Goal: Task Accomplishment & Management: Manage account settings

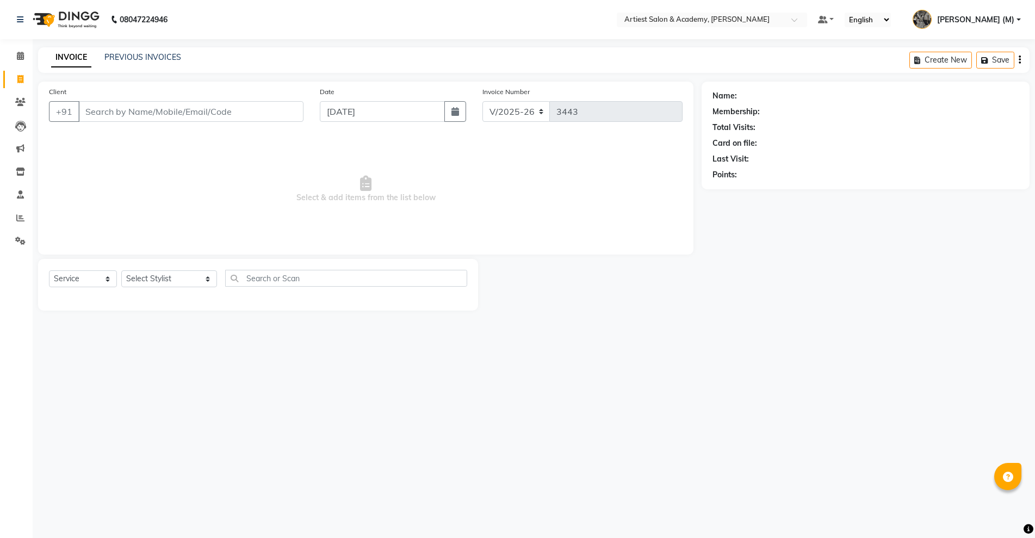
select select "5123"
select select "service"
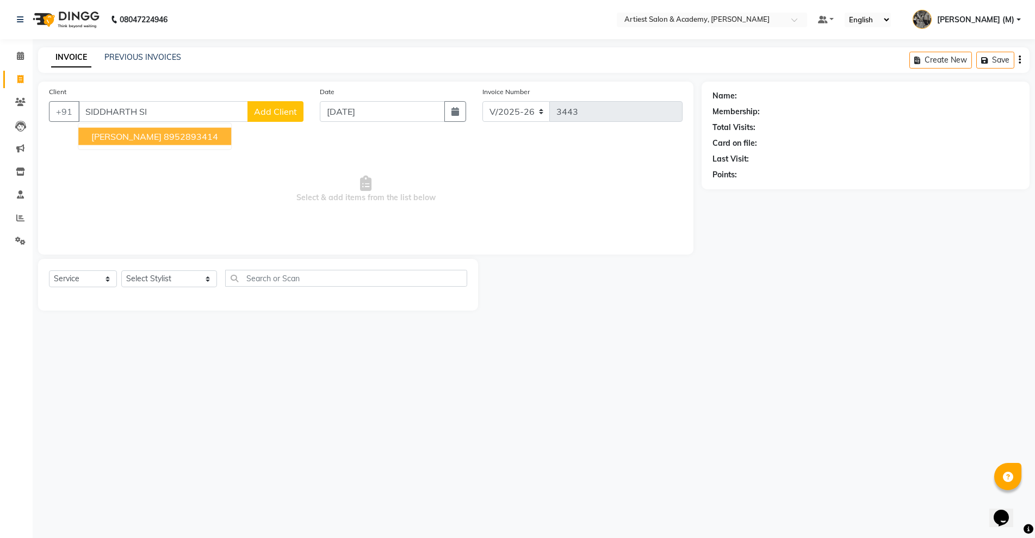
click at [216, 133] on ngb-highlight "8952893414" at bounding box center [191, 136] width 54 height 11
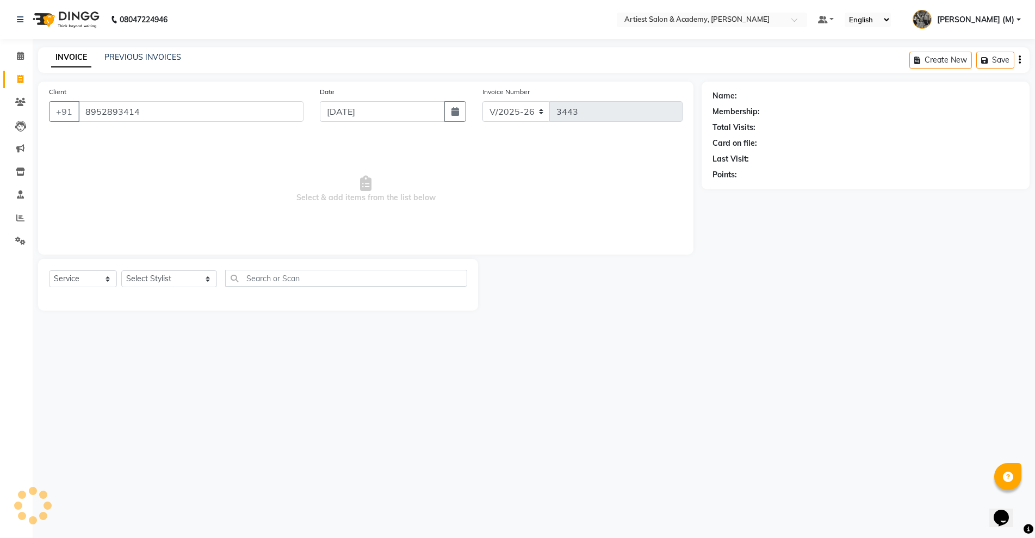
type input "8952893414"
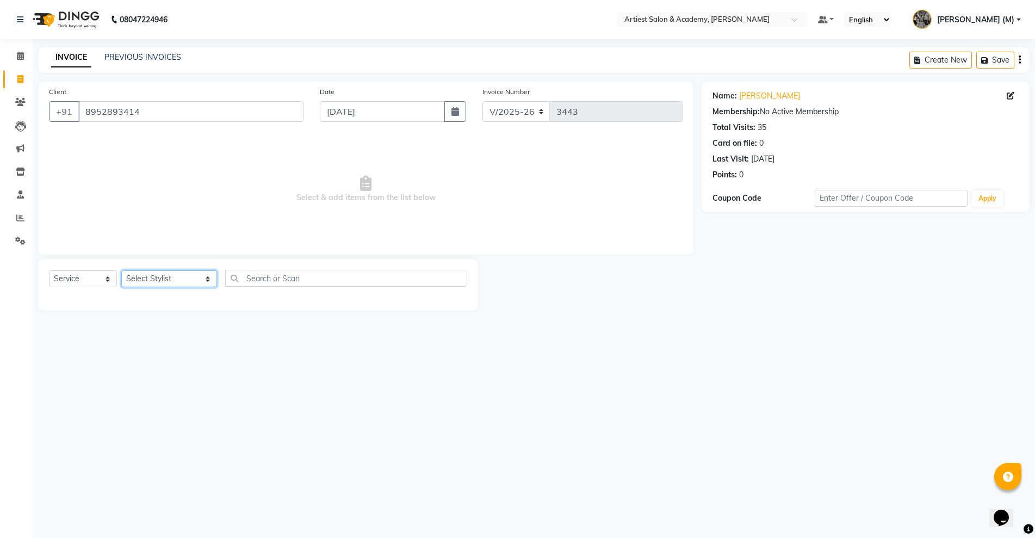
click at [180, 275] on select "Select Stylist [PERSON_NAME] (M) [PERSON_NAME] (F) [PERSON_NAME] [PERSON_NAME] …" at bounding box center [169, 278] width 96 height 17
select select "33199"
click at [121, 270] on select "Select Stylist ARJUN SAHU (M) CHANCHAL (F) DINESH SAIN DRASHTI GULFSHA KOMAL ME…" at bounding box center [169, 278] width 96 height 17
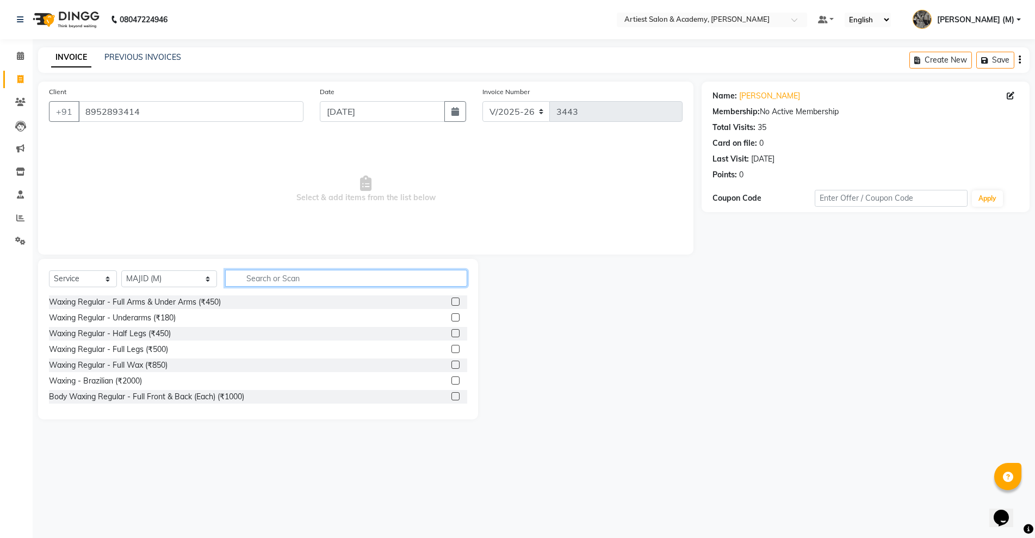
drag, startPoint x: 234, startPoint y: 278, endPoint x: 240, endPoint y: 279, distance: 6.6
click at [239, 279] on input "text" at bounding box center [346, 278] width 242 height 17
type input "HAIR"
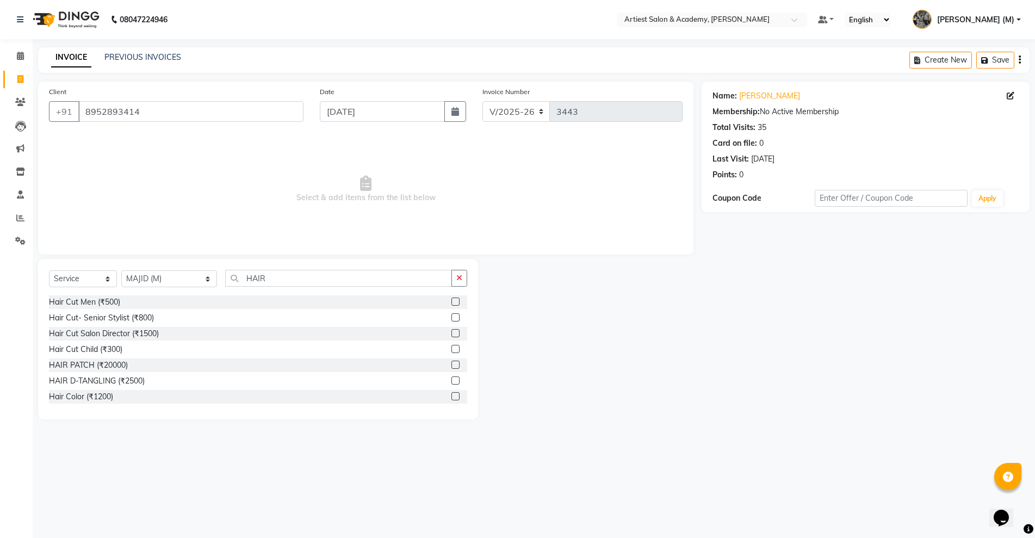
click at [452, 299] on label at bounding box center [456, 302] width 8 height 8
click at [452, 299] on input "checkbox" at bounding box center [455, 302] width 7 height 7
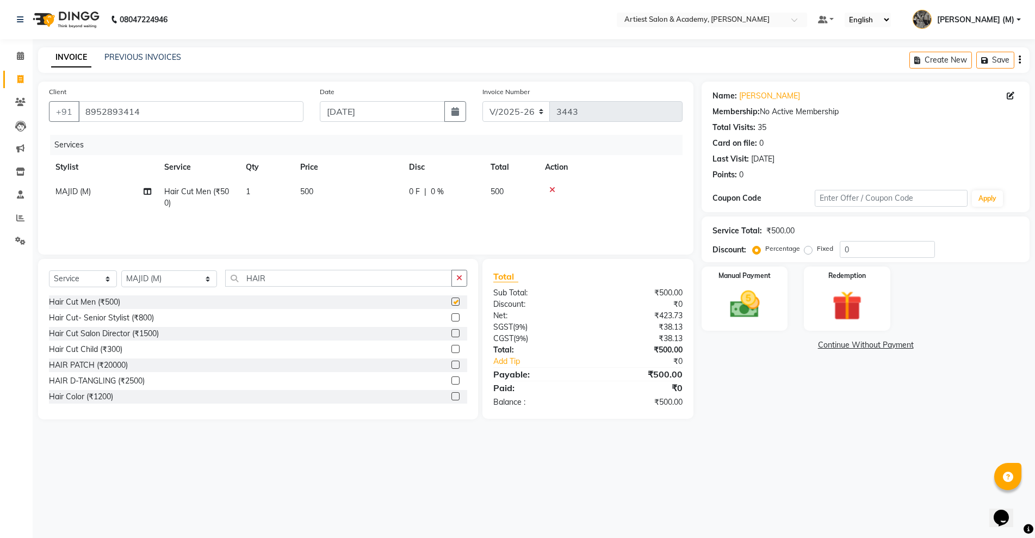
checkbox input "false"
click at [266, 275] on input "HAIR" at bounding box center [338, 278] width 226 height 17
type input "H"
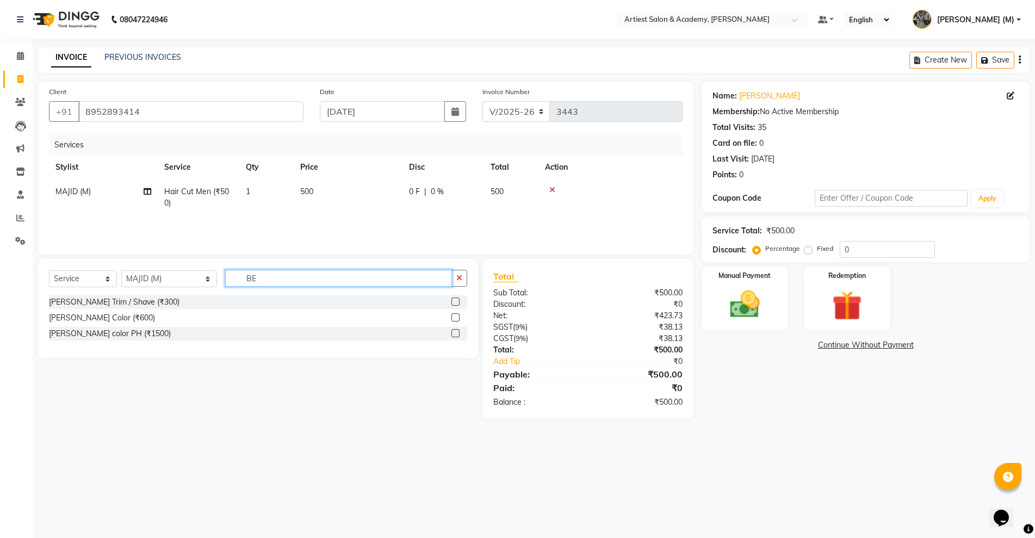
type input "BE"
click at [458, 303] on label at bounding box center [456, 302] width 8 height 8
click at [458, 303] on input "checkbox" at bounding box center [455, 302] width 7 height 7
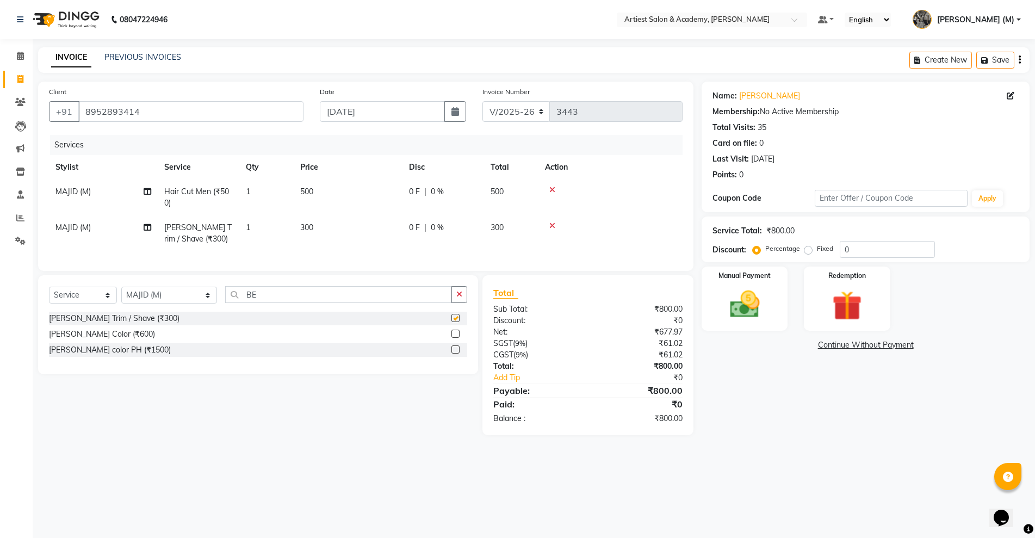
checkbox input "false"
click at [739, 297] on img at bounding box center [745, 304] width 50 height 35
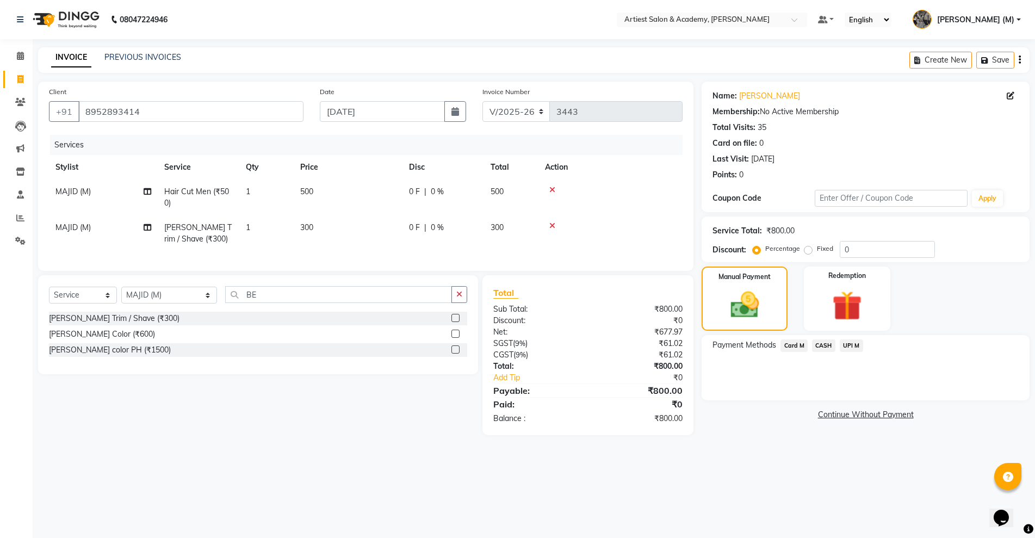
click at [846, 346] on span "UPI M" at bounding box center [851, 346] width 23 height 13
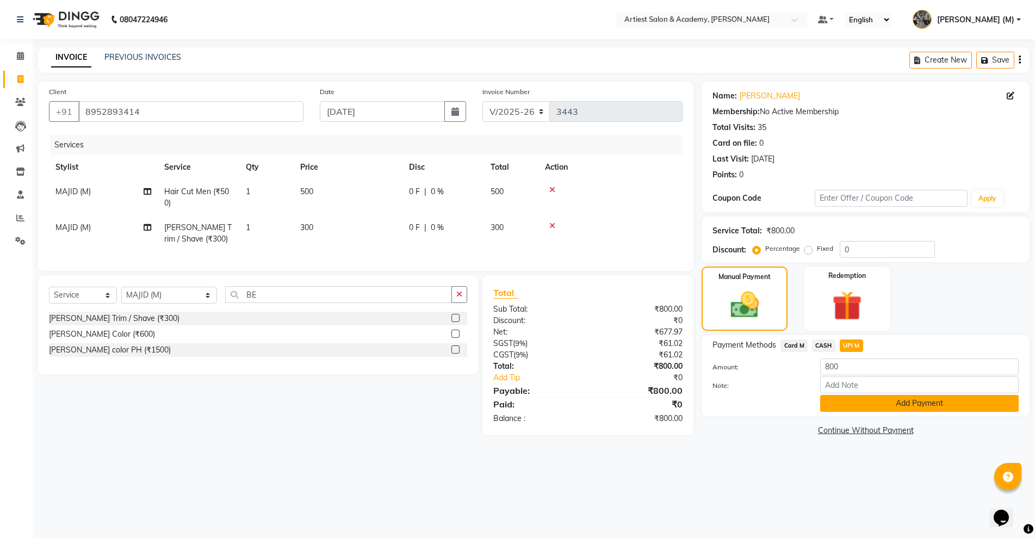
click at [957, 411] on button "Add Payment" at bounding box center [920, 403] width 199 height 17
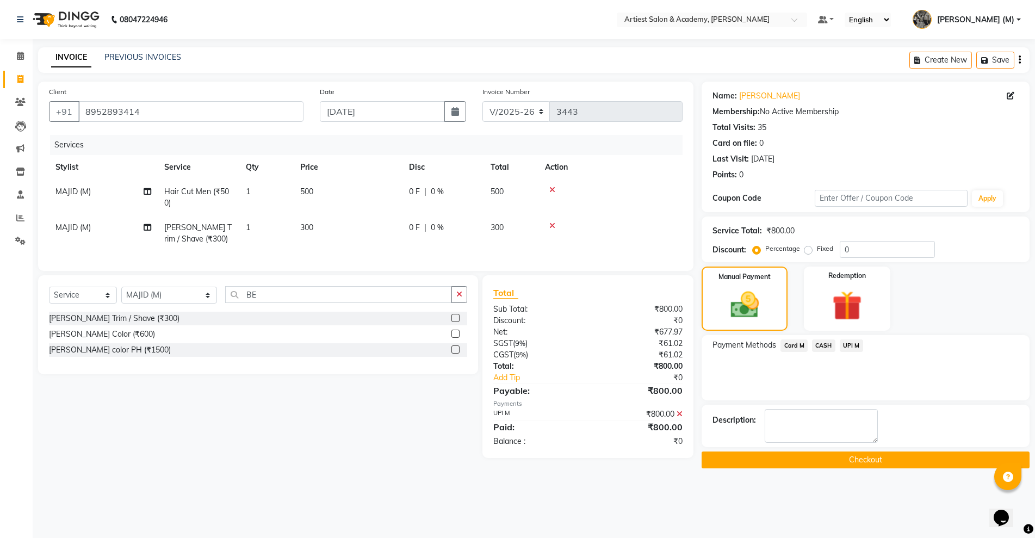
click at [887, 457] on button "Checkout" at bounding box center [866, 460] width 328 height 17
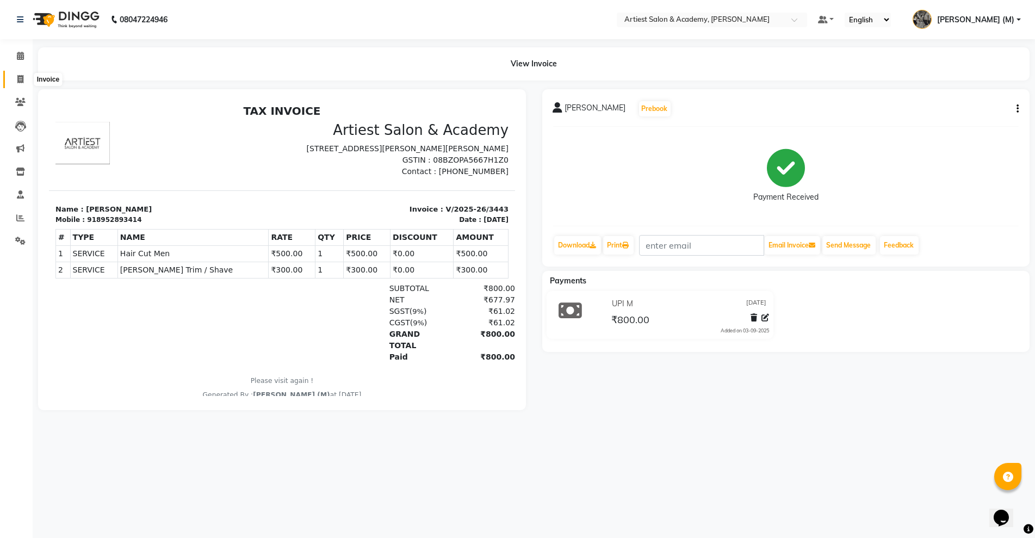
click at [19, 75] on icon at bounding box center [20, 79] width 6 height 8
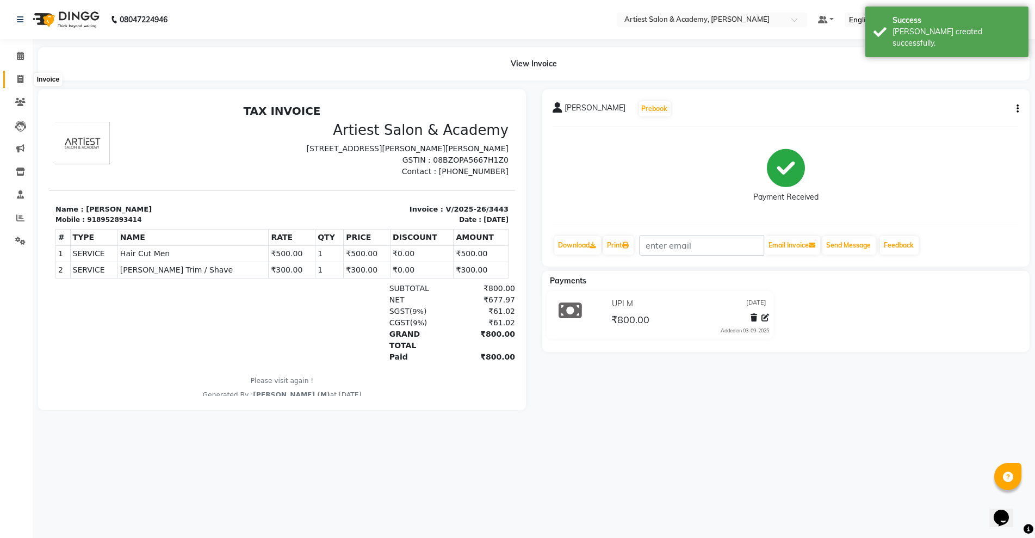
select select "5123"
select select "service"
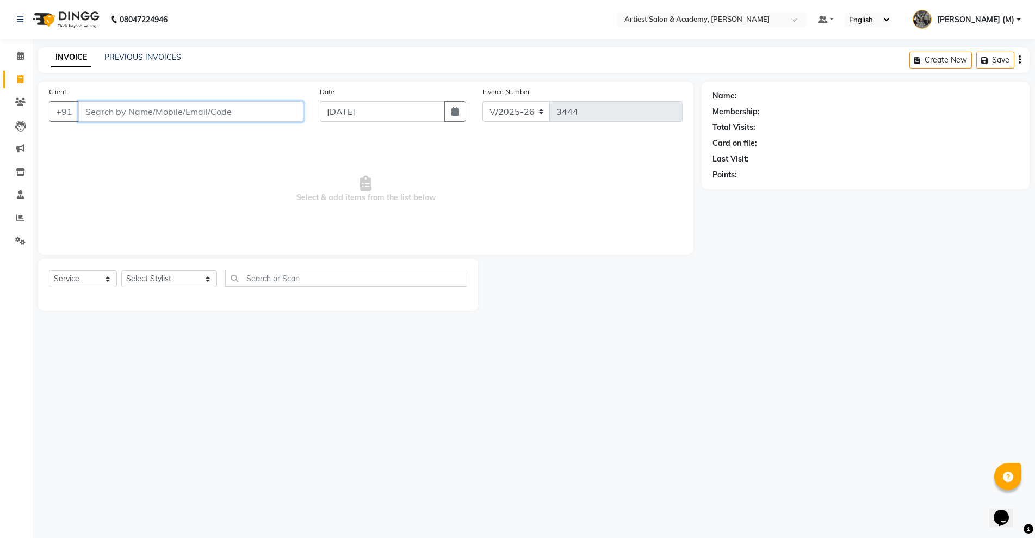
click at [101, 110] on input "Client" at bounding box center [190, 111] width 225 height 21
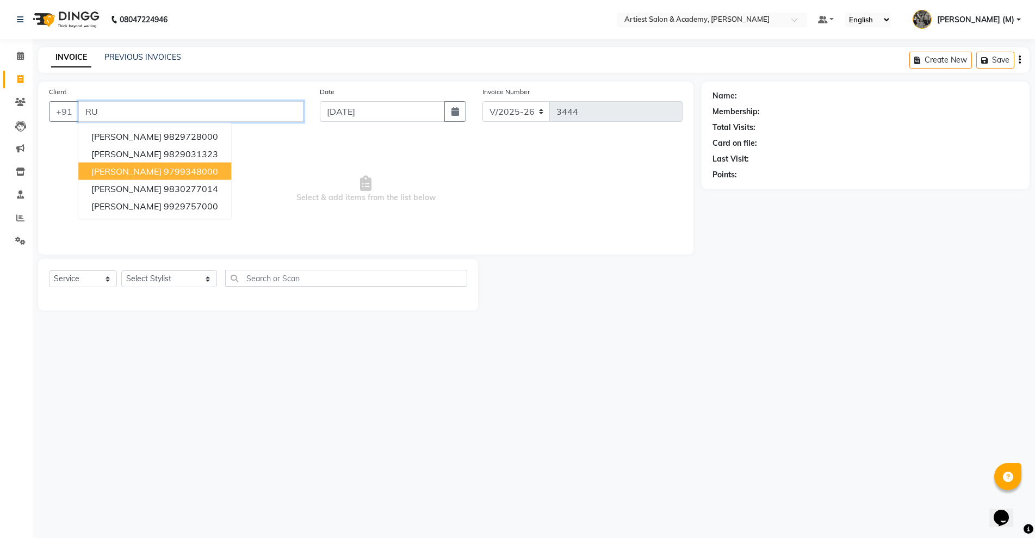
type input "R"
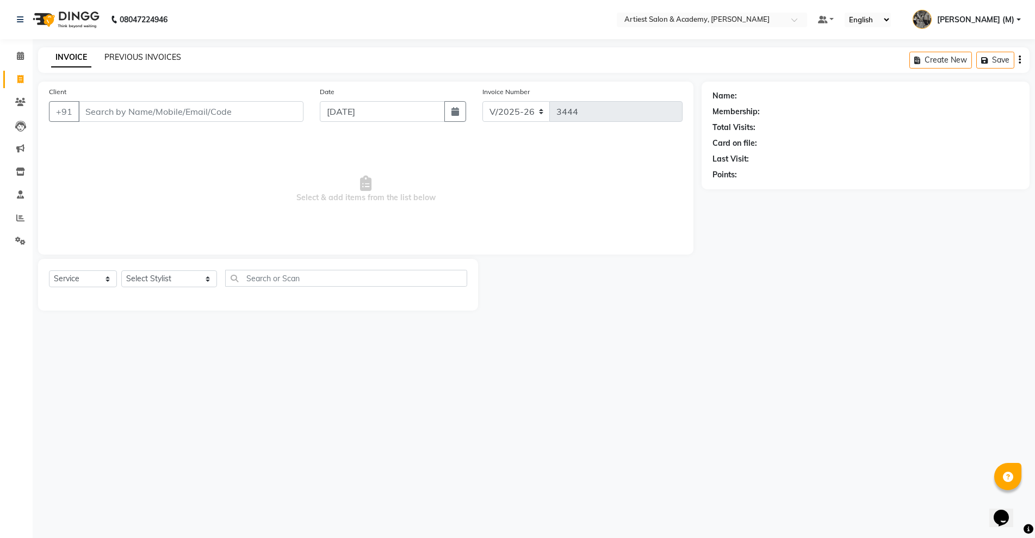
click at [152, 58] on link "PREVIOUS INVOICES" at bounding box center [142, 57] width 77 height 10
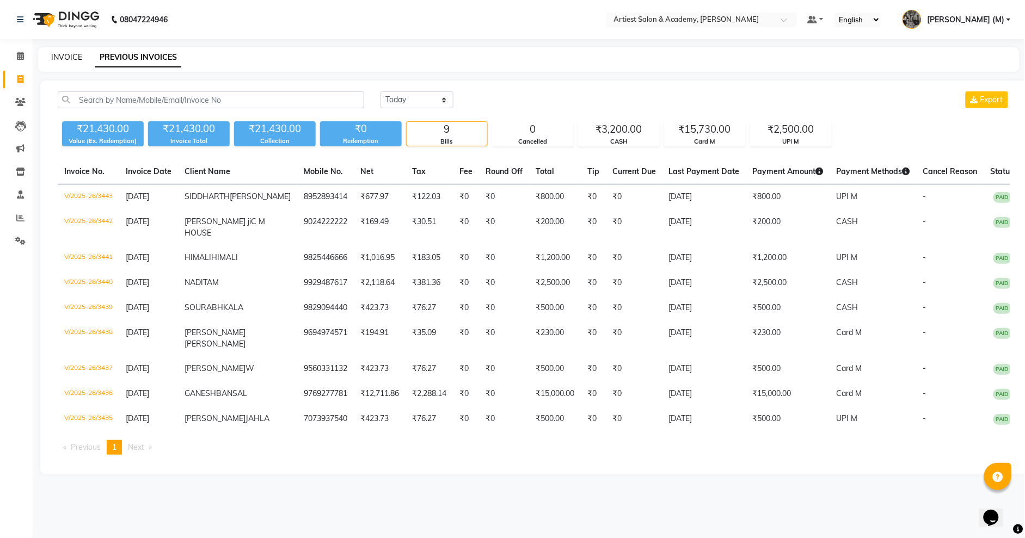
click at [63, 55] on link "INVOICE" at bounding box center [66, 57] width 31 height 10
select select "service"
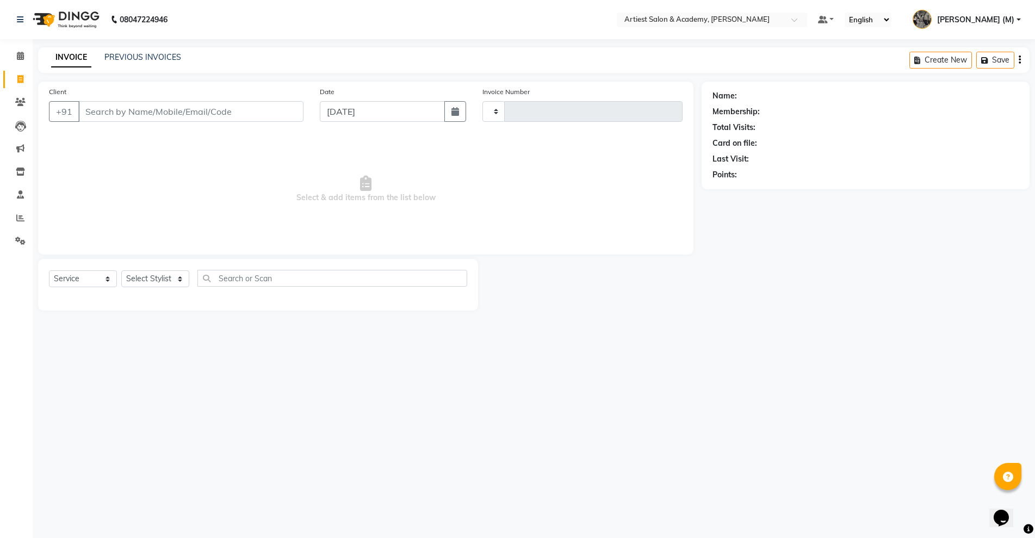
type input "3444"
select select "5123"
click at [111, 116] on input "Client" at bounding box center [190, 111] width 225 height 21
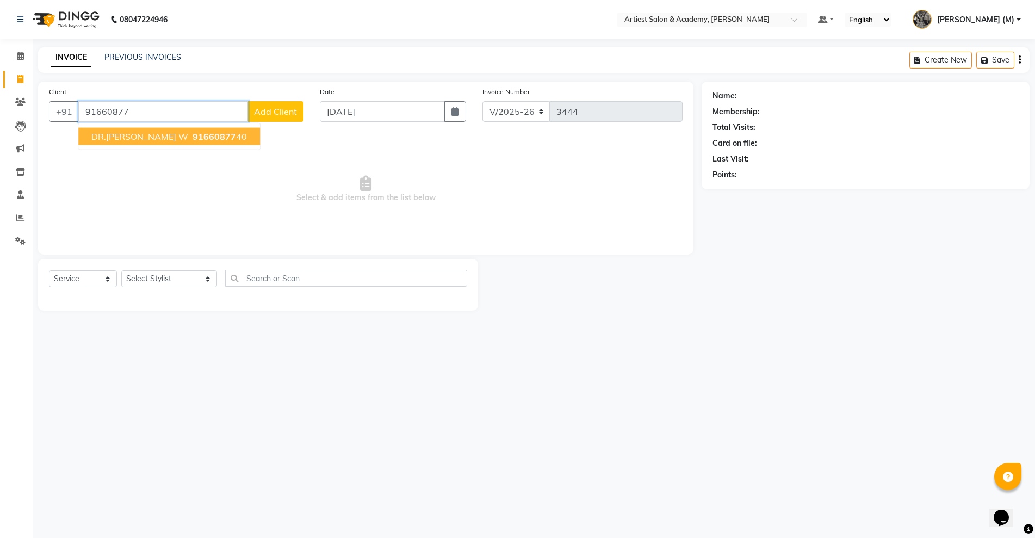
click at [196, 138] on span "91660877" at bounding box center [215, 136] width 44 height 11
type input "9166087740"
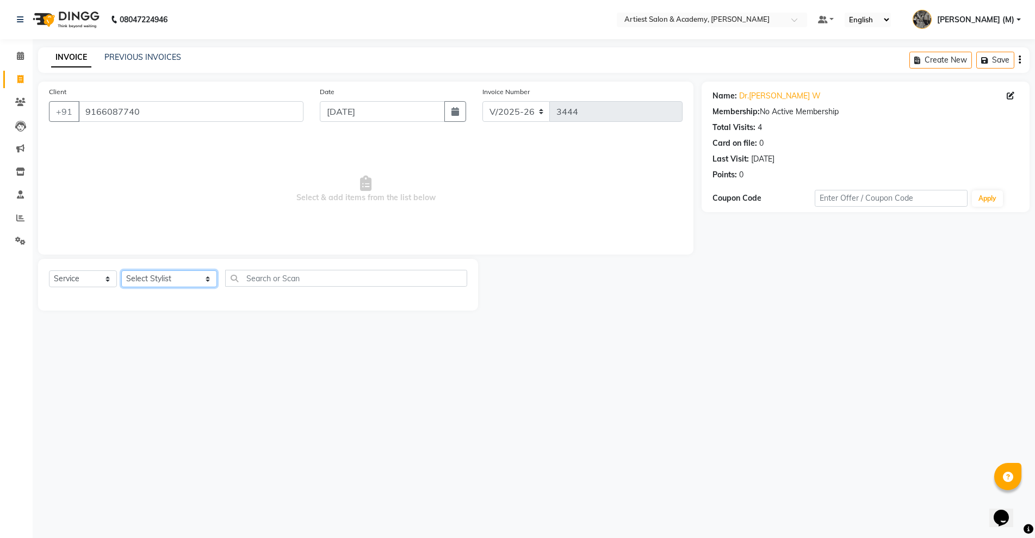
click at [177, 280] on select "Select Stylist ARJUN SAHU (M) CHANCHAL (F) DINESH SAIN DRASHTI GULFSHA KOMAL ME…" at bounding box center [169, 278] width 96 height 17
select select "52830"
click at [121, 270] on select "Select Stylist ARJUN SAHU (M) CHANCHAL (F) DINESH SAIN DRASHTI GULFSHA KOMAL ME…" at bounding box center [169, 278] width 96 height 17
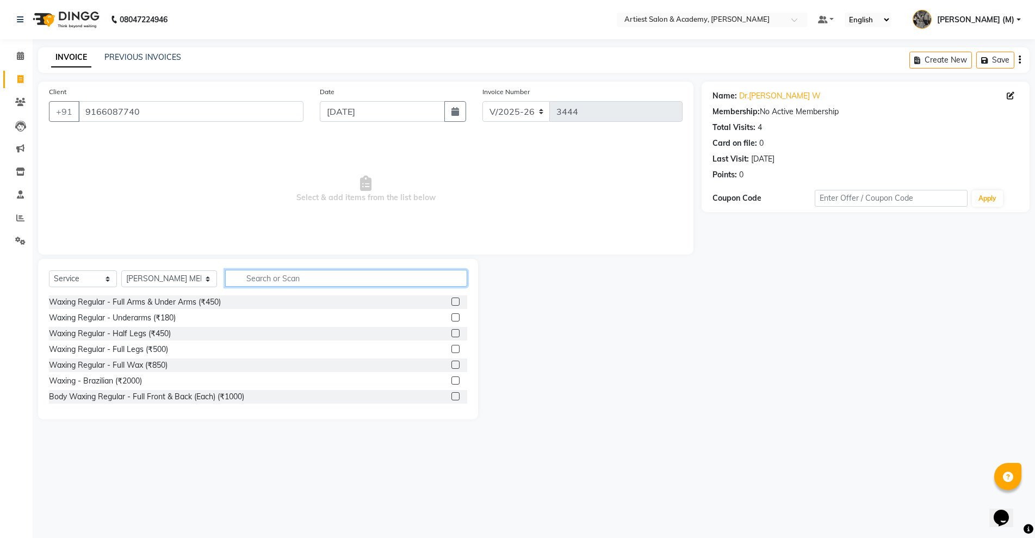
click at [238, 281] on input "text" at bounding box center [346, 278] width 242 height 17
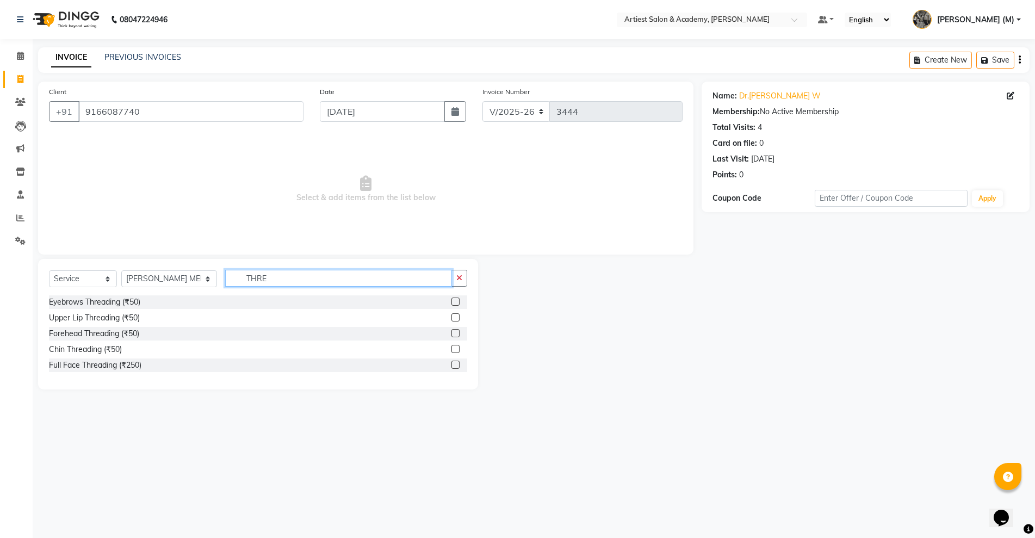
type input "THRE"
click at [455, 297] on div at bounding box center [460, 302] width 16 height 14
click at [455, 301] on label at bounding box center [456, 302] width 8 height 8
click at [455, 301] on input "checkbox" at bounding box center [455, 302] width 7 height 7
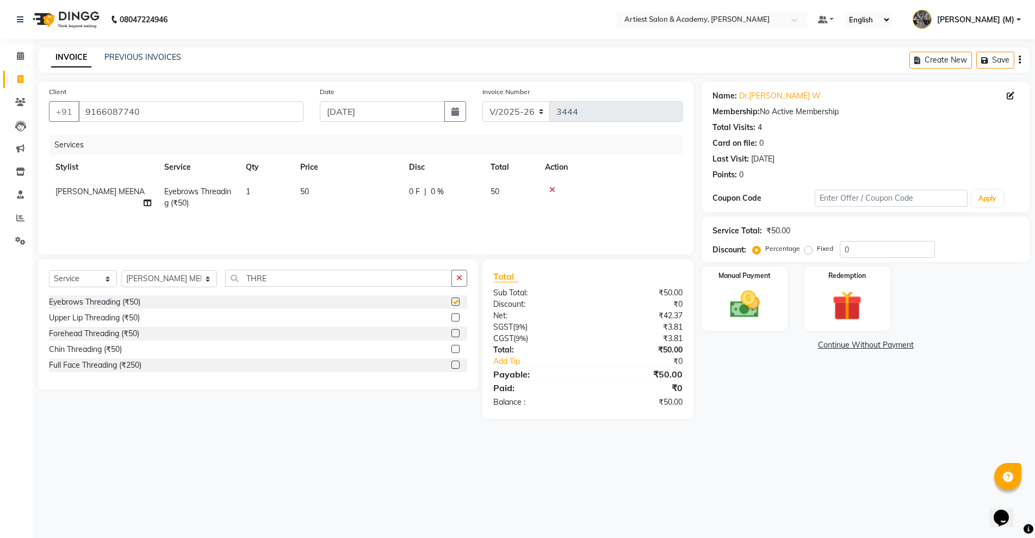
checkbox input "false"
click at [458, 316] on label at bounding box center [456, 317] width 8 height 8
click at [458, 316] on input "checkbox" at bounding box center [455, 317] width 7 height 7
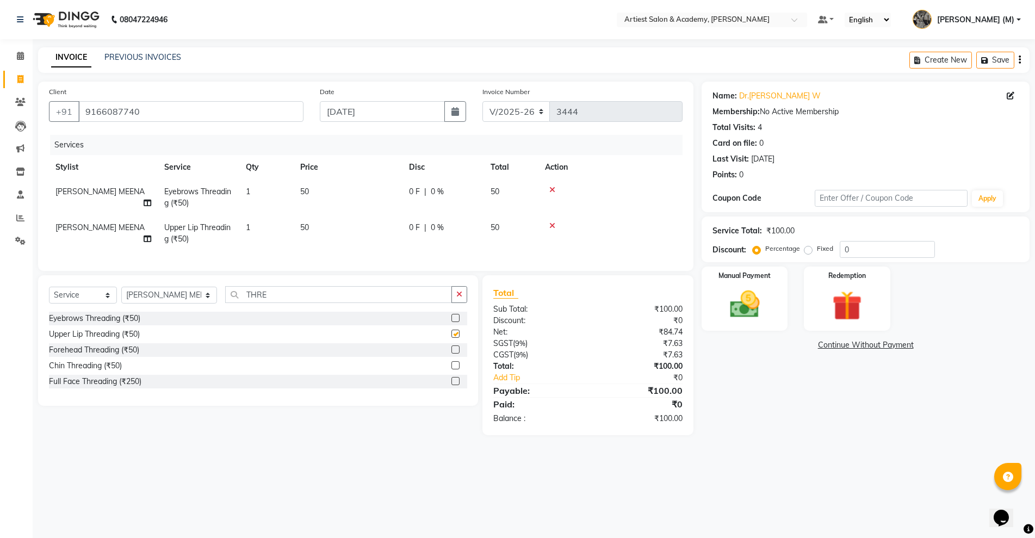
checkbox input "false"
click at [729, 293] on img at bounding box center [745, 304] width 50 height 35
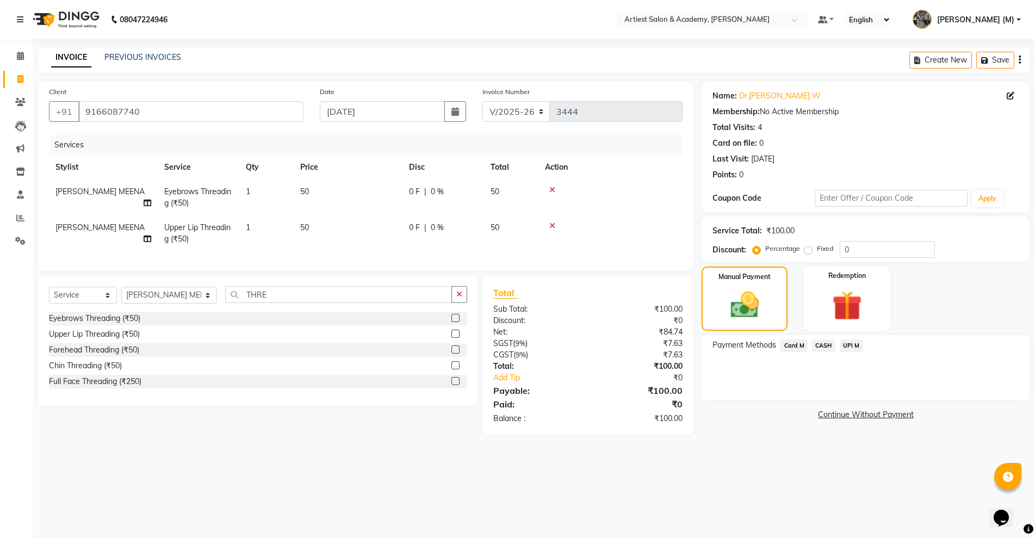
click at [842, 343] on span "UPI M" at bounding box center [851, 346] width 23 height 13
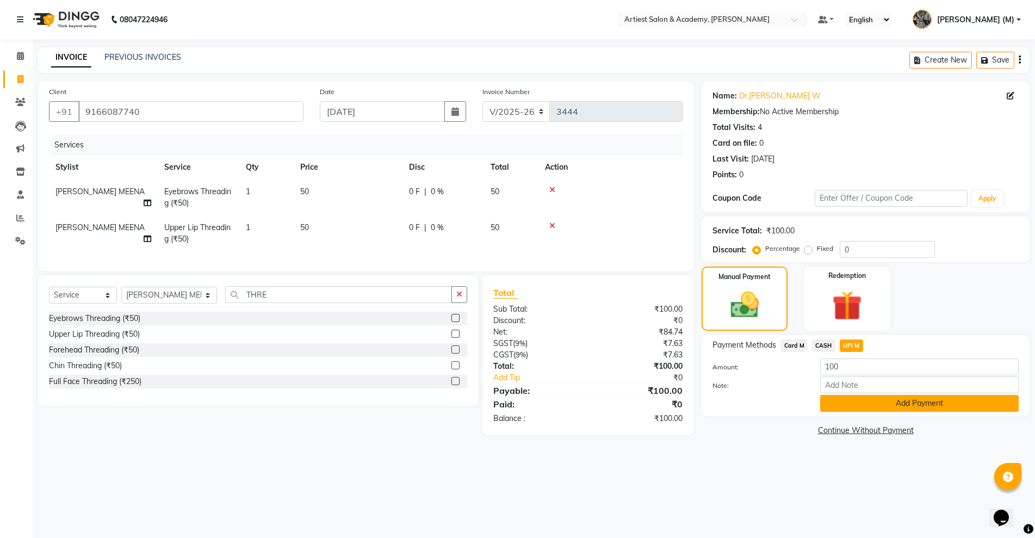
click at [954, 410] on button "Add Payment" at bounding box center [920, 403] width 199 height 17
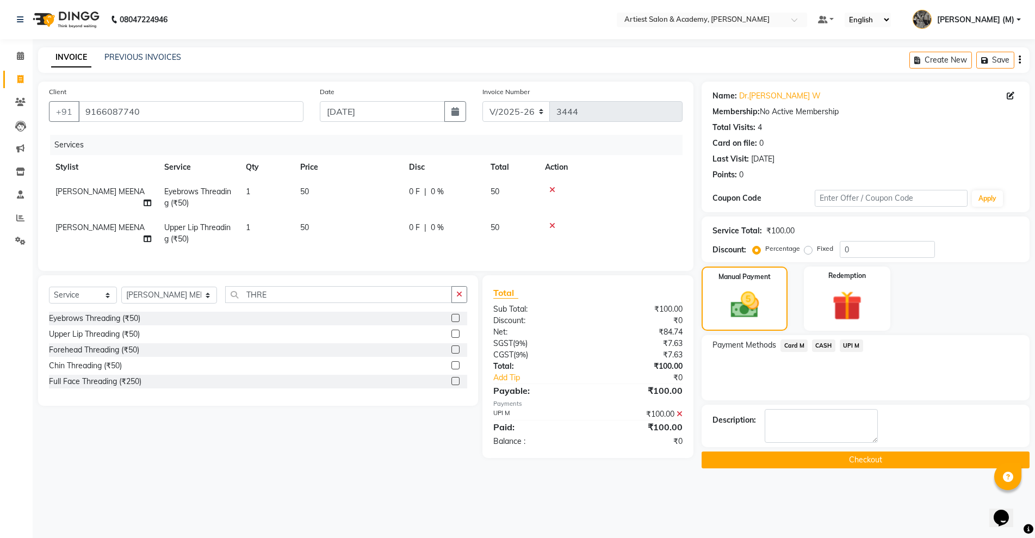
click at [878, 463] on button "Checkout" at bounding box center [866, 460] width 328 height 17
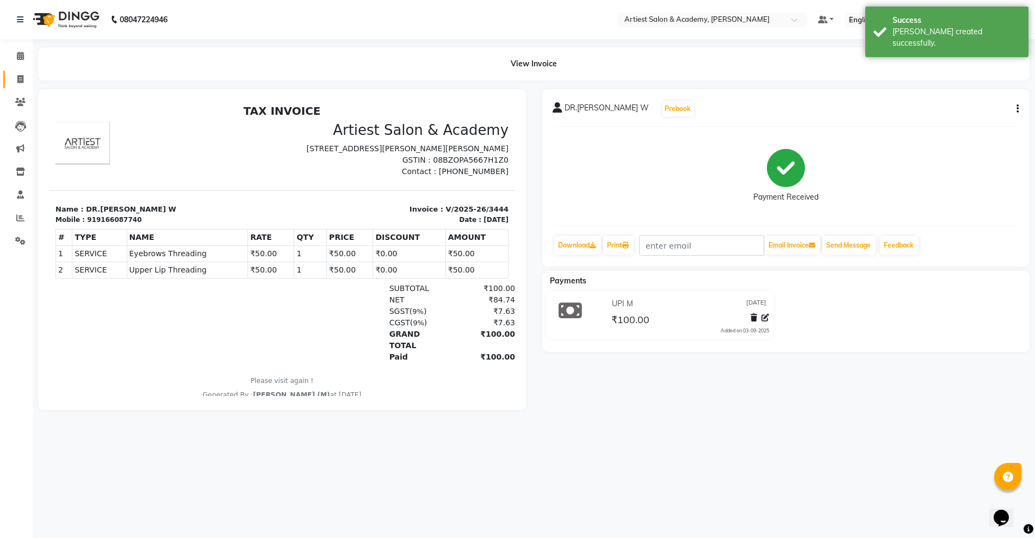
click at [16, 78] on span at bounding box center [20, 79] width 19 height 13
select select "service"
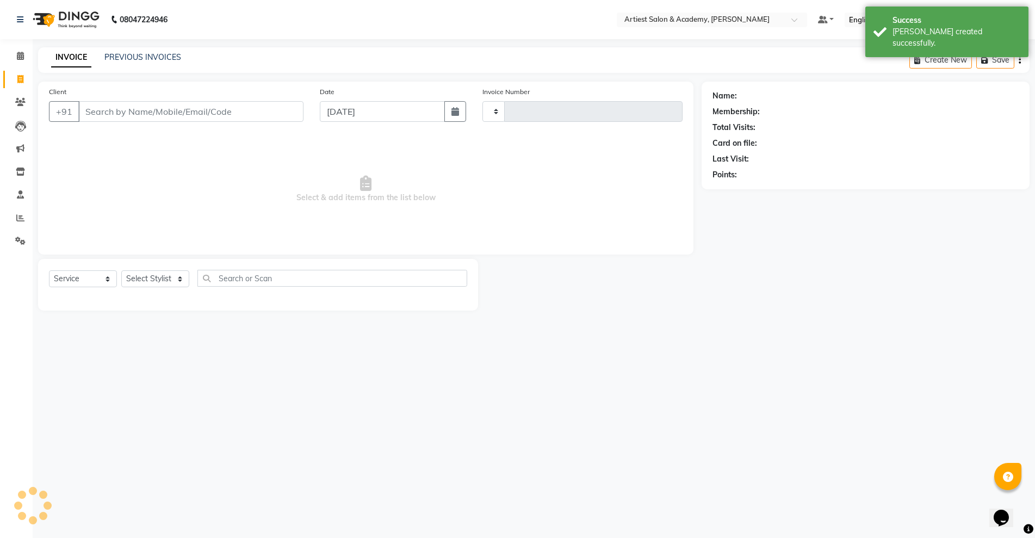
type input "3445"
select select "5123"
click at [139, 57] on link "PREVIOUS INVOICES" at bounding box center [142, 57] width 77 height 10
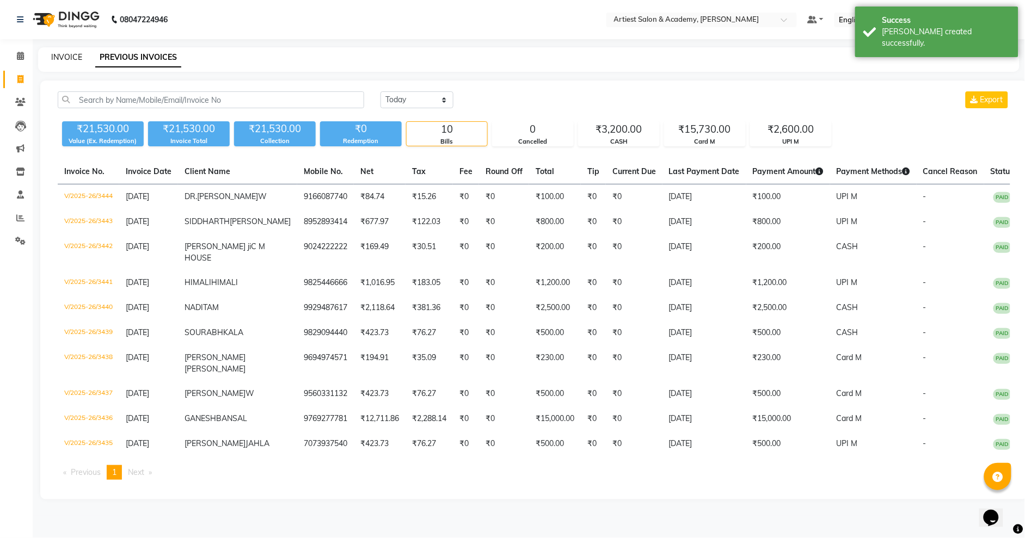
click at [66, 56] on link "INVOICE" at bounding box center [66, 57] width 31 height 10
select select "service"
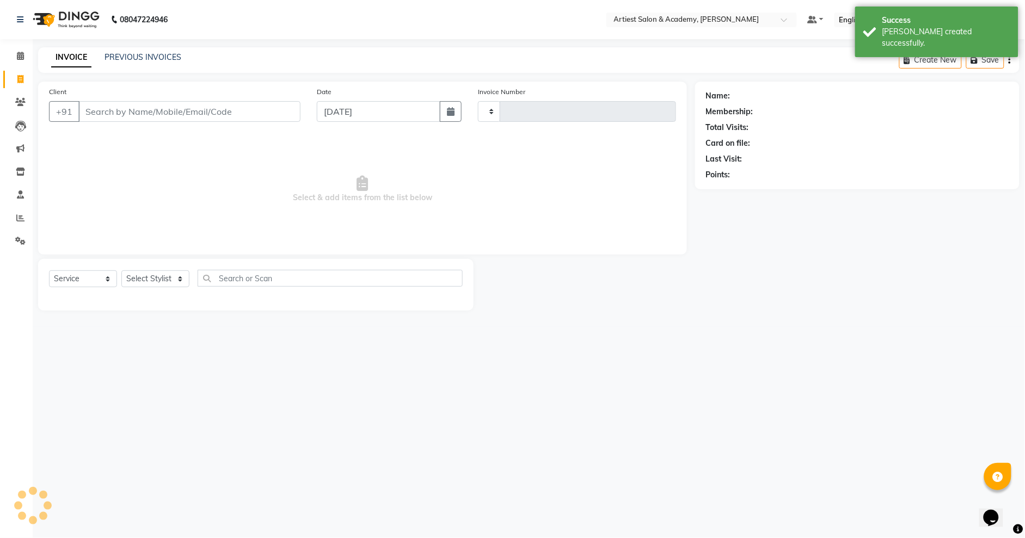
type input "3445"
select select "5123"
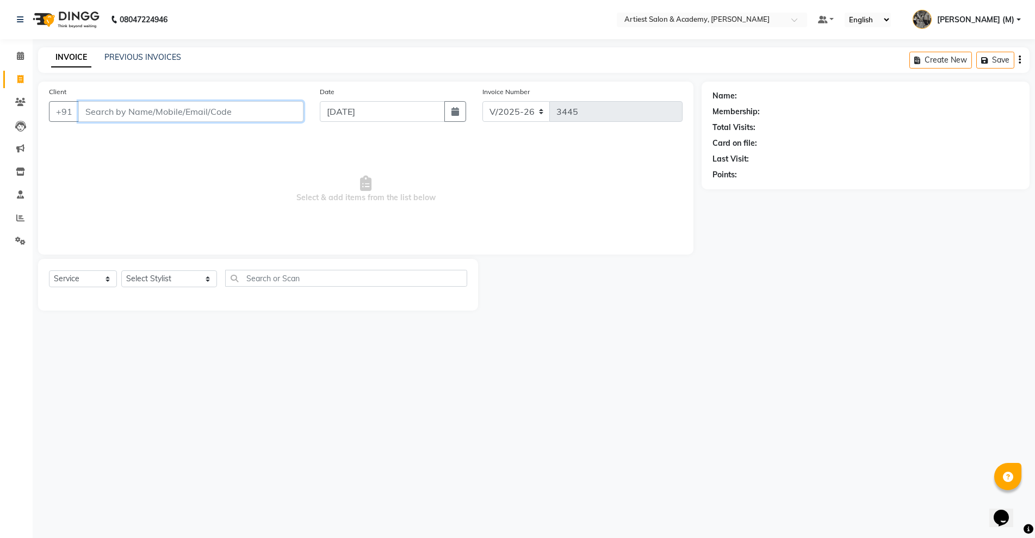
click at [115, 108] on input "Client" at bounding box center [190, 111] width 225 height 21
paste input "8560048350"
type input "8560048350"
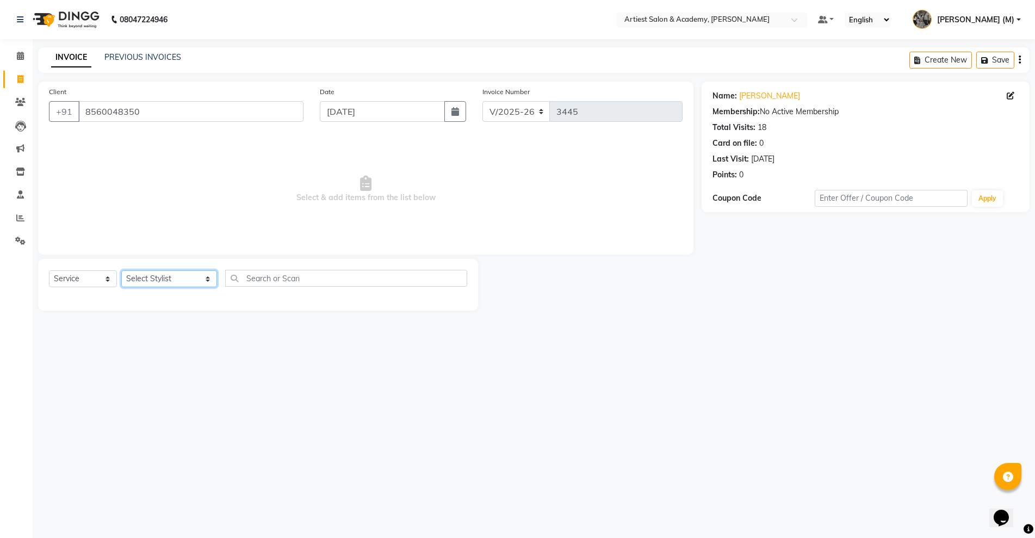
click at [179, 280] on select "Select Stylist ARJUN SAHU (M) CHANCHAL (F) DINESH SAIN DRASHTI GULFSHA KOMAL ME…" at bounding box center [169, 278] width 96 height 17
select select "33212"
click at [121, 270] on select "Select Stylist ARJUN SAHU (M) CHANCHAL (F) DINESH SAIN DRASHTI GULFSHA KOMAL ME…" at bounding box center [169, 278] width 96 height 17
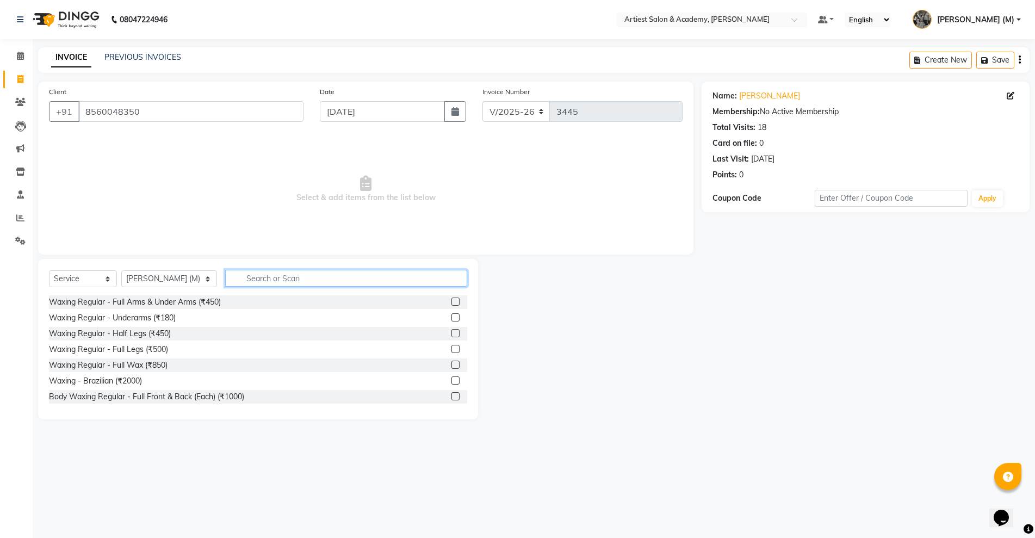
click at [233, 278] on input "text" at bounding box center [346, 278] width 242 height 17
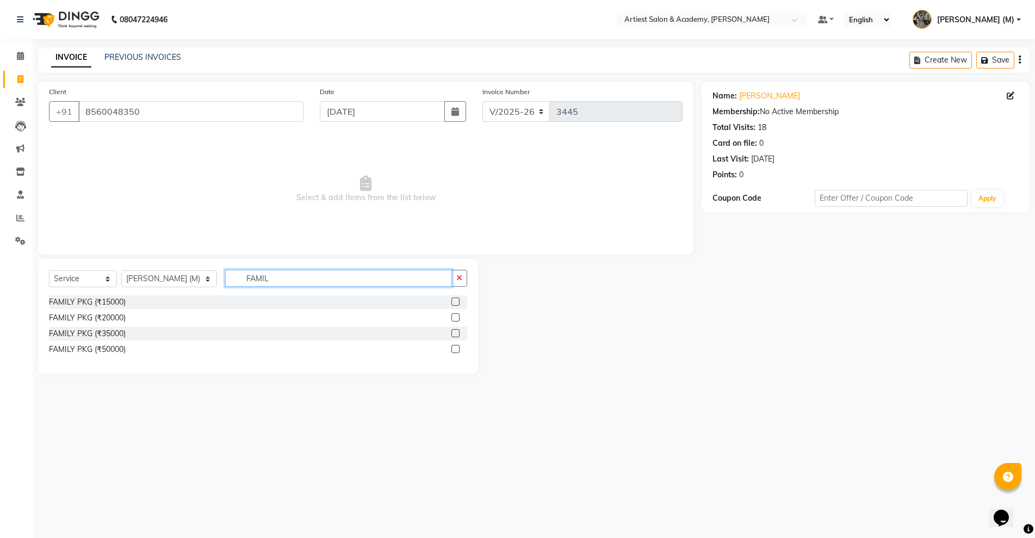
type input "FAMIL"
click at [453, 299] on label at bounding box center [456, 302] width 8 height 8
click at [453, 299] on input "checkbox" at bounding box center [455, 302] width 7 height 7
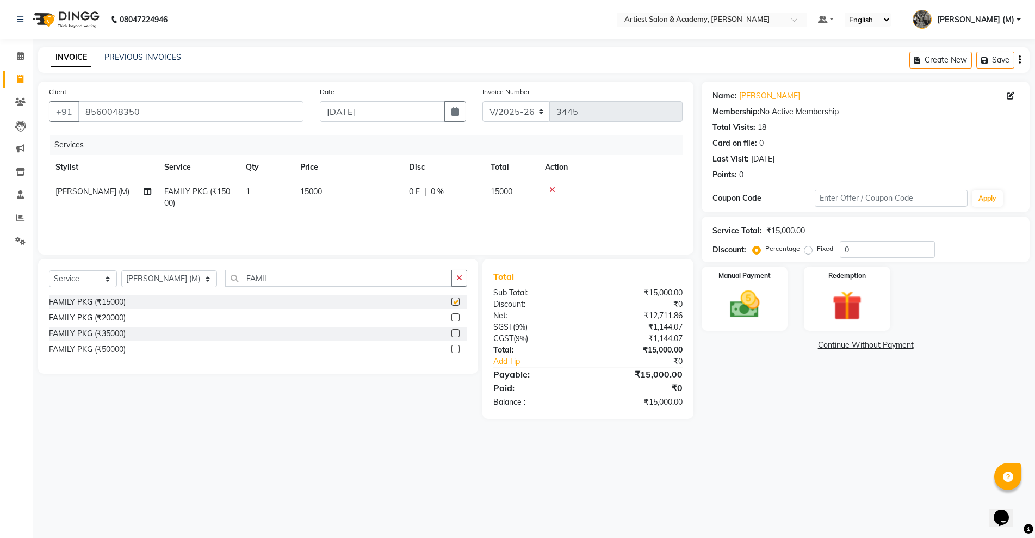
checkbox input "false"
click at [312, 190] on span "15000" at bounding box center [311, 192] width 22 height 10
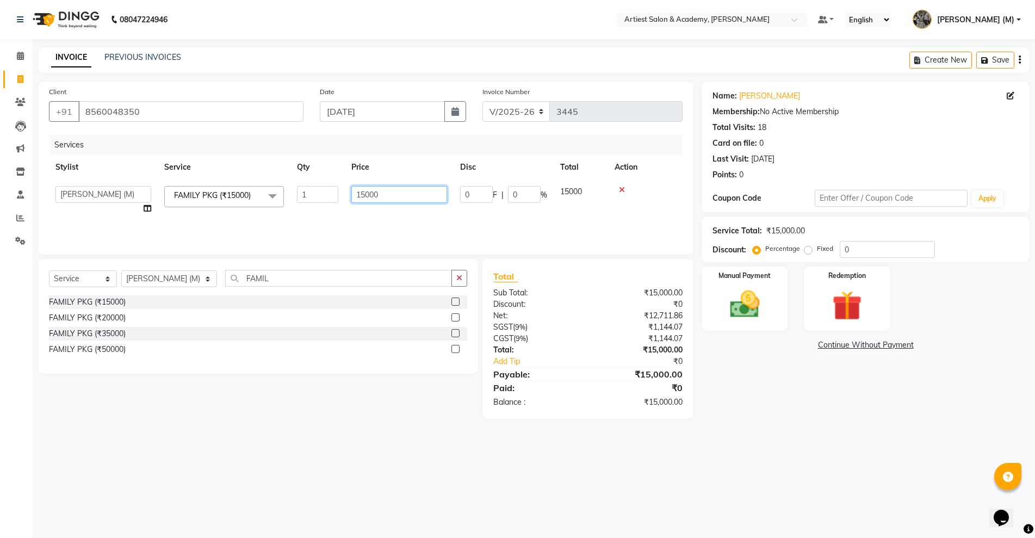
click at [369, 194] on input "15000" at bounding box center [399, 194] width 96 height 17
type input "6600"
click at [770, 395] on div "Name: Anjali Goyal Membership: No Active Membership Total Visits: 18 Card on fi…" at bounding box center [870, 250] width 336 height 337
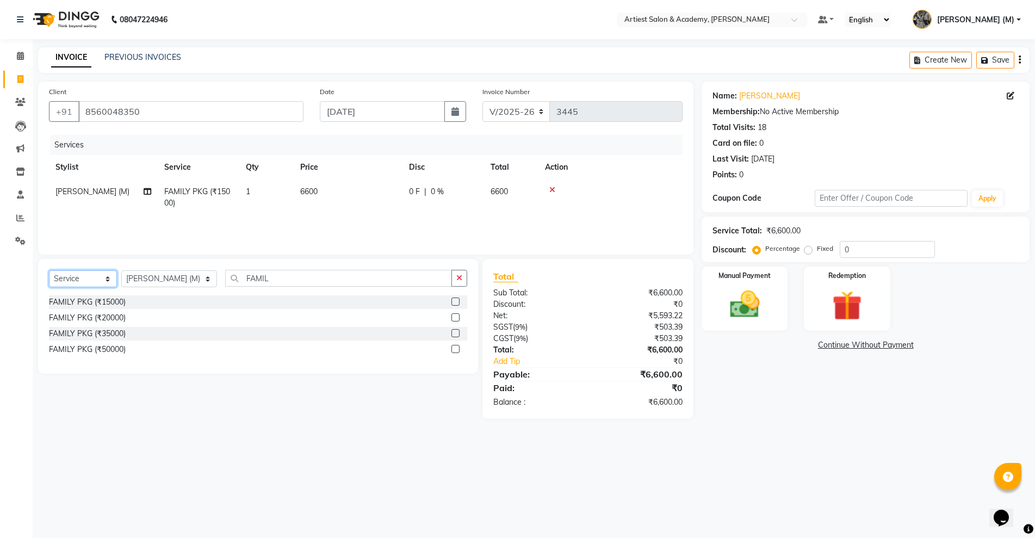
click at [109, 276] on select "Select Service Product Membership Package Voucher Prepaid Gift Card" at bounding box center [83, 278] width 68 height 17
select select "product"
click at [49, 270] on select "Select Service Product Membership Package Voucher Prepaid Gift Card" at bounding box center [83, 278] width 68 height 17
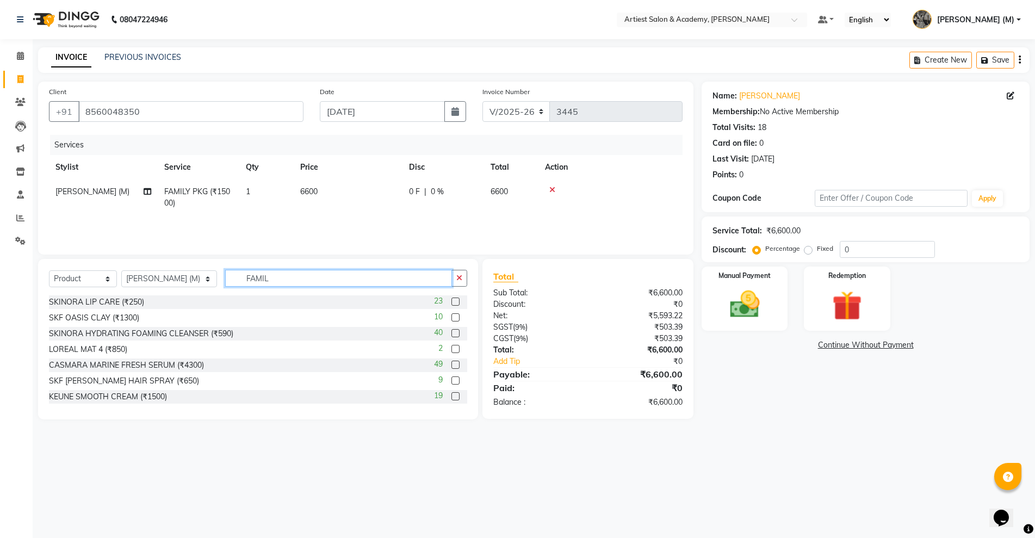
click at [249, 277] on input "FAMIL" at bounding box center [338, 278] width 226 height 17
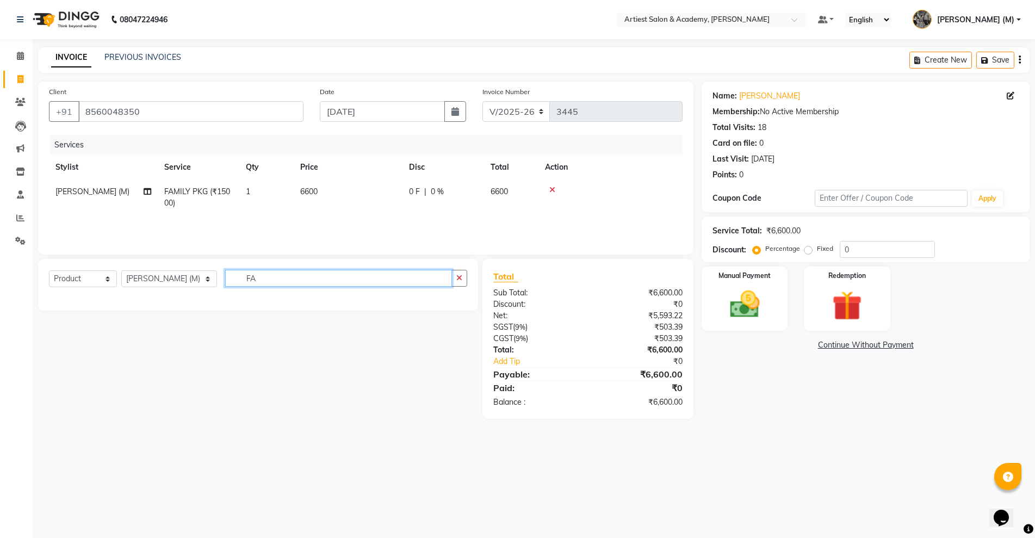
type input "F"
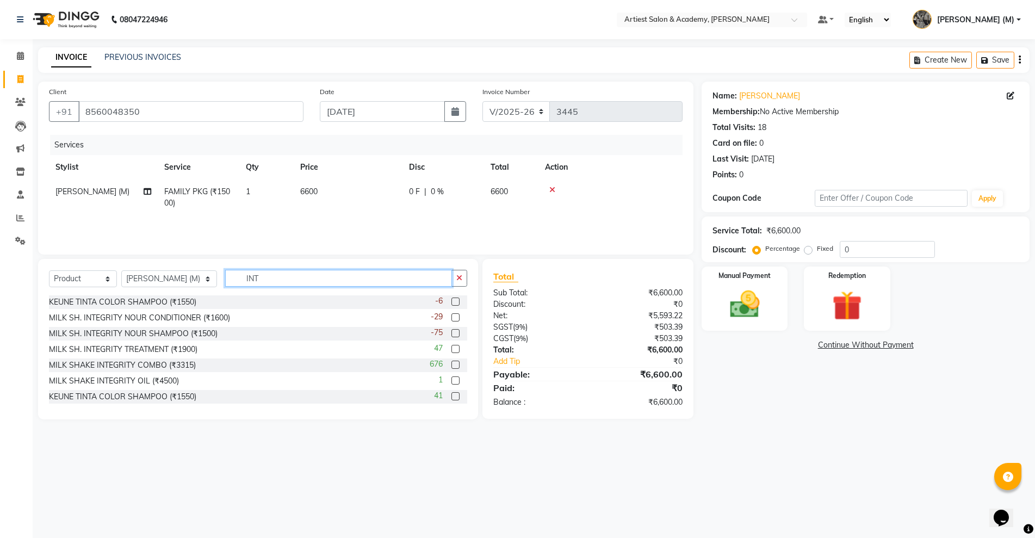
type input "INT"
click at [452, 332] on label at bounding box center [456, 333] width 8 height 8
click at [452, 332] on input "checkbox" at bounding box center [455, 333] width 7 height 7
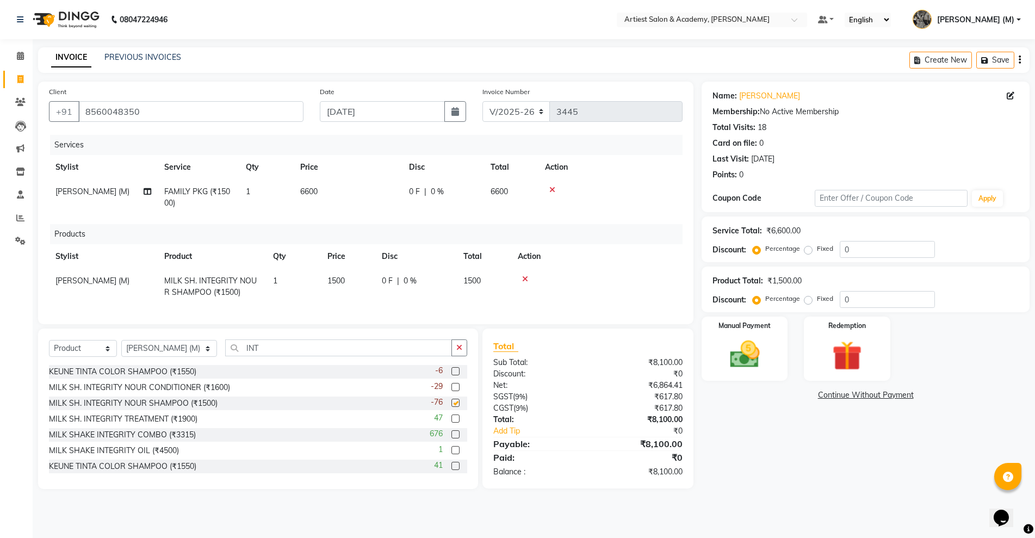
checkbox input "false"
click at [452, 423] on label at bounding box center [456, 419] width 8 height 8
click at [452, 423] on input "checkbox" at bounding box center [455, 419] width 7 height 7
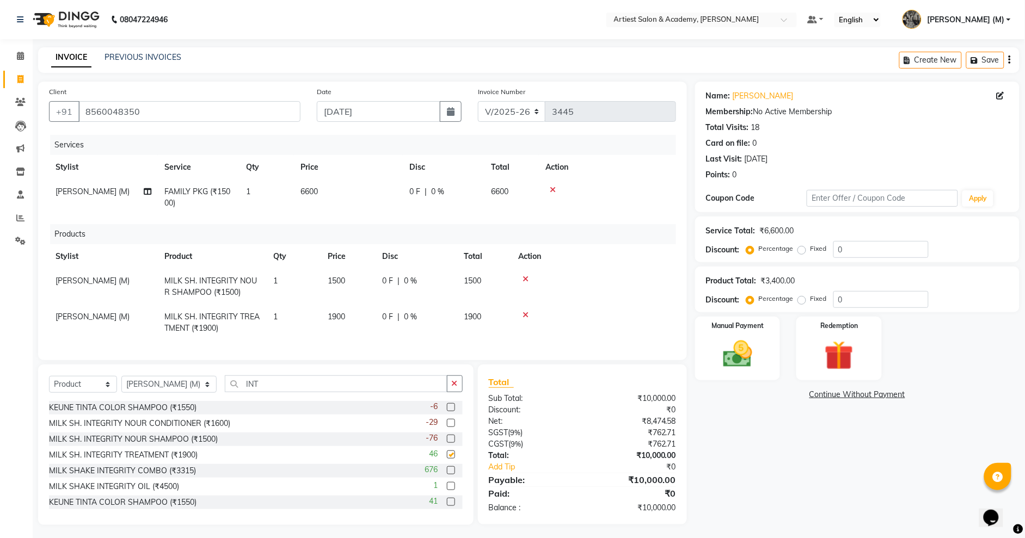
checkbox input "false"
click at [742, 359] on img at bounding box center [738, 354] width 50 height 35
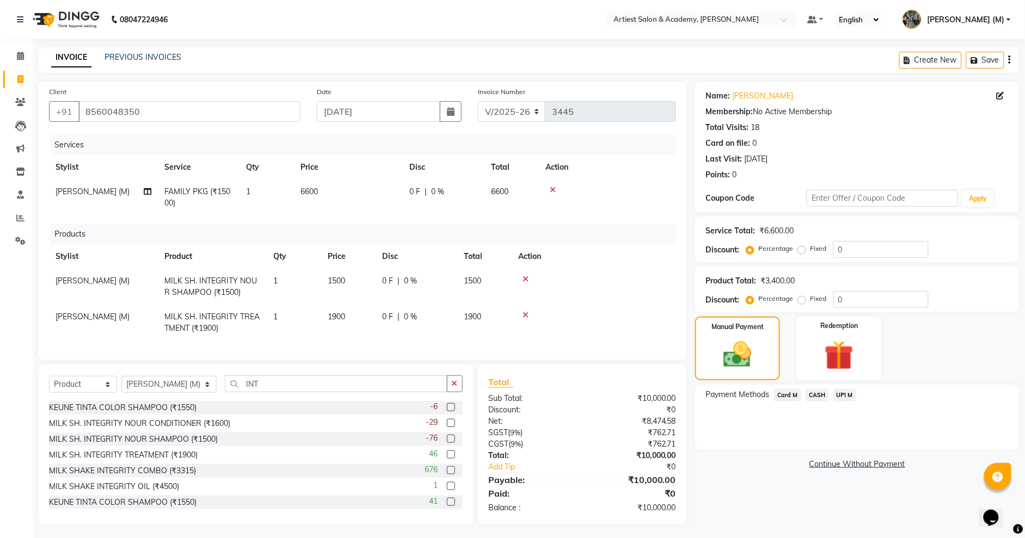
click at [787, 396] on span "Card M" at bounding box center [787, 395] width 27 height 13
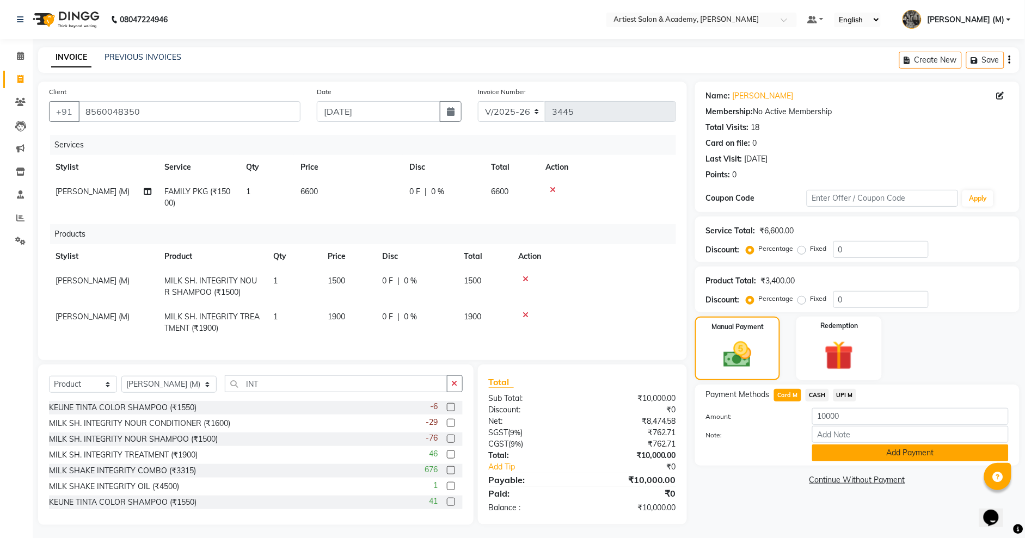
click at [911, 453] on button "Add Payment" at bounding box center [910, 453] width 196 height 17
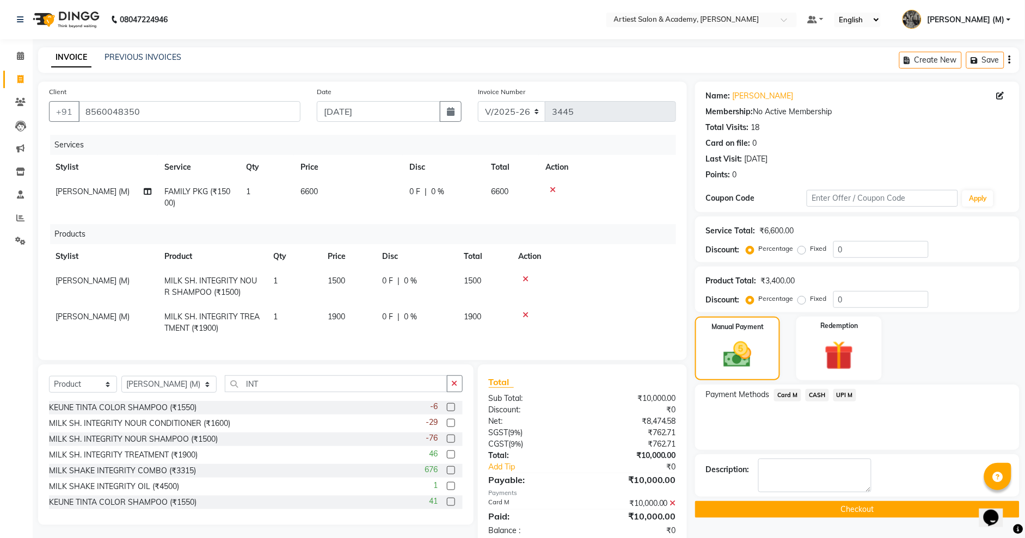
click at [873, 509] on button "Checkout" at bounding box center [857, 509] width 324 height 17
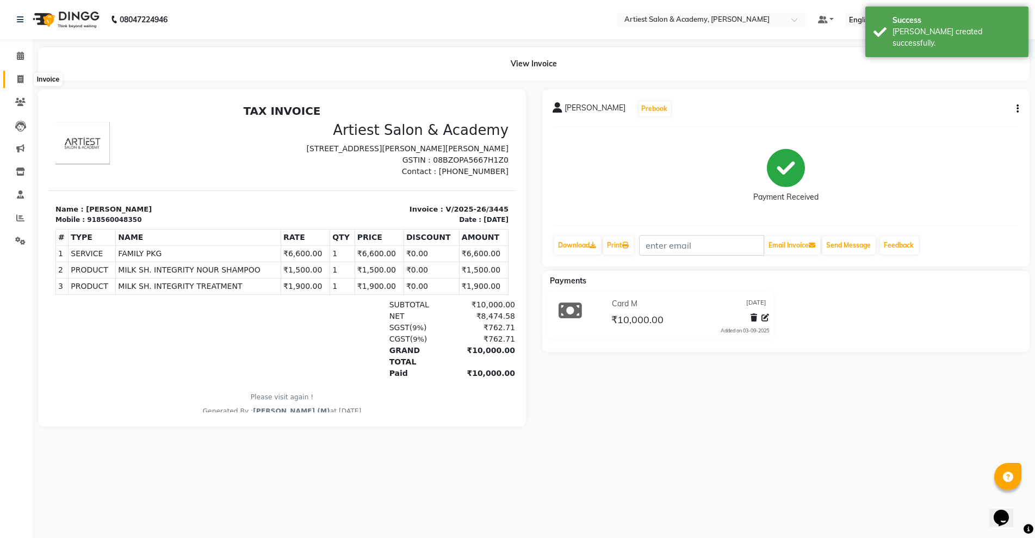
click at [21, 78] on icon at bounding box center [20, 79] width 6 height 8
select select "service"
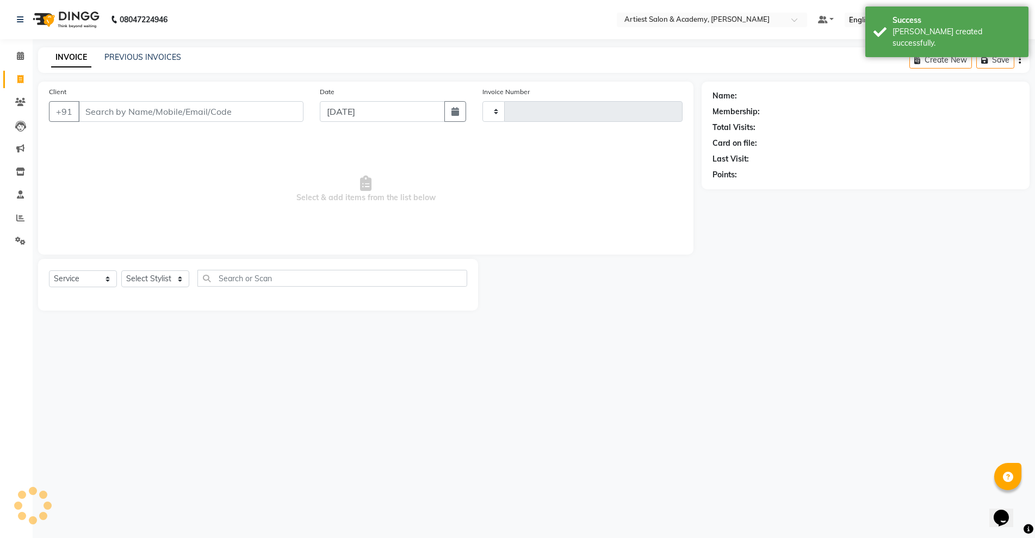
type input "3446"
select select "5123"
click at [156, 53] on link "PREVIOUS INVOICES" at bounding box center [142, 57] width 77 height 10
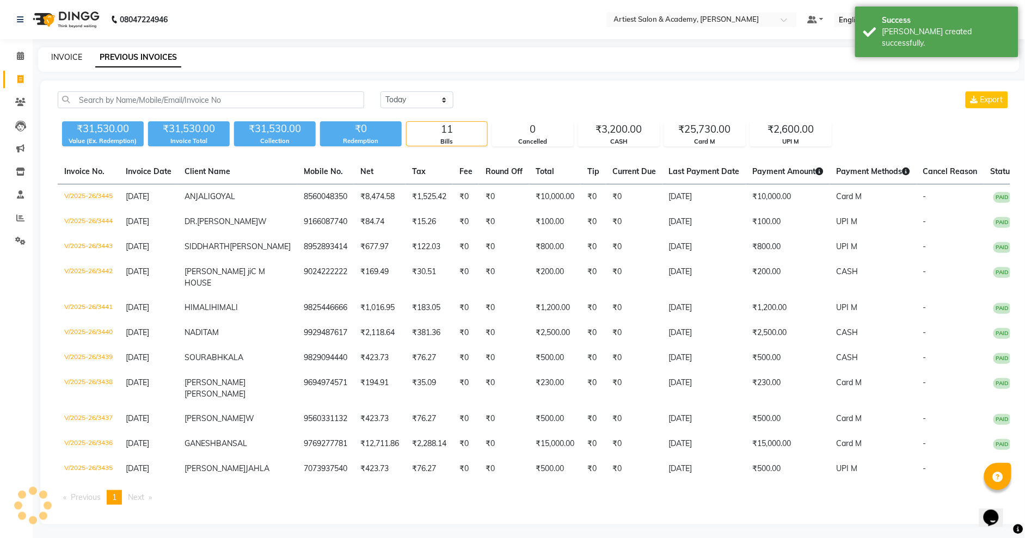
click at [67, 58] on link "INVOICE" at bounding box center [66, 57] width 31 height 10
select select "service"
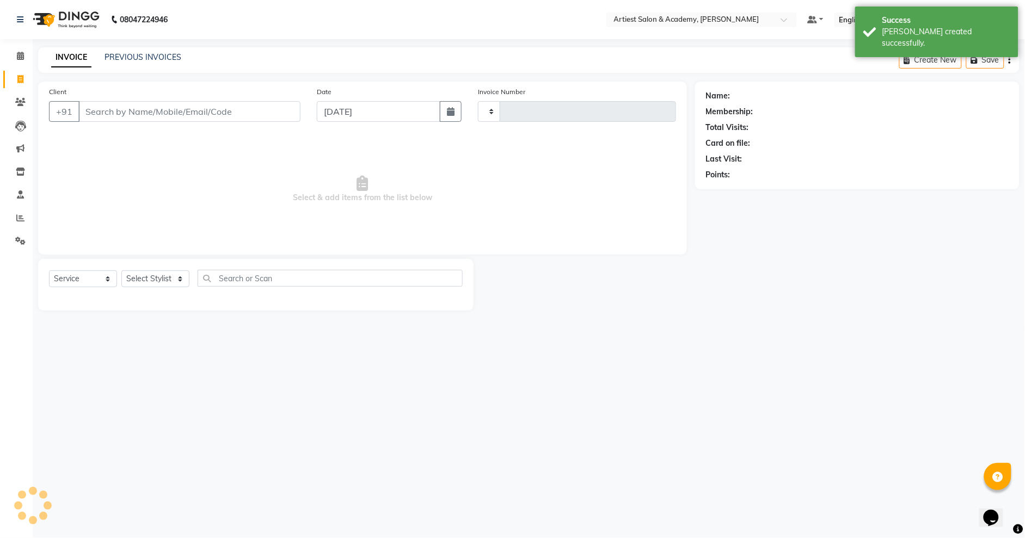
type input "3446"
select select "5123"
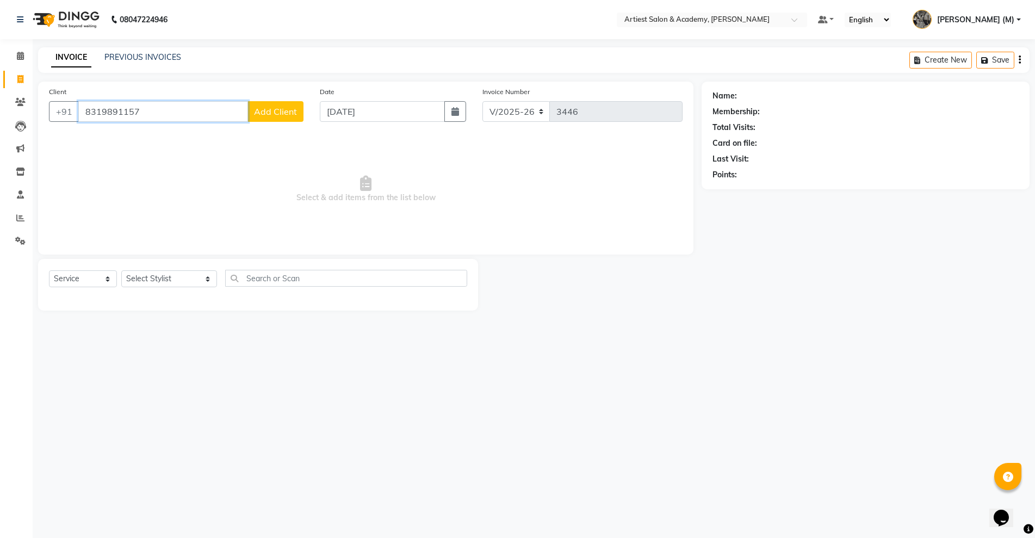
type input "8319891157"
click at [278, 112] on span "Add Client" at bounding box center [275, 111] width 43 height 11
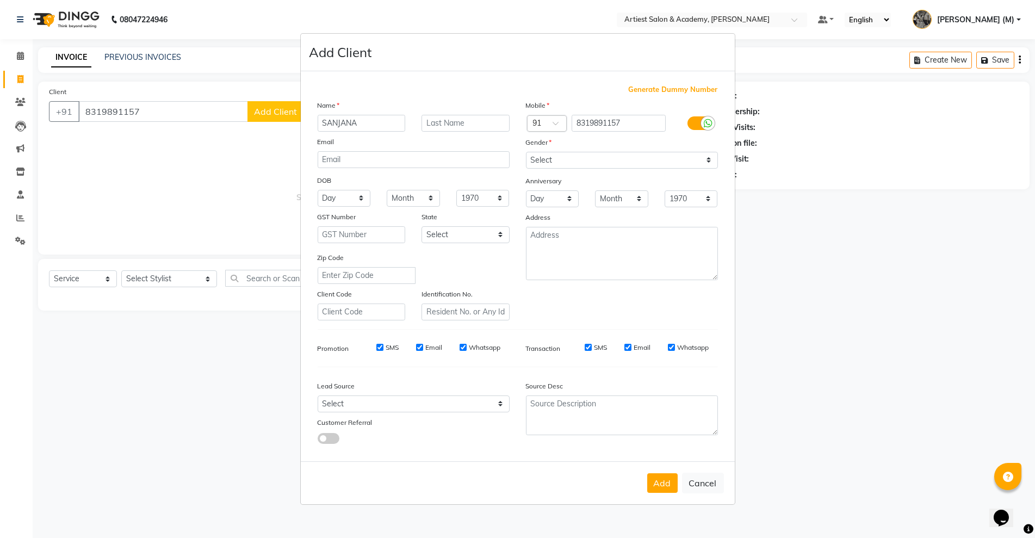
type input "SANJANA"
click at [457, 125] on input "text" at bounding box center [466, 123] width 88 height 17
type input "AGARWAL"
drag, startPoint x: 568, startPoint y: 162, endPoint x: 560, endPoint y: 164, distance: 7.4
click at [567, 163] on select "Select Male Female Other Prefer Not To Say" at bounding box center [622, 160] width 192 height 17
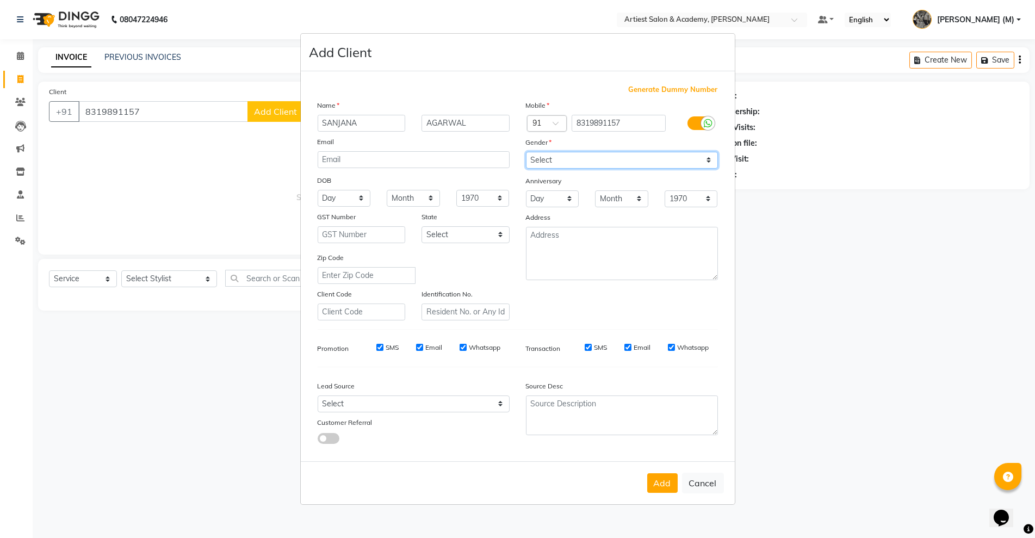
select select "female"
click at [526, 152] on select "Select Male Female Other Prefer Not To Say" at bounding box center [622, 160] width 192 height 17
click at [664, 484] on button "Add" at bounding box center [662, 483] width 30 height 20
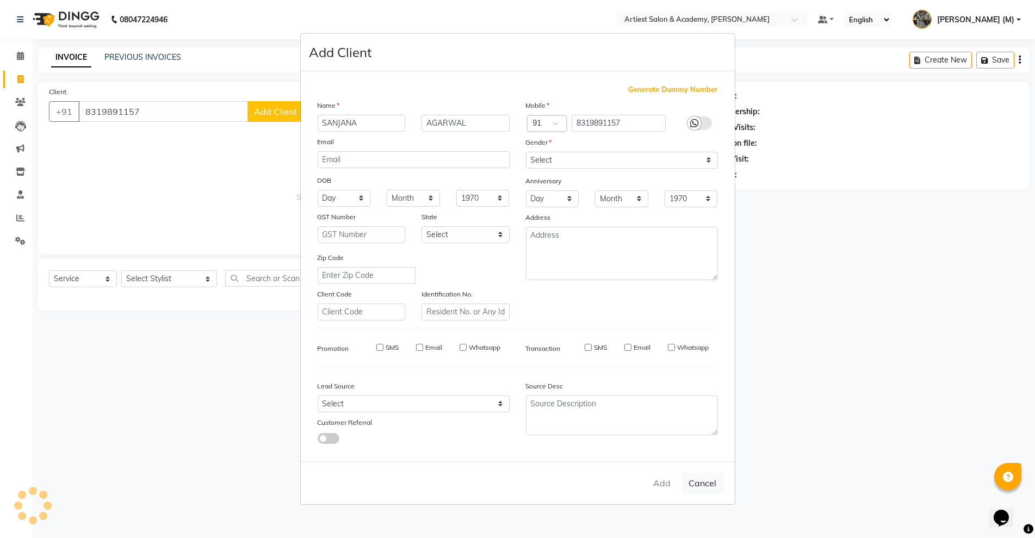
select select
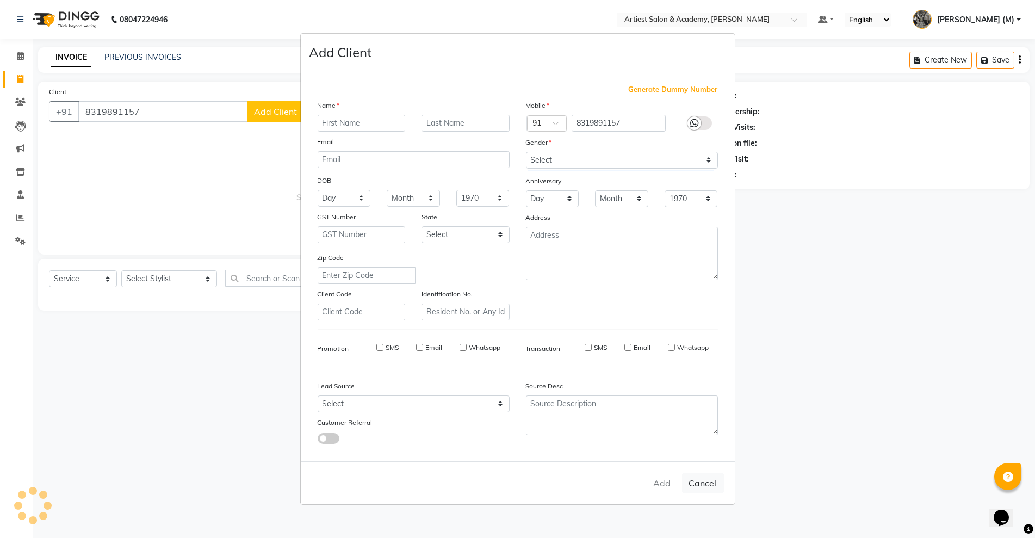
select select
checkbox input "false"
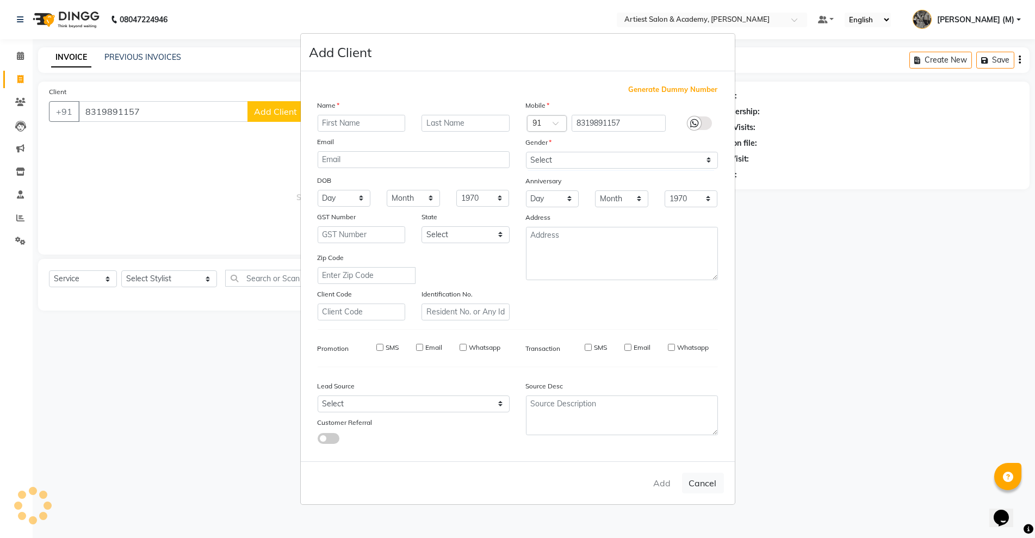
checkbox input "false"
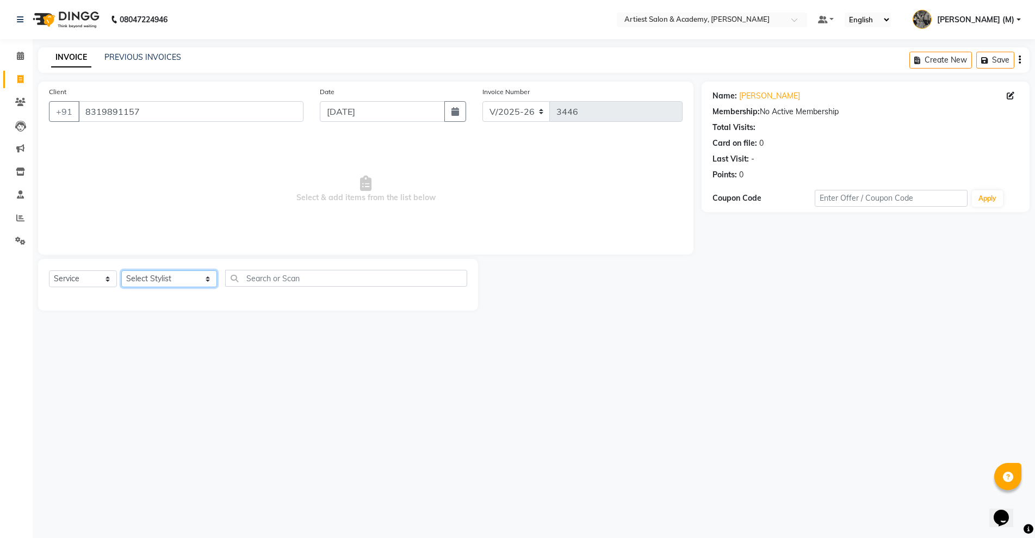
click at [179, 278] on select "Select Stylist ARJUN SAHU (M) CHANCHAL (F) DINESH SAIN DRASHTI GULFSHA KOMAL ME…" at bounding box center [169, 278] width 96 height 17
select select "52830"
click at [121, 270] on select "Select Stylist ARJUN SAHU (M) CHANCHAL (F) DINESH SAIN DRASHTI GULFSHA KOMAL ME…" at bounding box center [169, 278] width 96 height 17
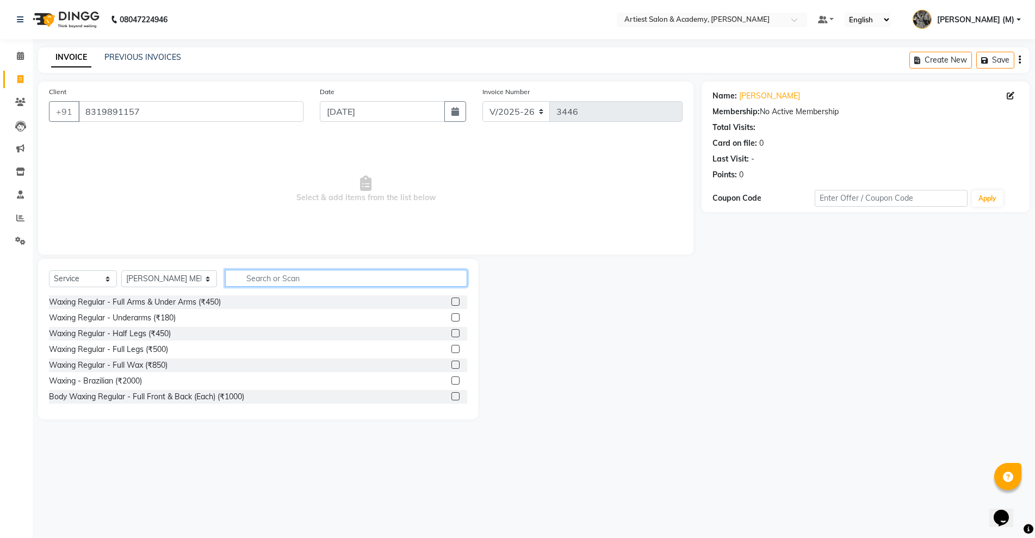
click at [243, 280] on input "text" at bounding box center [346, 278] width 242 height 17
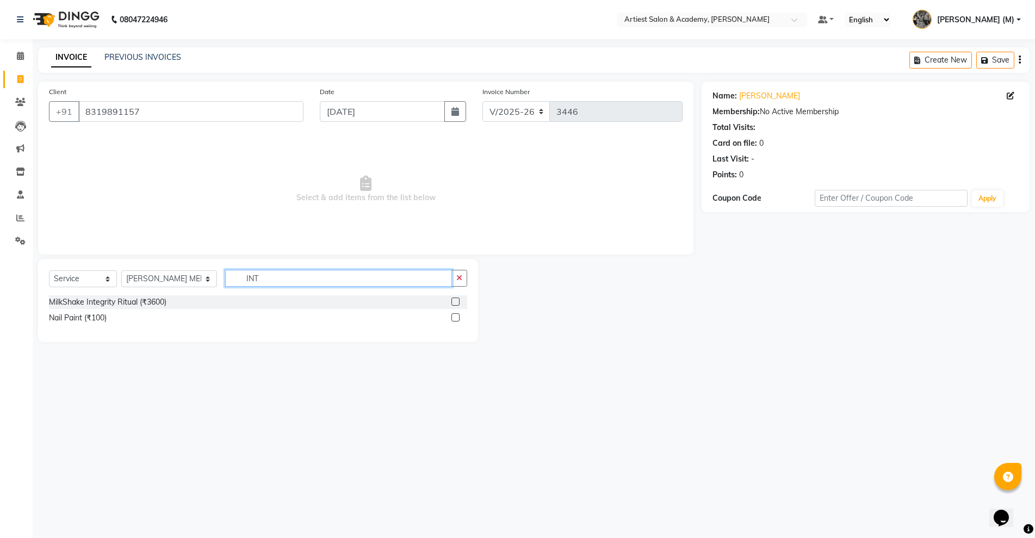
type input "INT"
click at [457, 300] on label at bounding box center [456, 302] width 8 height 8
click at [457, 300] on input "checkbox" at bounding box center [455, 302] width 7 height 7
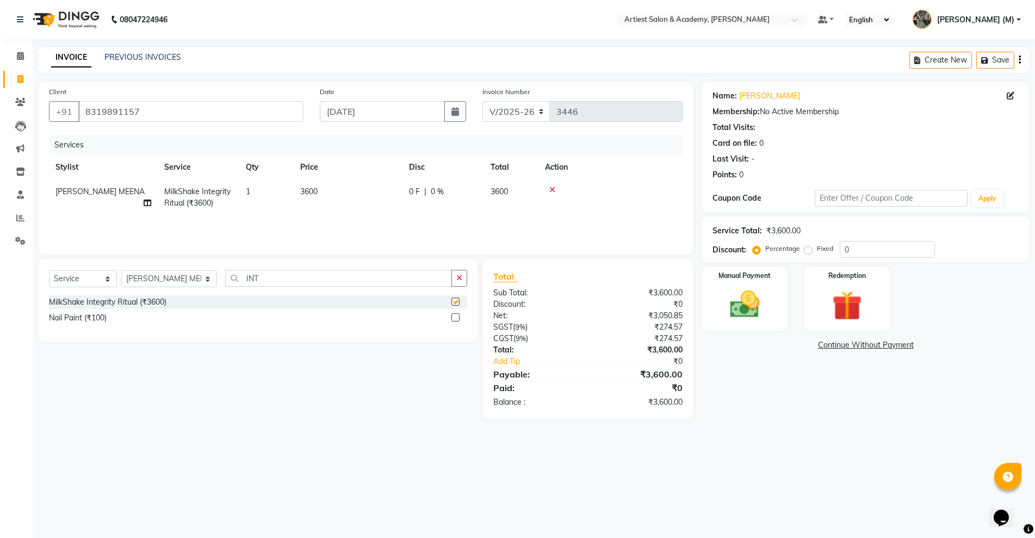
checkbox input "false"
click at [311, 190] on span "3600" at bounding box center [308, 192] width 17 height 10
select select "52830"
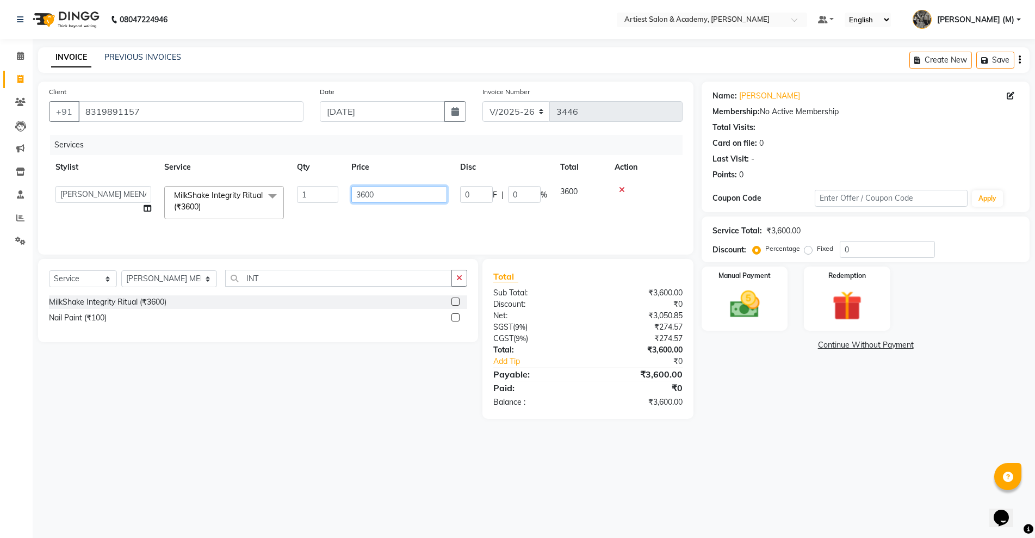
click at [365, 195] on input "3600" at bounding box center [399, 194] width 96 height 17
type input "1800"
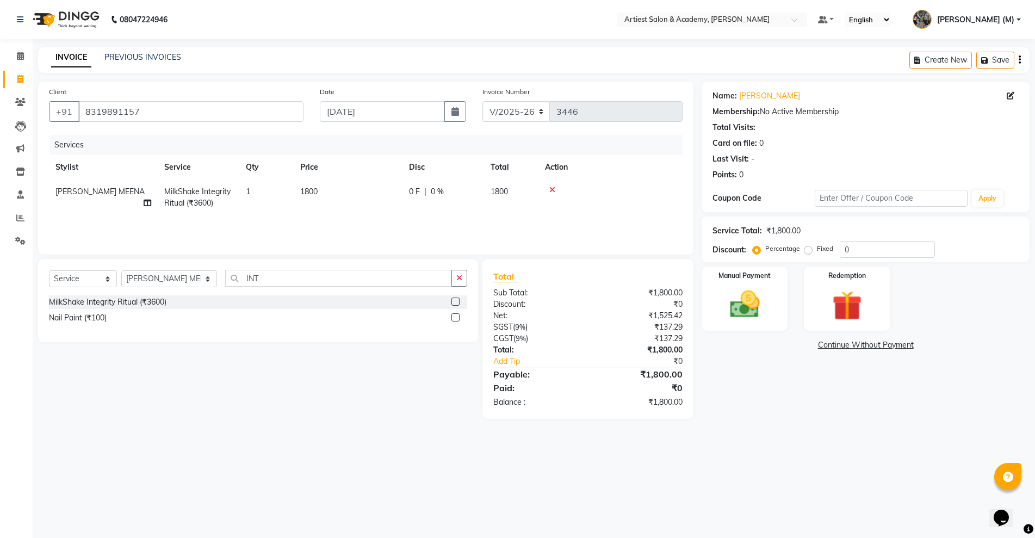
click at [474, 226] on div "Services Stylist Service Qty Price Disc Total Action KOMAL MEENA MilkShake Inte…" at bounding box center [366, 189] width 634 height 109
click at [178, 279] on select "Select Stylist ARJUN SAHU (M) CHANCHAL (F) DINESH SAIN DRASHTI GULFSHA KOMAL ME…" at bounding box center [169, 278] width 96 height 17
select select "33211"
click at [121, 270] on select "Select Stylist ARJUN SAHU (M) CHANCHAL (F) DINESH SAIN DRASHTI GULFSHA KOMAL ME…" at bounding box center [169, 278] width 96 height 17
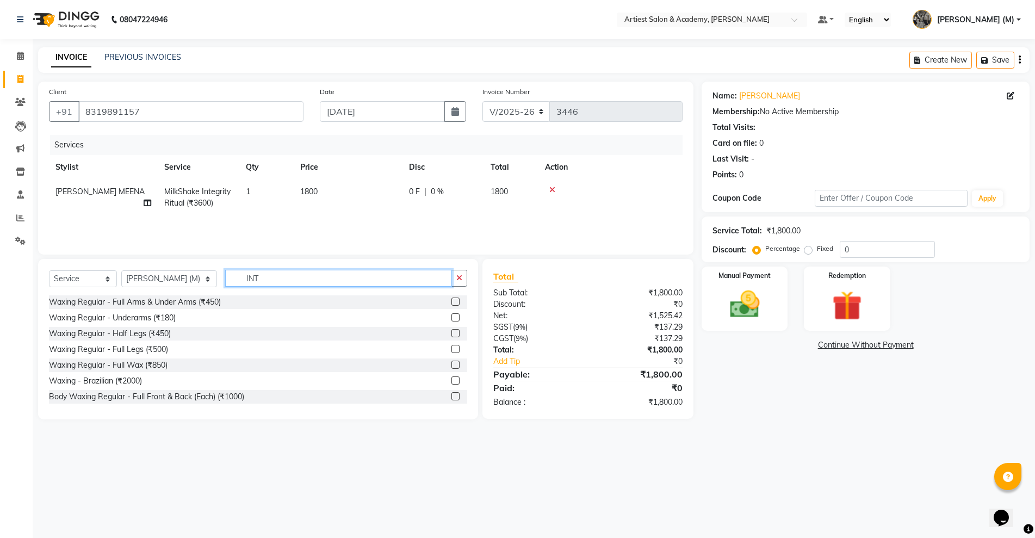
click at [236, 277] on input "INT" at bounding box center [338, 278] width 226 height 17
type input "I"
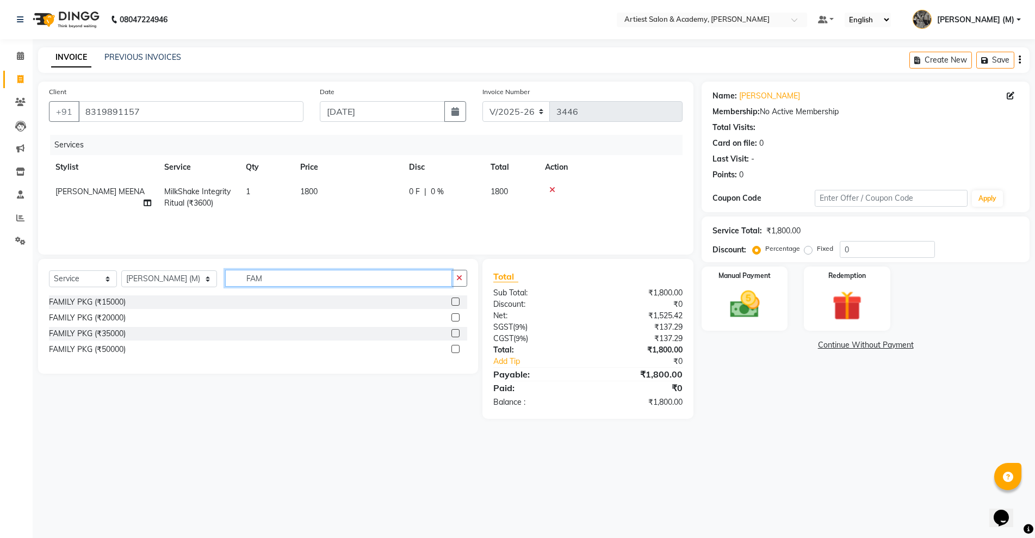
type input "FAM"
click at [457, 299] on label at bounding box center [456, 302] width 8 height 8
click at [457, 299] on input "checkbox" at bounding box center [455, 302] width 7 height 7
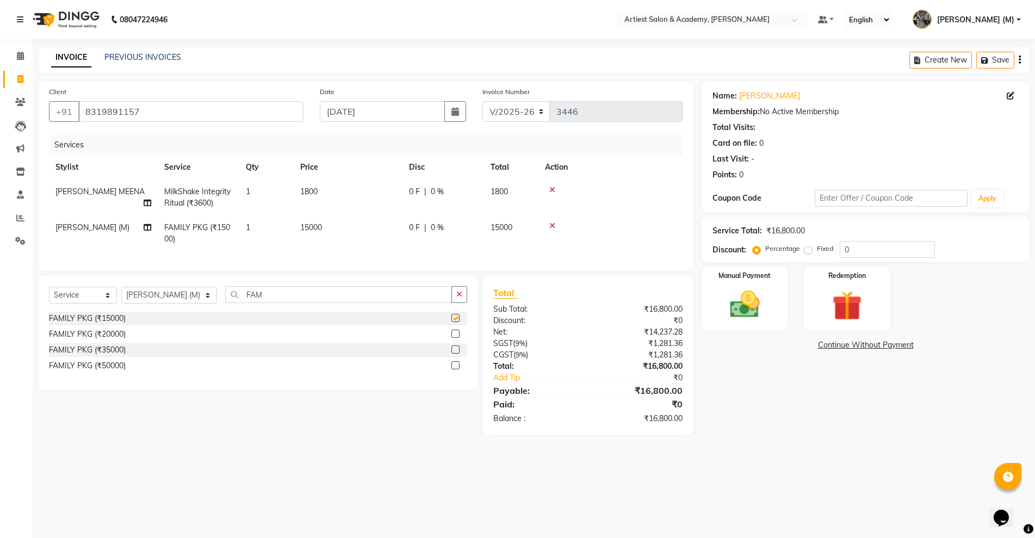
checkbox input "false"
click at [314, 228] on span "15000" at bounding box center [311, 228] width 22 height 10
select select "33211"
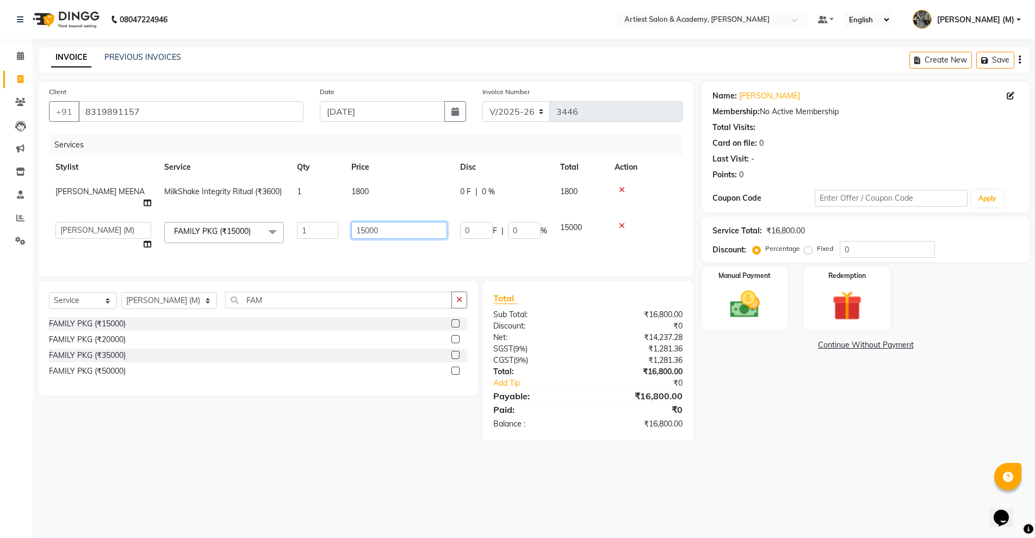
click at [369, 222] on input "15000" at bounding box center [399, 230] width 96 height 17
type input "13200"
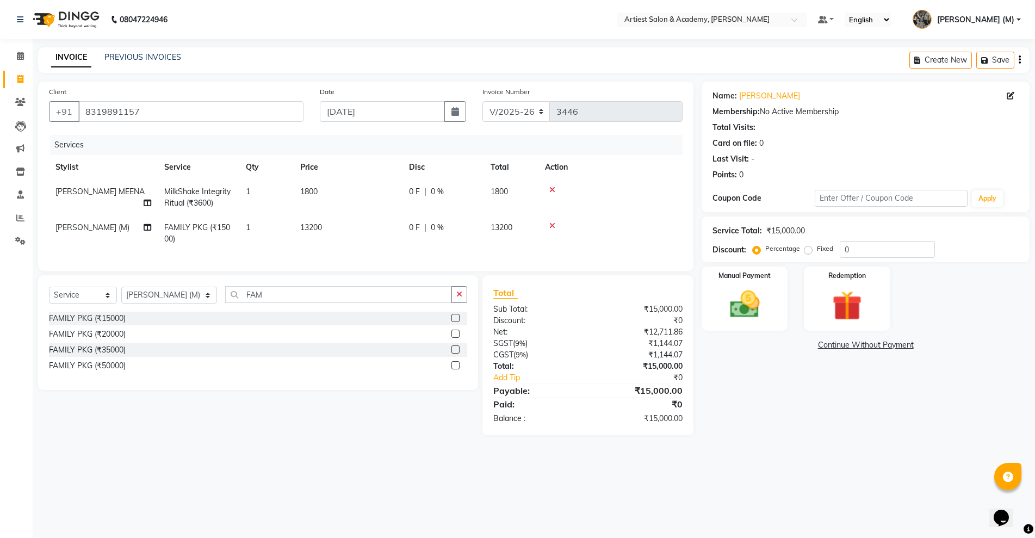
drag, startPoint x: 809, startPoint y: 381, endPoint x: 778, endPoint y: 368, distance: 33.9
click at [798, 376] on div "Name: Sanjana Agarwal Membership: No Active Membership Total Visits: Card on fi…" at bounding box center [870, 259] width 336 height 354
click at [740, 307] on img at bounding box center [745, 304] width 50 height 35
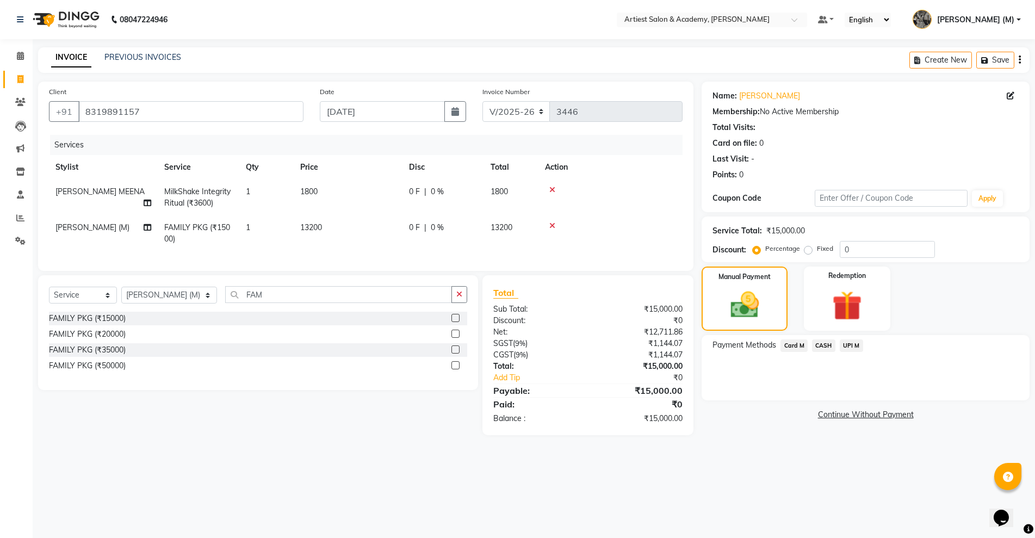
click at [822, 345] on span "CASH" at bounding box center [823, 346] width 23 height 13
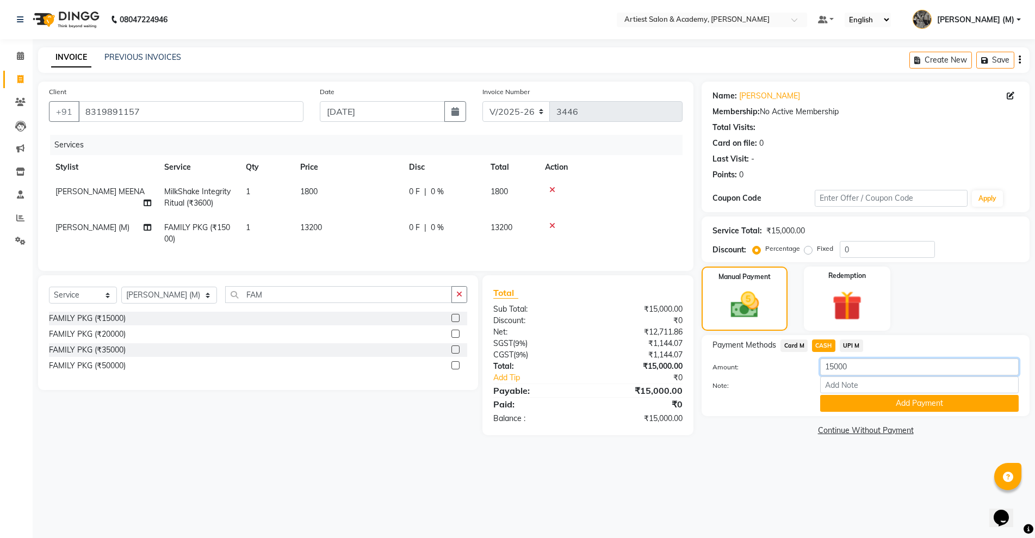
drag, startPoint x: 852, startPoint y: 365, endPoint x: 842, endPoint y: 367, distance: 9.4
click at [851, 365] on input "15000" at bounding box center [920, 367] width 199 height 17
type input "1"
type input "7000"
click at [922, 405] on button "Add Payment" at bounding box center [920, 403] width 199 height 17
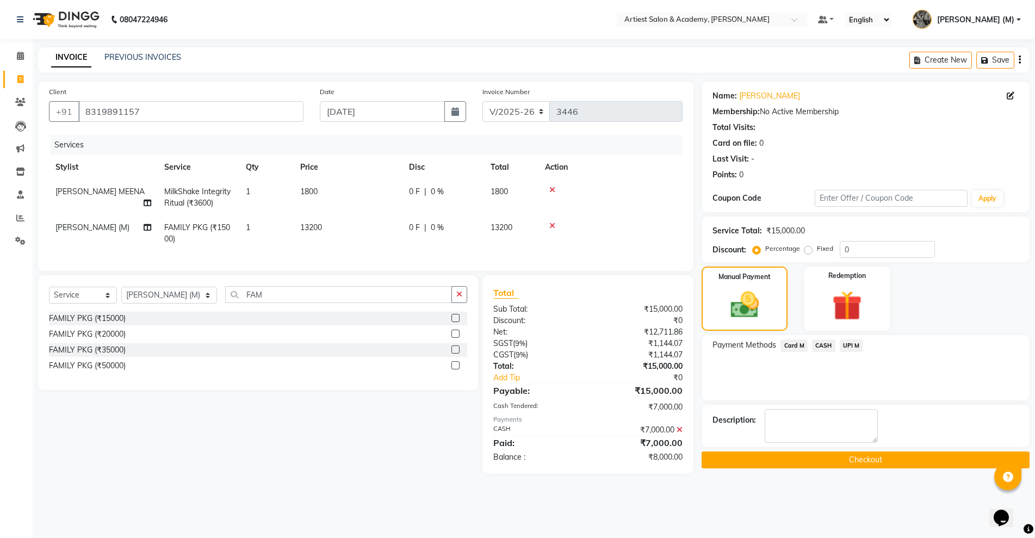
click at [854, 344] on span "UPI M" at bounding box center [851, 346] width 23 height 13
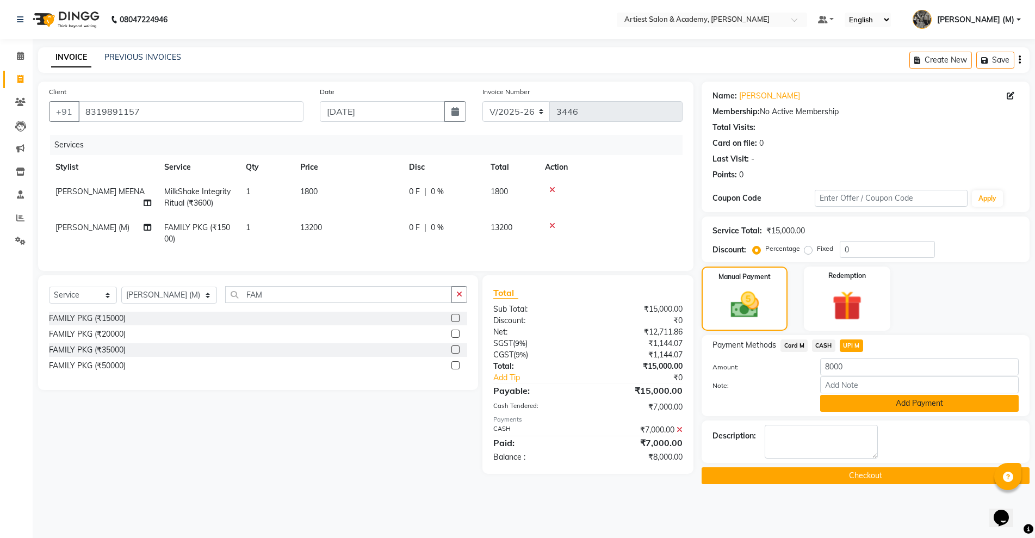
click at [910, 406] on button "Add Payment" at bounding box center [920, 403] width 199 height 17
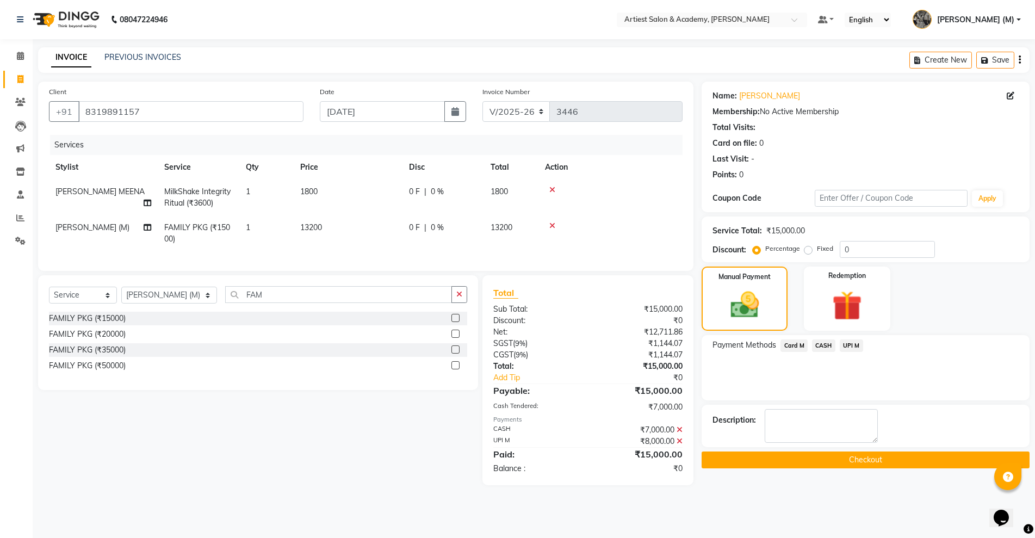
click at [865, 459] on button "Checkout" at bounding box center [866, 460] width 328 height 17
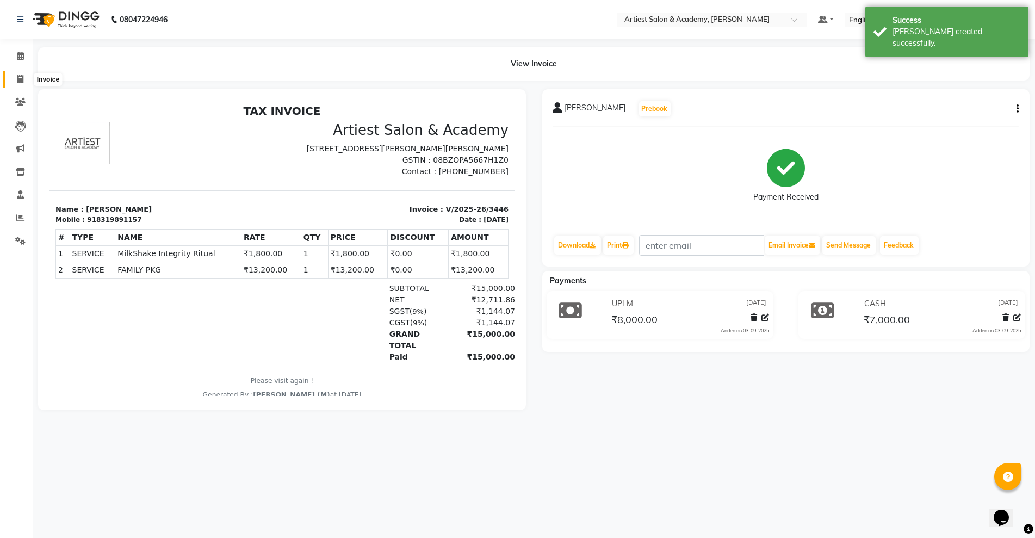
click at [17, 78] on icon at bounding box center [20, 79] width 6 height 8
select select "service"
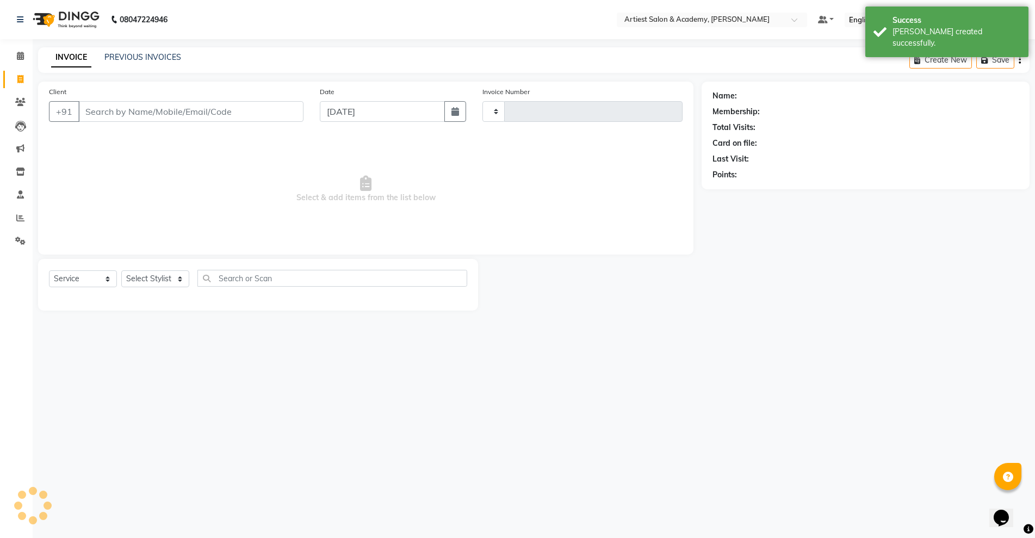
type input "3447"
select select "5123"
click at [137, 55] on link "PREVIOUS INVOICES" at bounding box center [142, 57] width 77 height 10
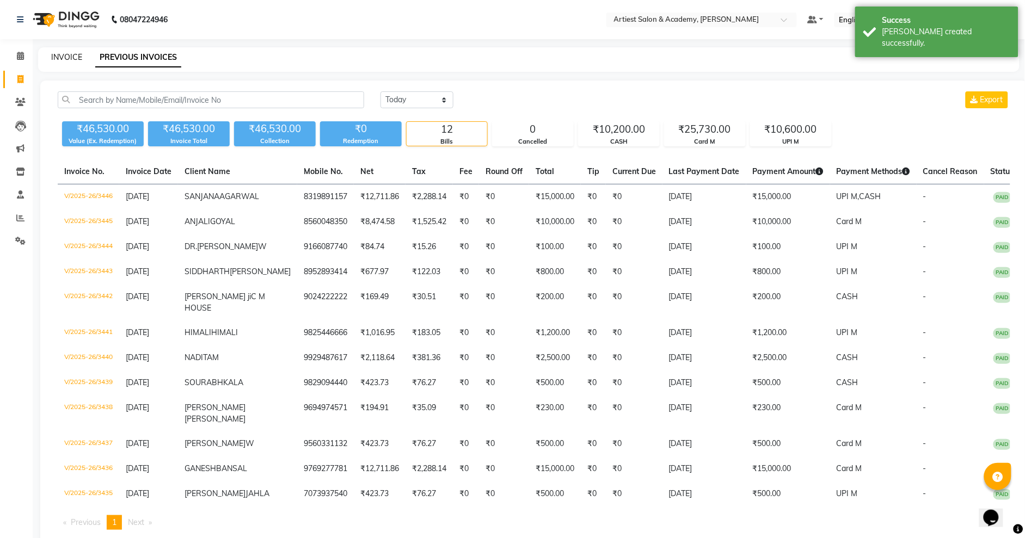
click at [64, 55] on link "INVOICE" at bounding box center [66, 57] width 31 height 10
select select "service"
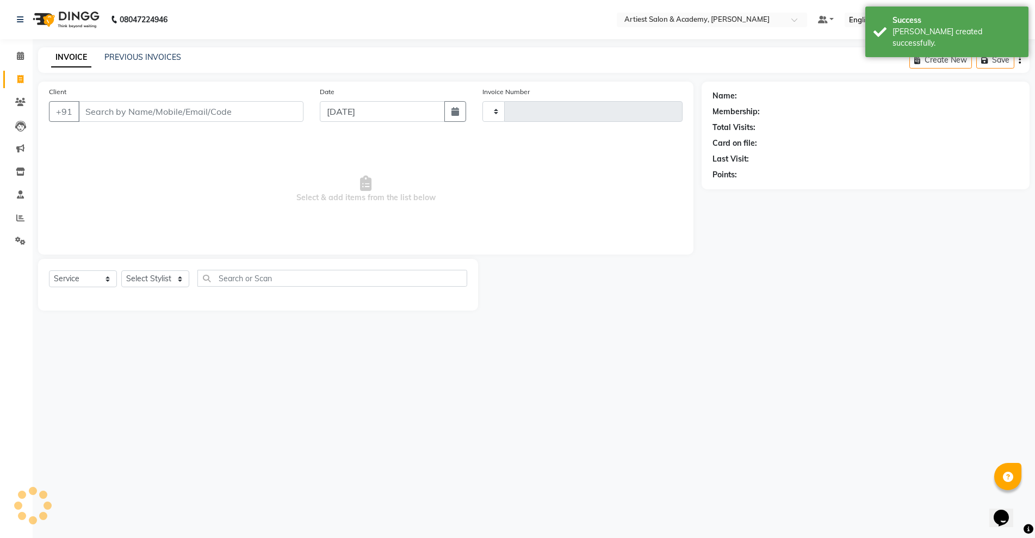
type input "3447"
select select "5123"
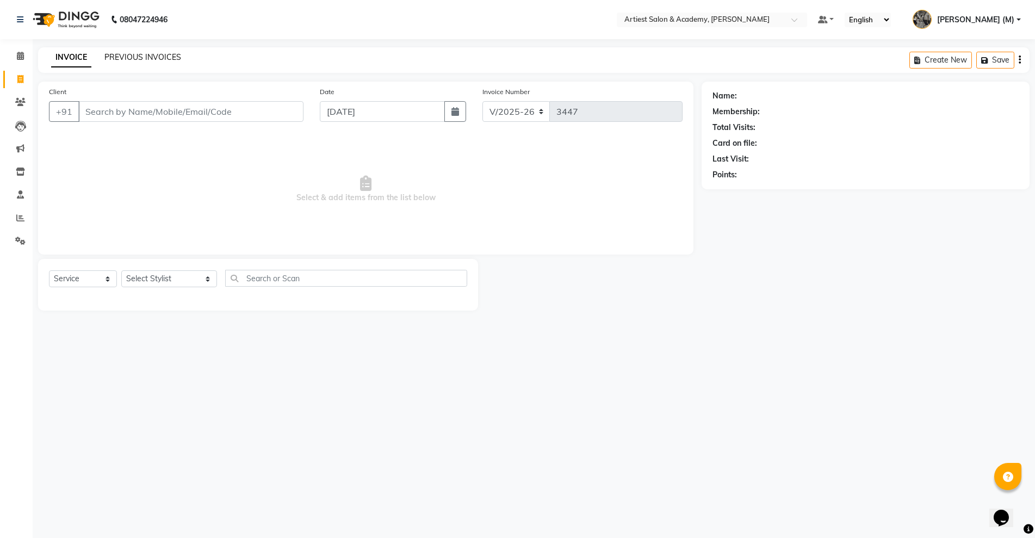
click at [139, 58] on link "PREVIOUS INVOICES" at bounding box center [142, 57] width 77 height 10
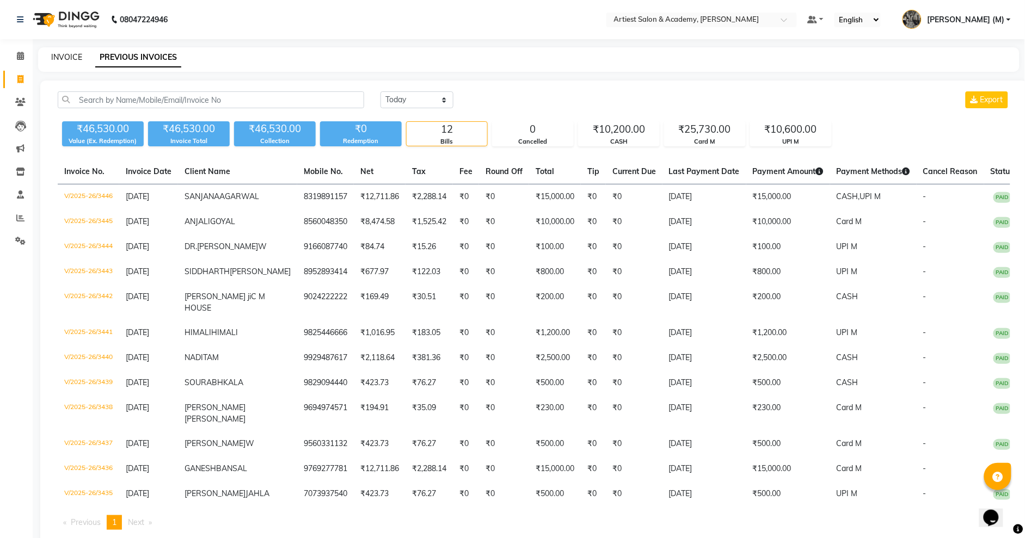
click at [68, 57] on link "INVOICE" at bounding box center [66, 57] width 31 height 10
select select "service"
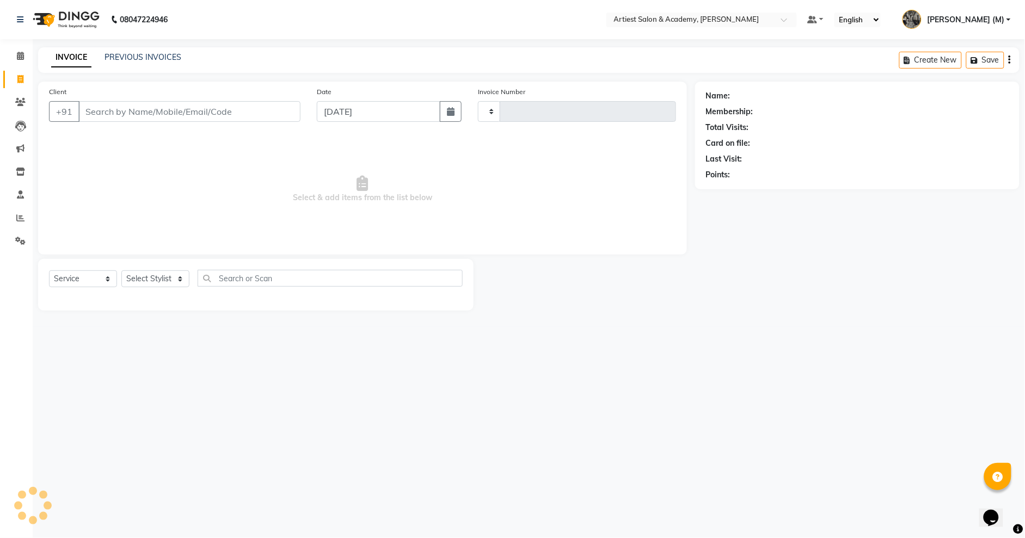
type input "3447"
select select "5123"
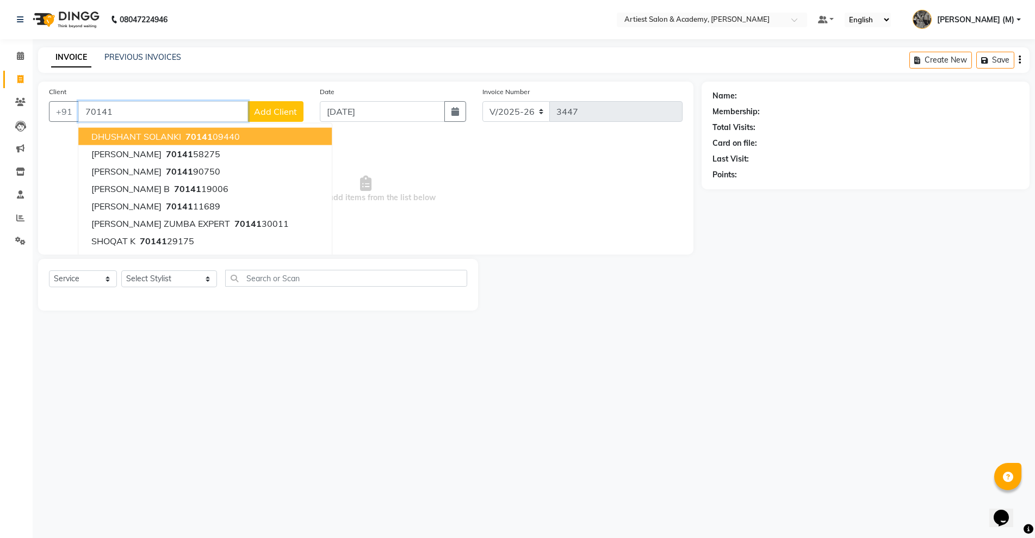
click at [245, 135] on button "DHUSHANT SOLANKI 70141 09440" at bounding box center [205, 136] width 254 height 17
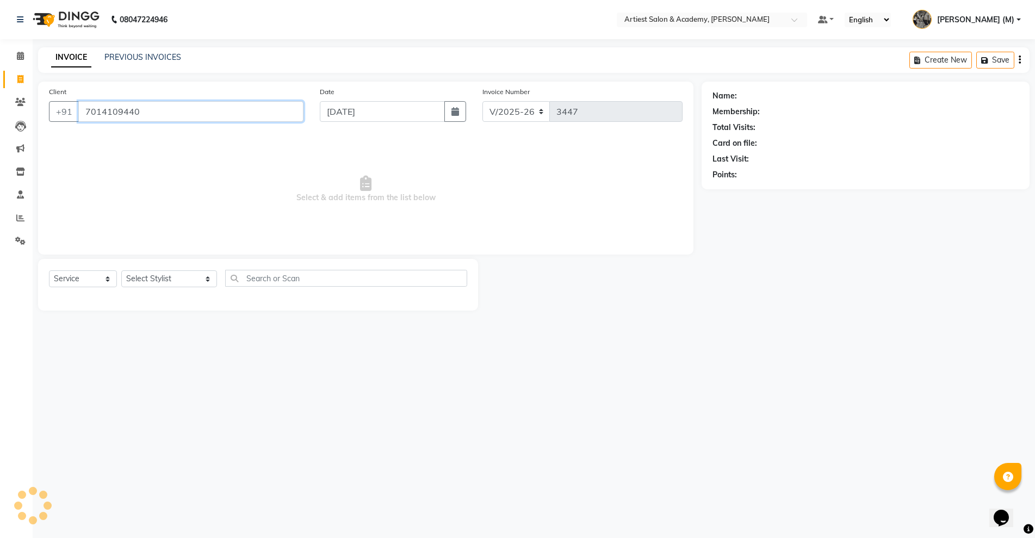
type input "7014109440"
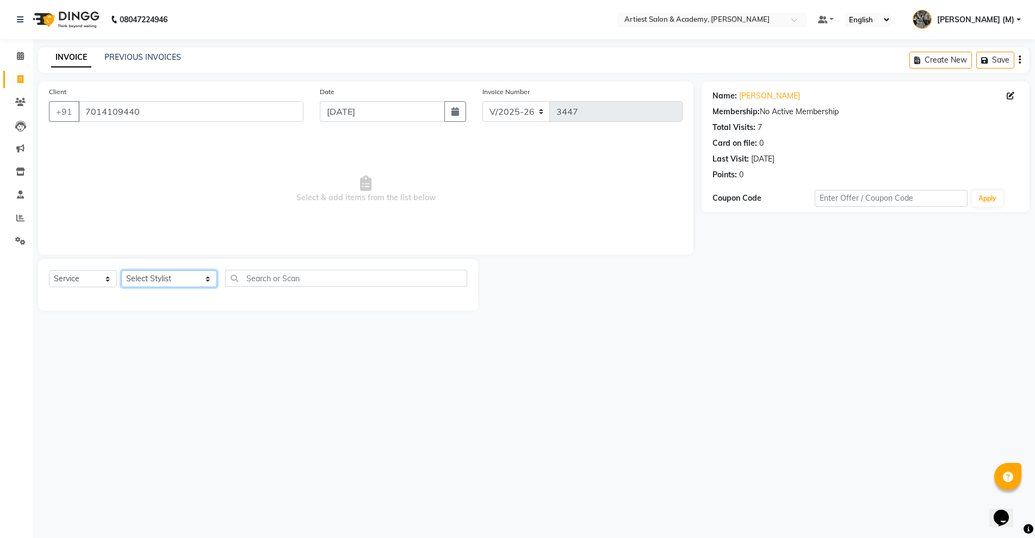
click at [177, 277] on select "Select Stylist ARJUN SAHU (M) CHANCHAL (F) DINESH SAIN DRASHTI GULFSHA KOMAL ME…" at bounding box center [169, 278] width 96 height 17
select select "33199"
click at [121, 270] on select "Select Stylist ARJUN SAHU (M) CHANCHAL (F) DINESH SAIN DRASHTI GULFSHA KOMAL ME…" at bounding box center [169, 278] width 96 height 17
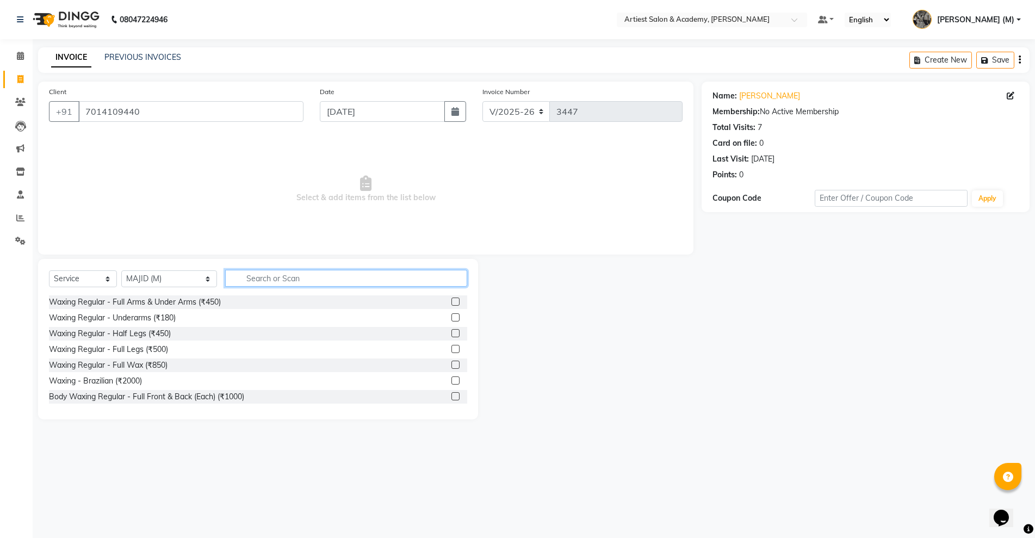
click at [248, 274] on input "text" at bounding box center [346, 278] width 242 height 17
type input "HAIR"
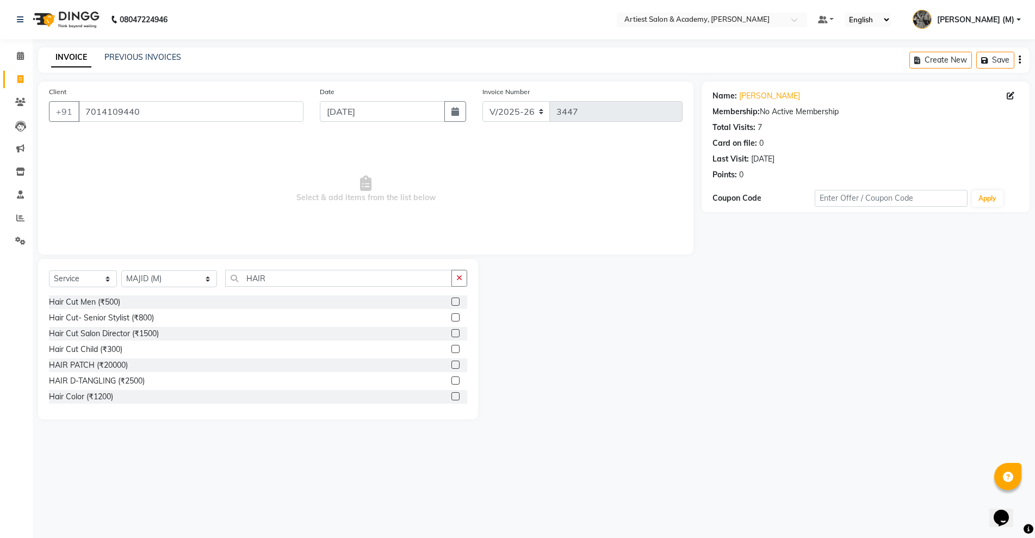
click at [452, 302] on label at bounding box center [456, 302] width 8 height 8
click at [452, 302] on input "checkbox" at bounding box center [455, 302] width 7 height 7
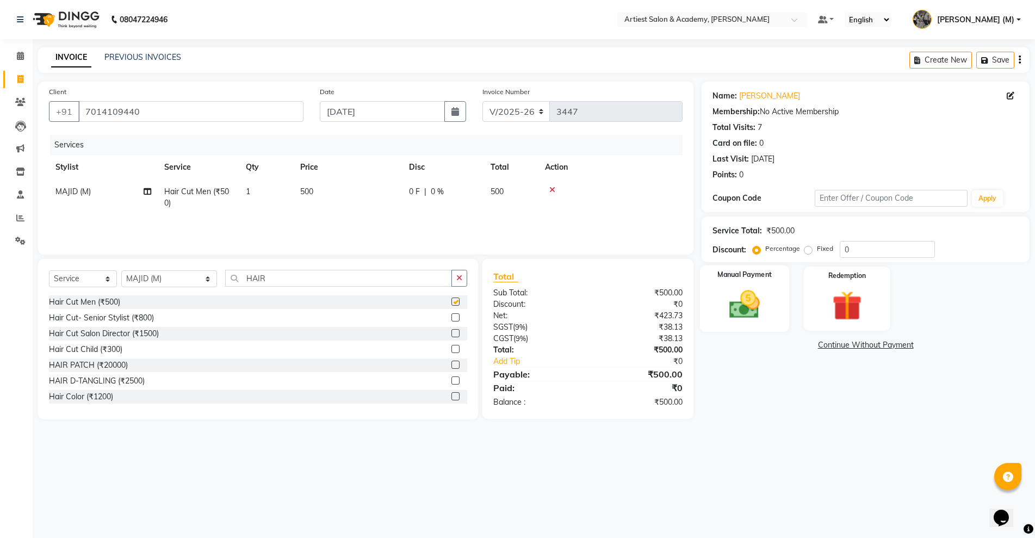
checkbox input "false"
click at [751, 304] on img at bounding box center [745, 304] width 50 height 35
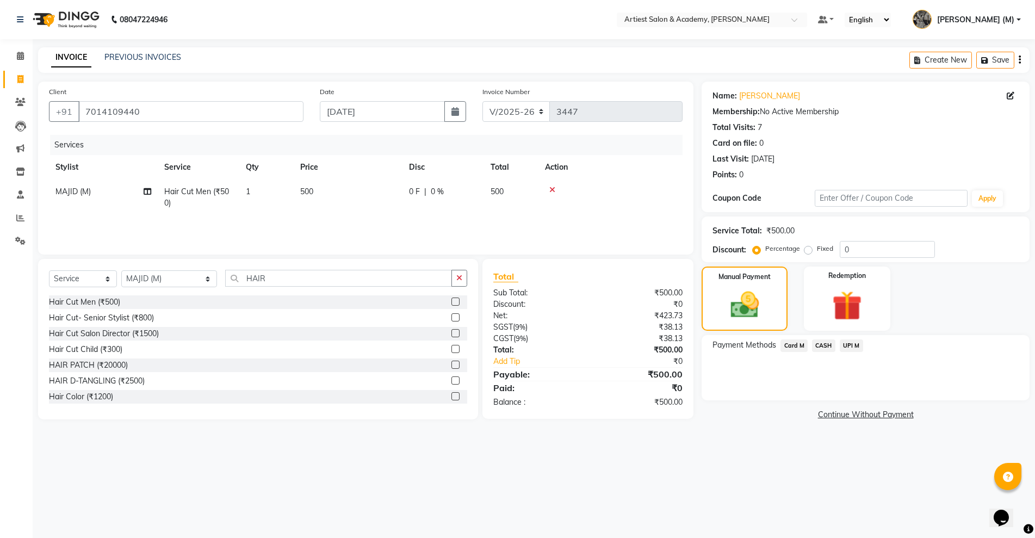
click at [818, 343] on span "CASH" at bounding box center [823, 346] width 23 height 13
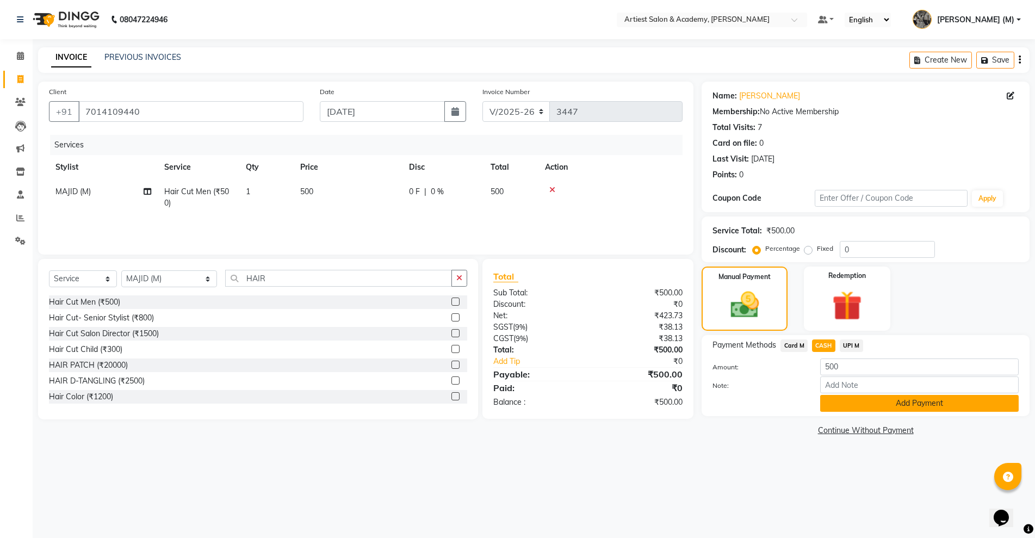
click at [916, 405] on button "Add Payment" at bounding box center [920, 403] width 199 height 17
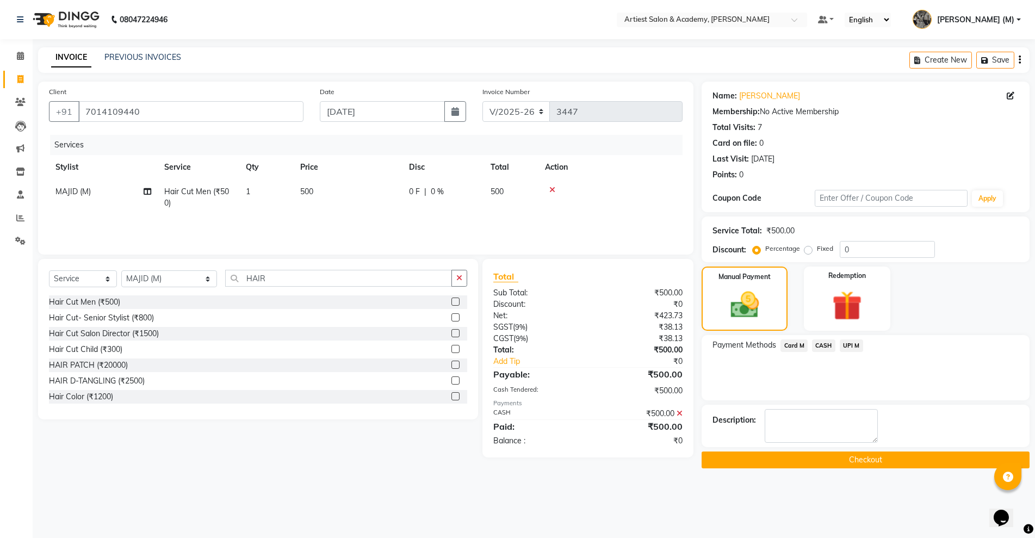
click at [889, 464] on button "Checkout" at bounding box center [866, 460] width 328 height 17
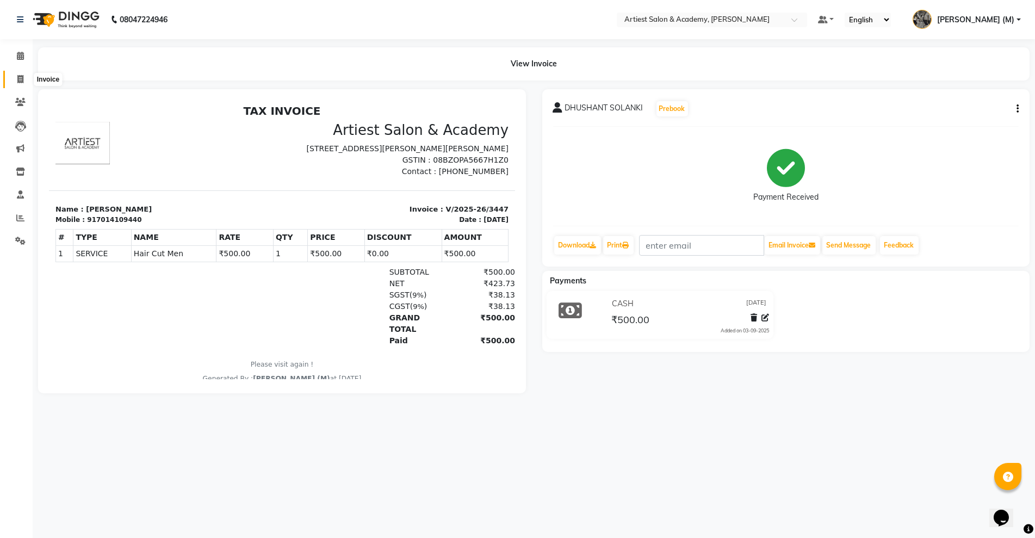
click at [14, 79] on span at bounding box center [20, 79] width 19 height 13
select select "service"
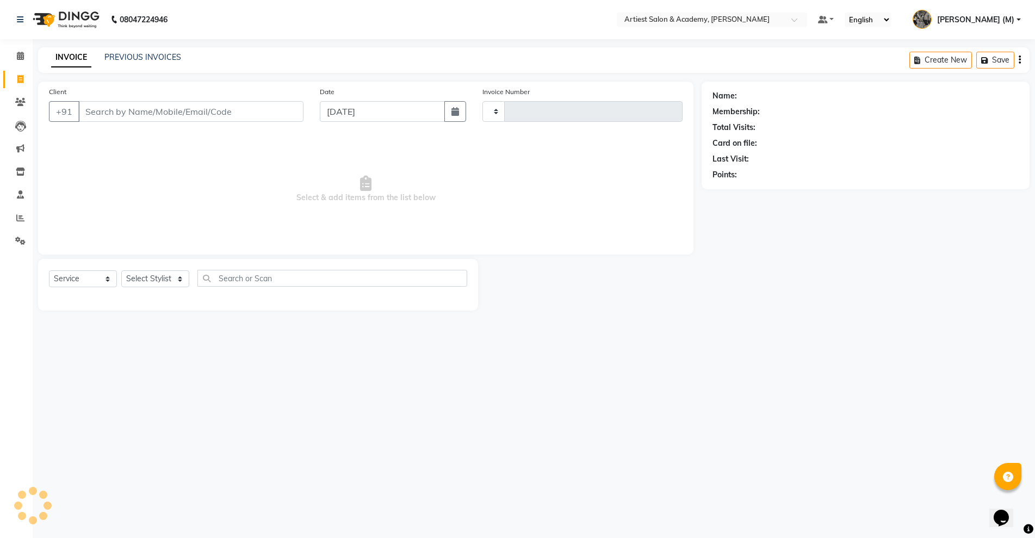
type input "3448"
select select "5123"
click at [126, 55] on link "PREVIOUS INVOICES" at bounding box center [142, 57] width 77 height 10
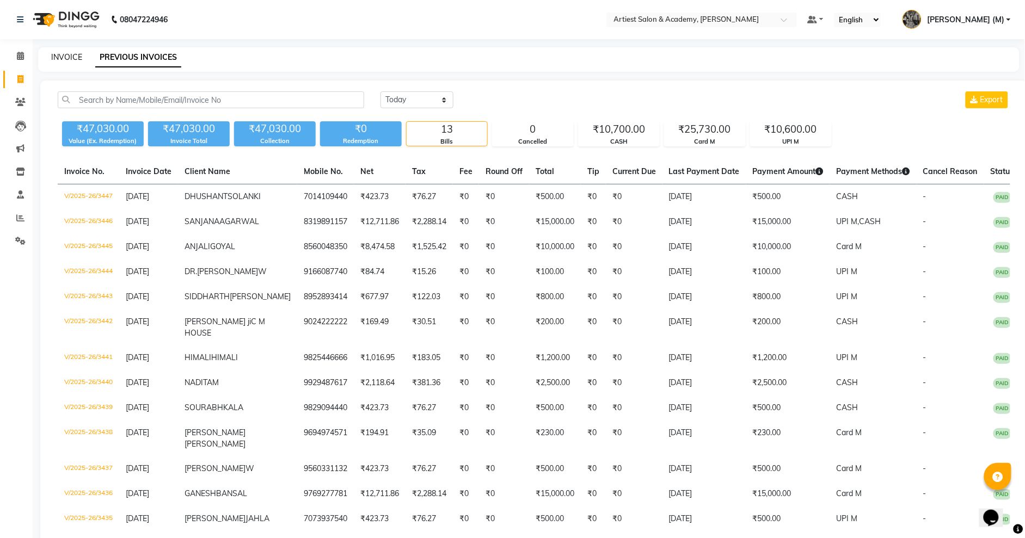
click at [74, 55] on link "INVOICE" at bounding box center [66, 57] width 31 height 10
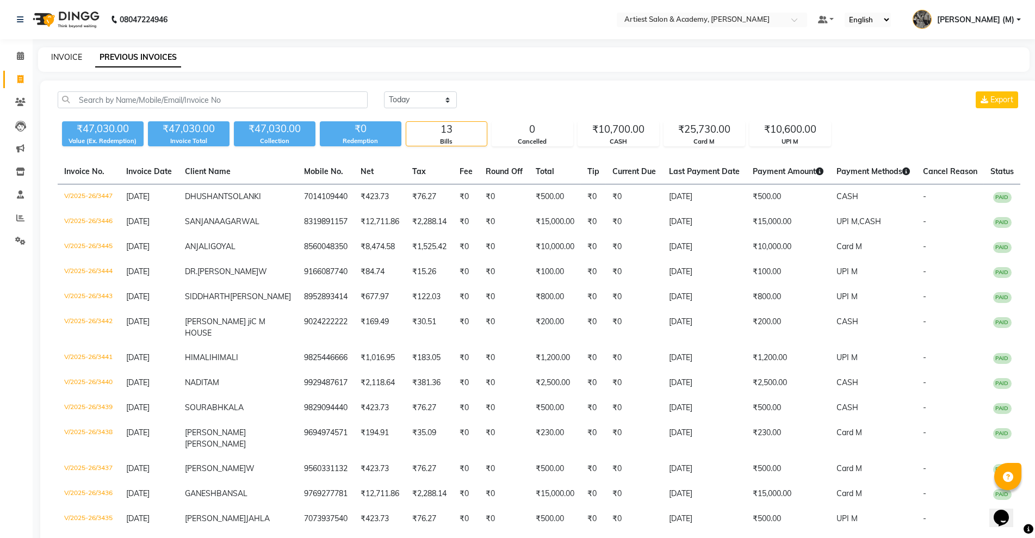
select select "5123"
select select "service"
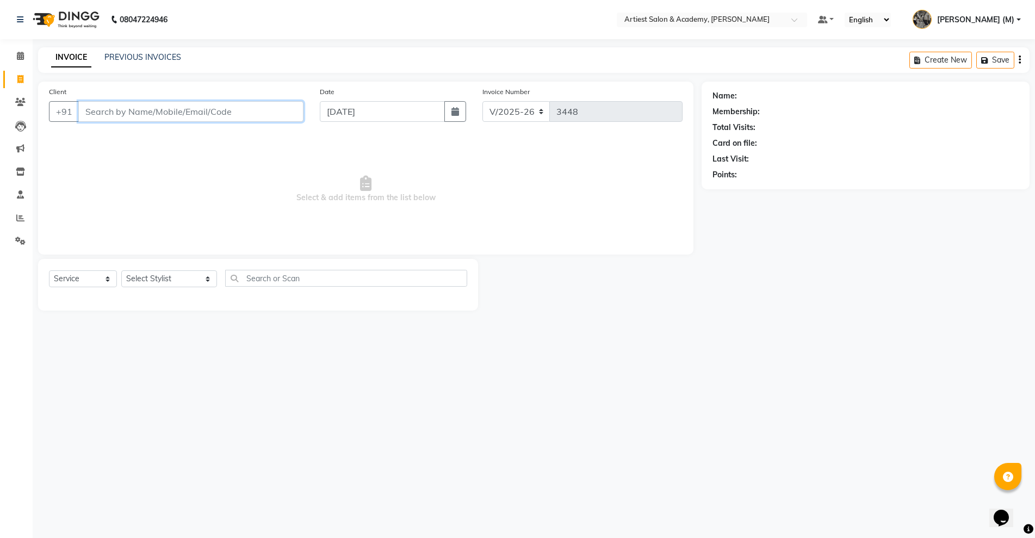
click at [110, 108] on input "Client" at bounding box center [190, 111] width 225 height 21
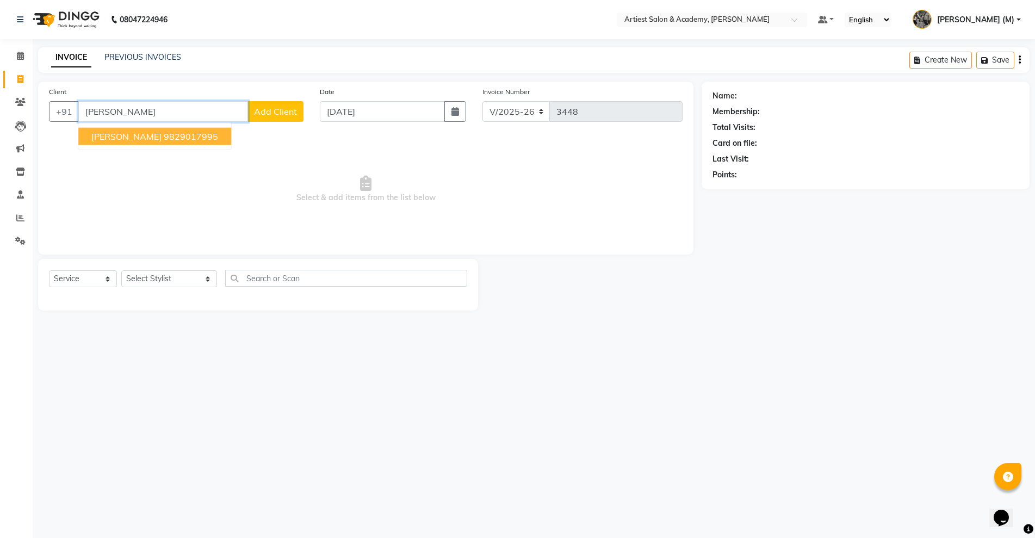
click at [215, 135] on ngb-highlight "9829017995" at bounding box center [191, 136] width 54 height 11
type input "9829017995"
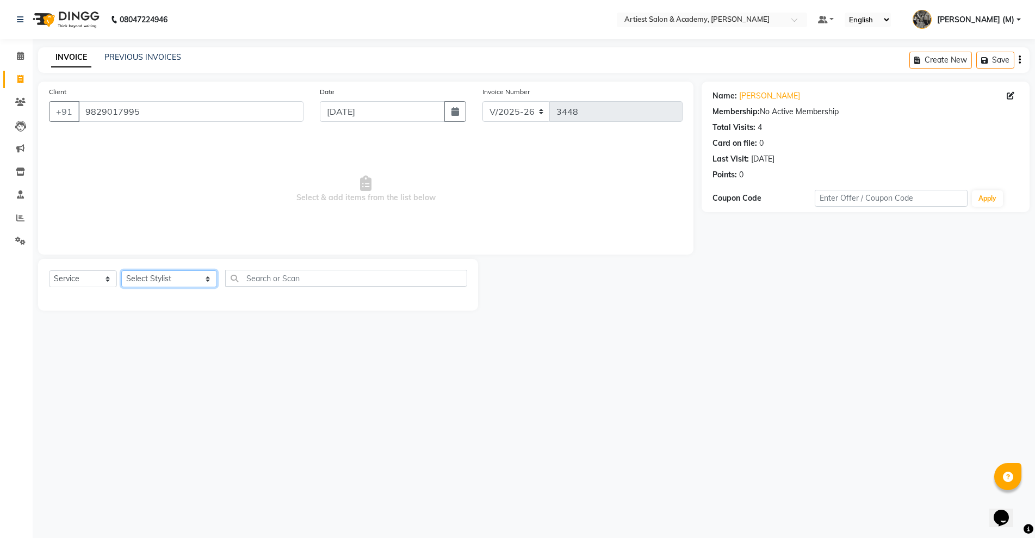
click at [180, 276] on select "Select Stylist ARJUN SAHU (M) CHANCHAL (F) DINESH SAIN DRASHTI GULFSHA KOMAL ME…" at bounding box center [169, 278] width 96 height 17
select select "33211"
click at [121, 270] on select "Select Stylist ARJUN SAHU (M) CHANCHAL (F) DINESH SAIN DRASHTI GULFSHA KOMAL ME…" at bounding box center [169, 278] width 96 height 17
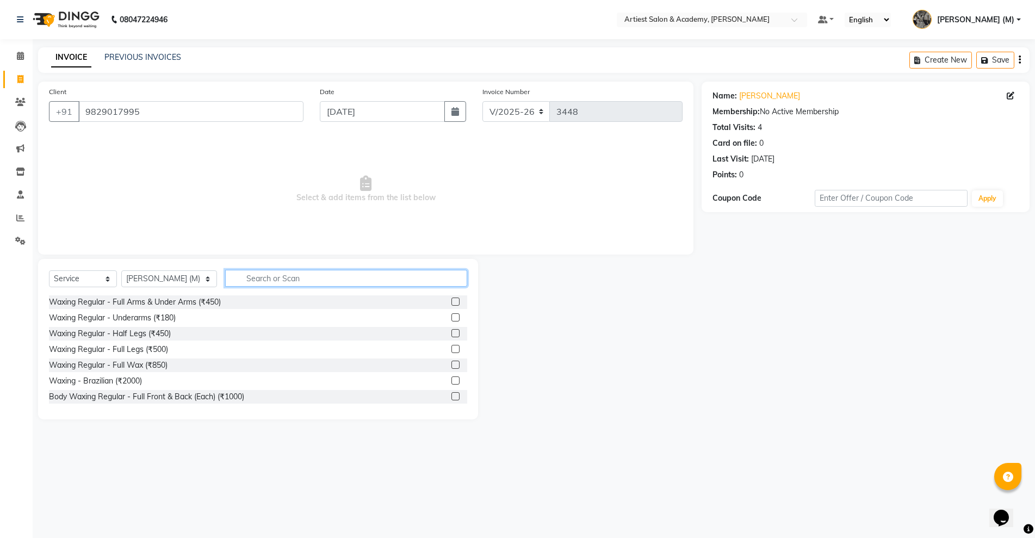
click at [249, 272] on input "text" at bounding box center [346, 278] width 242 height 17
type input "HAIR"
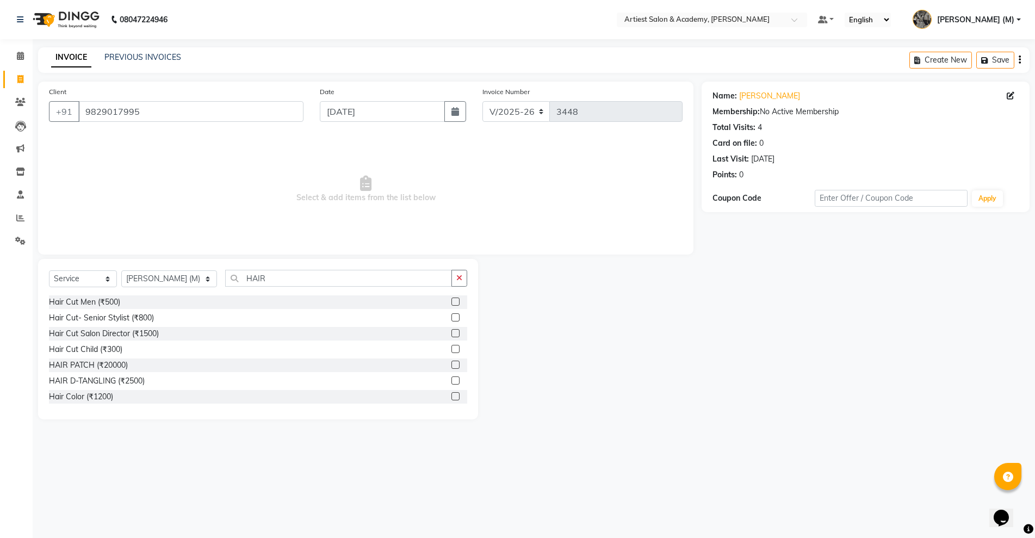
click at [452, 300] on label at bounding box center [456, 302] width 8 height 8
click at [452, 300] on input "checkbox" at bounding box center [455, 302] width 7 height 7
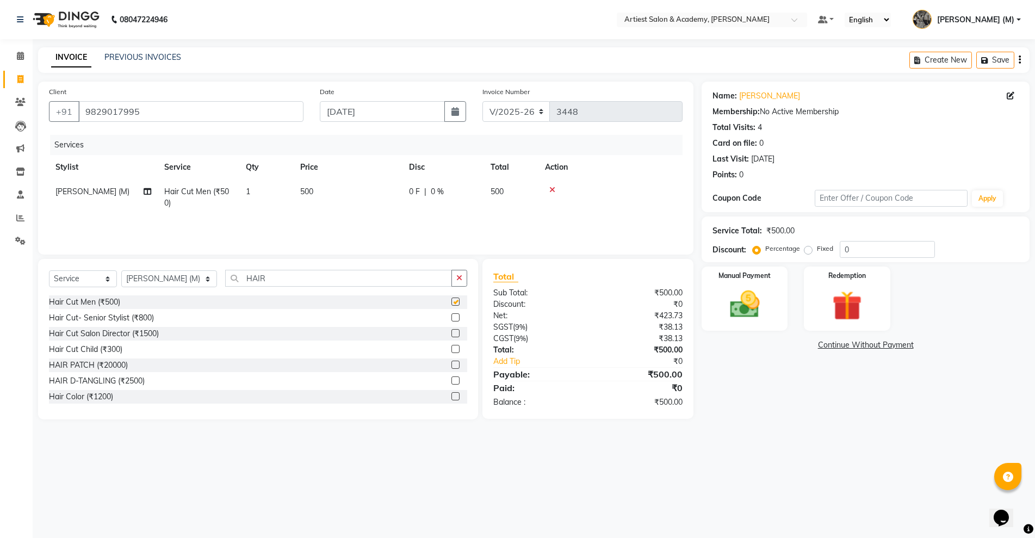
checkbox input "false"
click at [305, 190] on span "500" at bounding box center [306, 192] width 13 height 10
select select "33211"
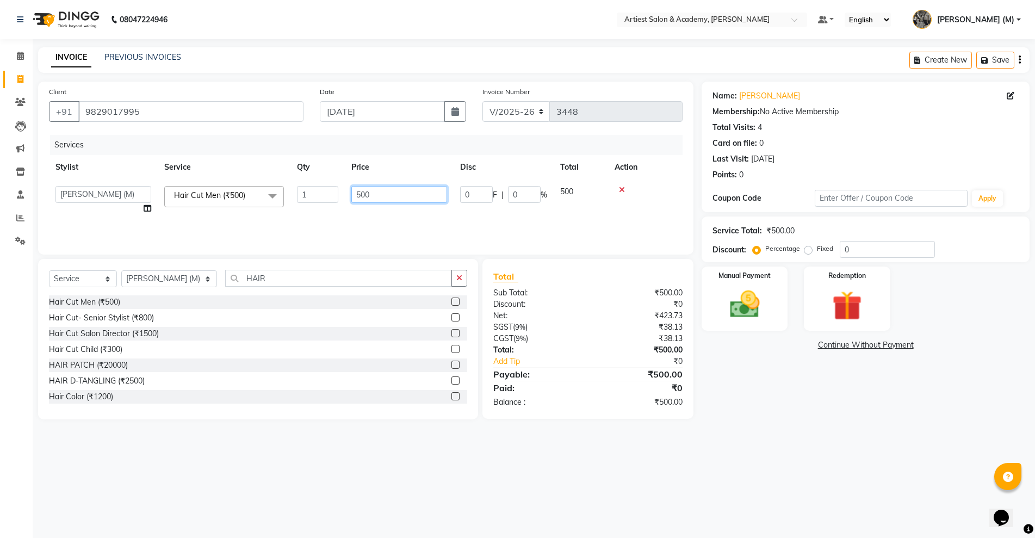
click at [360, 196] on input "500" at bounding box center [399, 194] width 96 height 17
type input "600"
click at [798, 434] on main "INVOICE PREVIOUS INVOICES Create New Save Client +91 9829017995 Date 03-09-2025…" at bounding box center [534, 241] width 1003 height 388
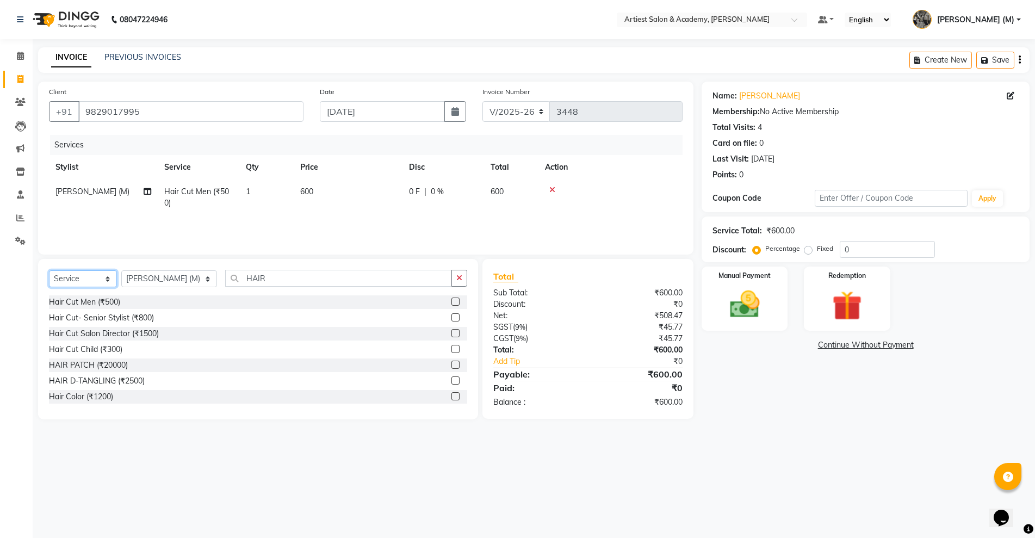
click at [107, 279] on select "Select Service Product Membership Package Voucher Prepaid Gift Card" at bounding box center [83, 278] width 68 height 17
select select "product"
click at [49, 270] on select "Select Service Product Membership Package Voucher Prepaid Gift Card" at bounding box center [83, 278] width 68 height 17
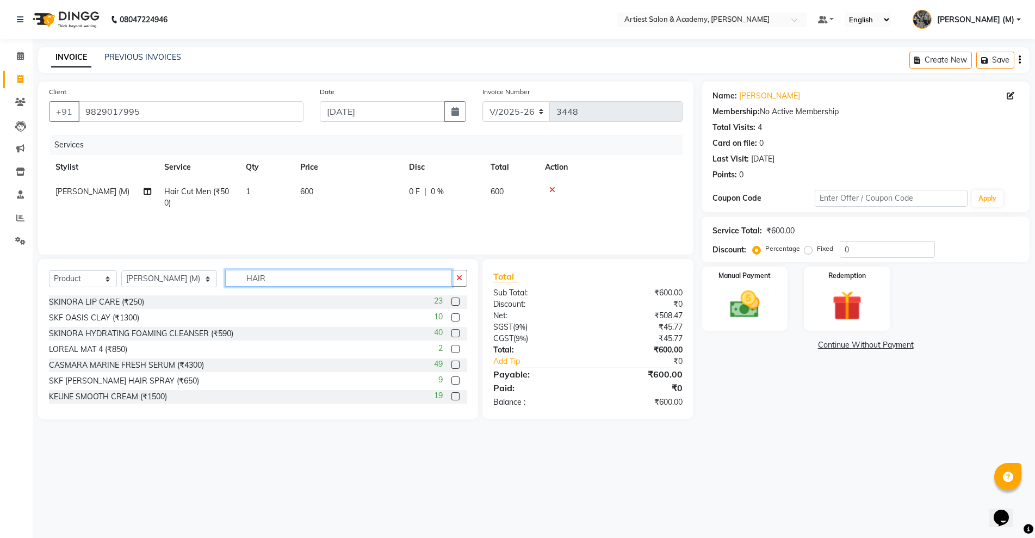
drag, startPoint x: 249, startPoint y: 276, endPoint x: 254, endPoint y: 273, distance: 5.9
click at [250, 276] on input "HAIR" at bounding box center [338, 278] width 226 height 17
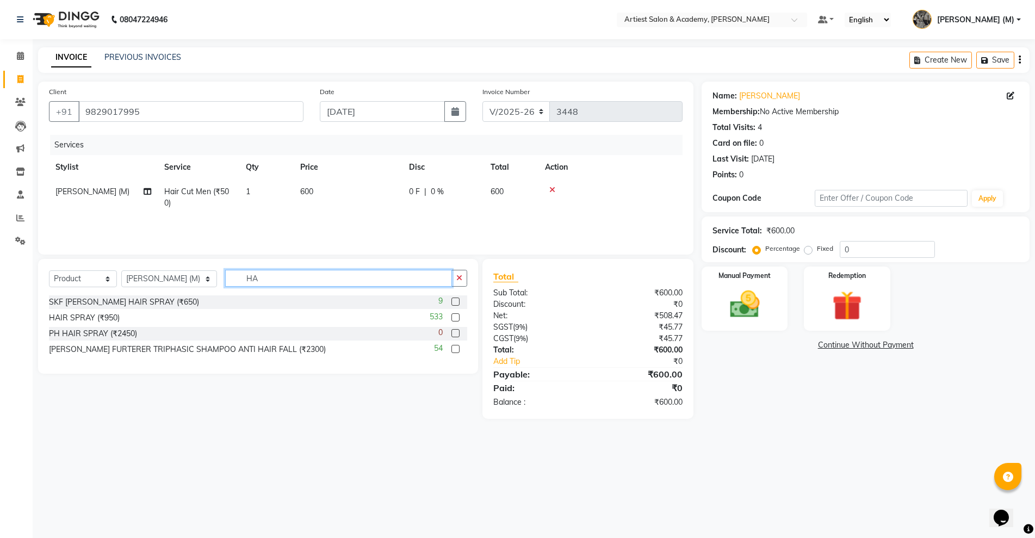
type input "H"
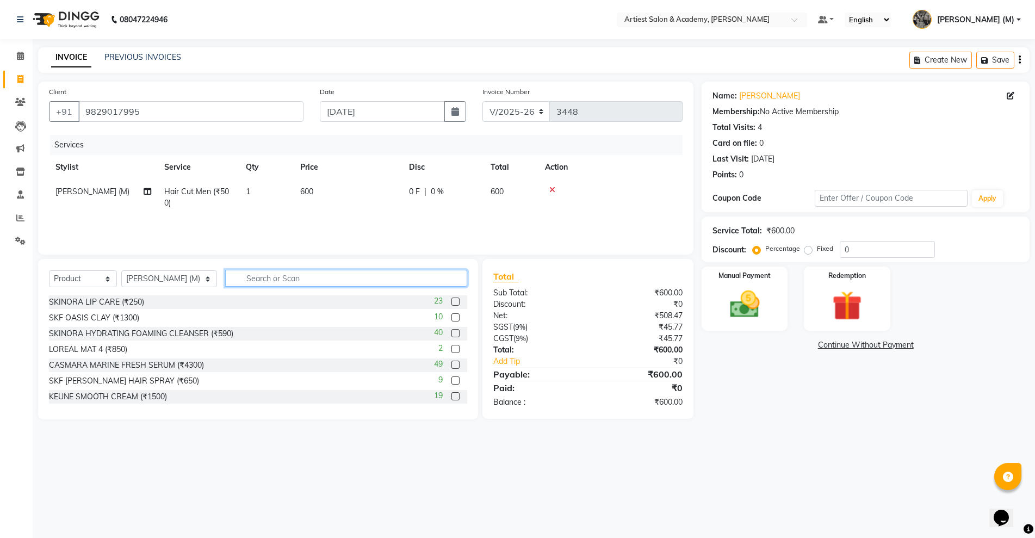
click at [225, 279] on input "text" at bounding box center [346, 278] width 242 height 17
type input "SKINORA"
click at [452, 317] on label at bounding box center [456, 317] width 8 height 8
click at [452, 317] on input "checkbox" at bounding box center [455, 317] width 7 height 7
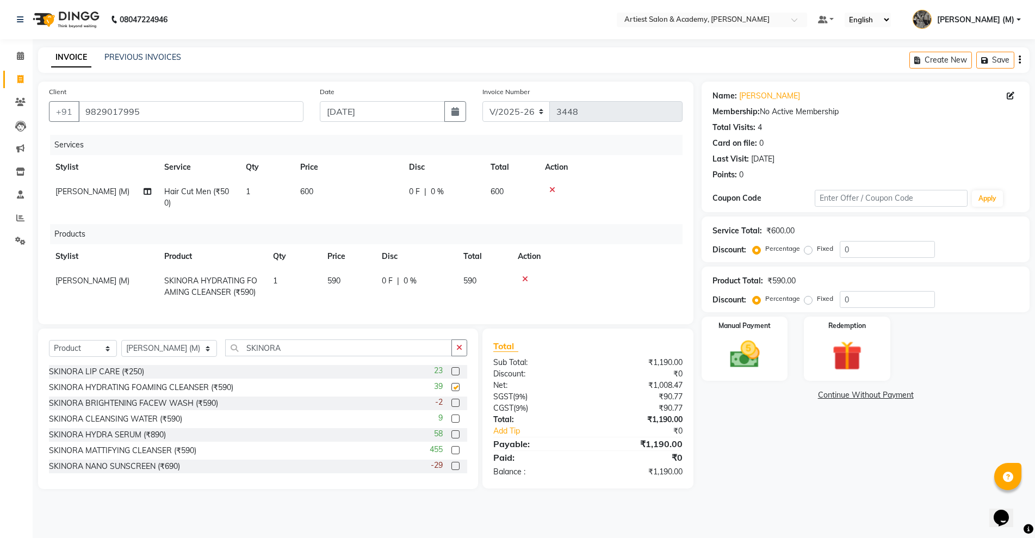
checkbox input "false"
click at [306, 192] on span "600" at bounding box center [306, 192] width 13 height 10
select select "33211"
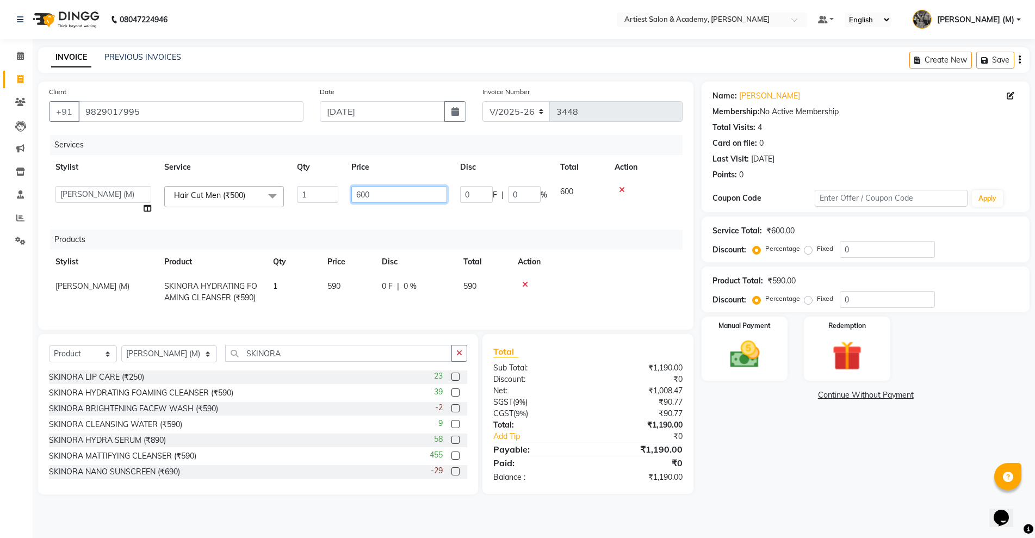
click at [358, 192] on input "600" at bounding box center [399, 194] width 96 height 17
click at [361, 193] on input "600" at bounding box center [399, 194] width 96 height 17
type input "500"
drag, startPoint x: 773, startPoint y: 444, endPoint x: 767, endPoint y: 438, distance: 8.5
click at [773, 442] on div "Name: Amitesh Taluka Membership: No Active Membership Total Visits: 4 Card on f…" at bounding box center [870, 288] width 336 height 413
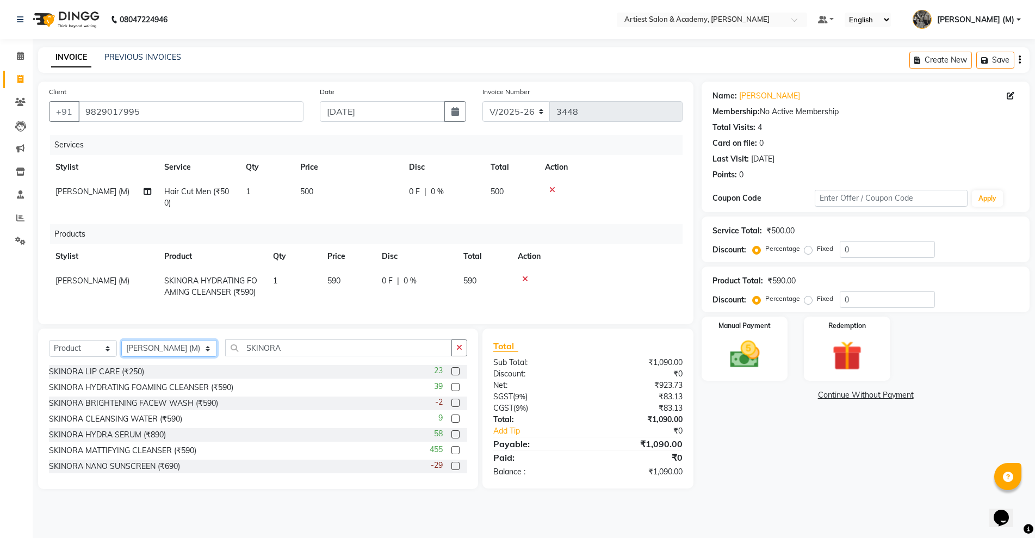
click at [178, 357] on select "Select Stylist ARJUN SAHU (M) CHANCHAL (F) DINESH SAIN DRASHTI GULFSHA KOMAL ME…" at bounding box center [169, 348] width 96 height 17
select select "76772"
click at [121, 350] on select "Select Stylist ARJUN SAHU (M) CHANCHAL (F) DINESH SAIN DRASHTI GULFSHA KOMAL ME…" at bounding box center [169, 348] width 96 height 17
click at [263, 356] on input "SKINORA" at bounding box center [338, 348] width 226 height 17
type input "S"
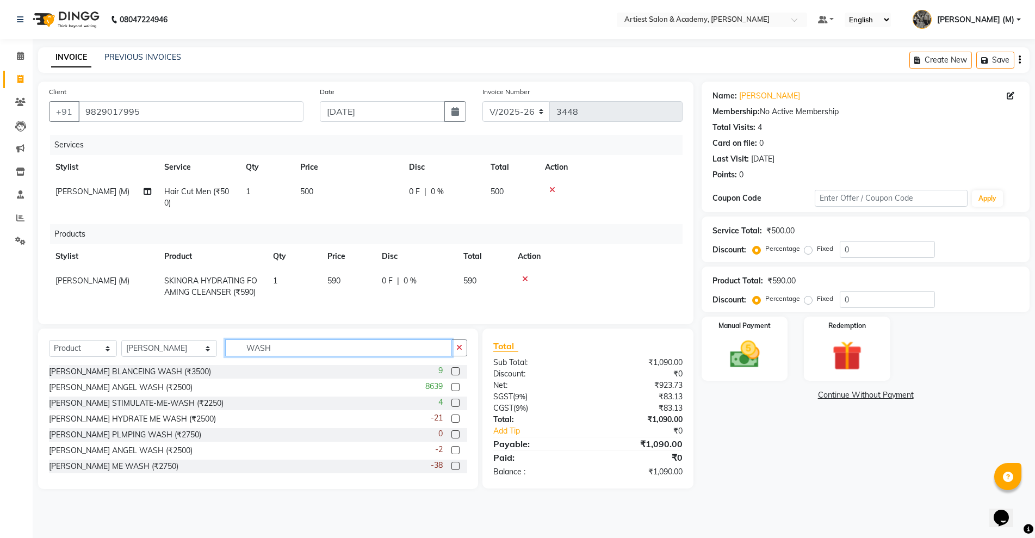
type input "WASH"
drag, startPoint x: 105, startPoint y: 356, endPoint x: 98, endPoint y: 356, distance: 6.6
click at [104, 356] on select "Select Service Product Membership Package Voucher Prepaid Gift Card" at bounding box center [83, 348] width 68 height 17
select select "service"
click at [49, 350] on select "Select Service Product Membership Package Voucher Prepaid Gift Card" at bounding box center [83, 348] width 68 height 17
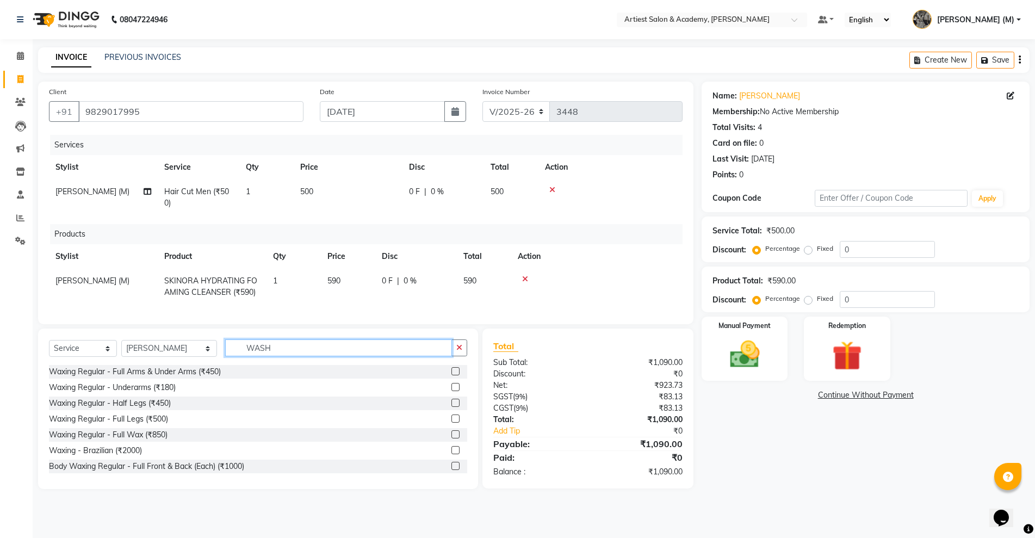
click at [263, 356] on input "WASH" at bounding box center [338, 348] width 226 height 17
type input "WASH"
click at [452, 375] on label at bounding box center [456, 371] width 8 height 8
click at [452, 375] on input "checkbox" at bounding box center [455, 371] width 7 height 7
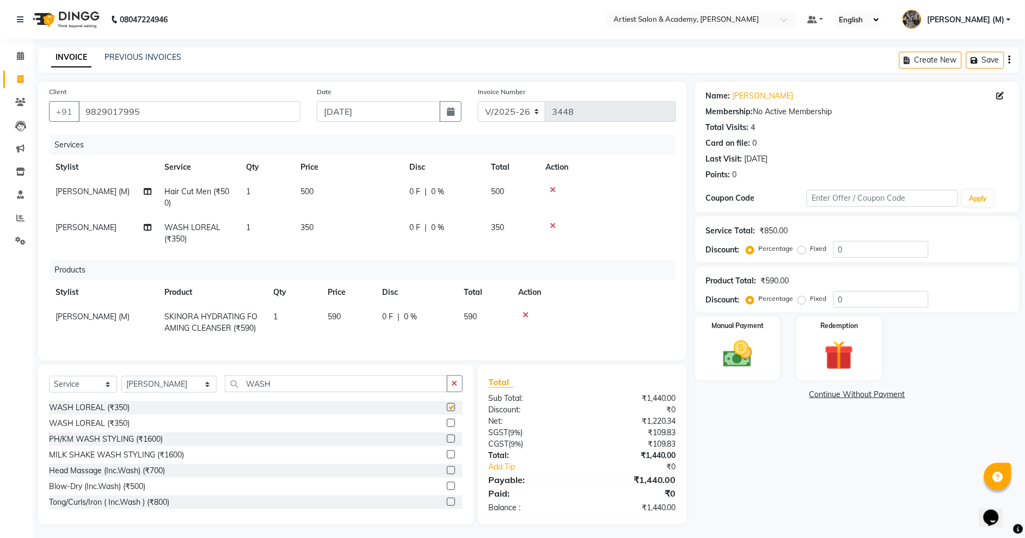
checkbox input "false"
click at [310, 225] on span "350" at bounding box center [306, 228] width 13 height 10
select select "76772"
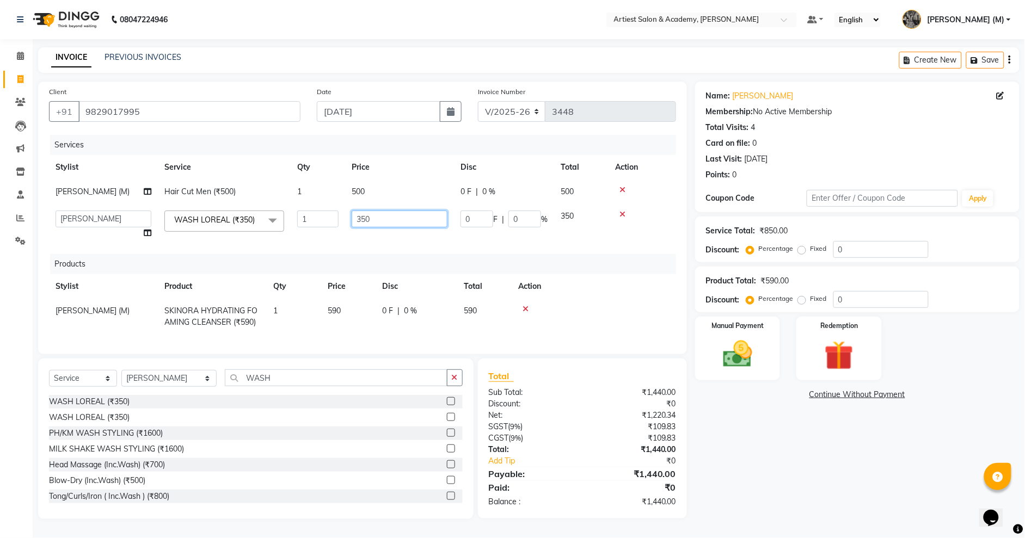
click at [380, 219] on input "350" at bounding box center [399, 219] width 96 height 17
type input "3"
type input "100"
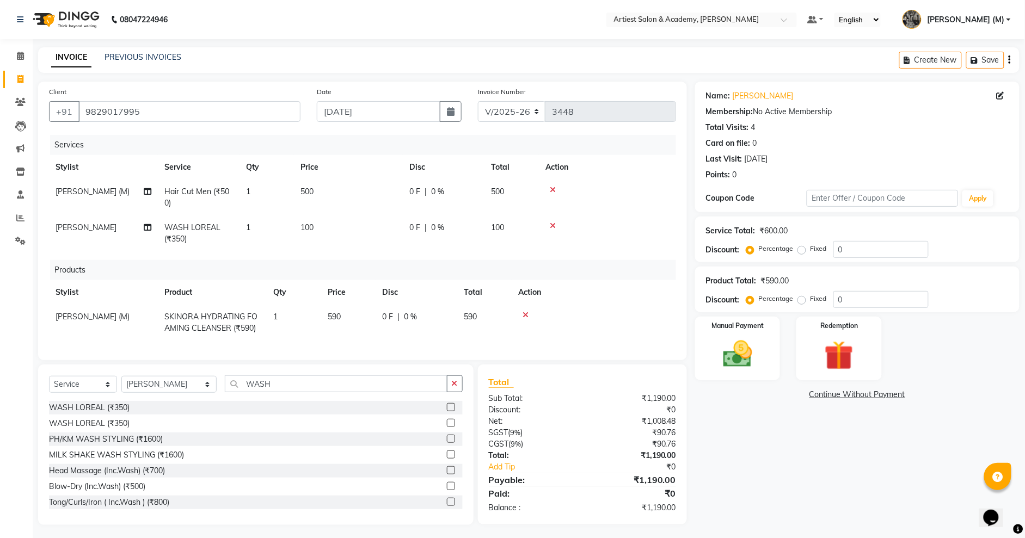
click at [786, 453] on div "Name: Amitesh Taluka Membership: No Active Membership Total Visits: 4 Card on f…" at bounding box center [861, 303] width 332 height 443
click at [736, 350] on img at bounding box center [738, 354] width 50 height 35
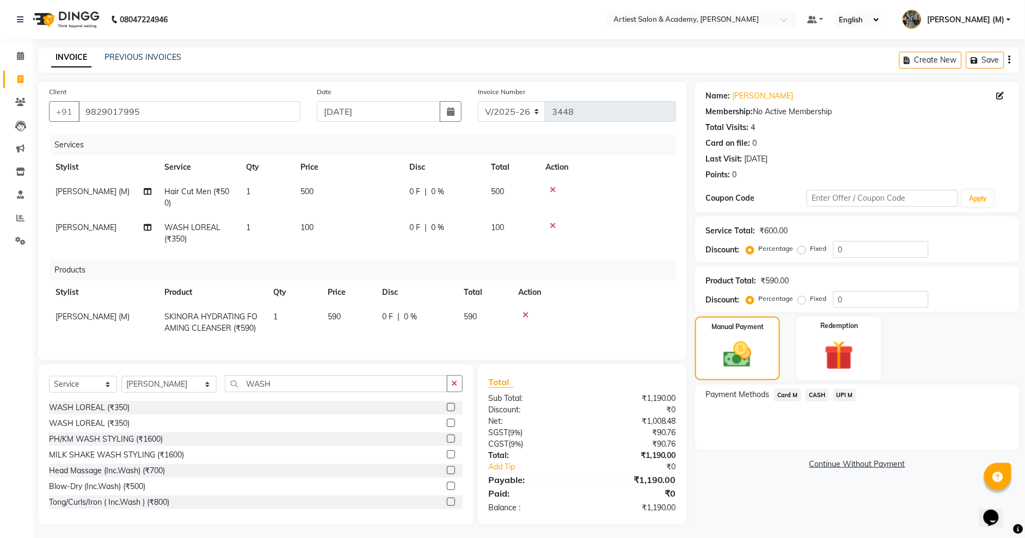
click at [817, 394] on span "CASH" at bounding box center [816, 395] width 23 height 13
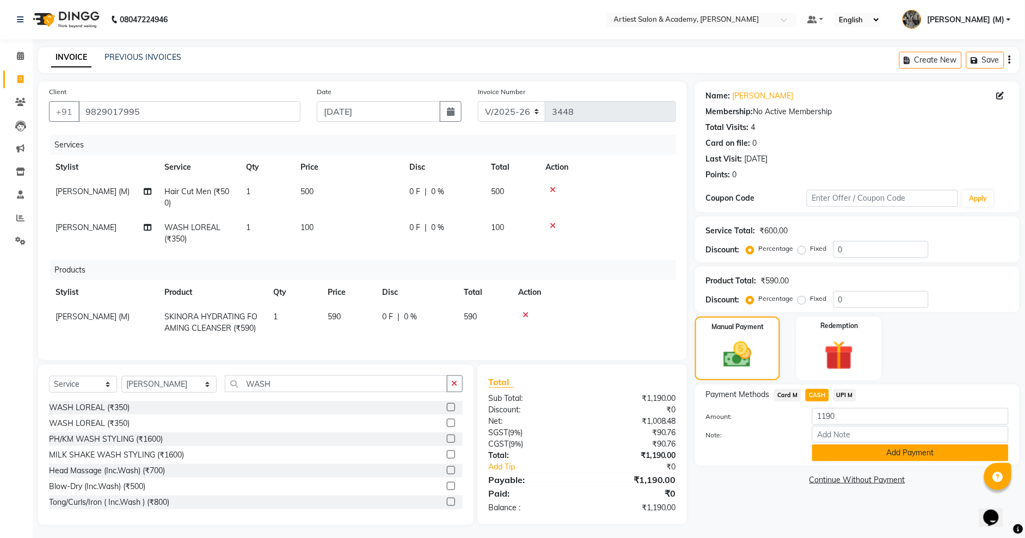
click at [927, 456] on button "Add Payment" at bounding box center [910, 453] width 196 height 17
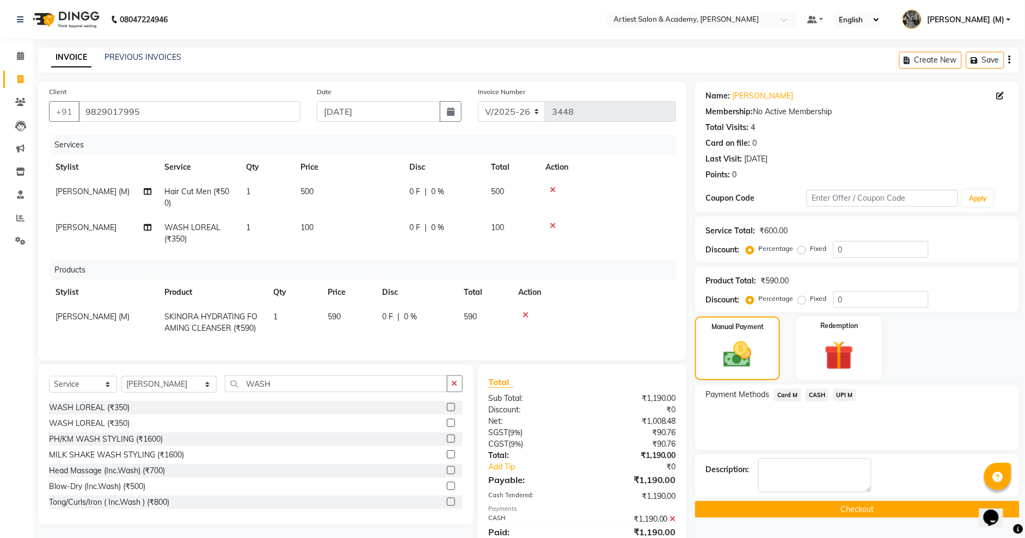
click at [869, 508] on button "Checkout" at bounding box center [857, 509] width 324 height 17
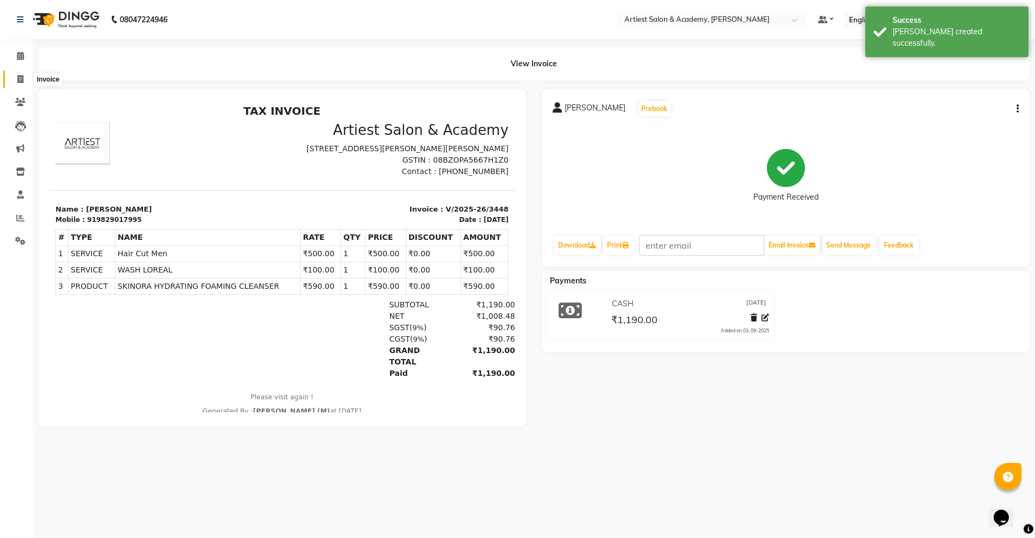
click at [18, 82] on icon at bounding box center [20, 79] width 6 height 8
select select "service"
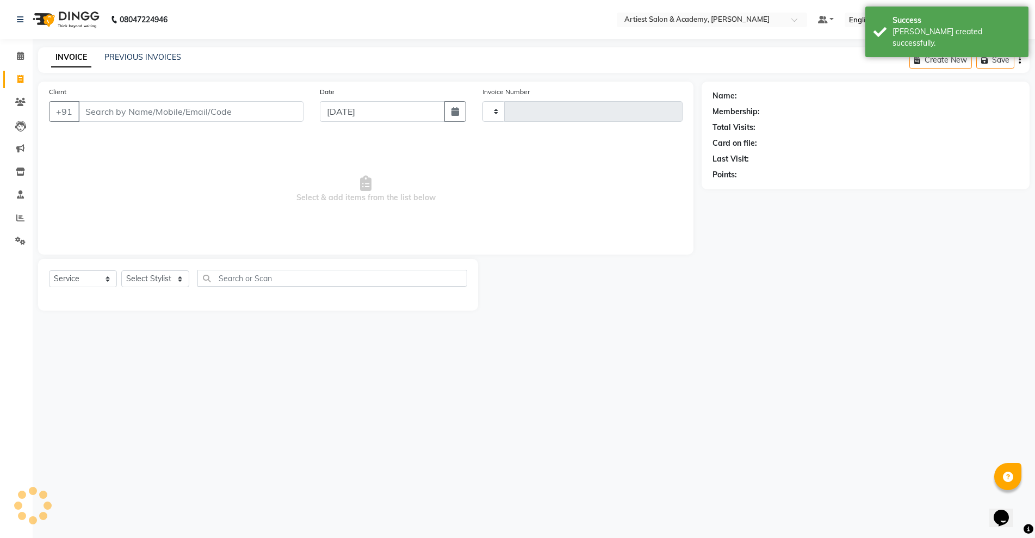
type input "3449"
select select "5123"
click at [145, 55] on link "PREVIOUS INVOICES" at bounding box center [142, 57] width 77 height 10
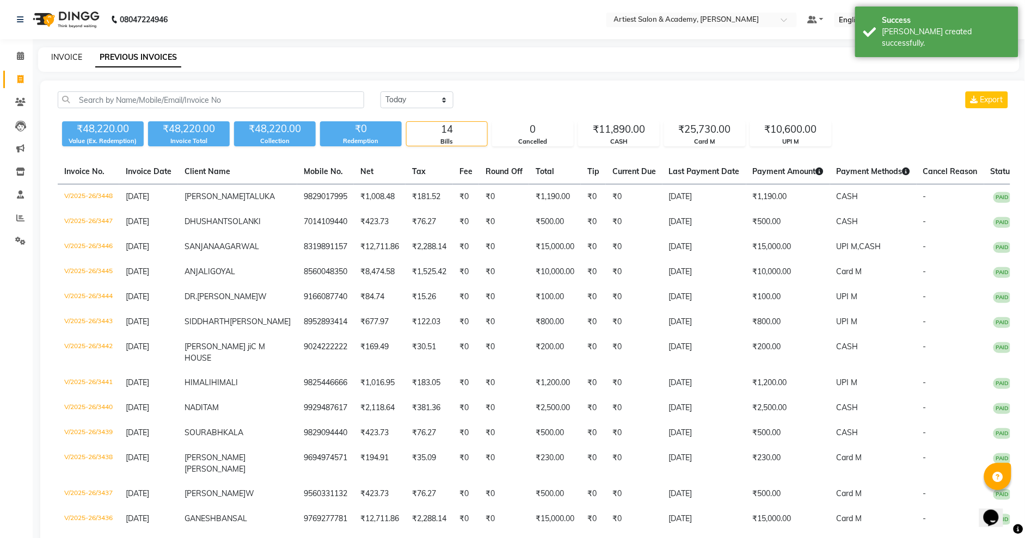
click at [72, 52] on link "INVOICE" at bounding box center [66, 57] width 31 height 10
select select "service"
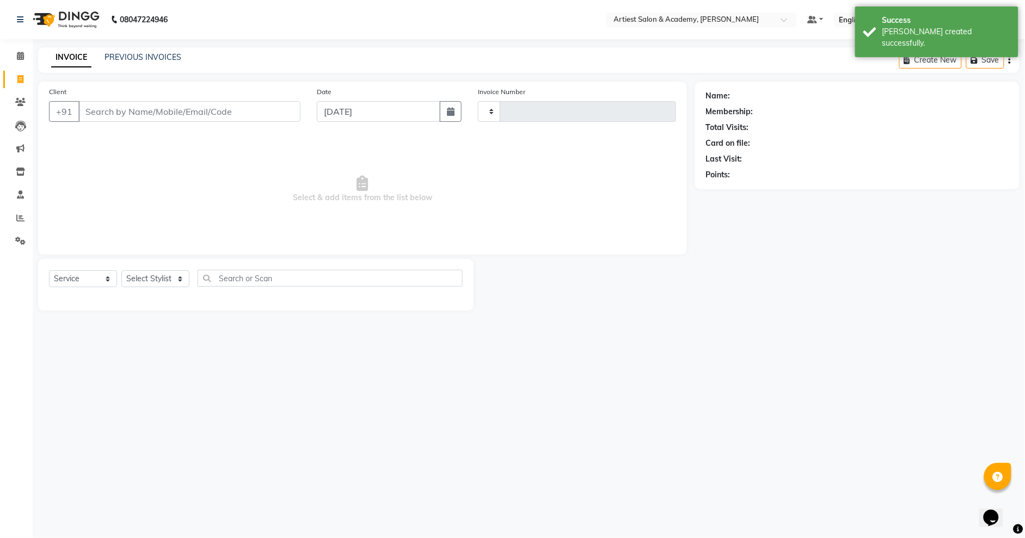
type input "3449"
select select "5123"
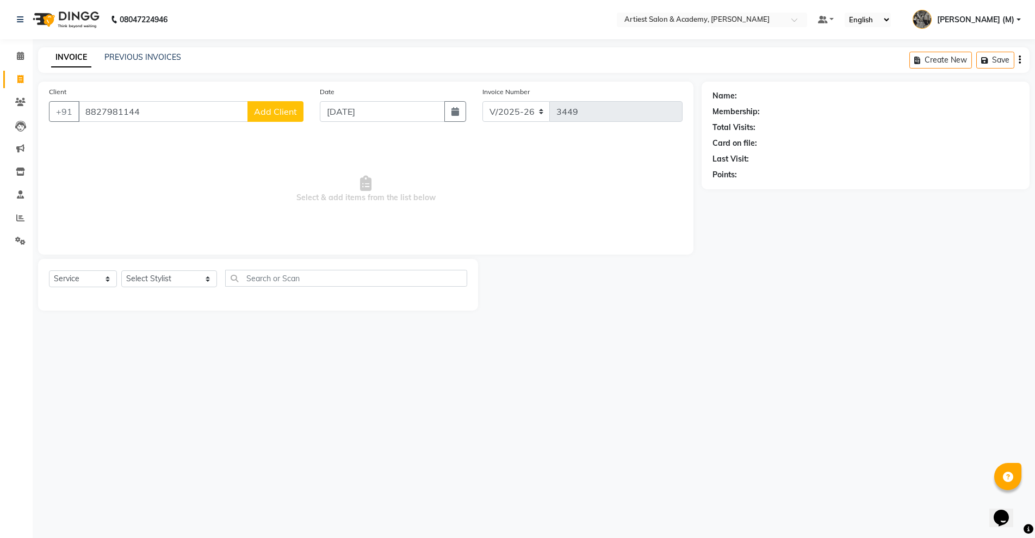
type input "8827981144"
click at [282, 109] on span "Add Client" at bounding box center [275, 111] width 43 height 11
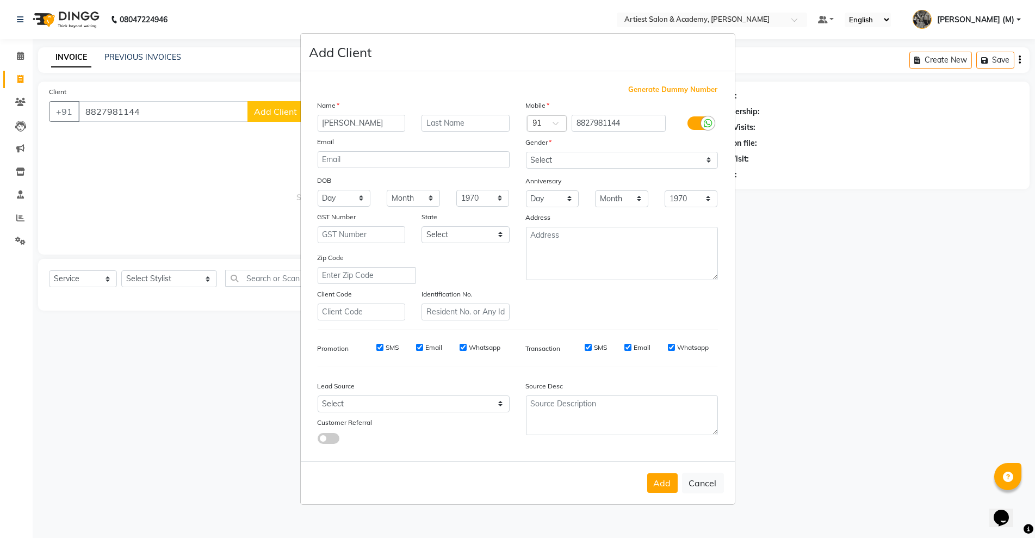
type input "[PERSON_NAME]"
click at [445, 124] on input "text" at bounding box center [466, 123] width 88 height 17
type input "MEENA"
click at [562, 162] on select "Select Male Female Other Prefer Not To Say" at bounding box center [622, 160] width 192 height 17
select select "female"
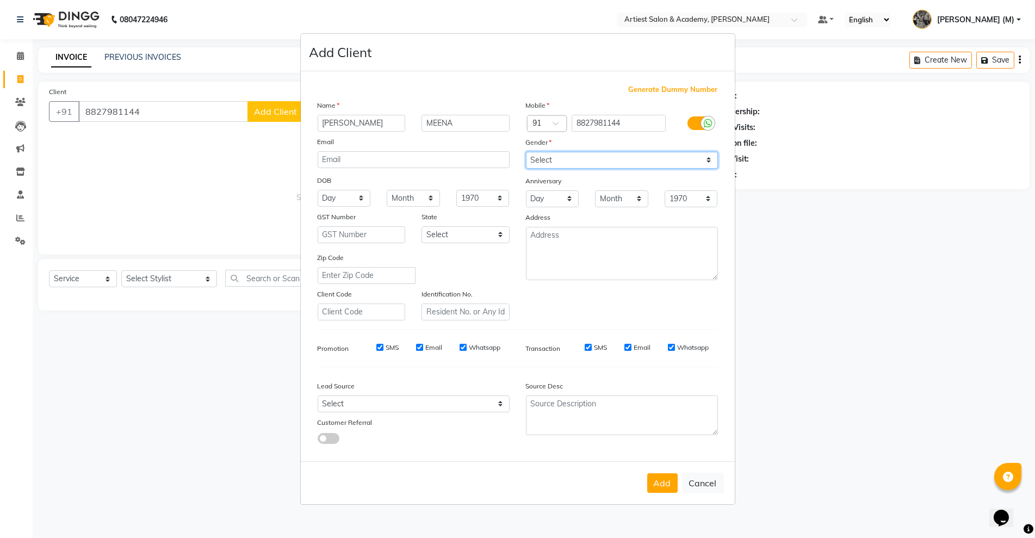
click at [526, 152] on select "Select Male Female Other Prefer Not To Say" at bounding box center [622, 160] width 192 height 17
drag, startPoint x: 670, startPoint y: 485, endPoint x: 664, endPoint y: 475, distance: 12.2
click at [670, 485] on button "Add" at bounding box center [662, 483] width 30 height 20
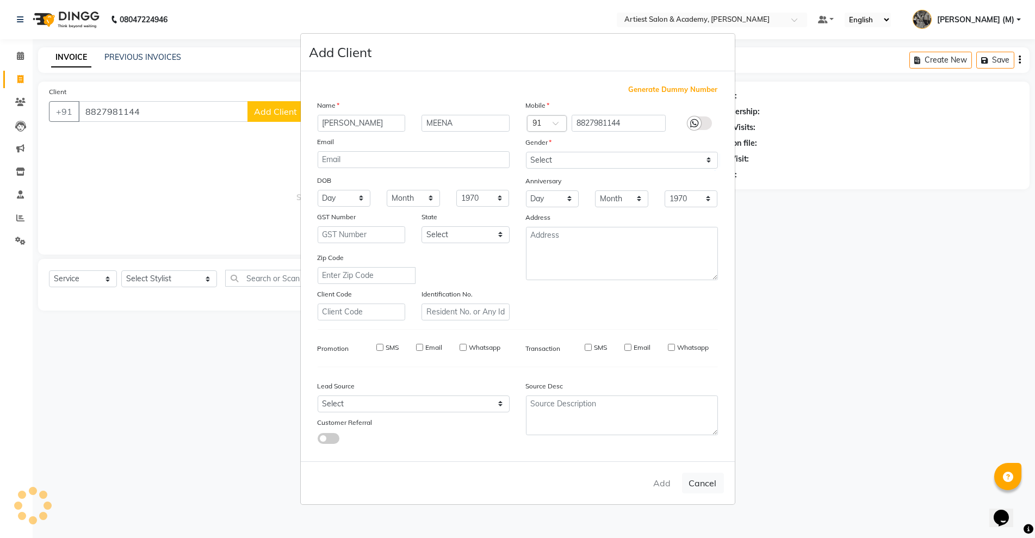
select select
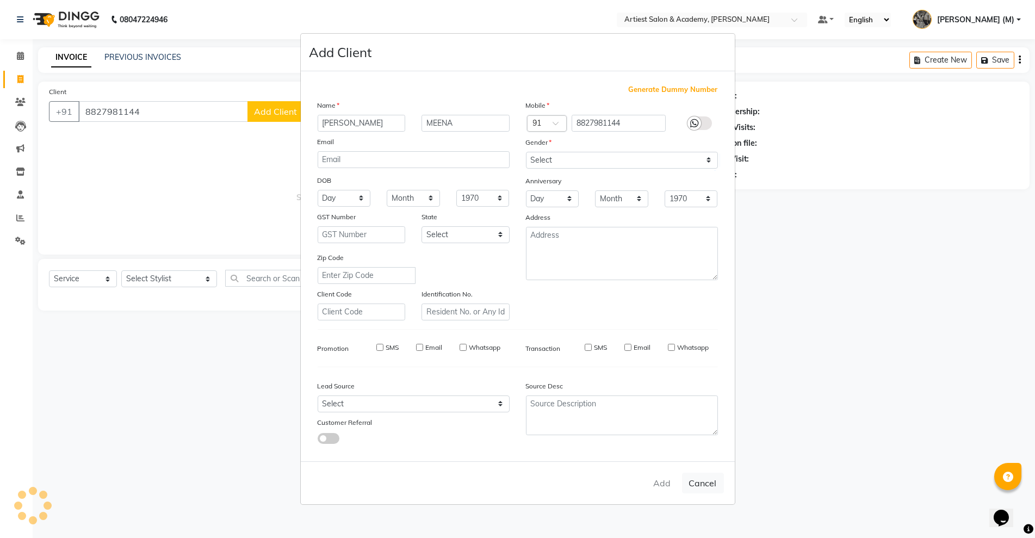
select select
checkbox input "false"
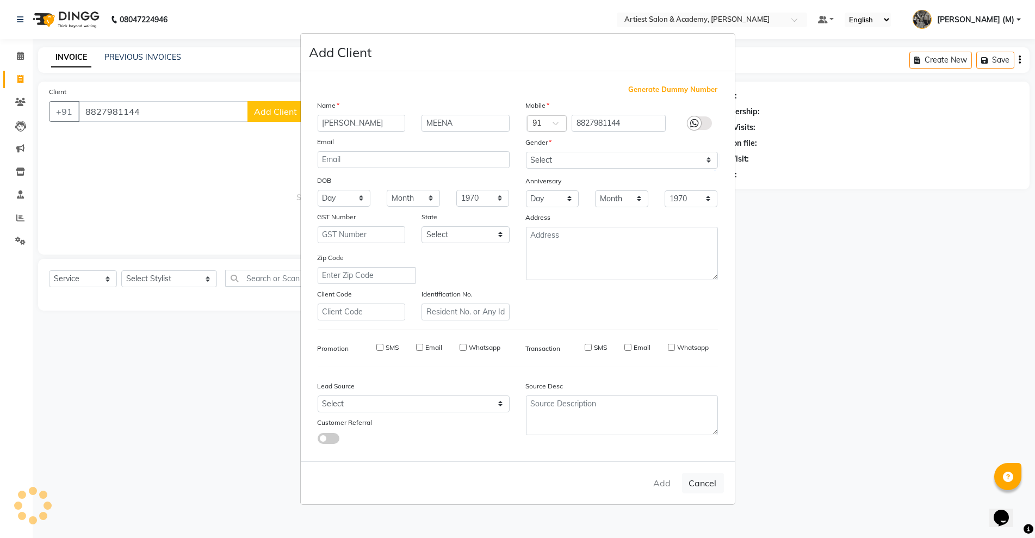
checkbox input "false"
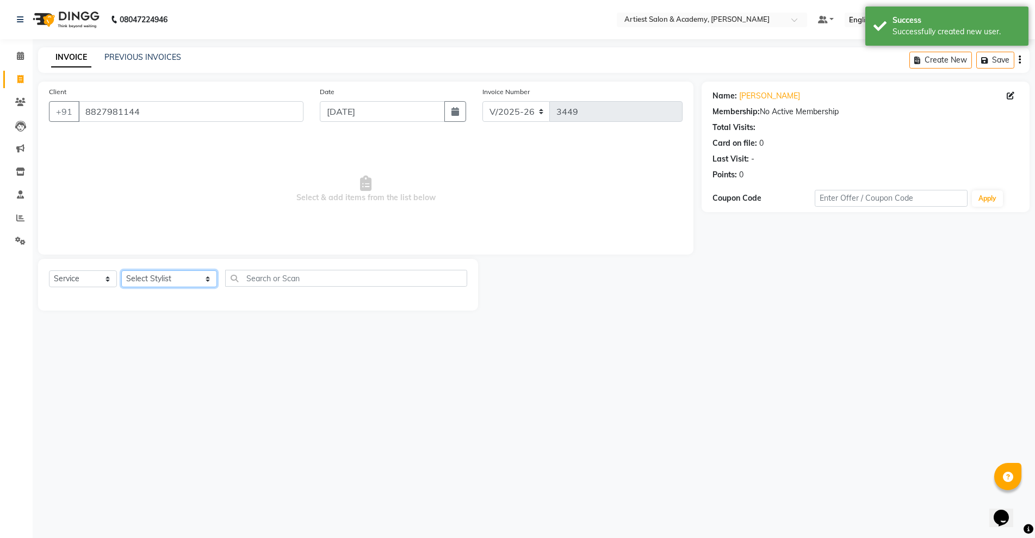
click at [181, 276] on select "Select Stylist ARJUN SAHU (M) CHANCHAL (F) DINESH SAIN DRASHTI GULFSHA KOMAL ME…" at bounding box center [169, 278] width 96 height 17
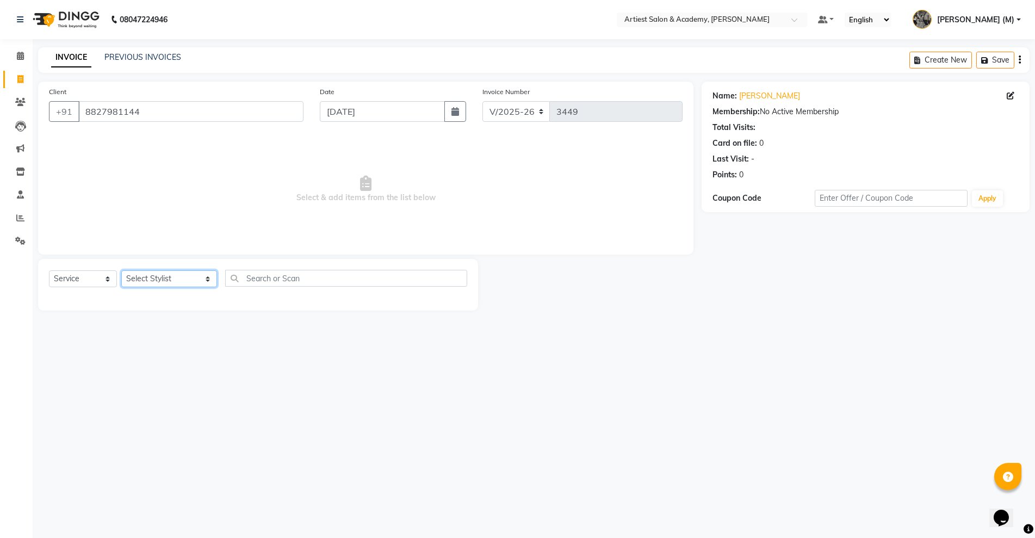
select select "64849"
click at [121, 270] on select "Select Stylist ARJUN SAHU (M) CHANCHAL (F) DINESH SAIN DRASHTI GULFSHA KOMAL ME…" at bounding box center [169, 278] width 96 height 17
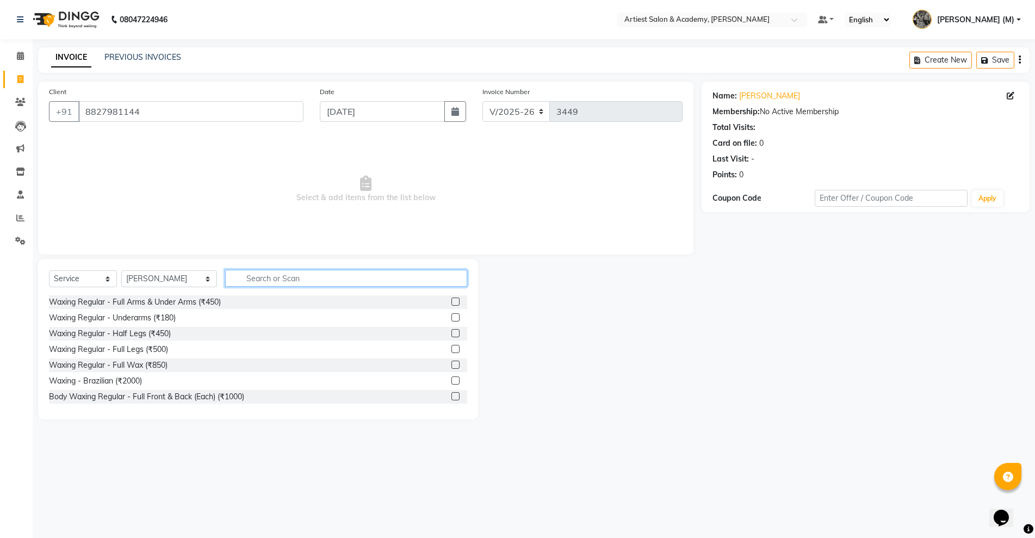
click at [238, 279] on input "text" at bounding box center [346, 278] width 242 height 17
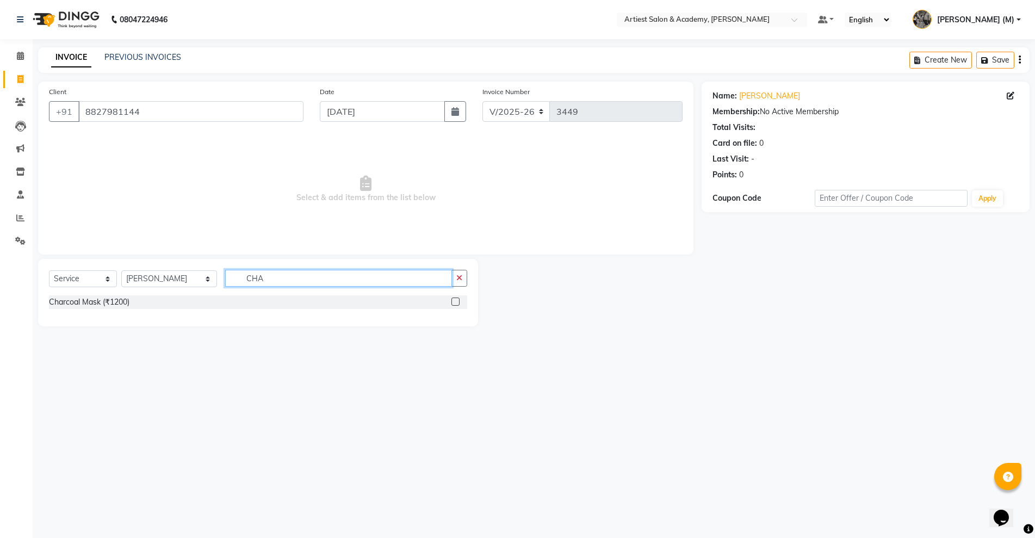
type input "CHA"
click at [455, 303] on label at bounding box center [456, 302] width 8 height 8
click at [455, 303] on input "checkbox" at bounding box center [455, 302] width 7 height 7
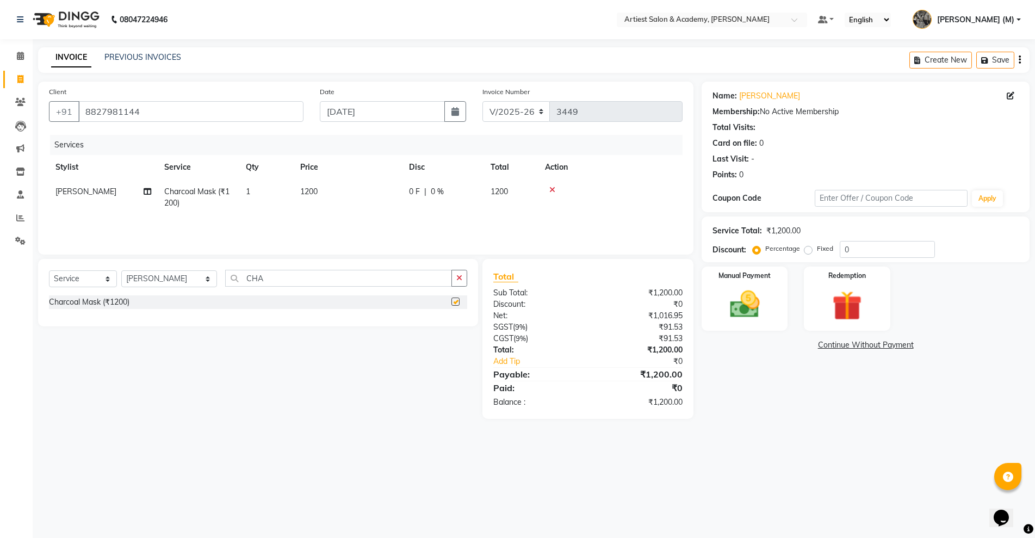
checkbox input "false"
click at [147, 190] on icon at bounding box center [148, 192] width 8 height 8
select select "64849"
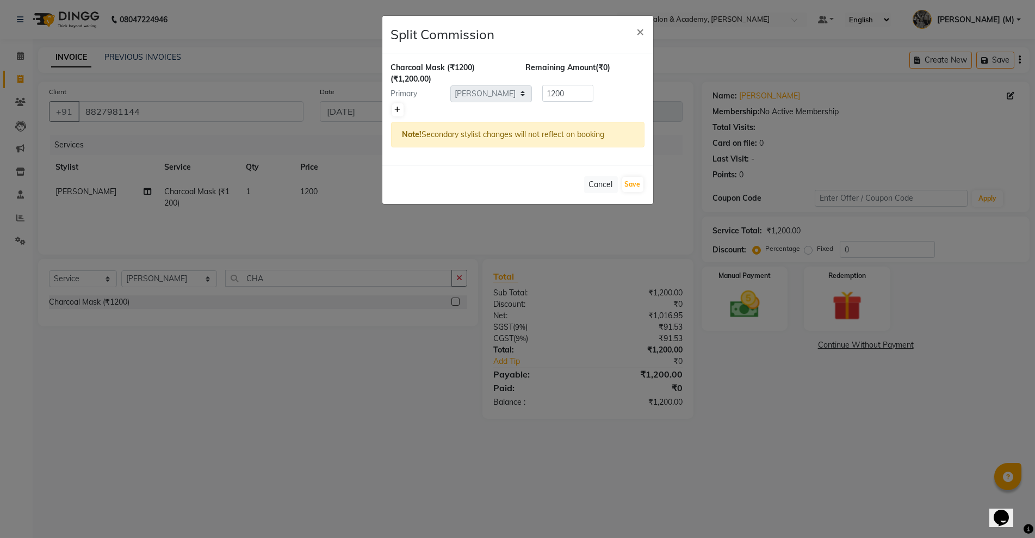
click at [397, 107] on icon at bounding box center [398, 110] width 6 height 7
type input "600"
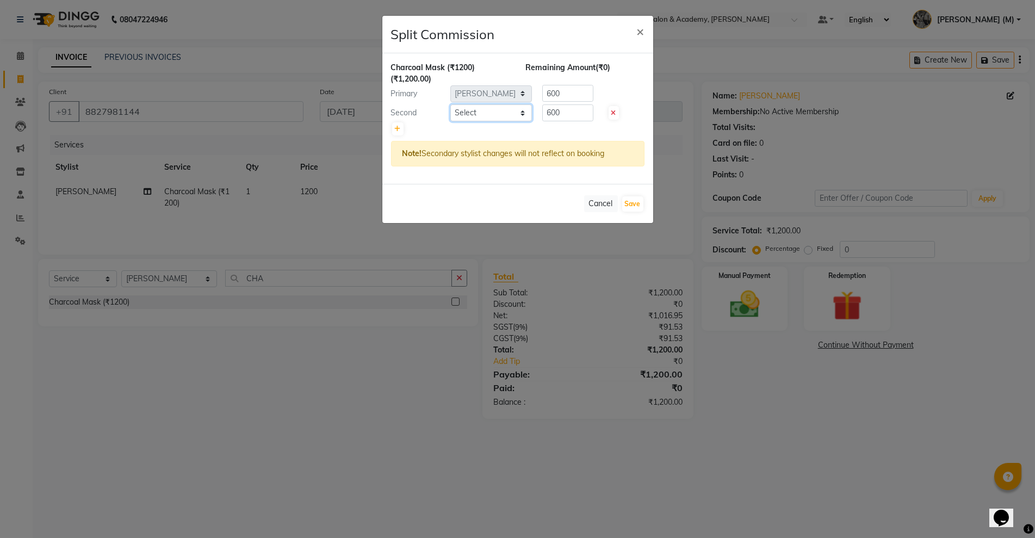
click at [521, 115] on select "Select ARJUN SAHU (M) CHANCHAL (F) DINESH SAIN DRASHTI GULFSHA KOMAL MEENA MAJI…" at bounding box center [492, 112] width 82 height 17
select select "33208"
click at [451, 104] on select "Select ARJUN SAHU (M) CHANCHAL (F) DINESH SAIN DRASHTI GULFSHA KOMAL MEENA MAJI…" at bounding box center [492, 112] width 82 height 17
click at [636, 205] on button "Save" at bounding box center [632, 203] width 21 height 15
select select "Select"
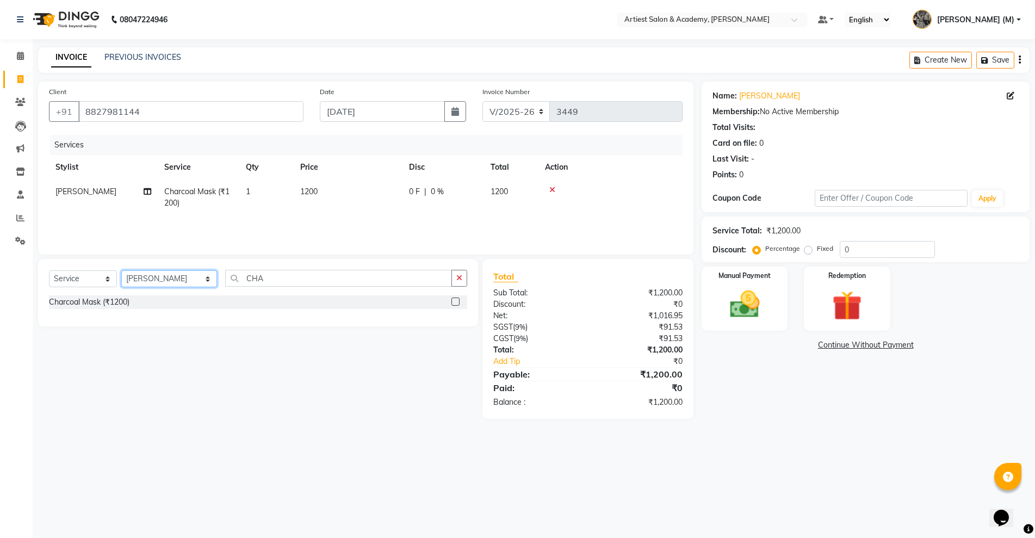
click at [182, 276] on select "Select Stylist ARJUN SAHU (M) CHANCHAL (F) DINESH SAIN DRASHTI GULFSHA KOMAL ME…" at bounding box center [169, 278] width 96 height 17
select select "33208"
click at [121, 270] on select "Select Stylist ARJUN SAHU (M) CHANCHAL (F) DINESH SAIN DRASHTI GULFSHA KOMAL ME…" at bounding box center [169, 278] width 96 height 17
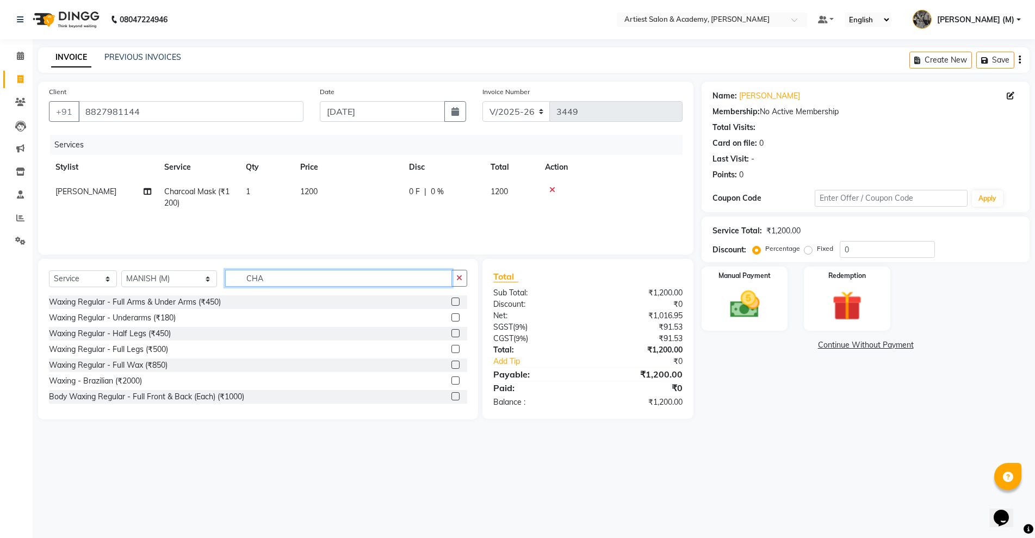
click at [246, 271] on input "CHA" at bounding box center [338, 278] width 226 height 17
type input "C"
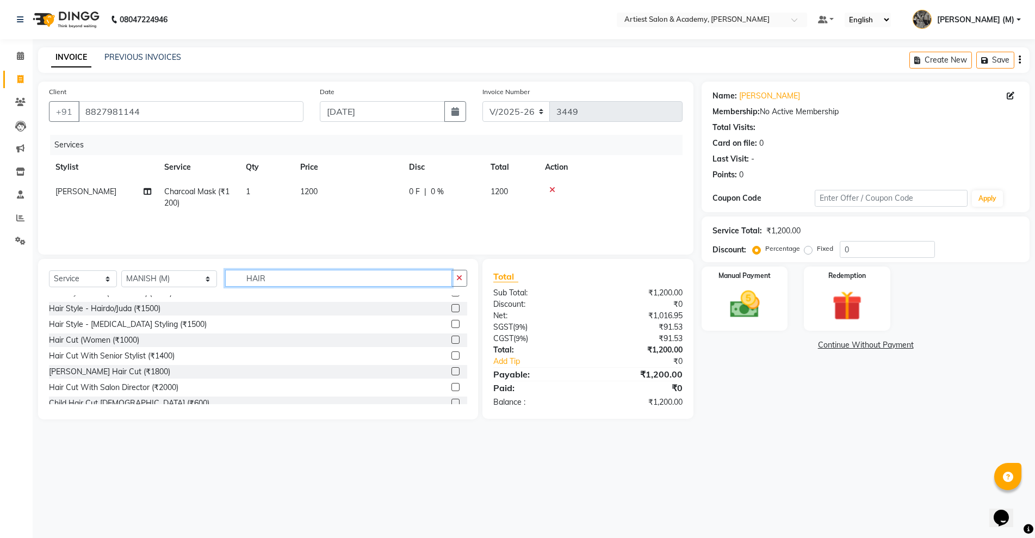
scroll to position [180, 0]
type input "HAIR"
click at [452, 359] on label at bounding box center [456, 358] width 8 height 8
click at [452, 359] on input "checkbox" at bounding box center [455, 358] width 7 height 7
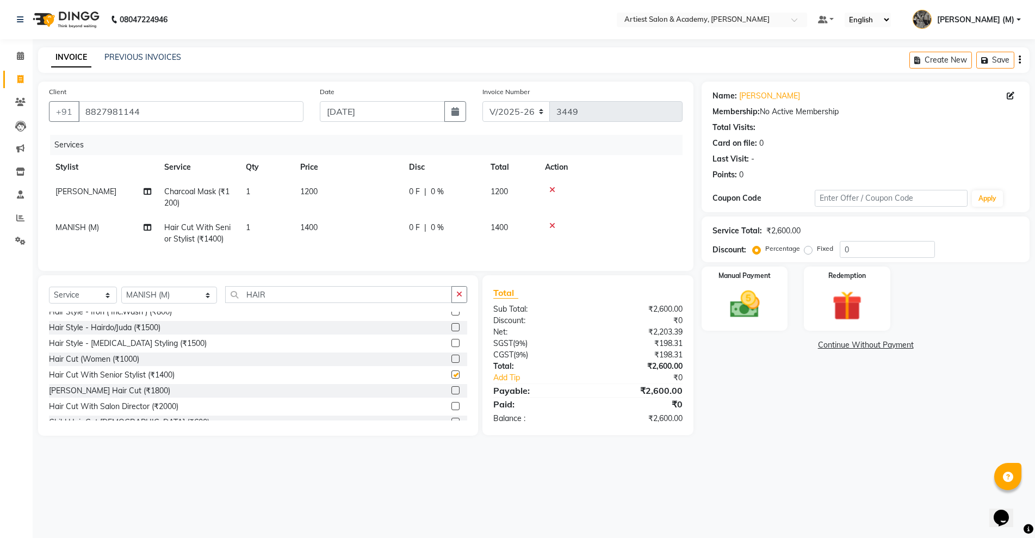
checkbox input "false"
click at [243, 303] on input "HAIR" at bounding box center [338, 294] width 226 height 17
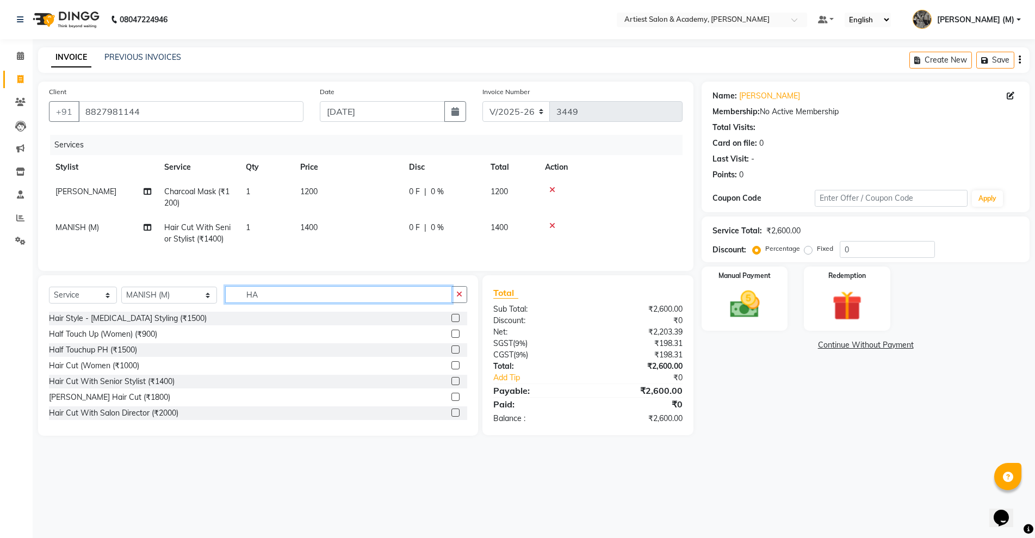
type input "H"
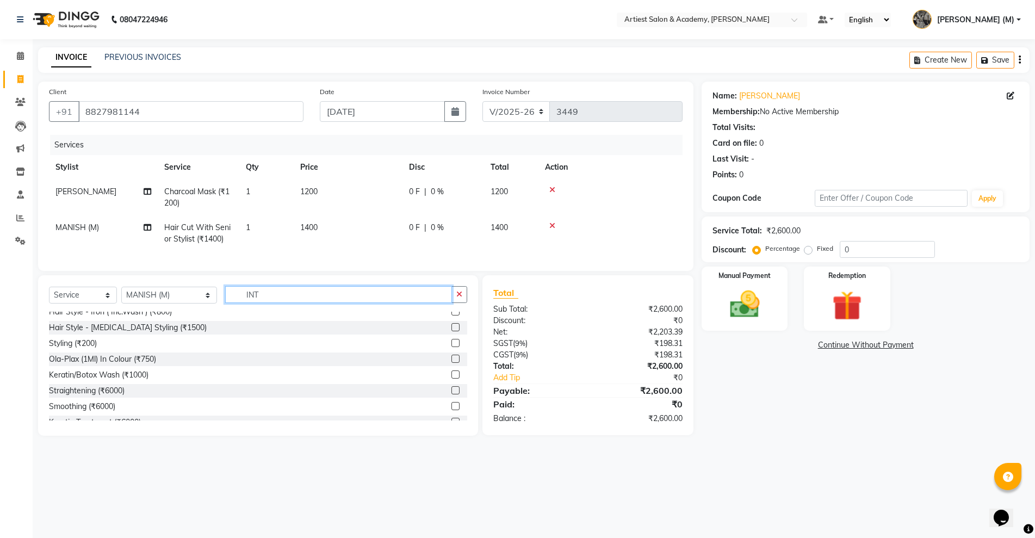
scroll to position [0, 0]
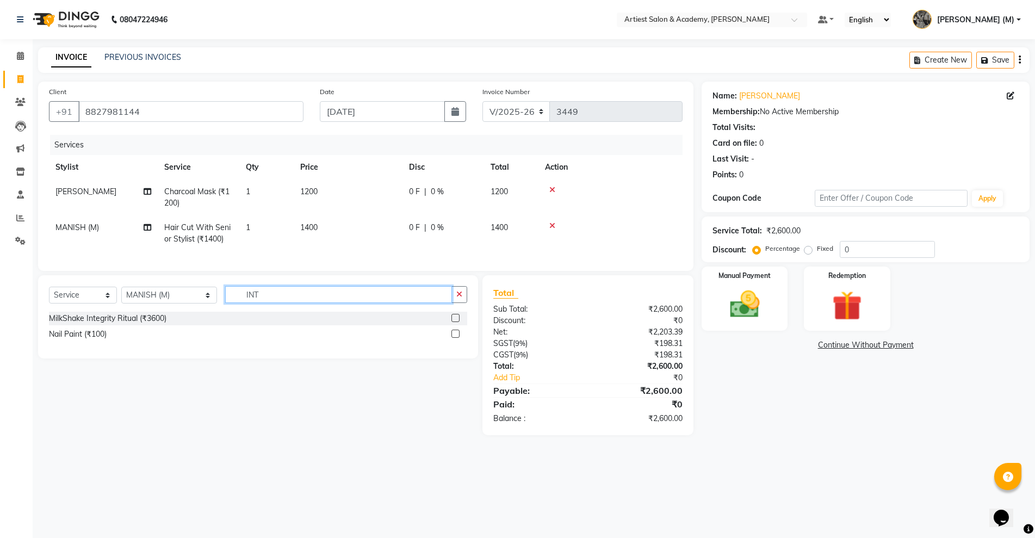
type input "INT"
click at [455, 322] on label at bounding box center [456, 318] width 8 height 8
click at [455, 322] on input "checkbox" at bounding box center [455, 318] width 7 height 7
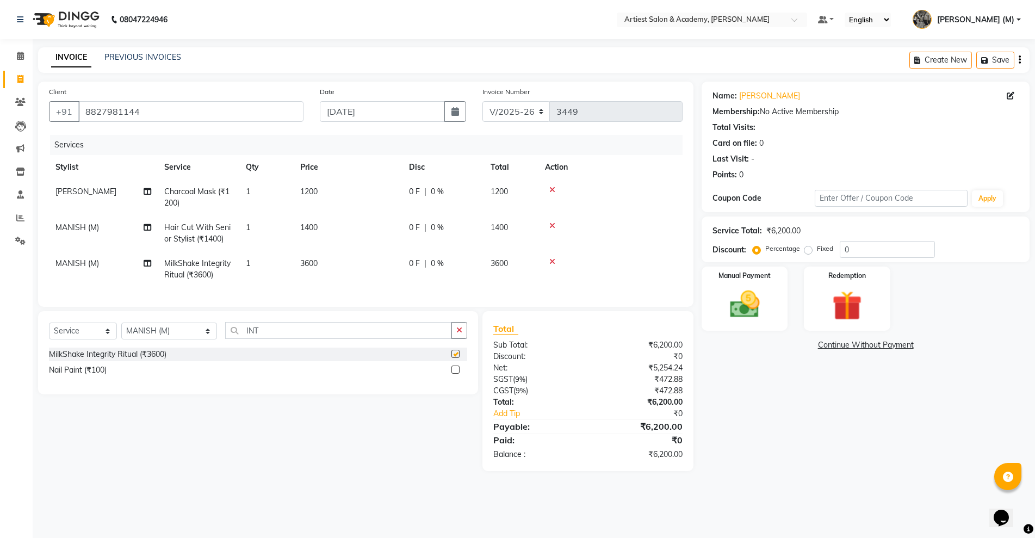
checkbox input "false"
click at [145, 260] on icon at bounding box center [148, 264] width 8 height 8
select select "33208"
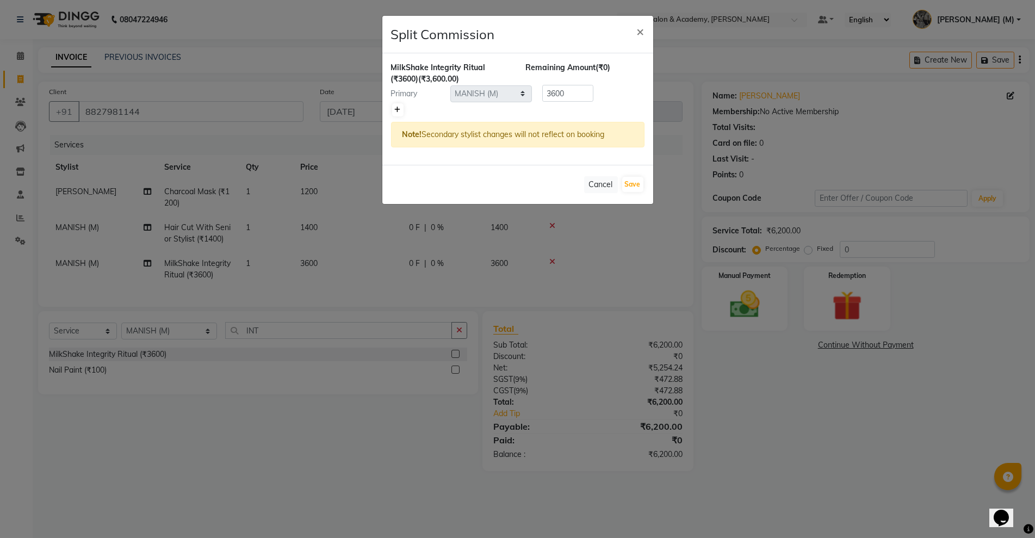
click at [397, 107] on icon at bounding box center [398, 110] width 6 height 7
type input "1800"
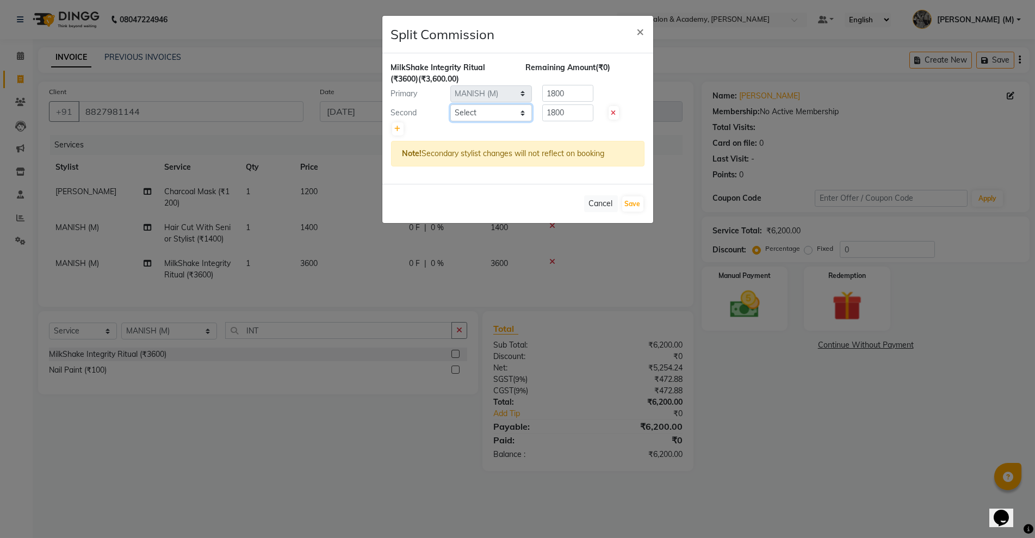
click at [523, 114] on select "Select ARJUN SAHU (M) CHANCHAL (F) DINESH SAIN DRASHTI GULFSHA KOMAL MEENA MAJI…" at bounding box center [492, 112] width 82 height 17
select select "52830"
click at [451, 104] on select "Select ARJUN SAHU (M) CHANCHAL (F) DINESH SAIN DRASHTI GULFSHA KOMAL MEENA MAJI…" at bounding box center [492, 112] width 82 height 17
click at [632, 207] on button "Save" at bounding box center [632, 203] width 21 height 15
select select "Select"
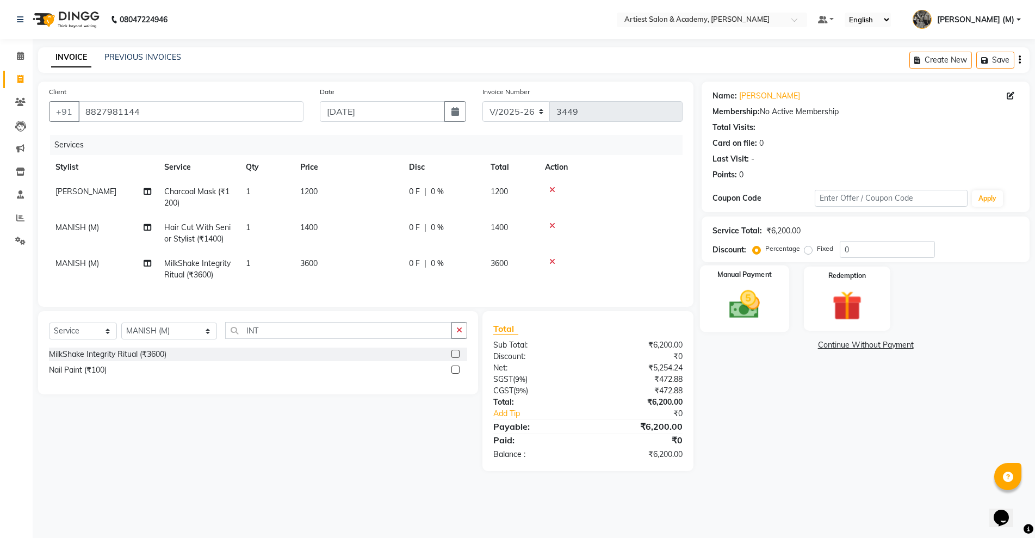
click at [744, 310] on img at bounding box center [745, 304] width 50 height 35
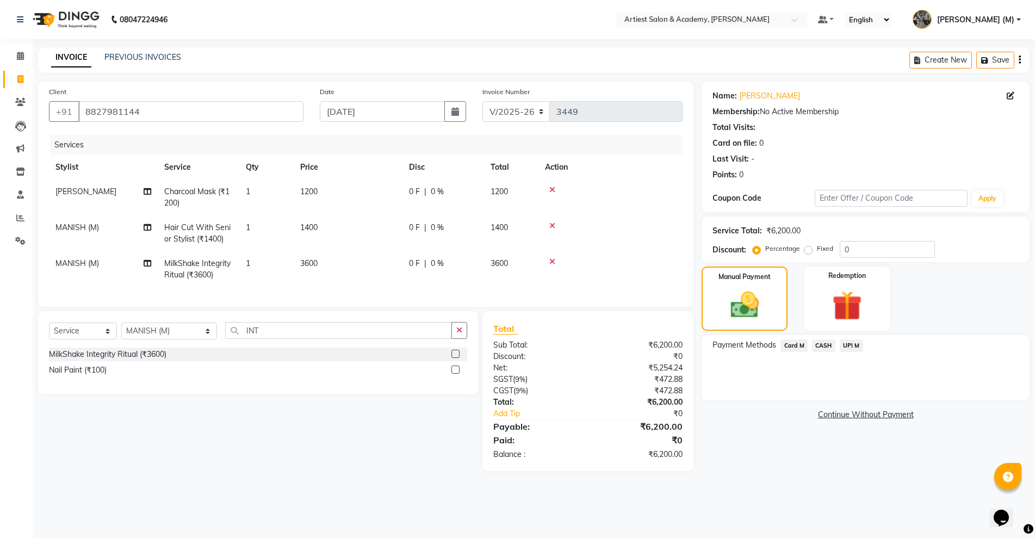
click at [852, 346] on span "UPI M" at bounding box center [851, 346] width 23 height 13
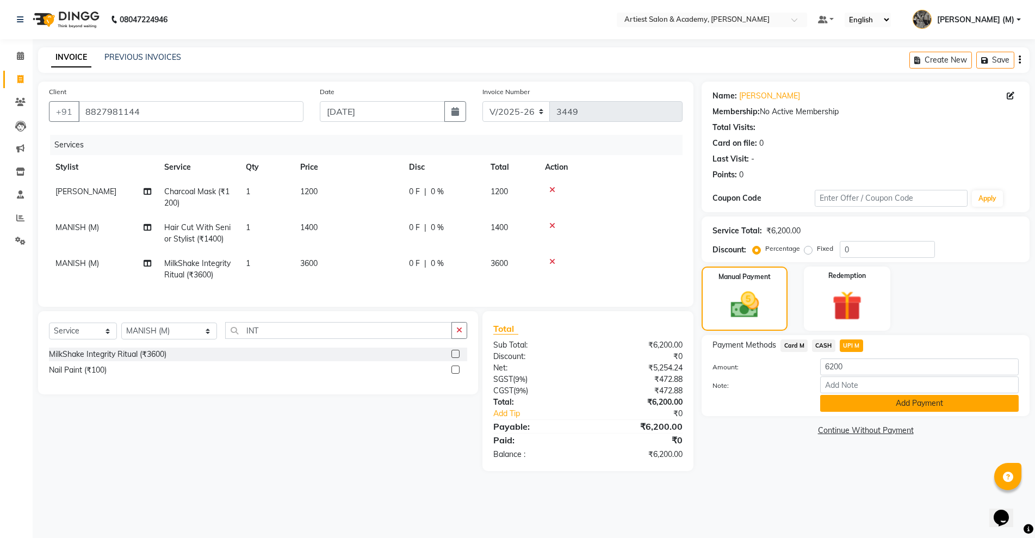
click at [934, 403] on button "Add Payment" at bounding box center [920, 403] width 199 height 17
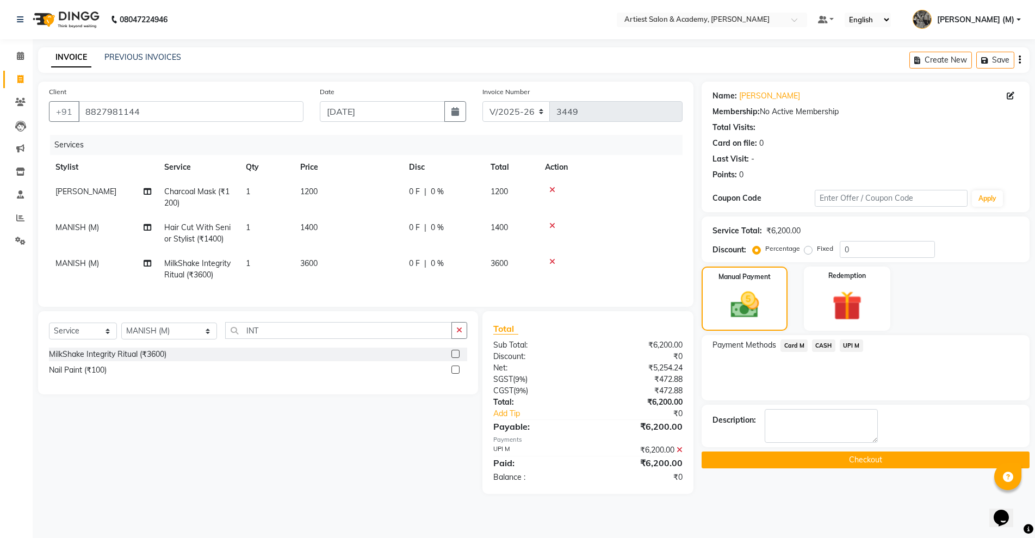
click at [877, 458] on button "Checkout" at bounding box center [866, 460] width 328 height 17
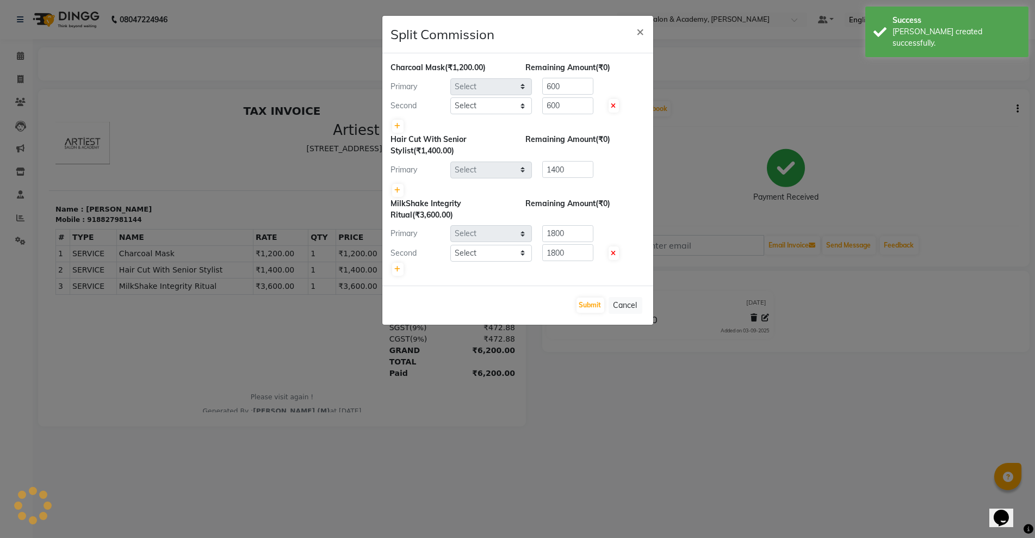
select select "64849"
select select "33208"
select select "52830"
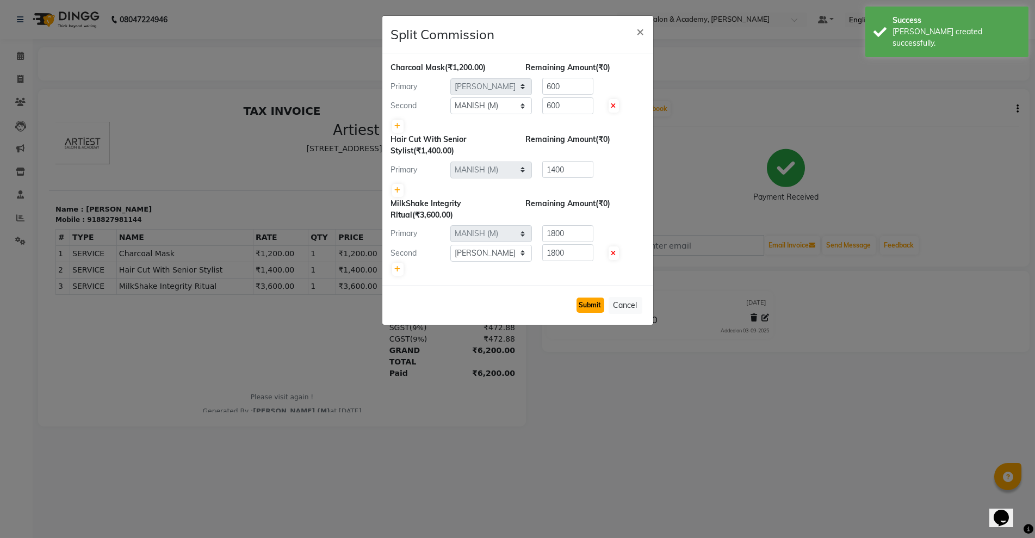
click at [591, 305] on button "Submit" at bounding box center [591, 305] width 28 height 15
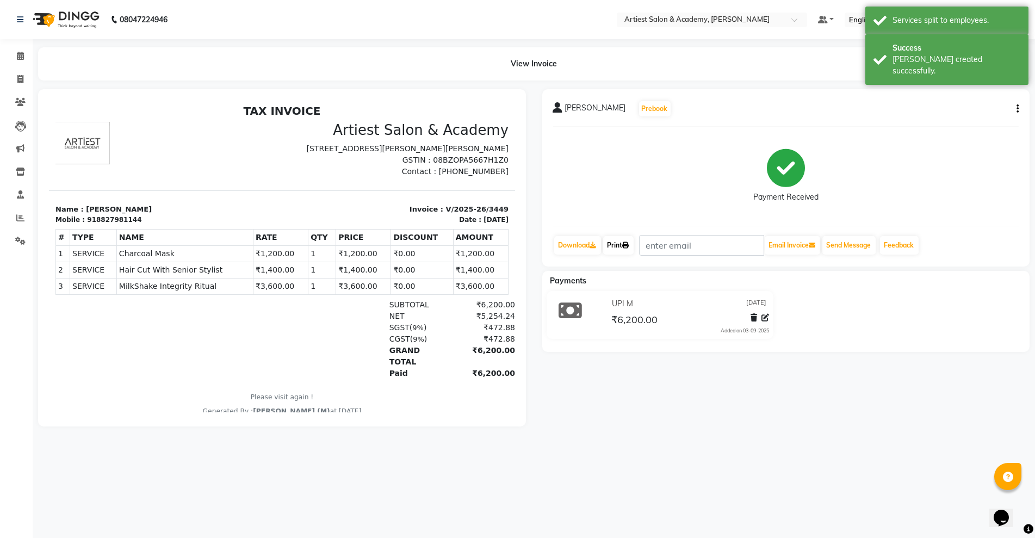
click at [623, 245] on link "Print" at bounding box center [618, 245] width 30 height 18
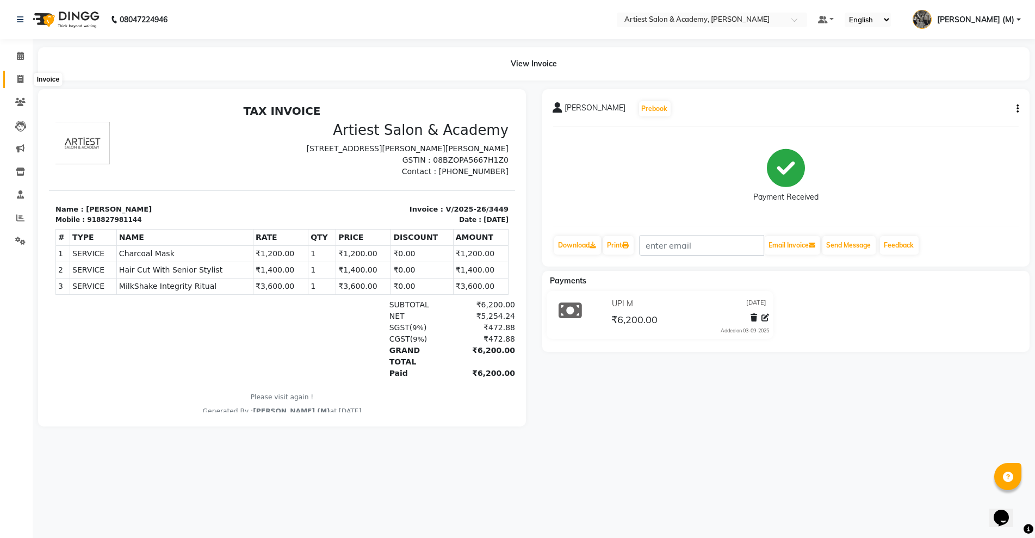
click at [20, 75] on icon at bounding box center [20, 79] width 6 height 8
select select "5123"
select select "service"
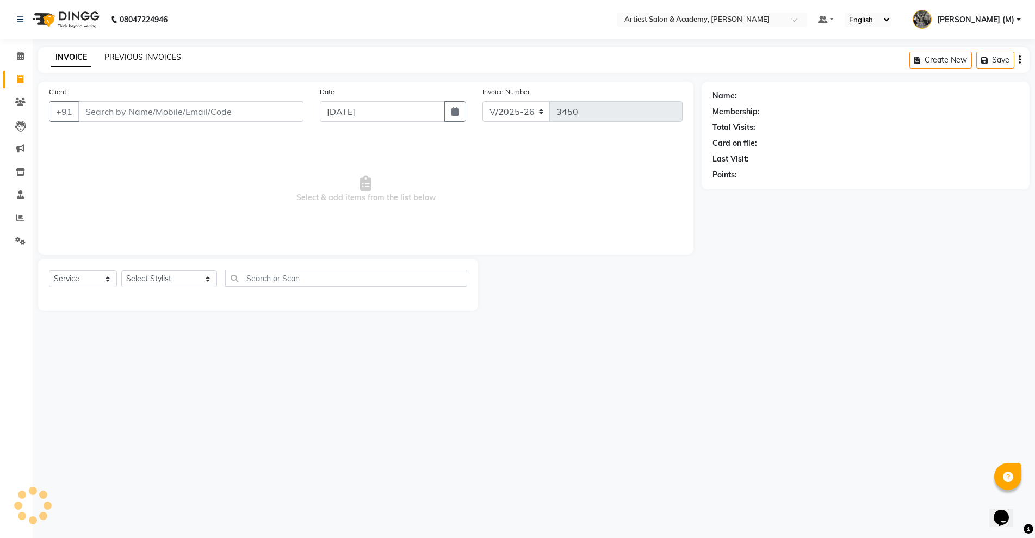
click at [139, 60] on link "PREVIOUS INVOICES" at bounding box center [142, 57] width 77 height 10
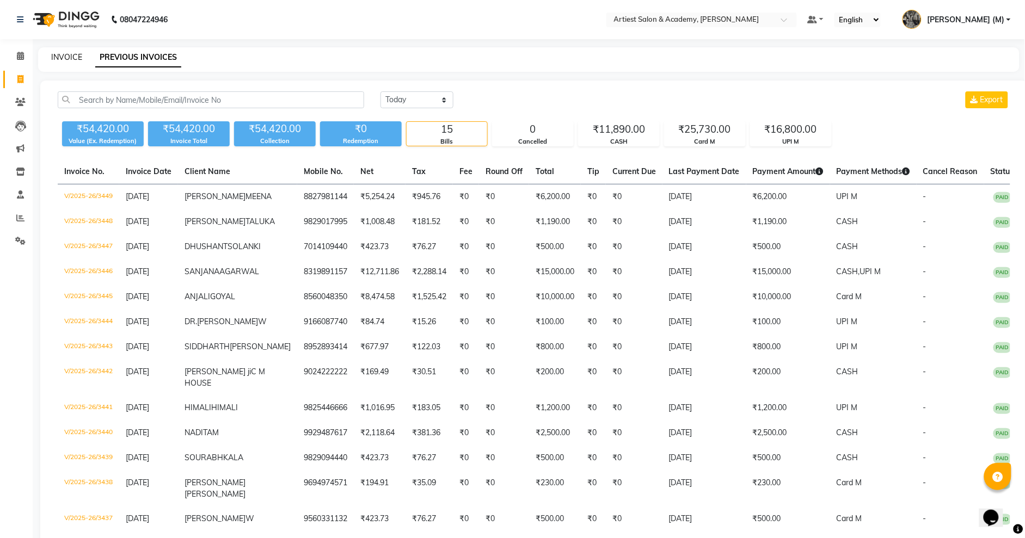
click at [61, 56] on link "INVOICE" at bounding box center [66, 57] width 31 height 10
select select "5123"
select select "service"
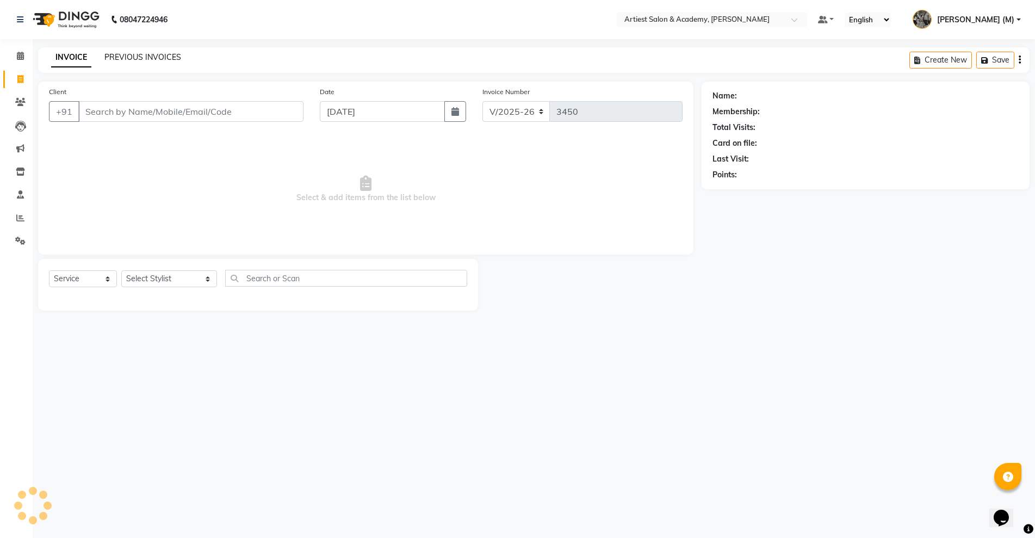
click at [139, 53] on link "PREVIOUS INVOICES" at bounding box center [142, 57] width 77 height 10
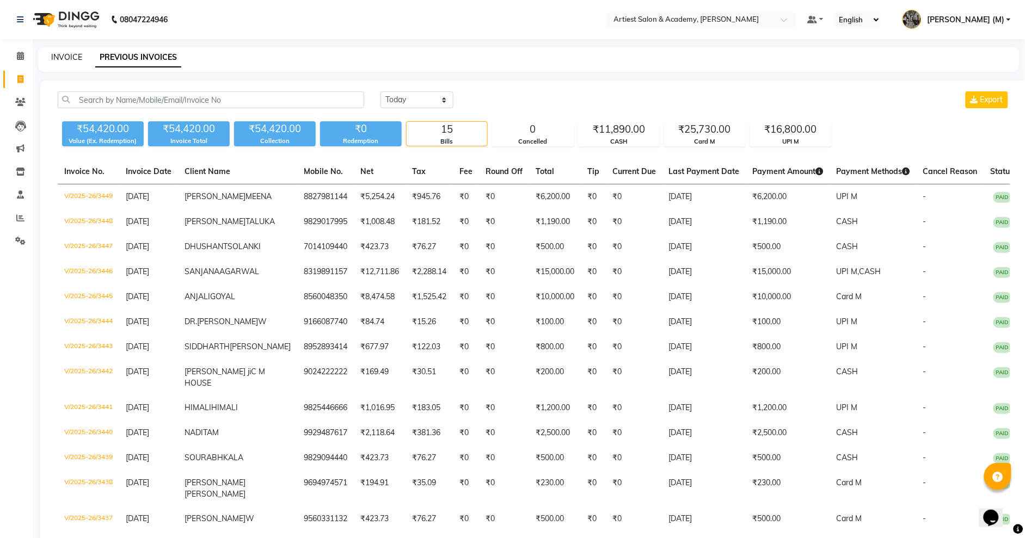
click at [71, 59] on link "INVOICE" at bounding box center [66, 57] width 31 height 10
select select "service"
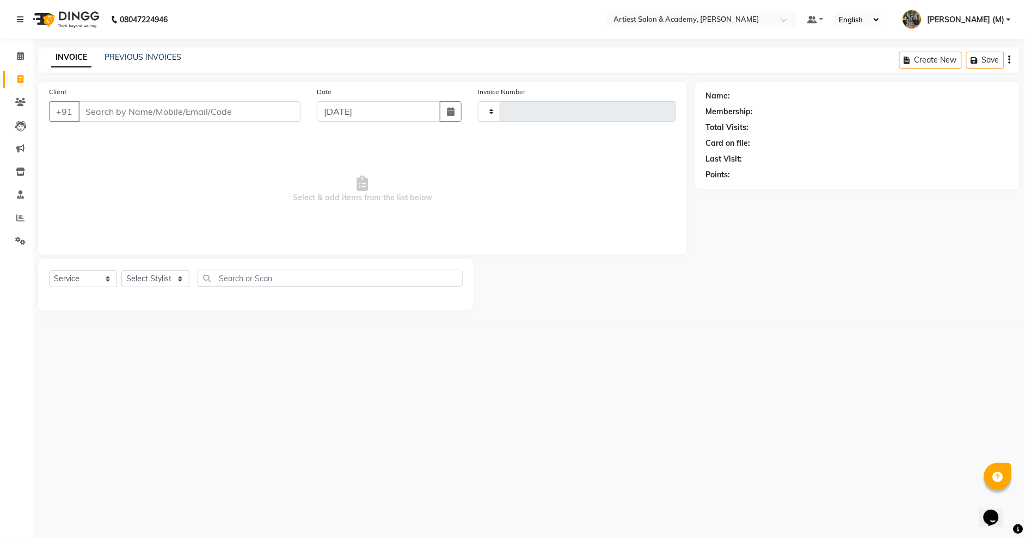
type input "3450"
select select "5123"
click at [134, 56] on link "PREVIOUS INVOICES" at bounding box center [142, 57] width 77 height 10
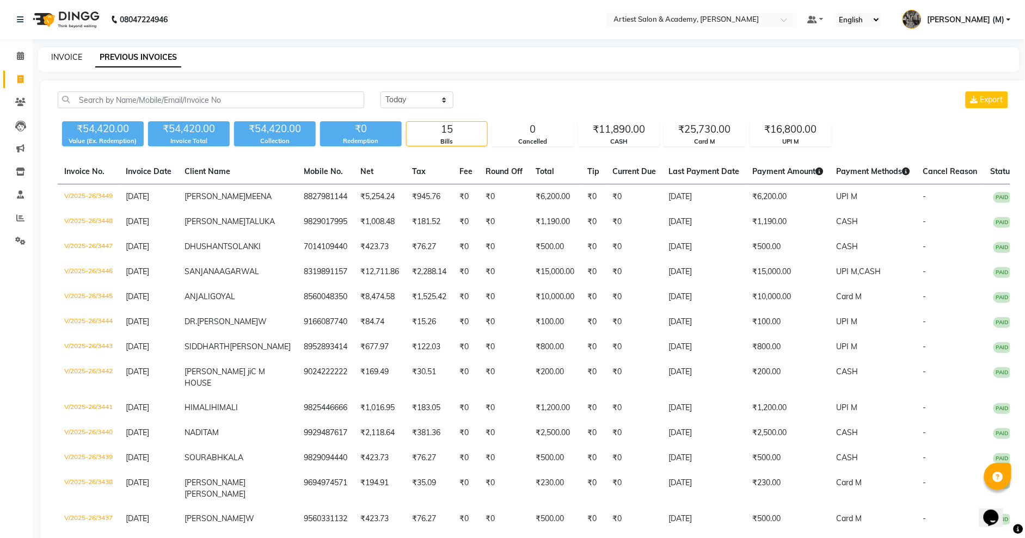
click at [78, 55] on link "INVOICE" at bounding box center [66, 57] width 31 height 10
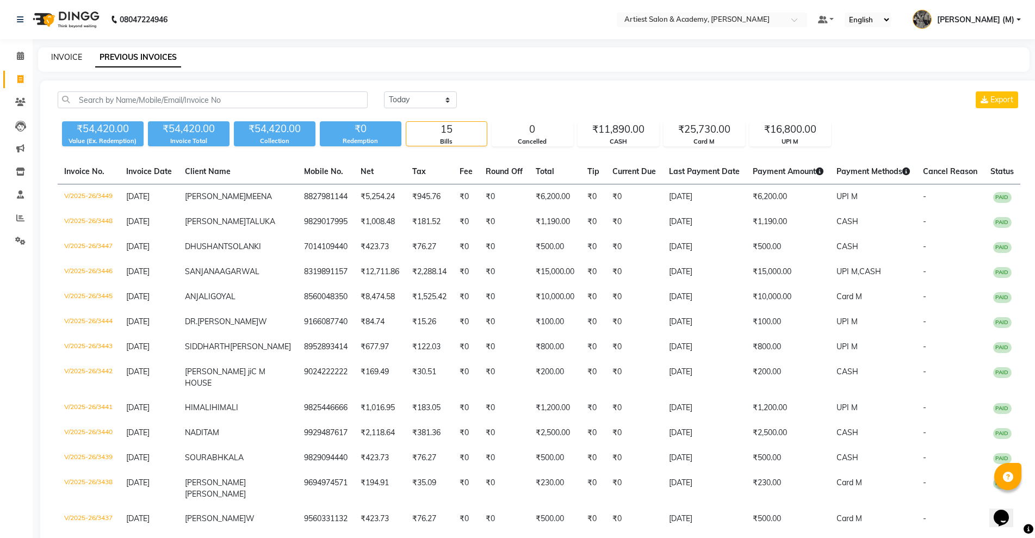
select select "service"
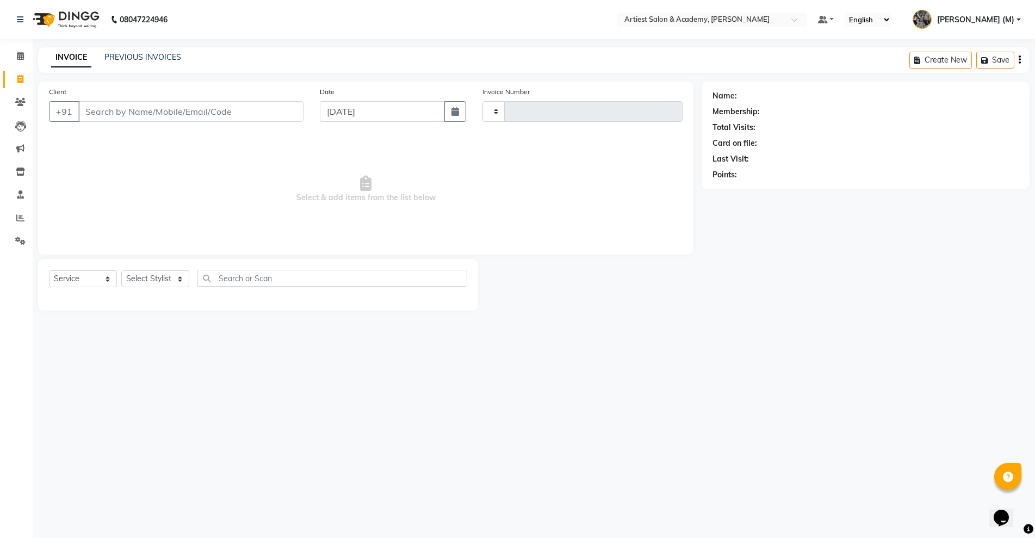
type input "3450"
select select "5123"
click at [139, 57] on link "PREVIOUS INVOICES" at bounding box center [142, 57] width 77 height 10
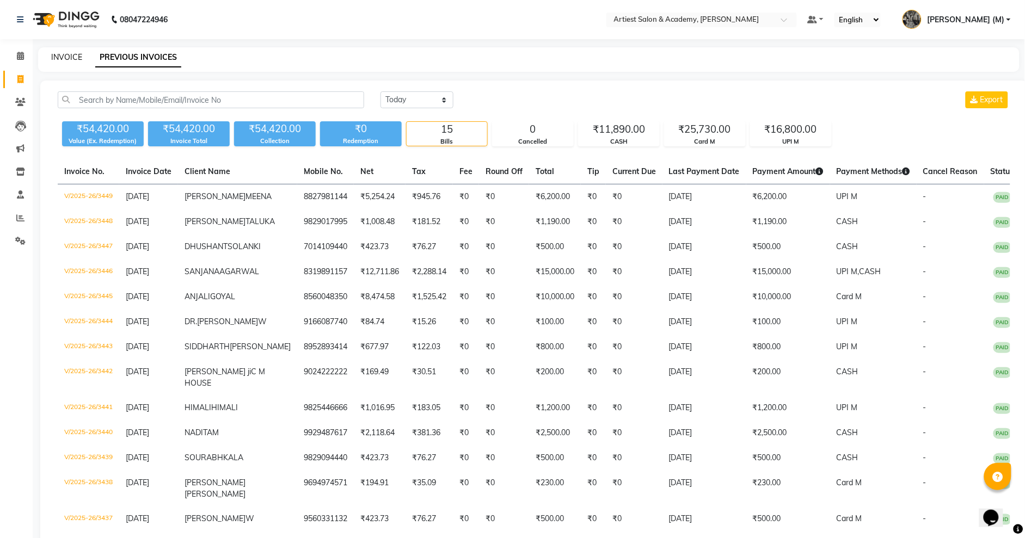
click at [71, 54] on link "INVOICE" at bounding box center [66, 57] width 31 height 10
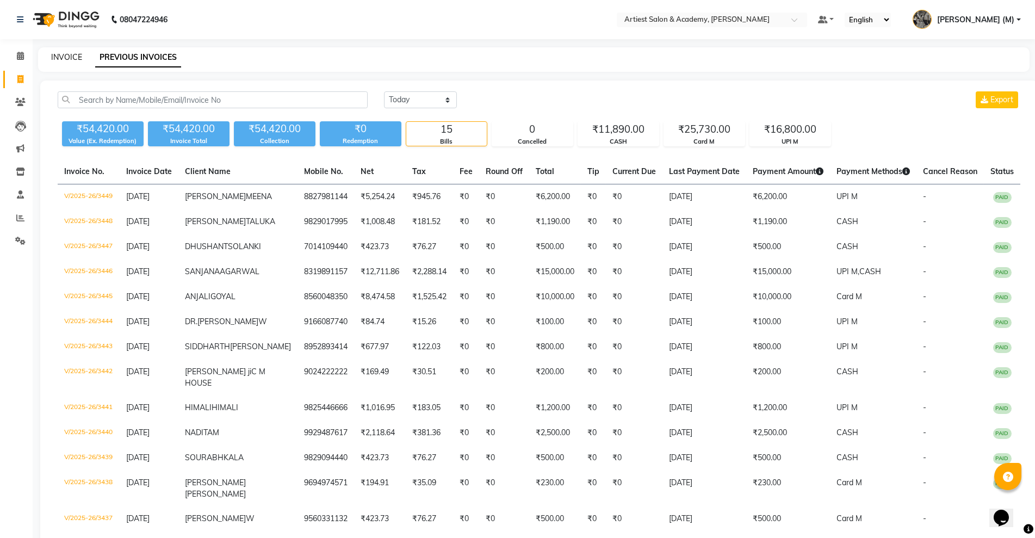
select select "5123"
select select "service"
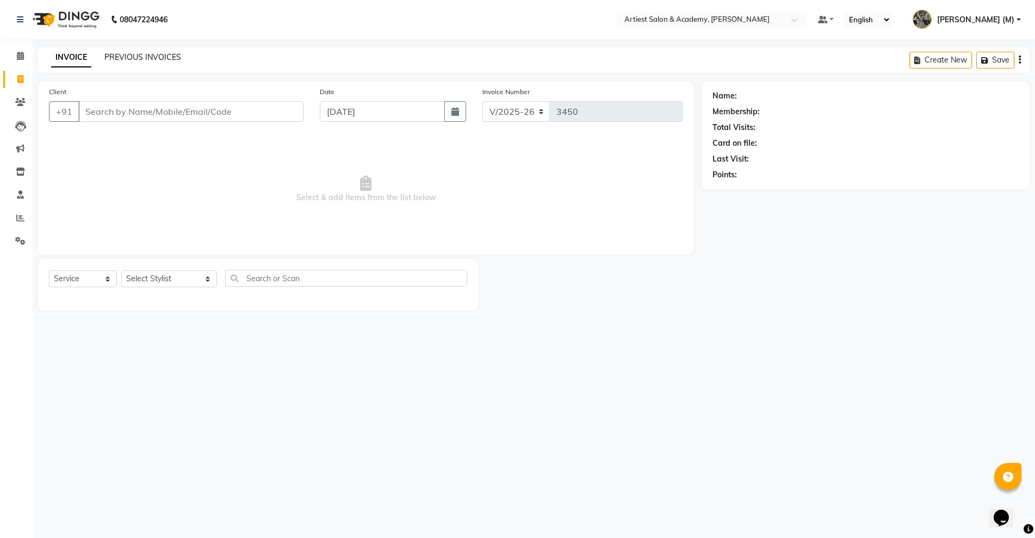
click at [129, 55] on link "PREVIOUS INVOICES" at bounding box center [142, 57] width 77 height 10
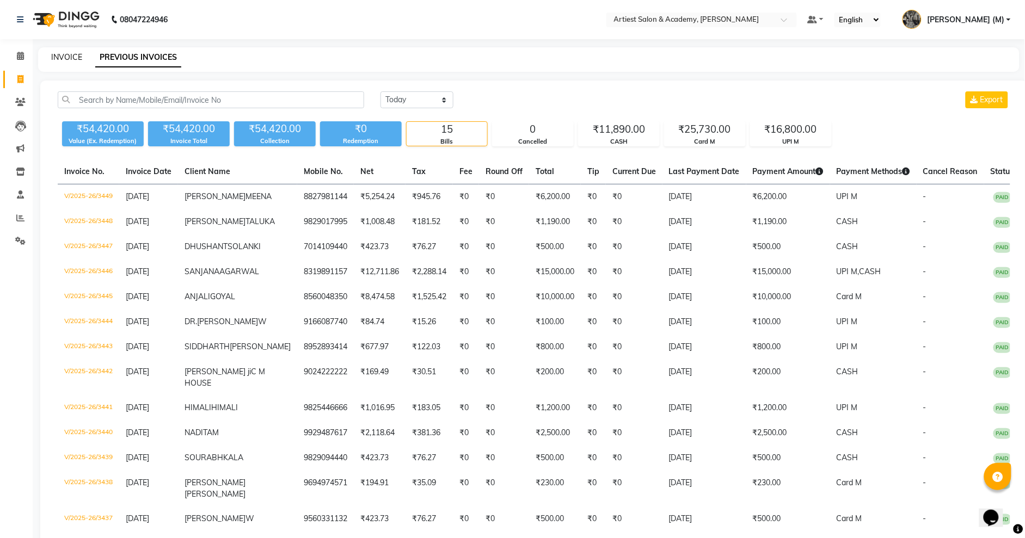
click at [60, 54] on link "INVOICE" at bounding box center [66, 57] width 31 height 10
select select "service"
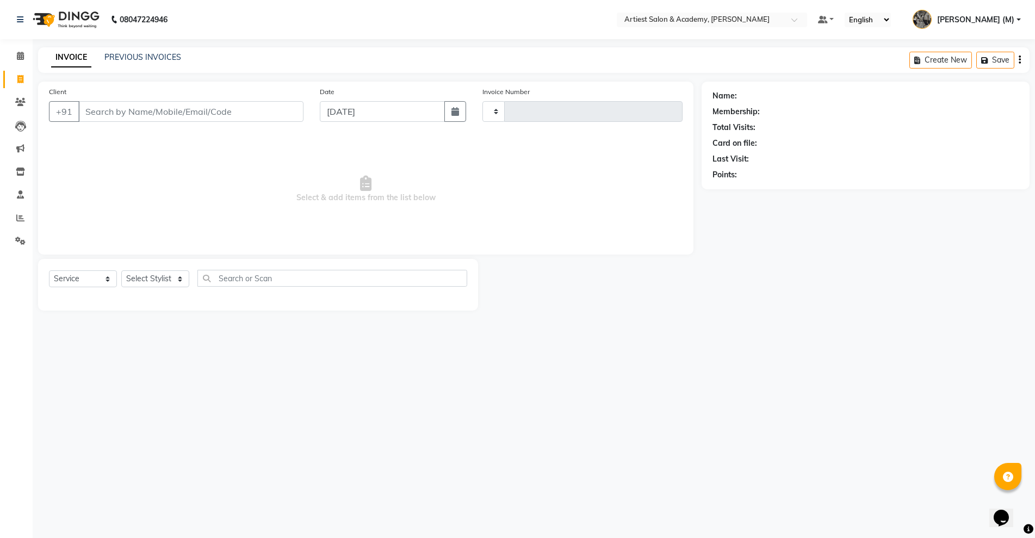
type input "3450"
select select "5123"
click at [20, 98] on icon at bounding box center [20, 102] width 10 height 8
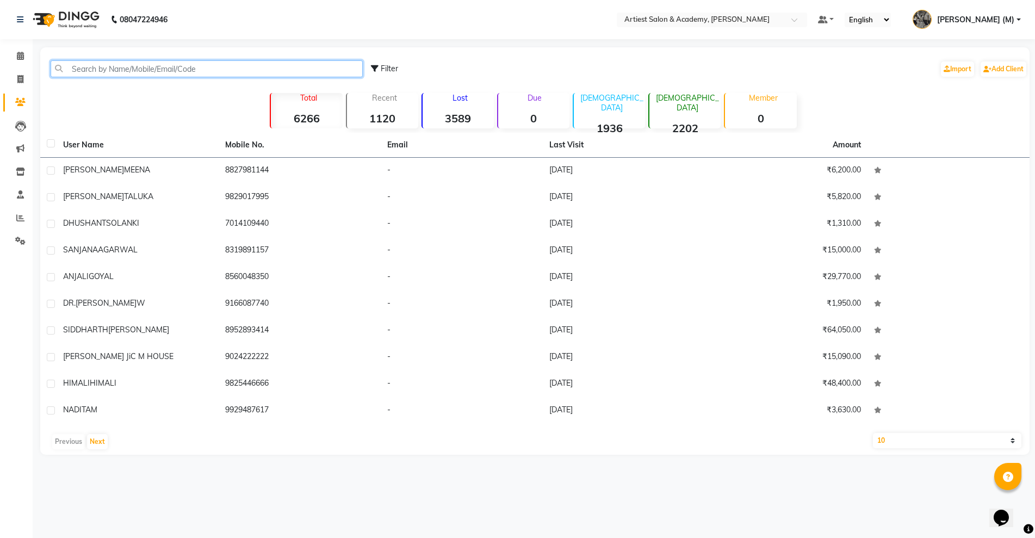
click at [106, 62] on input "text" at bounding box center [207, 68] width 312 height 17
type input "9"
click at [20, 75] on icon at bounding box center [20, 79] width 6 height 8
select select "5123"
select select "service"
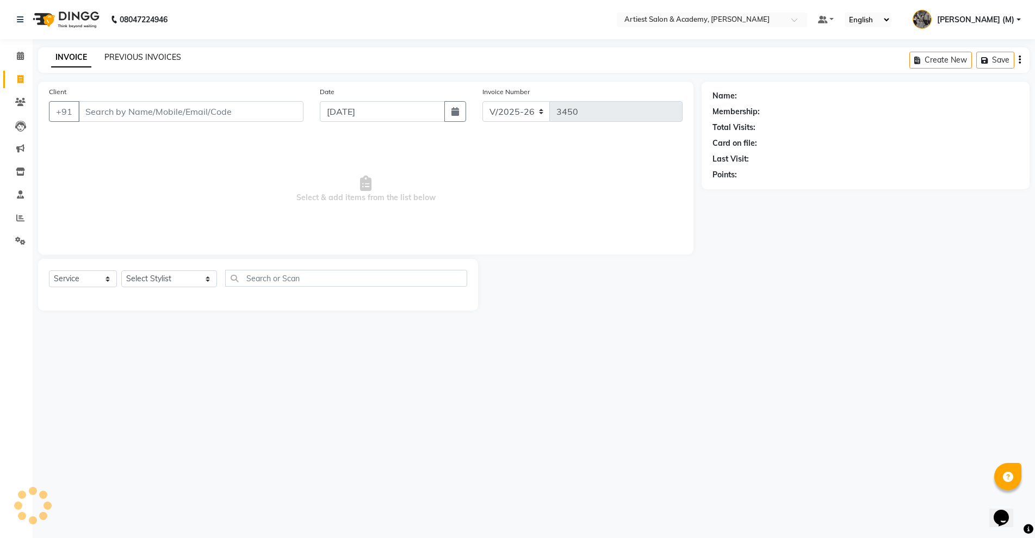
click at [159, 53] on link "PREVIOUS INVOICES" at bounding box center [142, 57] width 77 height 10
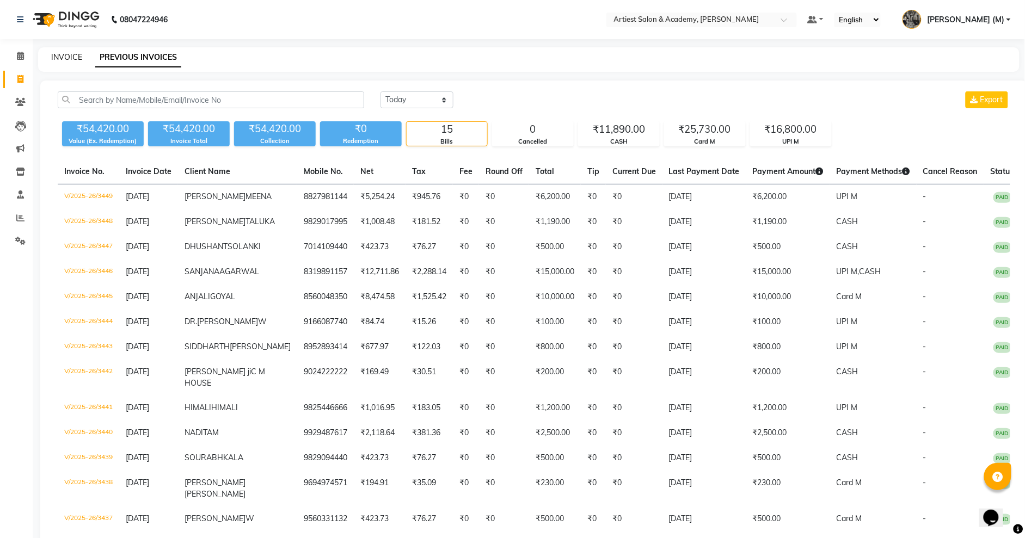
click at [68, 55] on link "INVOICE" at bounding box center [66, 57] width 31 height 10
select select "5123"
select select "service"
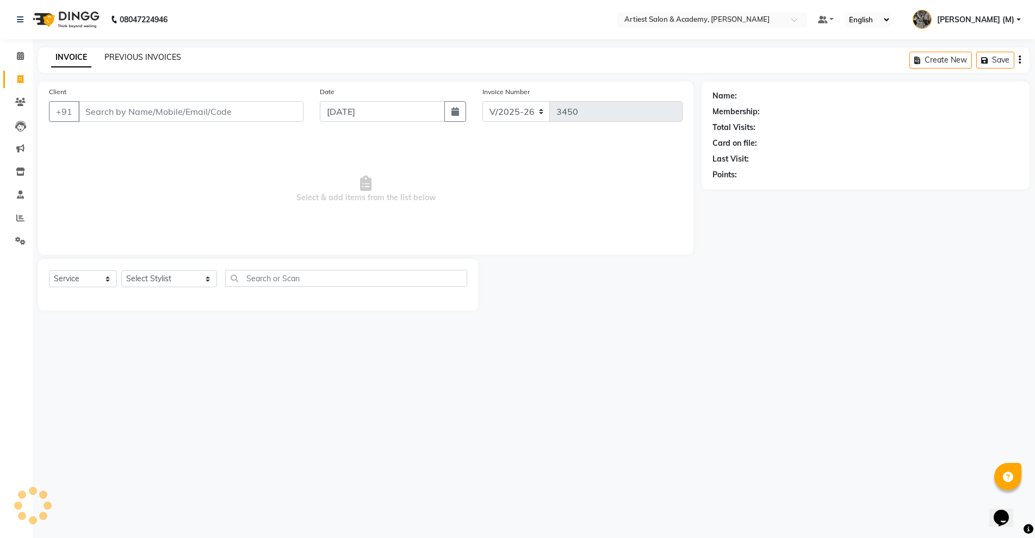
click at [127, 57] on link "PREVIOUS INVOICES" at bounding box center [142, 57] width 77 height 10
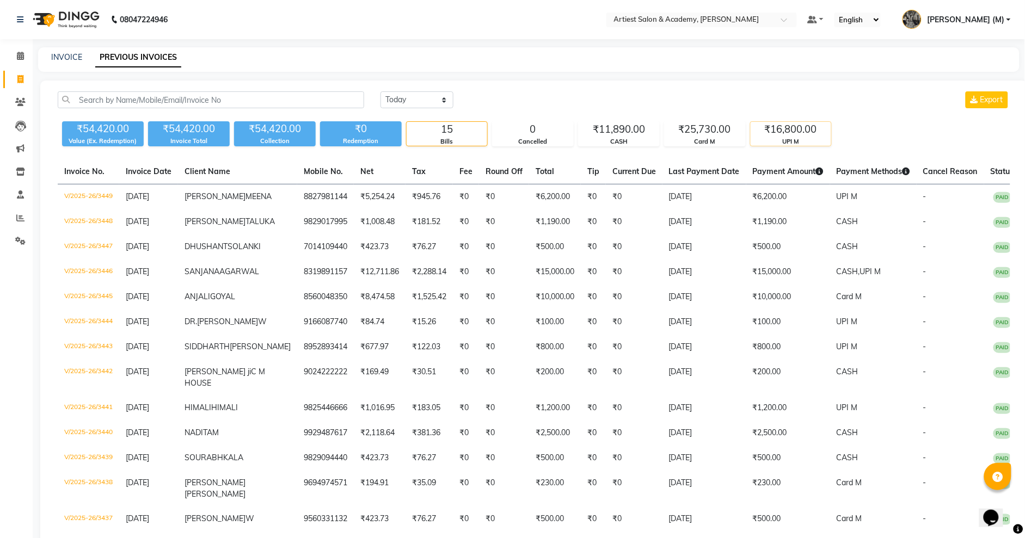
drag, startPoint x: 801, startPoint y: 133, endPoint x: 792, endPoint y: 133, distance: 9.2
click at [798, 133] on div "₹16,800.00" at bounding box center [790, 129] width 81 height 15
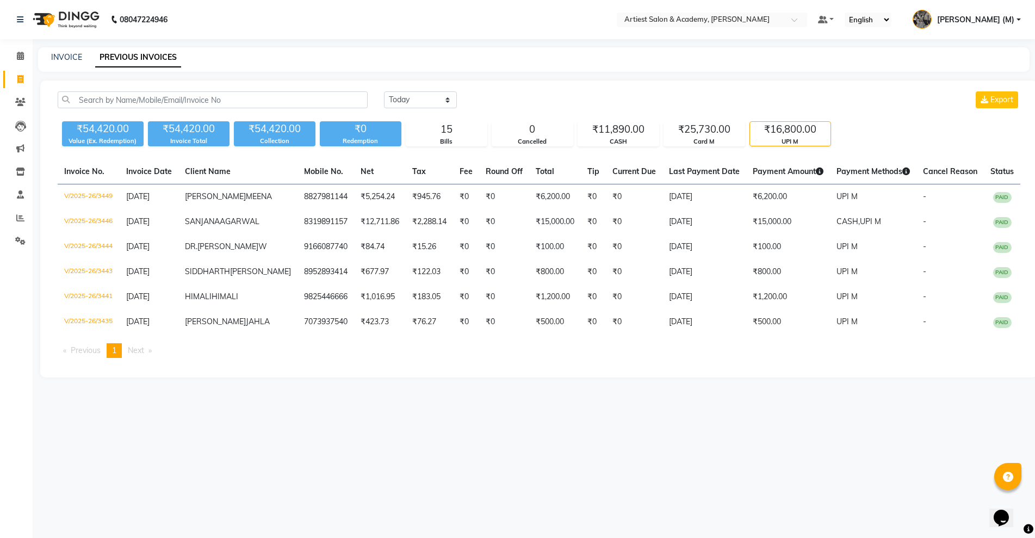
click at [792, 133] on div "₹16,800.00" at bounding box center [790, 129] width 81 height 15
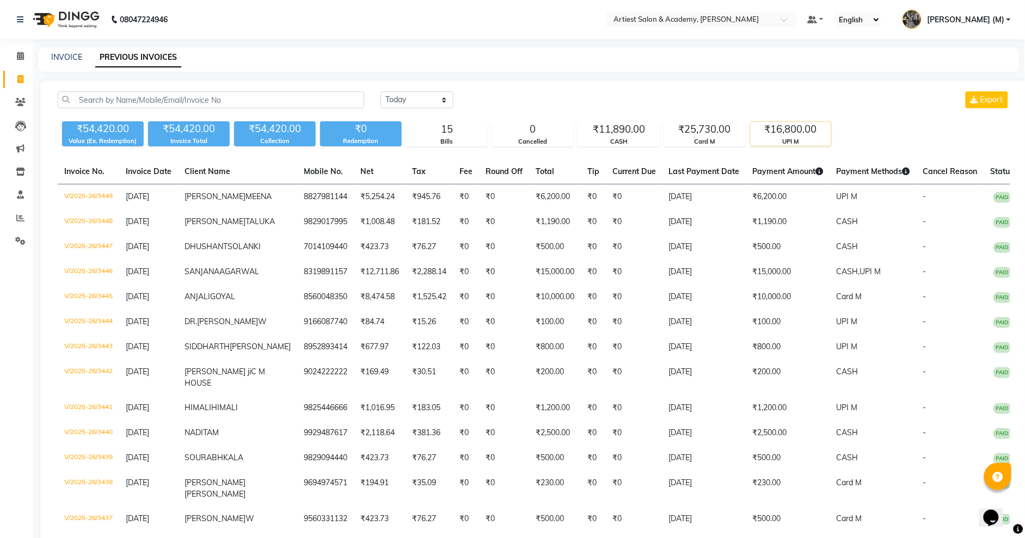
click at [792, 133] on div "₹16,800.00" at bounding box center [790, 129] width 81 height 15
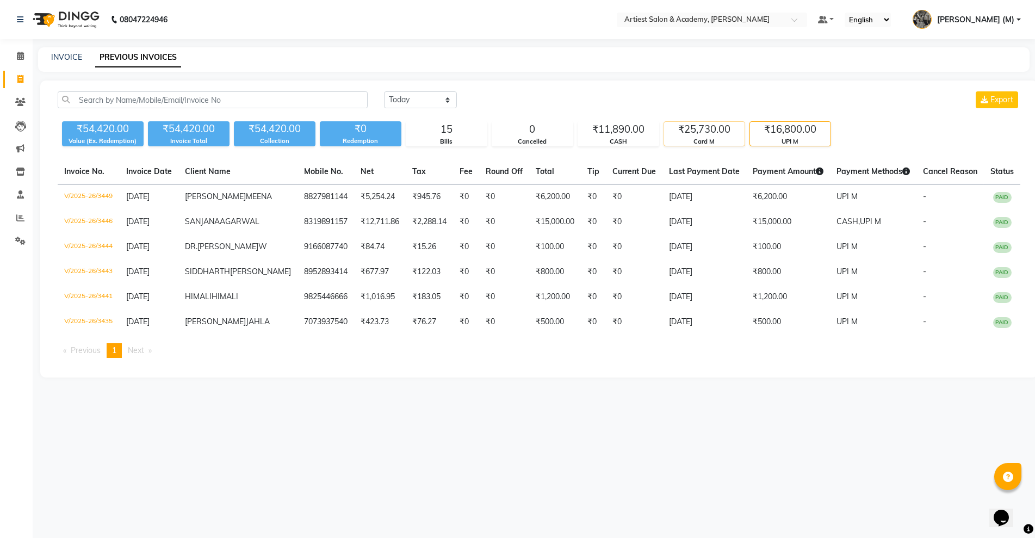
click at [711, 137] on div "Card M" at bounding box center [704, 141] width 81 height 9
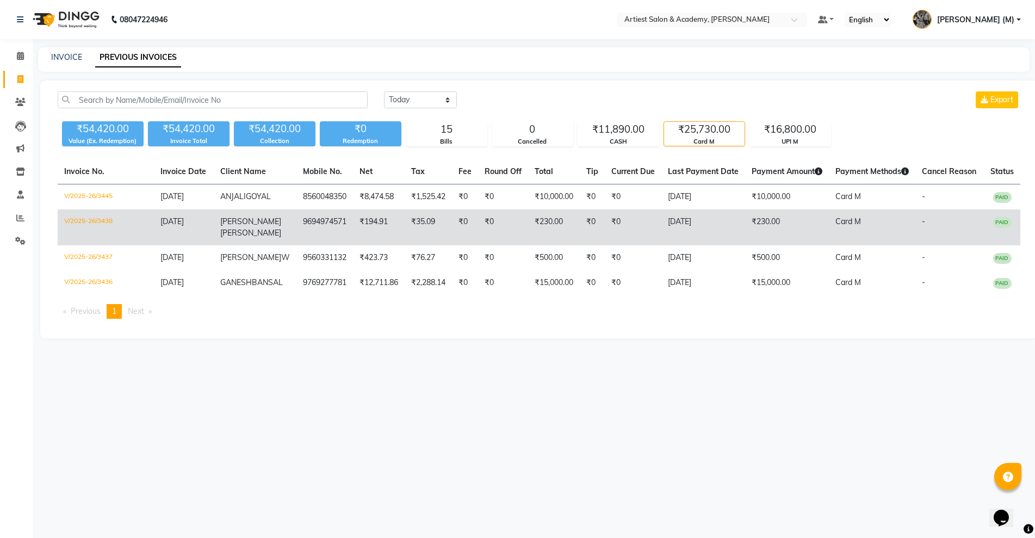
click at [747, 229] on td "₹230.00" at bounding box center [787, 227] width 84 height 36
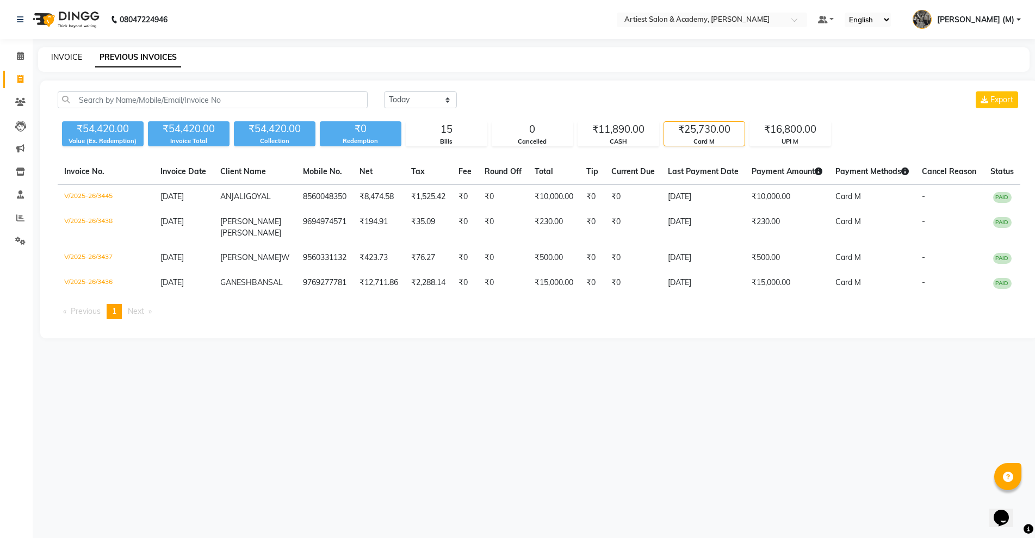
click at [59, 54] on link "INVOICE" at bounding box center [66, 57] width 31 height 10
select select "5123"
select select "service"
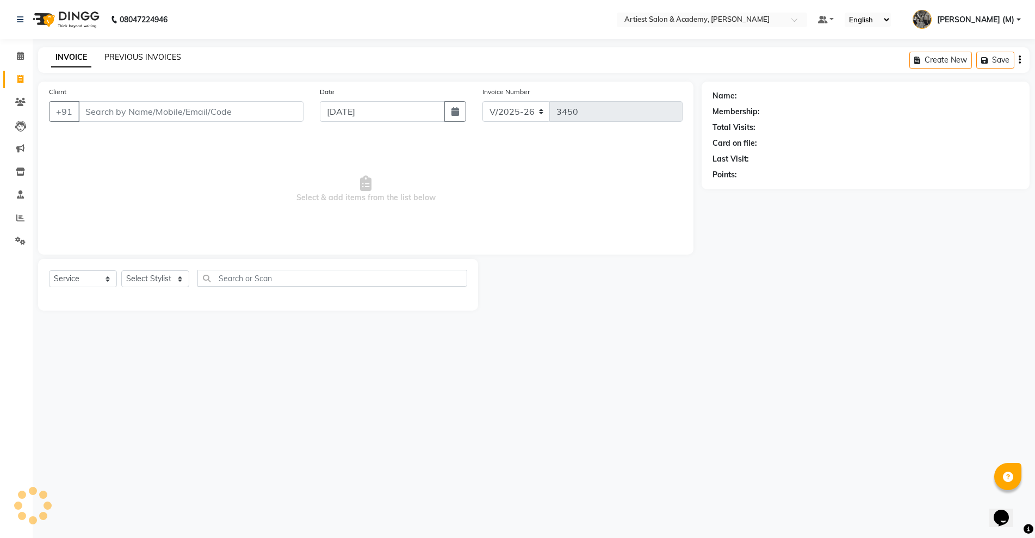
click at [129, 52] on link "PREVIOUS INVOICES" at bounding box center [142, 57] width 77 height 10
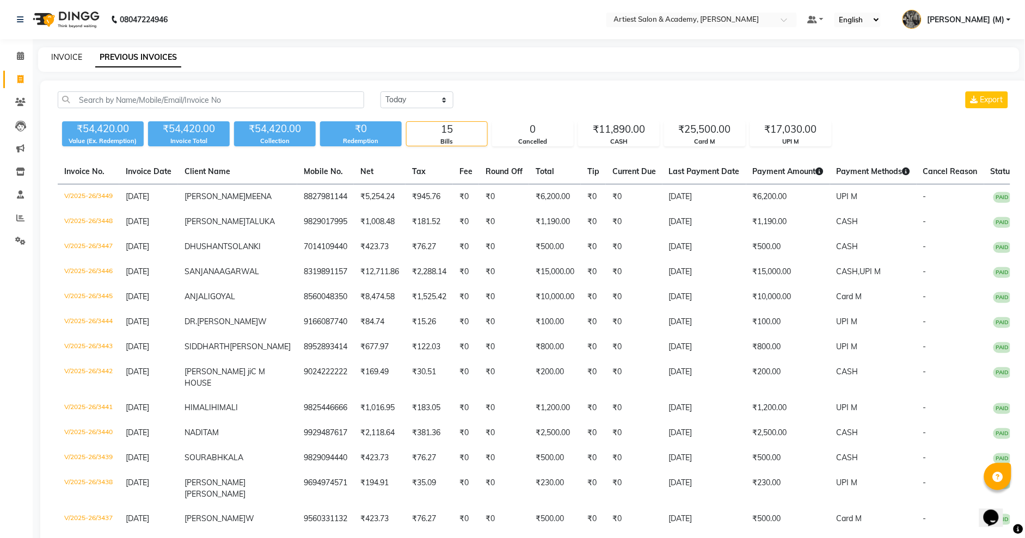
click at [67, 56] on link "INVOICE" at bounding box center [66, 57] width 31 height 10
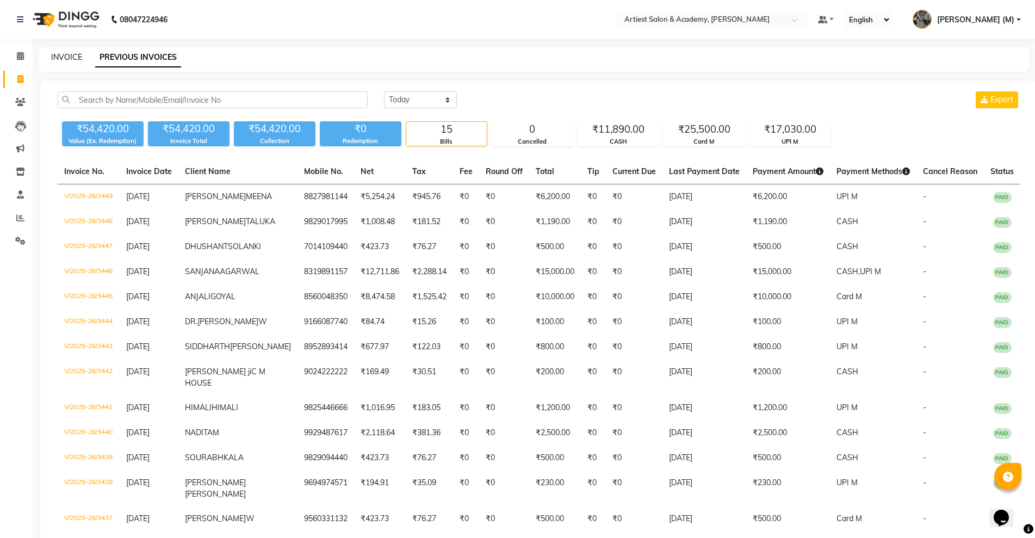
select select "service"
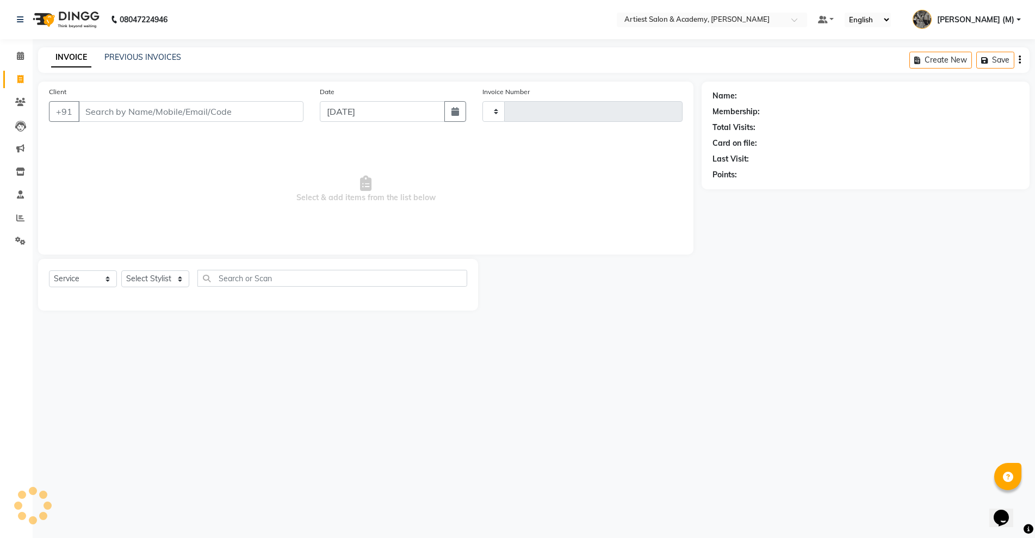
type input "3450"
select select "5123"
click at [150, 52] on link "PREVIOUS INVOICES" at bounding box center [142, 57] width 77 height 10
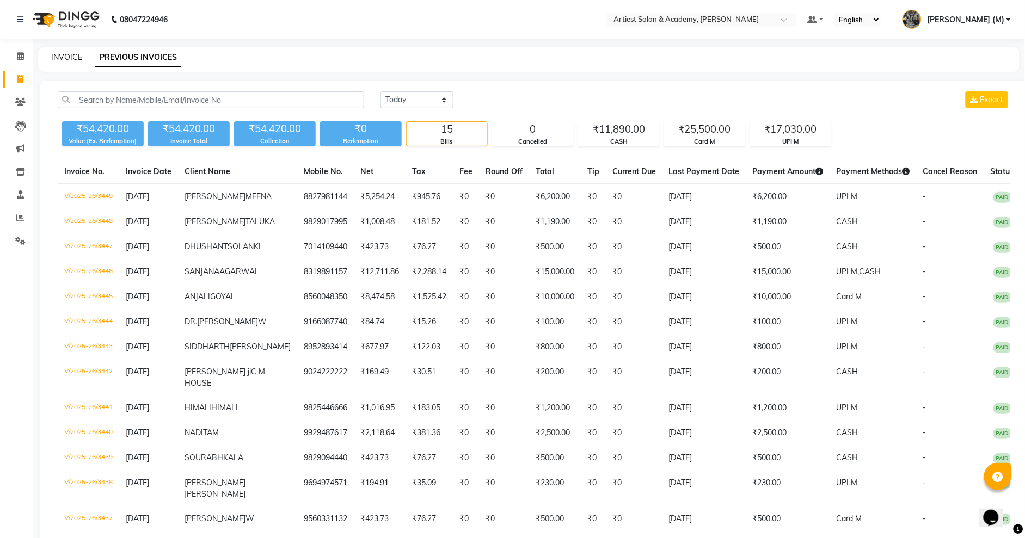
click at [66, 56] on link "INVOICE" at bounding box center [66, 57] width 31 height 10
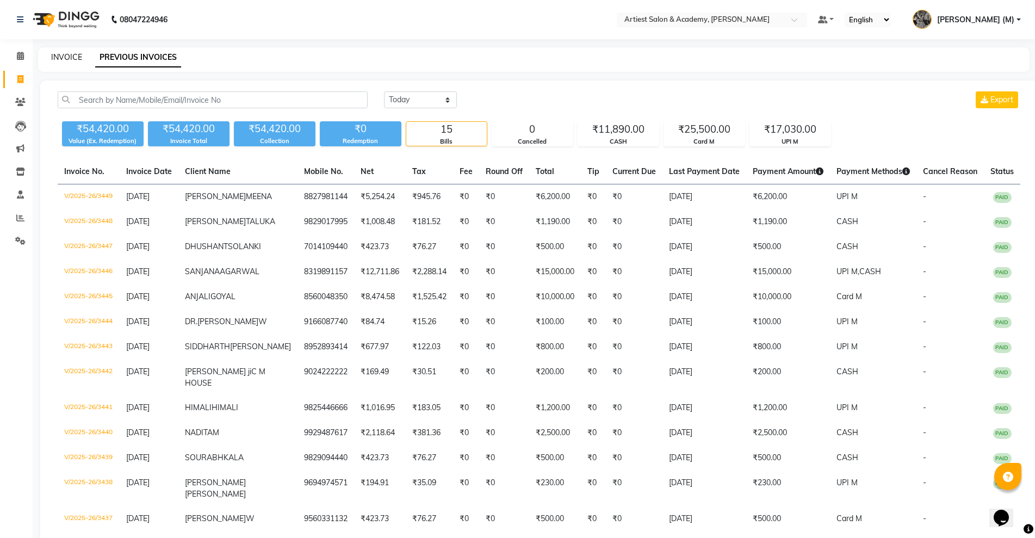
select select "5123"
select select "service"
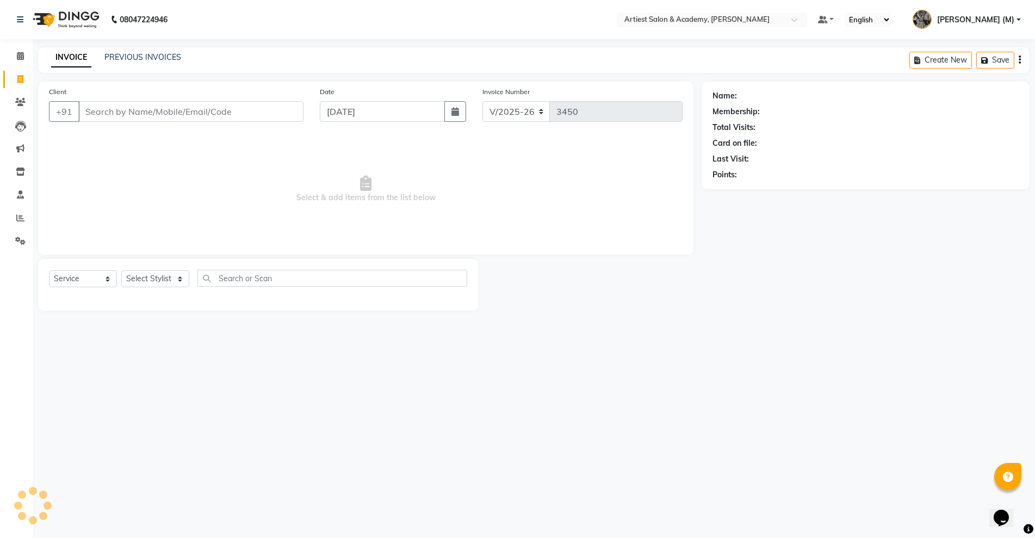
click at [104, 112] on input "Client" at bounding box center [190, 111] width 225 height 21
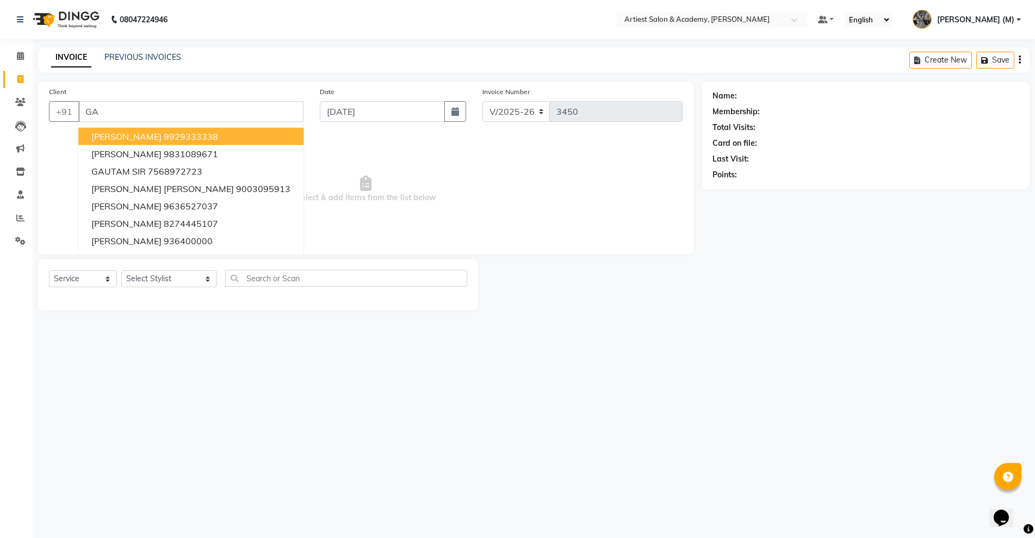
type input "G"
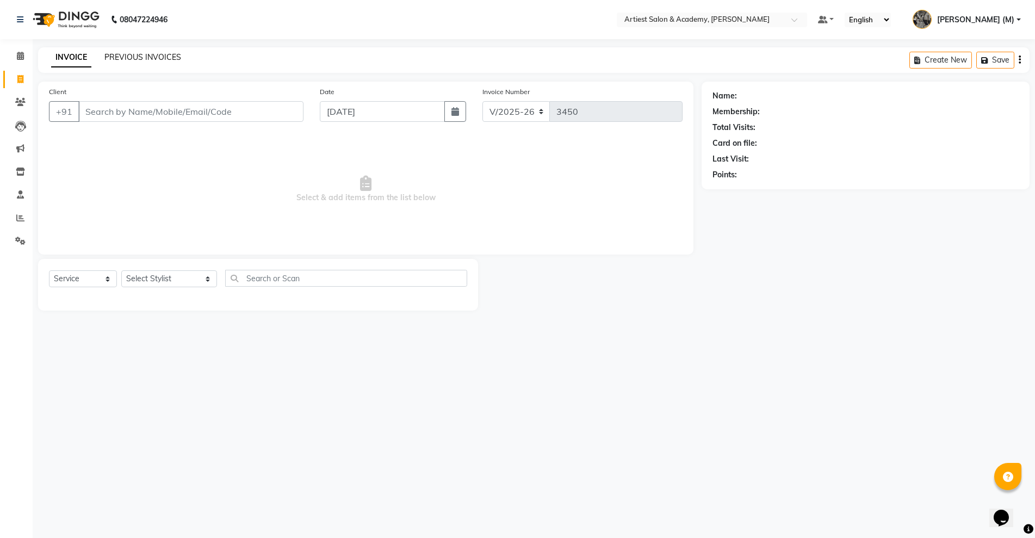
click at [152, 58] on link "PREVIOUS INVOICES" at bounding box center [142, 57] width 77 height 10
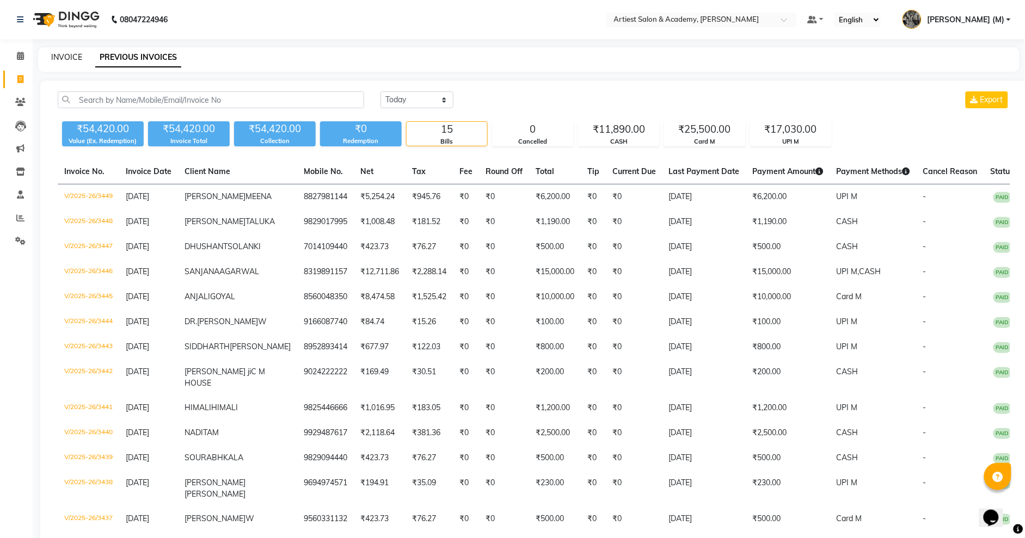
click at [68, 53] on link "INVOICE" at bounding box center [66, 57] width 31 height 10
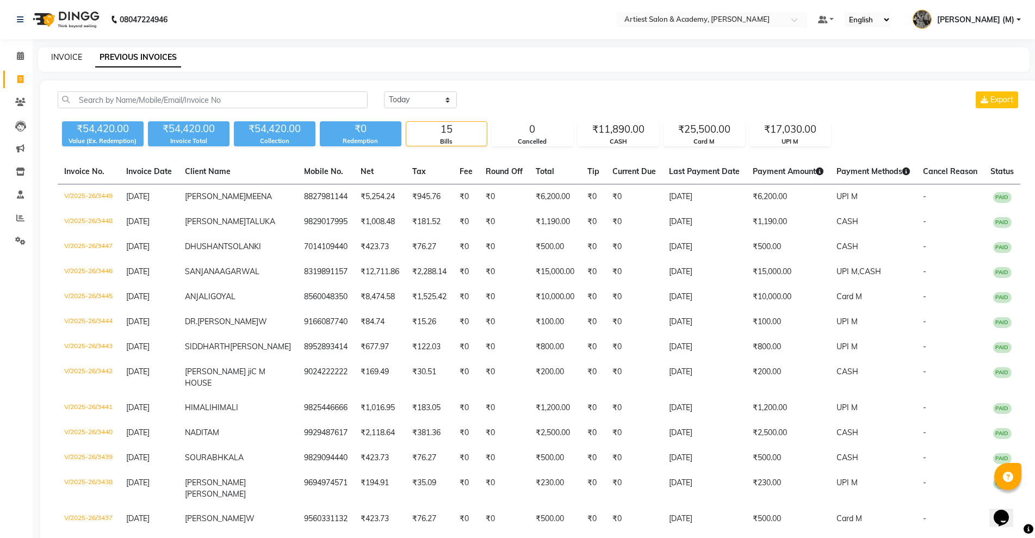
select select "service"
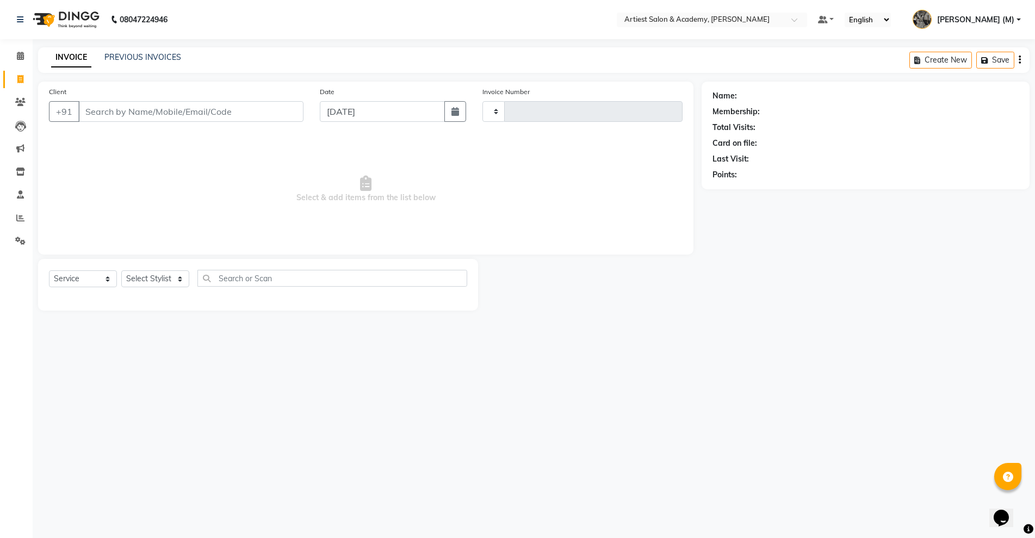
type input "3450"
select select "5123"
click at [148, 60] on link "PREVIOUS INVOICES" at bounding box center [142, 57] width 77 height 10
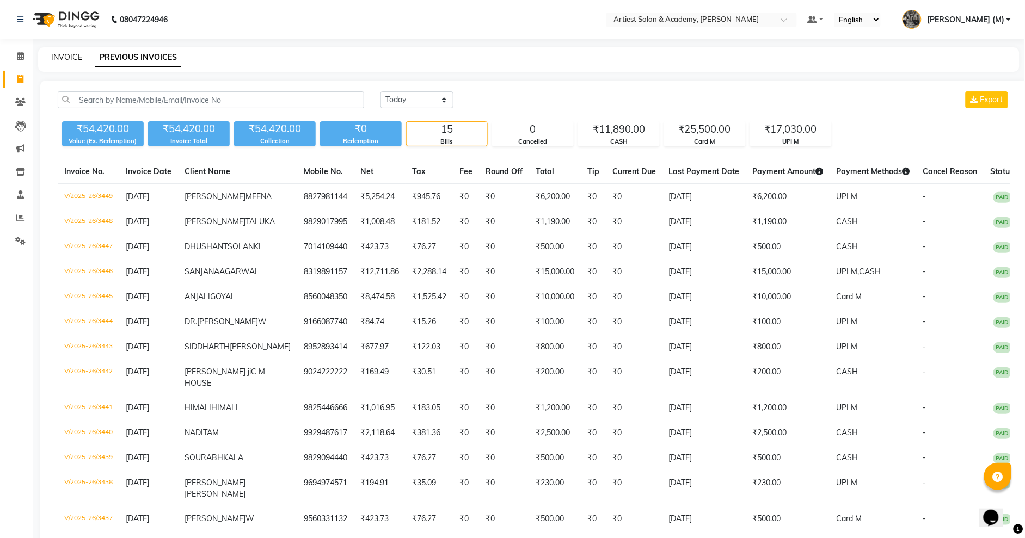
click at [69, 59] on link "INVOICE" at bounding box center [66, 57] width 31 height 10
select select "service"
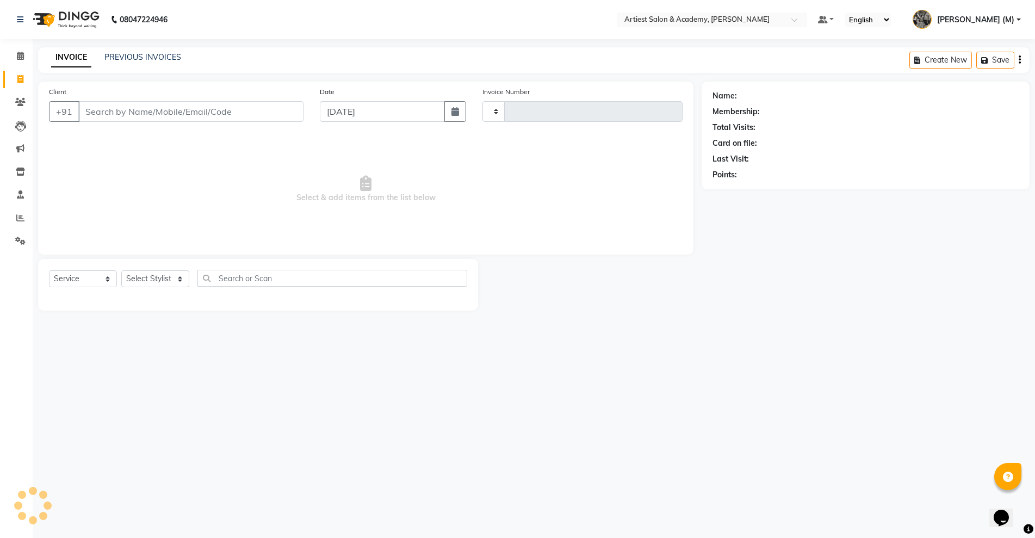
type input "3450"
select select "5123"
click at [139, 58] on link "PREVIOUS INVOICES" at bounding box center [142, 57] width 77 height 10
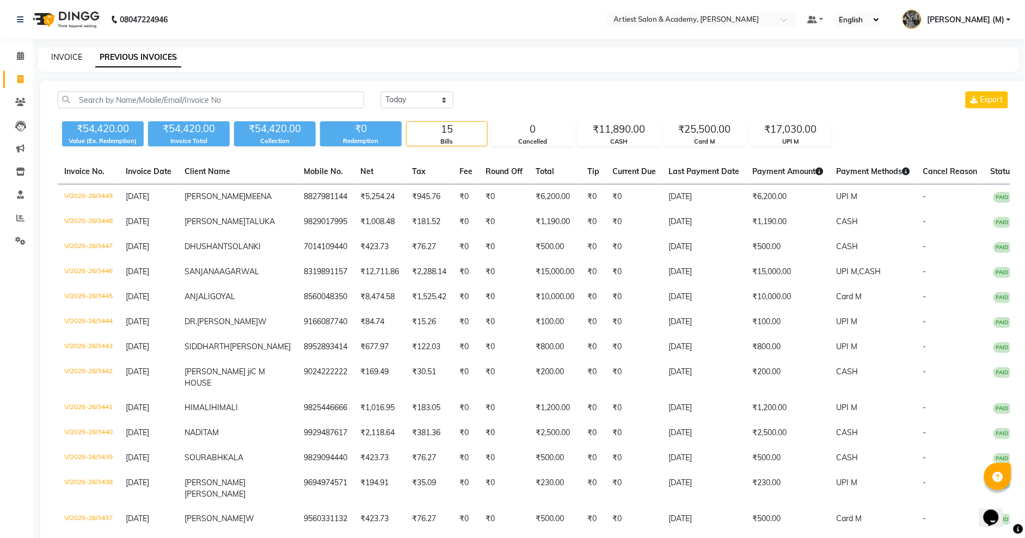
click at [64, 54] on link "INVOICE" at bounding box center [66, 57] width 31 height 10
select select "service"
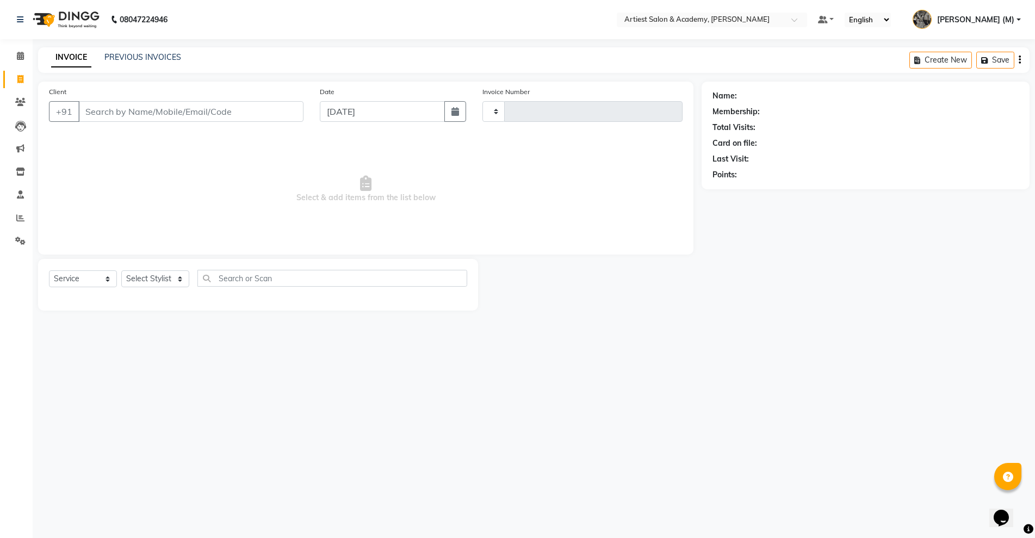
type input "3450"
click at [146, 56] on link "PREVIOUS INVOICES" at bounding box center [142, 57] width 77 height 10
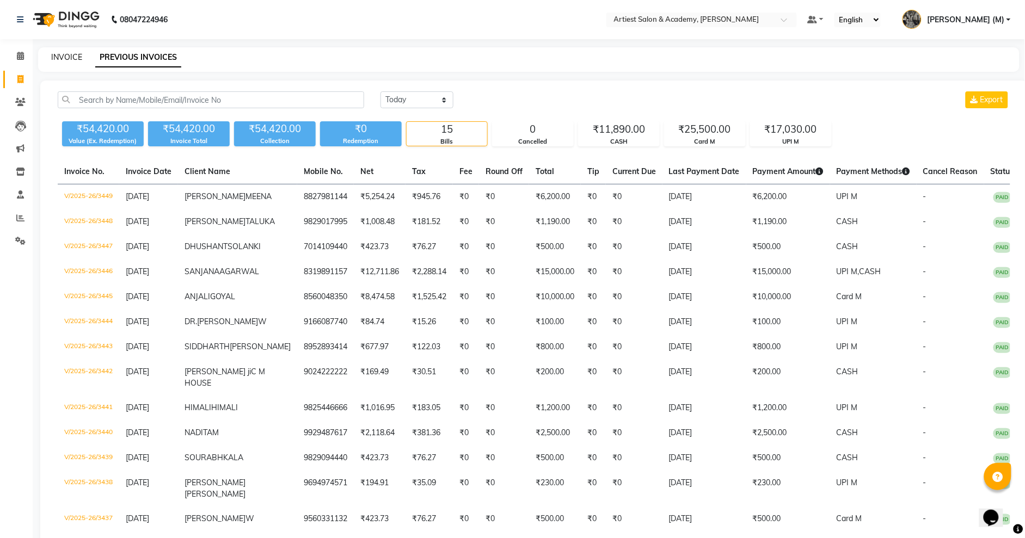
click at [61, 57] on link "INVOICE" at bounding box center [66, 57] width 31 height 10
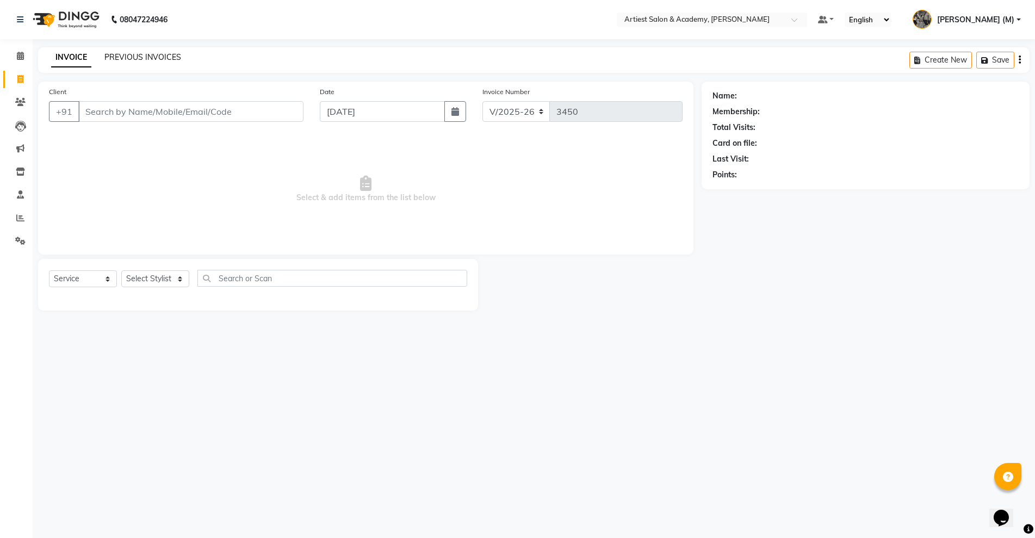
click at [134, 53] on link "PREVIOUS INVOICES" at bounding box center [142, 57] width 77 height 10
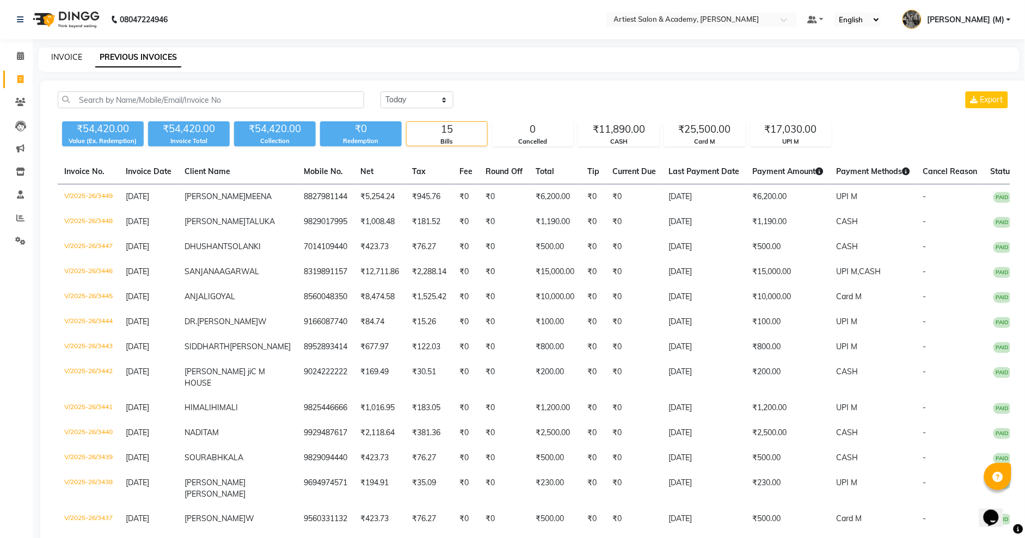
click at [68, 55] on link "INVOICE" at bounding box center [66, 57] width 31 height 10
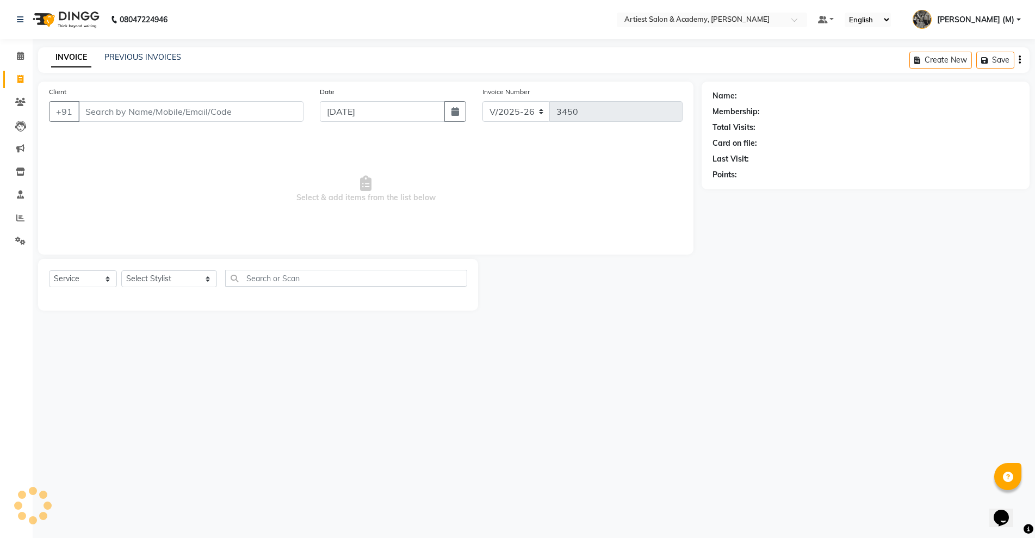
click at [129, 112] on input "Client" at bounding box center [190, 111] width 225 height 21
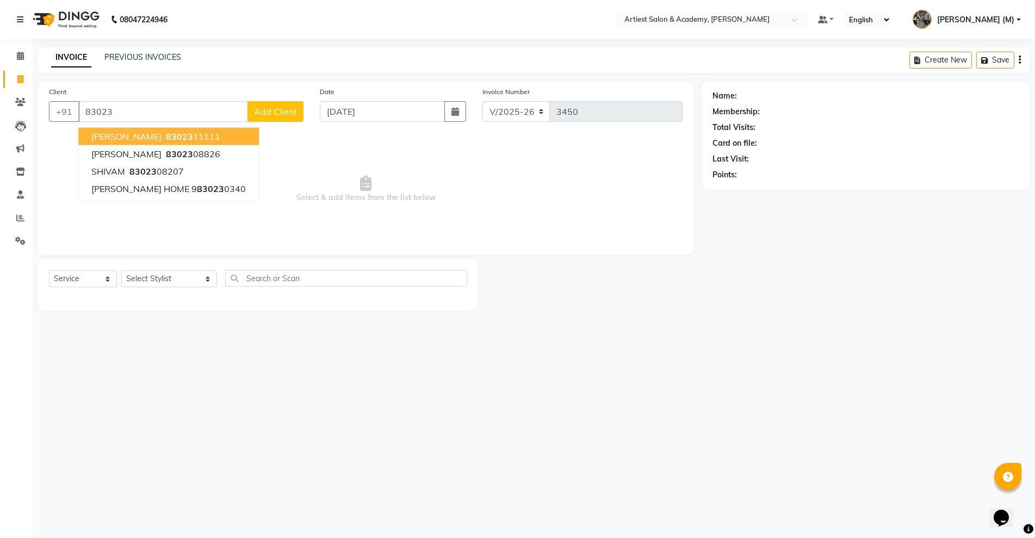
drag, startPoint x: 223, startPoint y: 136, endPoint x: 295, endPoint y: 154, distance: 75.1
click at [220, 134] on ngb-highlight "83023 11111" at bounding box center [192, 136] width 57 height 11
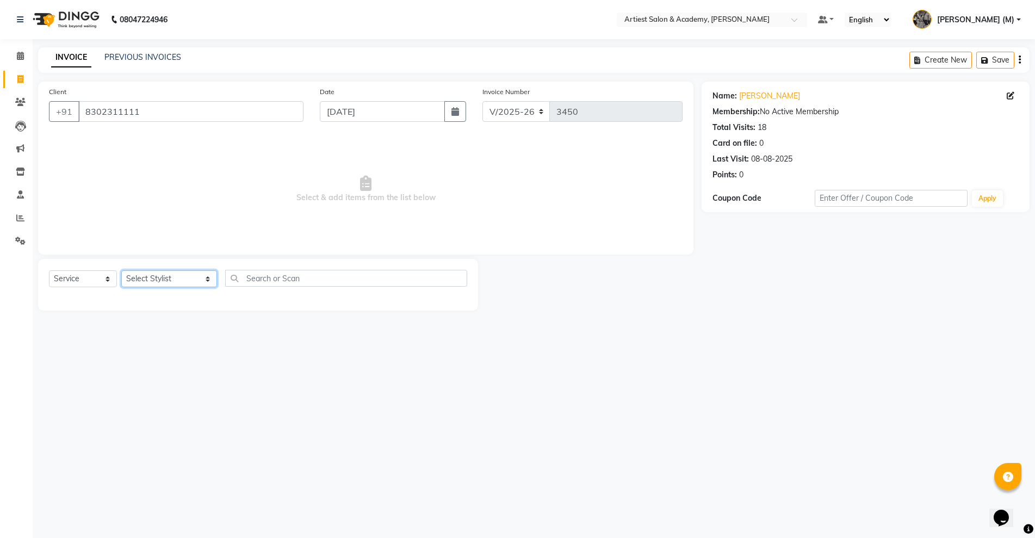
click at [175, 276] on select "Select Stylist ARJUN SAHU (M) CHANCHAL (F) DINESH SAIN DRASHTI GULFSHA KOMAL ME…" at bounding box center [169, 278] width 96 height 17
click at [121, 270] on select "Select Stylist ARJUN SAHU (M) CHANCHAL (F) DINESH SAIN DRASHTI GULFSHA KOMAL ME…" at bounding box center [169, 278] width 96 height 17
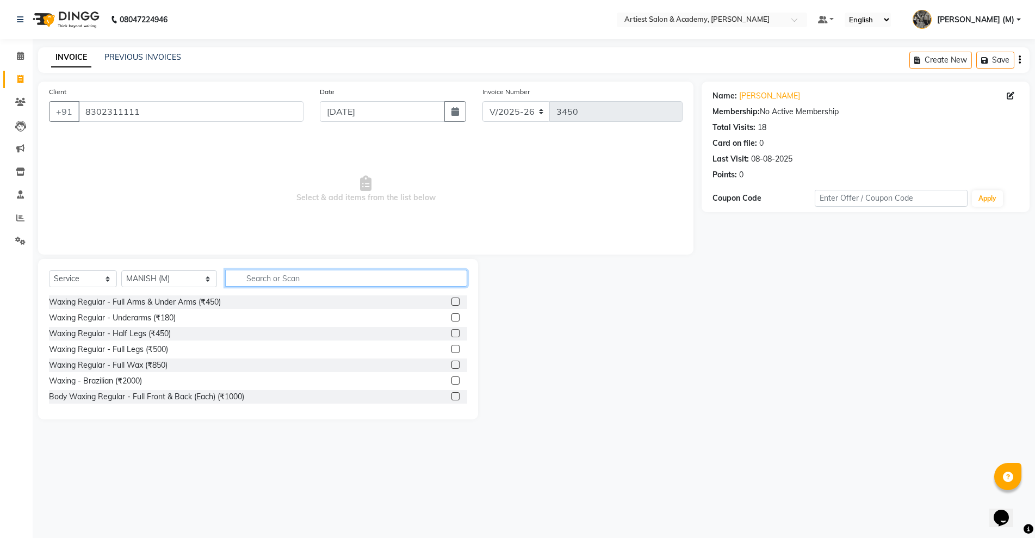
click at [270, 283] on input "text" at bounding box center [346, 278] width 242 height 17
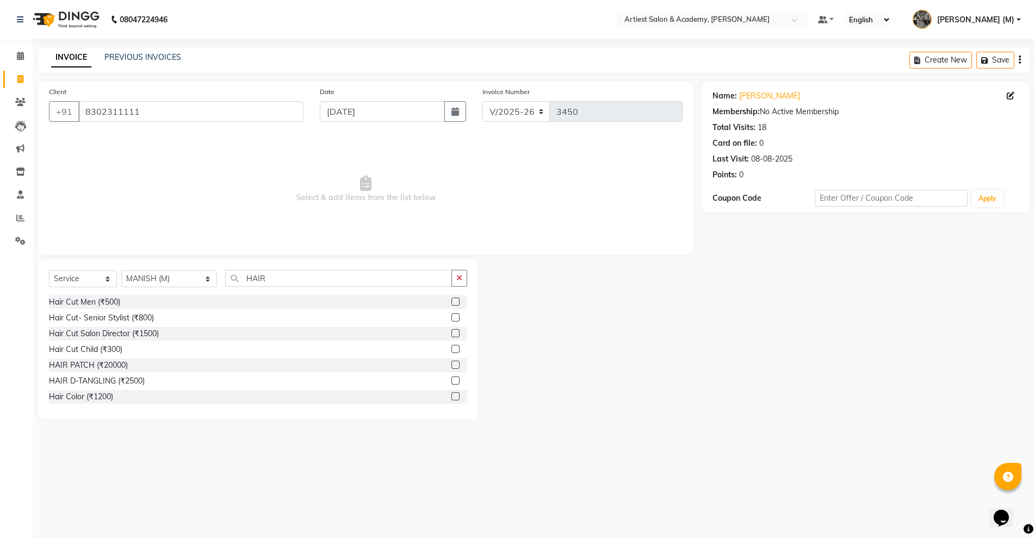
click at [452, 300] on label at bounding box center [456, 302] width 8 height 8
click at [452, 300] on input "checkbox" at bounding box center [455, 302] width 7 height 7
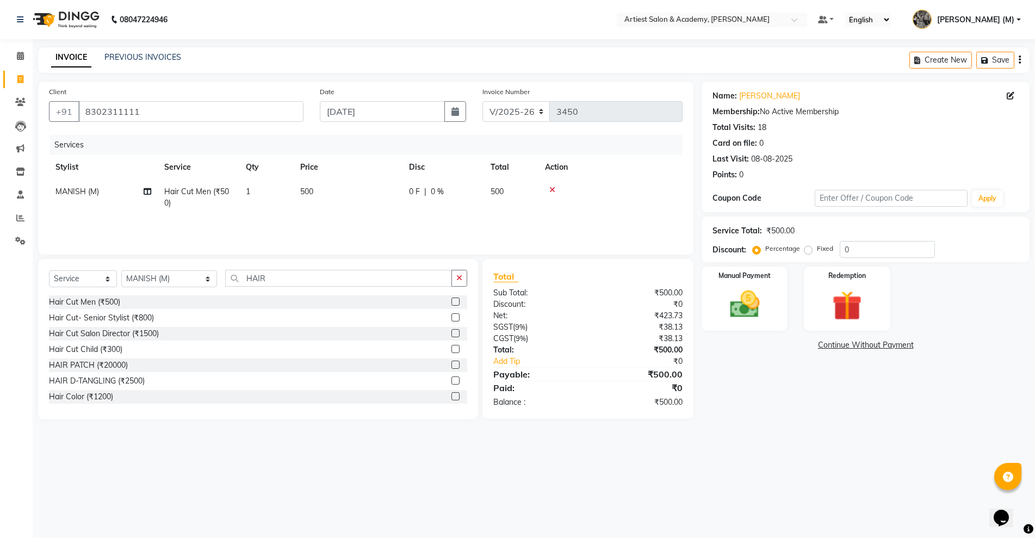
click at [304, 189] on span "500" at bounding box center [306, 192] width 13 height 10
click at [361, 198] on input "500" at bounding box center [399, 194] width 96 height 17
click at [781, 411] on div "Name: Divyansh Khaitan Membership: No Active Membership Total Visits: 18 Card o…" at bounding box center [870, 251] width 336 height 338
click at [734, 313] on img at bounding box center [745, 304] width 50 height 35
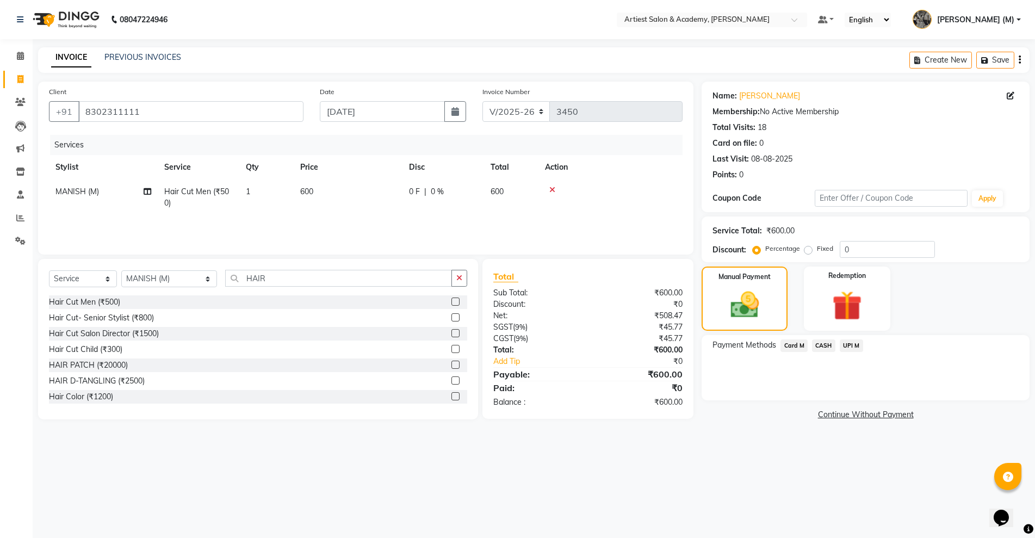
drag, startPoint x: 826, startPoint y: 346, endPoint x: 842, endPoint y: 357, distance: 19.9
click at [825, 346] on span "CASH" at bounding box center [823, 346] width 23 height 13
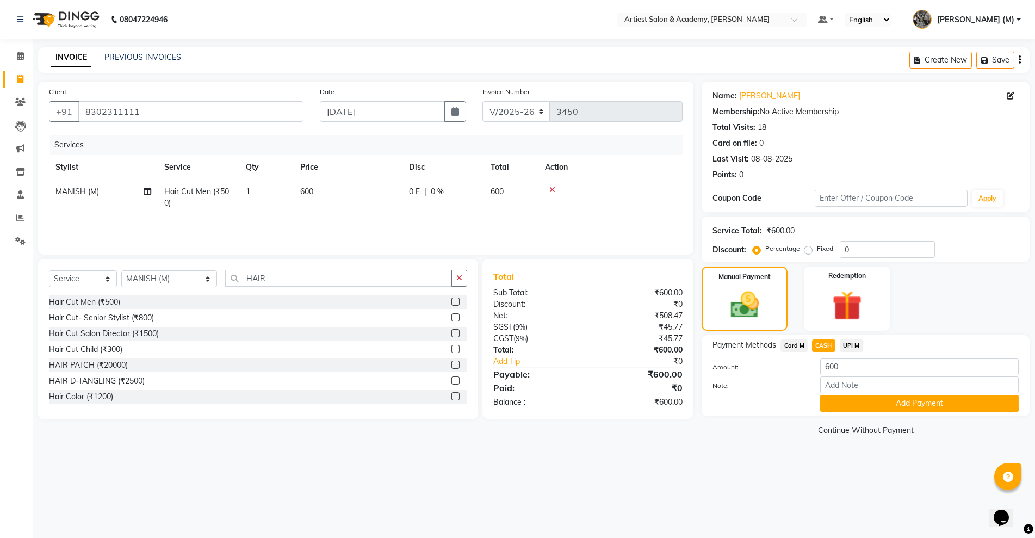
click at [917, 402] on button "Add Payment" at bounding box center [920, 403] width 199 height 17
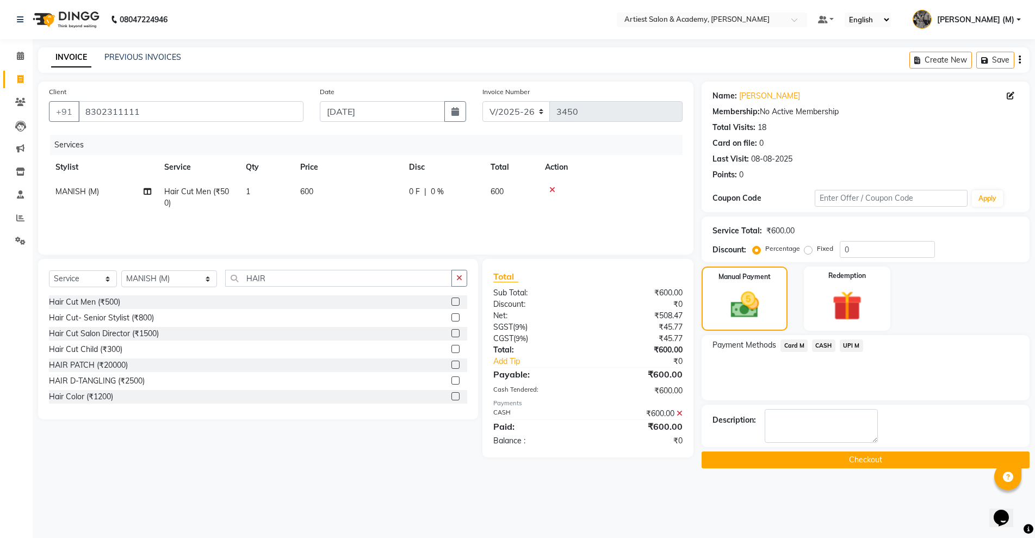
click at [887, 461] on button "Checkout" at bounding box center [866, 460] width 328 height 17
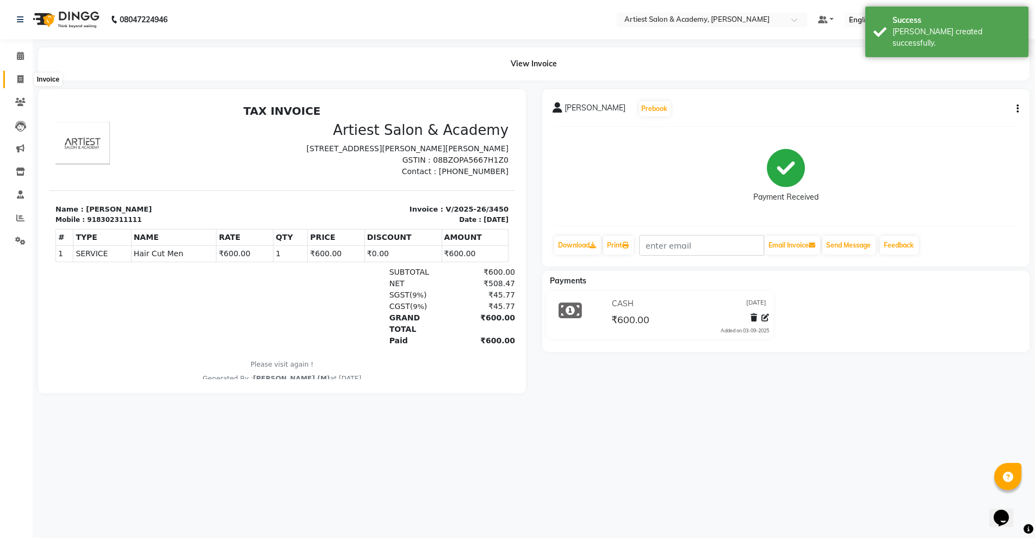
click at [20, 78] on icon at bounding box center [20, 79] width 6 height 8
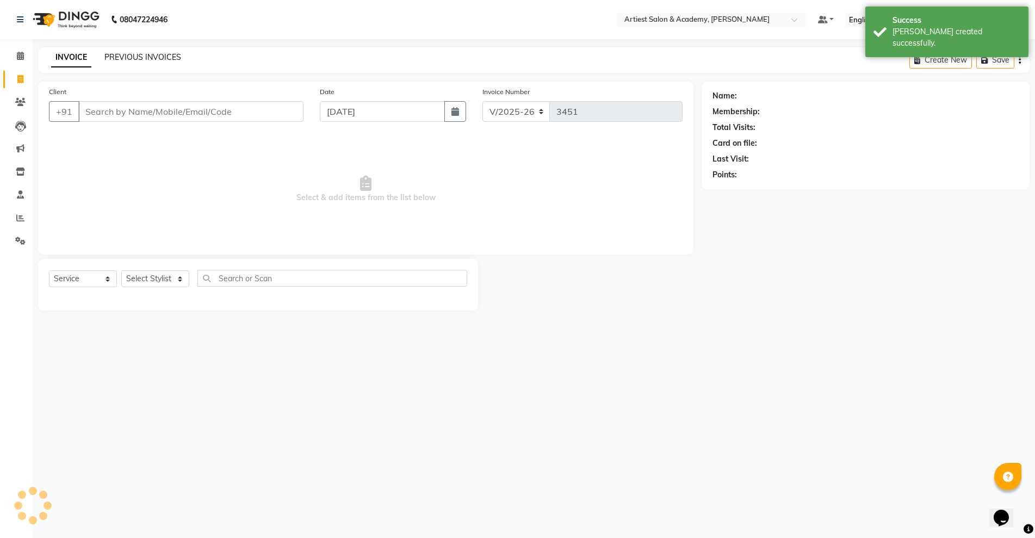
click at [156, 54] on link "PREVIOUS INVOICES" at bounding box center [142, 57] width 77 height 10
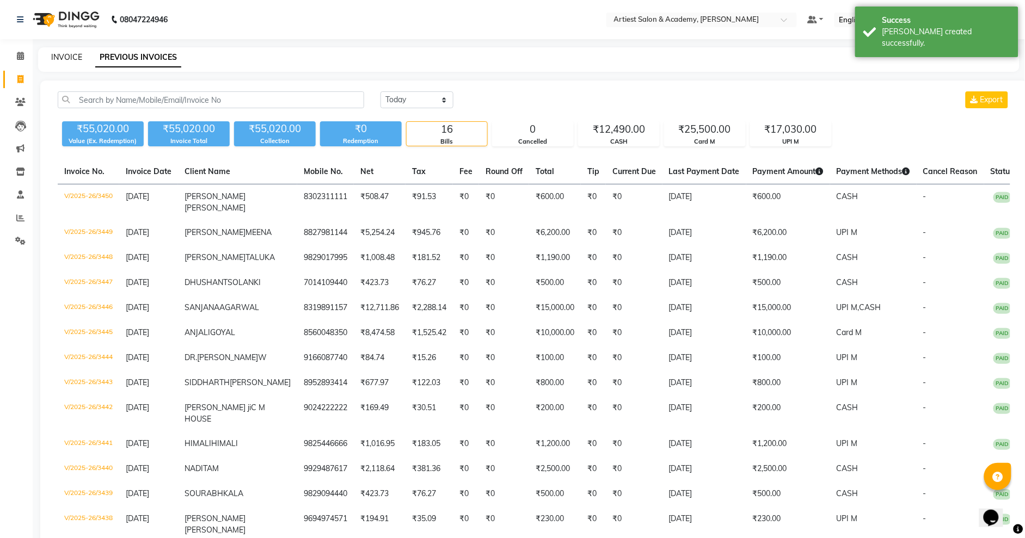
click at [58, 57] on link "INVOICE" at bounding box center [66, 57] width 31 height 10
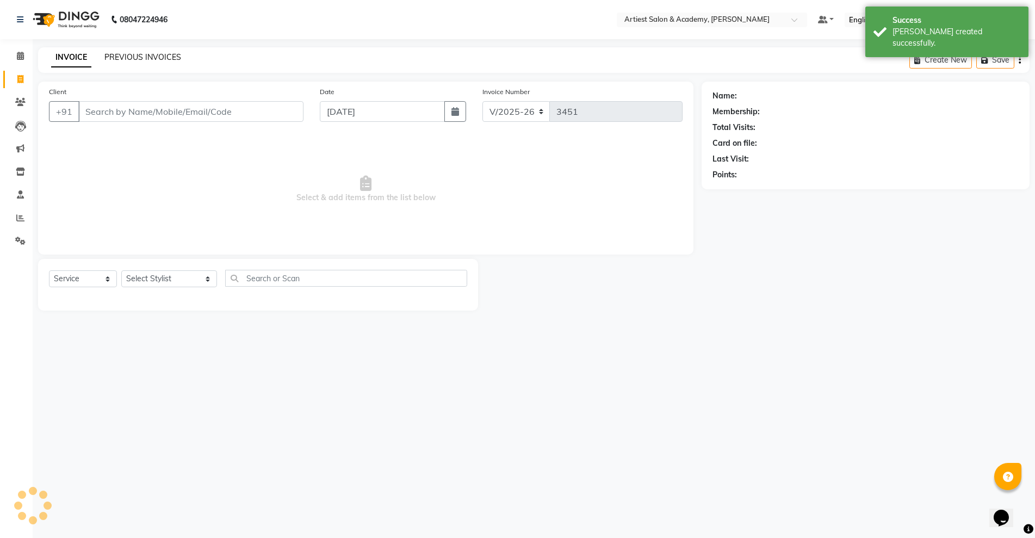
click at [135, 56] on link "PREVIOUS INVOICES" at bounding box center [142, 57] width 77 height 10
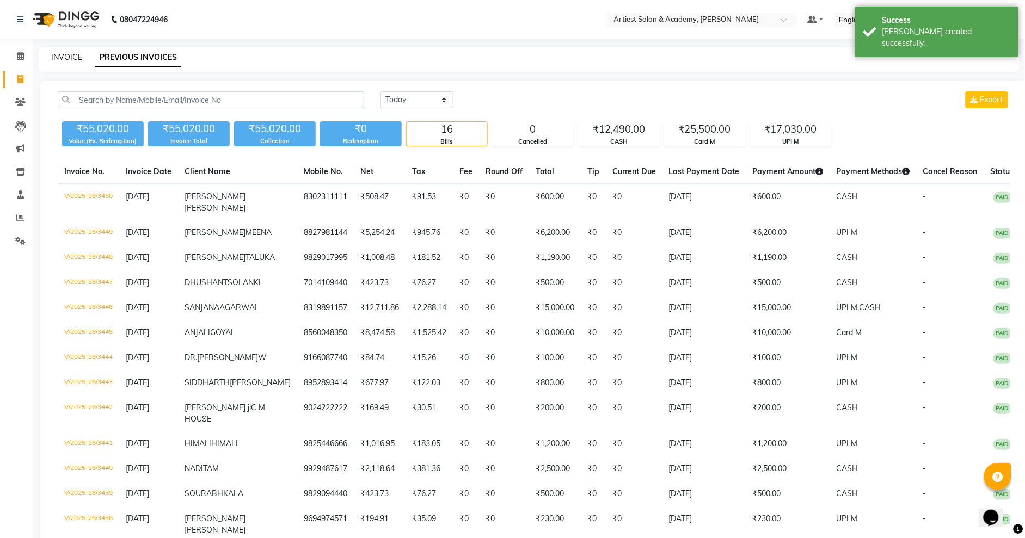
click at [61, 57] on link "INVOICE" at bounding box center [66, 57] width 31 height 10
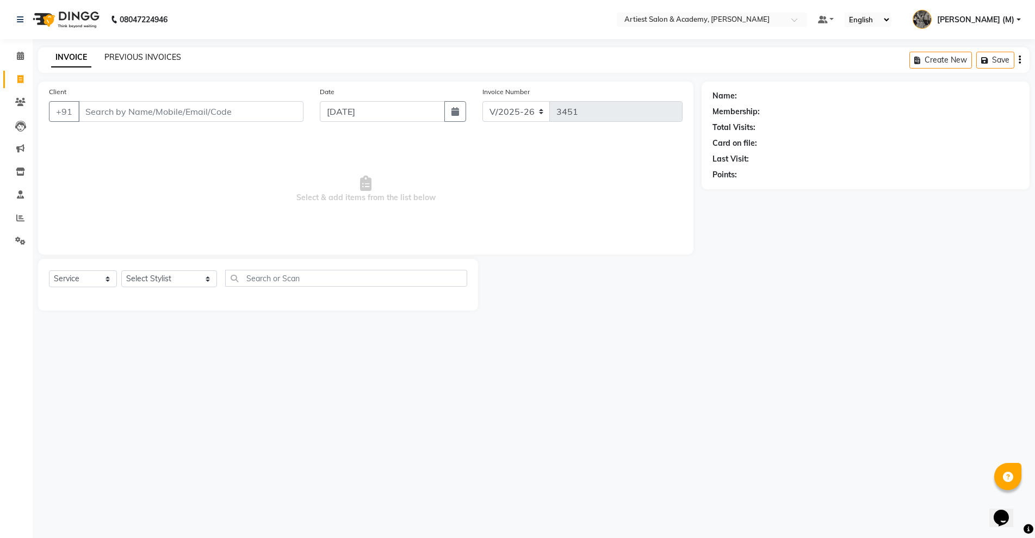
click at [139, 61] on div "PREVIOUS INVOICES" at bounding box center [142, 57] width 77 height 11
click at [128, 53] on link "PREVIOUS INVOICES" at bounding box center [142, 57] width 77 height 10
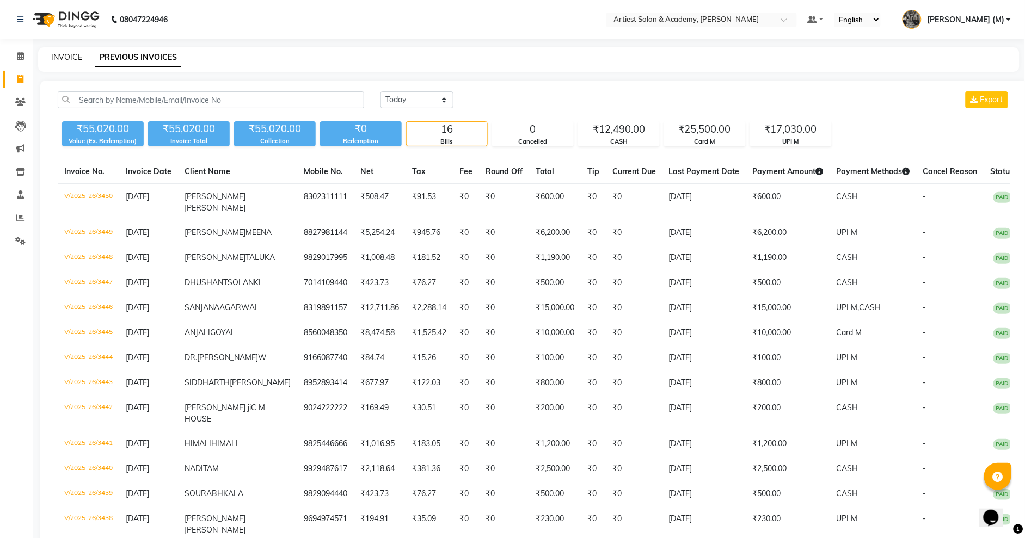
click at [71, 56] on link "INVOICE" at bounding box center [66, 57] width 31 height 10
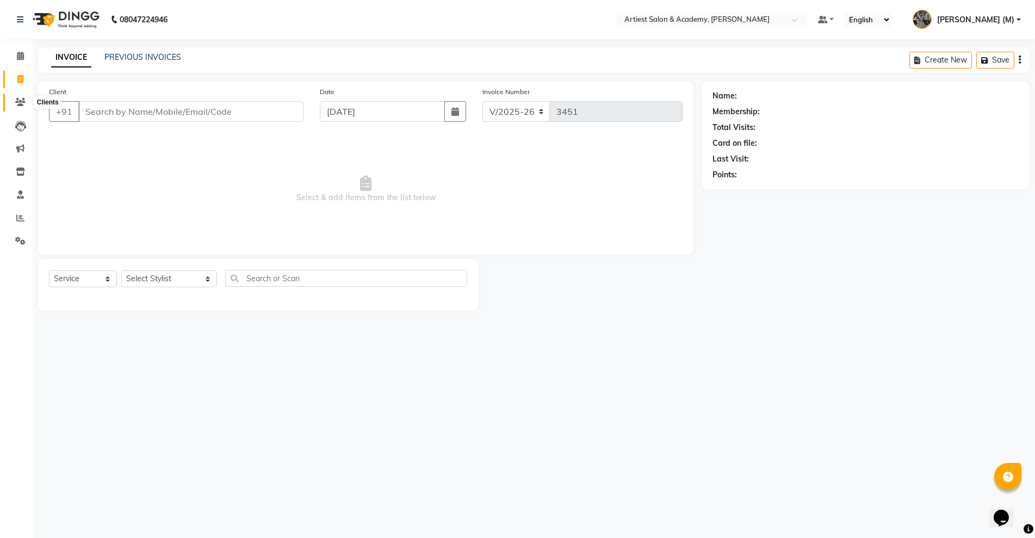
click at [21, 104] on icon at bounding box center [20, 102] width 10 height 8
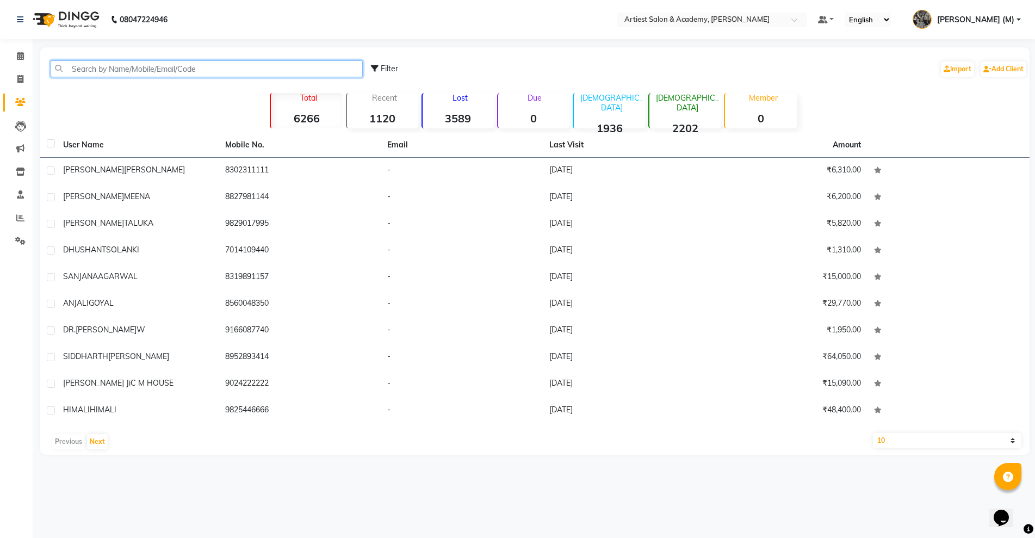
click at [96, 69] on input "text" at bounding box center [207, 68] width 312 height 17
click at [78, 65] on input "text" at bounding box center [207, 68] width 312 height 17
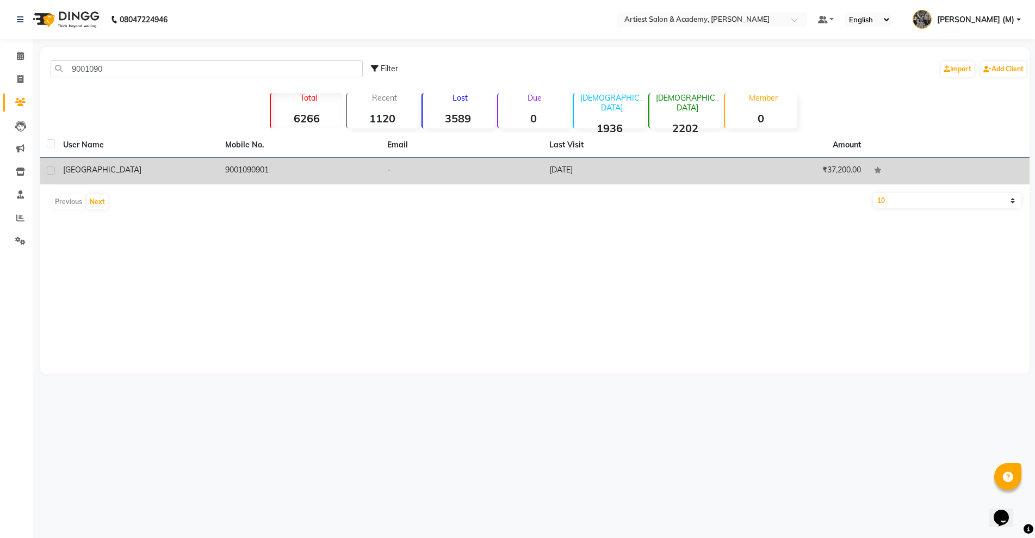
click at [613, 172] on td "11-07-2025" at bounding box center [624, 171] width 162 height 27
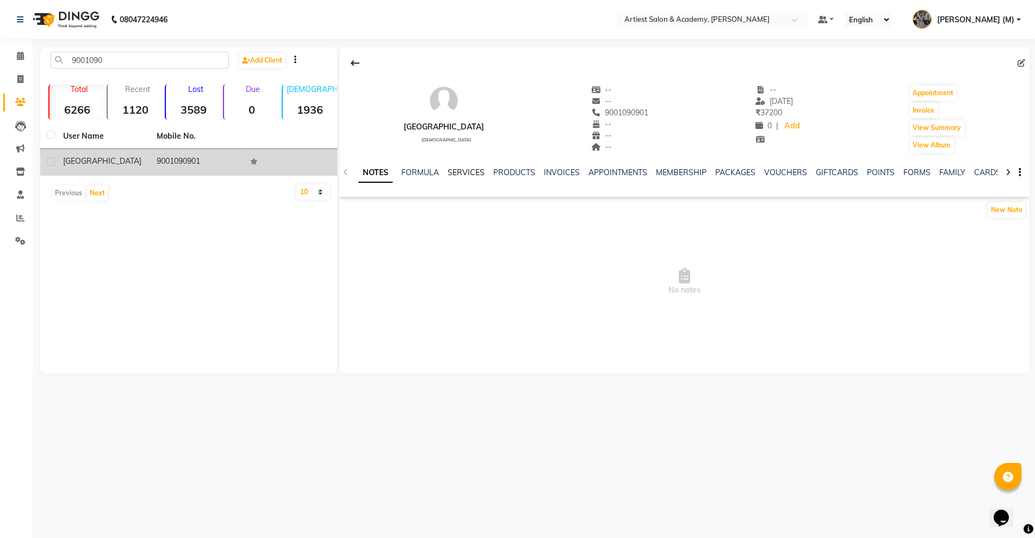
click at [473, 173] on link "SERVICES" at bounding box center [466, 173] width 37 height 10
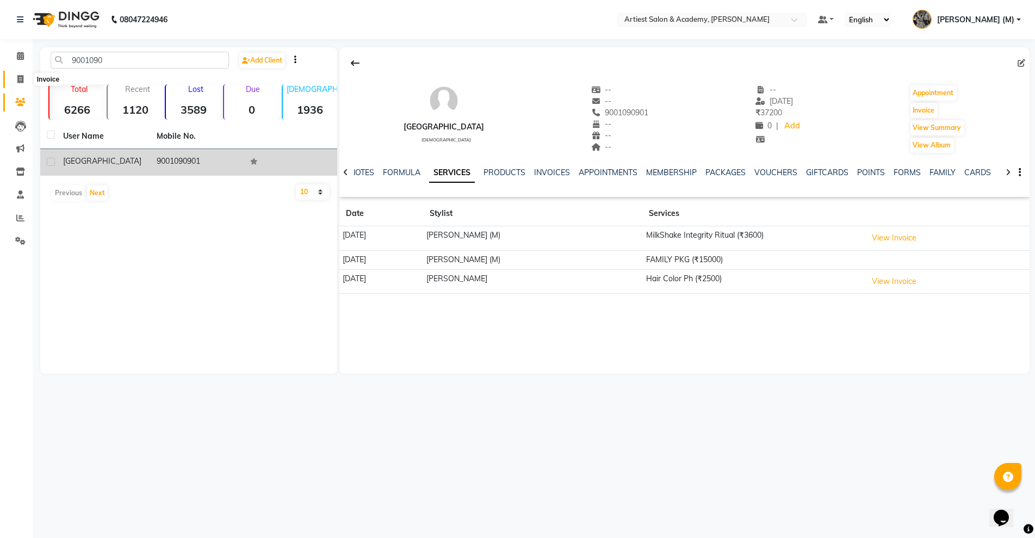
click at [18, 79] on icon at bounding box center [20, 79] width 6 height 8
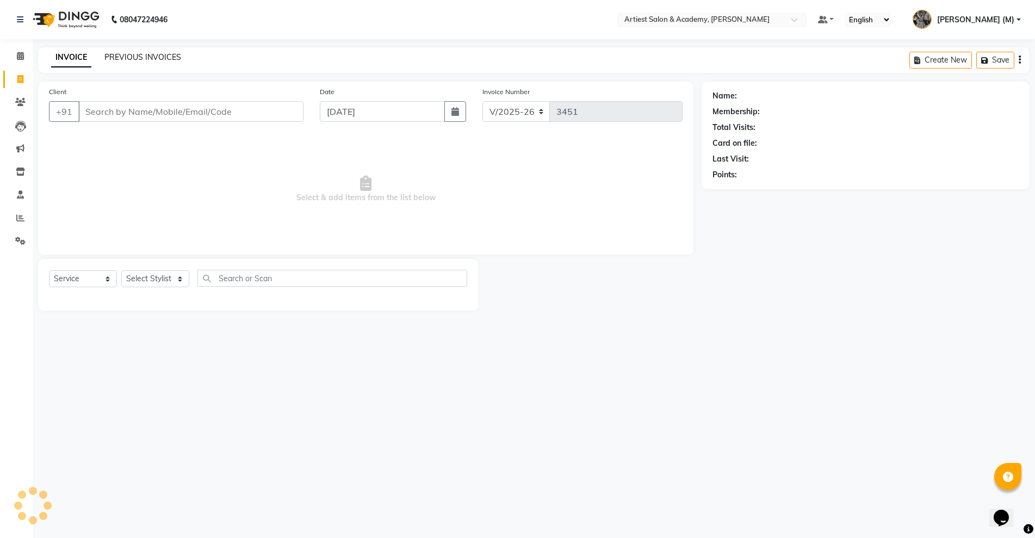
click at [132, 57] on link "PREVIOUS INVOICES" at bounding box center [142, 57] width 77 height 10
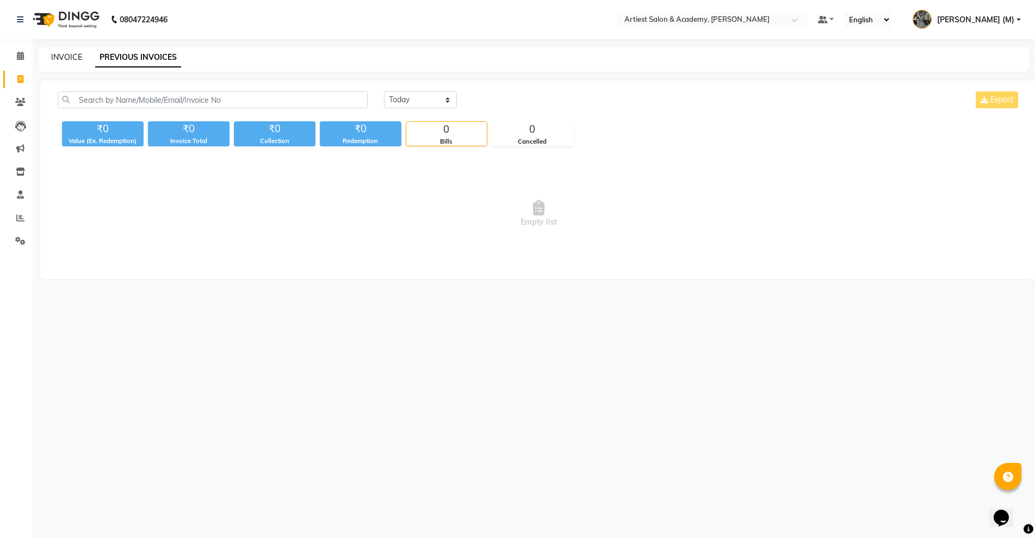
click at [79, 58] on link "INVOICE" at bounding box center [66, 57] width 31 height 10
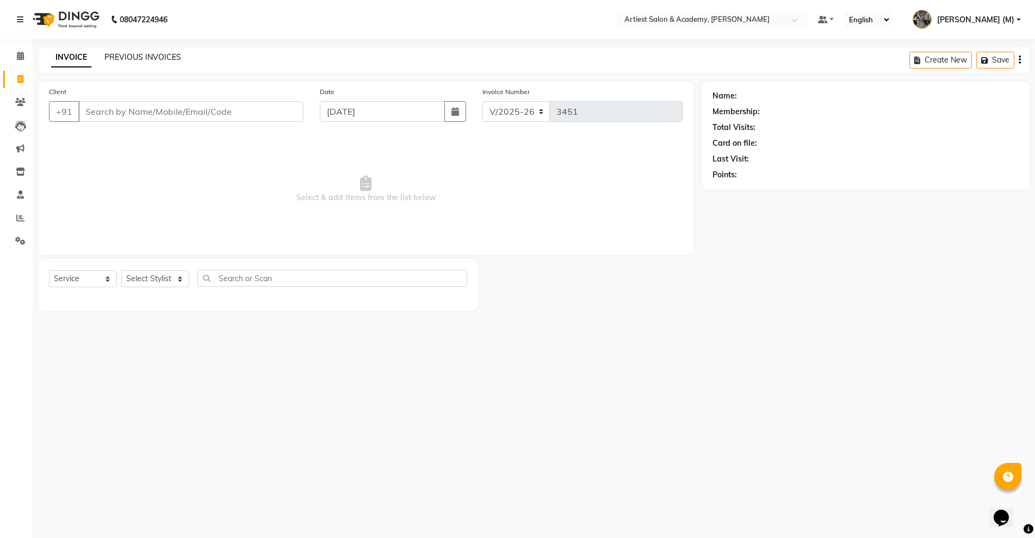
click at [125, 57] on link "PREVIOUS INVOICES" at bounding box center [142, 57] width 77 height 10
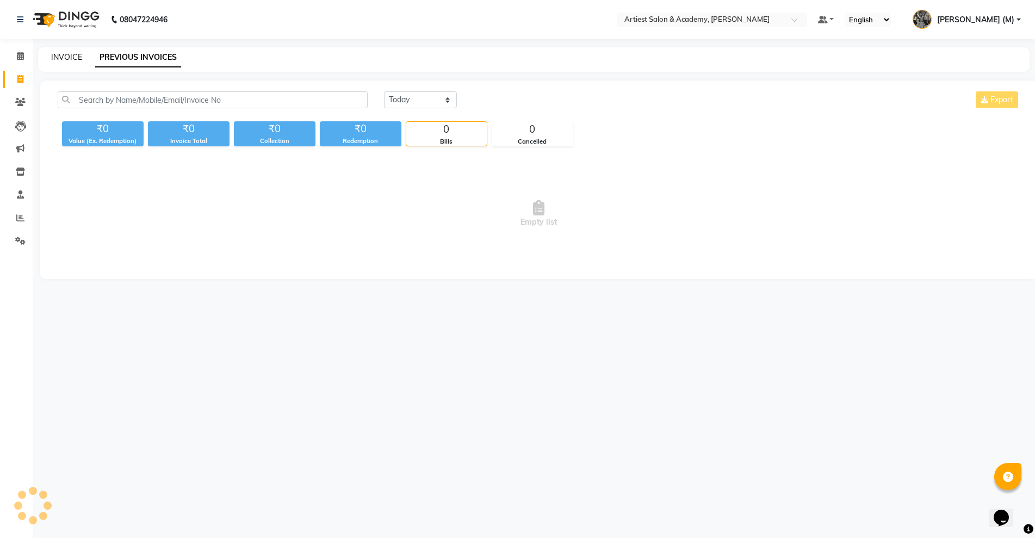
click at [73, 55] on link "INVOICE" at bounding box center [66, 57] width 31 height 10
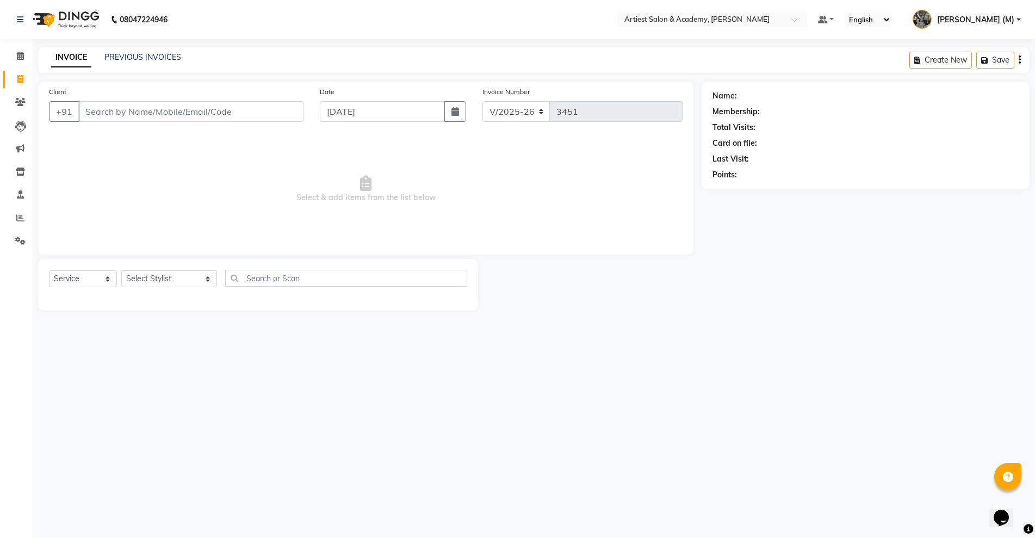
click at [119, 112] on input "Client" at bounding box center [190, 111] width 225 height 21
click at [161, 54] on link "PREVIOUS INVOICES" at bounding box center [142, 57] width 77 height 10
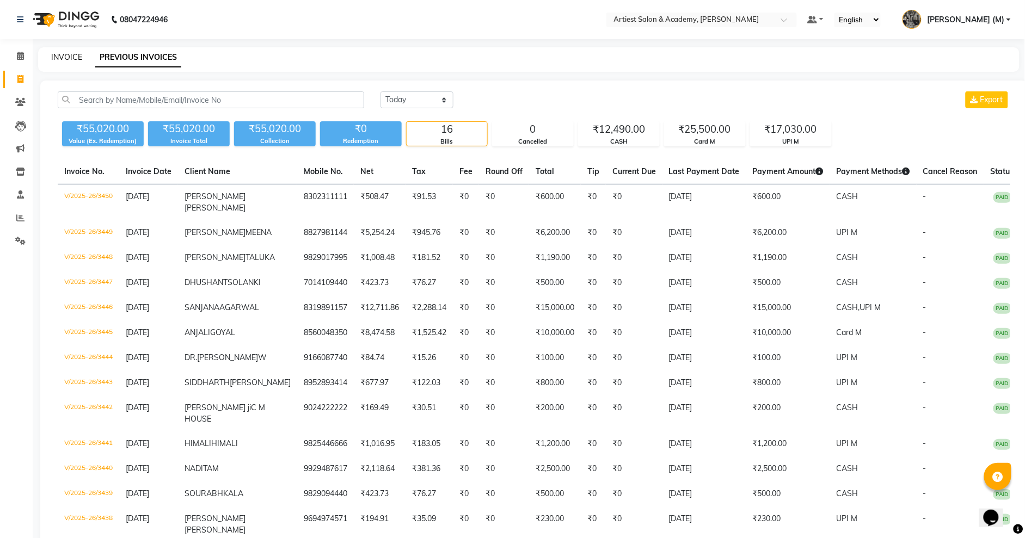
click at [63, 52] on link "INVOICE" at bounding box center [66, 57] width 31 height 10
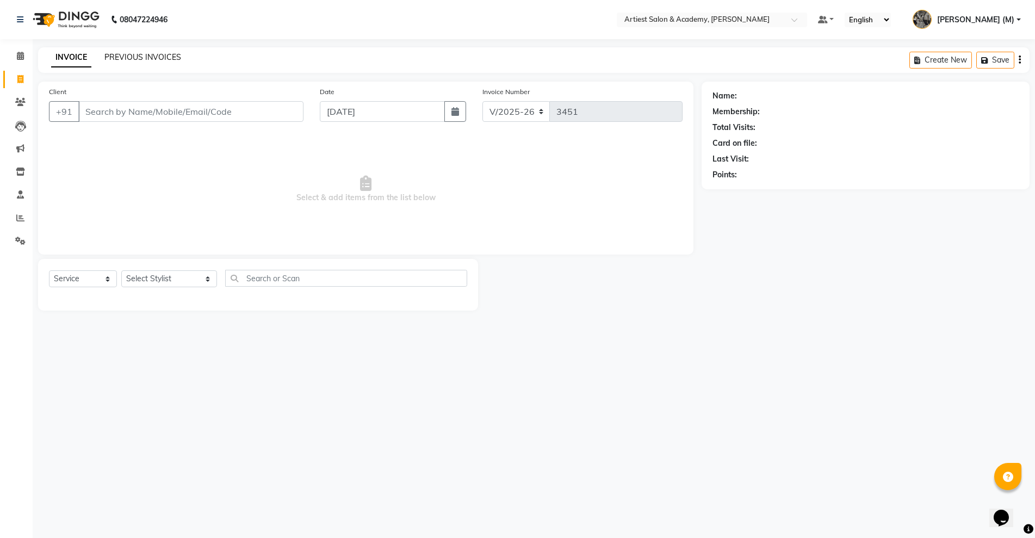
click at [131, 58] on link "PREVIOUS INVOICES" at bounding box center [142, 57] width 77 height 10
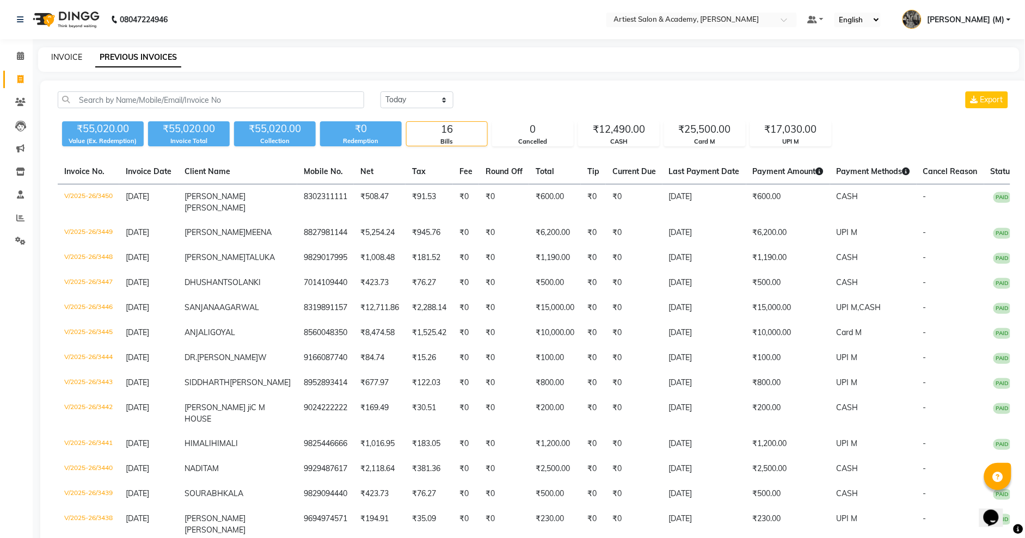
click at [62, 53] on link "INVOICE" at bounding box center [66, 57] width 31 height 10
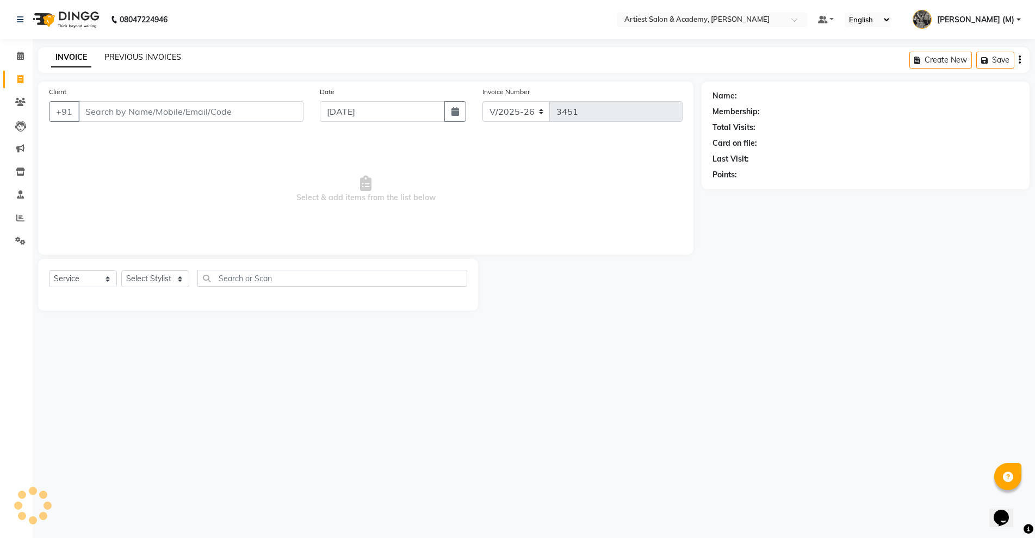
click at [131, 58] on link "PREVIOUS INVOICES" at bounding box center [142, 57] width 77 height 10
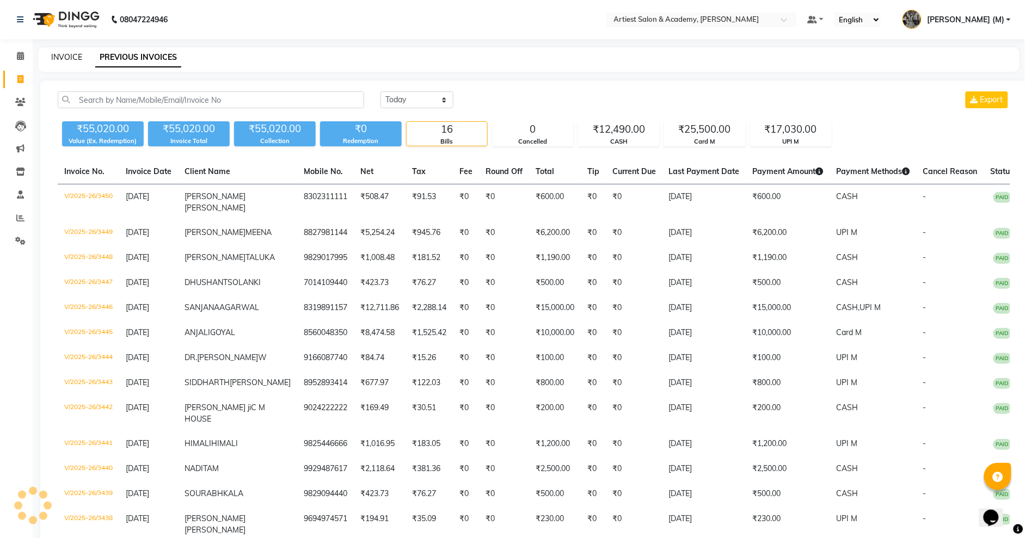
click at [61, 53] on link "INVOICE" at bounding box center [66, 57] width 31 height 10
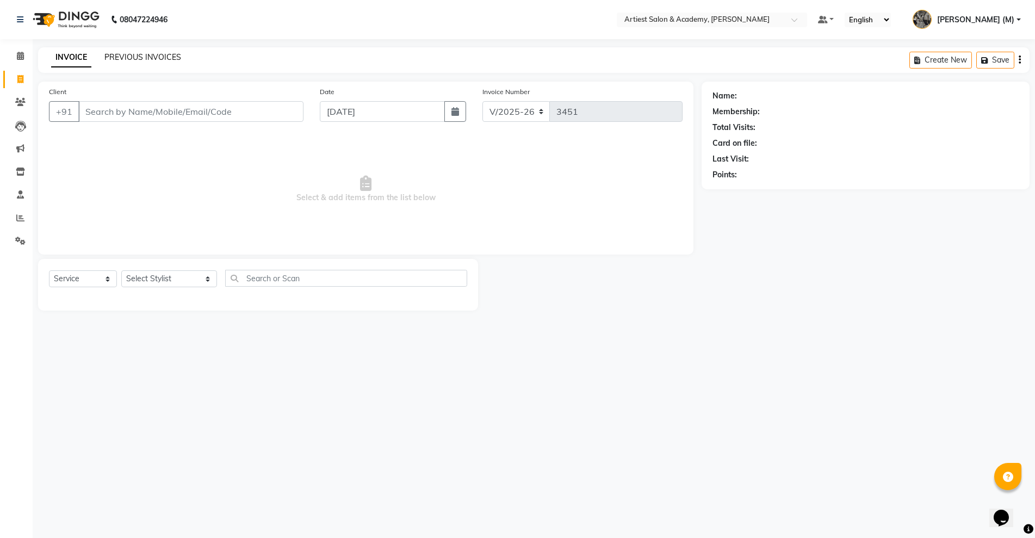
click at [152, 57] on link "PREVIOUS INVOICES" at bounding box center [142, 57] width 77 height 10
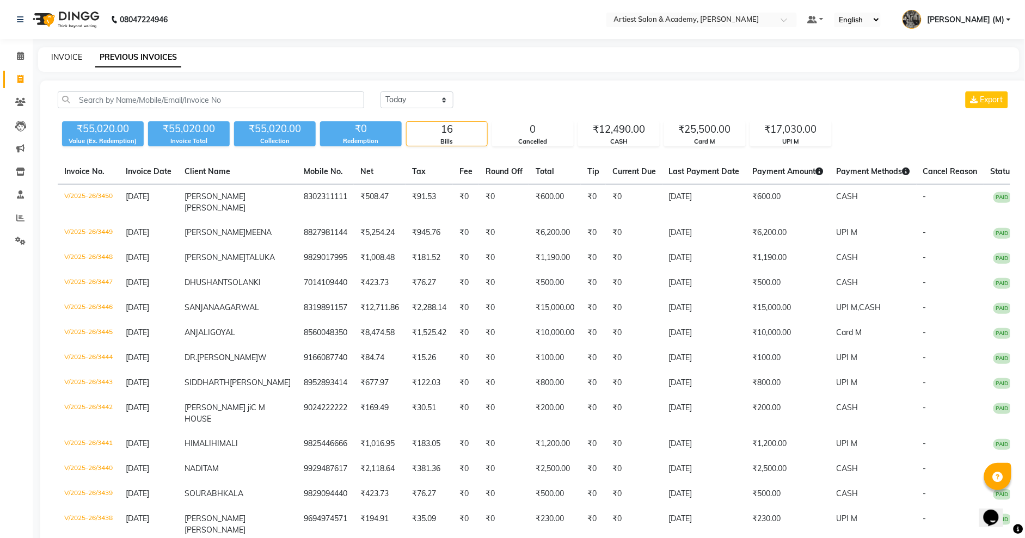
click at [76, 57] on link "INVOICE" at bounding box center [66, 57] width 31 height 10
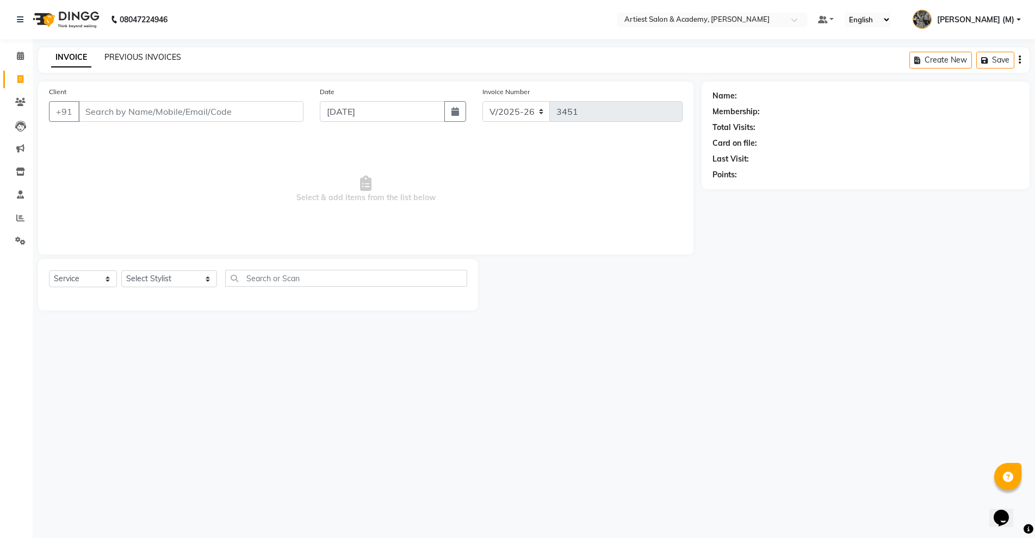
click at [140, 59] on link "PREVIOUS INVOICES" at bounding box center [142, 57] width 77 height 10
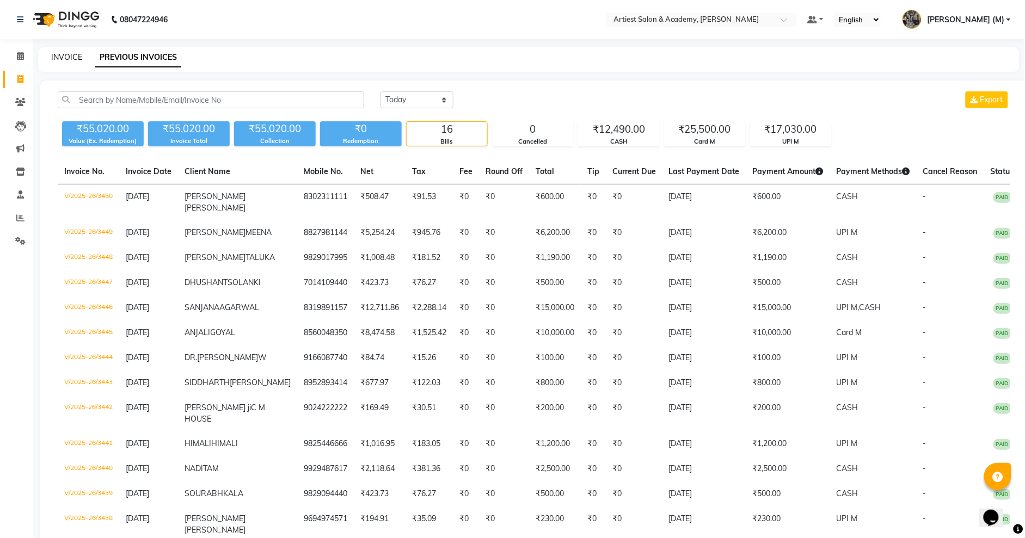
click at [71, 55] on link "INVOICE" at bounding box center [66, 57] width 31 height 10
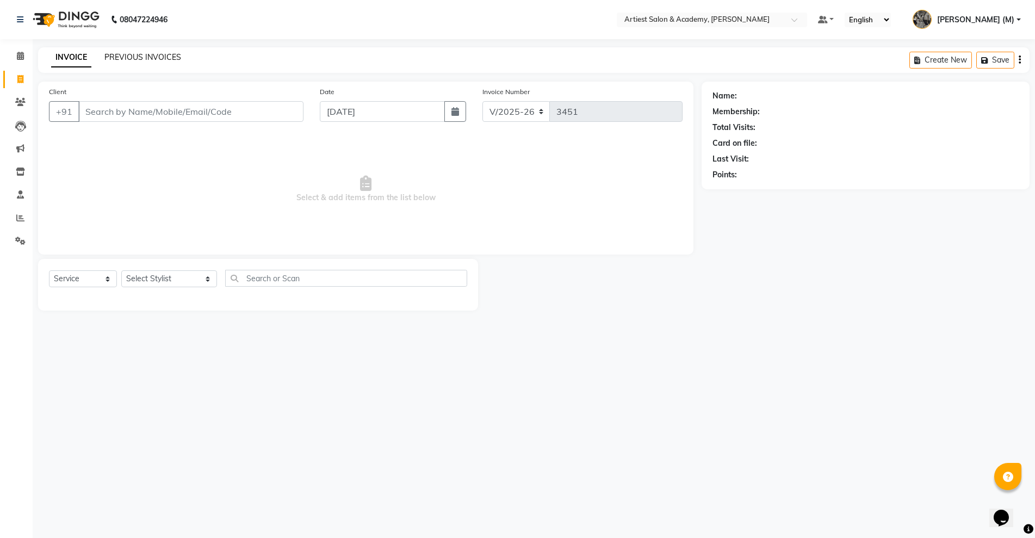
click at [148, 57] on link "PREVIOUS INVOICES" at bounding box center [142, 57] width 77 height 10
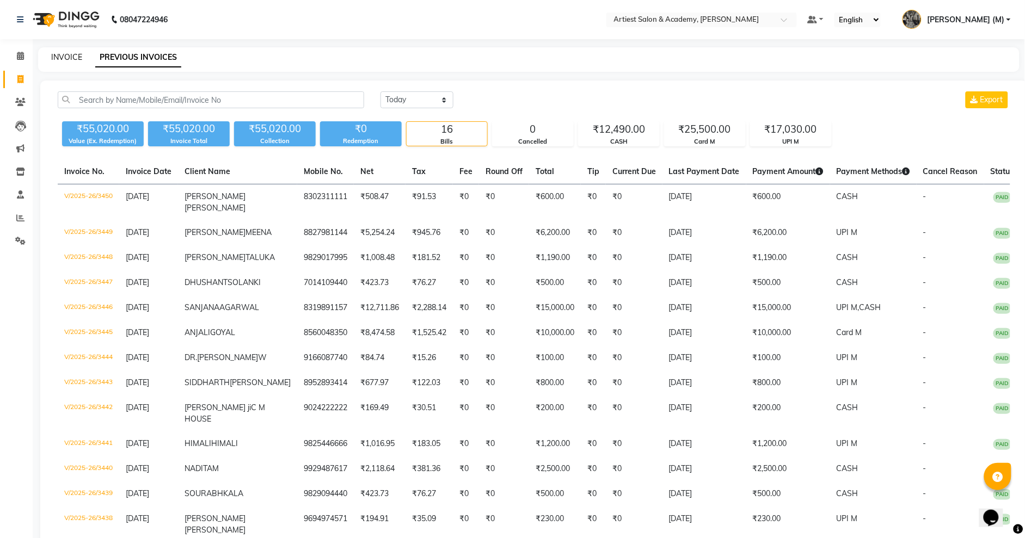
click at [66, 55] on link "INVOICE" at bounding box center [66, 57] width 31 height 10
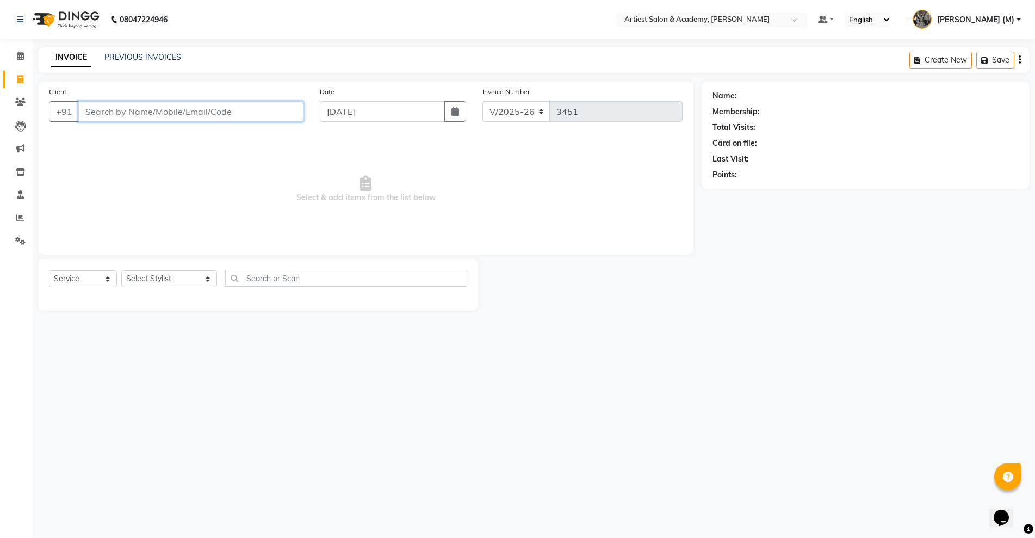
click at [101, 111] on input "Client" at bounding box center [190, 111] width 225 height 21
click at [282, 118] on button "Add Client" at bounding box center [276, 111] width 56 height 21
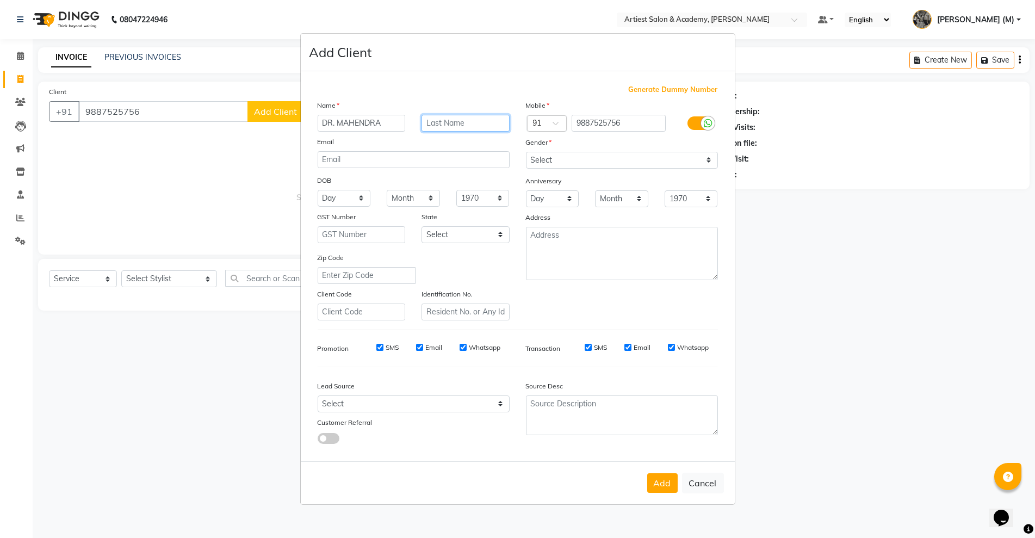
click at [451, 118] on input "text" at bounding box center [466, 123] width 88 height 17
click at [560, 158] on select "Select Male Female Other Prefer Not To Say" at bounding box center [622, 160] width 192 height 17
click at [526, 152] on select "Select Male Female Other Prefer Not To Say" at bounding box center [622, 160] width 192 height 17
click at [663, 480] on button "Add" at bounding box center [662, 483] width 30 height 20
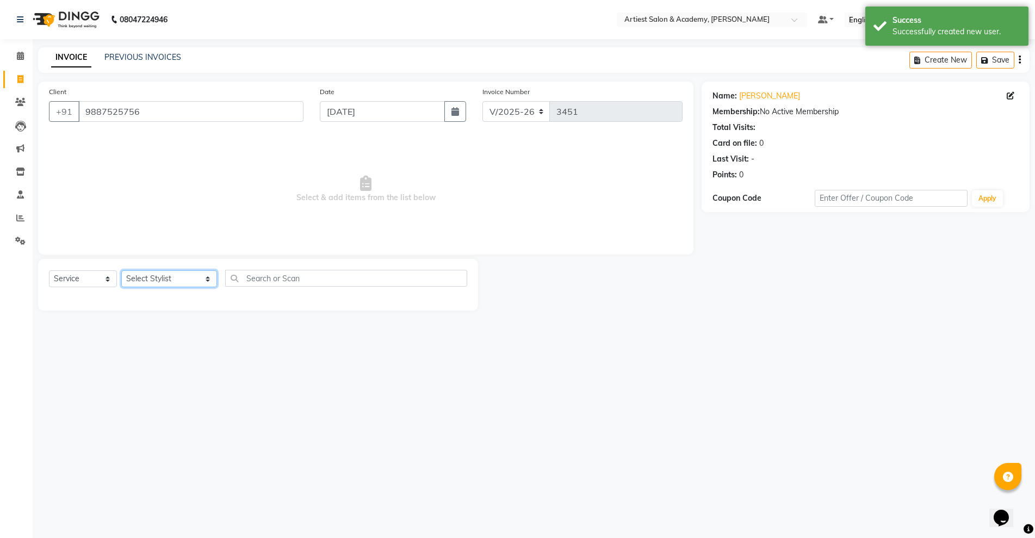
click at [183, 275] on select "Select Stylist ARJUN SAHU (M) CHANCHAL (F) DINESH SAIN DRASHTI GULFSHA KOMAL ME…" at bounding box center [169, 278] width 96 height 17
click at [121, 270] on select "Select Stylist ARJUN SAHU (M) CHANCHAL (F) DINESH SAIN DRASHTI GULFSHA KOMAL ME…" at bounding box center [169, 278] width 96 height 17
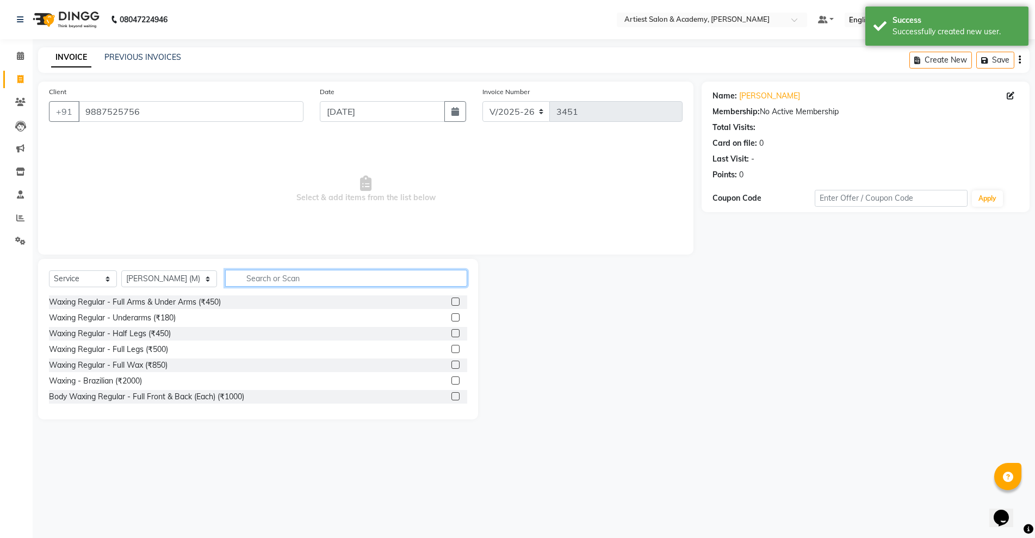
click at [243, 279] on input "text" at bounding box center [346, 278] width 242 height 17
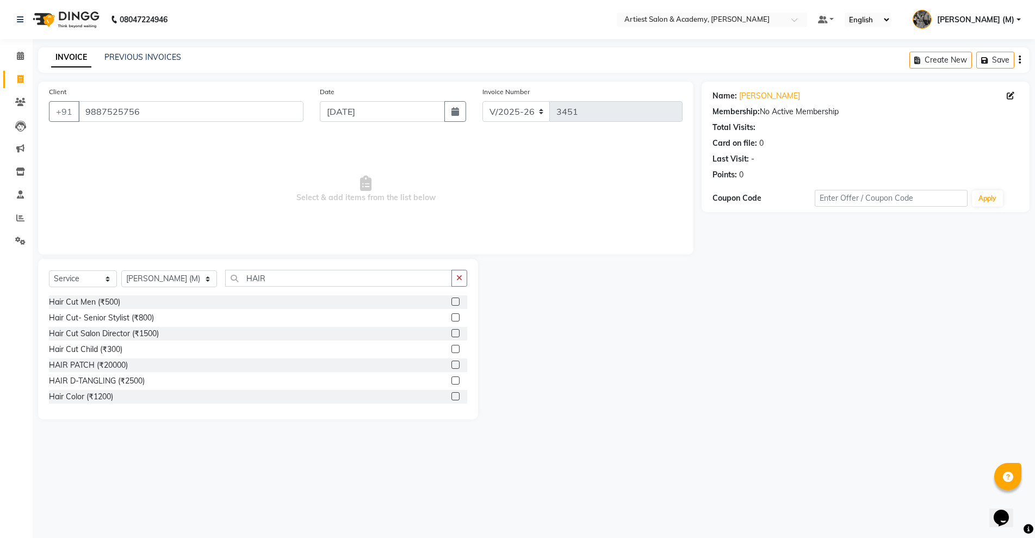
click at [452, 317] on label at bounding box center [456, 317] width 8 height 8
click at [452, 317] on input "checkbox" at bounding box center [455, 317] width 7 height 7
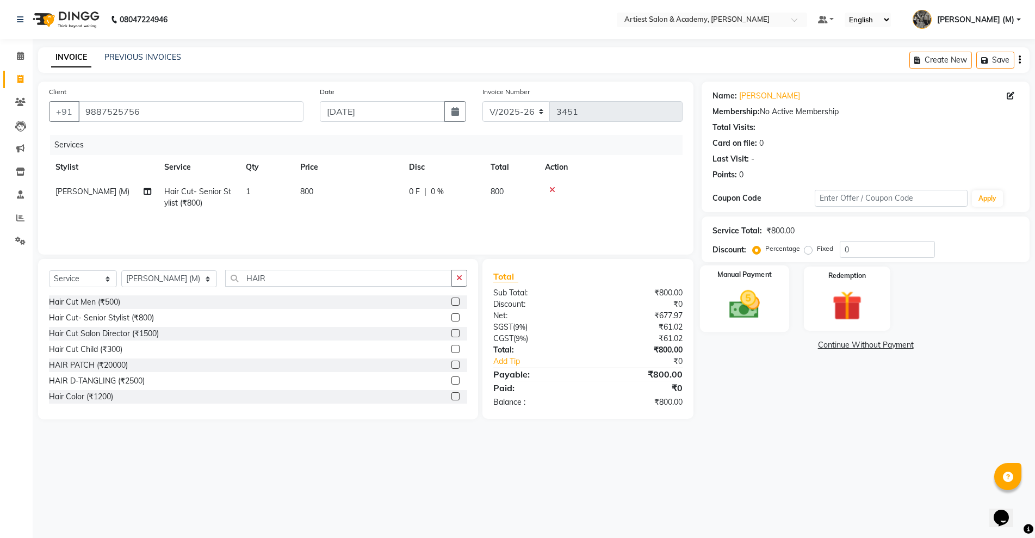
click at [744, 316] on img at bounding box center [745, 304] width 50 height 35
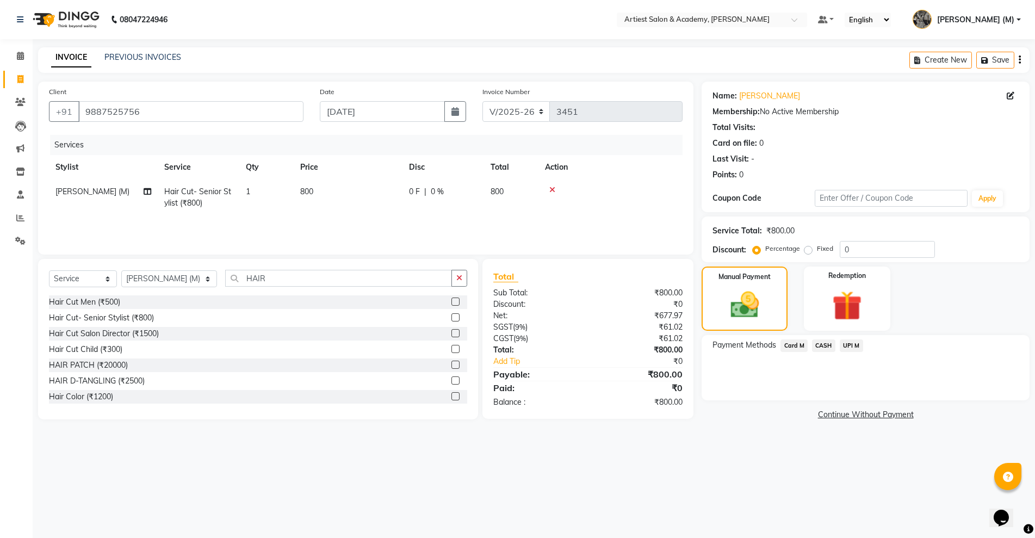
click at [850, 342] on span "UPI M" at bounding box center [851, 346] width 23 height 13
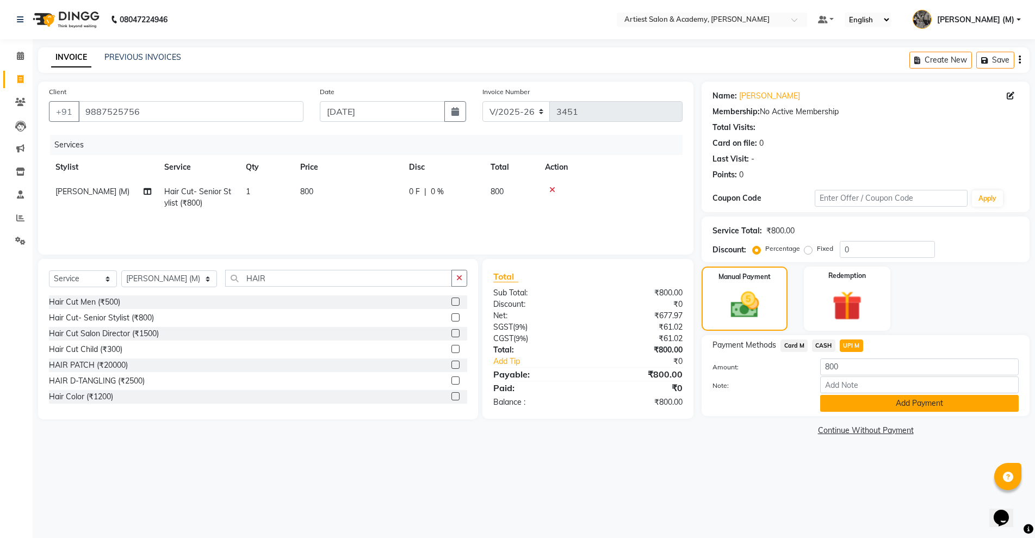
click at [911, 407] on button "Add Payment" at bounding box center [920, 403] width 199 height 17
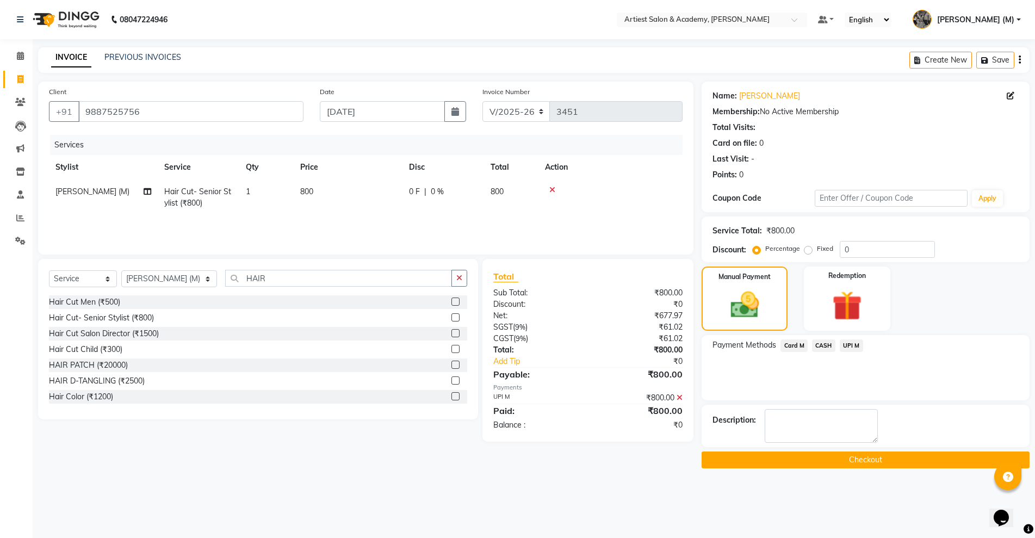
click at [854, 459] on button "Checkout" at bounding box center [866, 460] width 328 height 17
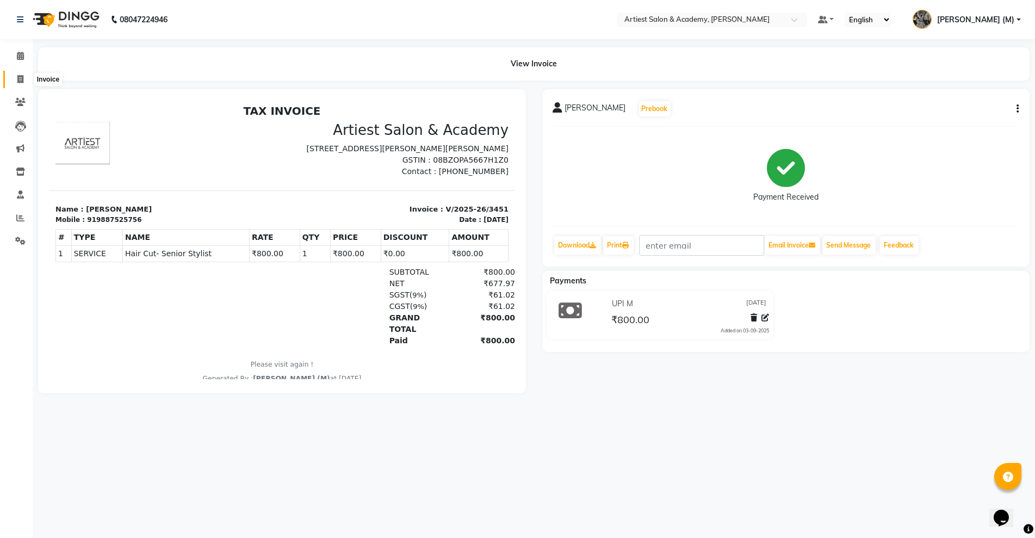
click at [17, 79] on icon at bounding box center [20, 79] width 6 height 8
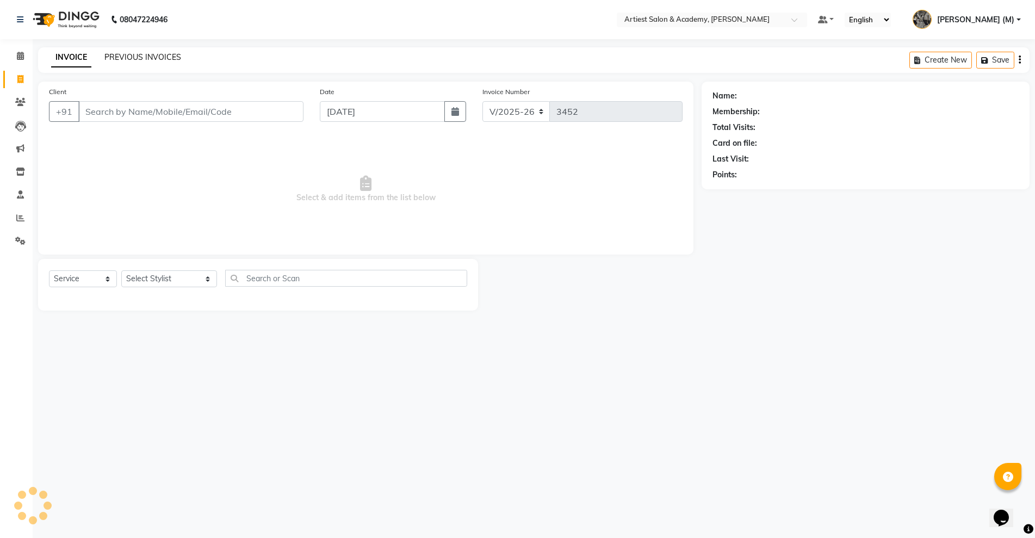
click at [125, 58] on link "PREVIOUS INVOICES" at bounding box center [142, 57] width 77 height 10
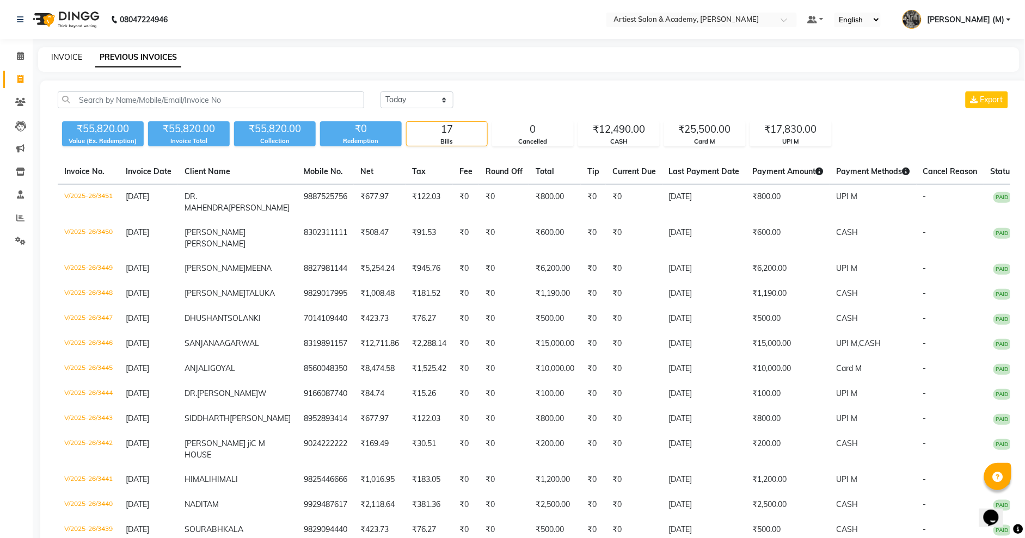
click at [60, 57] on link "INVOICE" at bounding box center [66, 57] width 31 height 10
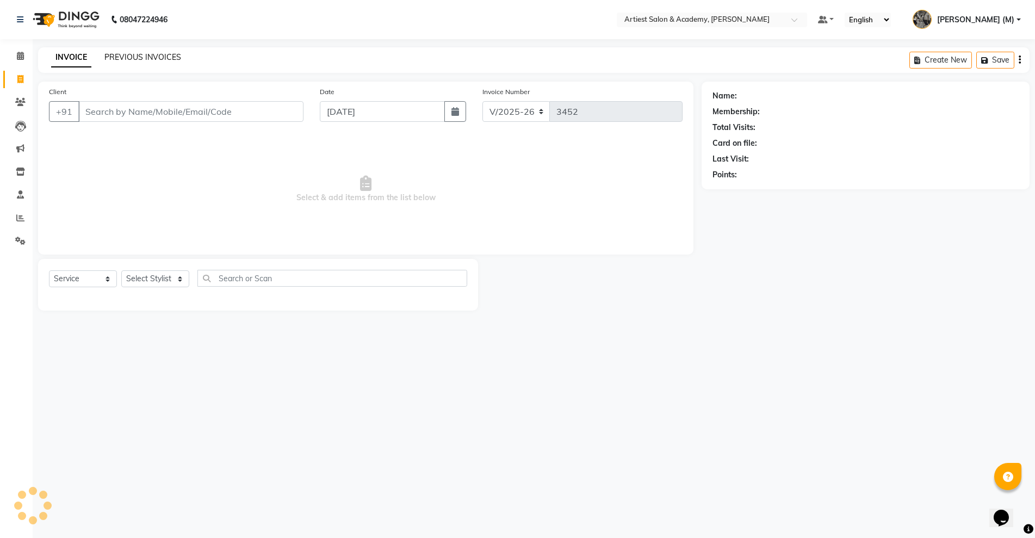
click at [132, 58] on link "PREVIOUS INVOICES" at bounding box center [142, 57] width 77 height 10
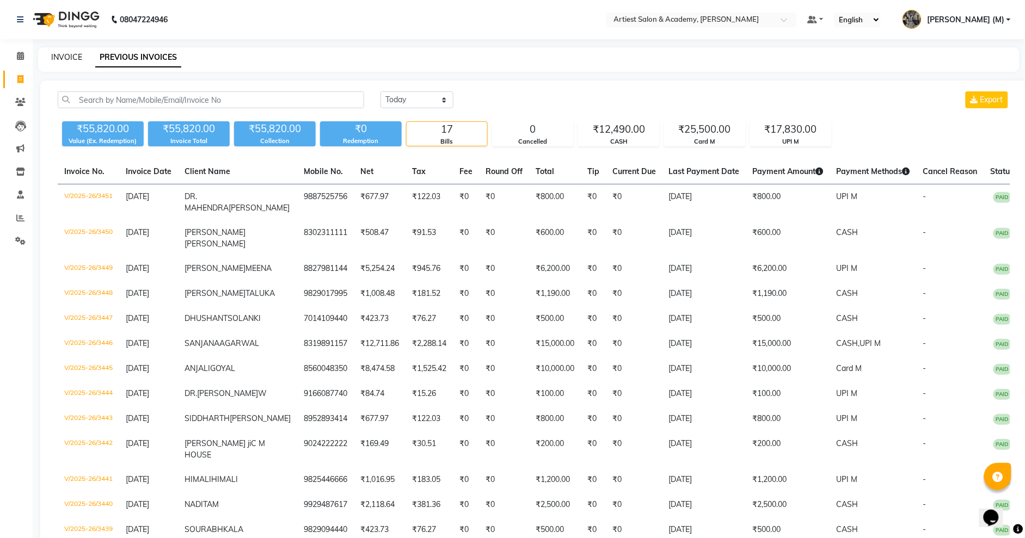
click at [69, 57] on link "INVOICE" at bounding box center [66, 57] width 31 height 10
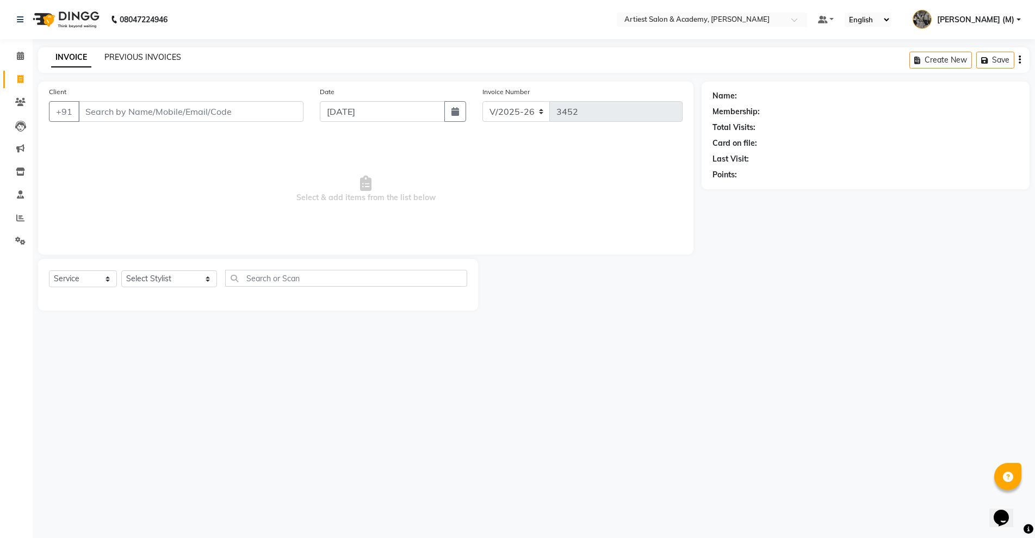
click at [145, 59] on link "PREVIOUS INVOICES" at bounding box center [142, 57] width 77 height 10
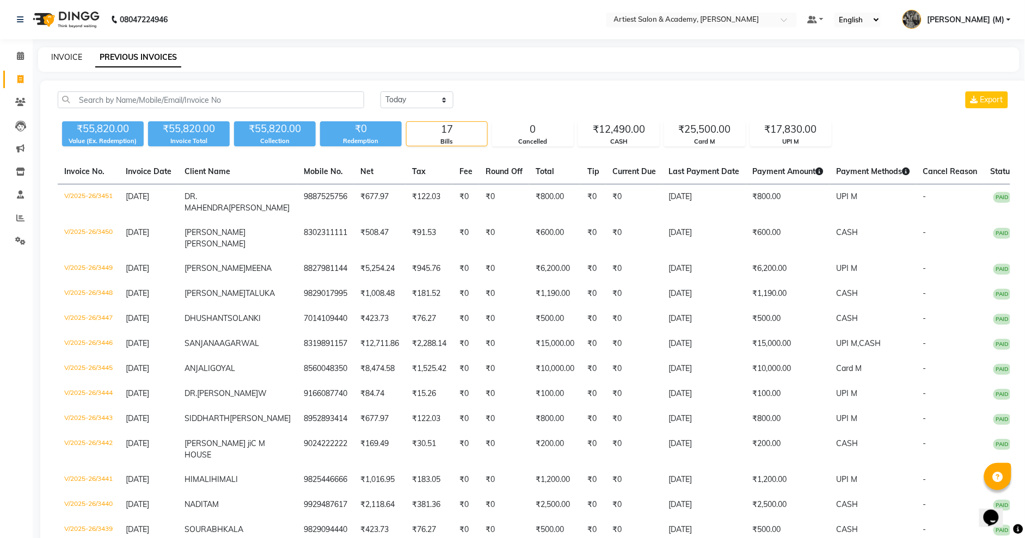
click at [61, 55] on link "INVOICE" at bounding box center [66, 57] width 31 height 10
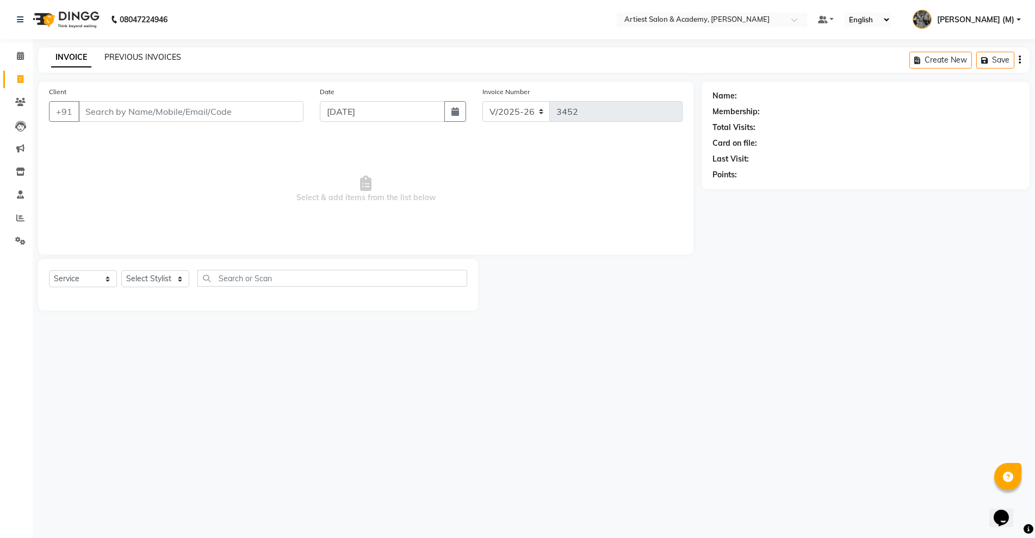
click at [137, 54] on link "PREVIOUS INVOICES" at bounding box center [142, 57] width 77 height 10
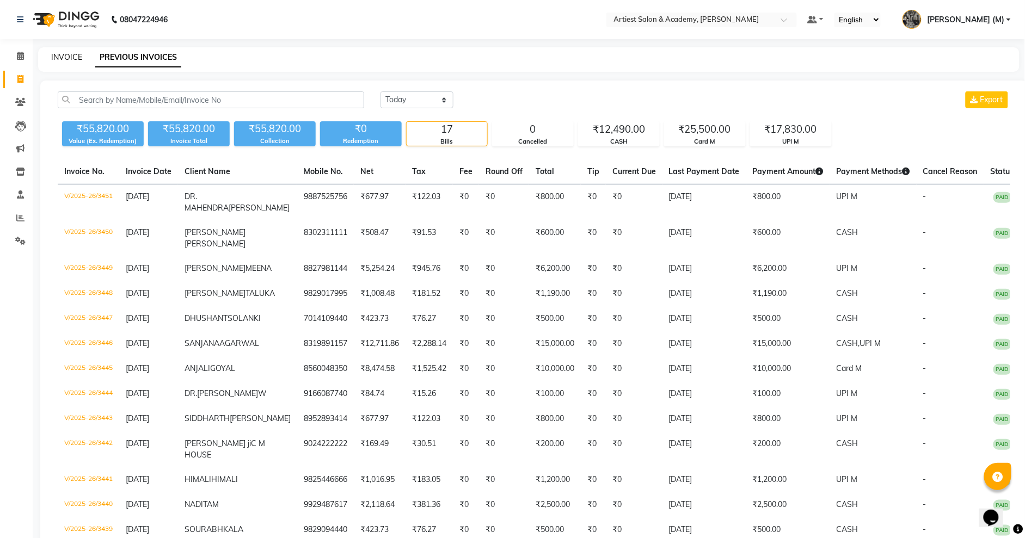
click at [72, 58] on link "INVOICE" at bounding box center [66, 57] width 31 height 10
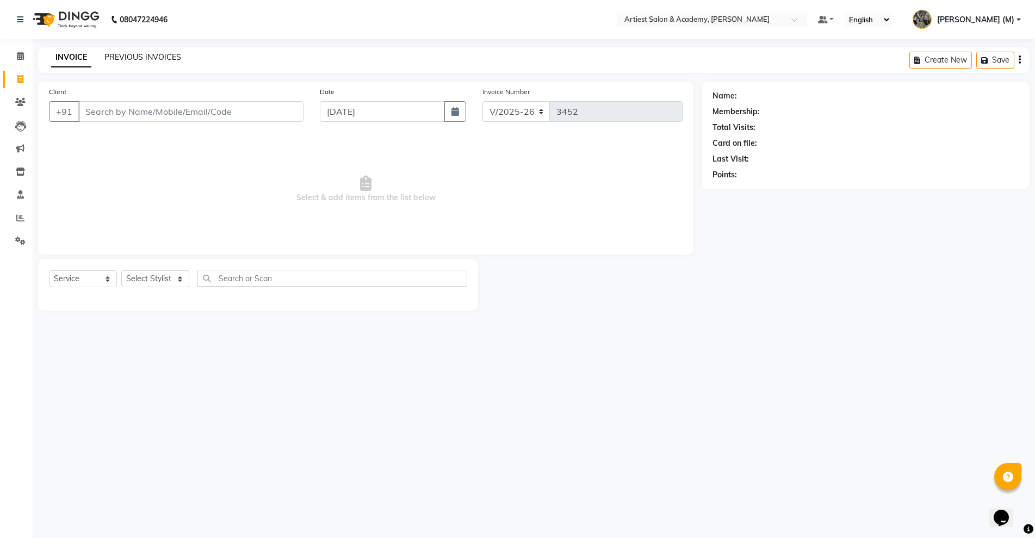
click at [137, 57] on link "PREVIOUS INVOICES" at bounding box center [142, 57] width 77 height 10
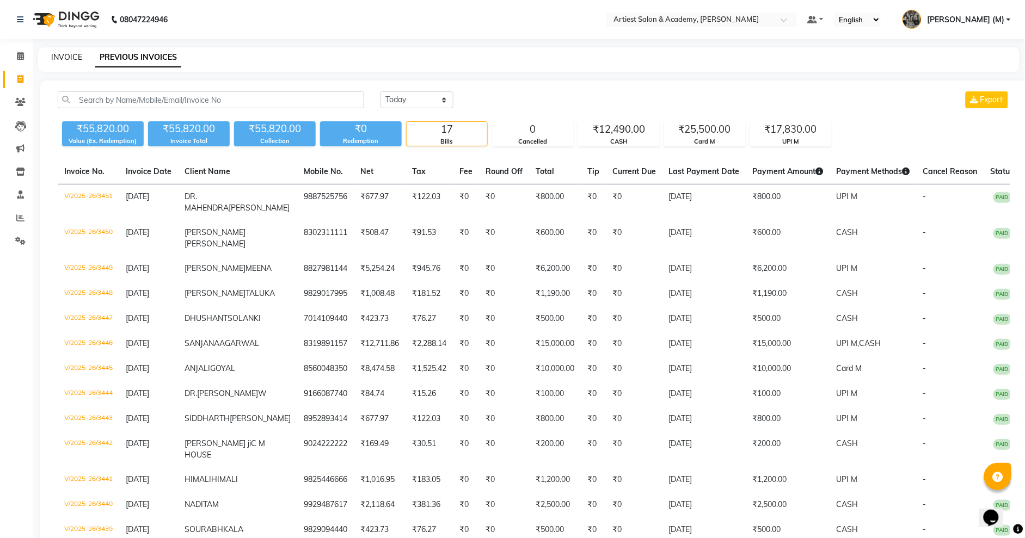
click at [73, 56] on link "INVOICE" at bounding box center [66, 57] width 31 height 10
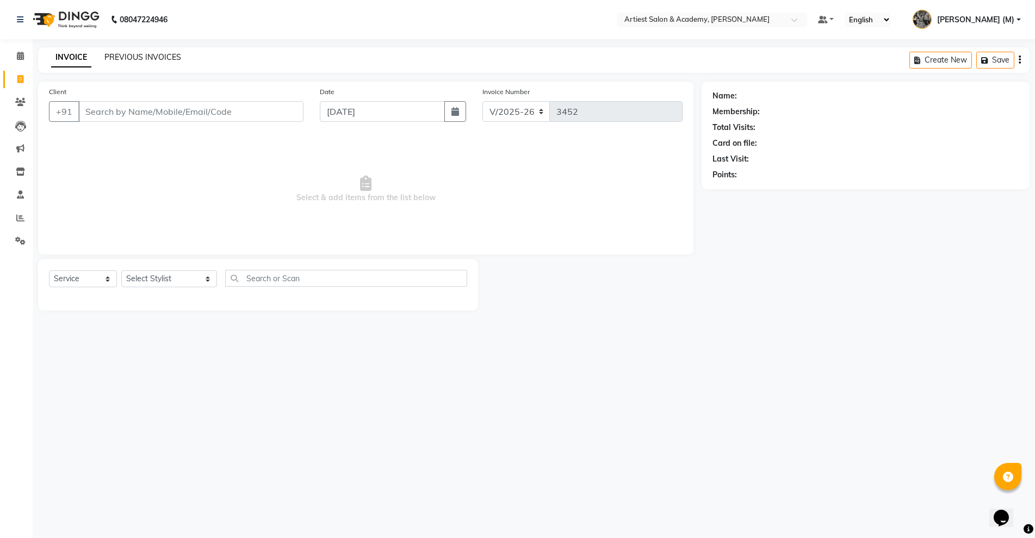
click at [137, 55] on link "PREVIOUS INVOICES" at bounding box center [142, 57] width 77 height 10
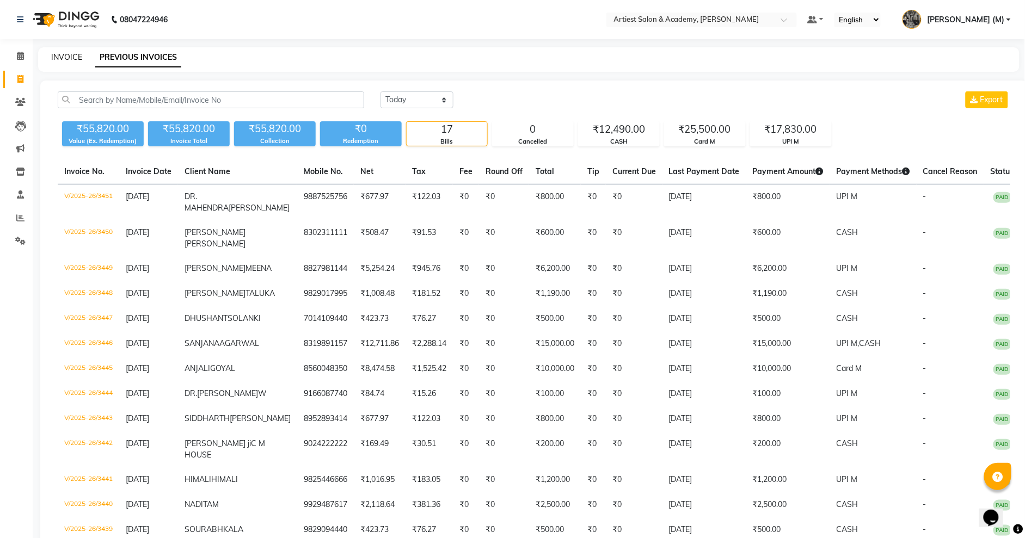
click at [71, 55] on link "INVOICE" at bounding box center [66, 57] width 31 height 10
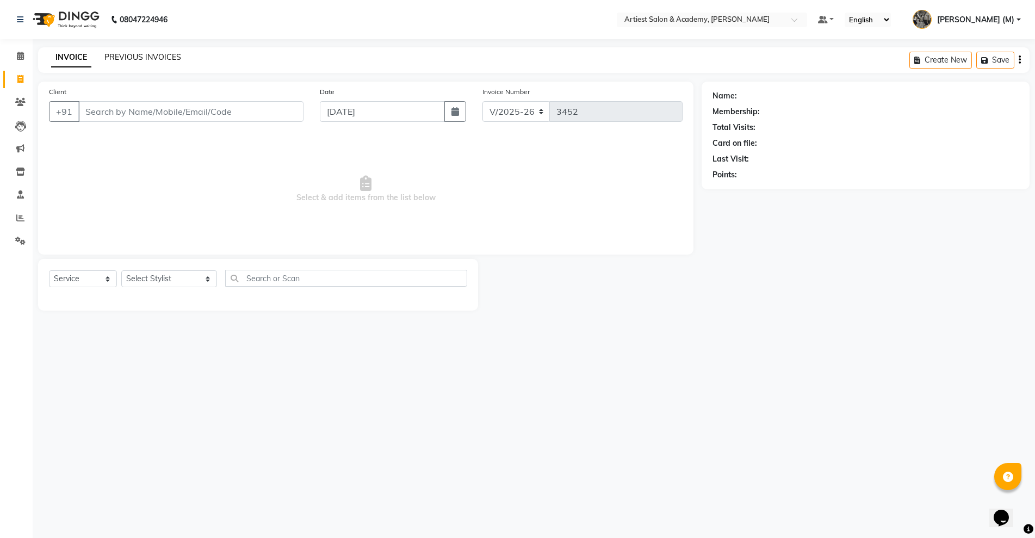
click at [148, 58] on link "PREVIOUS INVOICES" at bounding box center [142, 57] width 77 height 10
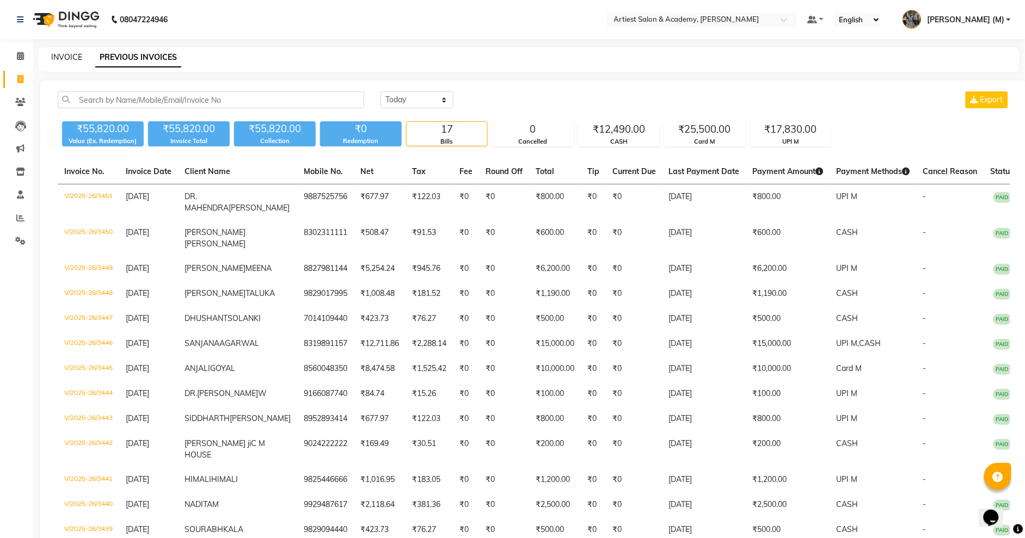
click at [76, 58] on link "INVOICE" at bounding box center [66, 57] width 31 height 10
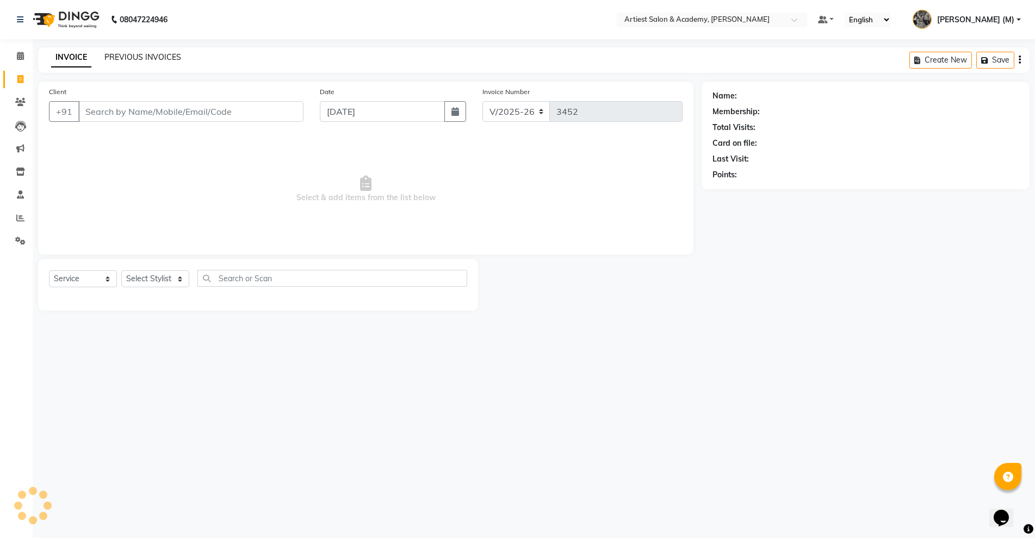
click at [131, 58] on link "PREVIOUS INVOICES" at bounding box center [142, 57] width 77 height 10
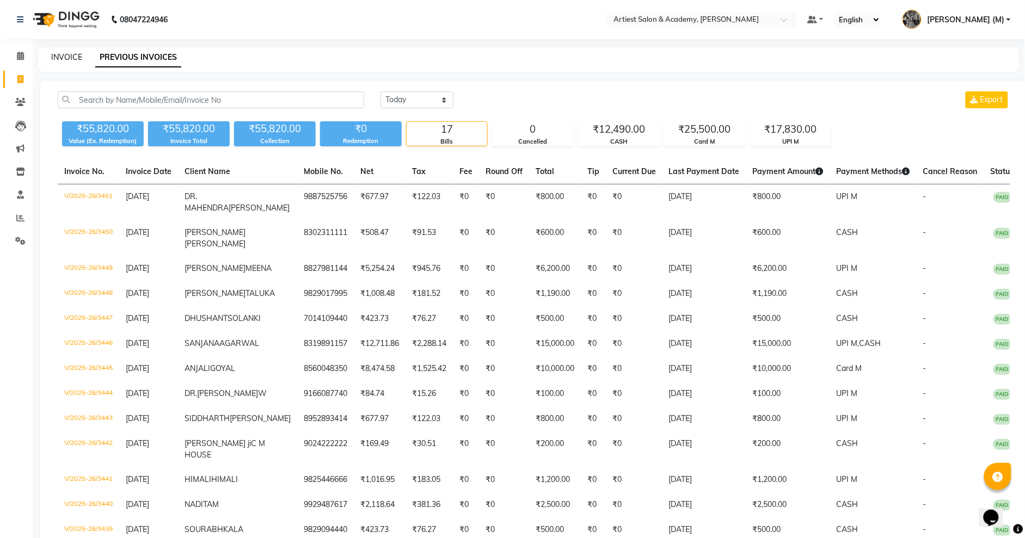
click at [70, 58] on link "INVOICE" at bounding box center [66, 57] width 31 height 10
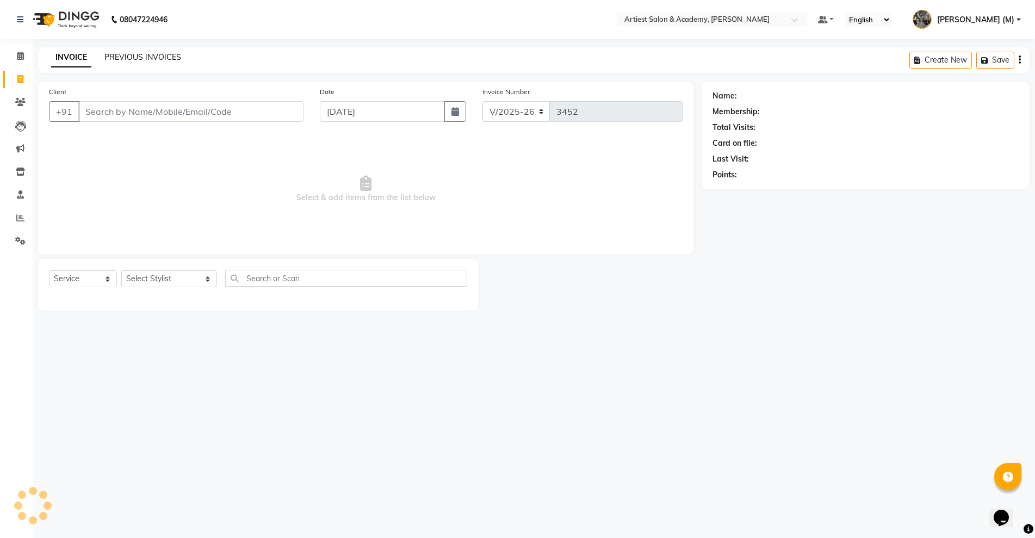
click at [127, 58] on link "PREVIOUS INVOICES" at bounding box center [142, 57] width 77 height 10
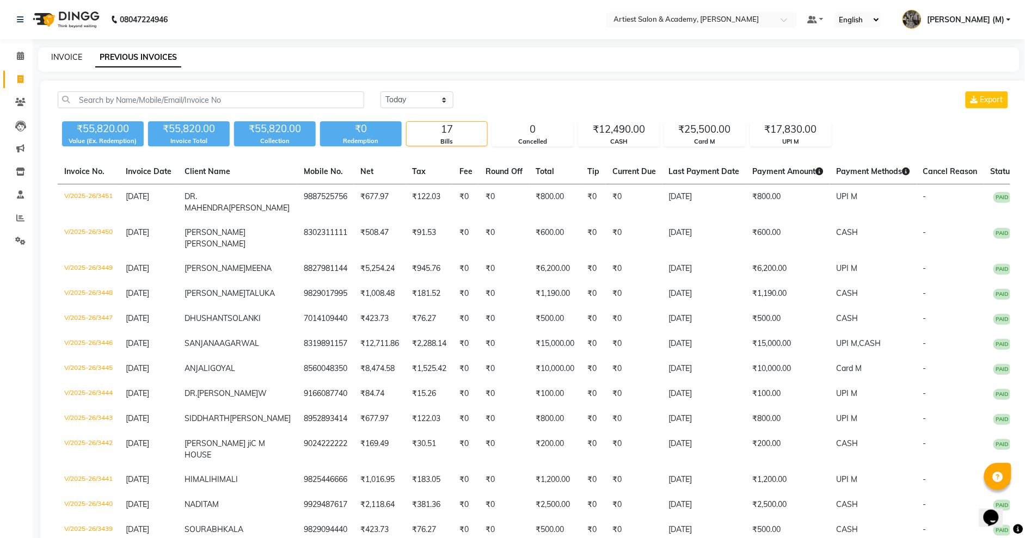
click at [69, 57] on link "INVOICE" at bounding box center [66, 57] width 31 height 10
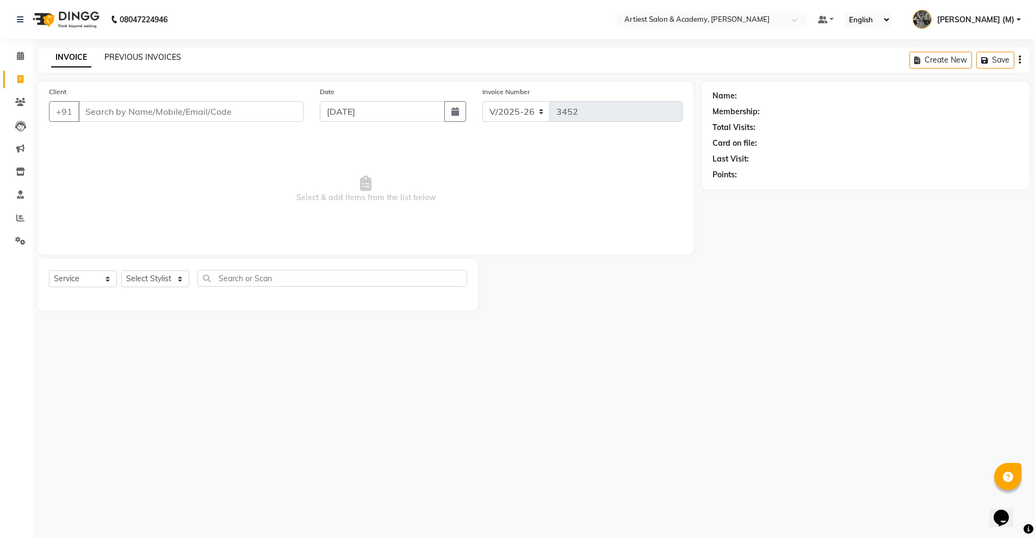
click at [166, 61] on link "PREVIOUS INVOICES" at bounding box center [142, 57] width 77 height 10
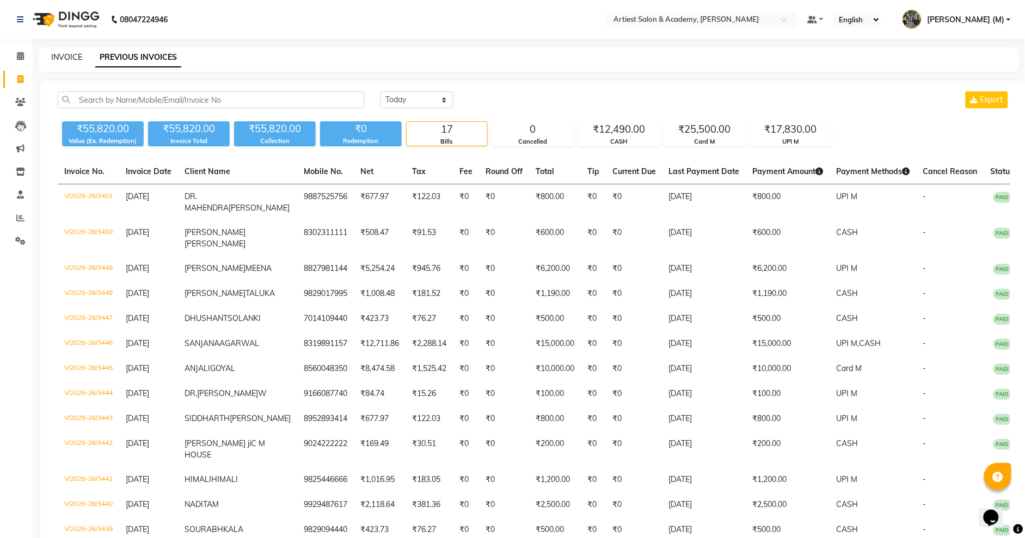
click at [58, 58] on link "INVOICE" at bounding box center [66, 57] width 31 height 10
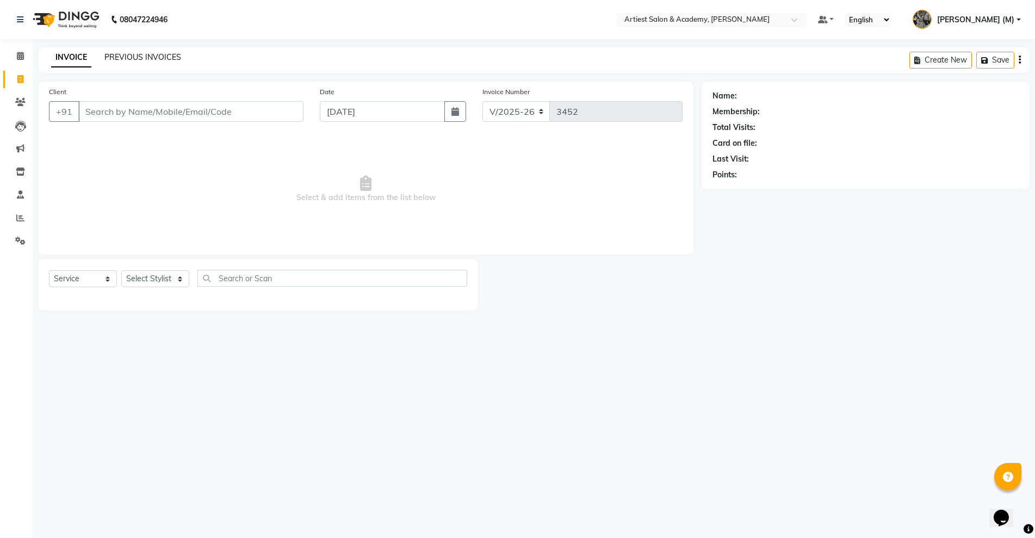
click at [142, 55] on link "PREVIOUS INVOICES" at bounding box center [142, 57] width 77 height 10
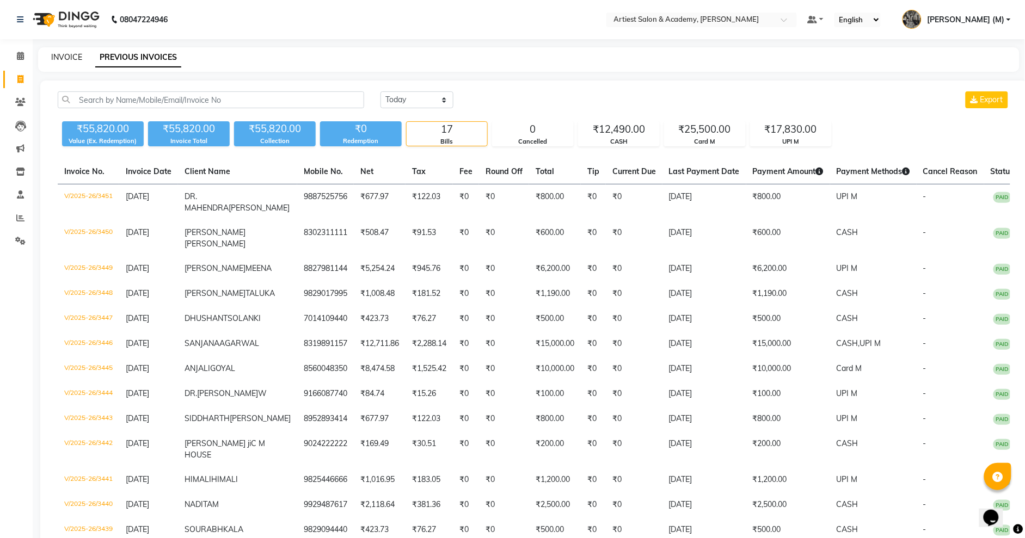
click at [74, 55] on link "INVOICE" at bounding box center [66, 57] width 31 height 10
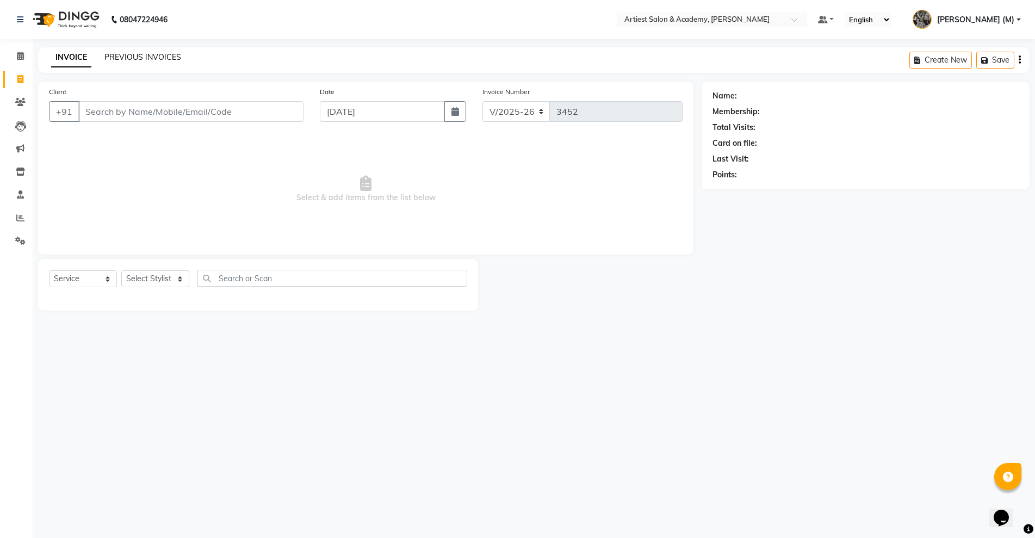
click at [130, 57] on link "PREVIOUS INVOICES" at bounding box center [142, 57] width 77 height 10
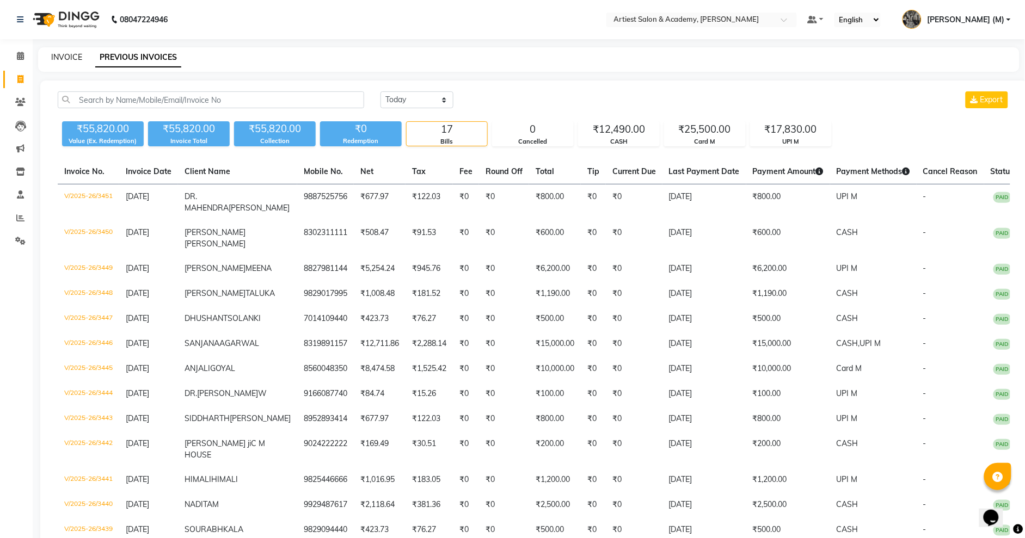
click at [70, 55] on link "INVOICE" at bounding box center [66, 57] width 31 height 10
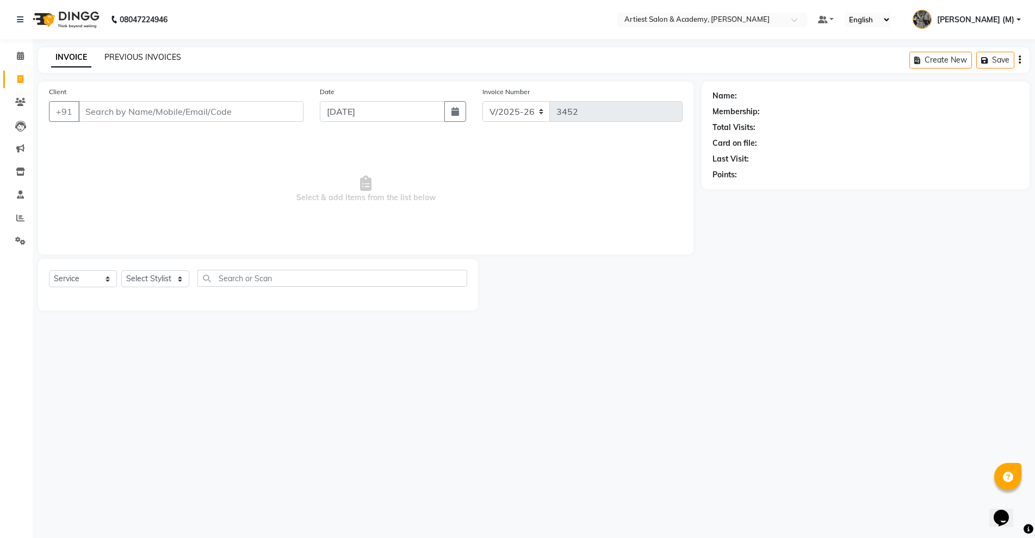
click at [139, 60] on link "PREVIOUS INVOICES" at bounding box center [142, 57] width 77 height 10
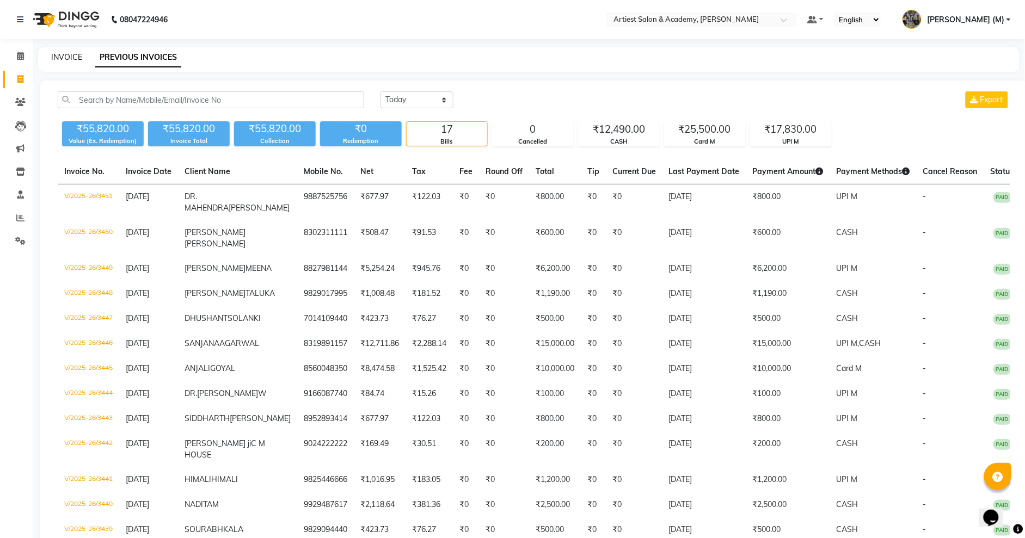
click at [73, 60] on link "INVOICE" at bounding box center [66, 57] width 31 height 10
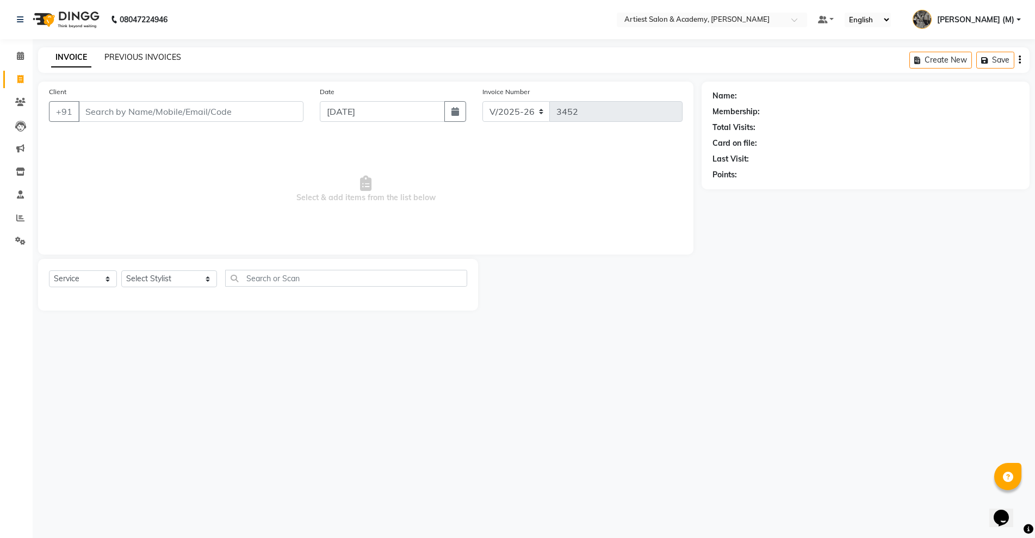
click at [133, 58] on link "PREVIOUS INVOICES" at bounding box center [142, 57] width 77 height 10
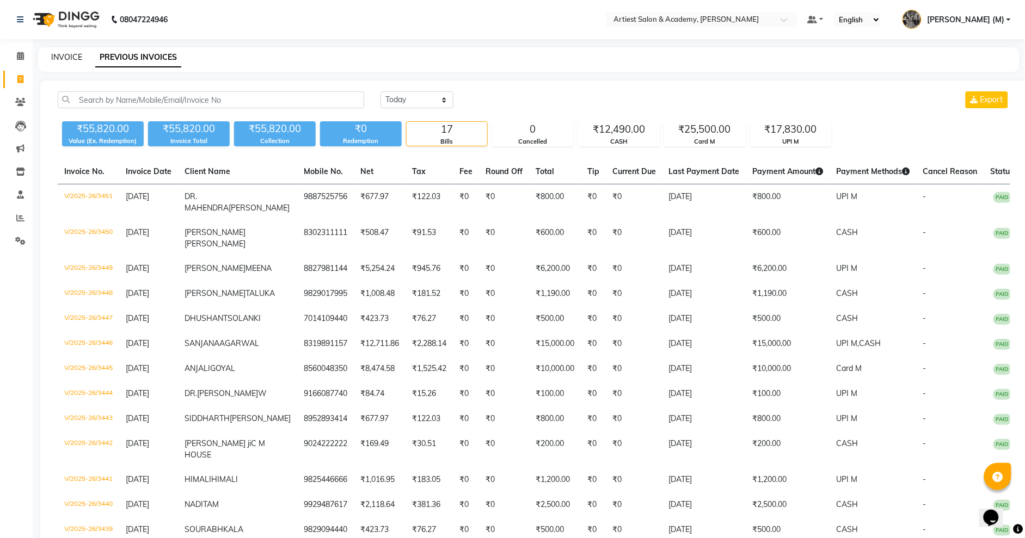
click at [71, 58] on link "INVOICE" at bounding box center [66, 57] width 31 height 10
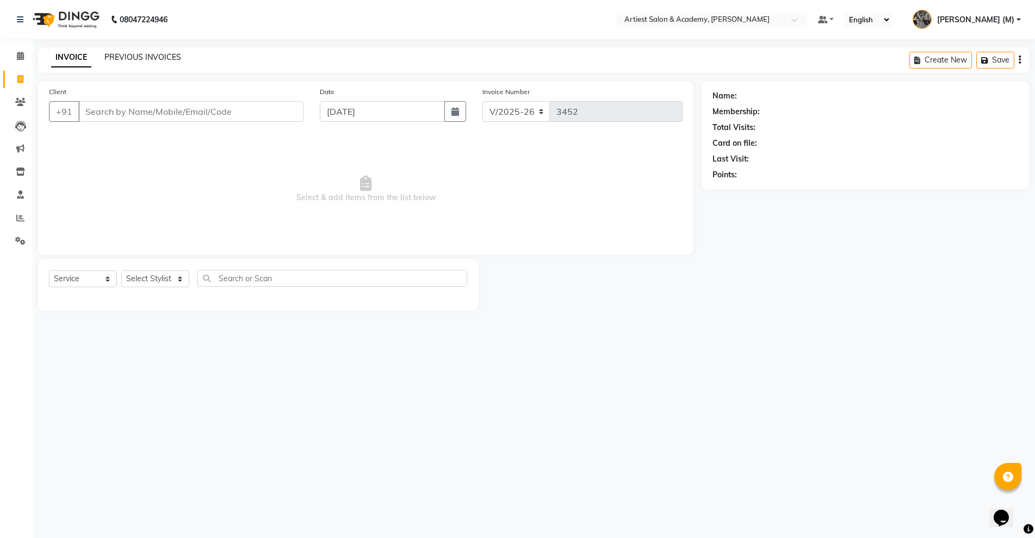
click at [128, 59] on link "PREVIOUS INVOICES" at bounding box center [142, 57] width 77 height 10
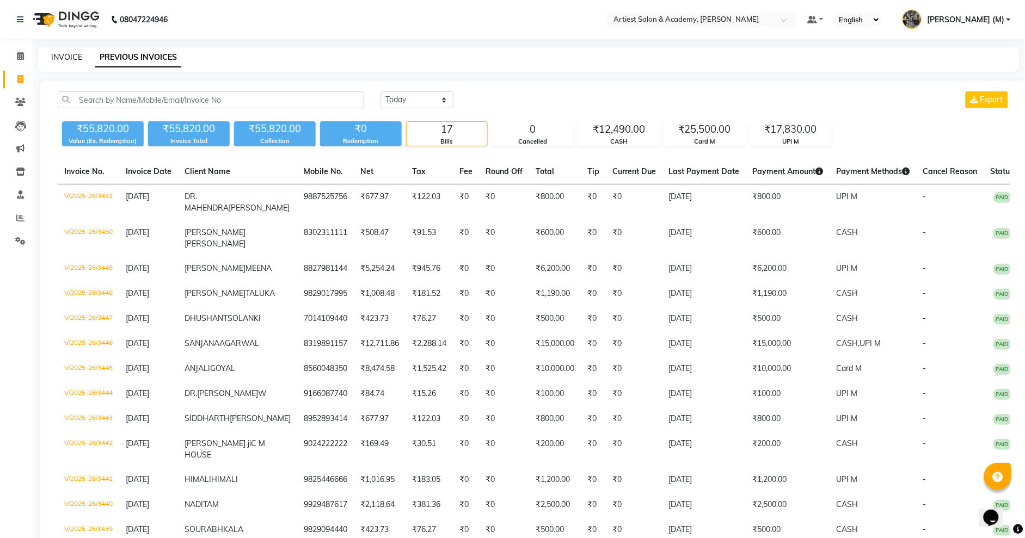
click at [67, 59] on link "INVOICE" at bounding box center [66, 57] width 31 height 10
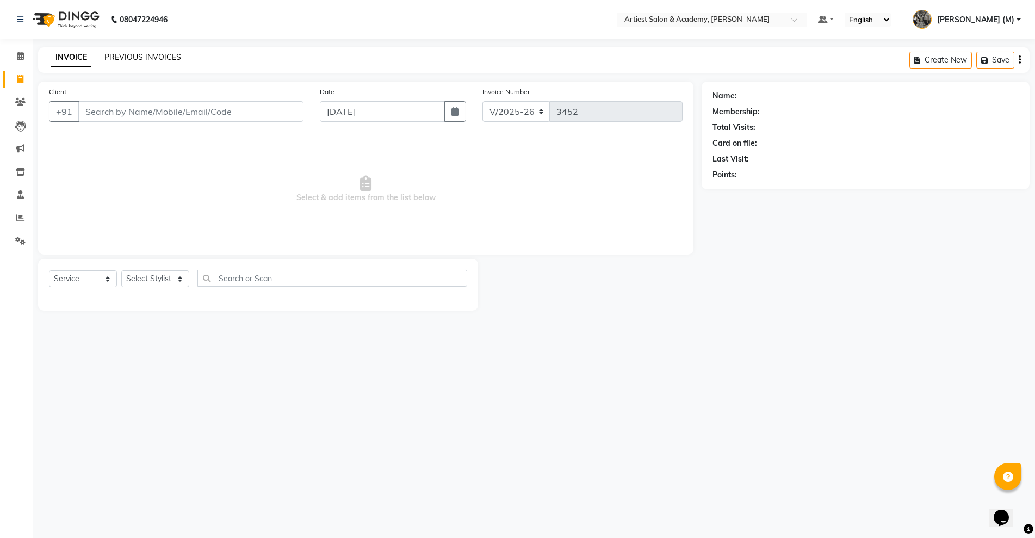
click at [137, 56] on link "PREVIOUS INVOICES" at bounding box center [142, 57] width 77 height 10
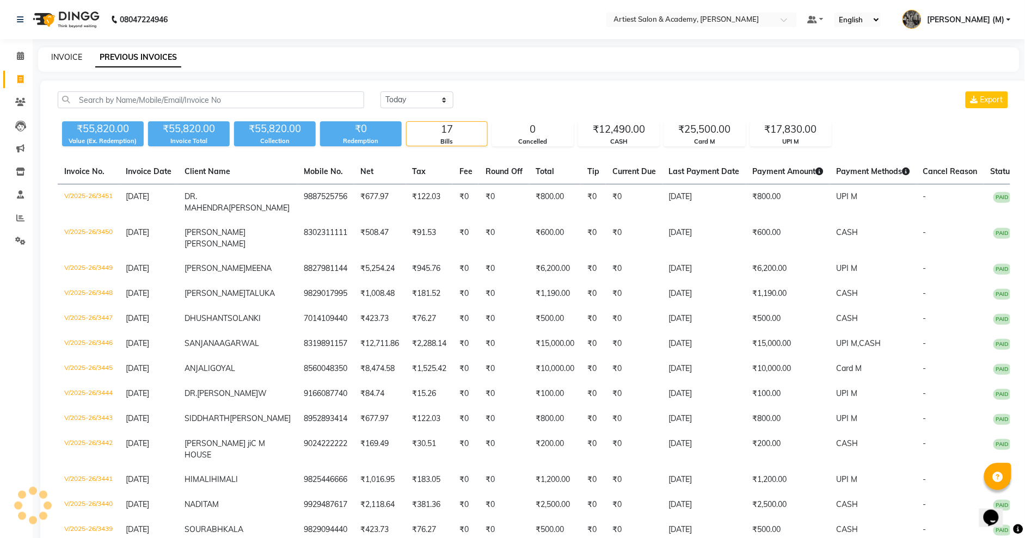
click at [71, 56] on link "INVOICE" at bounding box center [66, 57] width 31 height 10
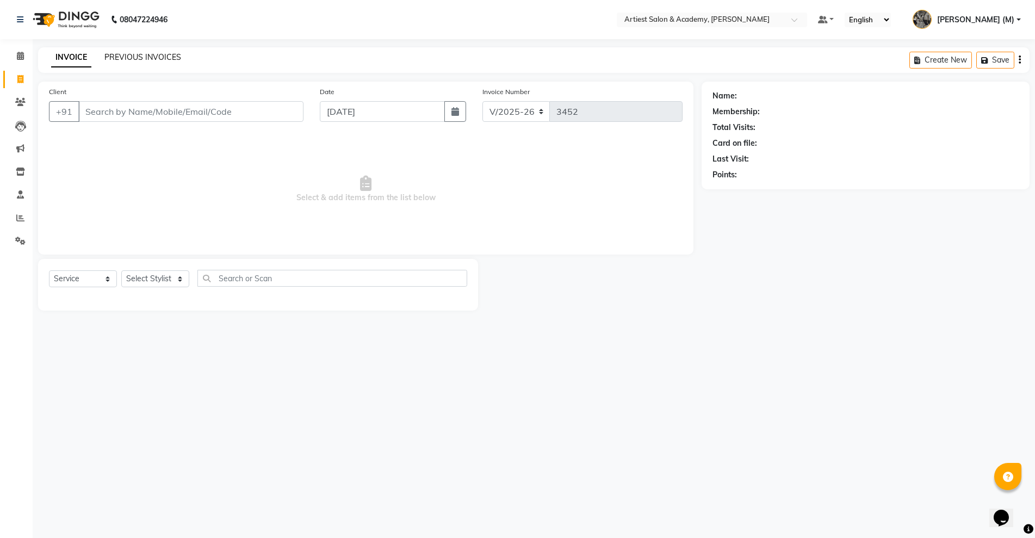
click at [159, 59] on link "PREVIOUS INVOICES" at bounding box center [142, 57] width 77 height 10
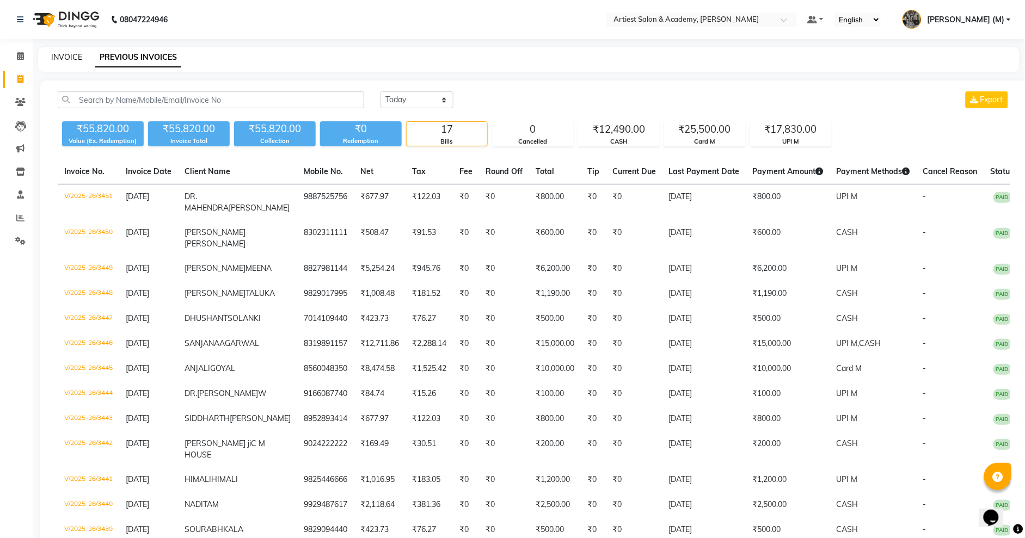
click at [71, 58] on link "INVOICE" at bounding box center [66, 57] width 31 height 10
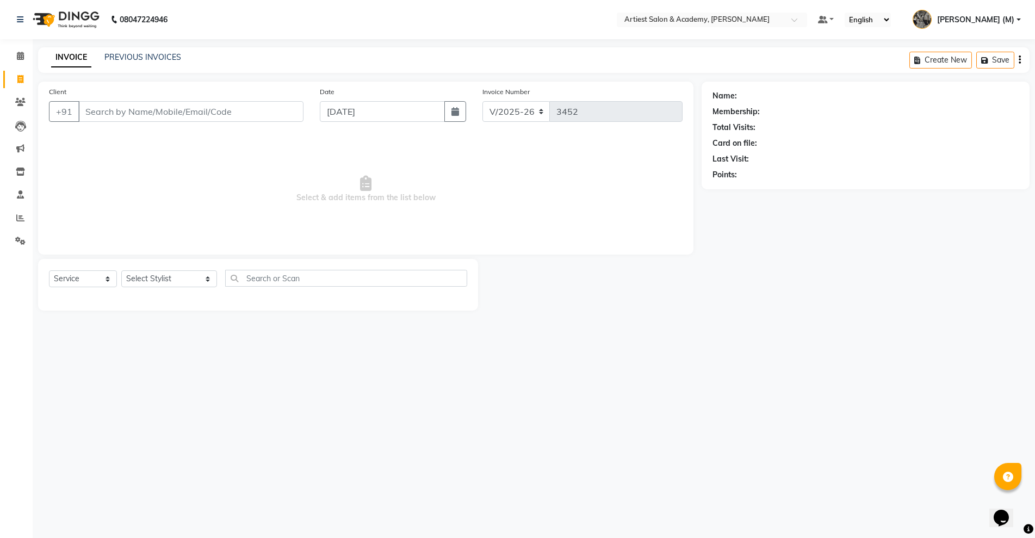
click at [150, 50] on div "INVOICE PREVIOUS INVOICES Create New Save" at bounding box center [534, 60] width 992 height 26
click at [151, 54] on link "PREVIOUS INVOICES" at bounding box center [142, 57] width 77 height 10
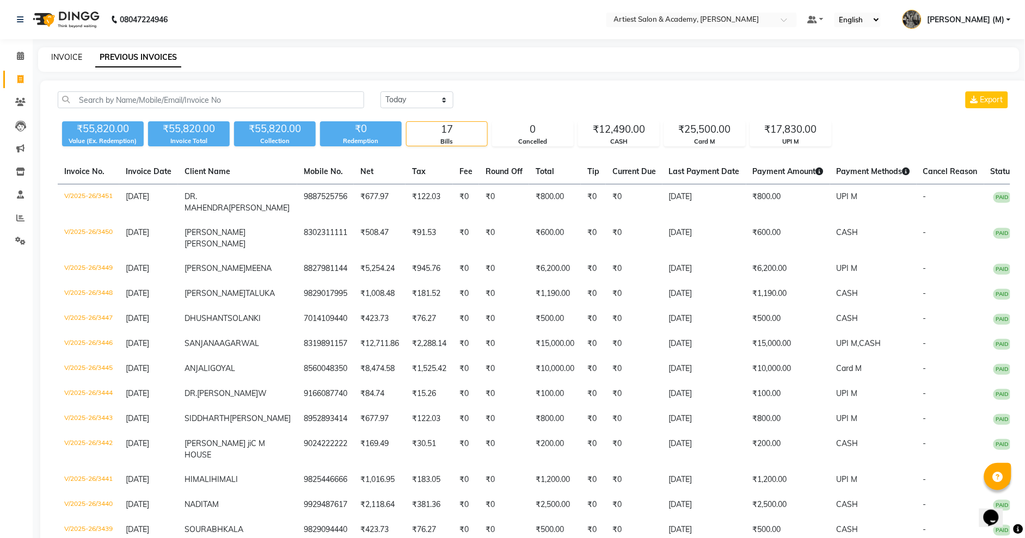
click at [76, 56] on link "INVOICE" at bounding box center [66, 57] width 31 height 10
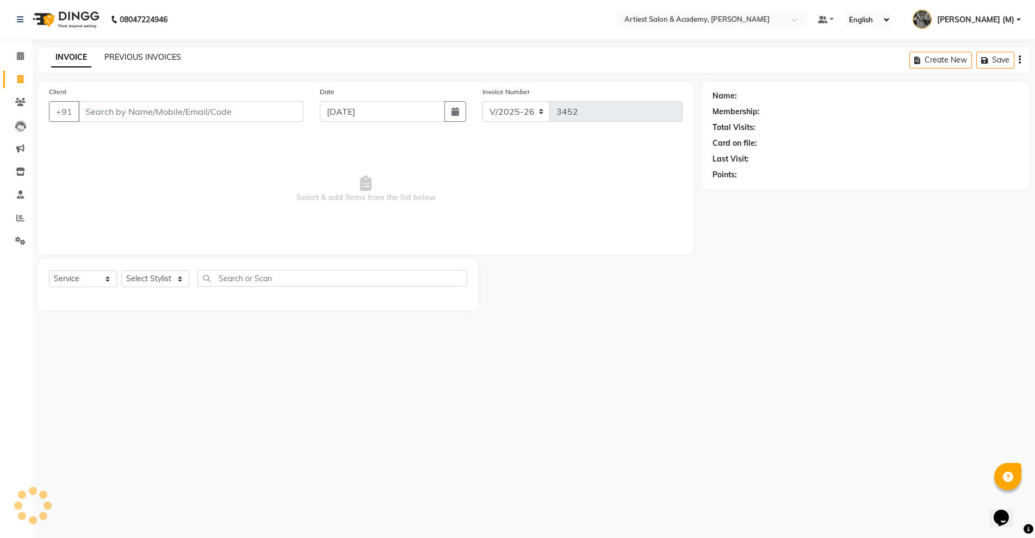
click at [126, 56] on link "PREVIOUS INVOICES" at bounding box center [142, 57] width 77 height 10
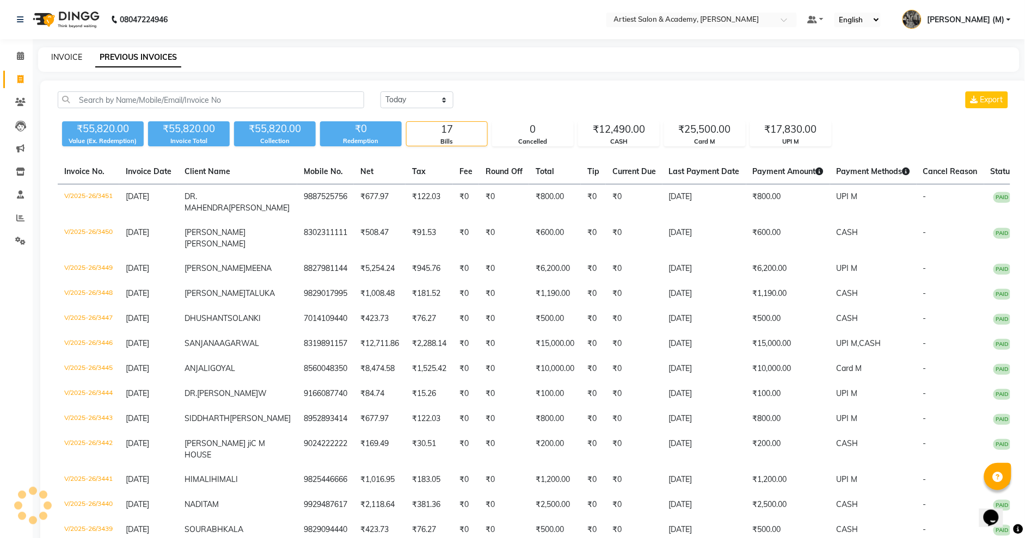
click at [68, 57] on link "INVOICE" at bounding box center [66, 57] width 31 height 10
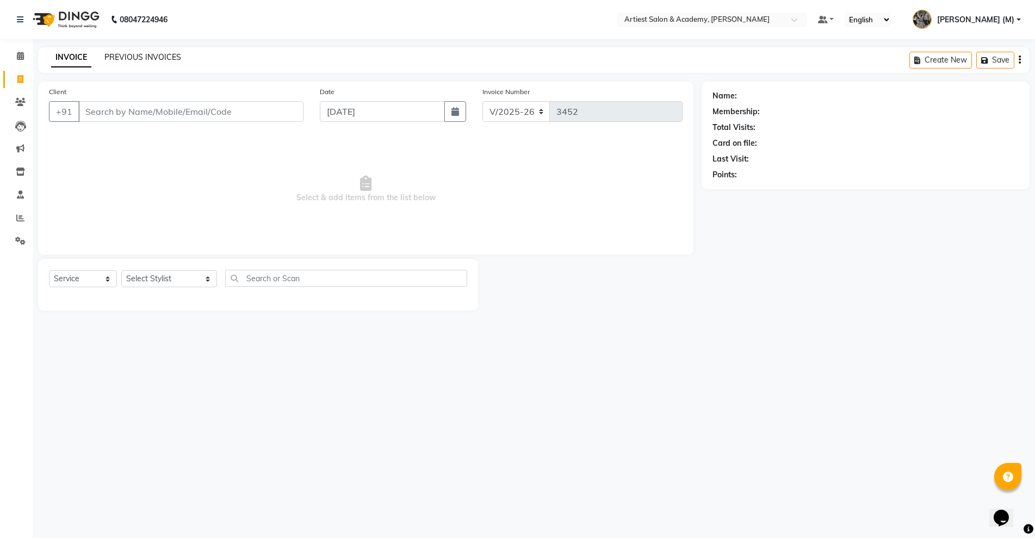
click at [115, 56] on link "PREVIOUS INVOICES" at bounding box center [142, 57] width 77 height 10
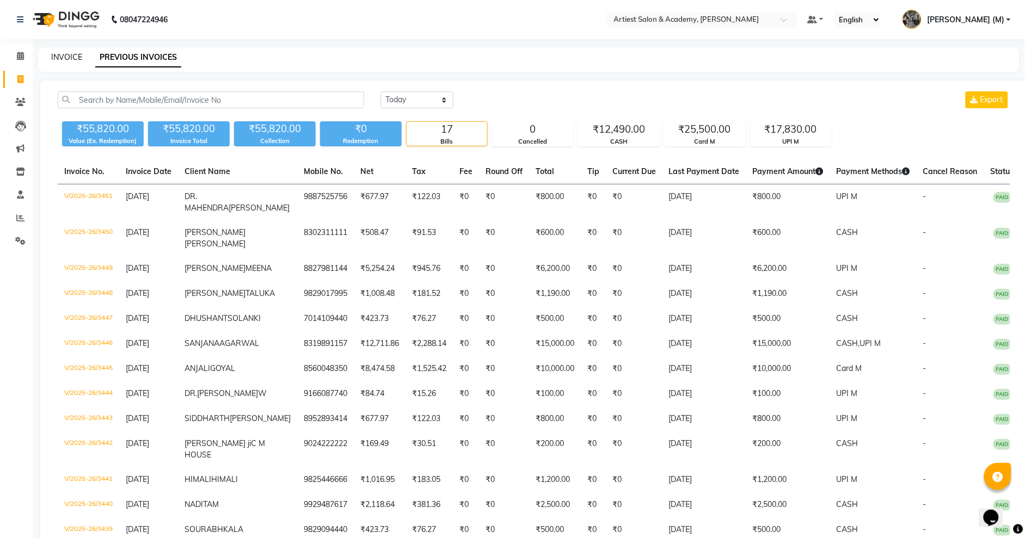
click at [72, 56] on link "INVOICE" at bounding box center [66, 57] width 31 height 10
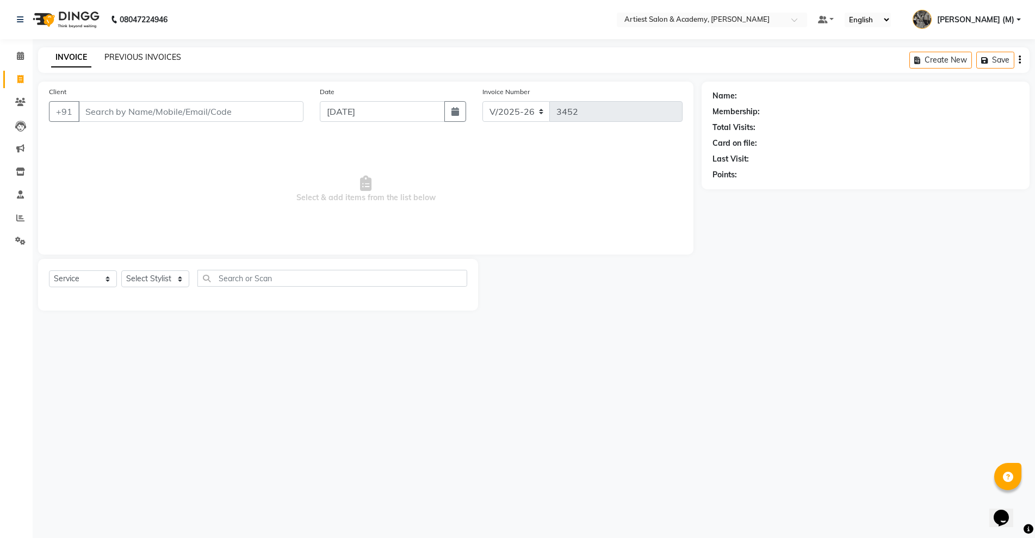
click at [138, 58] on link "PREVIOUS INVOICES" at bounding box center [142, 57] width 77 height 10
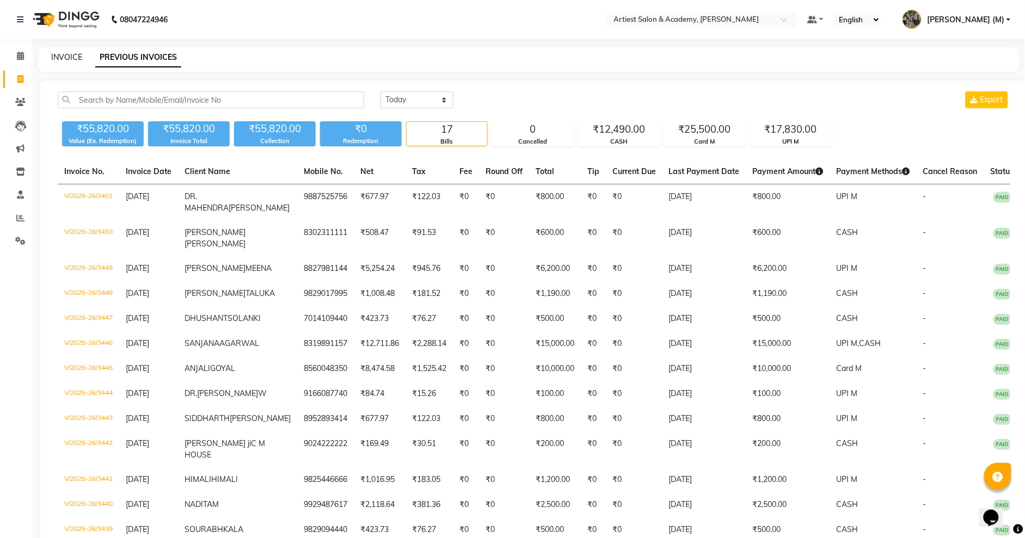
click at [60, 58] on link "INVOICE" at bounding box center [66, 57] width 31 height 10
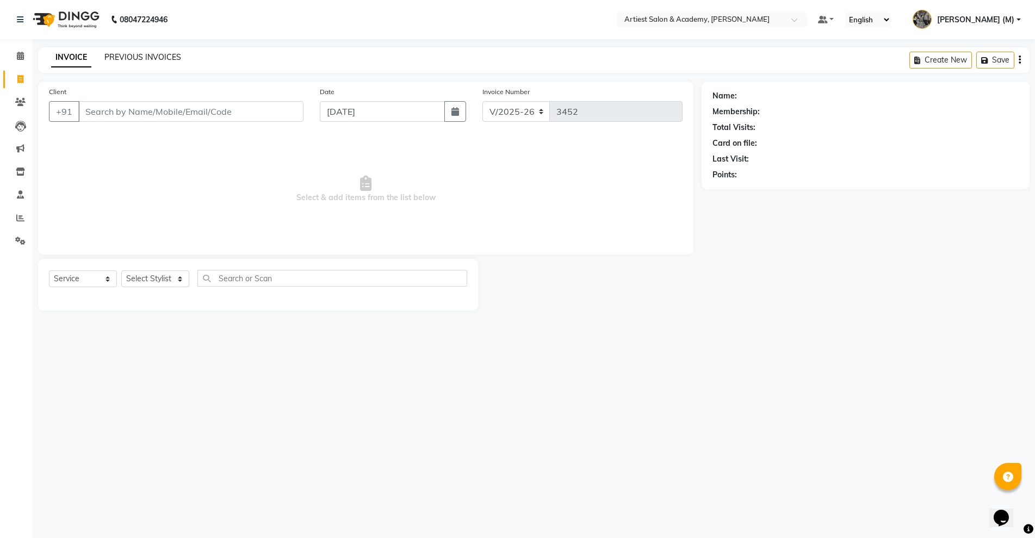
click at [124, 55] on link "PREVIOUS INVOICES" at bounding box center [142, 57] width 77 height 10
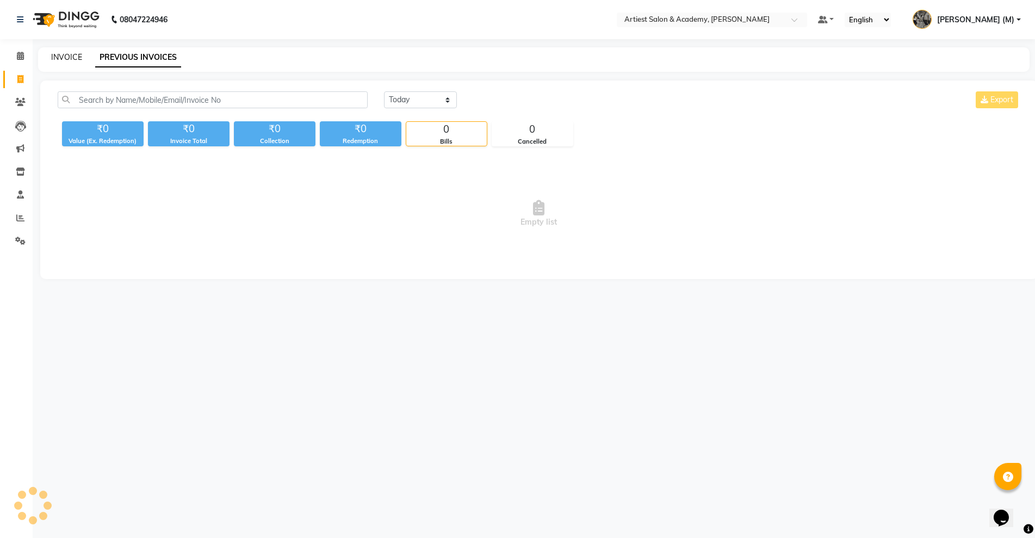
click at [61, 56] on link "INVOICE" at bounding box center [66, 57] width 31 height 10
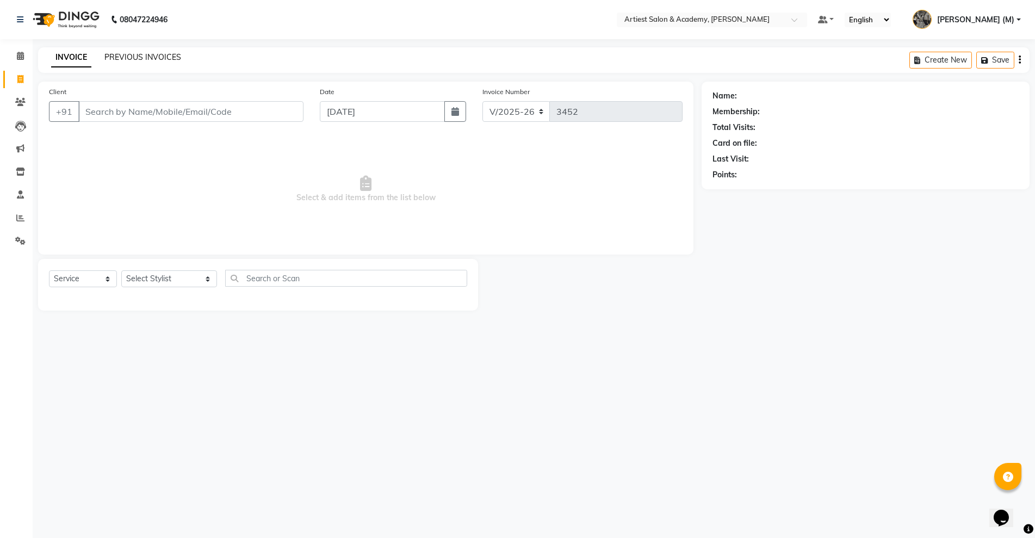
click at [143, 58] on link "PREVIOUS INVOICES" at bounding box center [142, 57] width 77 height 10
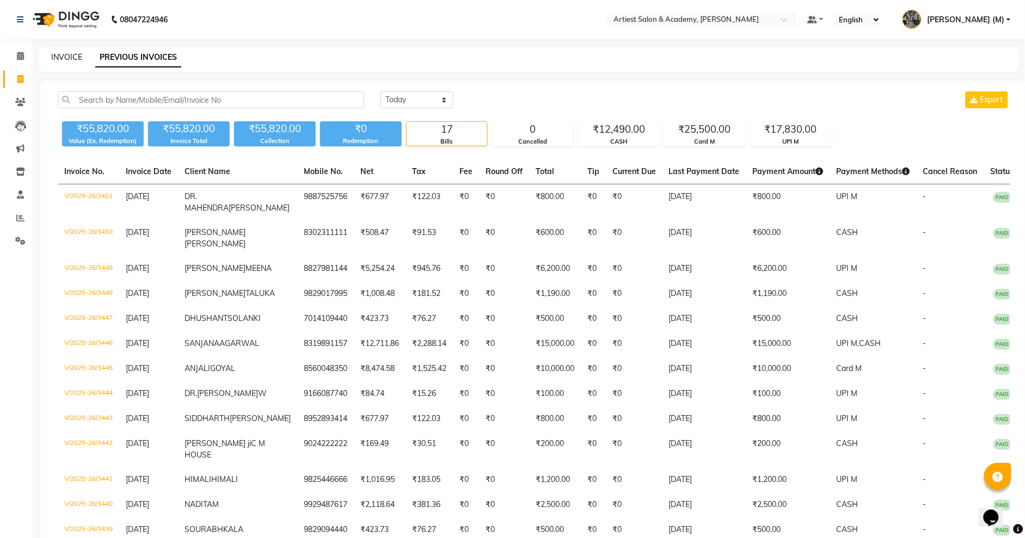
click at [61, 57] on link "INVOICE" at bounding box center [66, 57] width 31 height 10
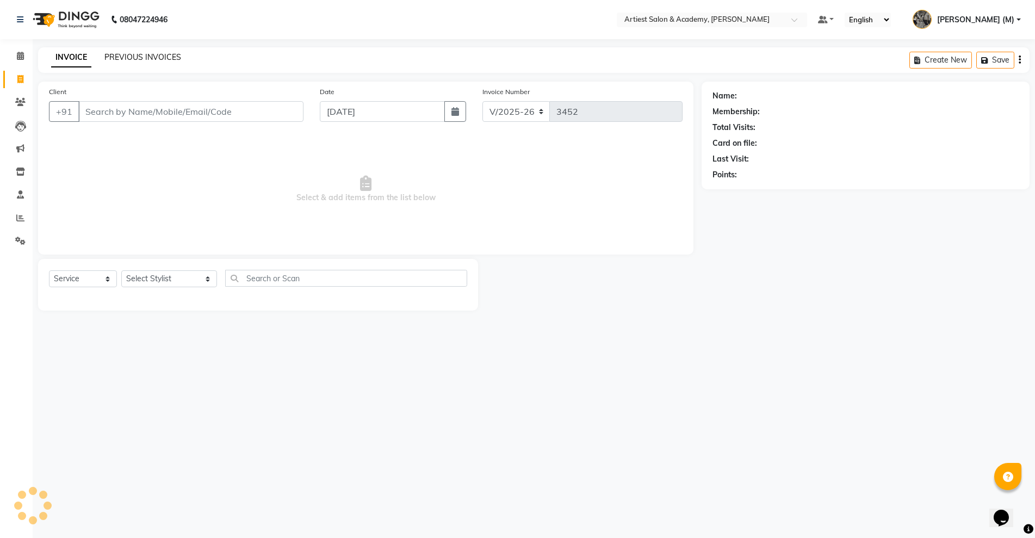
click at [124, 53] on link "PREVIOUS INVOICES" at bounding box center [142, 57] width 77 height 10
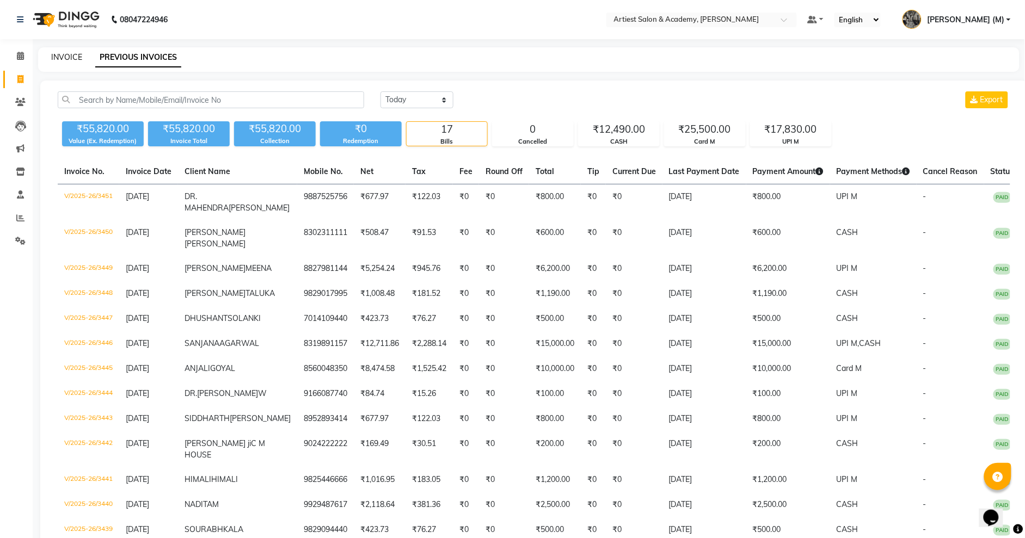
click at [69, 58] on link "INVOICE" at bounding box center [66, 57] width 31 height 10
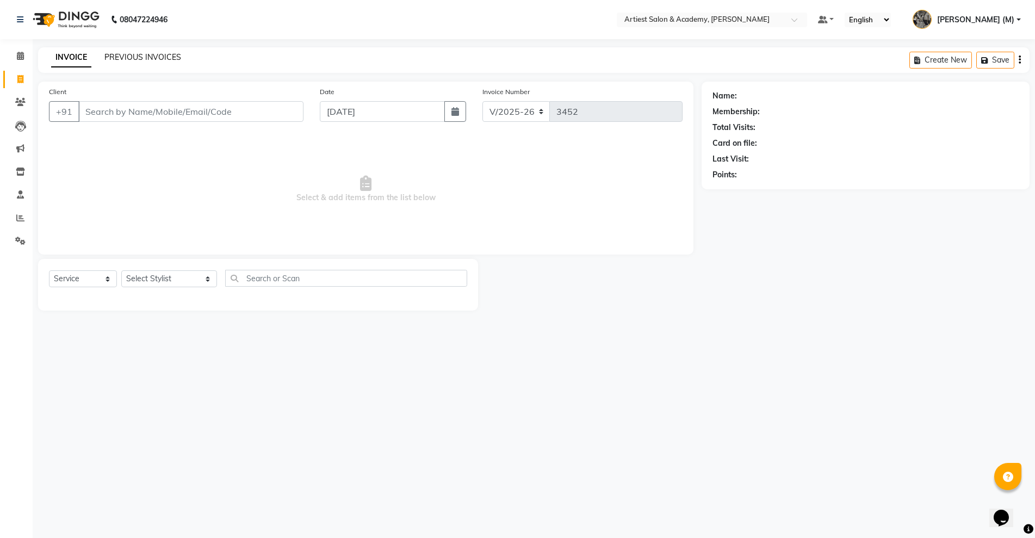
click at [146, 56] on link "PREVIOUS INVOICES" at bounding box center [142, 57] width 77 height 10
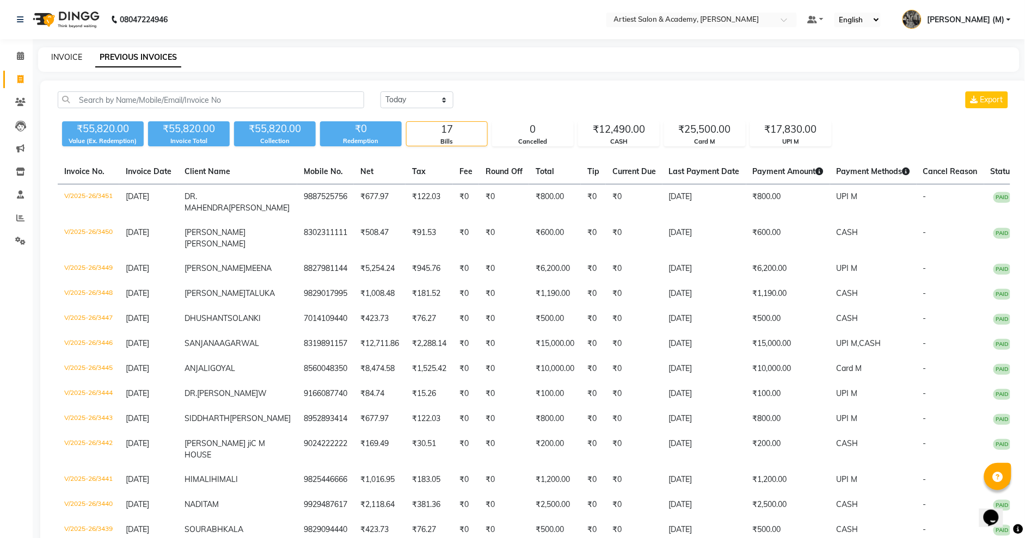
click at [66, 55] on link "INVOICE" at bounding box center [66, 57] width 31 height 10
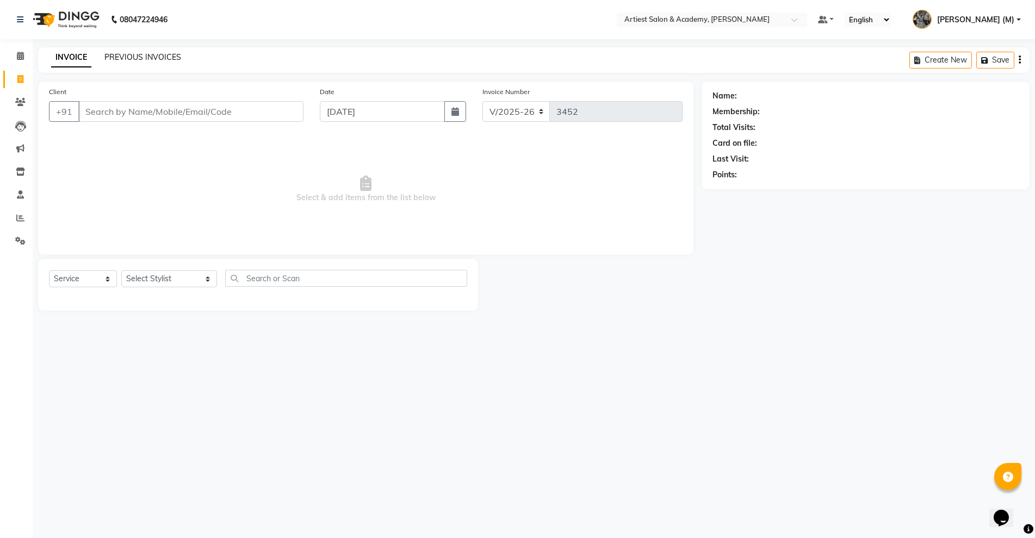
drag, startPoint x: 140, startPoint y: 61, endPoint x: 135, endPoint y: 58, distance: 5.9
click at [140, 60] on div "PREVIOUS INVOICES" at bounding box center [142, 57] width 77 height 11
click at [123, 58] on link "PREVIOUS INVOICES" at bounding box center [142, 57] width 77 height 10
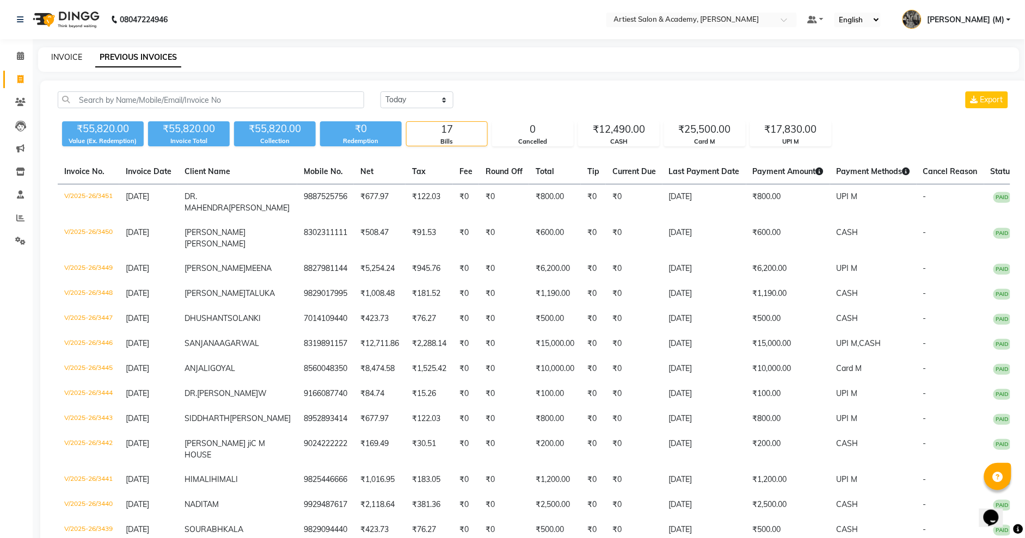
click at [58, 57] on link "INVOICE" at bounding box center [66, 57] width 31 height 10
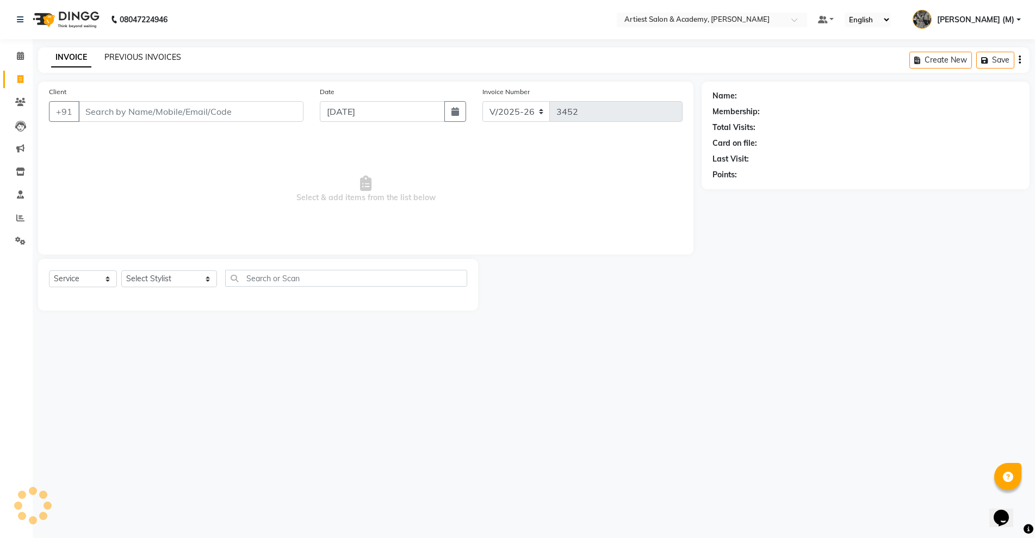
click at [134, 52] on link "PREVIOUS INVOICES" at bounding box center [142, 57] width 77 height 10
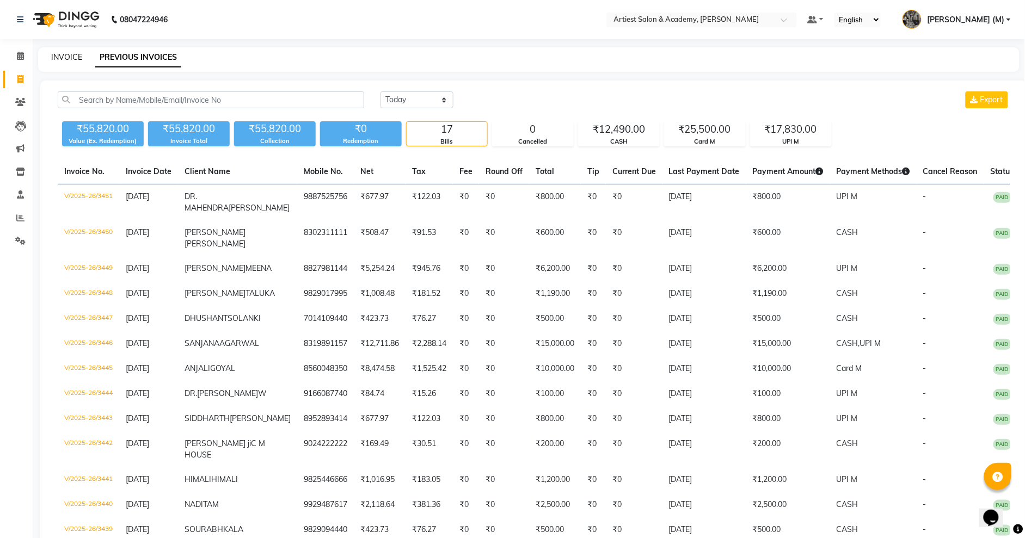
click at [68, 53] on link "INVOICE" at bounding box center [66, 57] width 31 height 10
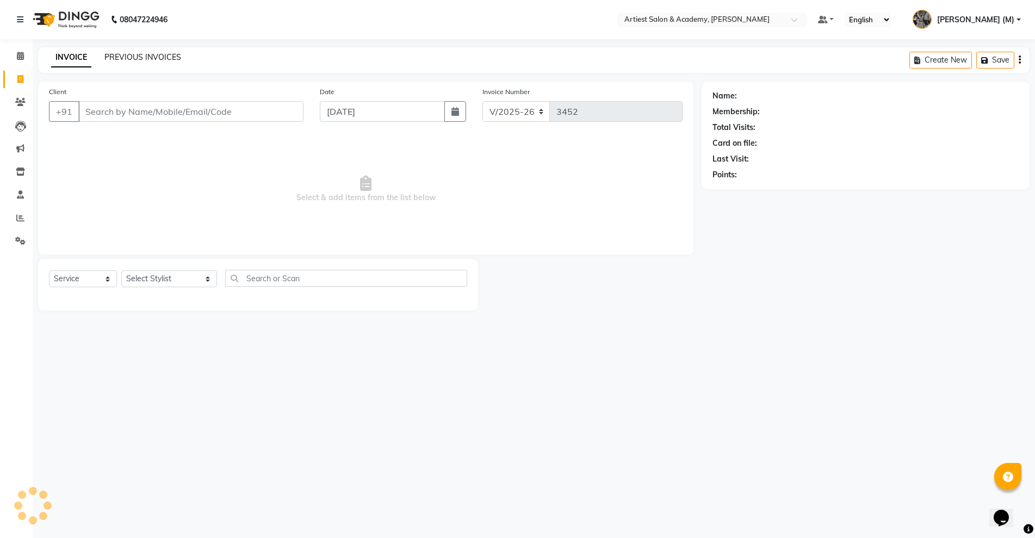
click at [134, 53] on link "PREVIOUS INVOICES" at bounding box center [142, 57] width 77 height 10
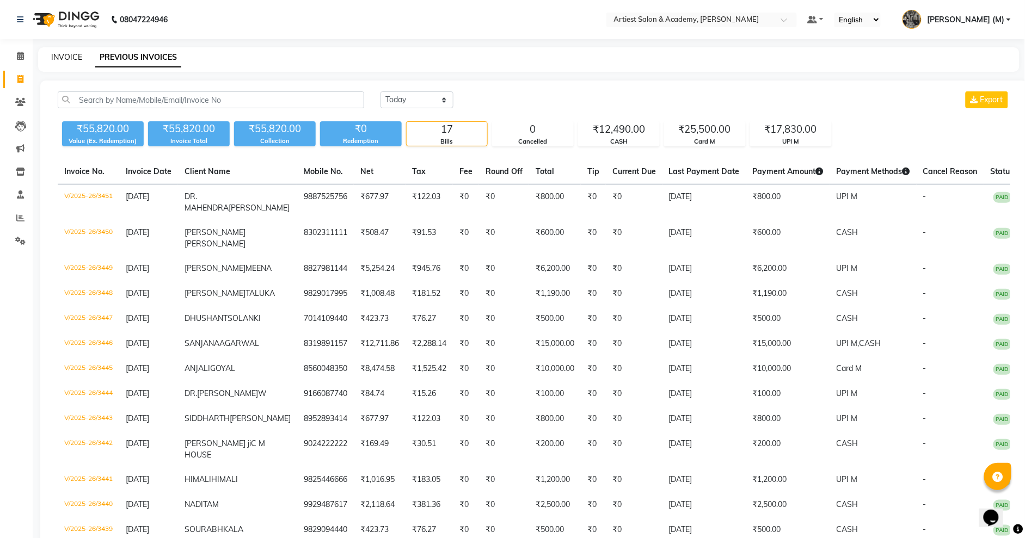
click at [71, 52] on link "INVOICE" at bounding box center [66, 57] width 31 height 10
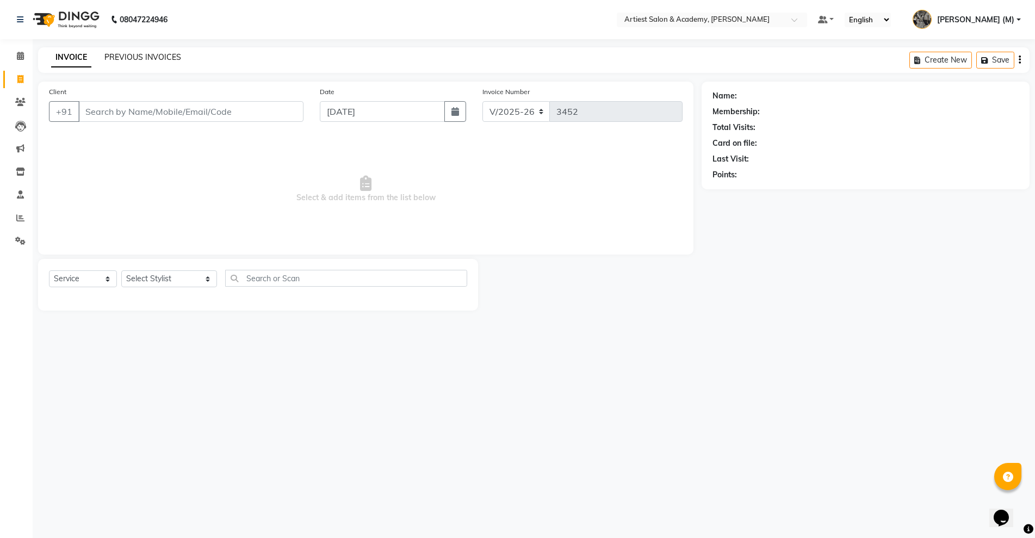
click at [124, 53] on link "PREVIOUS INVOICES" at bounding box center [142, 57] width 77 height 10
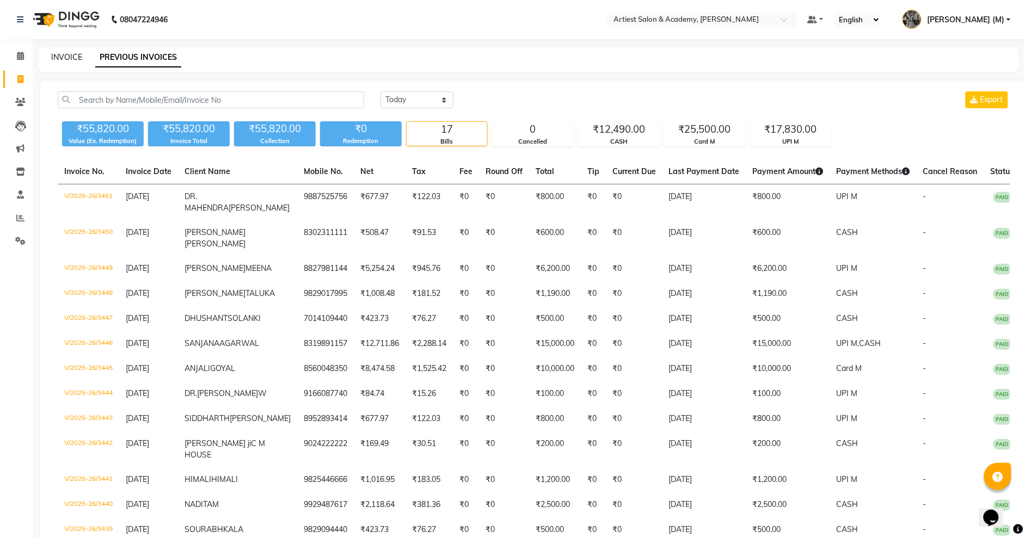
click at [63, 55] on link "INVOICE" at bounding box center [66, 57] width 31 height 10
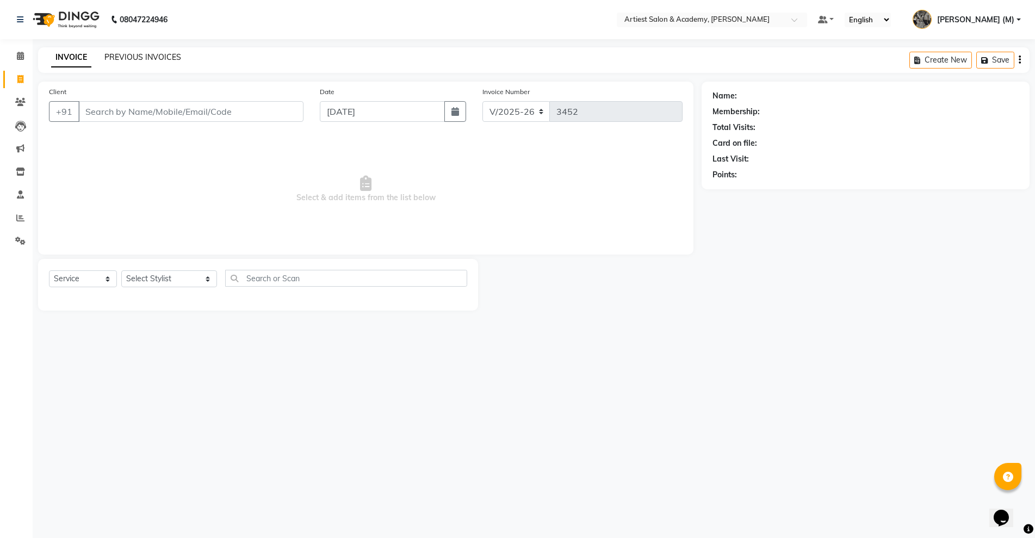
click at [155, 55] on link "PREVIOUS INVOICES" at bounding box center [142, 57] width 77 height 10
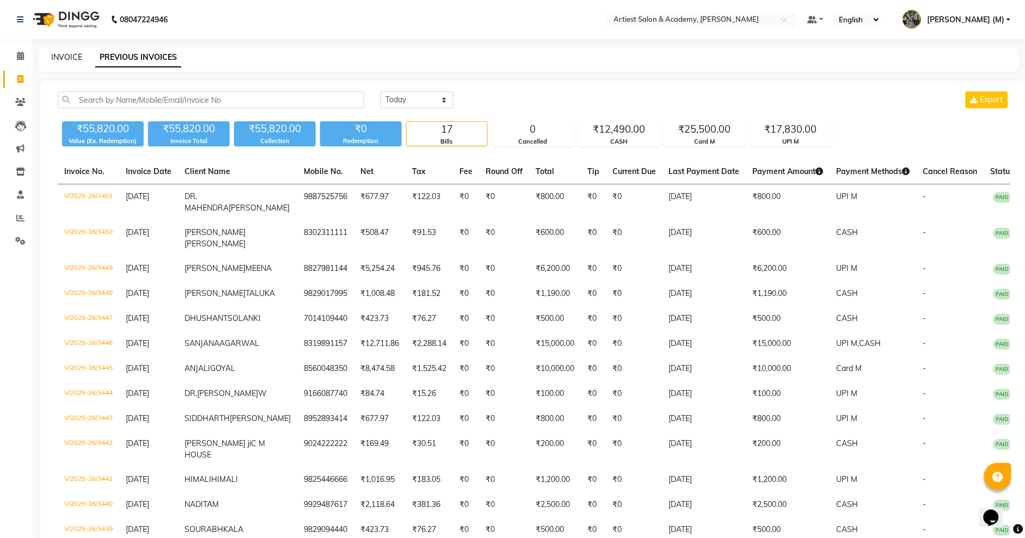
click at [61, 55] on link "INVOICE" at bounding box center [66, 57] width 31 height 10
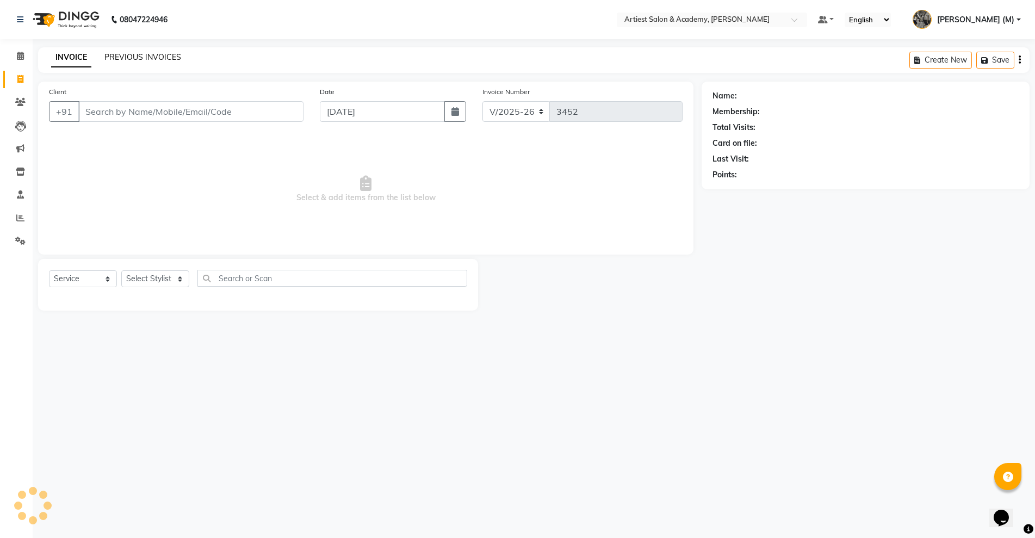
click at [137, 54] on link "PREVIOUS INVOICES" at bounding box center [142, 57] width 77 height 10
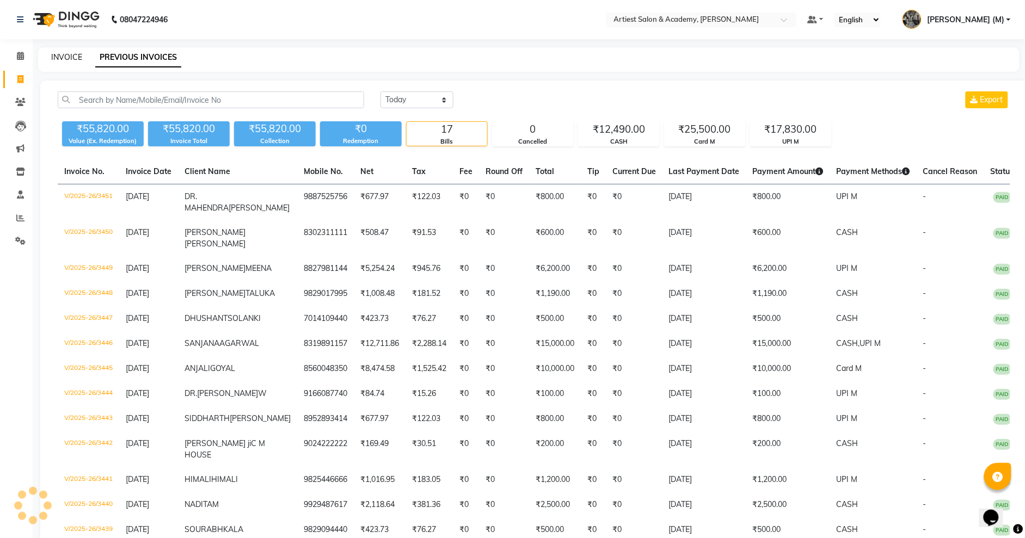
click at [72, 56] on link "INVOICE" at bounding box center [66, 57] width 31 height 10
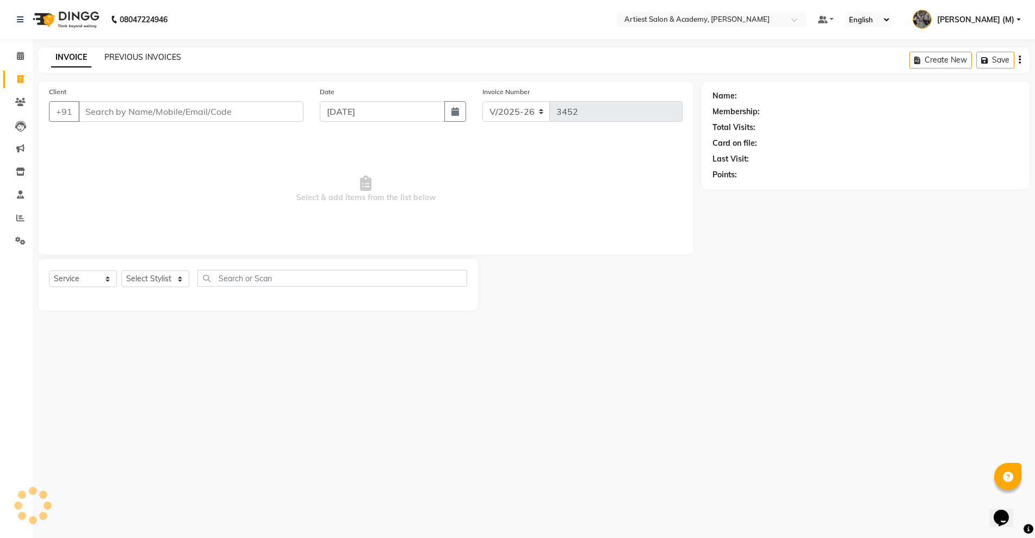
click at [122, 57] on link "PREVIOUS INVOICES" at bounding box center [142, 57] width 77 height 10
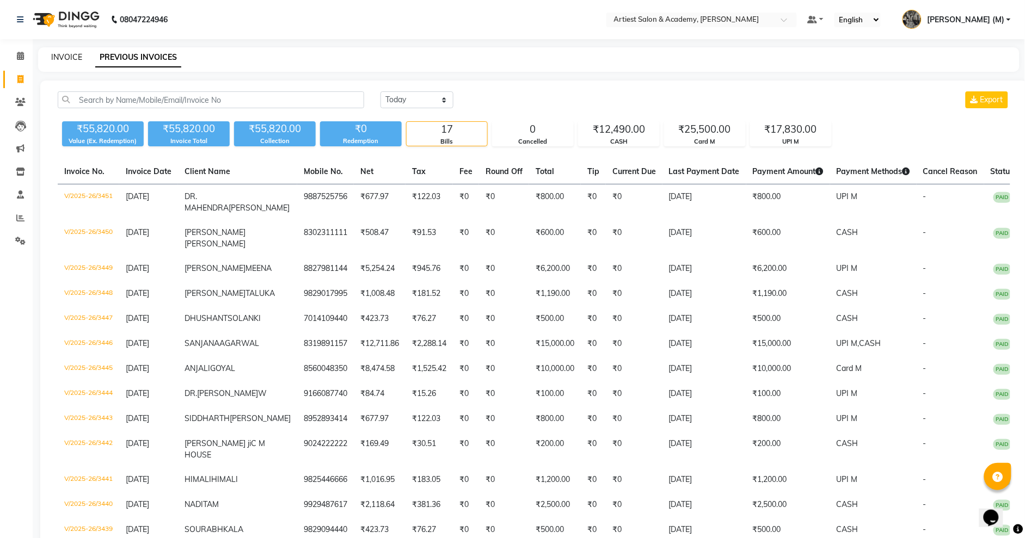
click at [76, 57] on link "INVOICE" at bounding box center [66, 57] width 31 height 10
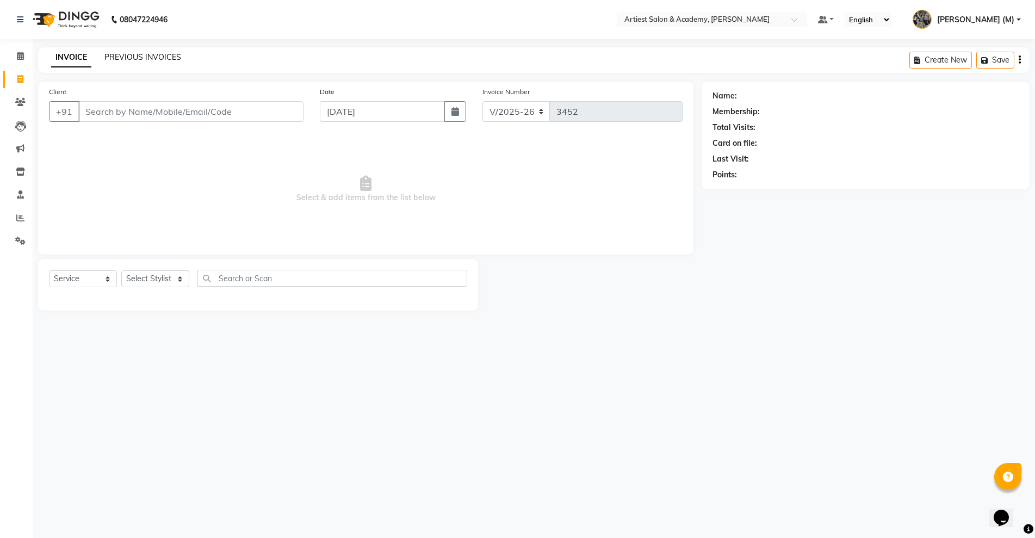
click at [128, 55] on link "PREVIOUS INVOICES" at bounding box center [142, 57] width 77 height 10
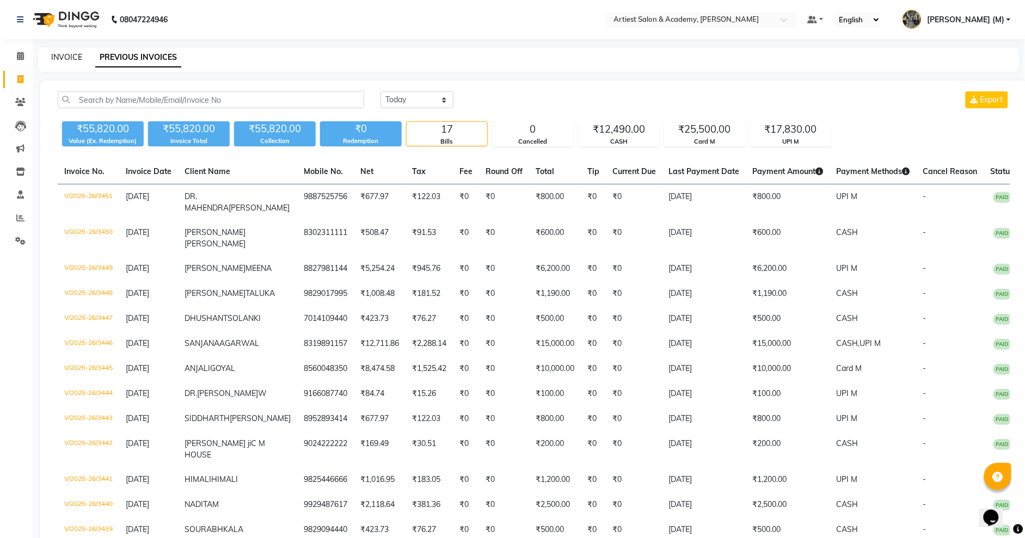
click at [67, 57] on link "INVOICE" at bounding box center [66, 57] width 31 height 10
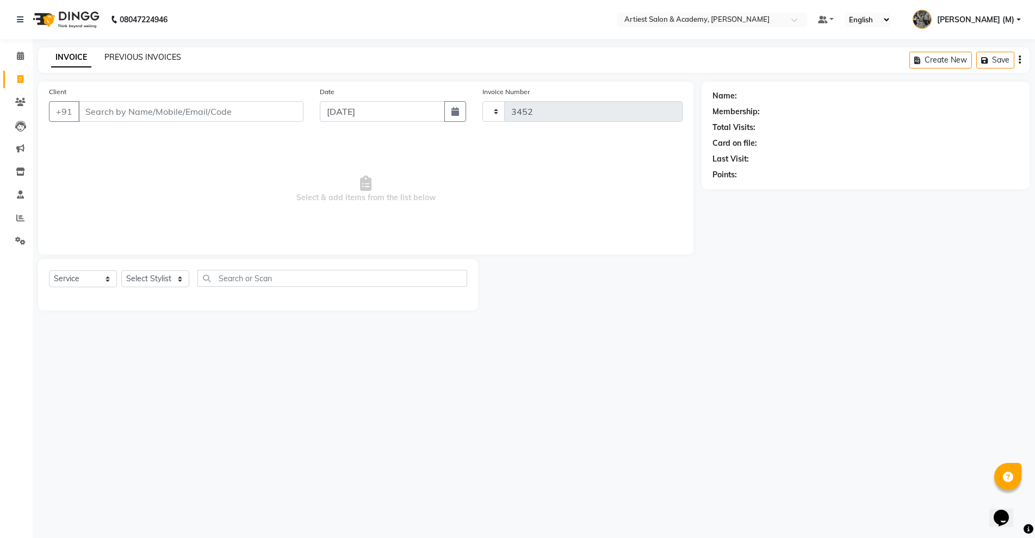
click at [109, 57] on link "PREVIOUS INVOICES" at bounding box center [142, 57] width 77 height 10
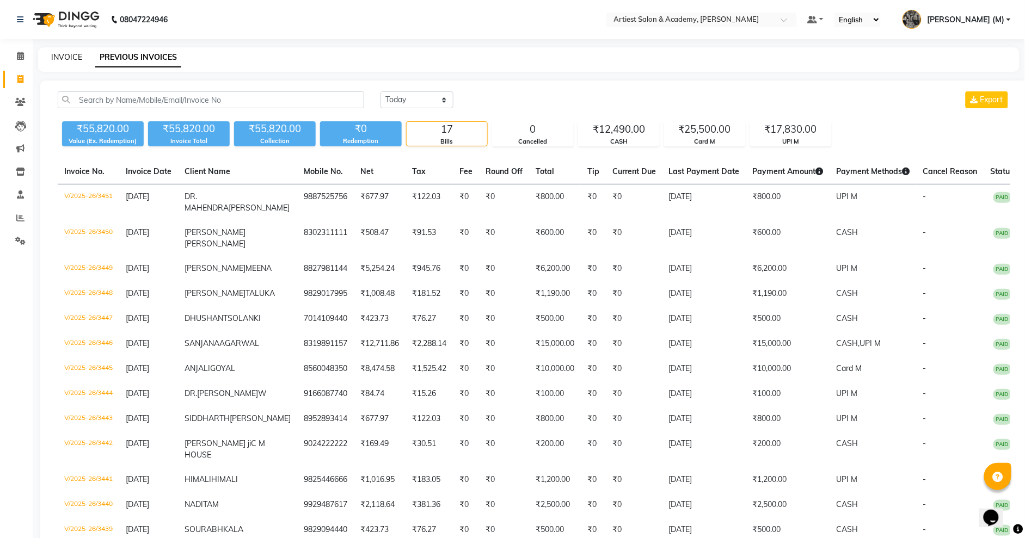
click at [70, 57] on link "INVOICE" at bounding box center [66, 57] width 31 height 10
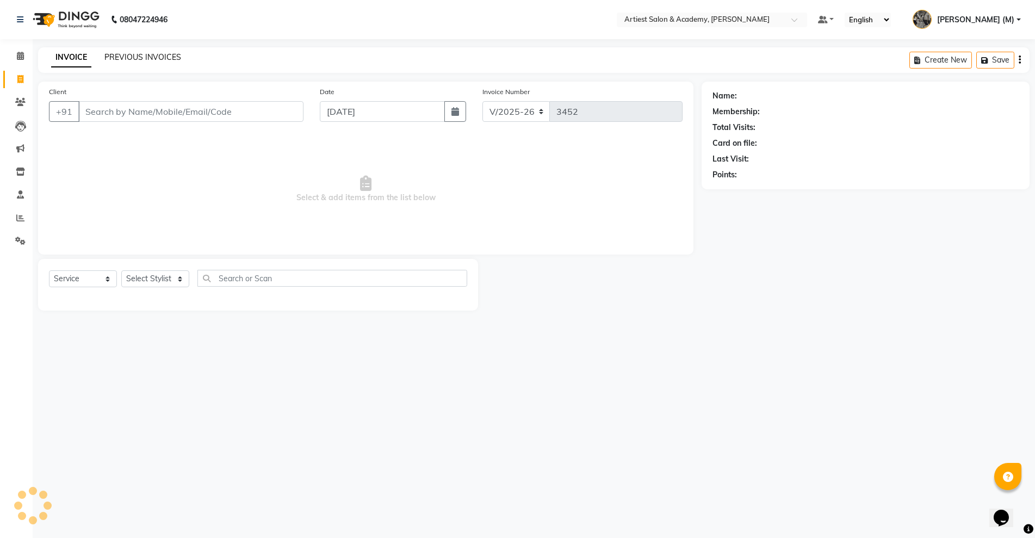
click at [113, 56] on link "PREVIOUS INVOICES" at bounding box center [142, 57] width 77 height 10
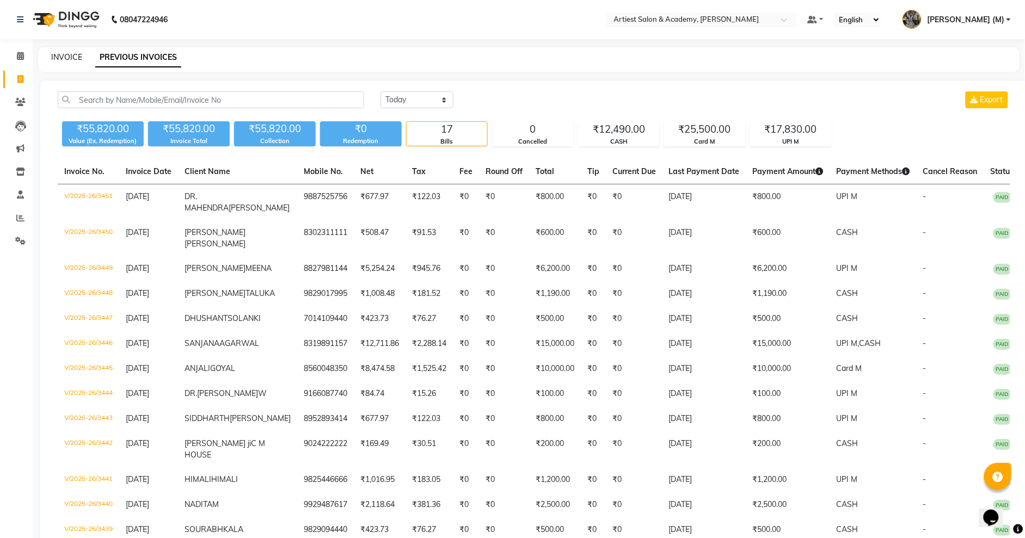
click at [64, 56] on link "INVOICE" at bounding box center [66, 57] width 31 height 10
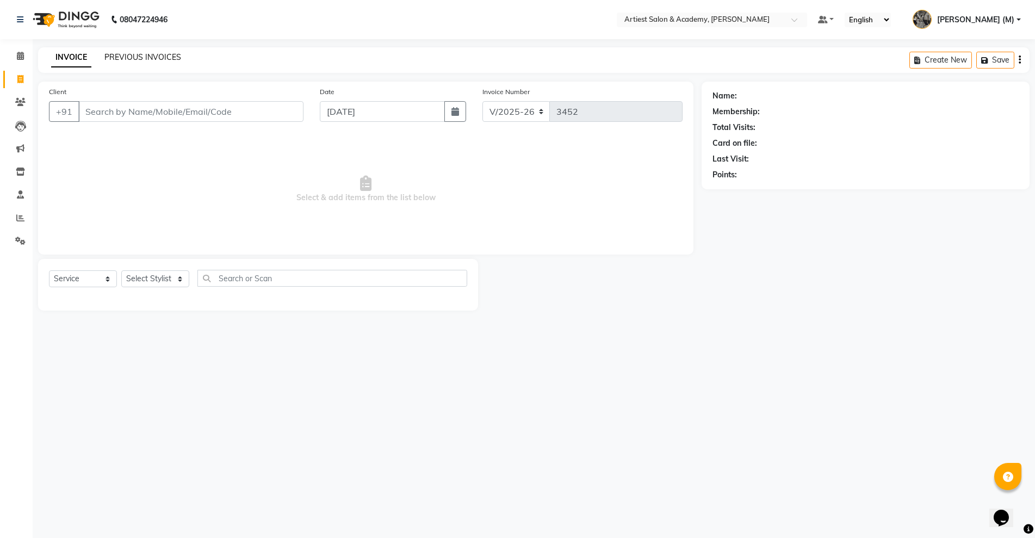
click at [121, 58] on link "PREVIOUS INVOICES" at bounding box center [142, 57] width 77 height 10
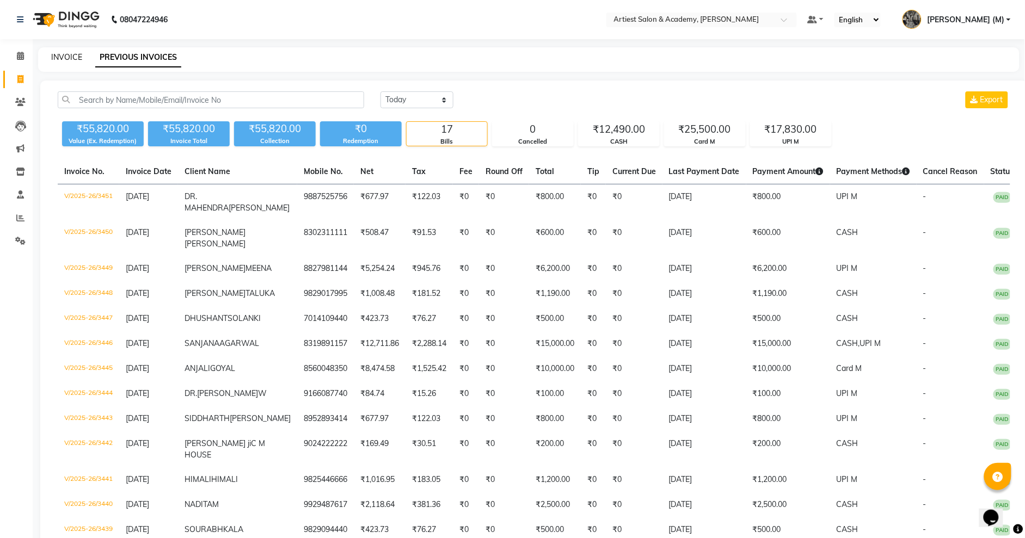
click at [71, 58] on link "INVOICE" at bounding box center [66, 57] width 31 height 10
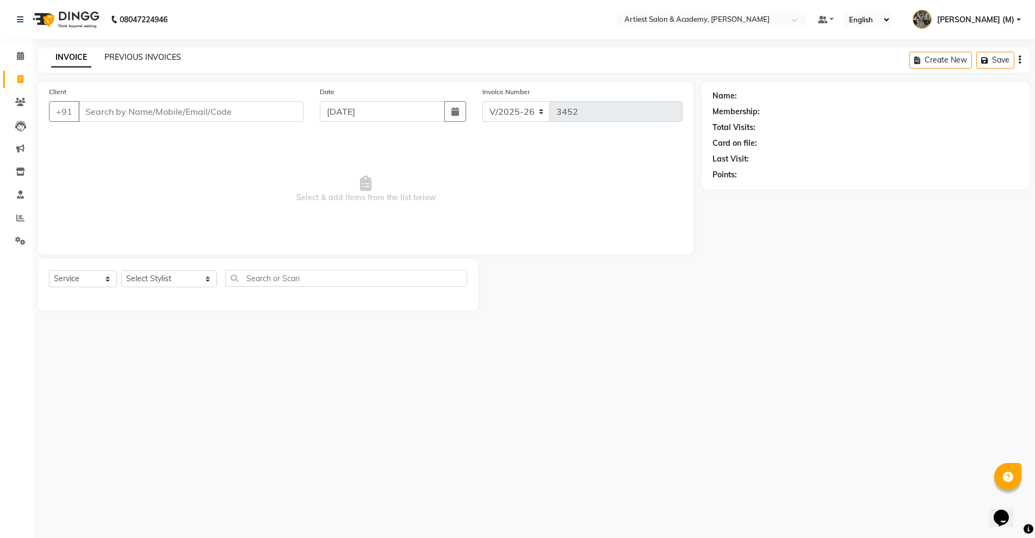
click at [118, 53] on link "PREVIOUS INVOICES" at bounding box center [142, 57] width 77 height 10
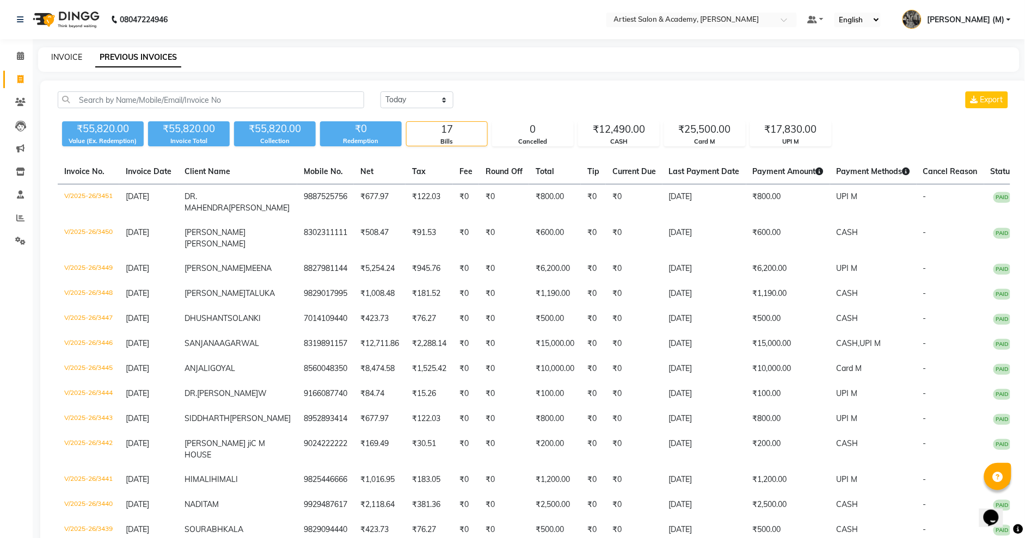
click at [70, 52] on link "INVOICE" at bounding box center [66, 57] width 31 height 10
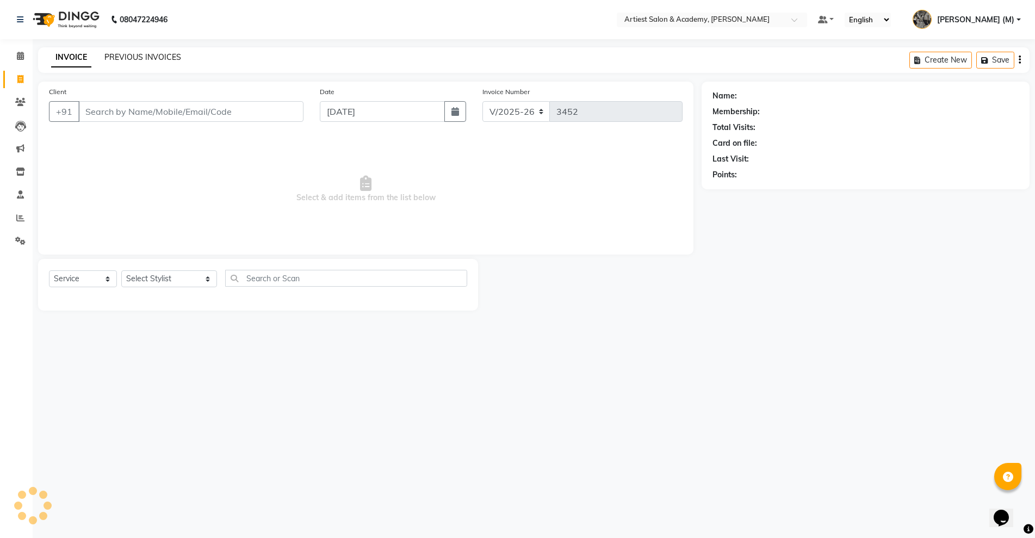
click at [134, 57] on link "PREVIOUS INVOICES" at bounding box center [142, 57] width 77 height 10
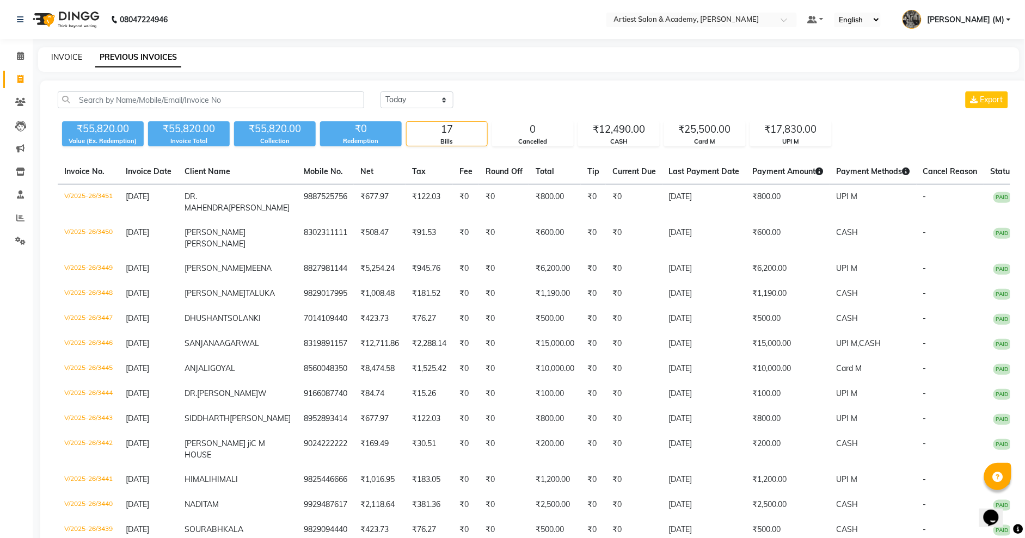
click at [73, 55] on link "INVOICE" at bounding box center [66, 57] width 31 height 10
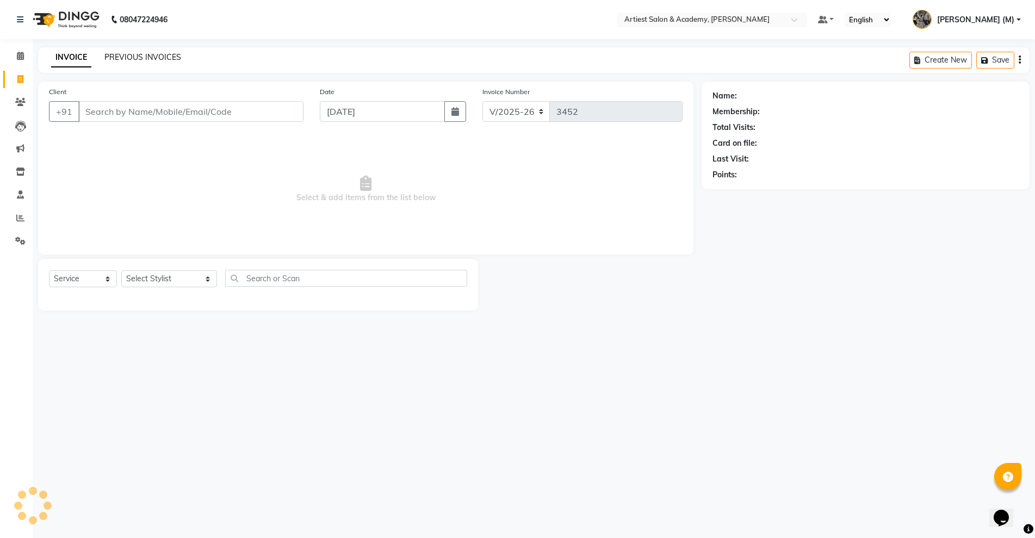
click at [132, 58] on link "PREVIOUS INVOICES" at bounding box center [142, 57] width 77 height 10
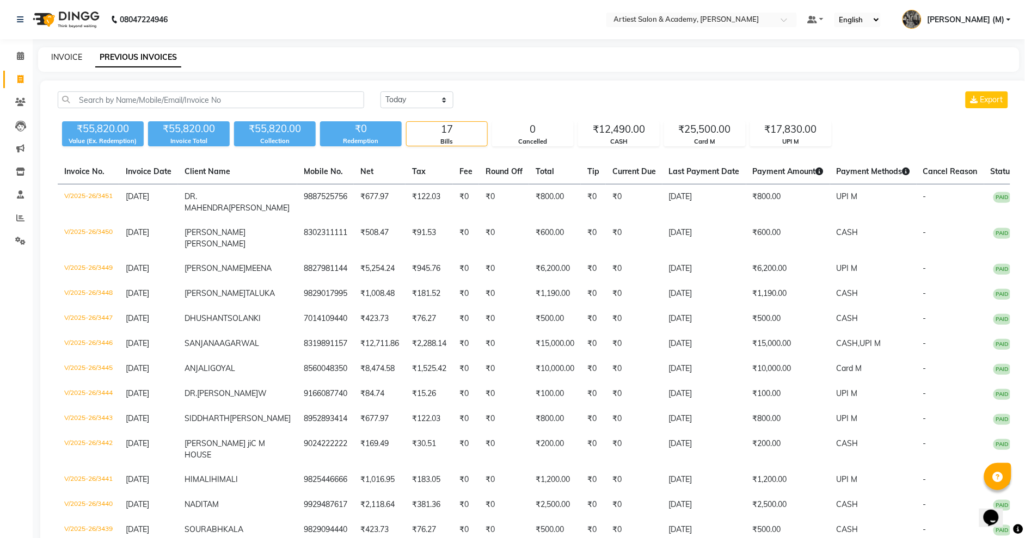
click at [76, 57] on link "INVOICE" at bounding box center [66, 57] width 31 height 10
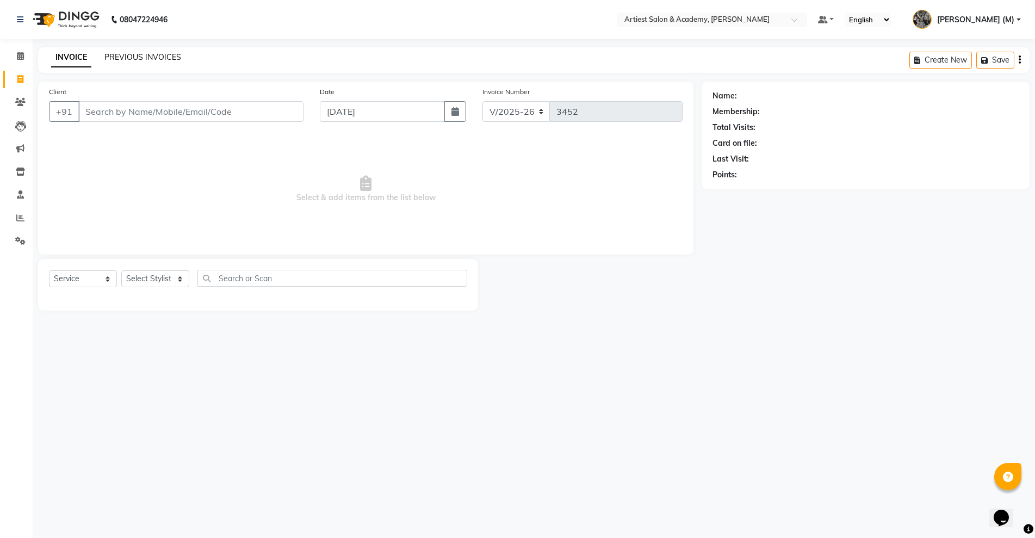
click at [128, 55] on link "PREVIOUS INVOICES" at bounding box center [142, 57] width 77 height 10
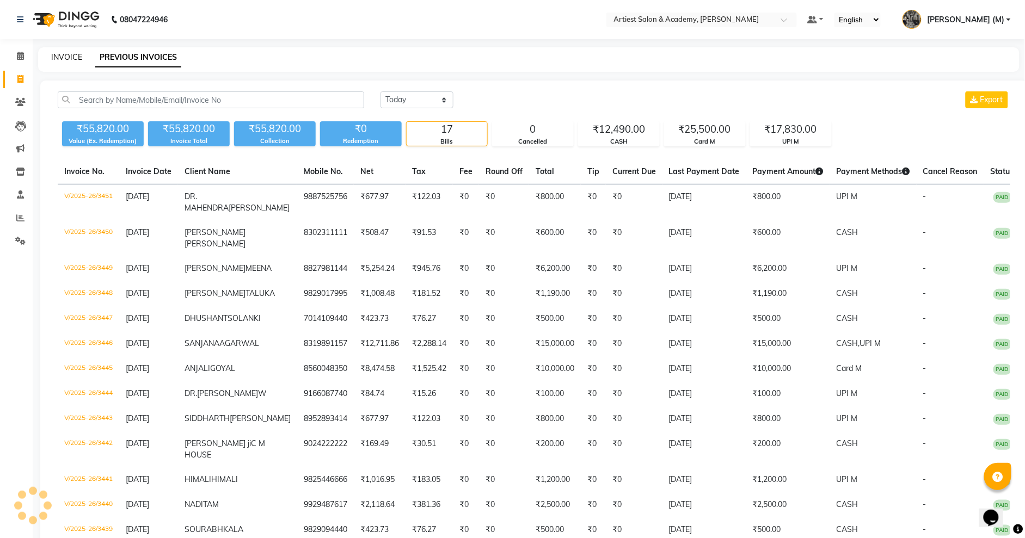
click at [68, 57] on link "INVOICE" at bounding box center [66, 57] width 31 height 10
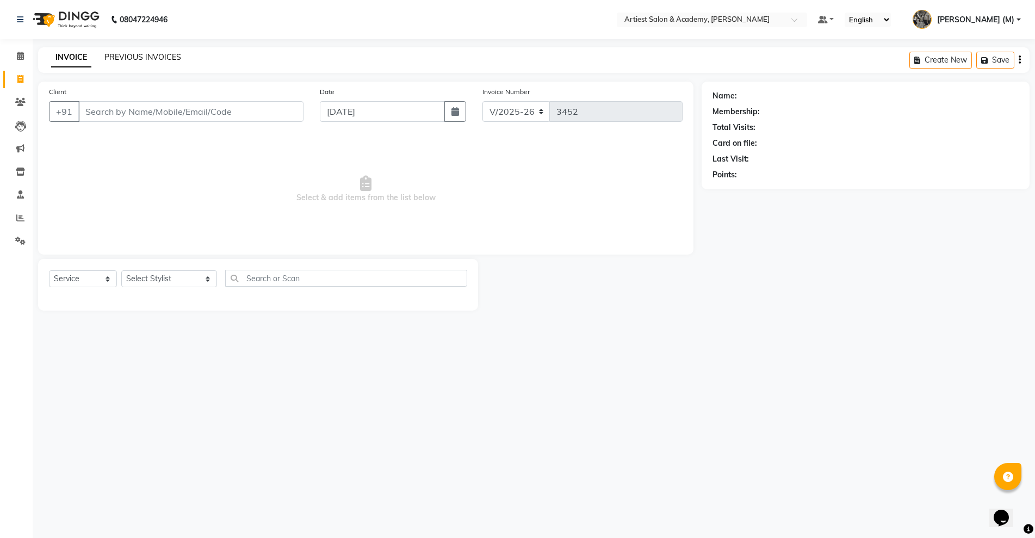
click at [161, 58] on link "PREVIOUS INVOICES" at bounding box center [142, 57] width 77 height 10
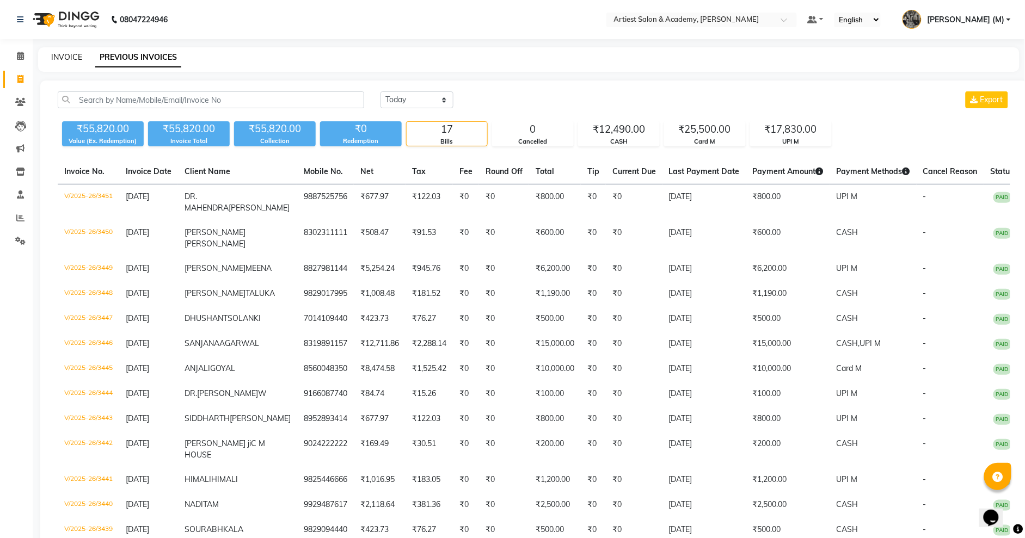
click at [71, 55] on link "INVOICE" at bounding box center [66, 57] width 31 height 10
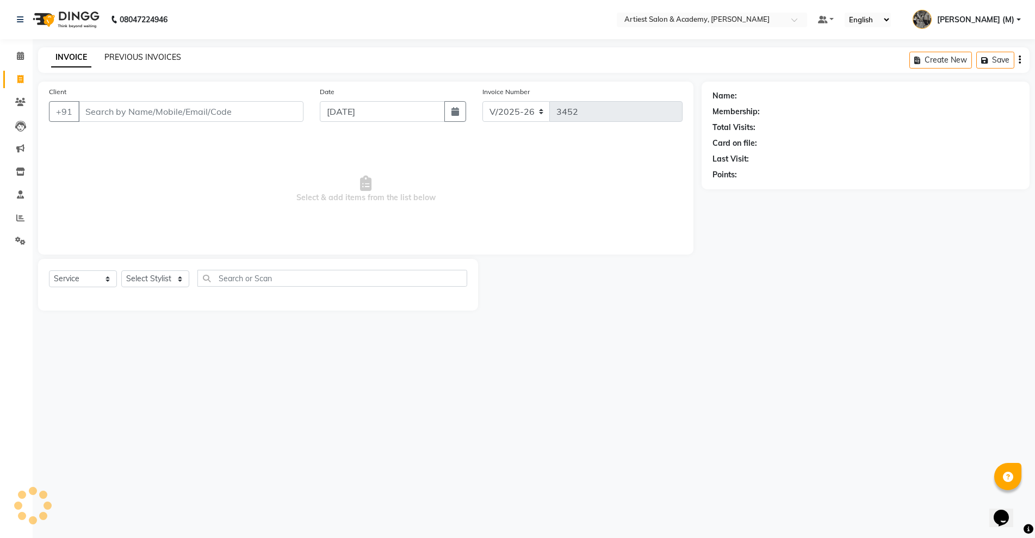
click at [136, 60] on link "PREVIOUS INVOICES" at bounding box center [142, 57] width 77 height 10
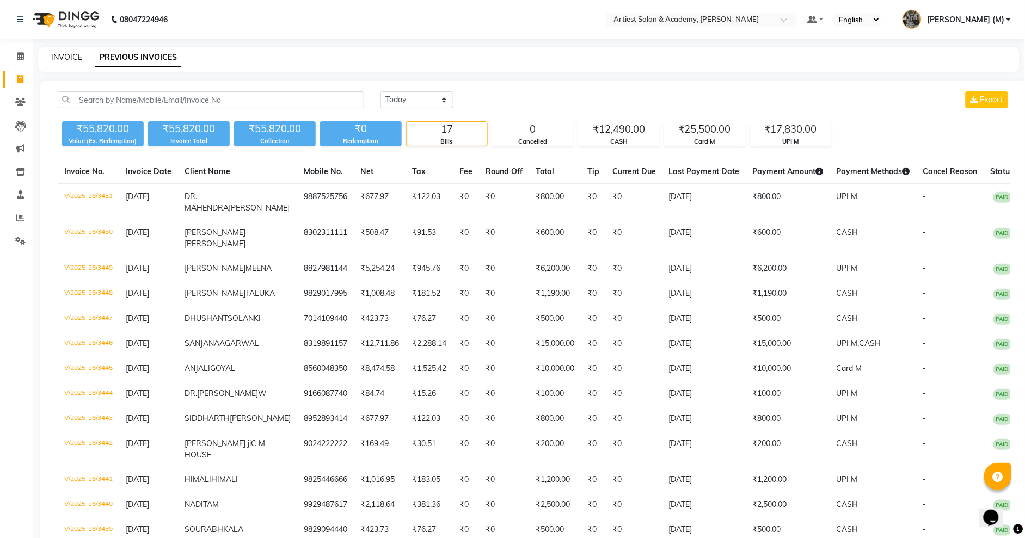
click at [72, 53] on link "INVOICE" at bounding box center [66, 57] width 31 height 10
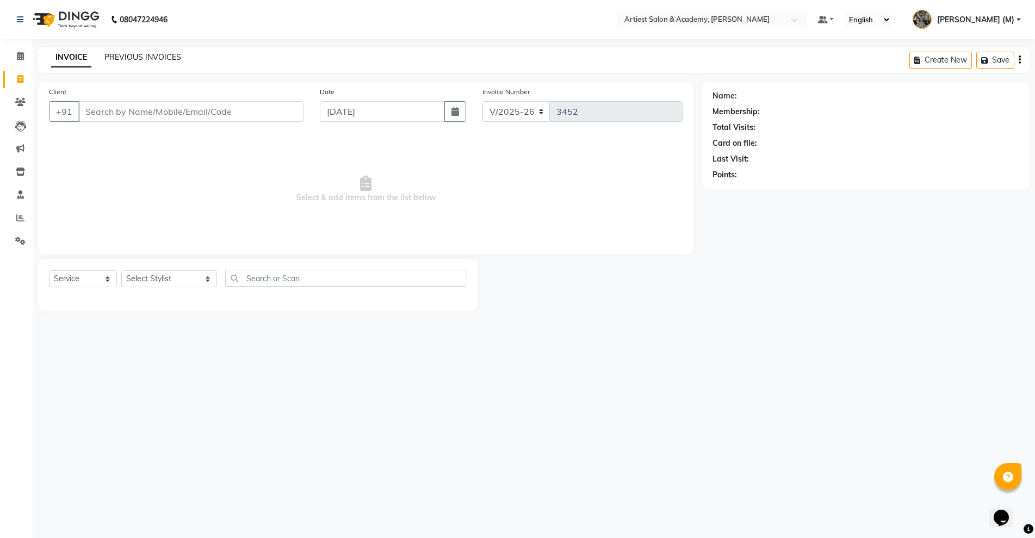
click at [132, 58] on link "PREVIOUS INVOICES" at bounding box center [142, 57] width 77 height 10
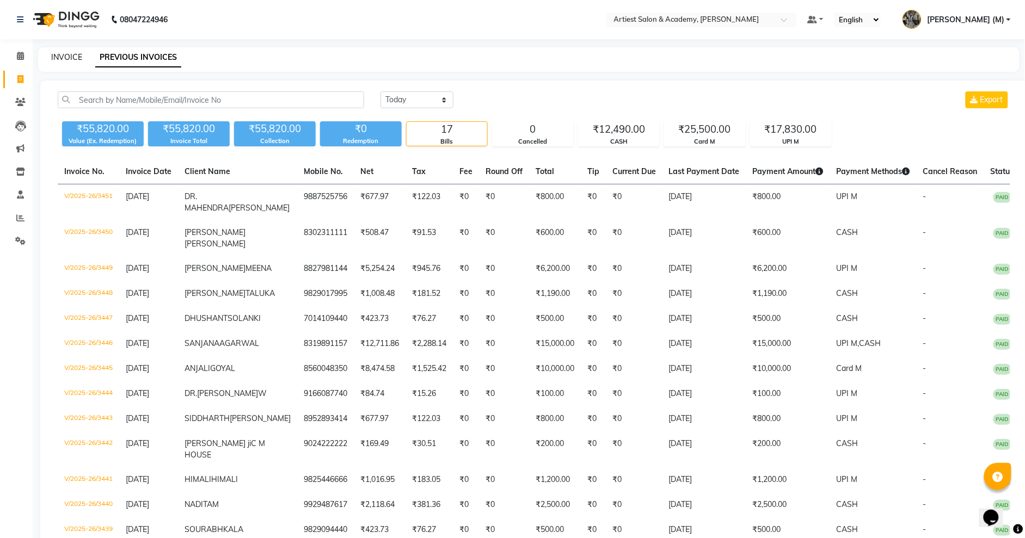
click at [64, 60] on link "INVOICE" at bounding box center [66, 57] width 31 height 10
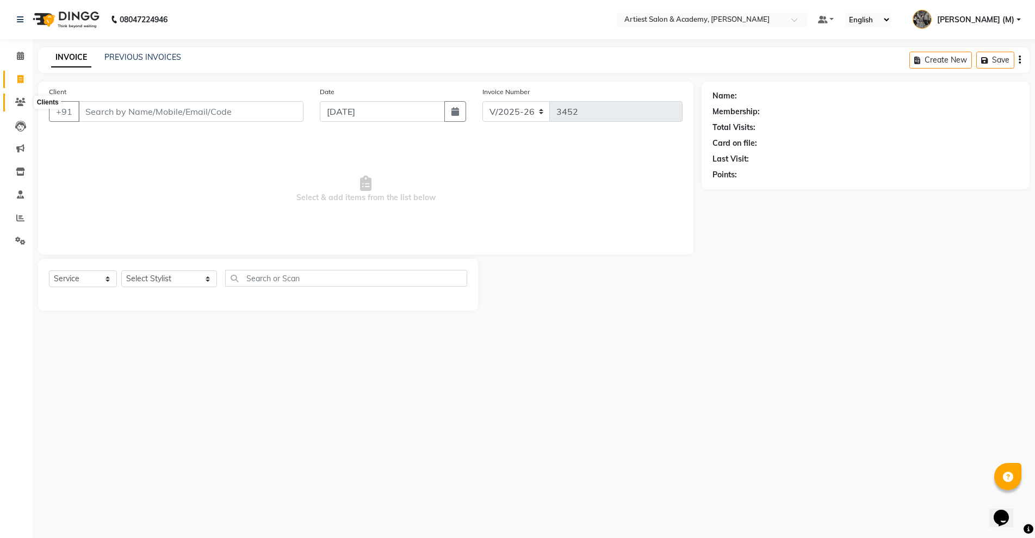
click at [20, 106] on icon at bounding box center [20, 102] width 10 height 8
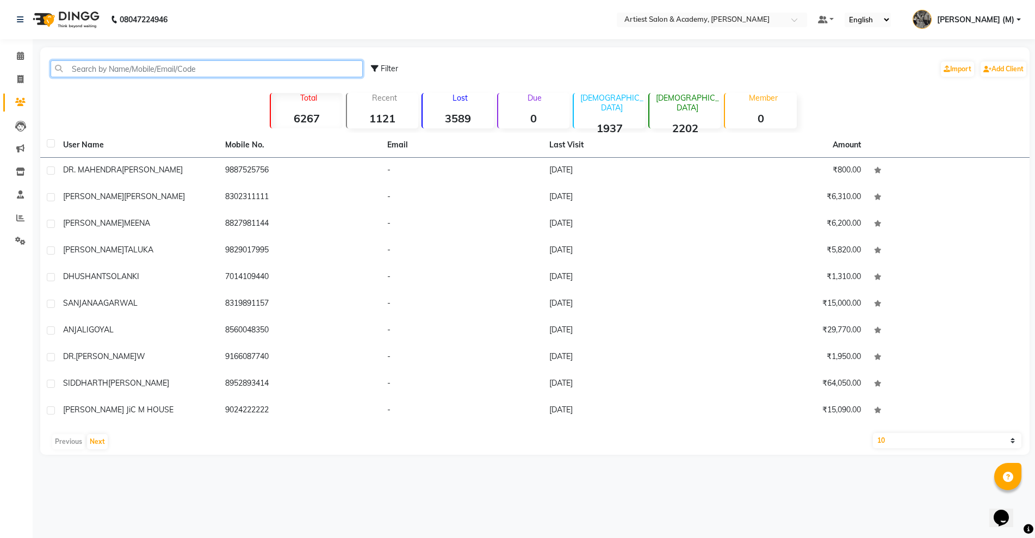
click at [95, 66] on input "text" at bounding box center [207, 68] width 312 height 17
click at [21, 78] on icon at bounding box center [20, 79] width 6 height 8
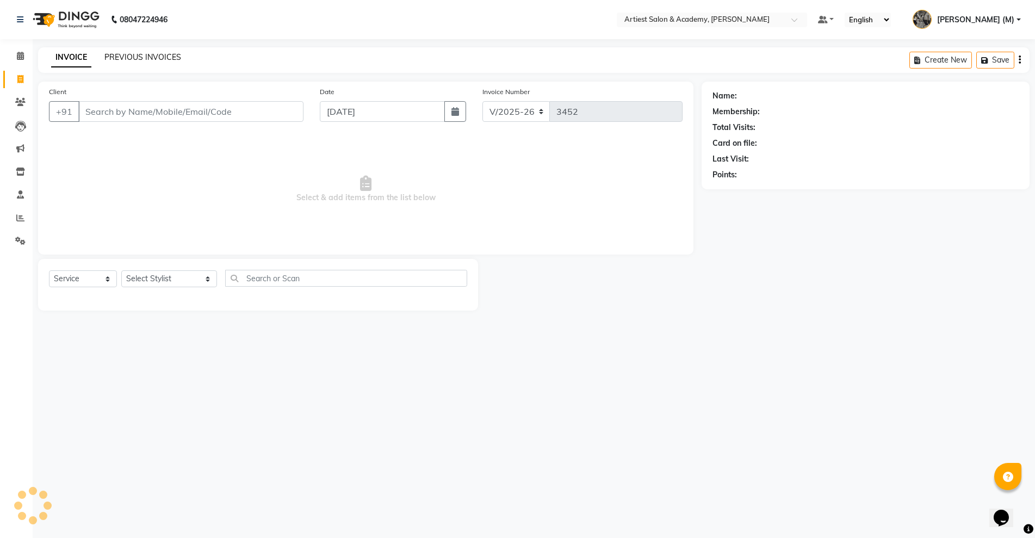
click at [133, 57] on link "PREVIOUS INVOICES" at bounding box center [142, 57] width 77 height 10
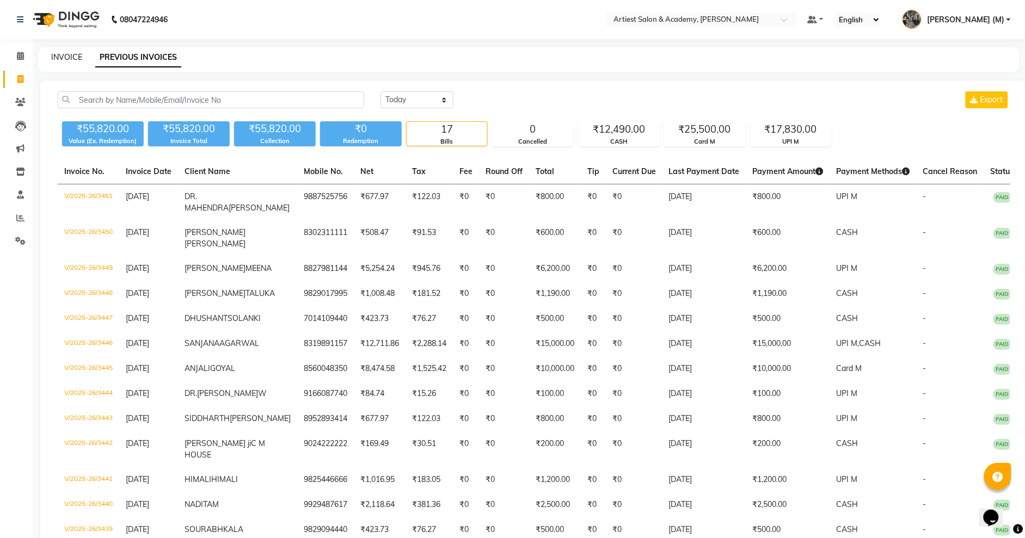
click at [67, 53] on link "INVOICE" at bounding box center [66, 57] width 31 height 10
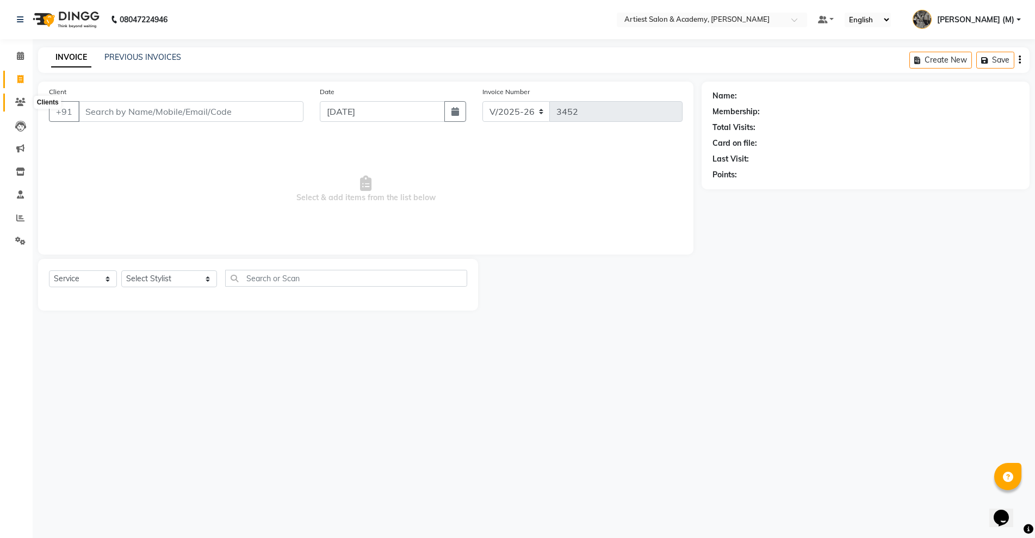
click at [22, 102] on icon at bounding box center [20, 102] width 10 height 8
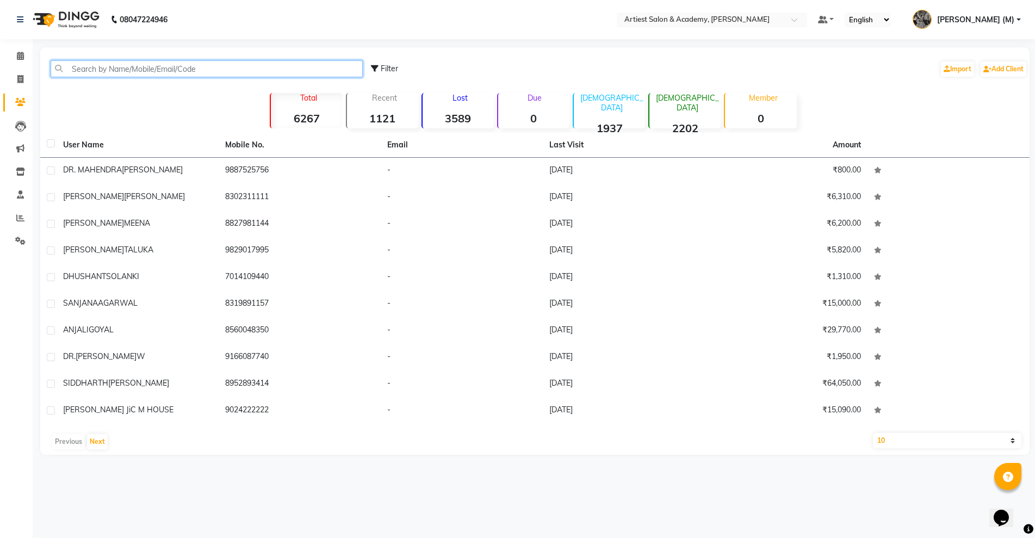
click at [114, 72] on input "text" at bounding box center [207, 68] width 312 height 17
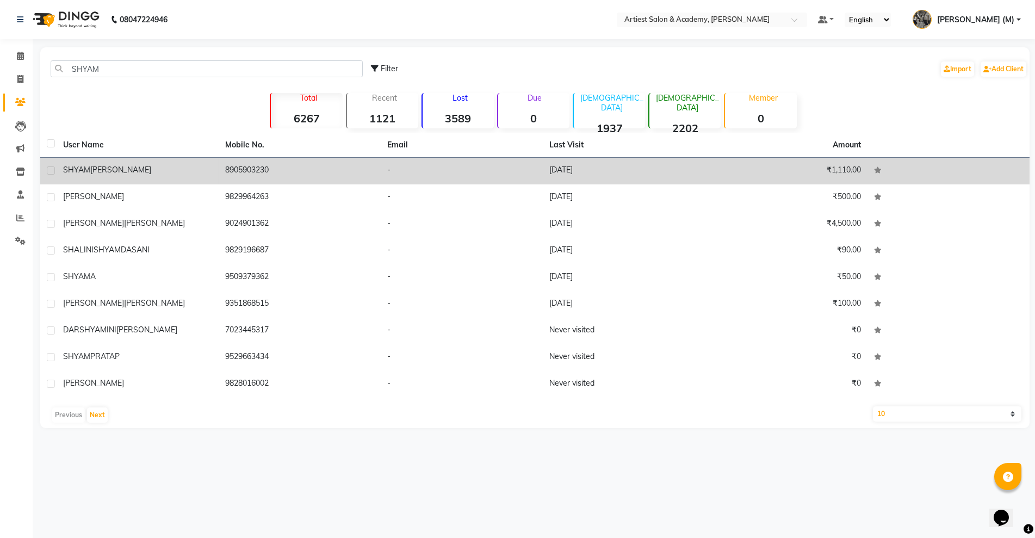
click at [567, 172] on td "28-06-2025" at bounding box center [624, 171] width 162 height 27
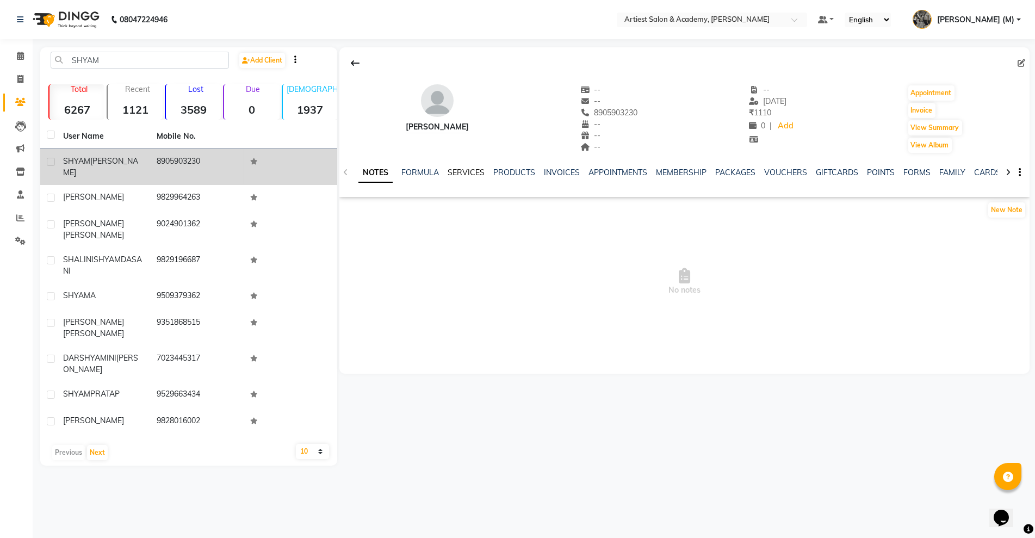
click at [458, 173] on link "SERVICES" at bounding box center [466, 173] width 37 height 10
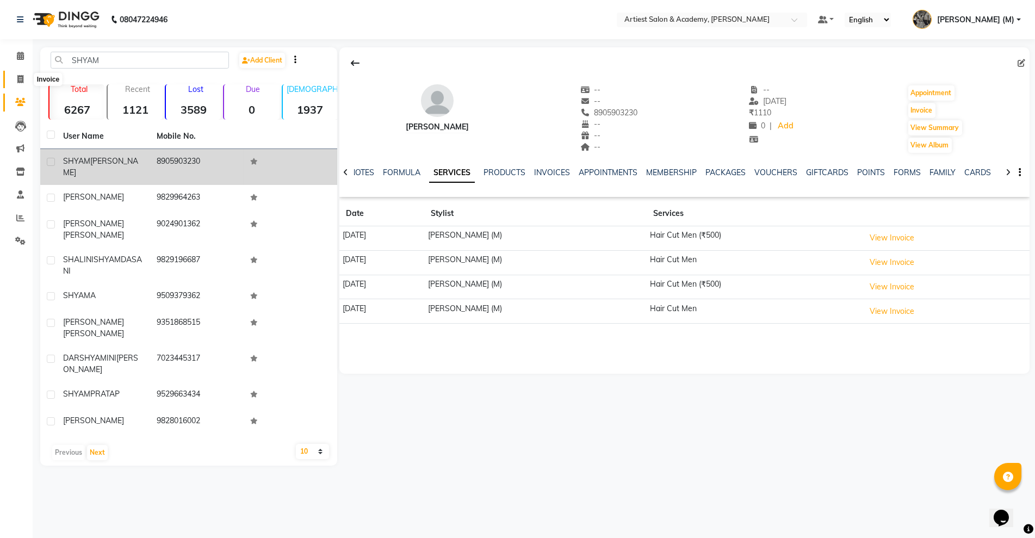
click at [16, 76] on span at bounding box center [20, 79] width 19 height 13
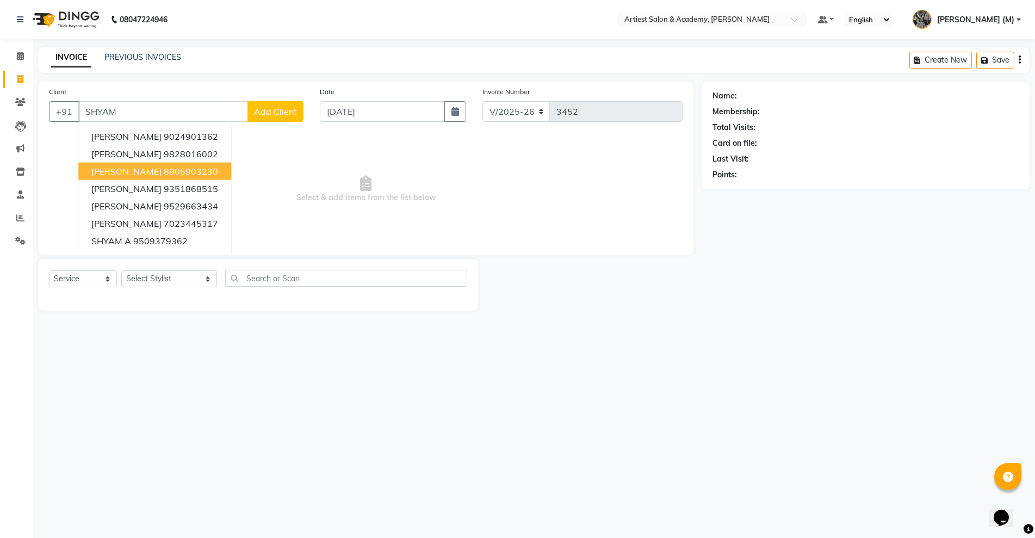
click at [164, 173] on ngb-highlight "8905903230" at bounding box center [191, 171] width 54 height 11
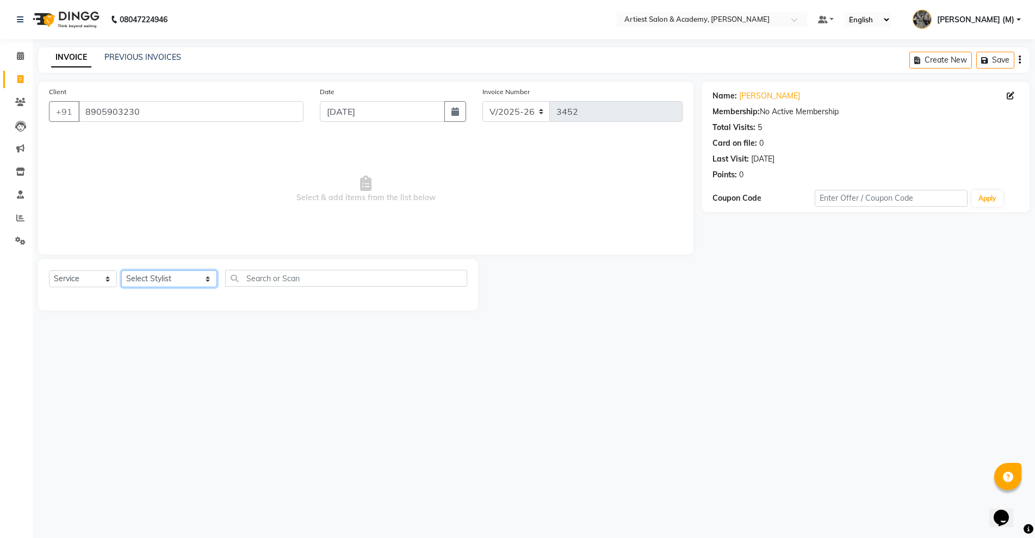
click at [178, 276] on select "Select Stylist ARJUN SAHU (M) CHANCHAL (F) DINESH SAIN DRASHTI GULFSHA KOMAL ME…" at bounding box center [169, 278] width 96 height 17
click at [121, 270] on select "Select Stylist ARJUN SAHU (M) CHANCHAL (F) DINESH SAIN DRASHTI GULFSHA KOMAL ME…" at bounding box center [169, 278] width 96 height 17
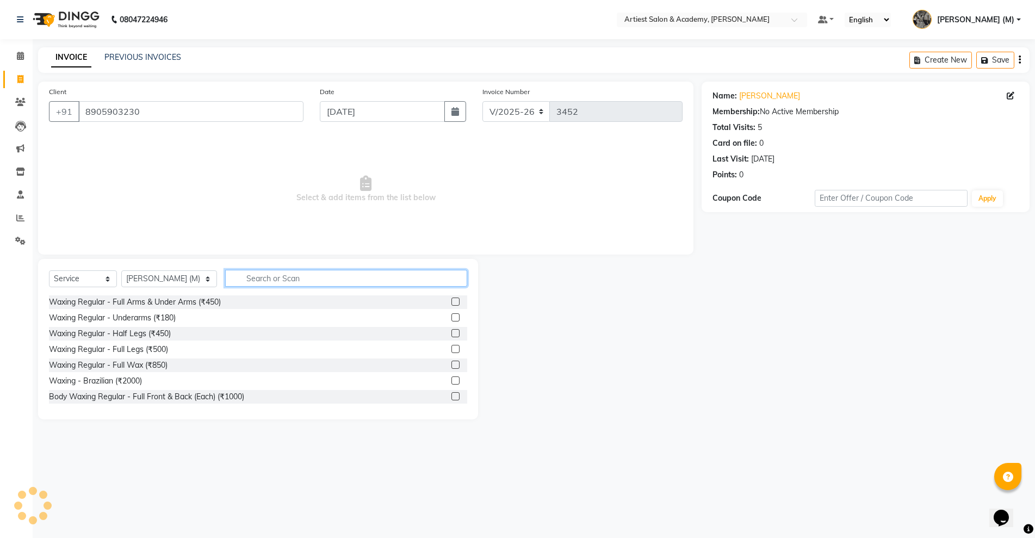
click at [238, 283] on input "text" at bounding box center [346, 278] width 242 height 17
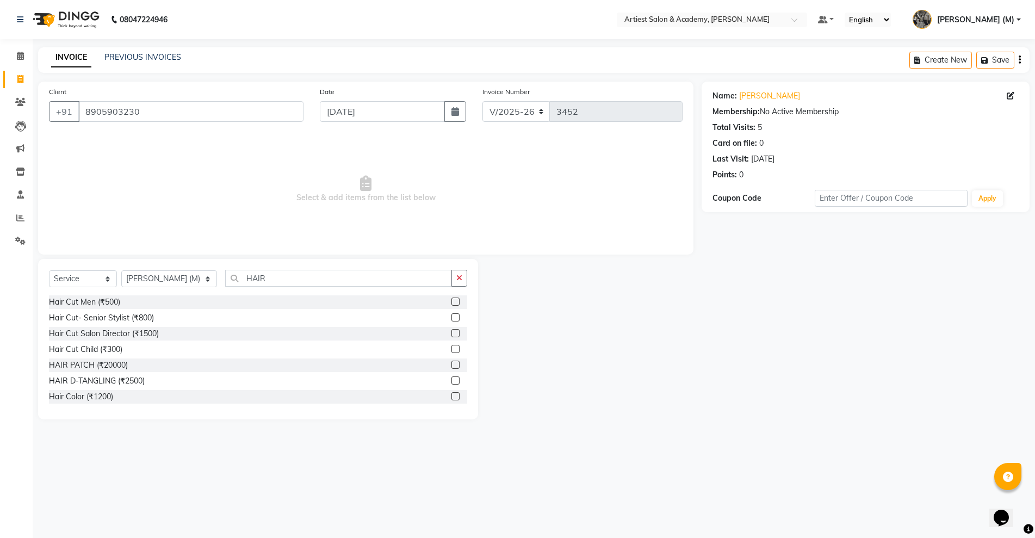
click at [452, 303] on label at bounding box center [456, 302] width 8 height 8
click at [452, 303] on input "checkbox" at bounding box center [455, 302] width 7 height 7
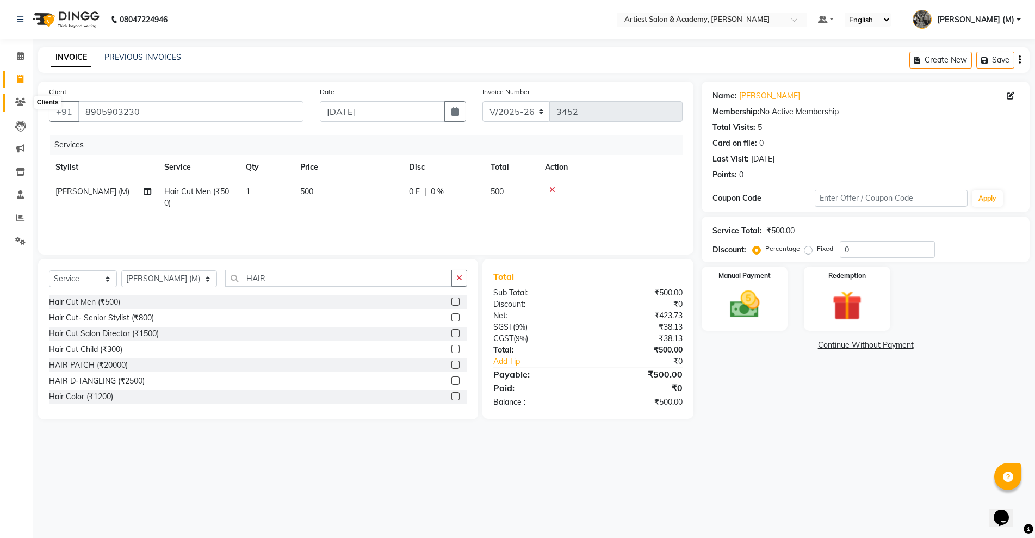
click at [20, 102] on icon at bounding box center [20, 102] width 10 height 8
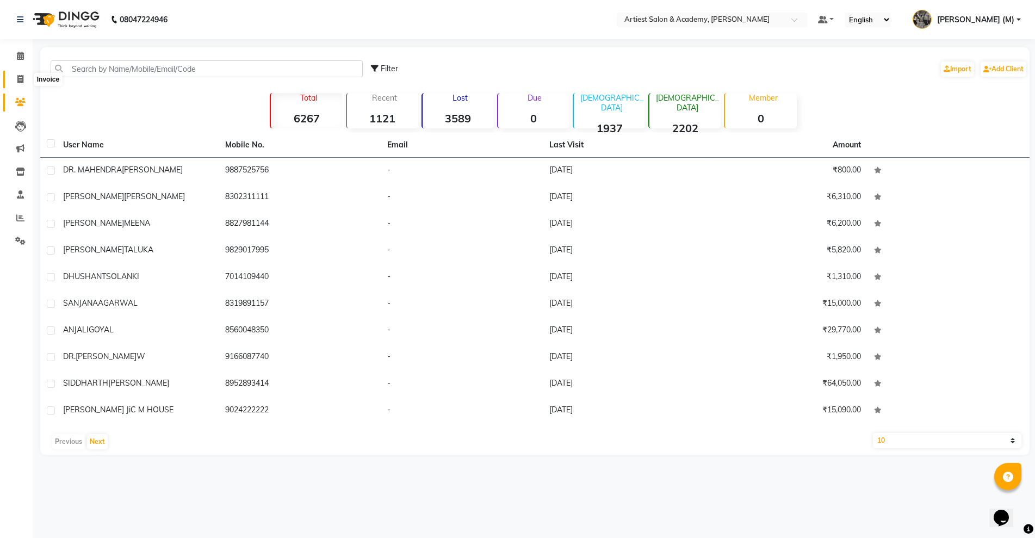
click at [19, 79] on icon at bounding box center [20, 79] width 6 height 8
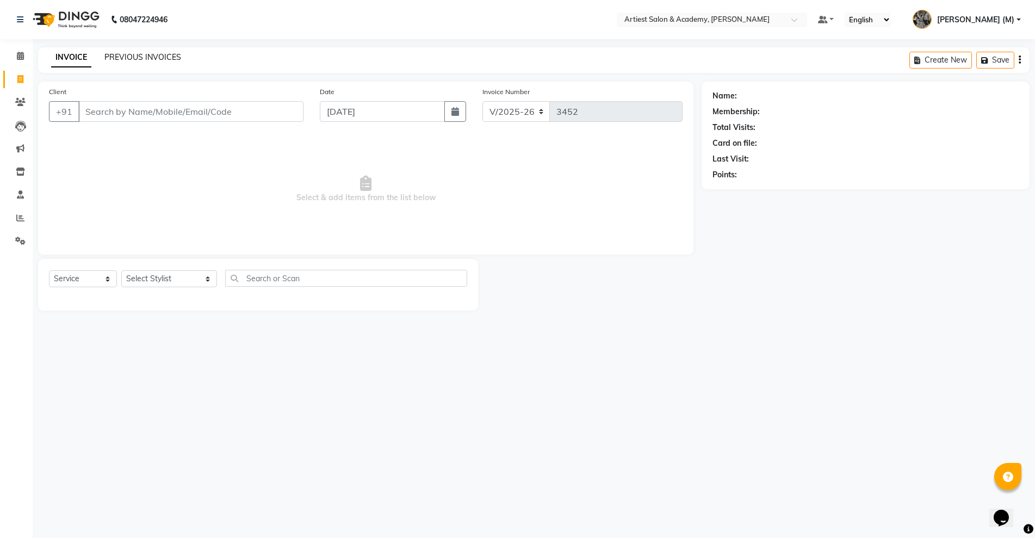
click at [139, 58] on link "PREVIOUS INVOICES" at bounding box center [142, 57] width 77 height 10
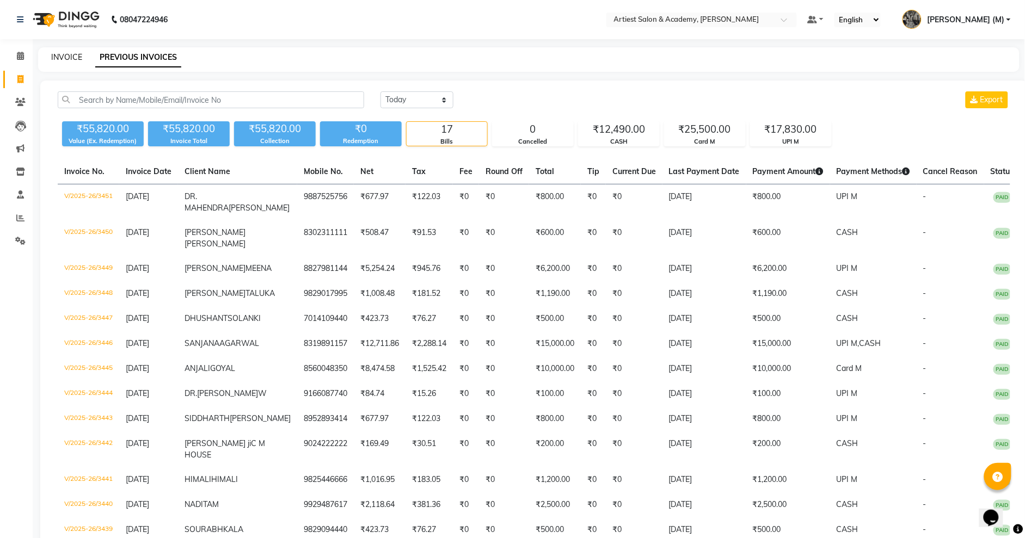
click at [74, 53] on link "INVOICE" at bounding box center [66, 57] width 31 height 10
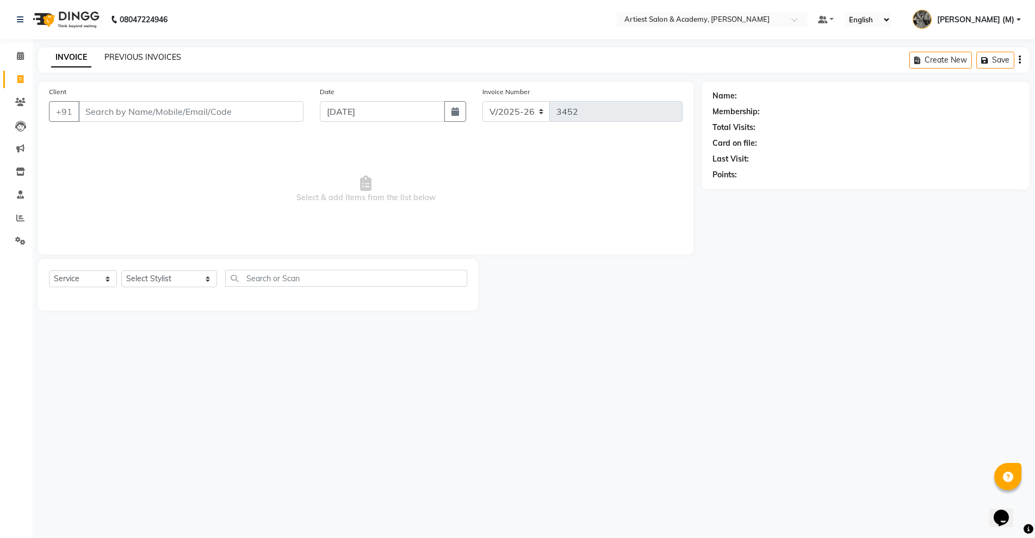
click at [136, 55] on link "PREVIOUS INVOICES" at bounding box center [142, 57] width 77 height 10
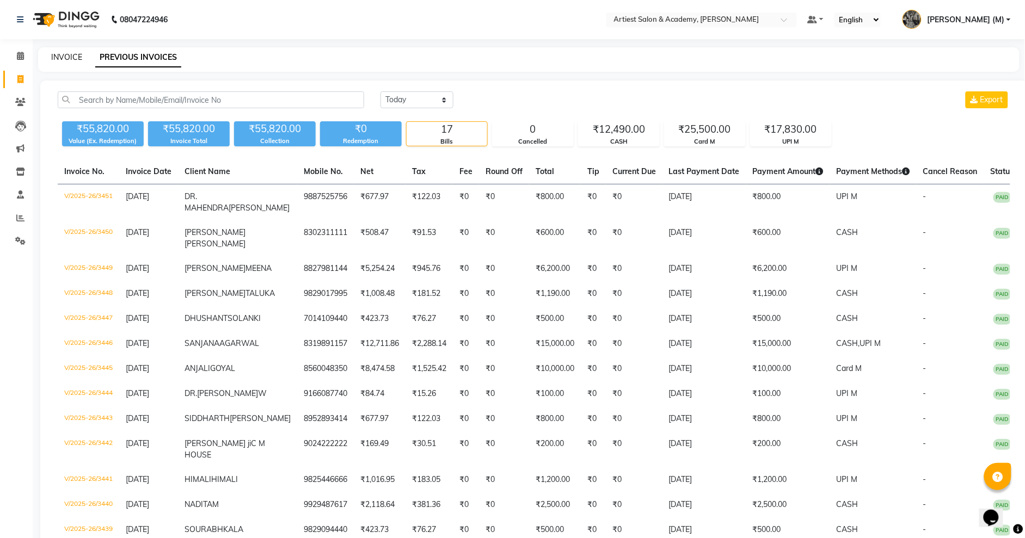
click at [64, 56] on link "INVOICE" at bounding box center [66, 57] width 31 height 10
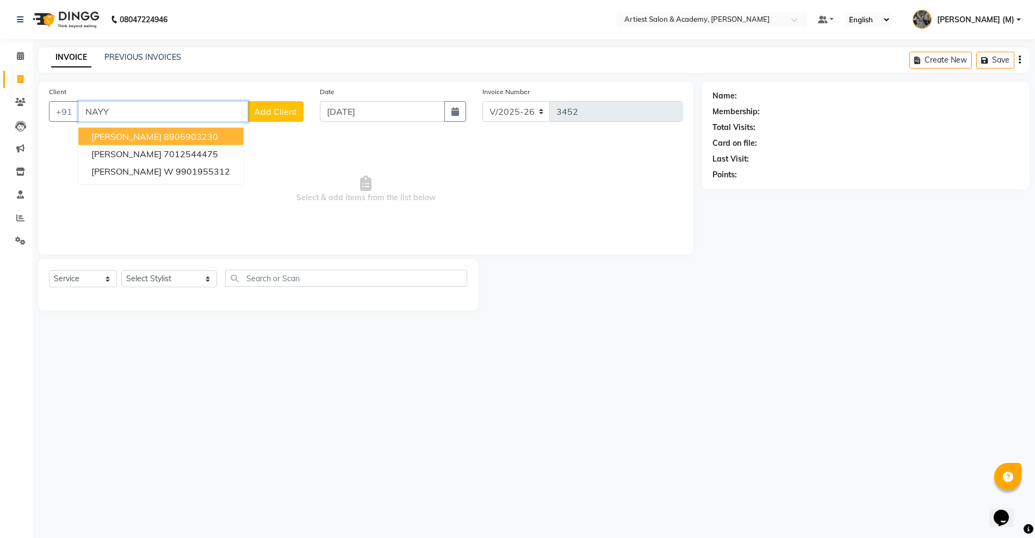
click at [195, 137] on ngb-highlight "8905903230" at bounding box center [191, 136] width 54 height 11
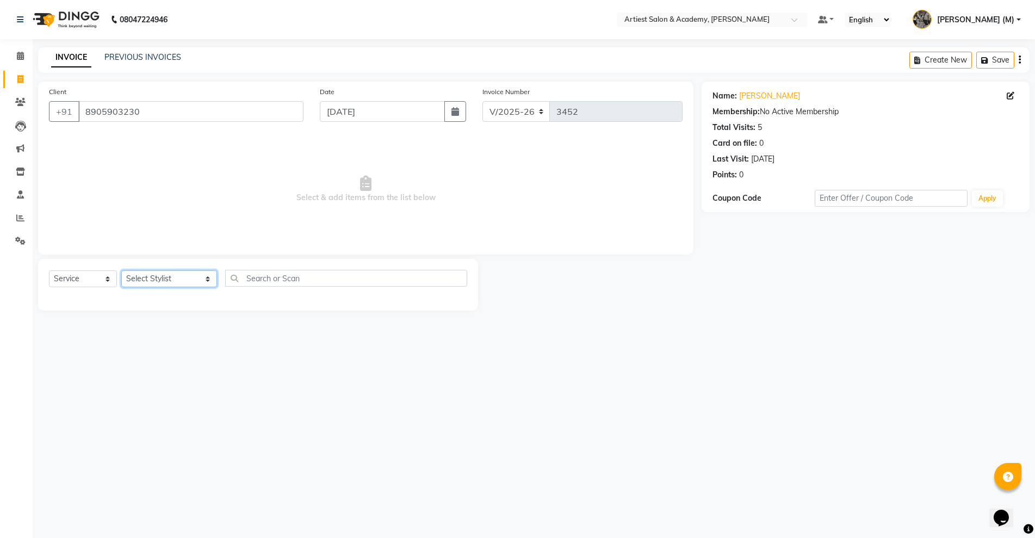
click at [176, 277] on select "Select Stylist ARJUN SAHU (M) CHANCHAL (F) DINESH SAIN DRASHTI GULFSHA KOMAL ME…" at bounding box center [169, 278] width 96 height 17
click at [121, 270] on select "Select Stylist ARJUN SAHU (M) CHANCHAL (F) DINESH SAIN DRASHTI GULFSHA KOMAL ME…" at bounding box center [169, 278] width 96 height 17
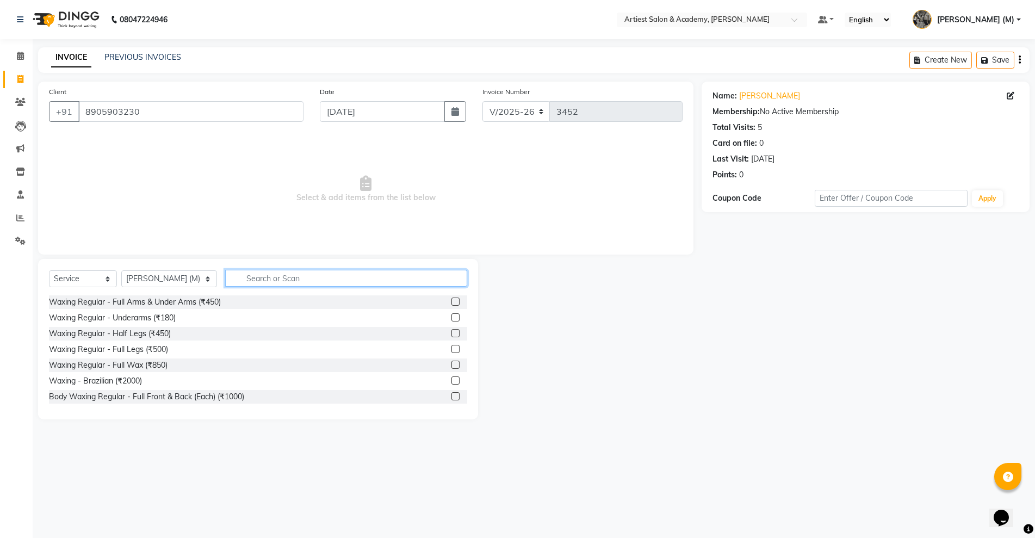
click at [240, 276] on input "text" at bounding box center [346, 278] width 242 height 17
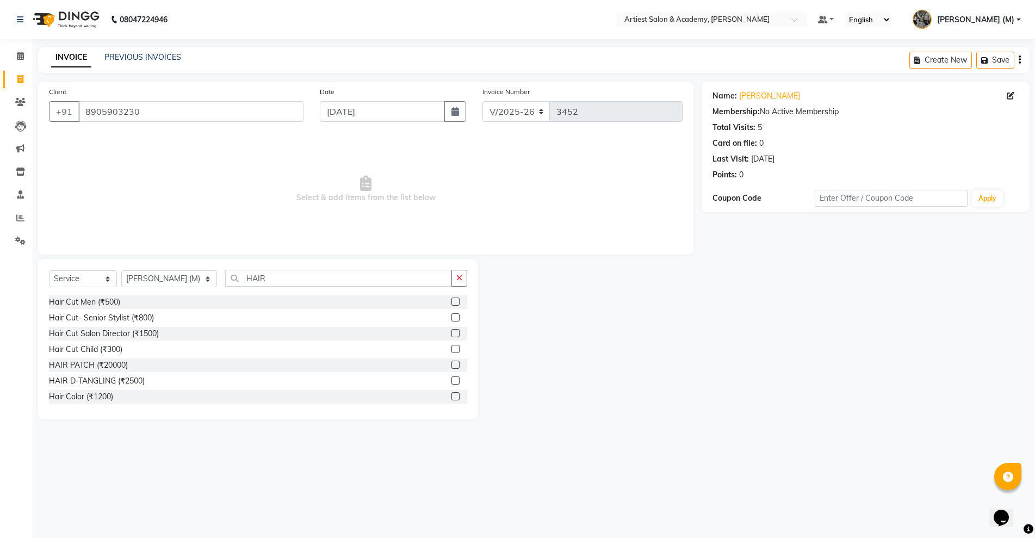
click at [452, 302] on label at bounding box center [456, 302] width 8 height 8
click at [452, 302] on input "checkbox" at bounding box center [455, 302] width 7 height 7
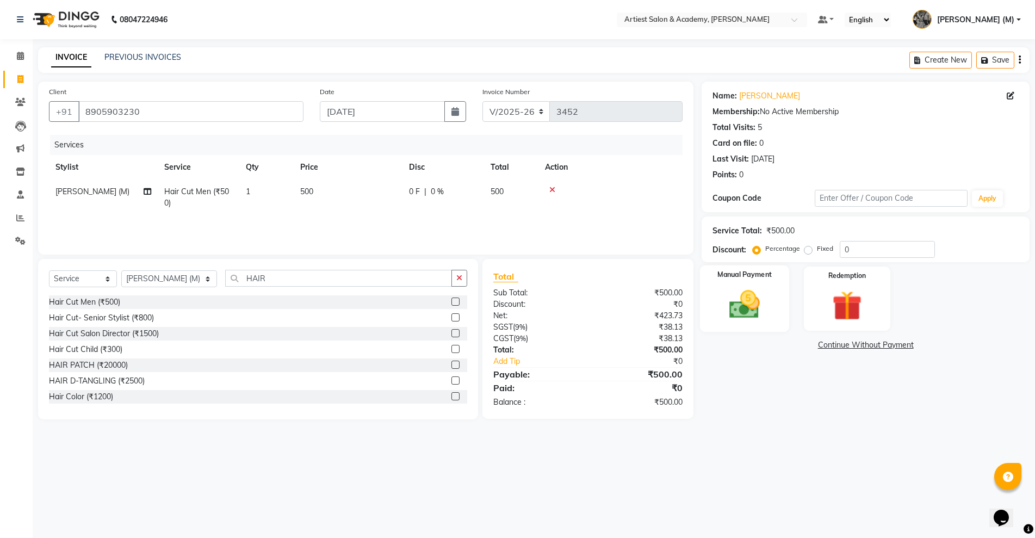
click at [744, 313] on img at bounding box center [745, 304] width 50 height 35
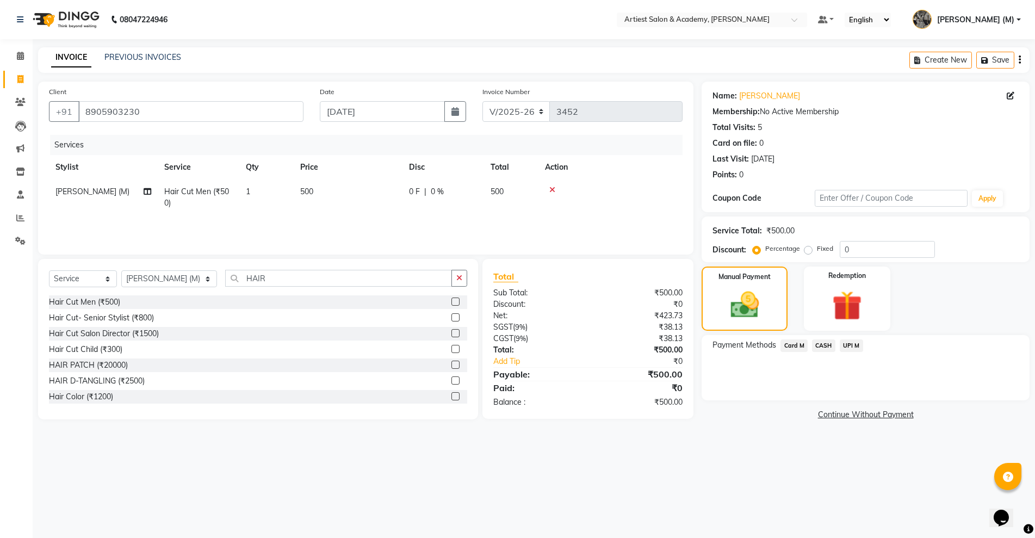
click at [823, 347] on span "CASH" at bounding box center [823, 346] width 23 height 13
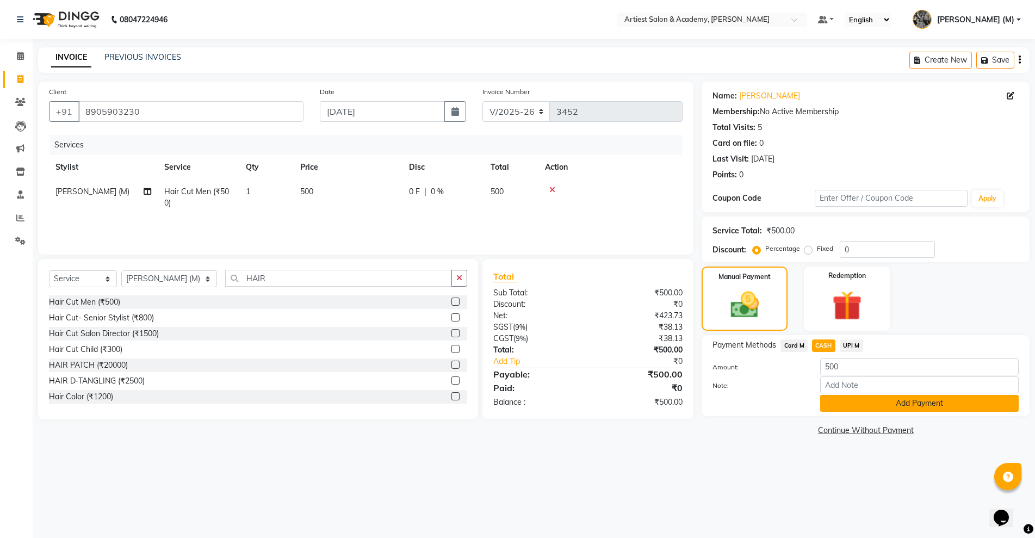
click at [935, 405] on button "Add Payment" at bounding box center [920, 403] width 199 height 17
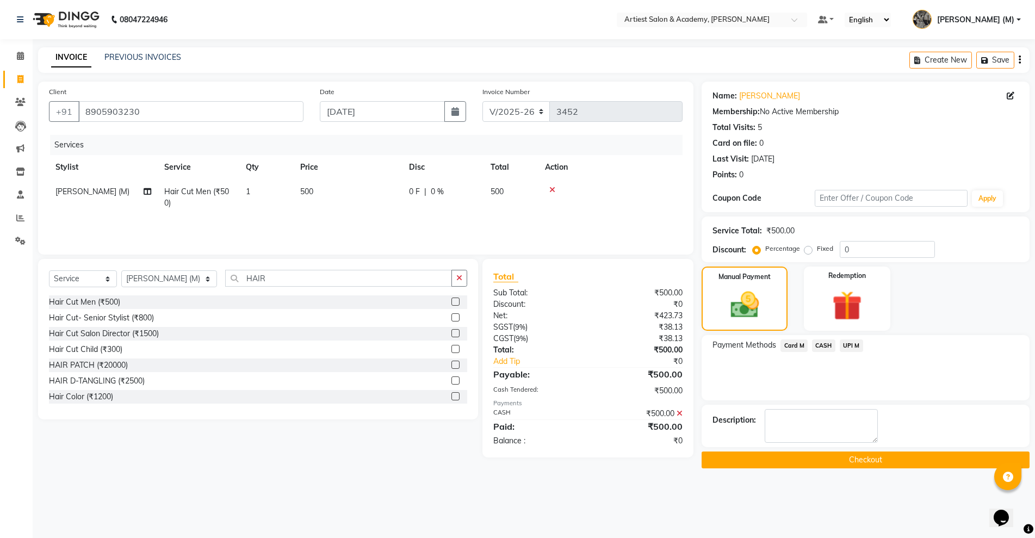
click at [879, 465] on button "Checkout" at bounding box center [866, 460] width 328 height 17
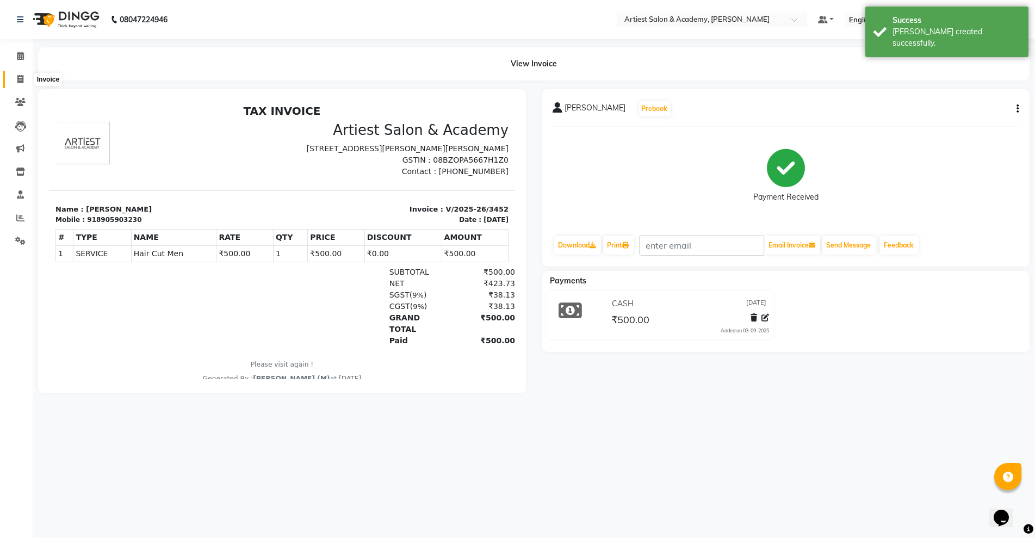
click at [22, 75] on icon at bounding box center [20, 79] width 6 height 8
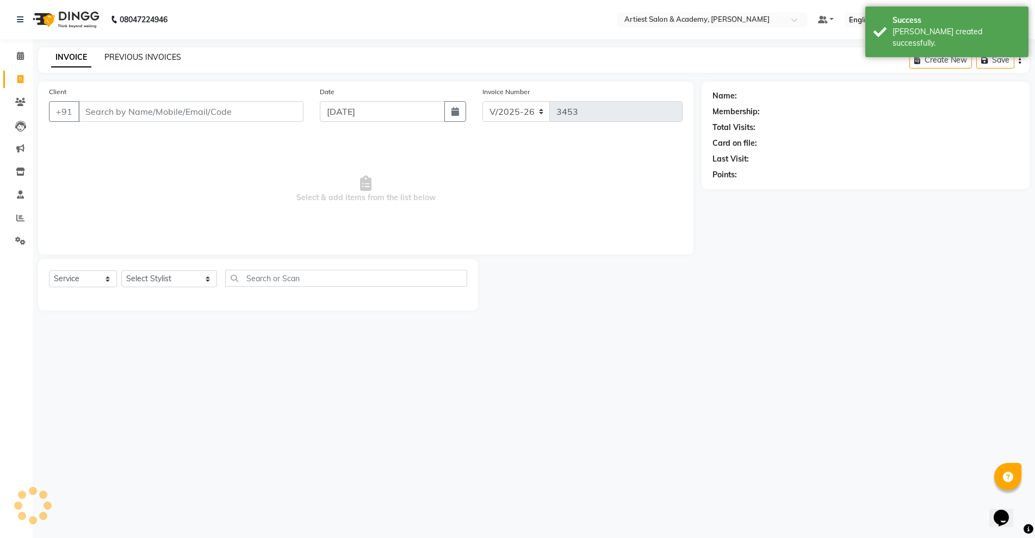
click at [133, 59] on link "PREVIOUS INVOICES" at bounding box center [142, 57] width 77 height 10
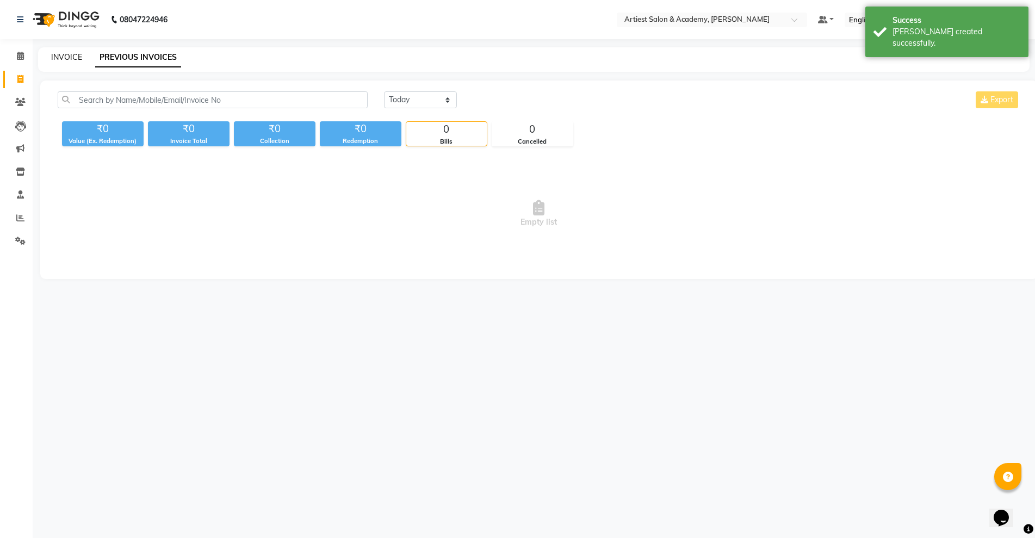
click at [69, 54] on link "INVOICE" at bounding box center [66, 57] width 31 height 10
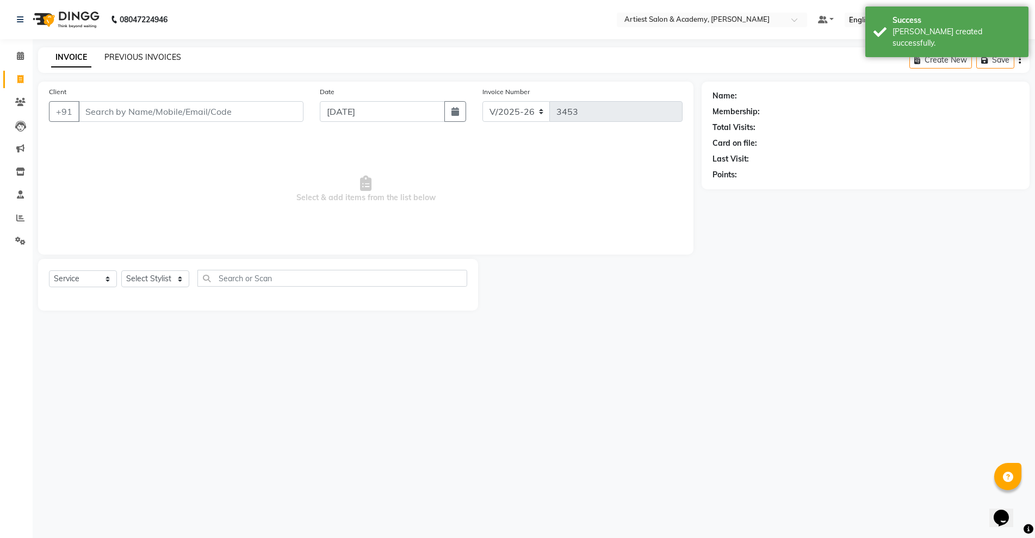
click at [133, 58] on link "PREVIOUS INVOICES" at bounding box center [142, 57] width 77 height 10
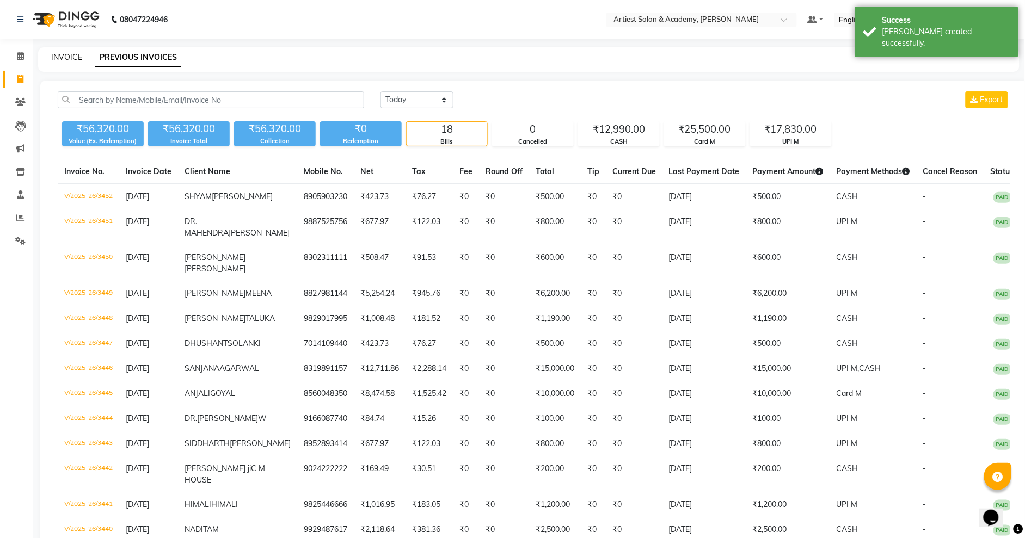
click at [58, 56] on link "INVOICE" at bounding box center [66, 57] width 31 height 10
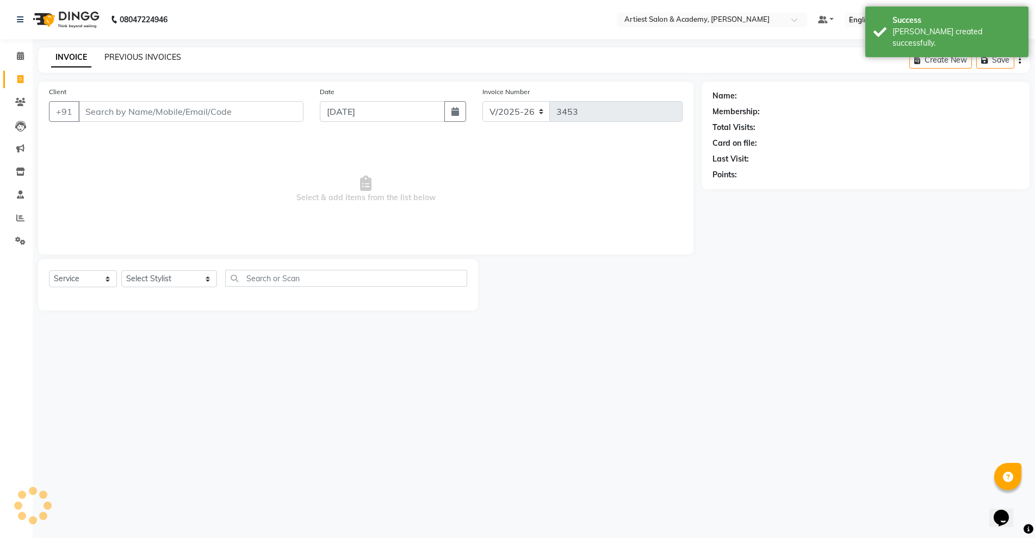
click at [120, 58] on link "PREVIOUS INVOICES" at bounding box center [142, 57] width 77 height 10
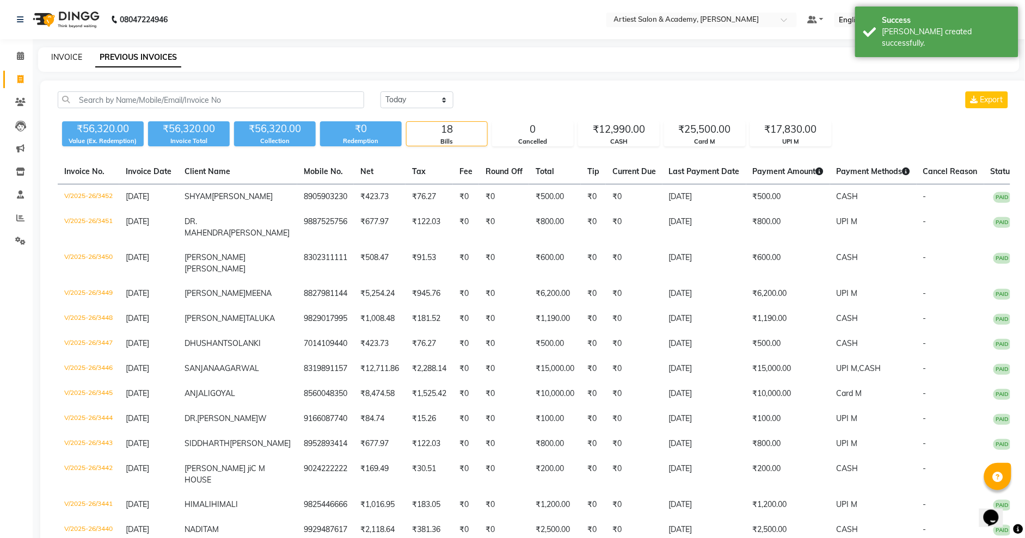
click at [73, 58] on link "INVOICE" at bounding box center [66, 57] width 31 height 10
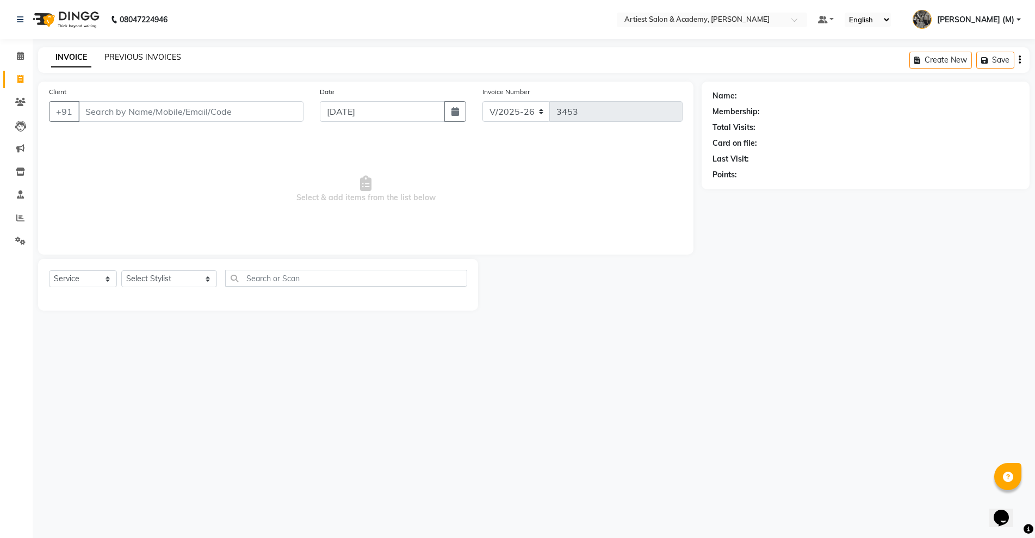
click at [141, 55] on link "PREVIOUS INVOICES" at bounding box center [142, 57] width 77 height 10
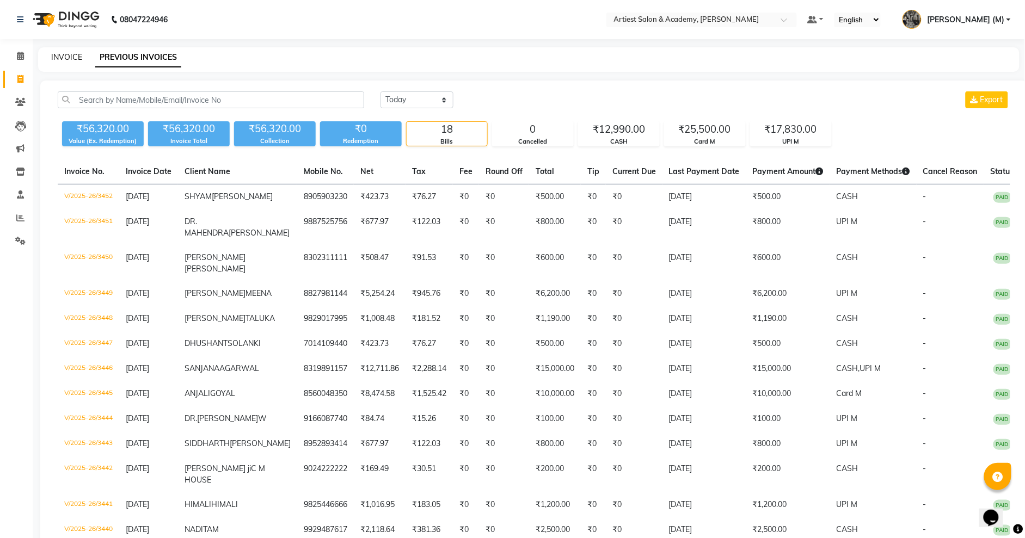
click at [70, 55] on link "INVOICE" at bounding box center [66, 57] width 31 height 10
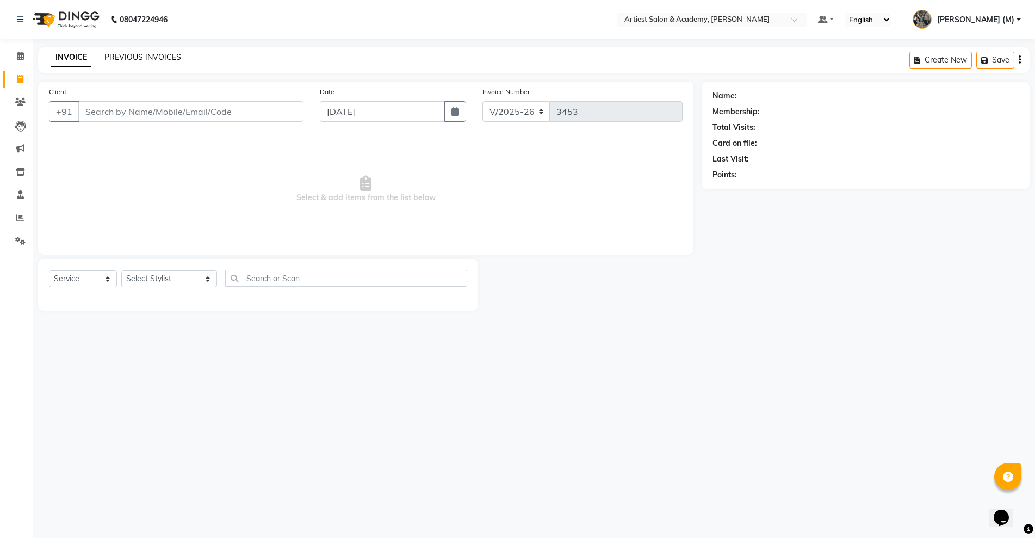
click at [152, 54] on link "PREVIOUS INVOICES" at bounding box center [142, 57] width 77 height 10
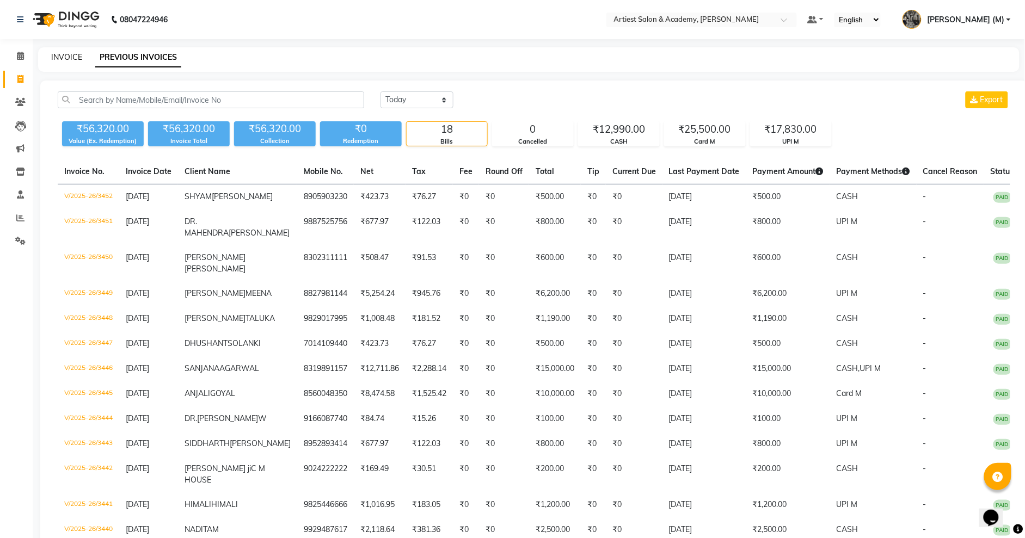
click at [66, 55] on link "INVOICE" at bounding box center [66, 57] width 31 height 10
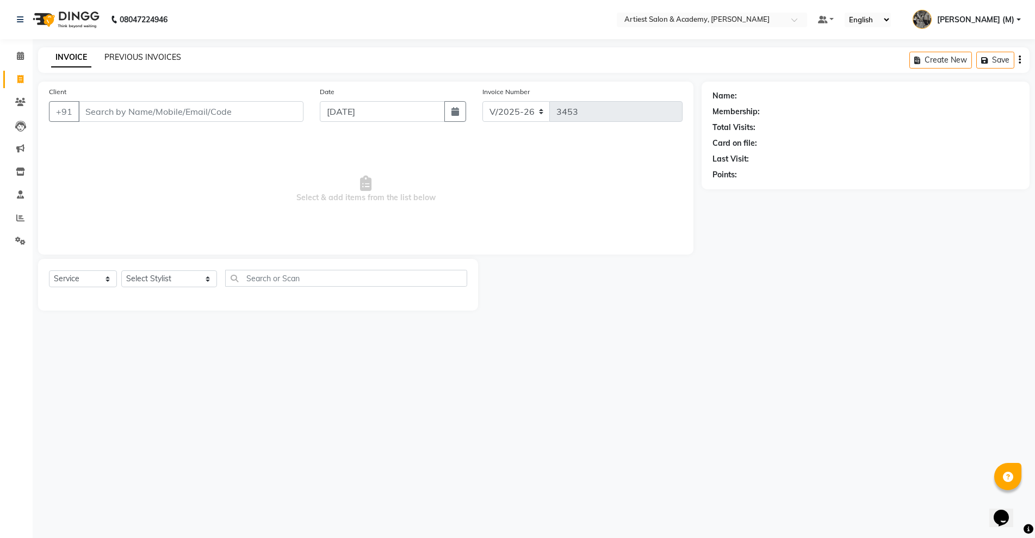
click at [138, 57] on link "PREVIOUS INVOICES" at bounding box center [142, 57] width 77 height 10
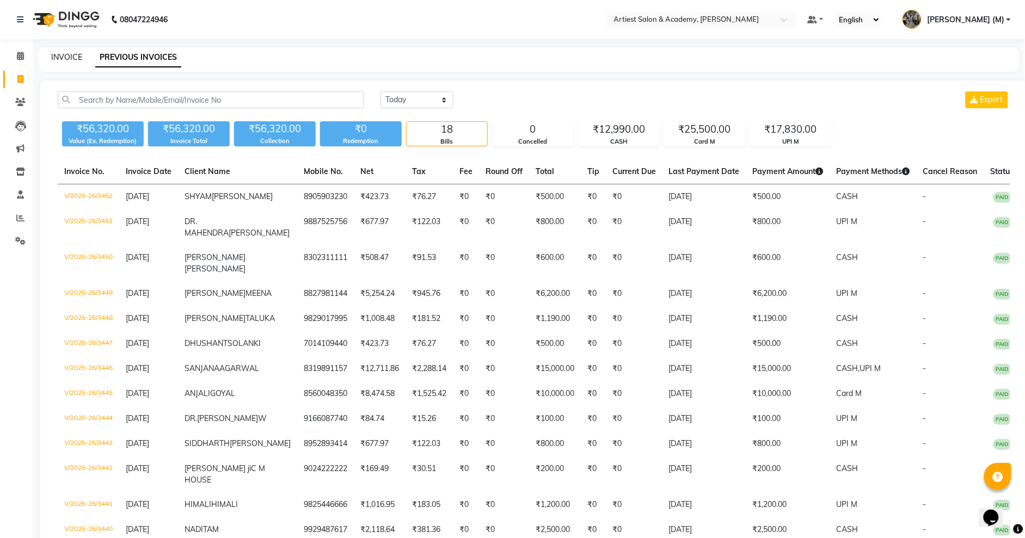
click at [65, 54] on link "INVOICE" at bounding box center [66, 57] width 31 height 10
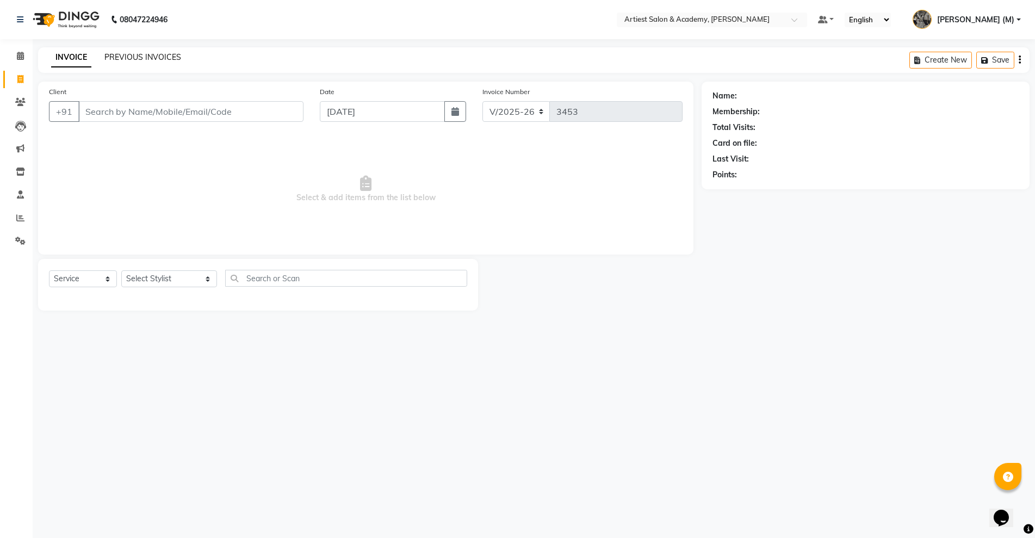
click at [138, 58] on link "PREVIOUS INVOICES" at bounding box center [142, 57] width 77 height 10
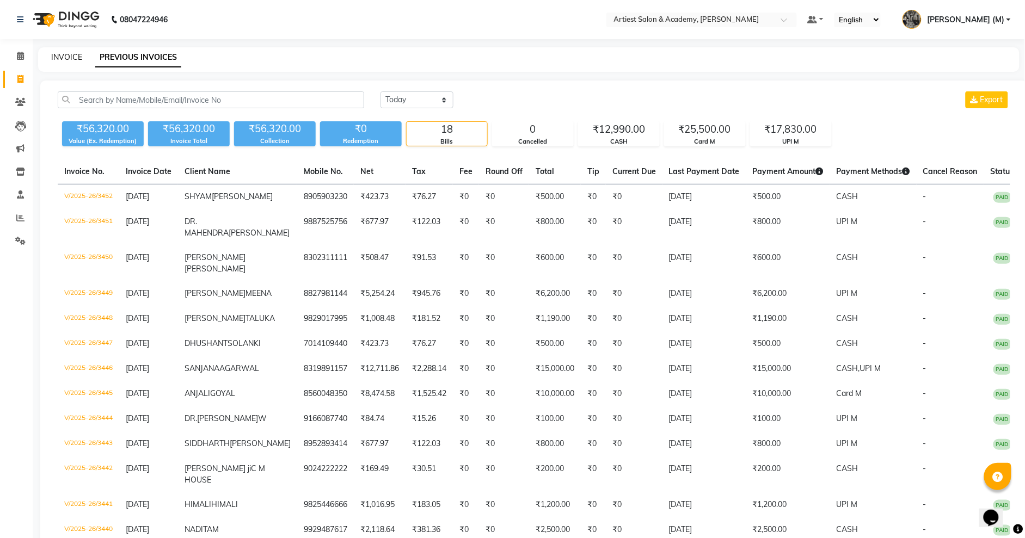
click at [66, 58] on link "INVOICE" at bounding box center [66, 57] width 31 height 10
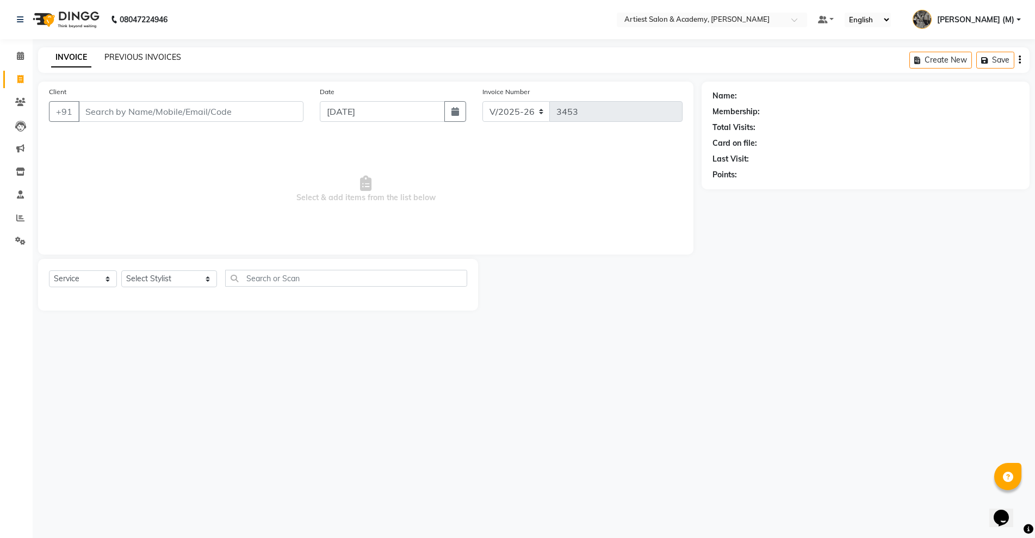
click at [141, 56] on link "PREVIOUS INVOICES" at bounding box center [142, 57] width 77 height 10
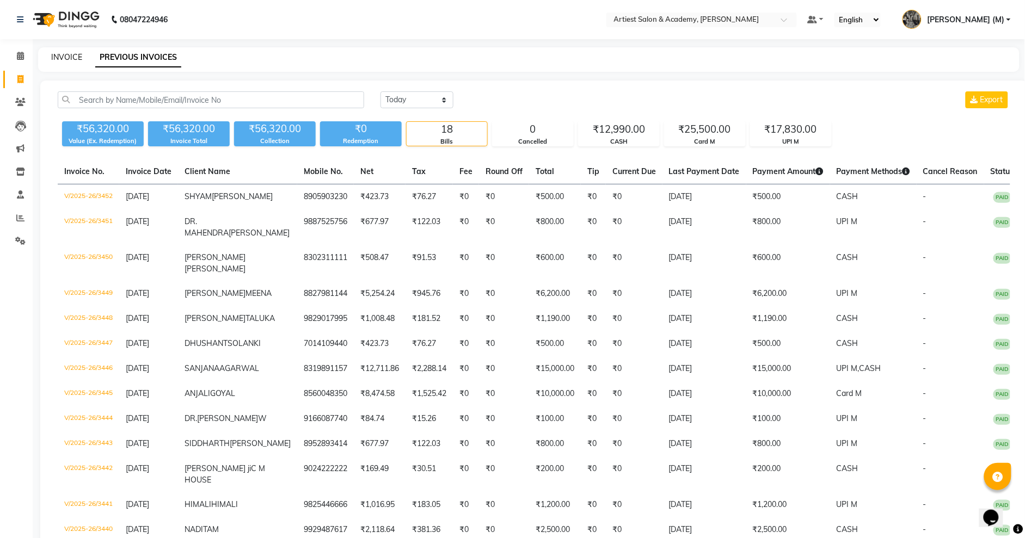
click at [67, 57] on link "INVOICE" at bounding box center [66, 57] width 31 height 10
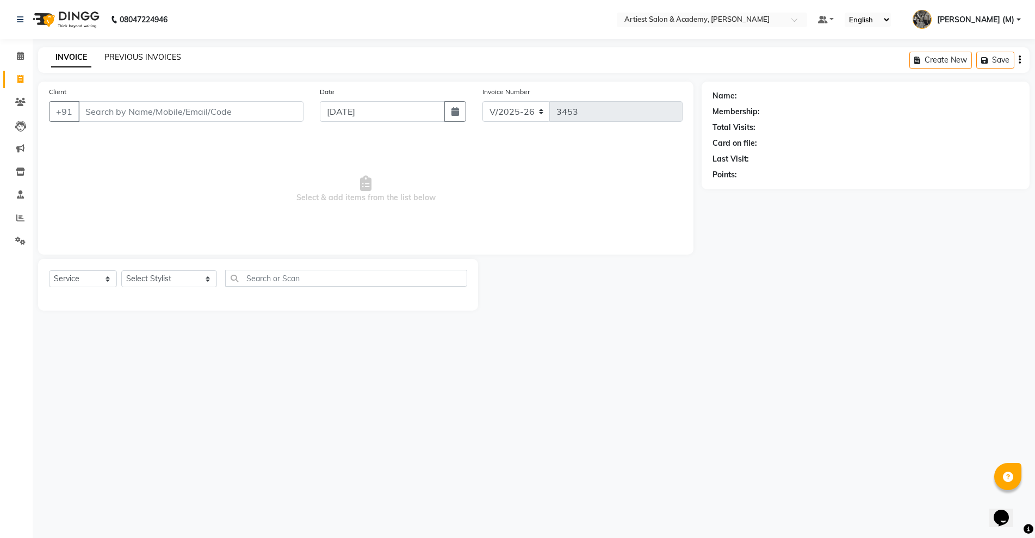
click at [145, 58] on link "PREVIOUS INVOICES" at bounding box center [142, 57] width 77 height 10
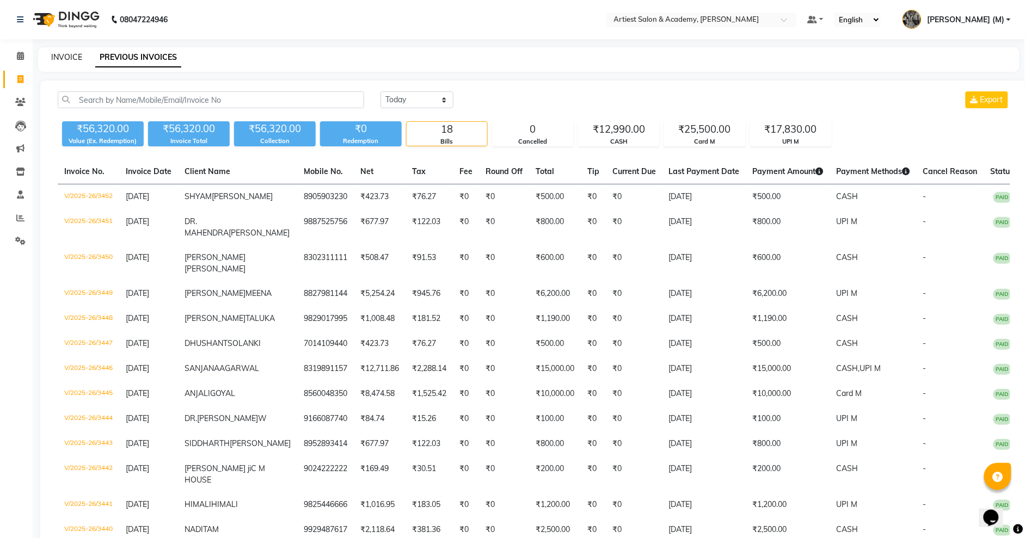
click at [72, 58] on link "INVOICE" at bounding box center [66, 57] width 31 height 10
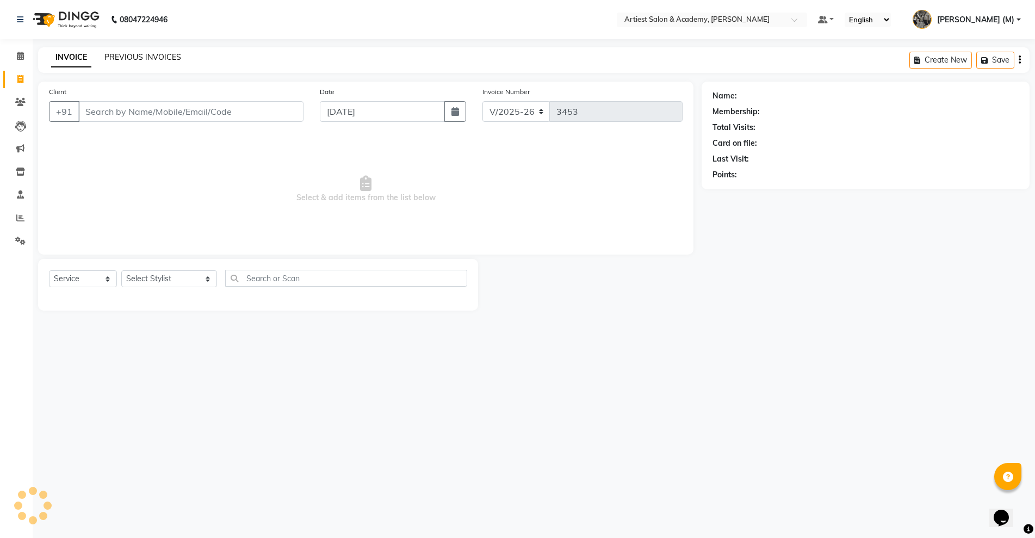
click at [123, 56] on link "PREVIOUS INVOICES" at bounding box center [142, 57] width 77 height 10
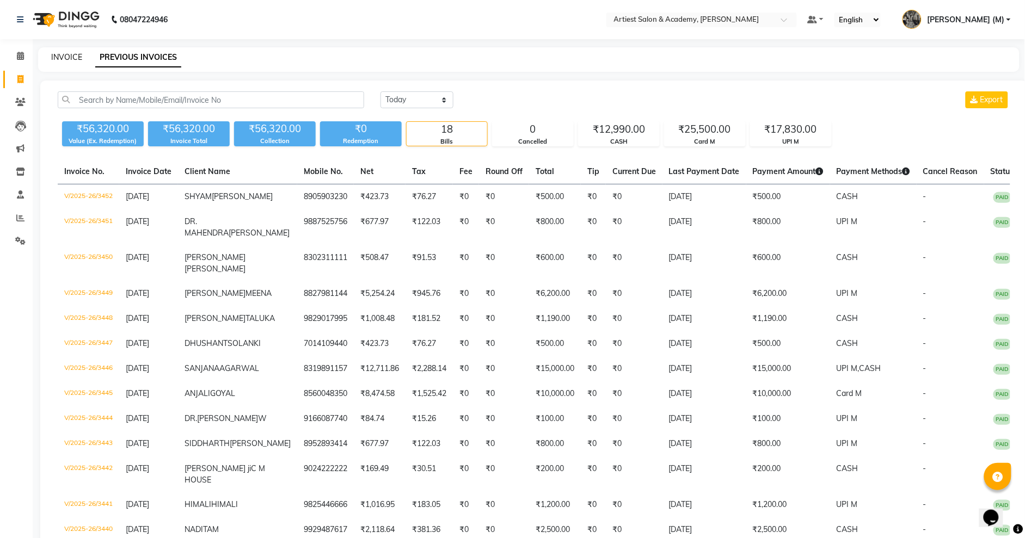
click at [72, 54] on link "INVOICE" at bounding box center [66, 57] width 31 height 10
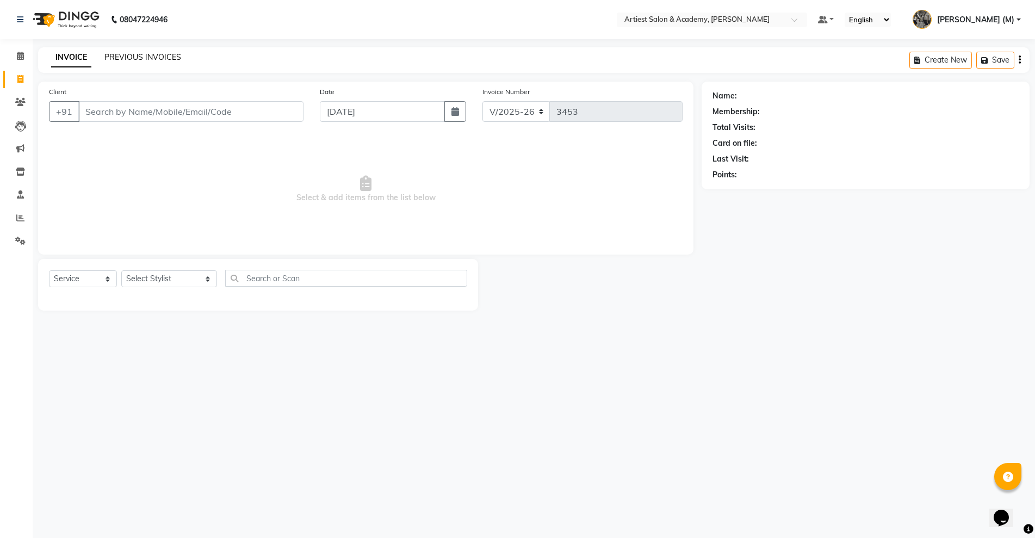
click at [155, 57] on link "PREVIOUS INVOICES" at bounding box center [142, 57] width 77 height 10
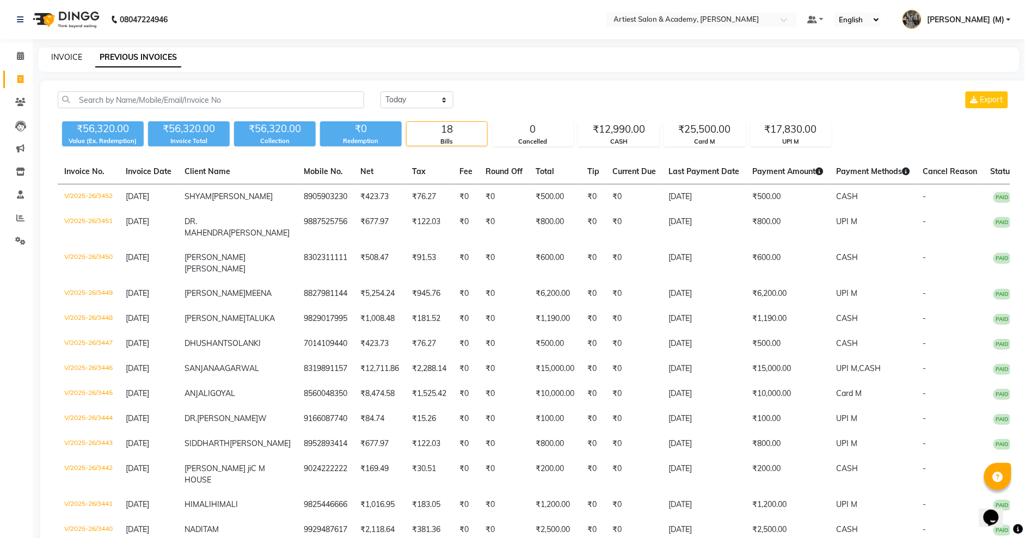
click at [62, 53] on link "INVOICE" at bounding box center [66, 57] width 31 height 10
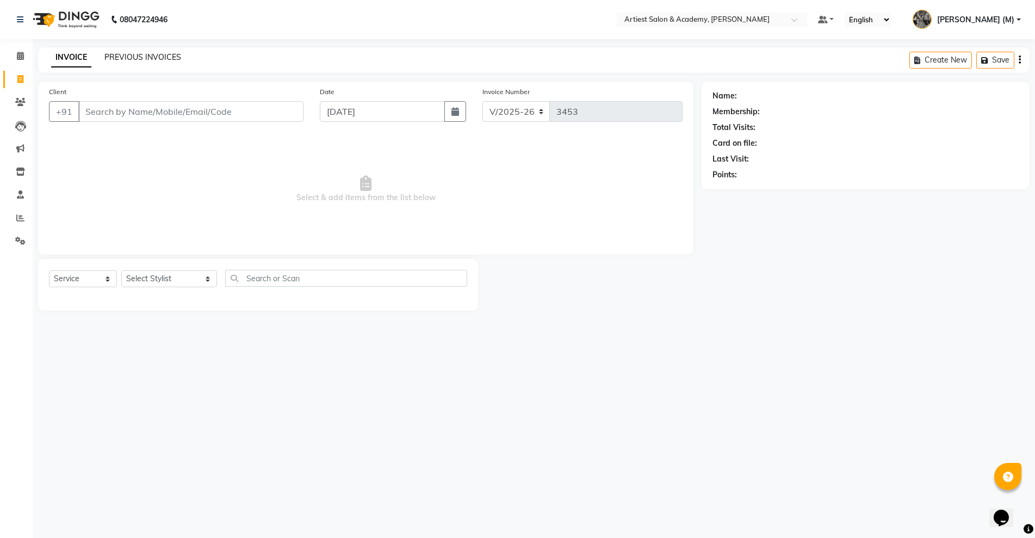
click at [134, 60] on link "PREVIOUS INVOICES" at bounding box center [142, 57] width 77 height 10
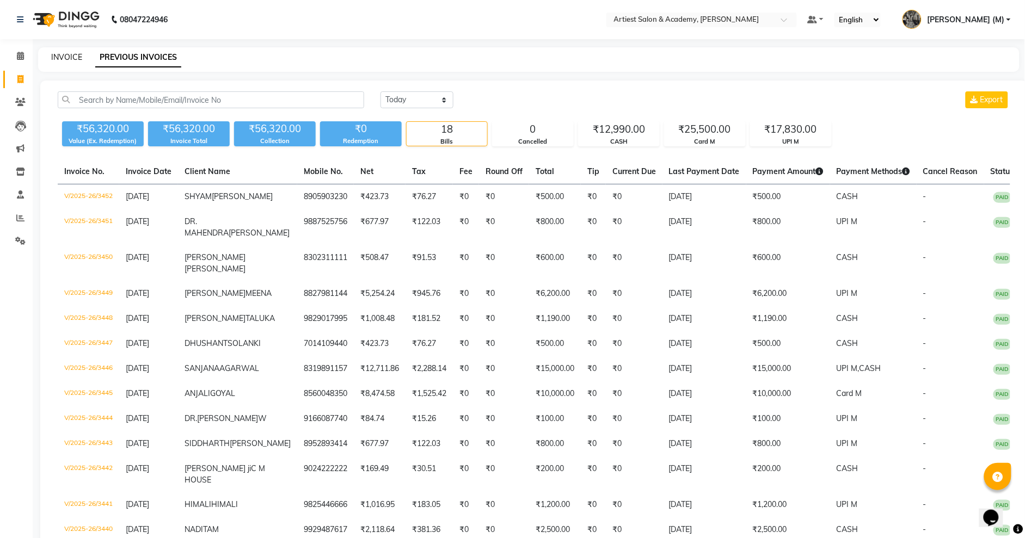
click at [63, 57] on link "INVOICE" at bounding box center [66, 57] width 31 height 10
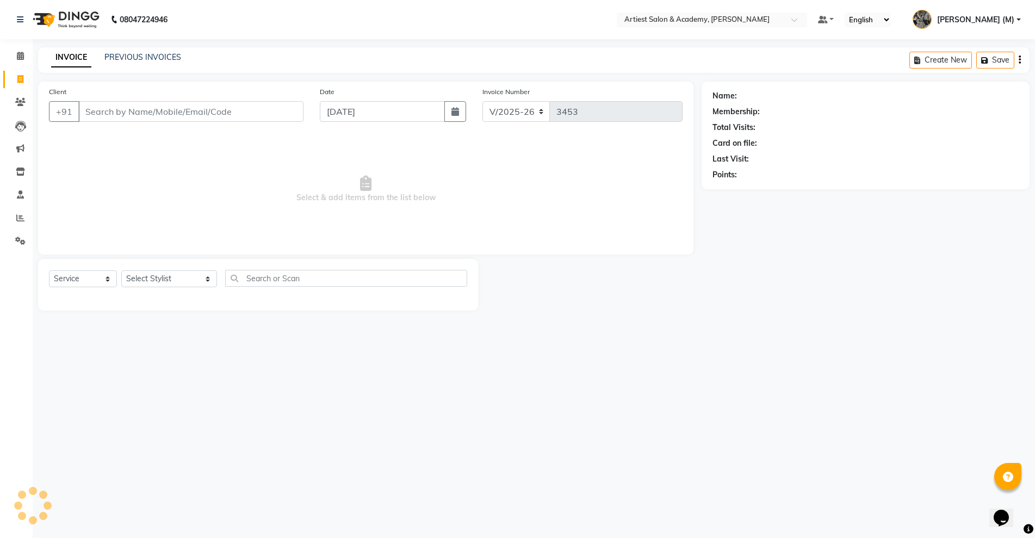
click at [157, 63] on div "INVOICE PREVIOUS INVOICES" at bounding box center [116, 58] width 156 height 13
click at [145, 55] on link "PREVIOUS INVOICES" at bounding box center [142, 57] width 77 height 10
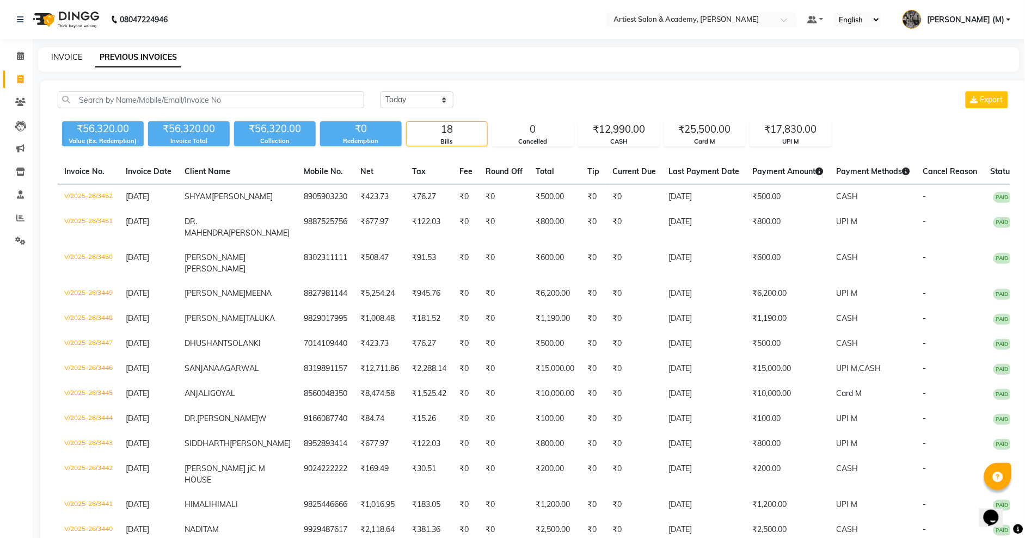
click at [66, 53] on link "INVOICE" at bounding box center [66, 57] width 31 height 10
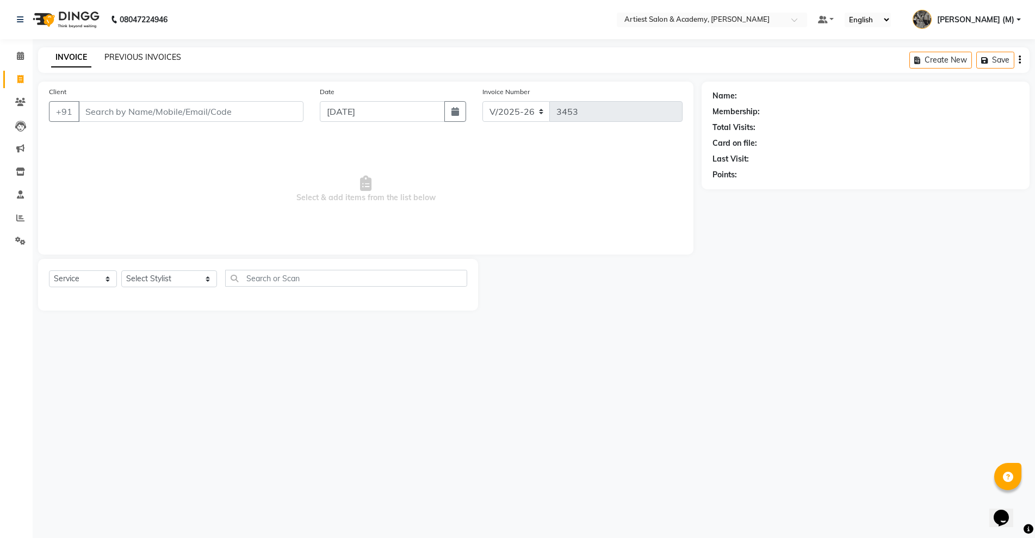
click at [137, 58] on link "PREVIOUS INVOICES" at bounding box center [142, 57] width 77 height 10
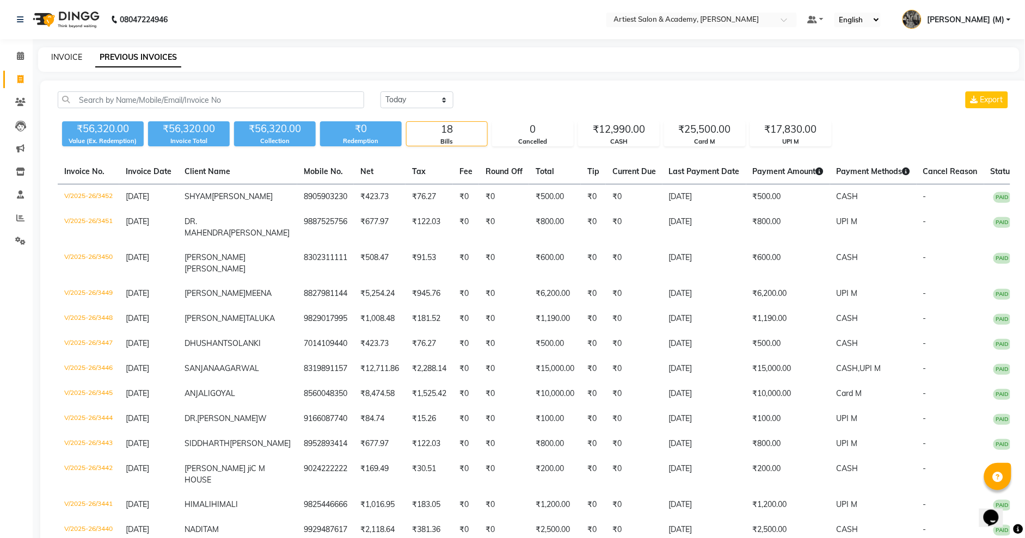
click at [66, 53] on link "INVOICE" at bounding box center [66, 57] width 31 height 10
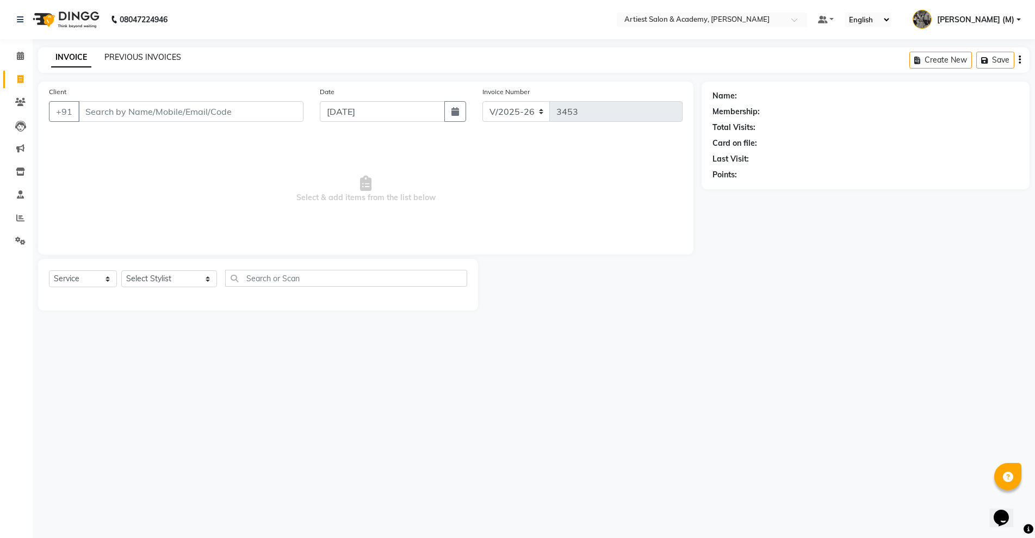
click at [146, 57] on link "PREVIOUS INVOICES" at bounding box center [142, 57] width 77 height 10
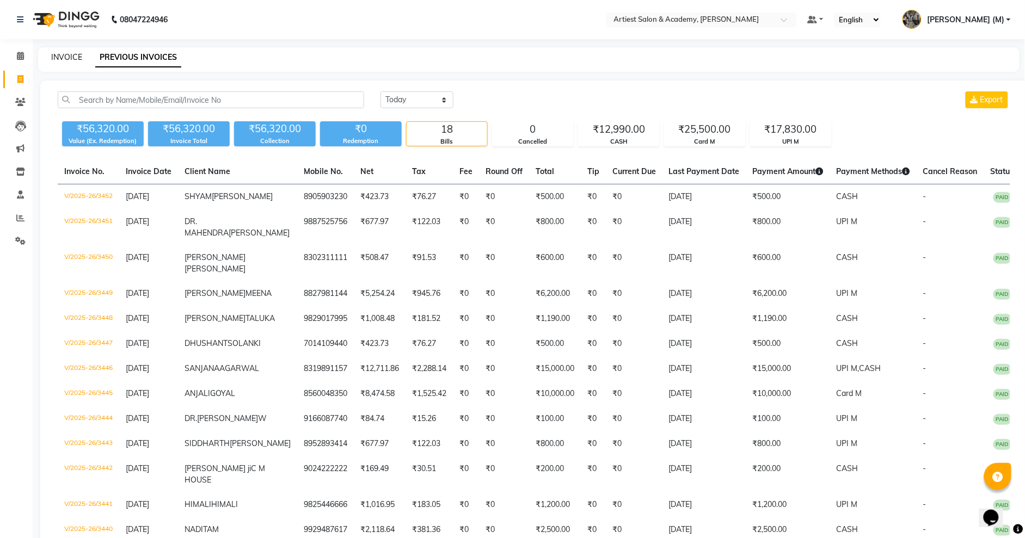
click at [64, 58] on link "INVOICE" at bounding box center [66, 57] width 31 height 10
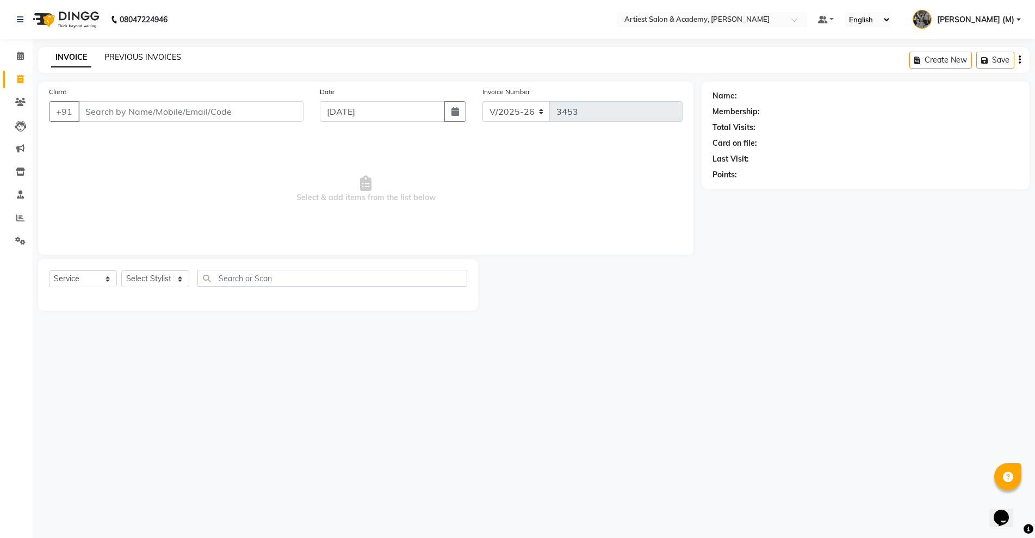
click at [137, 57] on link "PREVIOUS INVOICES" at bounding box center [142, 57] width 77 height 10
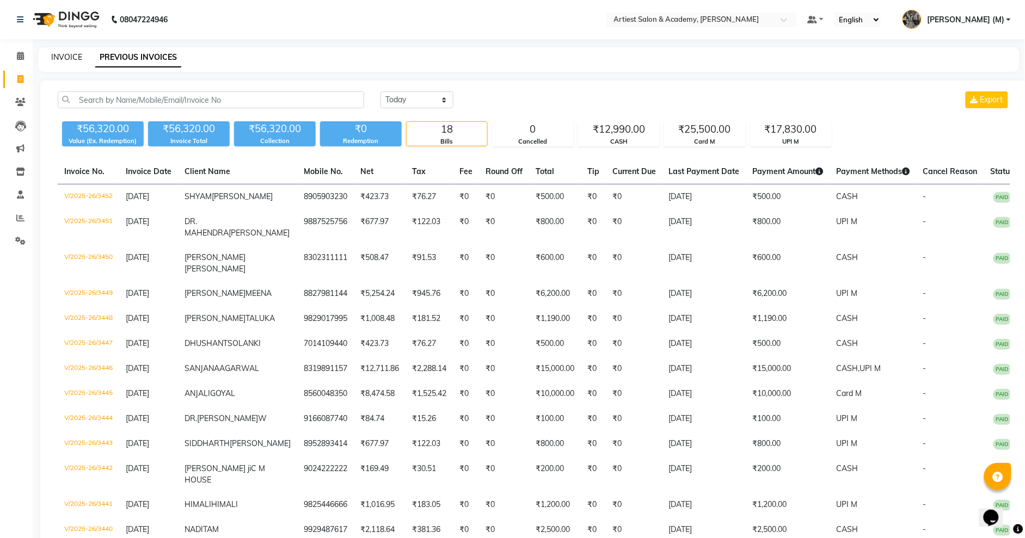
click at [58, 55] on link "INVOICE" at bounding box center [66, 57] width 31 height 10
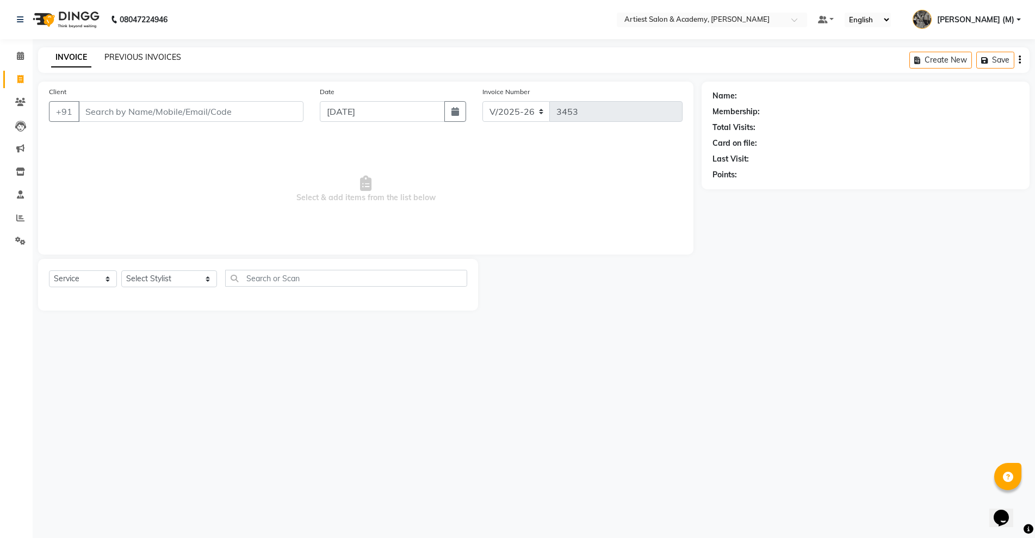
click at [125, 55] on link "PREVIOUS INVOICES" at bounding box center [142, 57] width 77 height 10
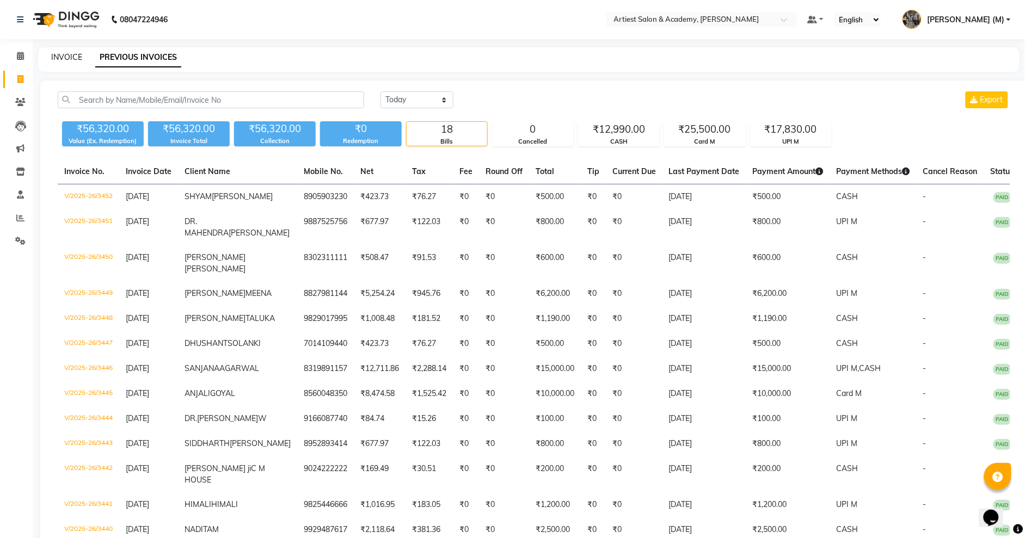
click at [66, 61] on link "INVOICE" at bounding box center [66, 57] width 31 height 10
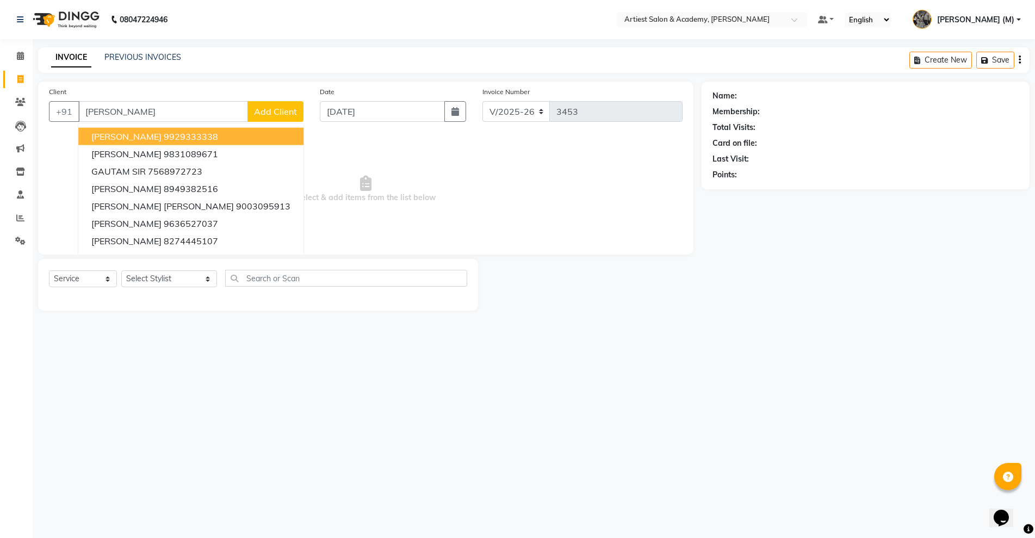
click at [198, 134] on ngb-highlight "9929333338" at bounding box center [191, 136] width 54 height 11
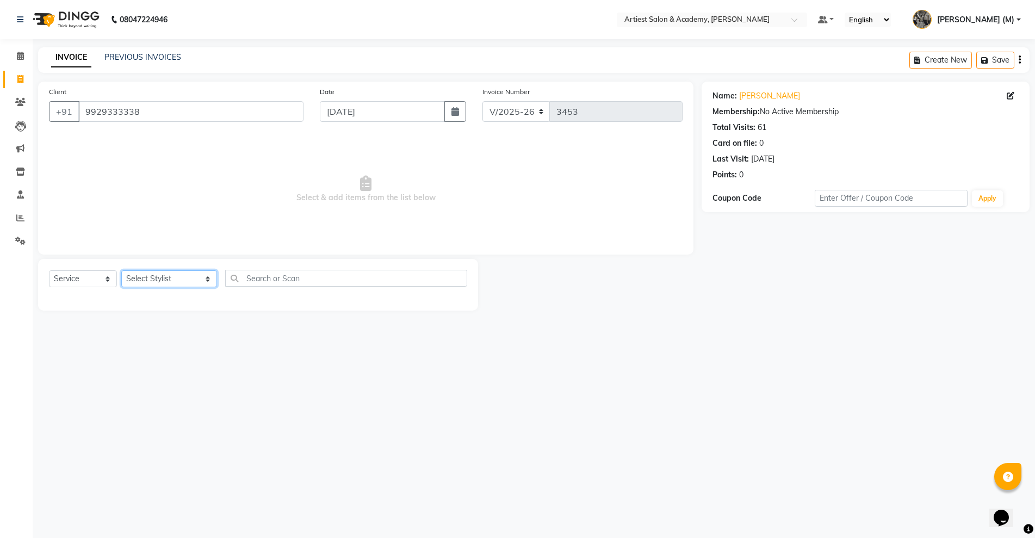
click at [178, 275] on select "Select Stylist ARJUN SAHU (M) CHANCHAL (F) DINESH SAIN DRASHTI GULFSHA KOMAL ME…" at bounding box center [169, 278] width 96 height 17
click at [121, 270] on select "Select Stylist ARJUN SAHU (M) CHANCHAL (F) DINESH SAIN DRASHTI GULFSHA KOMAL ME…" at bounding box center [169, 278] width 96 height 17
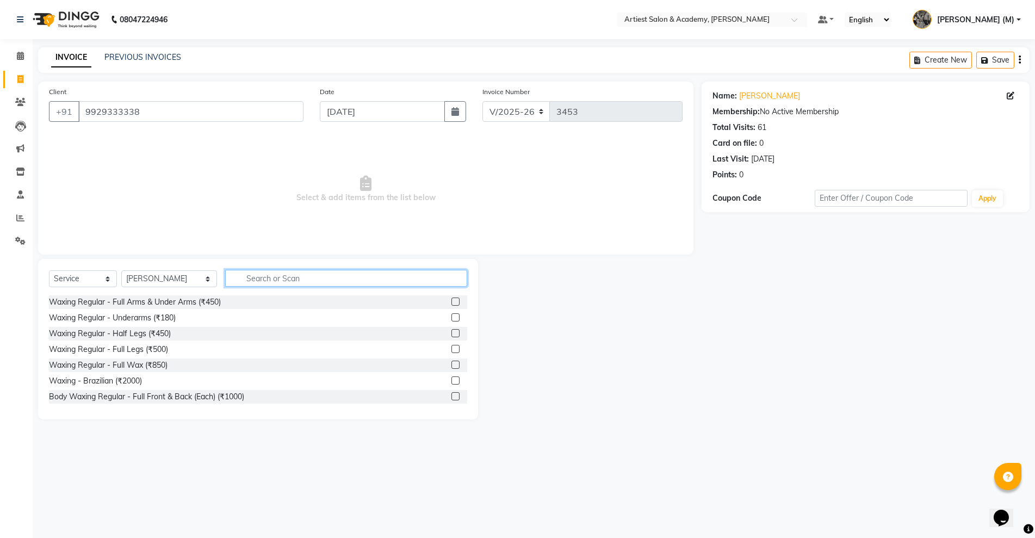
click at [244, 279] on input "text" at bounding box center [346, 278] width 242 height 17
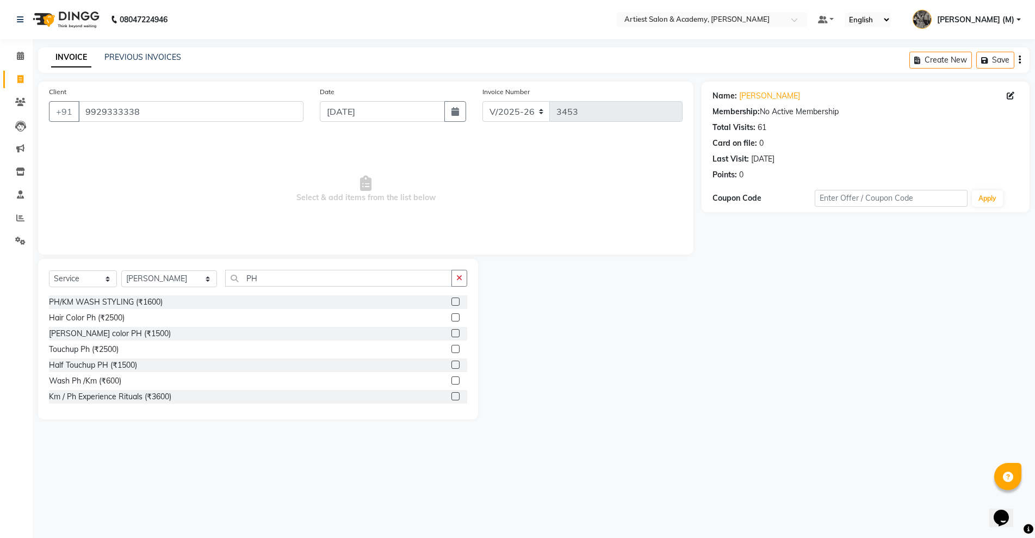
click at [452, 335] on label at bounding box center [456, 333] width 8 height 8
click at [452, 335] on input "checkbox" at bounding box center [455, 333] width 7 height 7
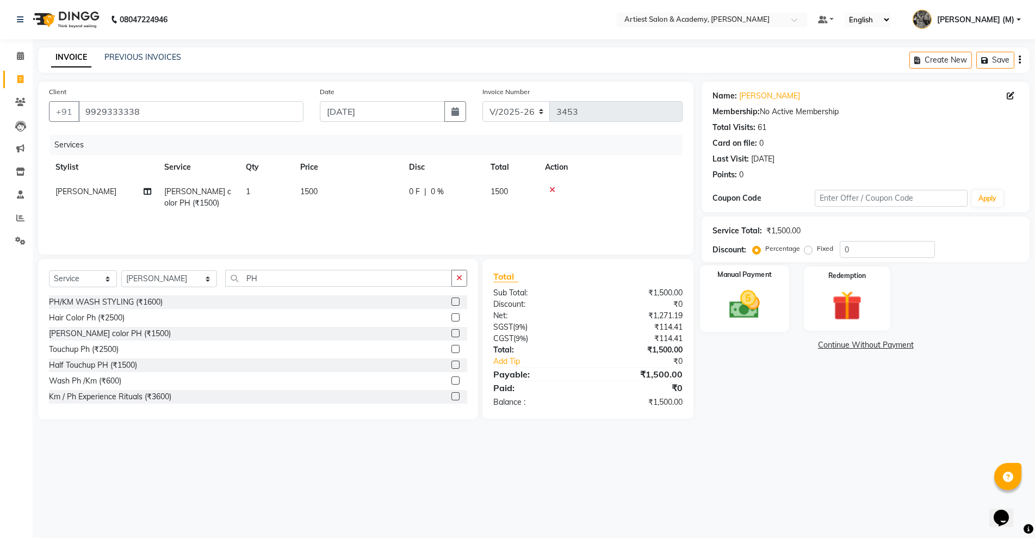
click at [747, 313] on img at bounding box center [745, 304] width 50 height 35
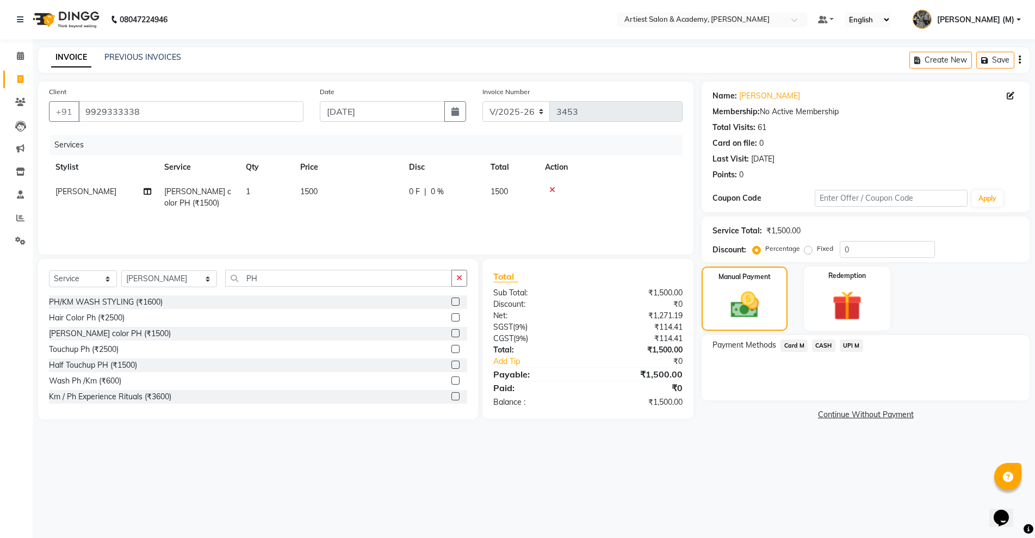
click at [827, 346] on span "CASH" at bounding box center [823, 346] width 23 height 13
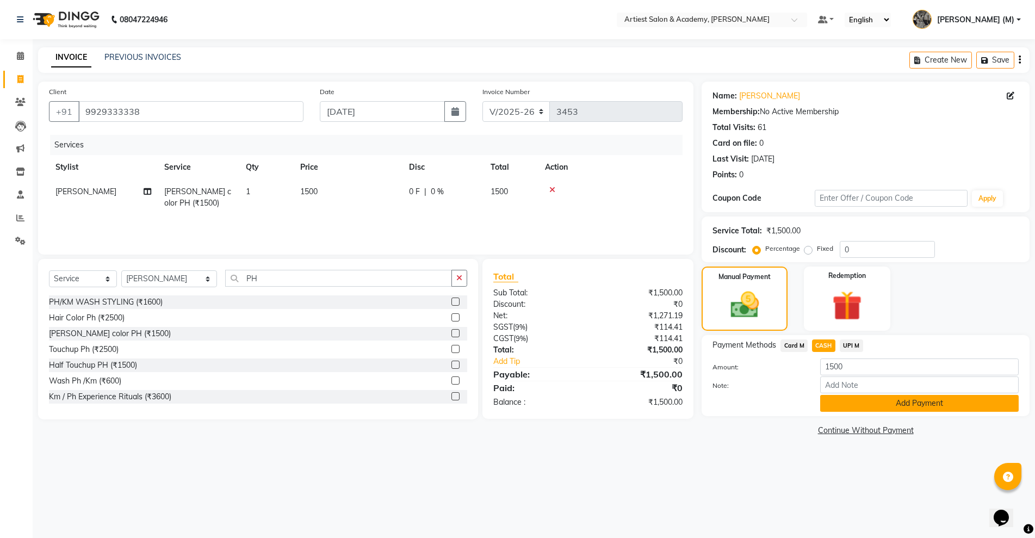
click at [946, 405] on button "Add Payment" at bounding box center [920, 403] width 199 height 17
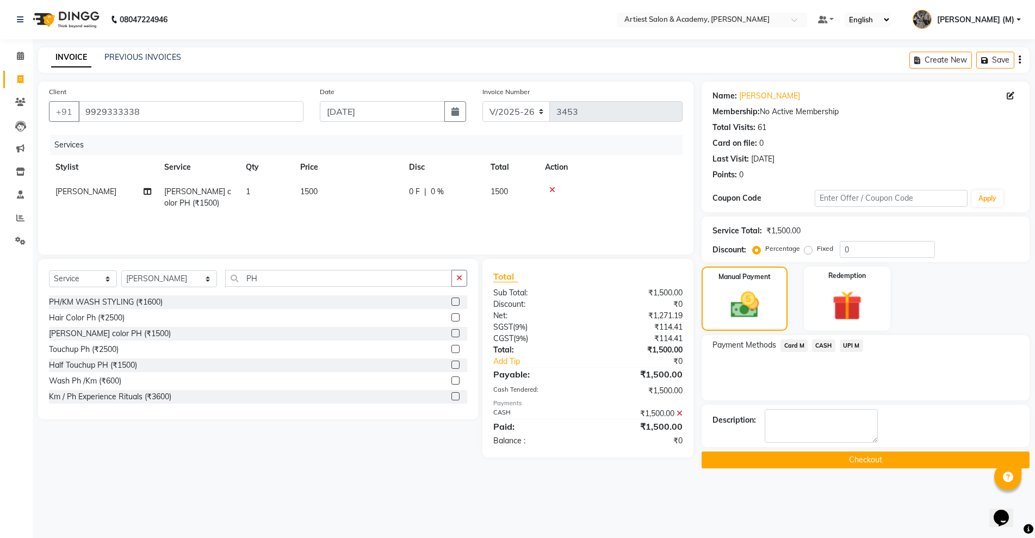
click at [876, 465] on button "Checkout" at bounding box center [866, 460] width 328 height 17
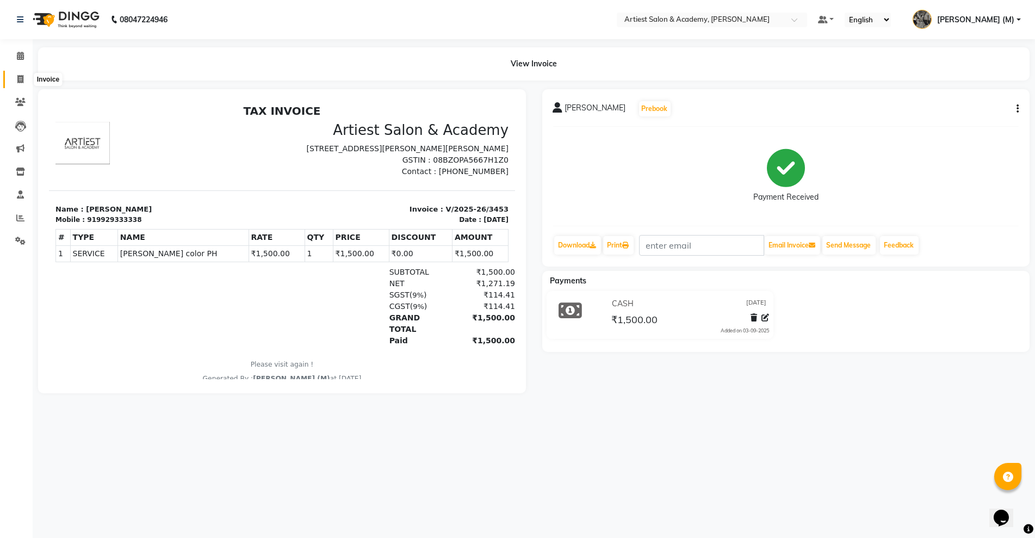
click at [17, 81] on icon at bounding box center [20, 79] width 6 height 8
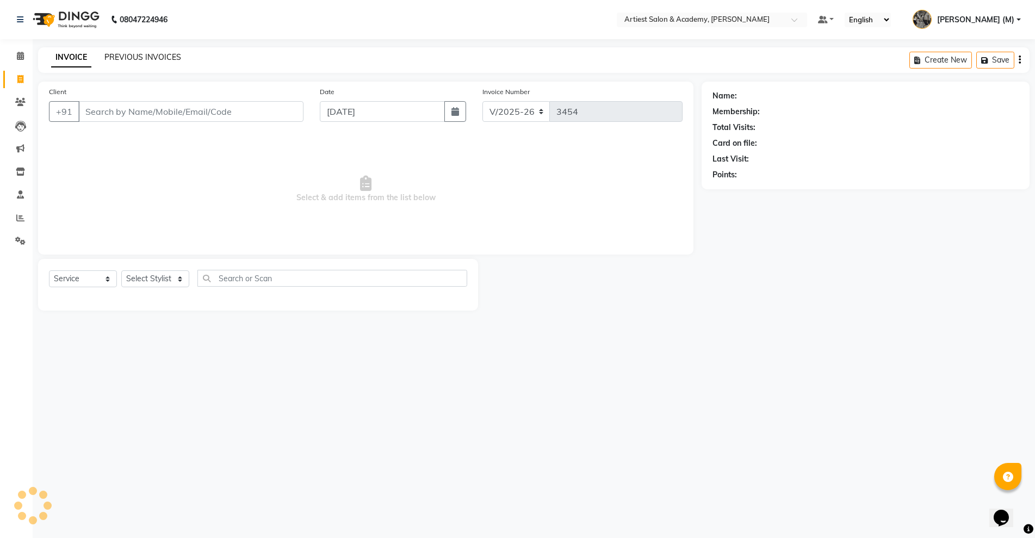
click at [147, 55] on link "PREVIOUS INVOICES" at bounding box center [142, 57] width 77 height 10
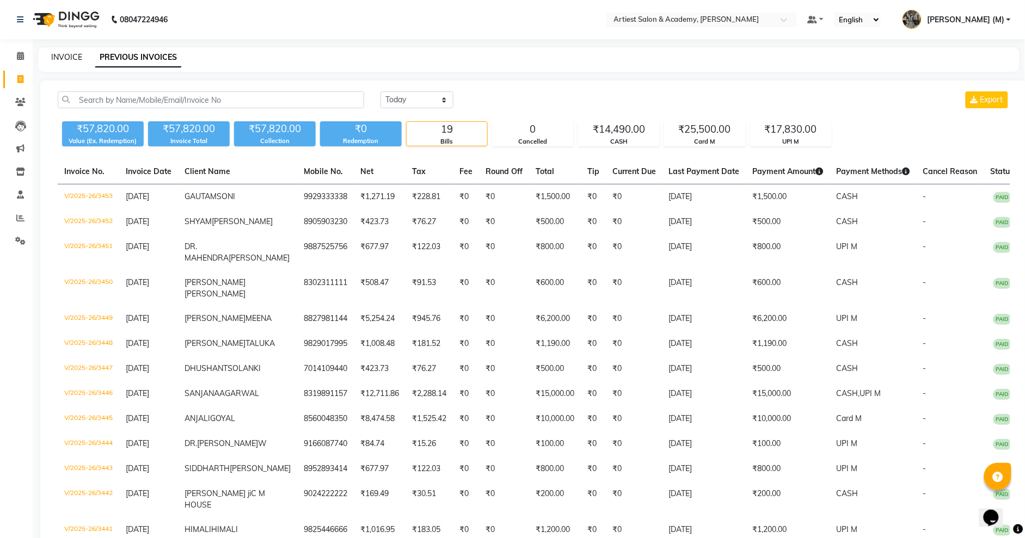
click at [76, 55] on link "INVOICE" at bounding box center [66, 57] width 31 height 10
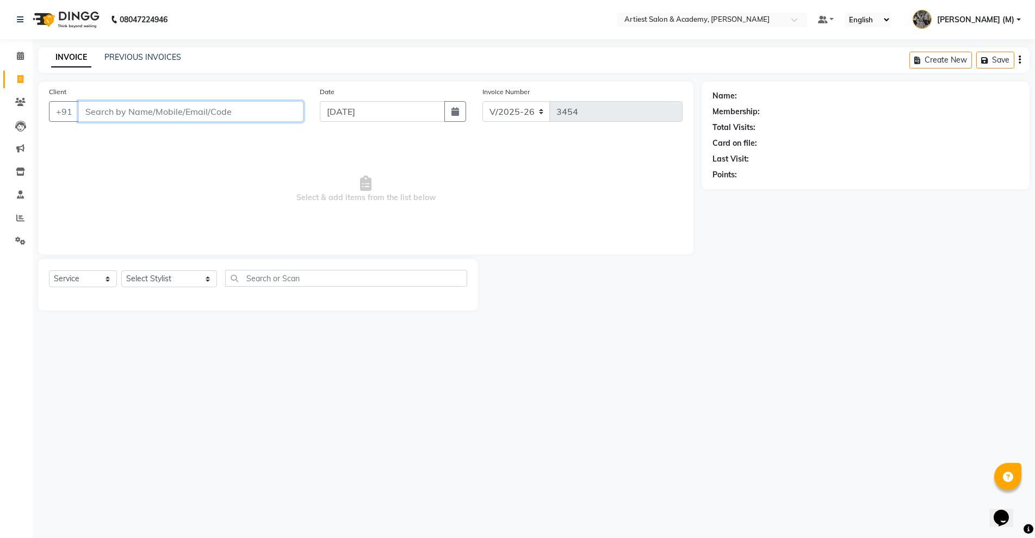
drag, startPoint x: 108, startPoint y: 115, endPoint x: 243, endPoint y: 122, distance: 135.6
click at [110, 115] on input "Client" at bounding box center [190, 111] width 225 height 21
click at [131, 54] on link "PREVIOUS INVOICES" at bounding box center [142, 57] width 77 height 10
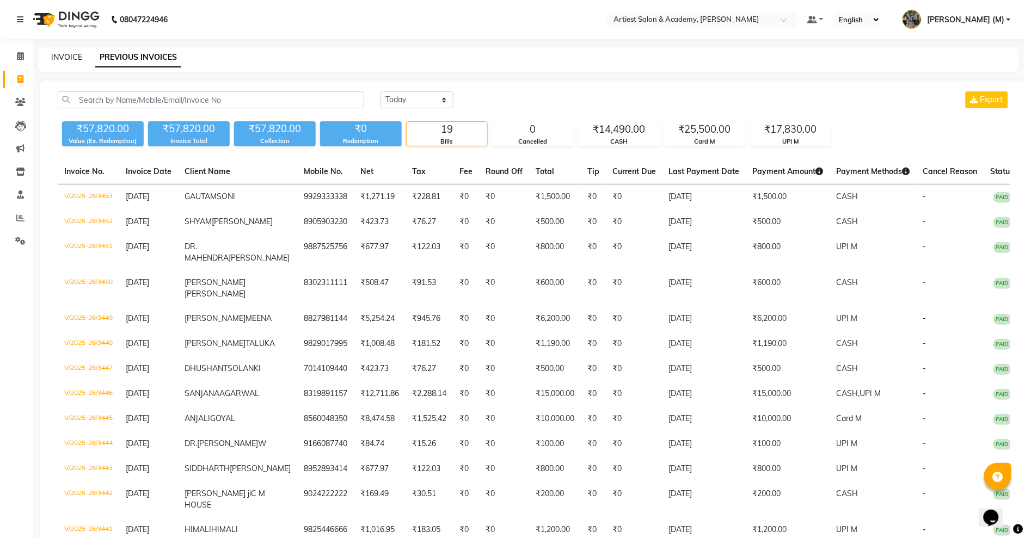
click at [69, 52] on div "INVOICE" at bounding box center [66, 57] width 31 height 11
click at [67, 55] on link "INVOICE" at bounding box center [66, 57] width 31 height 10
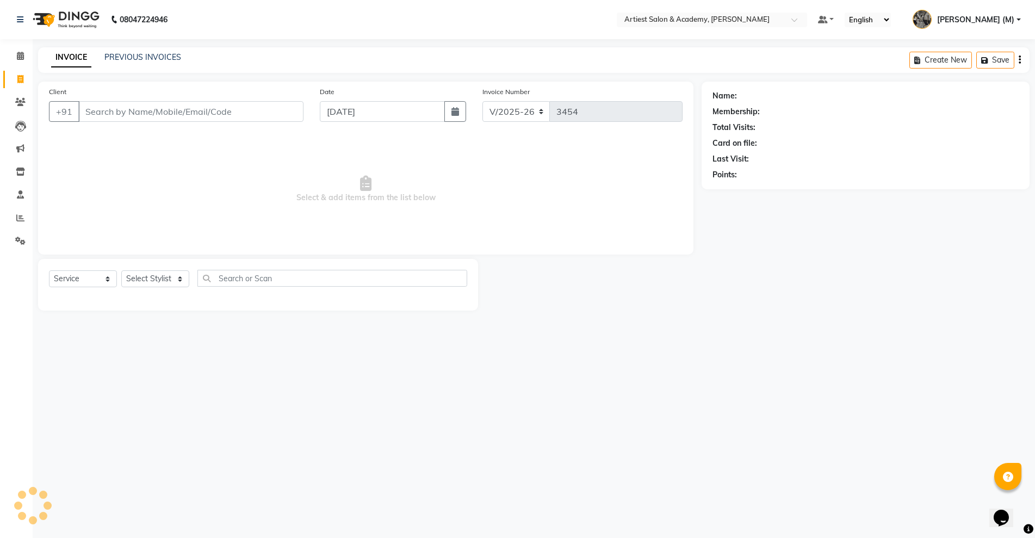
click at [132, 106] on input "Client" at bounding box center [190, 111] width 225 height 21
click at [150, 54] on link "PREVIOUS INVOICES" at bounding box center [142, 57] width 77 height 10
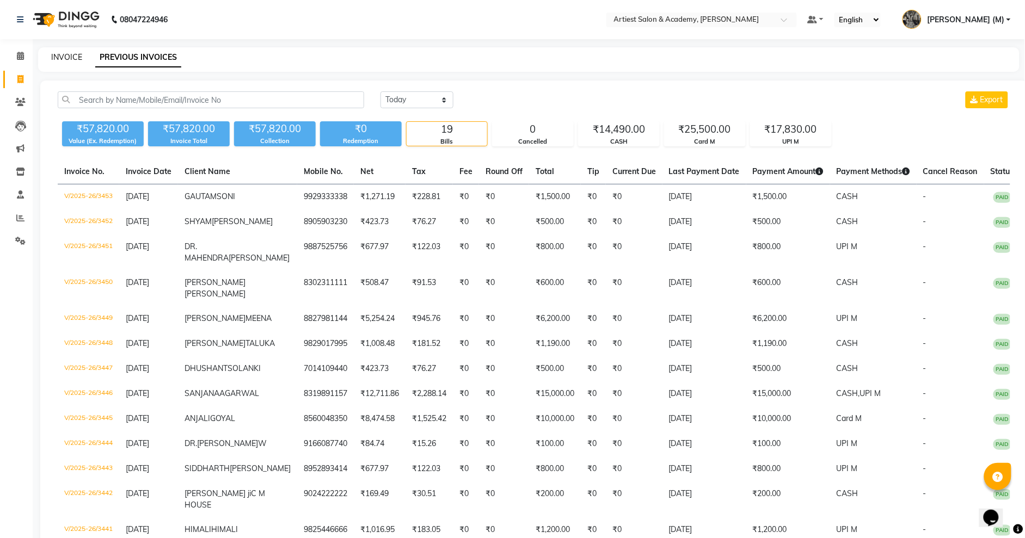
click at [69, 56] on link "INVOICE" at bounding box center [66, 57] width 31 height 10
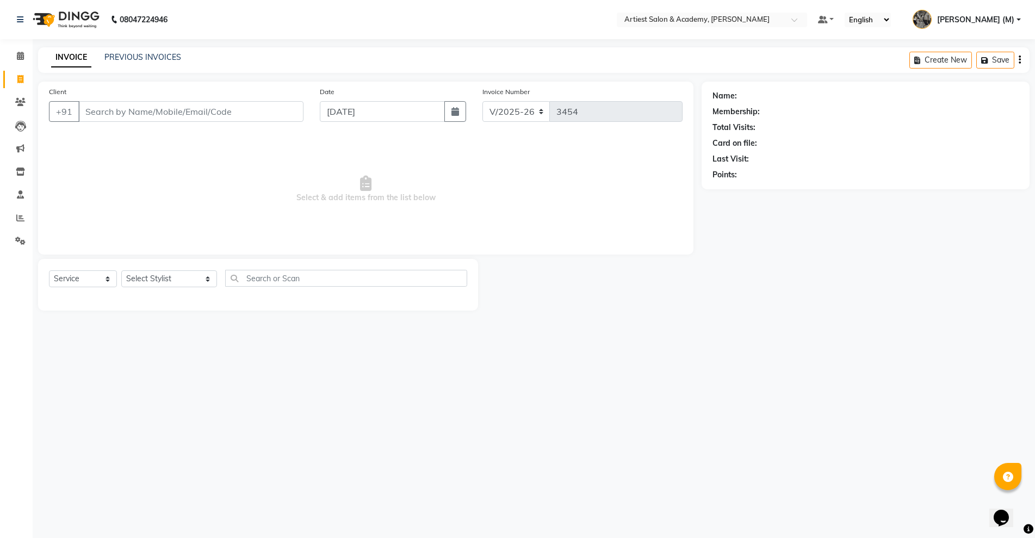
click at [114, 113] on input "Client" at bounding box center [190, 111] width 225 height 21
click at [152, 136] on span "931409" at bounding box center [149, 136] width 33 height 11
click at [178, 281] on select "Select Stylist ARJUN SAHU (M) CHANCHAL (F) DINESH SAIN DRASHTI GULFSHA KOMAL ME…" at bounding box center [169, 278] width 96 height 17
click at [121, 270] on select "Select Stylist ARJUN SAHU (M) CHANCHAL (F) DINESH SAIN DRASHTI GULFSHA KOMAL ME…" at bounding box center [169, 278] width 96 height 17
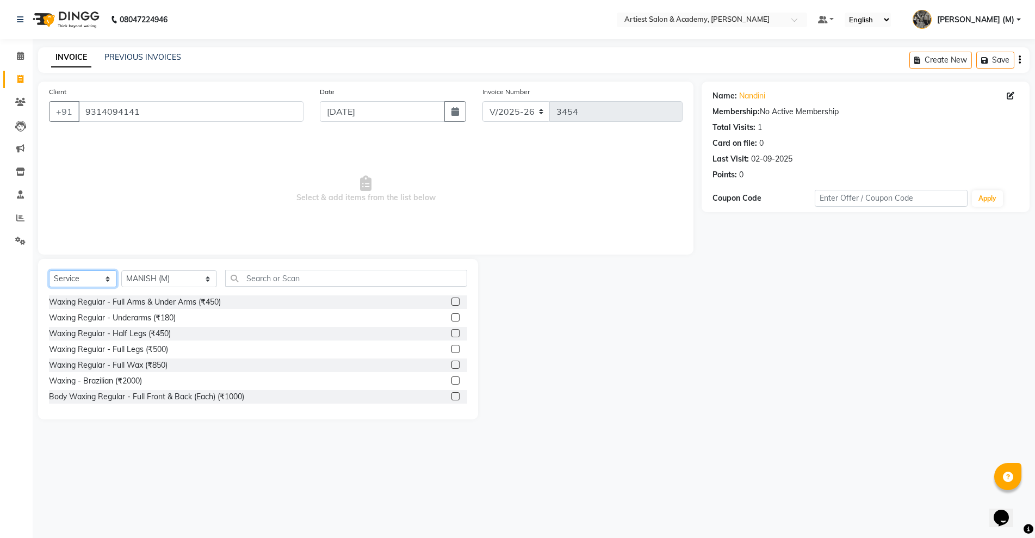
click at [108, 276] on select "Select Service Product Membership Package Voucher Prepaid Gift Card" at bounding box center [83, 278] width 68 height 17
click at [49, 270] on select "Select Service Product Membership Package Voucher Prepaid Gift Card" at bounding box center [83, 278] width 68 height 17
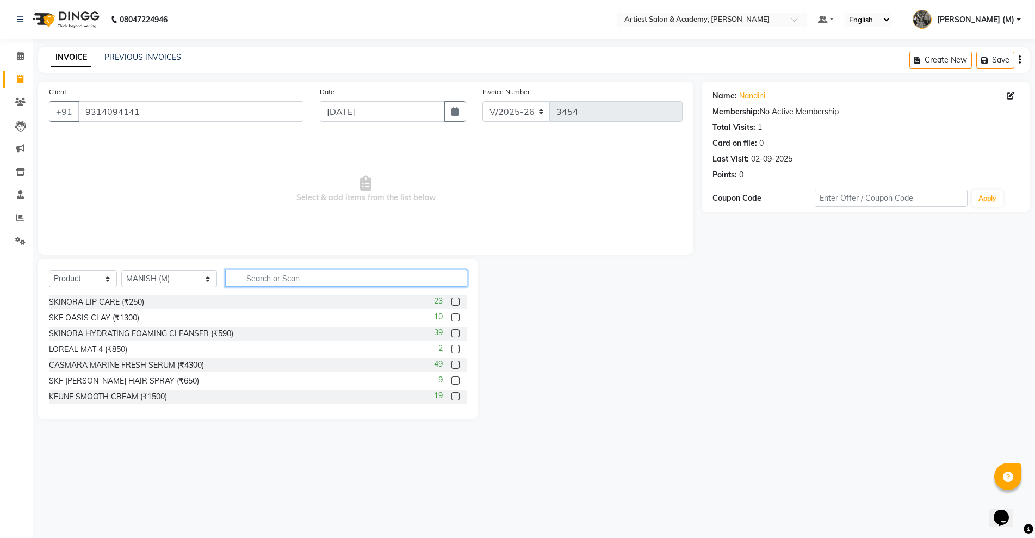
click at [238, 277] on input "text" at bounding box center [346, 278] width 242 height 17
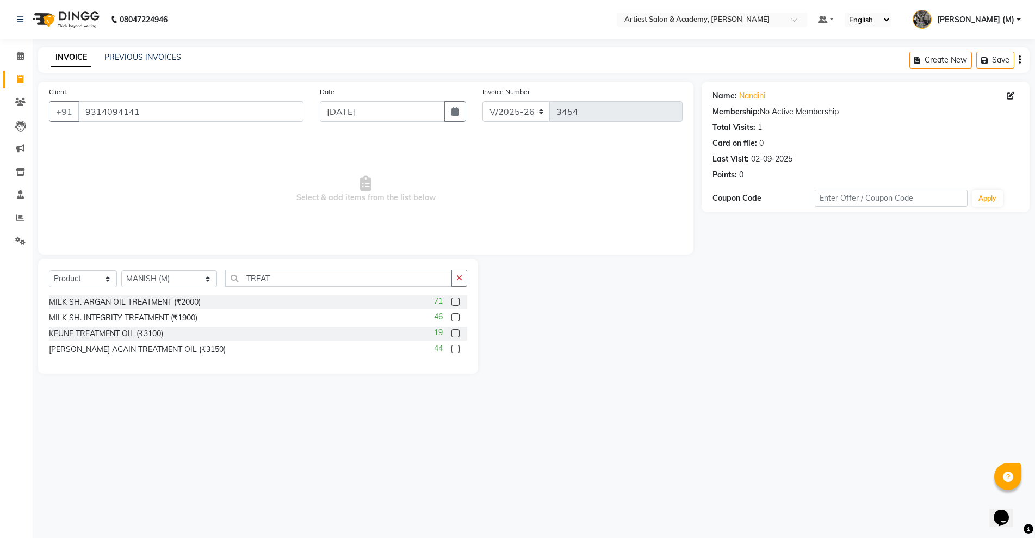
click at [454, 333] on label at bounding box center [456, 333] width 8 height 8
click at [454, 333] on input "checkbox" at bounding box center [455, 333] width 7 height 7
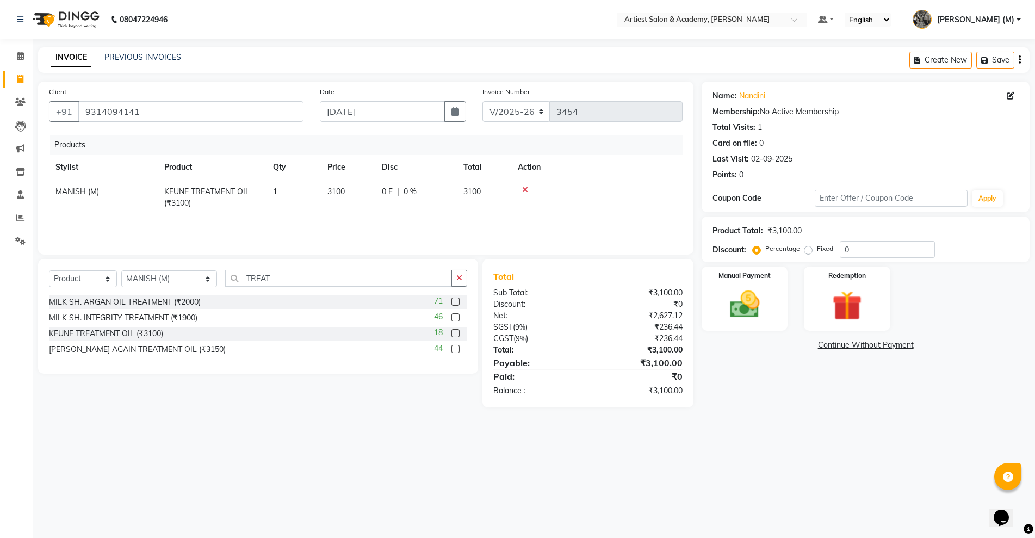
click at [338, 190] on span "3100" at bounding box center [336, 192] width 17 height 10
drag, startPoint x: 344, startPoint y: 190, endPoint x: 351, endPoint y: 196, distance: 8.9
click at [346, 191] on input "3100" at bounding box center [348, 194] width 41 height 17
click at [785, 447] on div "08047224946 Select Location × Artiest Salon & Academy, Subhash Marg Default Pan…" at bounding box center [517, 269] width 1035 height 538
click at [262, 279] on input "TREAT" at bounding box center [338, 278] width 226 height 17
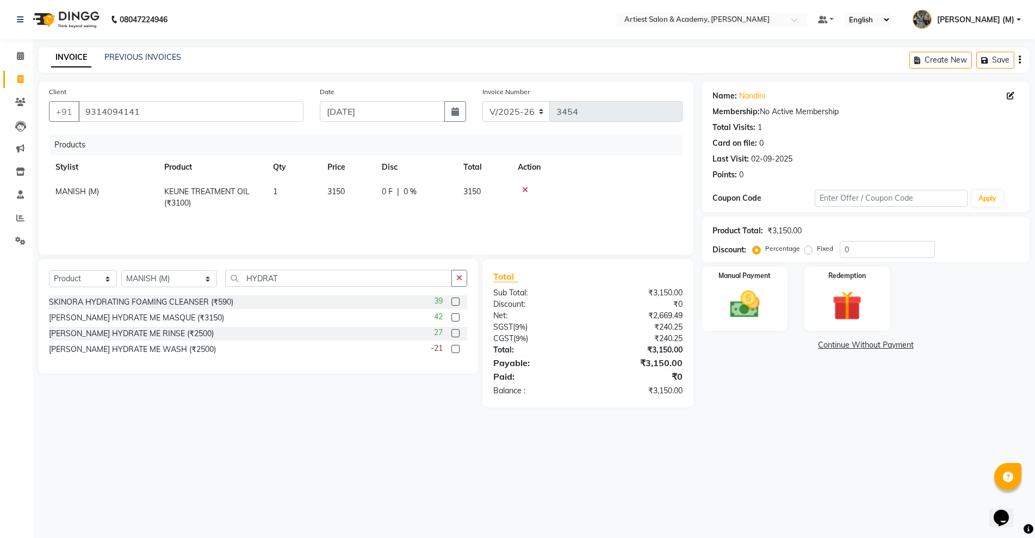
click at [455, 319] on label at bounding box center [456, 317] width 8 height 8
click at [455, 319] on input "checkbox" at bounding box center [455, 317] width 7 height 7
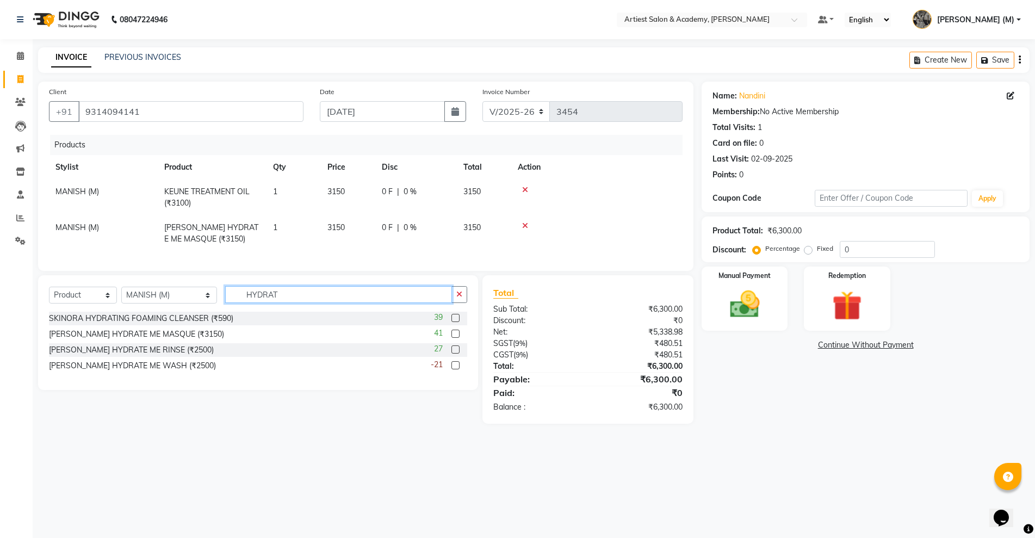
click at [258, 303] on input "HYDRAT" at bounding box center [338, 294] width 226 height 17
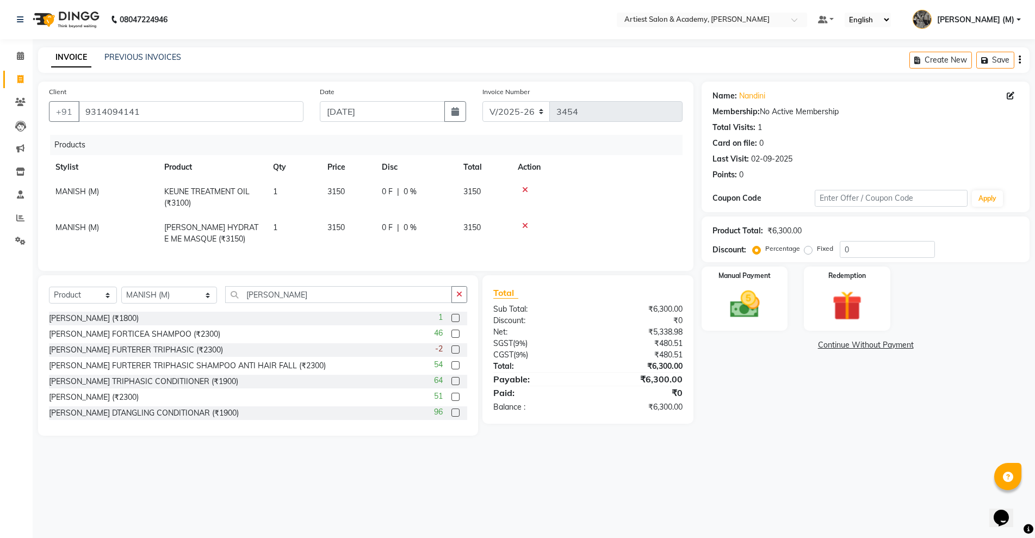
click at [452, 354] on label at bounding box center [456, 350] width 8 height 8
click at [452, 354] on input "checkbox" at bounding box center [455, 350] width 7 height 7
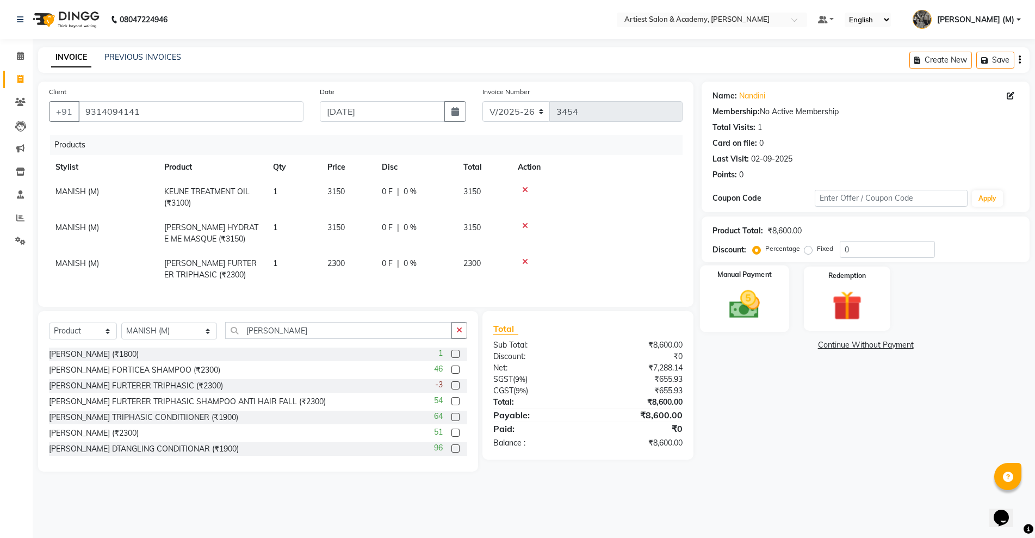
click at [749, 314] on img at bounding box center [745, 304] width 50 height 35
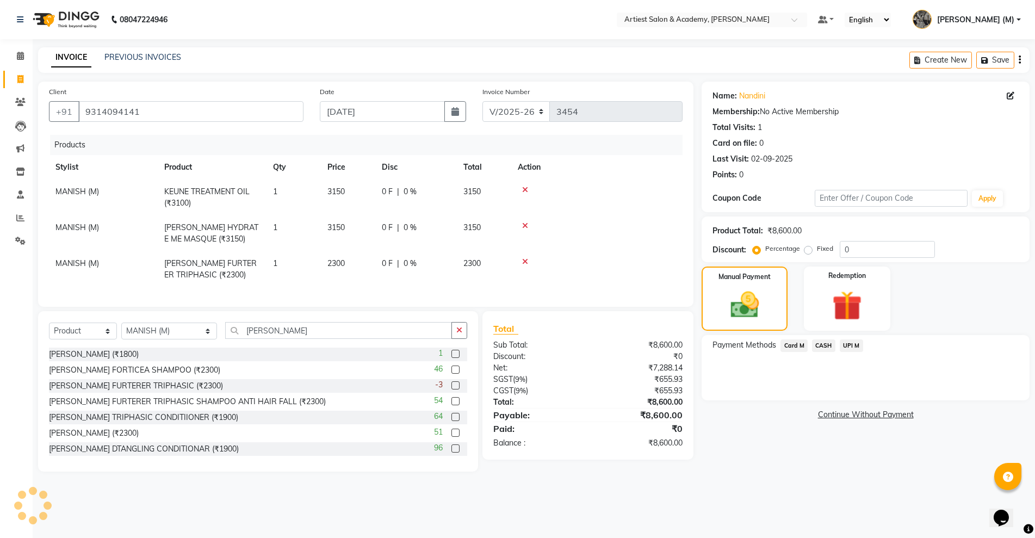
click at [827, 344] on span "CASH" at bounding box center [823, 346] width 23 height 13
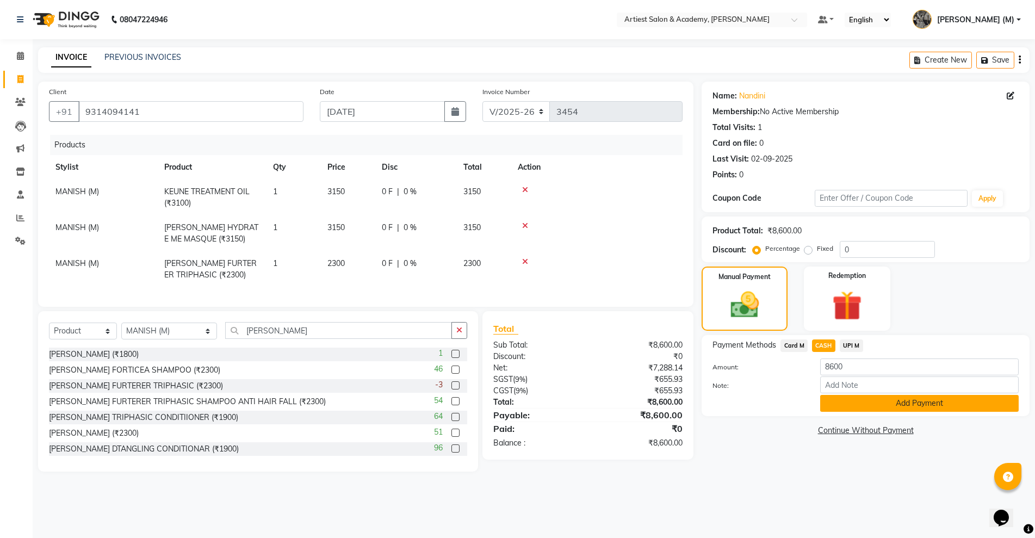
click at [938, 406] on button "Add Payment" at bounding box center [920, 403] width 199 height 17
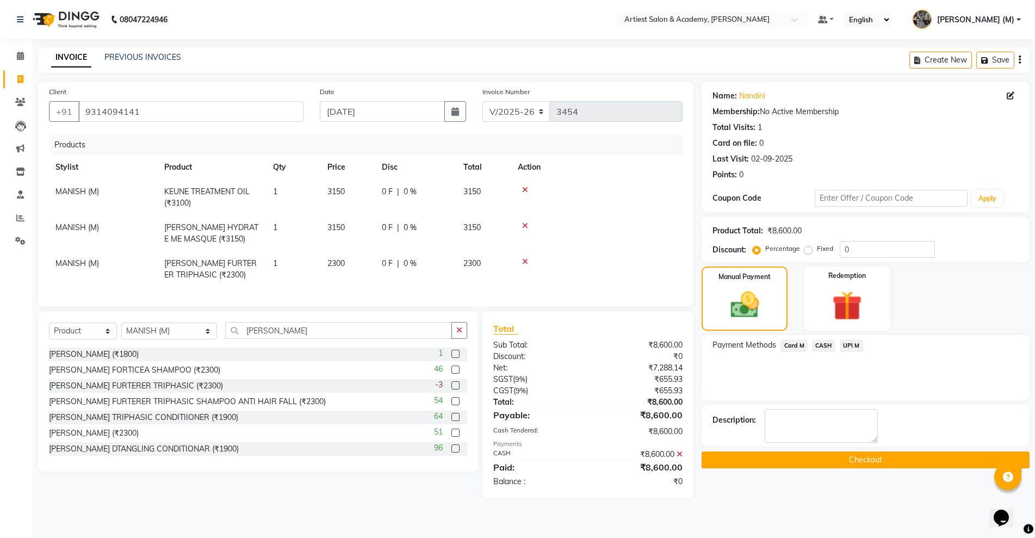
click at [880, 463] on button "Checkout" at bounding box center [866, 460] width 328 height 17
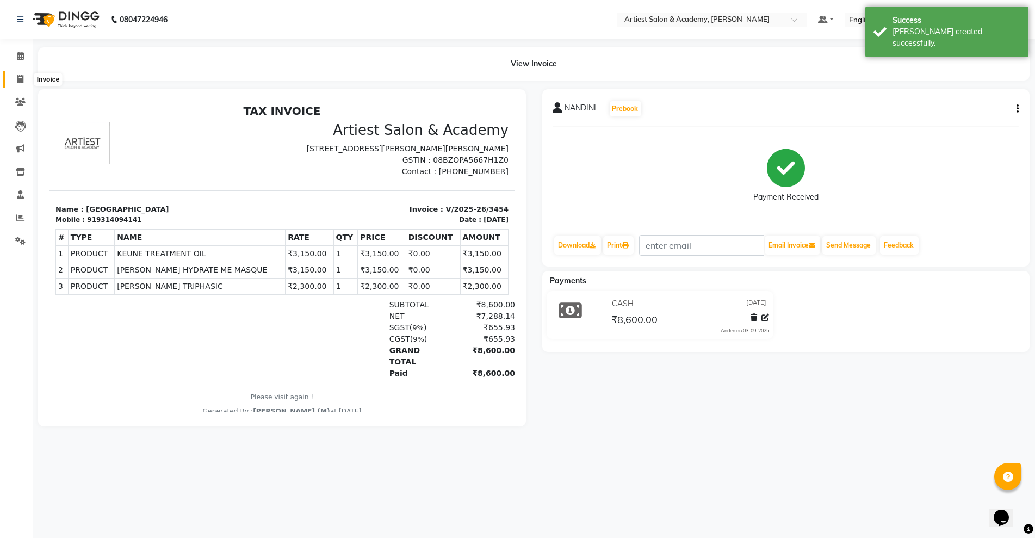
click at [21, 77] on icon at bounding box center [20, 79] width 6 height 8
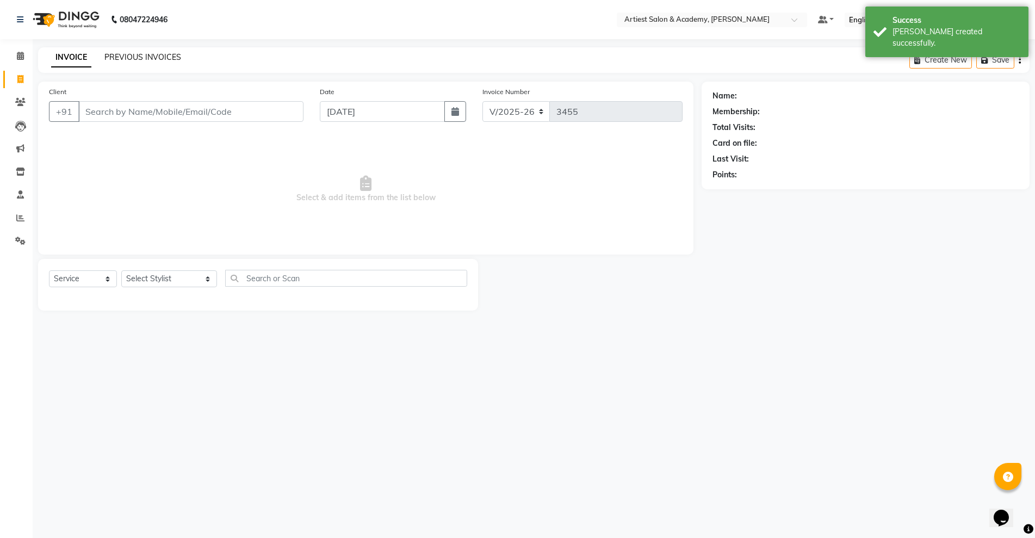
click at [132, 52] on link "PREVIOUS INVOICES" at bounding box center [142, 57] width 77 height 10
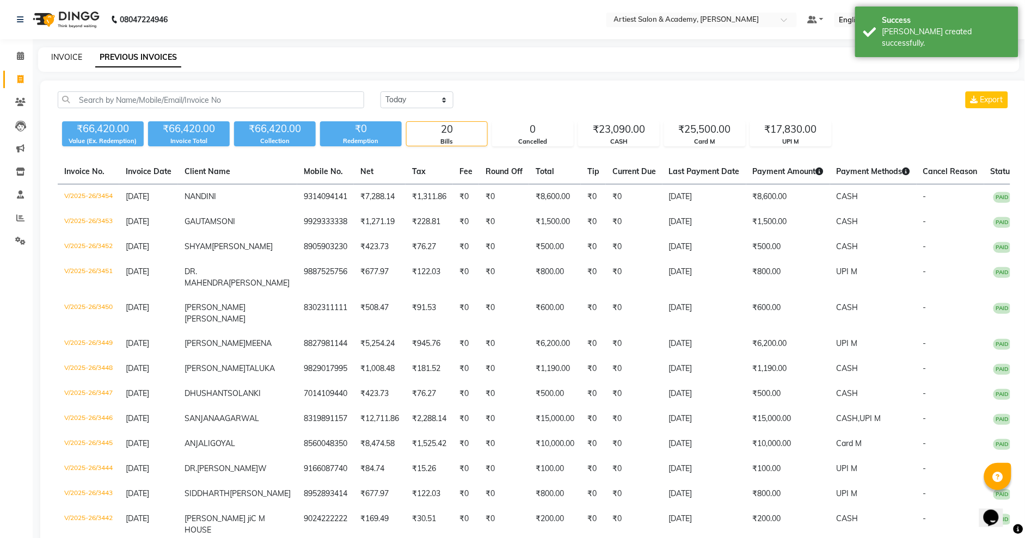
click at [67, 57] on link "INVOICE" at bounding box center [66, 57] width 31 height 10
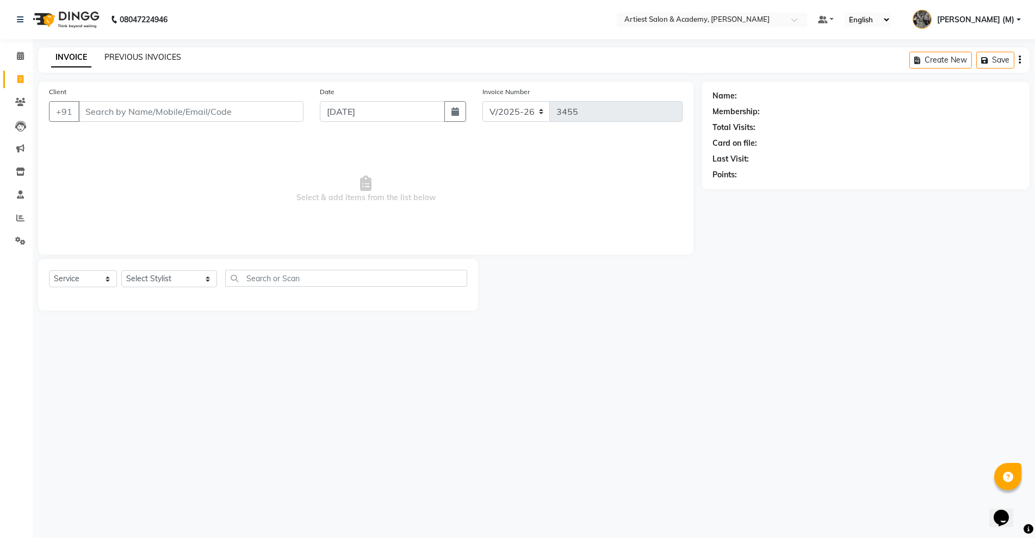
click at [135, 57] on link "PREVIOUS INVOICES" at bounding box center [142, 57] width 77 height 10
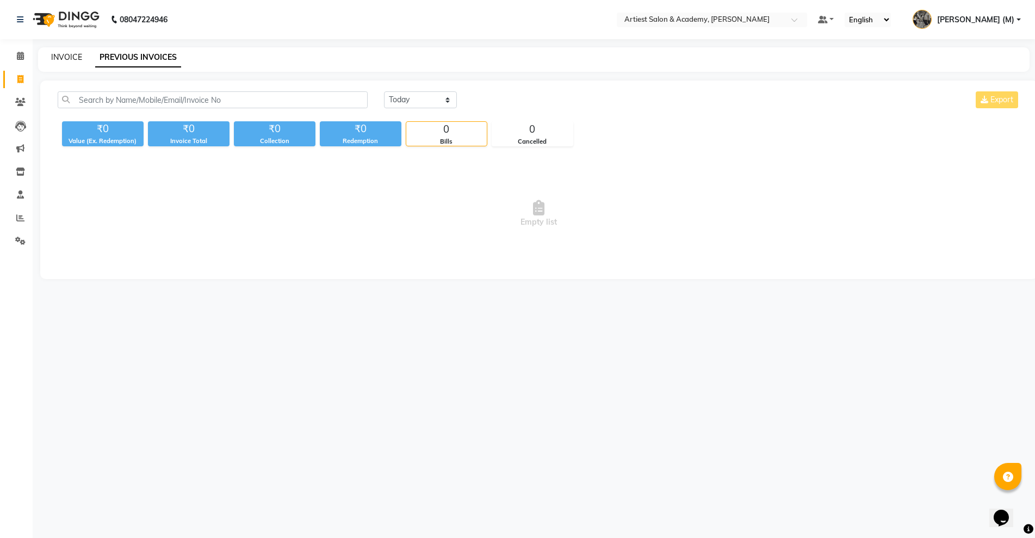
click at [64, 58] on link "INVOICE" at bounding box center [66, 57] width 31 height 10
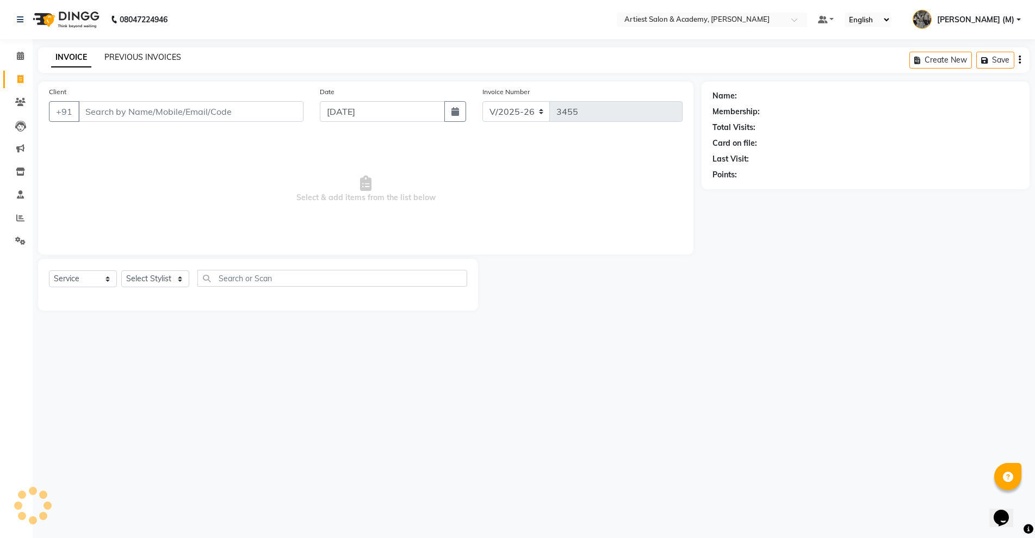
click at [124, 55] on link "PREVIOUS INVOICES" at bounding box center [142, 57] width 77 height 10
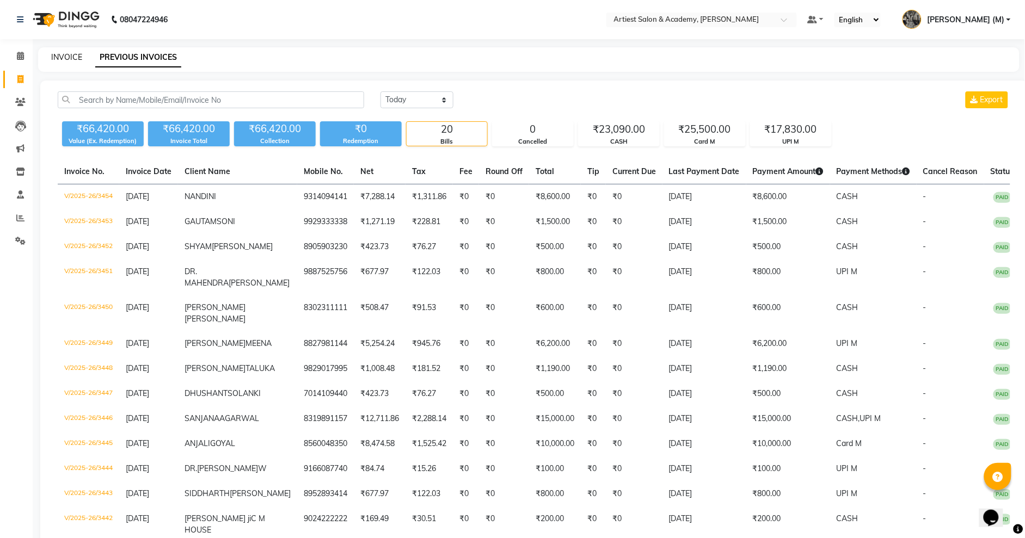
click at [64, 56] on link "INVOICE" at bounding box center [66, 57] width 31 height 10
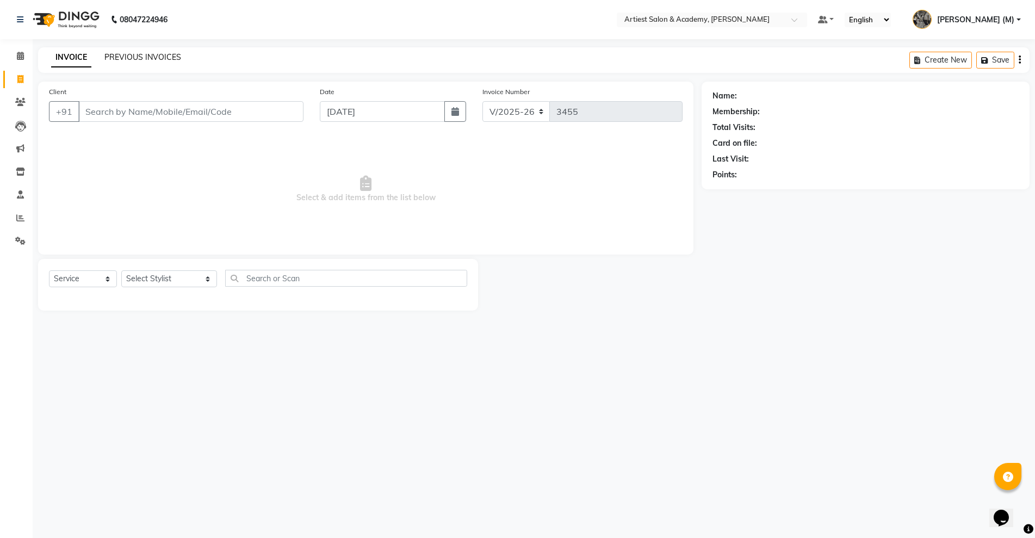
click at [128, 57] on link "PREVIOUS INVOICES" at bounding box center [142, 57] width 77 height 10
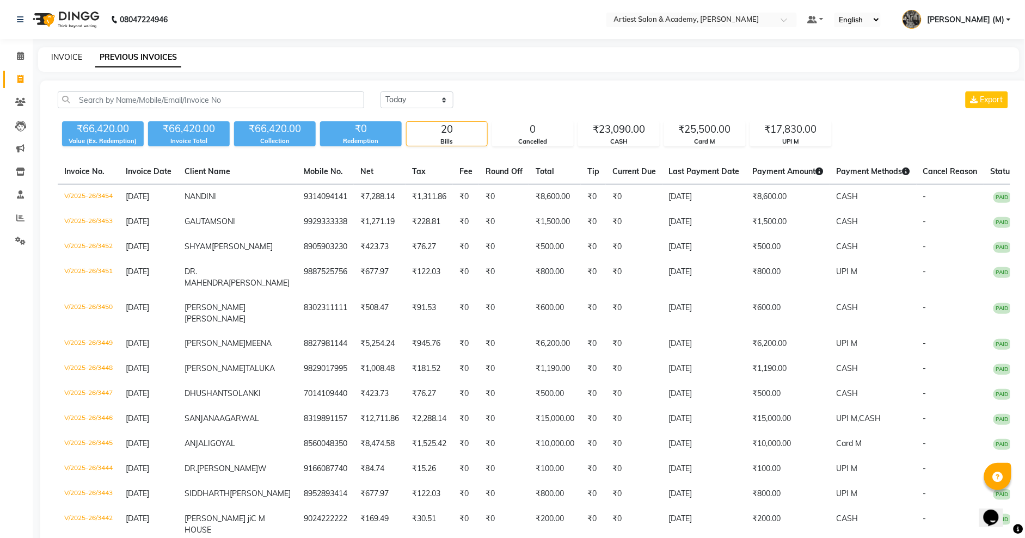
click at [61, 53] on link "INVOICE" at bounding box center [66, 57] width 31 height 10
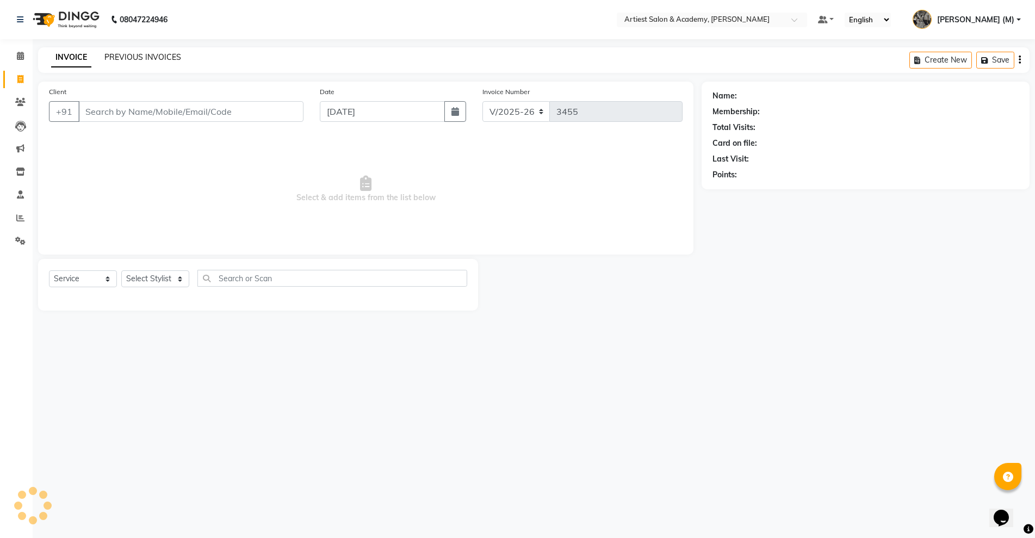
click at [156, 53] on link "PREVIOUS INVOICES" at bounding box center [142, 57] width 77 height 10
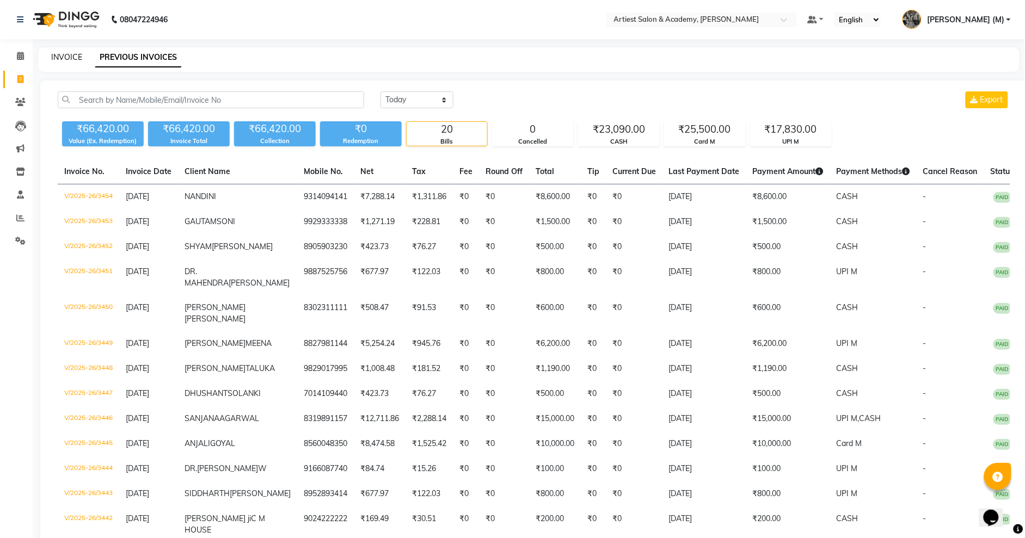
click at [63, 55] on link "INVOICE" at bounding box center [66, 57] width 31 height 10
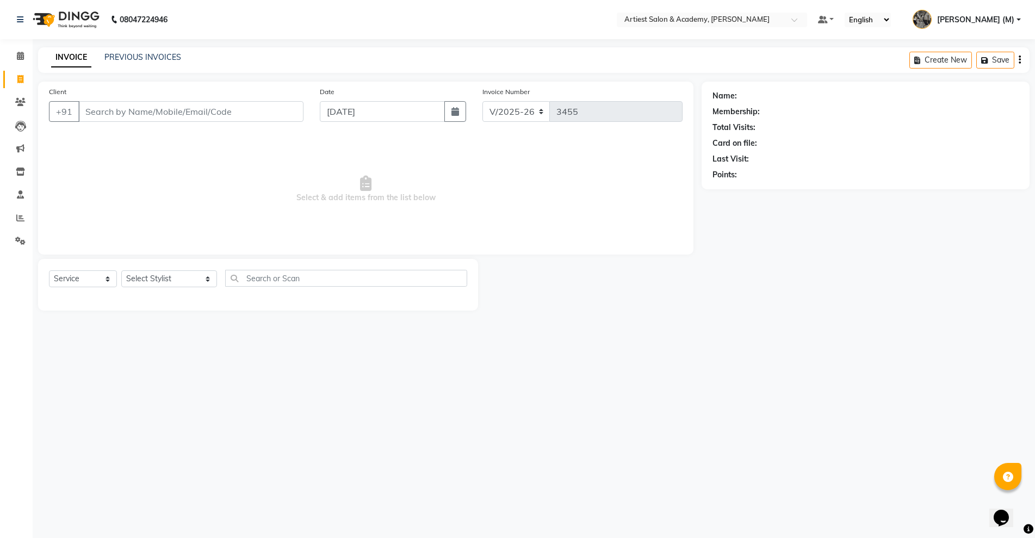
click at [98, 112] on input "Client" at bounding box center [190, 111] width 225 height 21
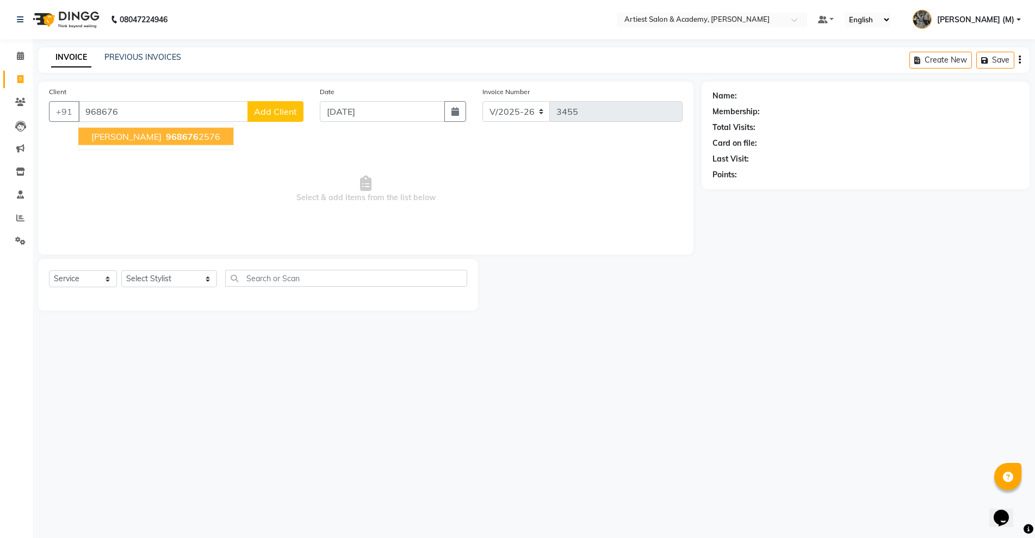
click at [187, 137] on ngb-highlight "968676 2576" at bounding box center [192, 136] width 57 height 11
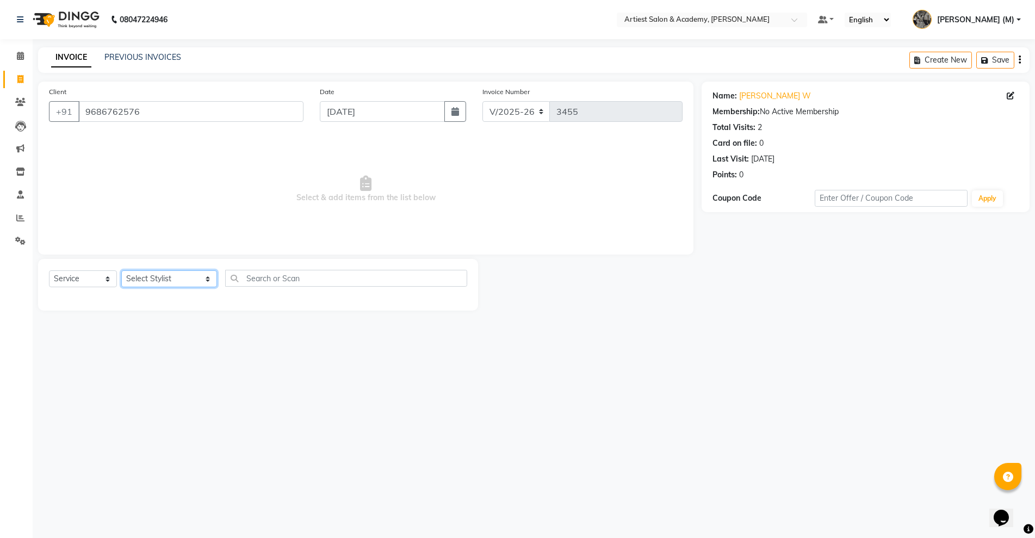
drag, startPoint x: 180, startPoint y: 279, endPoint x: 175, endPoint y: 280, distance: 5.5
click at [180, 279] on select "Select Stylist ARJUN SAHU (M) CHANCHAL (F) DINESH SAIN DRASHTI GULFSHA KOMAL ME…" at bounding box center [169, 278] width 96 height 17
click at [121, 270] on select "Select Stylist ARJUN SAHU (M) CHANCHAL (F) DINESH SAIN DRASHTI GULFSHA KOMAL ME…" at bounding box center [169, 278] width 96 height 17
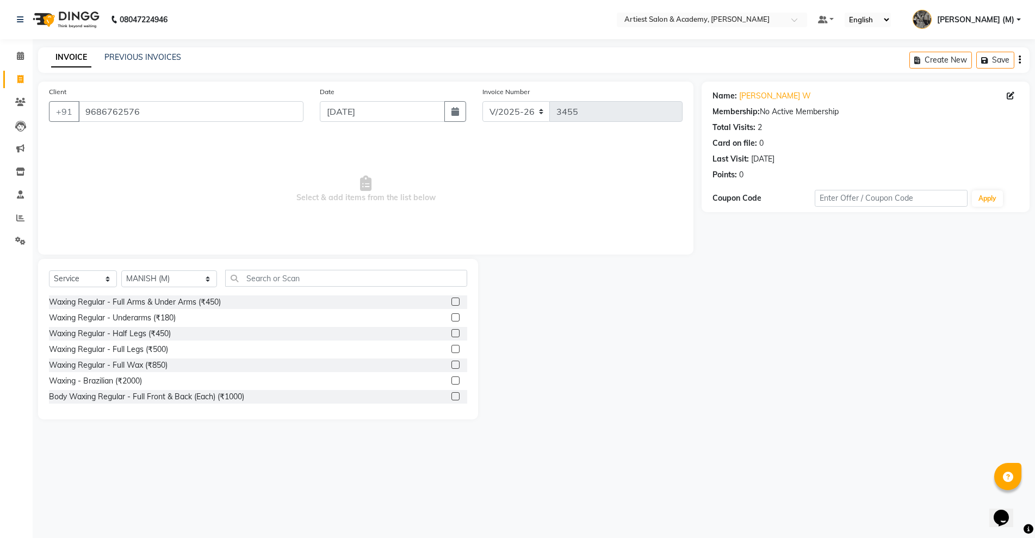
click at [235, 289] on div "Select Service Product Membership Package Voucher Prepaid Gift Card Select Styl…" at bounding box center [258, 283] width 418 height 26
click at [240, 276] on input "text" at bounding box center [346, 278] width 242 height 17
click at [176, 276] on select "Select Stylist ARJUN SAHU (M) CHANCHAL (F) DINESH SAIN DRASHTI GULFSHA KOMAL ME…" at bounding box center [169, 278] width 96 height 17
click at [121, 270] on select "Select Stylist ARJUN SAHU (M) CHANCHAL (F) DINESH SAIN DRASHTI GULFSHA KOMAL ME…" at bounding box center [169, 278] width 96 height 17
click at [244, 278] on input "text" at bounding box center [346, 278] width 242 height 17
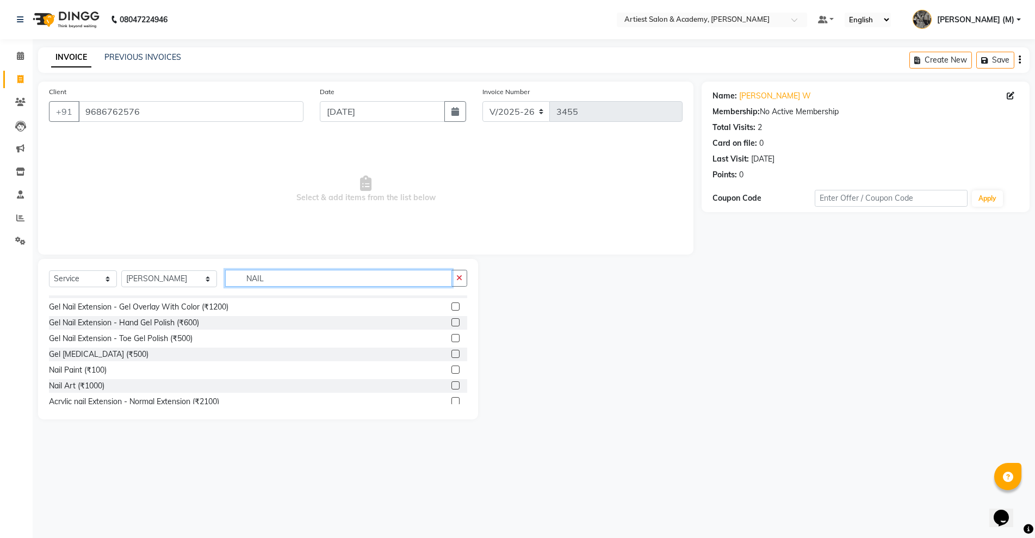
scroll to position [46, 0]
click at [452, 367] on label at bounding box center [456, 366] width 8 height 8
click at [452, 367] on input "checkbox" at bounding box center [455, 366] width 7 height 7
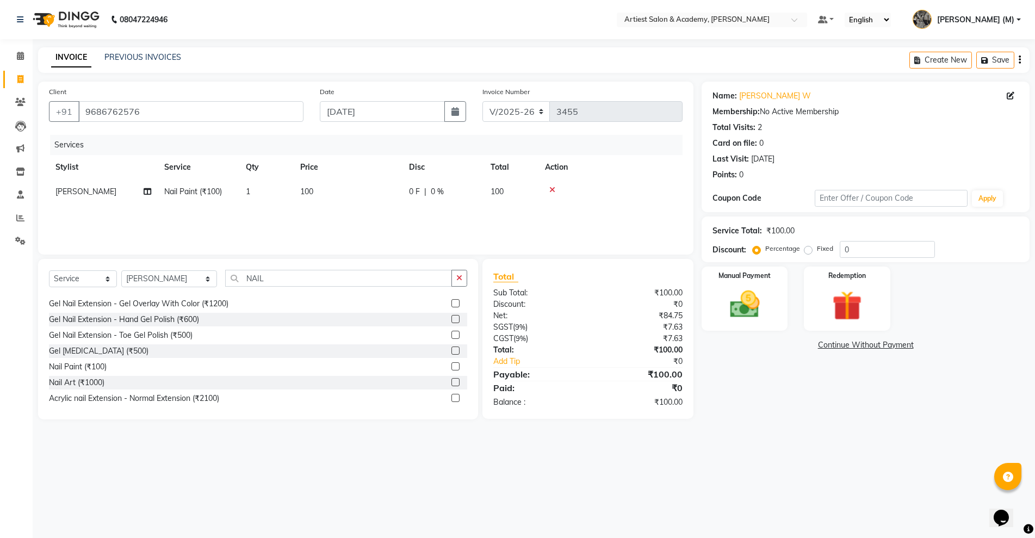
click at [305, 192] on span "100" at bounding box center [306, 192] width 13 height 10
click at [361, 194] on input "100" at bounding box center [399, 194] width 96 height 17
click at [754, 396] on div "Name: Vartika W Membership: No Active Membership Total Visits: 2 Card on file: …" at bounding box center [870, 251] width 336 height 338
click at [178, 279] on select "Select Stylist ARJUN SAHU (M) CHANCHAL (F) DINESH SAIN DRASHTI GULFSHA KOMAL ME…" at bounding box center [169, 278] width 96 height 17
click at [121, 270] on select "Select Stylist ARJUN SAHU (M) CHANCHAL (F) DINESH SAIN DRASHTI GULFSHA KOMAL ME…" at bounding box center [169, 278] width 96 height 17
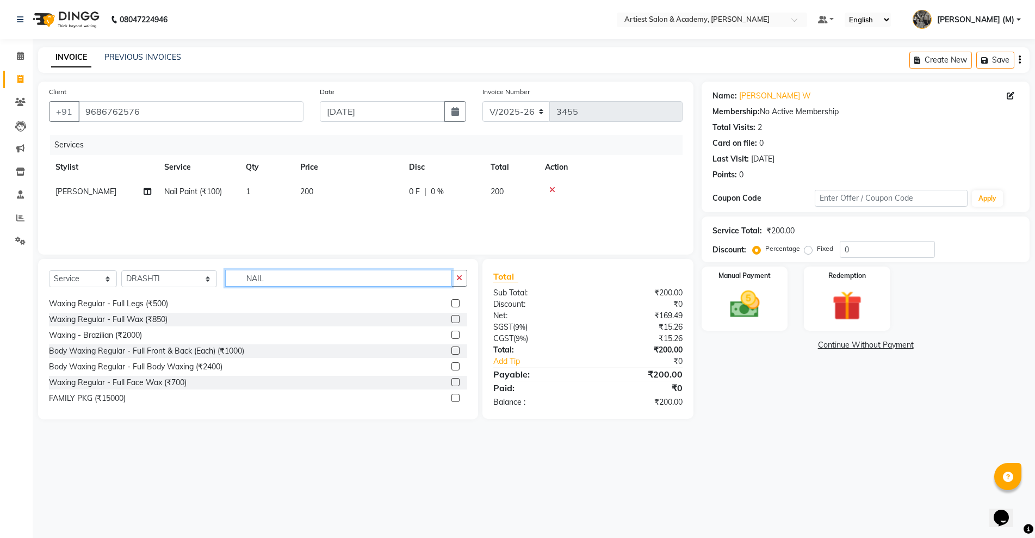
click at [245, 280] on input "NAIL" at bounding box center [338, 278] width 226 height 17
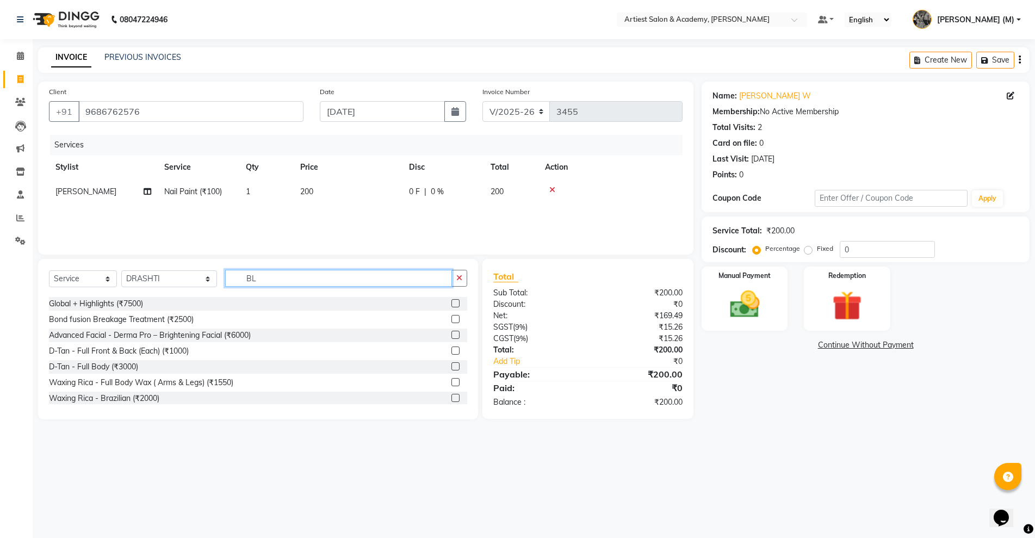
scroll to position [0, 0]
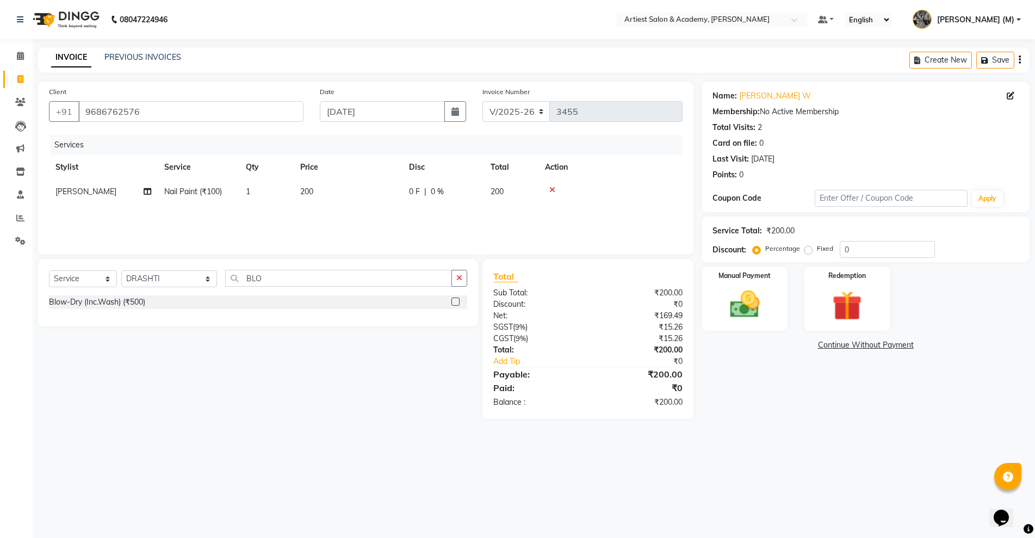
click at [458, 297] on div at bounding box center [460, 302] width 16 height 14
click at [453, 303] on label at bounding box center [456, 302] width 8 height 8
click at [453, 303] on input "checkbox" at bounding box center [455, 302] width 7 height 7
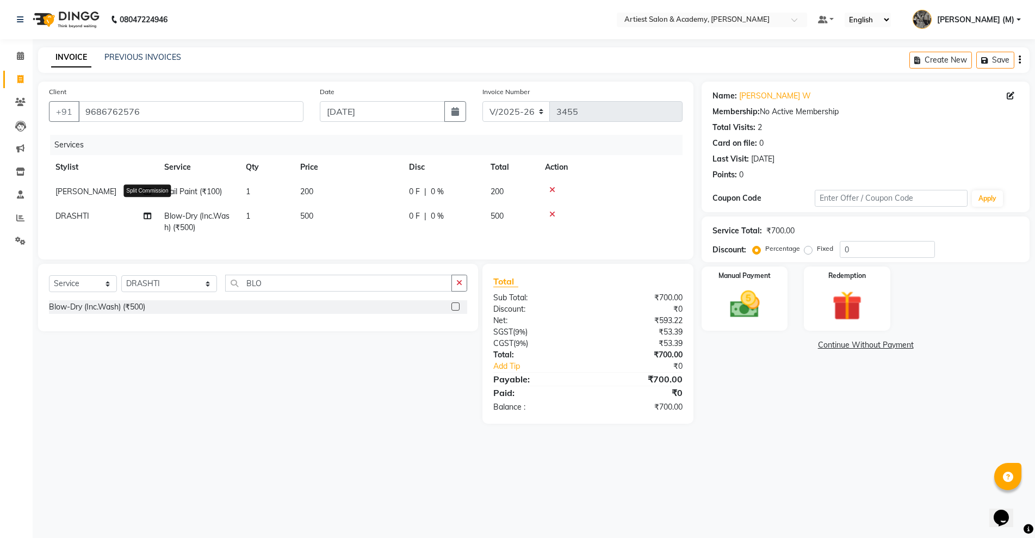
click at [147, 212] on icon at bounding box center [148, 216] width 8 height 8
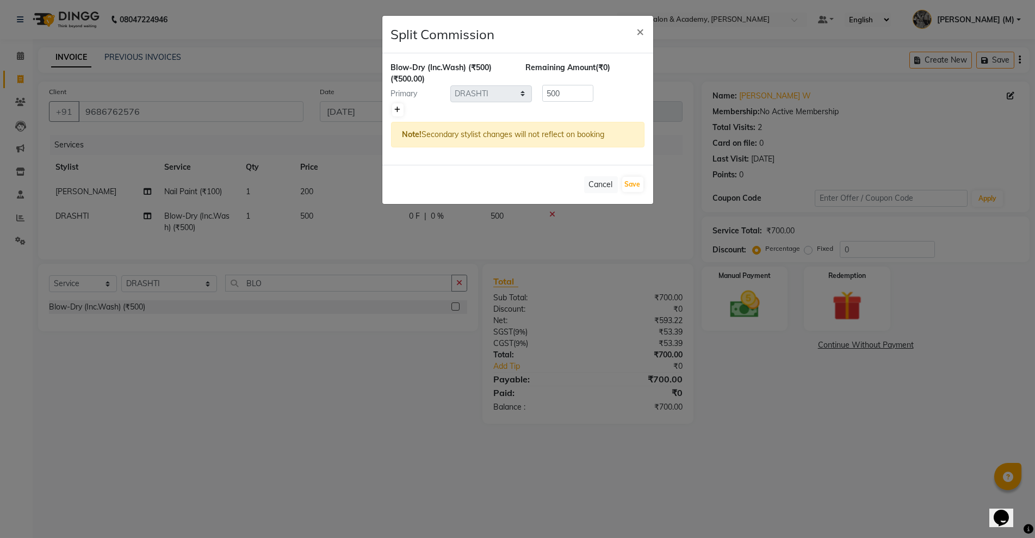
click at [398, 109] on icon at bounding box center [398, 110] width 6 height 7
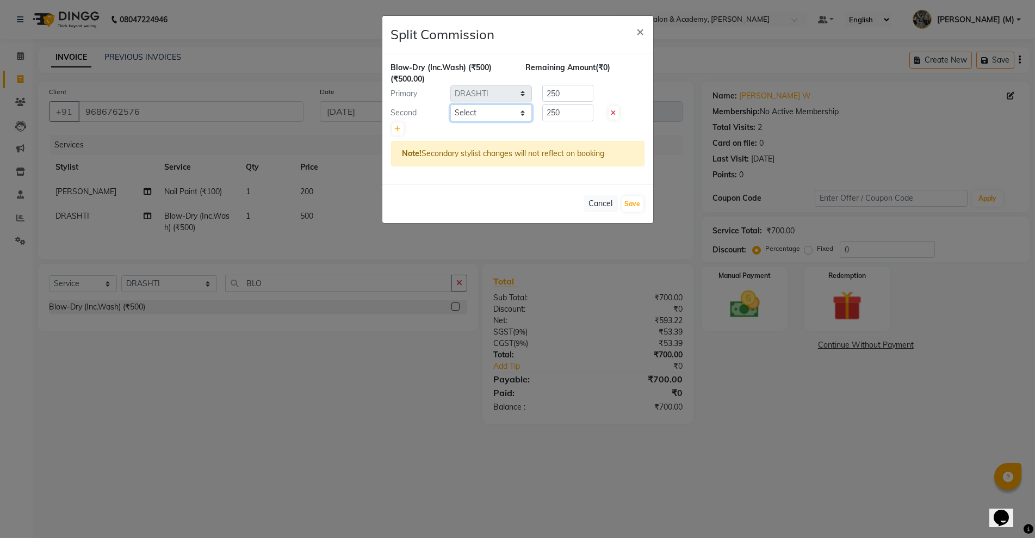
click at [525, 111] on select "Select ARJUN SAHU (M) CHANCHAL (F) DINESH SAIN DRASHTI GULFSHA KOMAL MEENA MAJI…" at bounding box center [492, 112] width 82 height 17
click at [451, 104] on select "Select ARJUN SAHU (M) CHANCHAL (F) DINESH SAIN DRASHTI GULFSHA KOMAL MEENA MAJI…" at bounding box center [492, 112] width 82 height 17
click at [637, 203] on button "Save" at bounding box center [632, 203] width 21 height 15
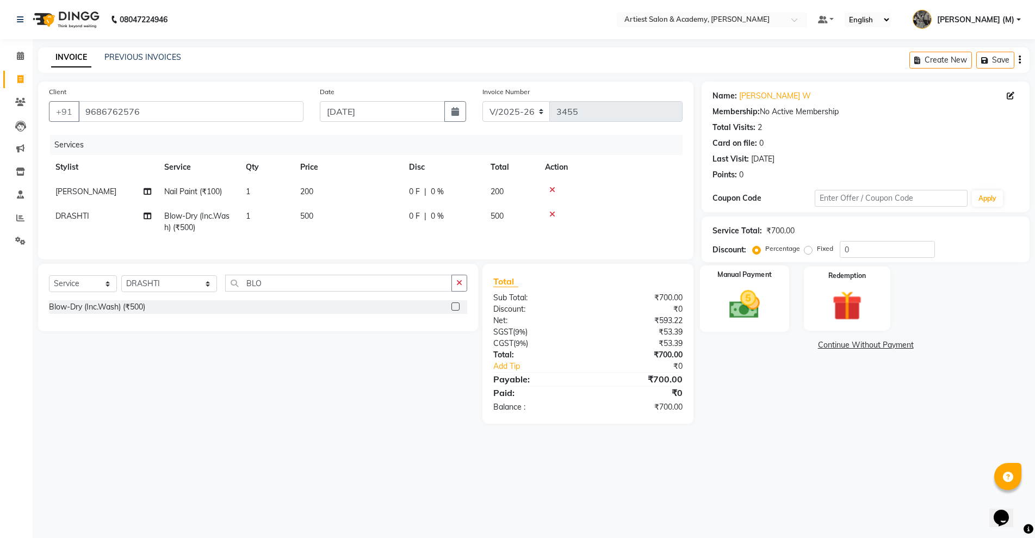
click at [737, 313] on img at bounding box center [745, 304] width 50 height 35
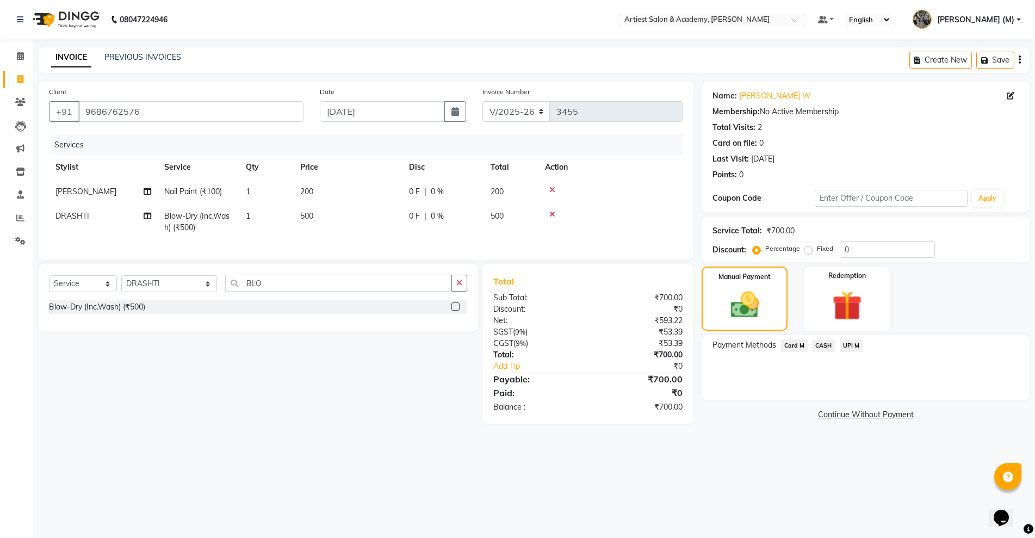
click at [852, 347] on span "UPI M" at bounding box center [851, 346] width 23 height 13
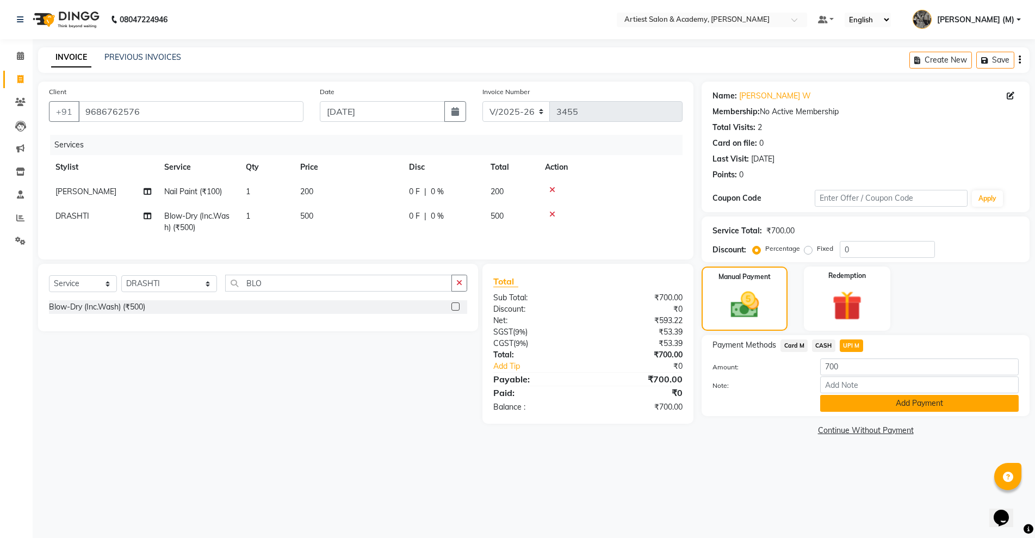
click at [943, 405] on button "Add Payment" at bounding box center [920, 403] width 199 height 17
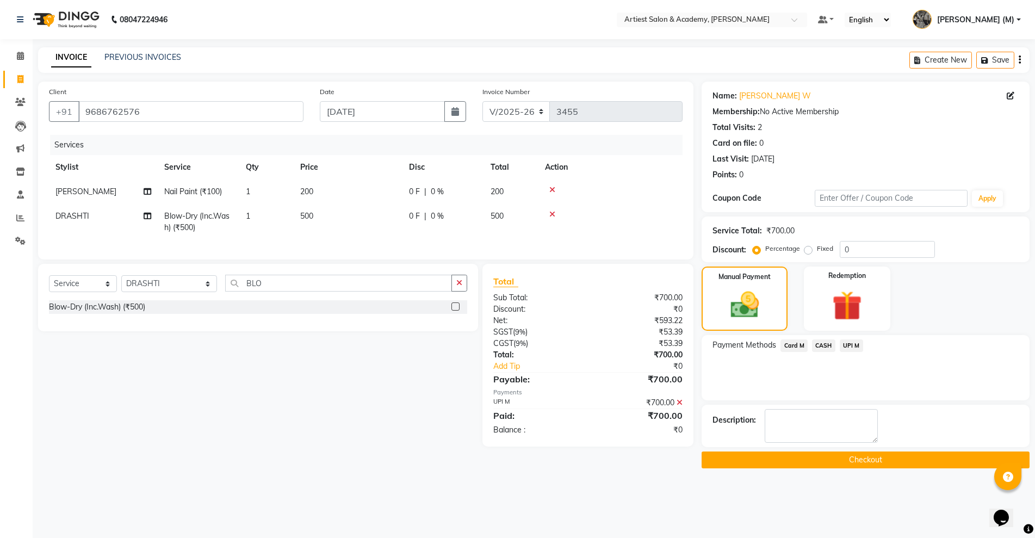
click at [892, 459] on button "Checkout" at bounding box center [866, 460] width 328 height 17
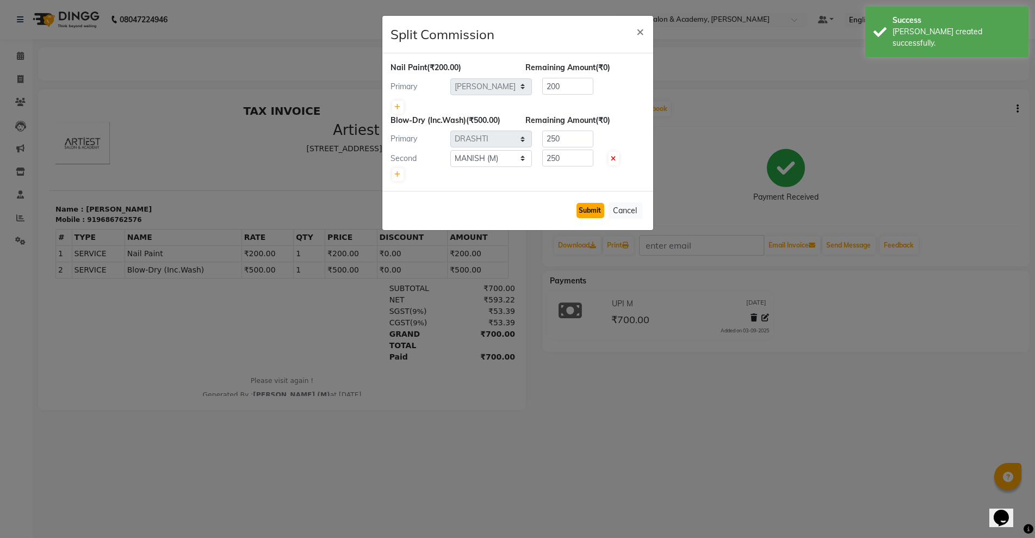
click at [594, 209] on button "Submit" at bounding box center [591, 210] width 28 height 15
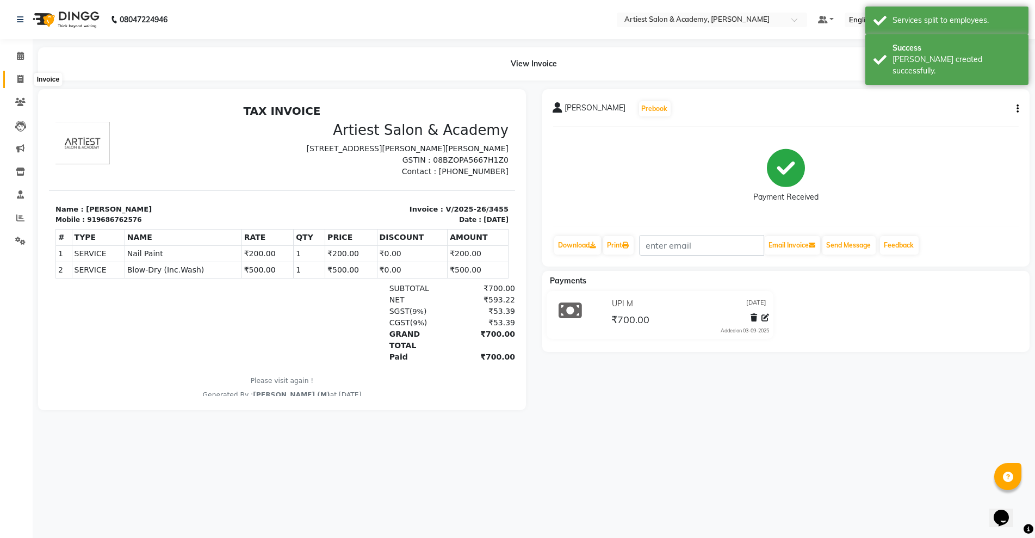
click at [21, 80] on icon at bounding box center [20, 79] width 6 height 8
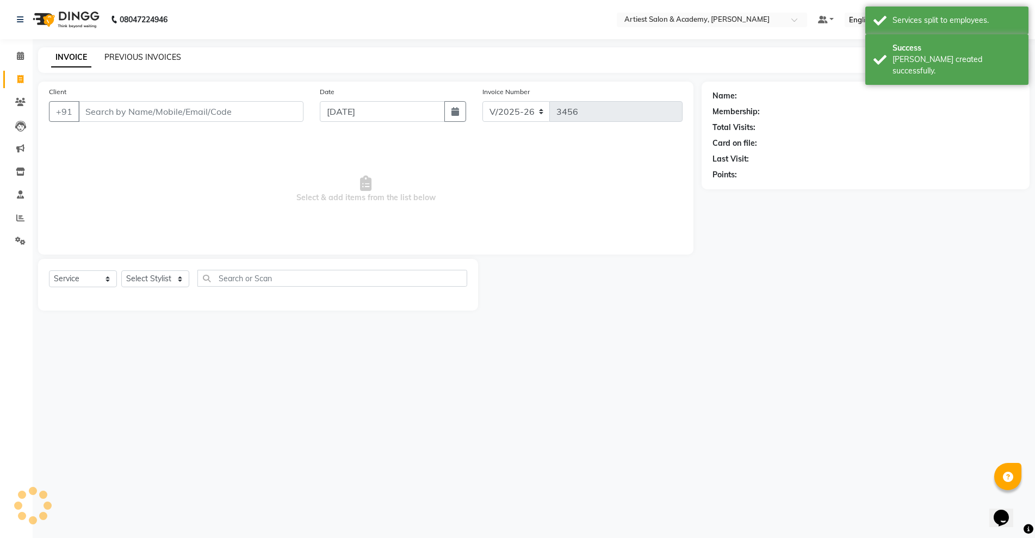
click at [151, 58] on link "PREVIOUS INVOICES" at bounding box center [142, 57] width 77 height 10
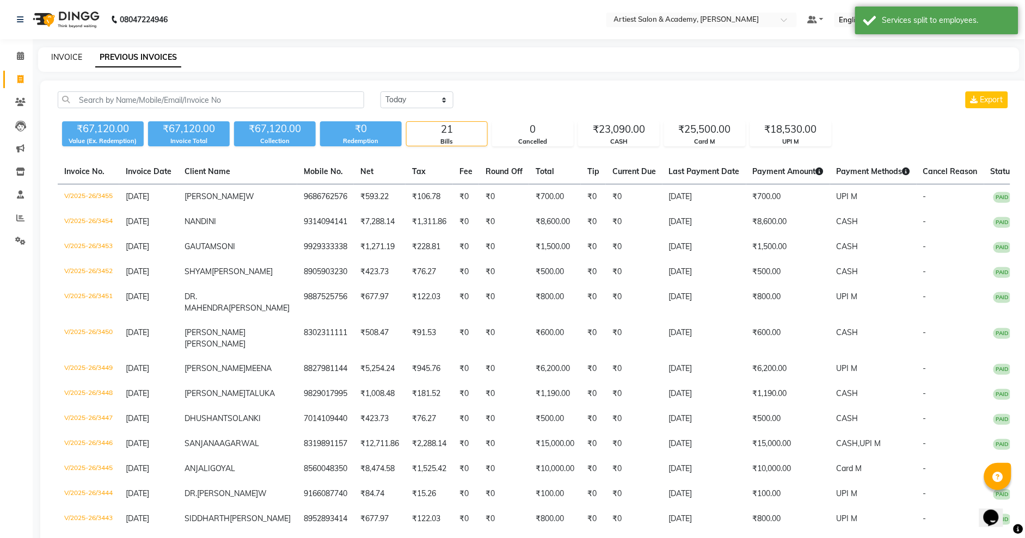
click at [67, 55] on link "INVOICE" at bounding box center [66, 57] width 31 height 10
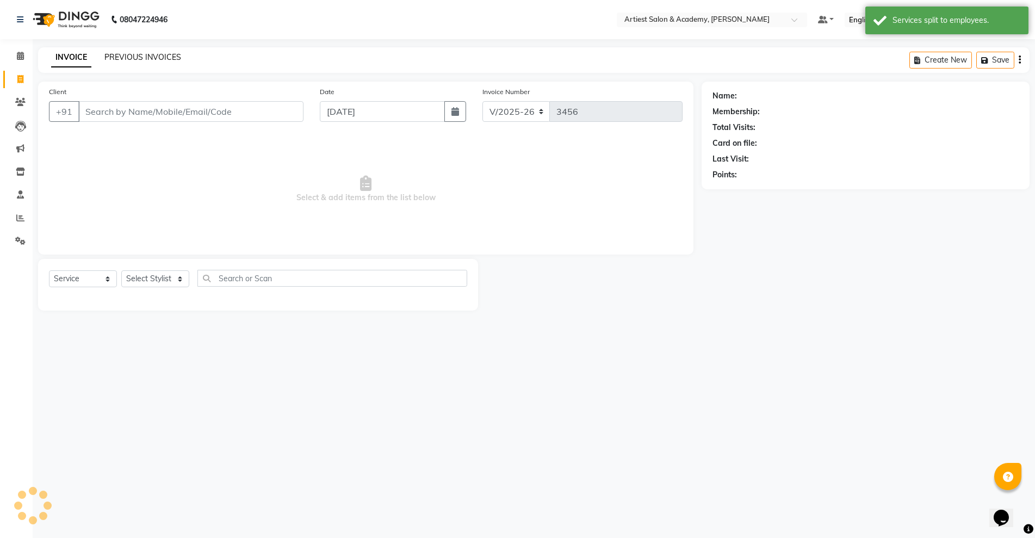
click at [124, 53] on link "PREVIOUS INVOICES" at bounding box center [142, 57] width 77 height 10
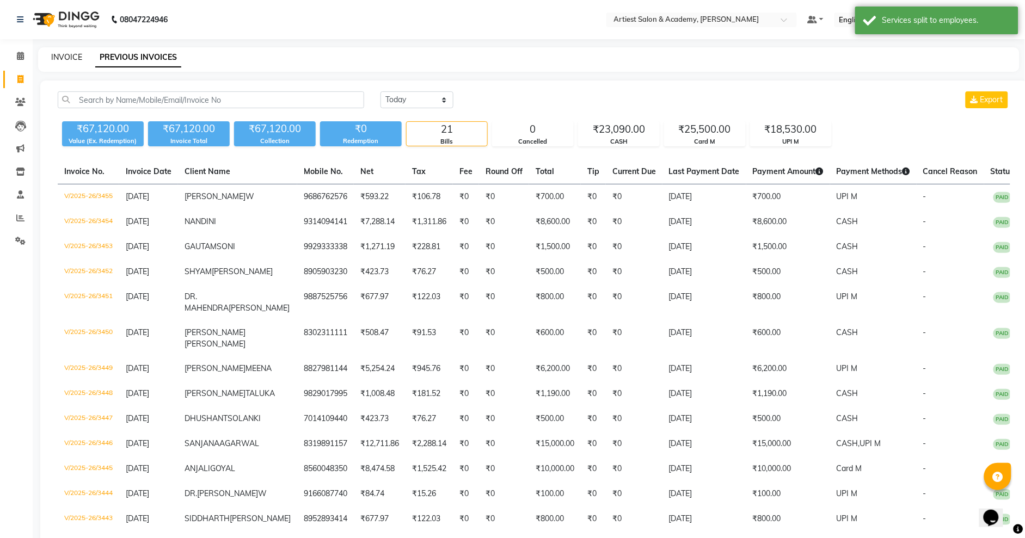
click at [63, 57] on link "INVOICE" at bounding box center [66, 57] width 31 height 10
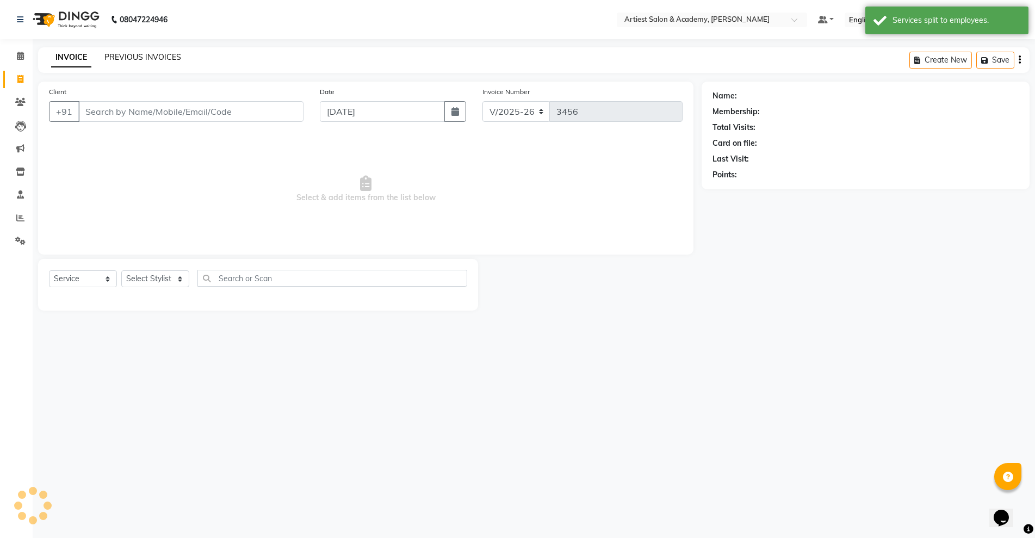
click at [139, 55] on link "PREVIOUS INVOICES" at bounding box center [142, 57] width 77 height 10
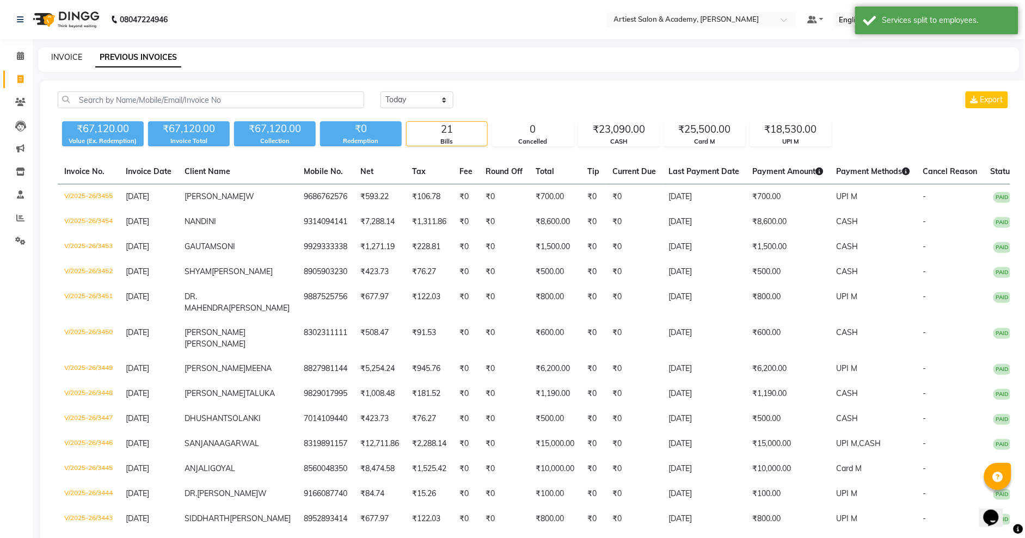
click at [77, 52] on link "INVOICE" at bounding box center [66, 57] width 31 height 10
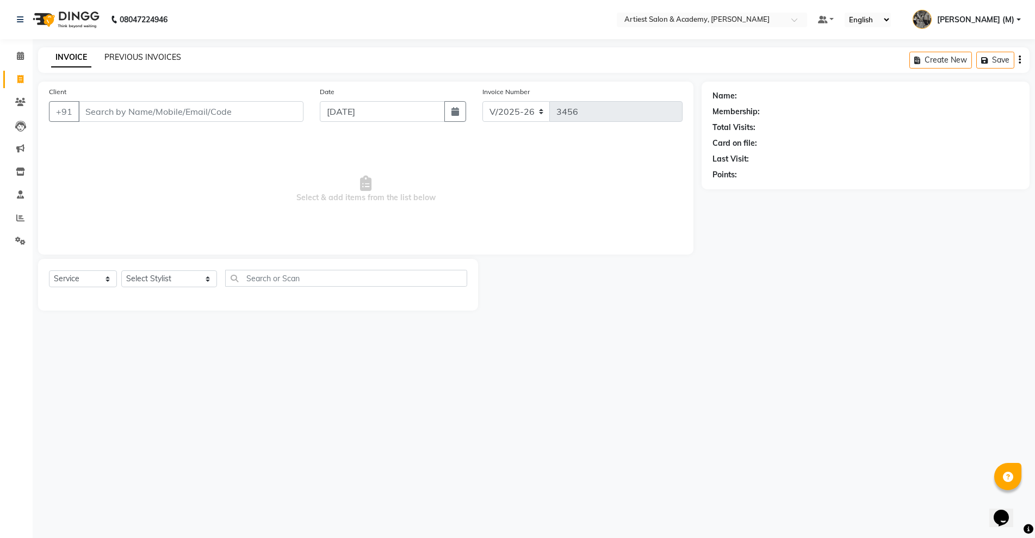
click at [119, 59] on link "PREVIOUS INVOICES" at bounding box center [142, 57] width 77 height 10
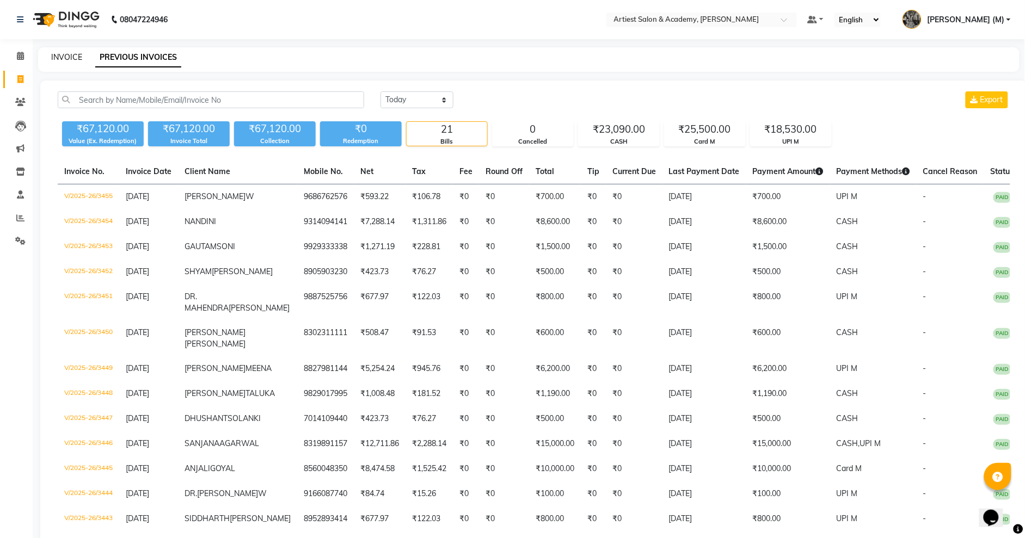
click at [72, 57] on link "INVOICE" at bounding box center [66, 57] width 31 height 10
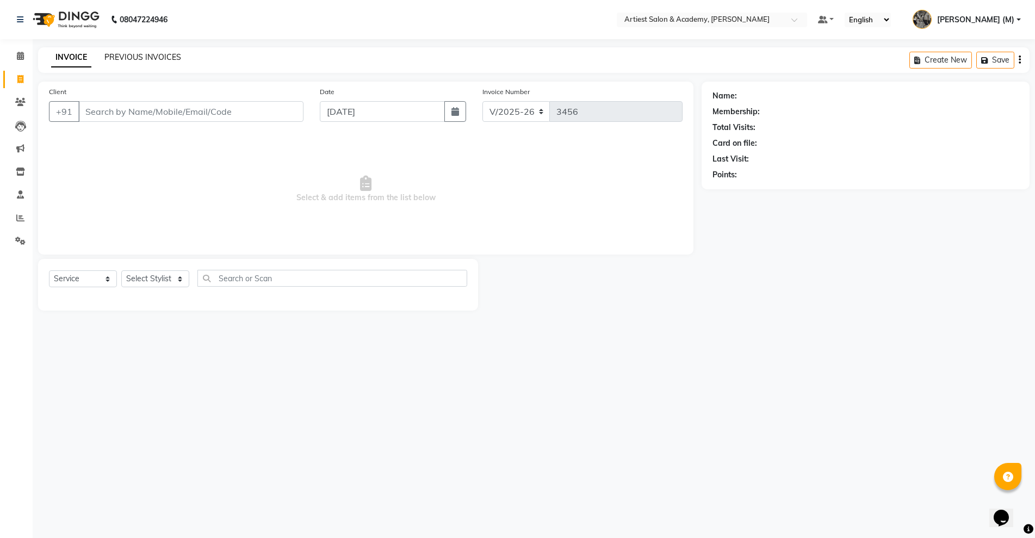
click at [149, 58] on link "PREVIOUS INVOICES" at bounding box center [142, 57] width 77 height 10
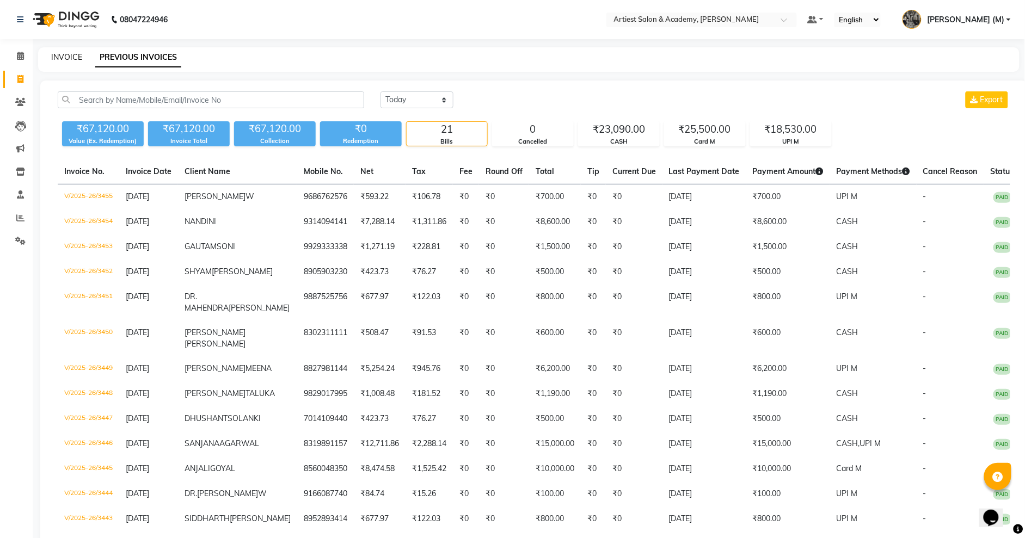
click at [69, 58] on link "INVOICE" at bounding box center [66, 57] width 31 height 10
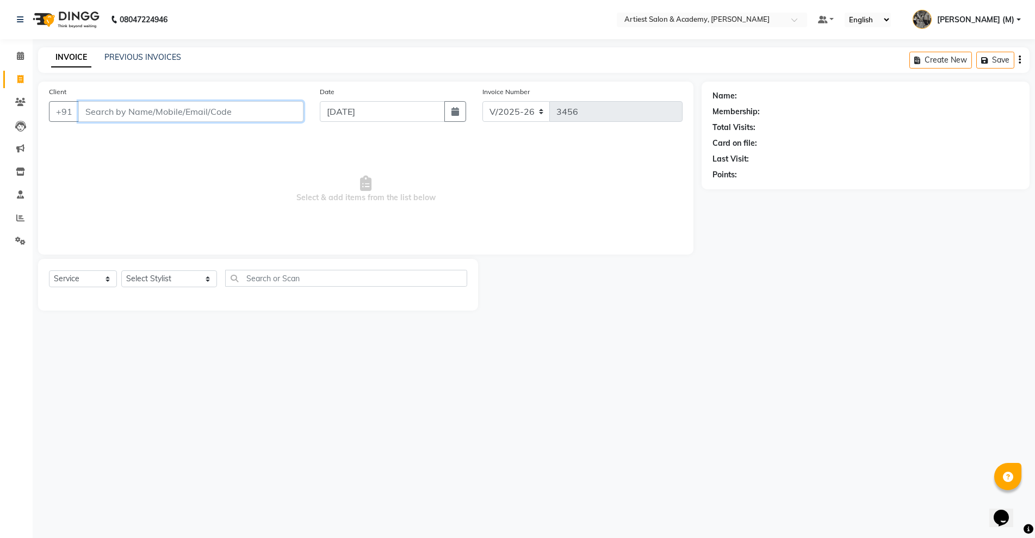
click at [103, 118] on input "Client" at bounding box center [190, 111] width 225 height 21
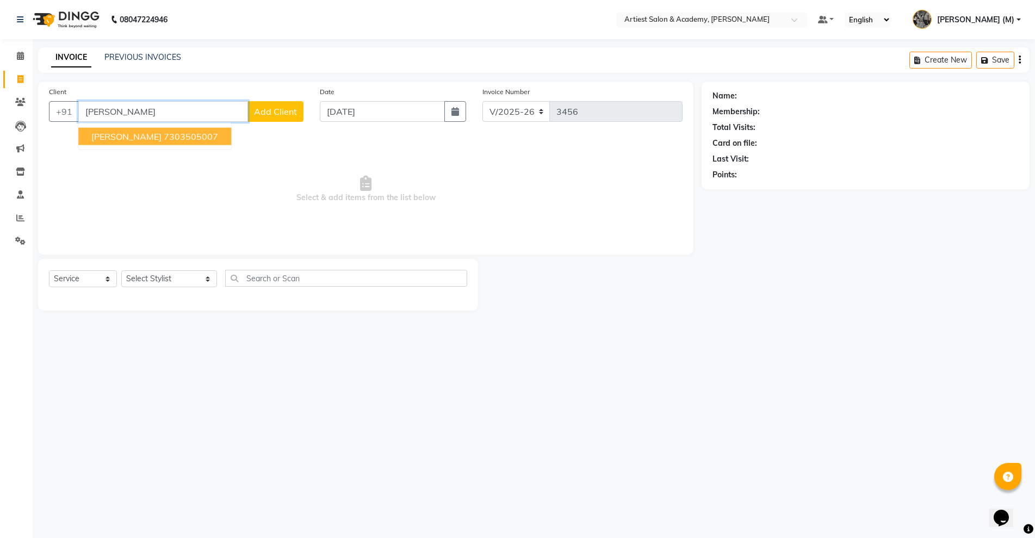
click at [189, 138] on ngb-highlight "7303505007" at bounding box center [191, 136] width 54 height 11
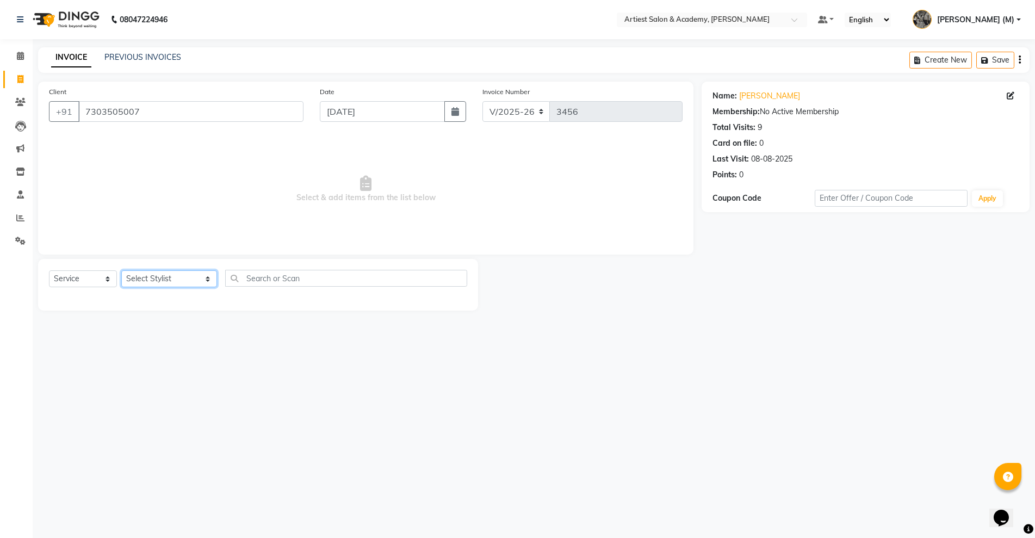
click at [178, 279] on select "Select Stylist ARJUN SAHU (M) CHANCHAL (F) DINESH SAIN DRASHTI GULFSHA KOMAL ME…" at bounding box center [169, 278] width 96 height 17
click at [121, 270] on select "Select Stylist ARJUN SAHU (M) CHANCHAL (F) DINESH SAIN DRASHTI GULFSHA KOMAL ME…" at bounding box center [169, 278] width 96 height 17
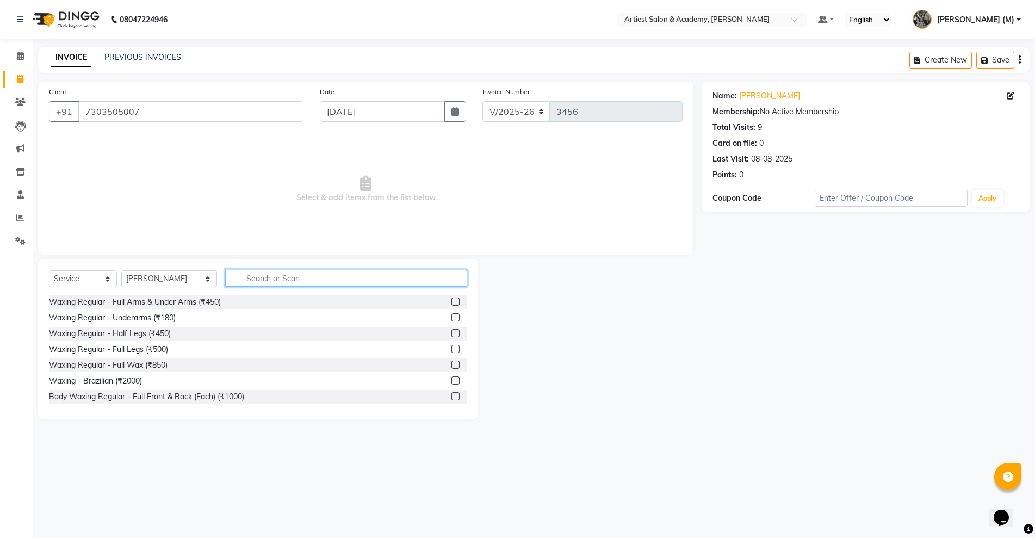
click at [237, 285] on input "text" at bounding box center [346, 278] width 242 height 17
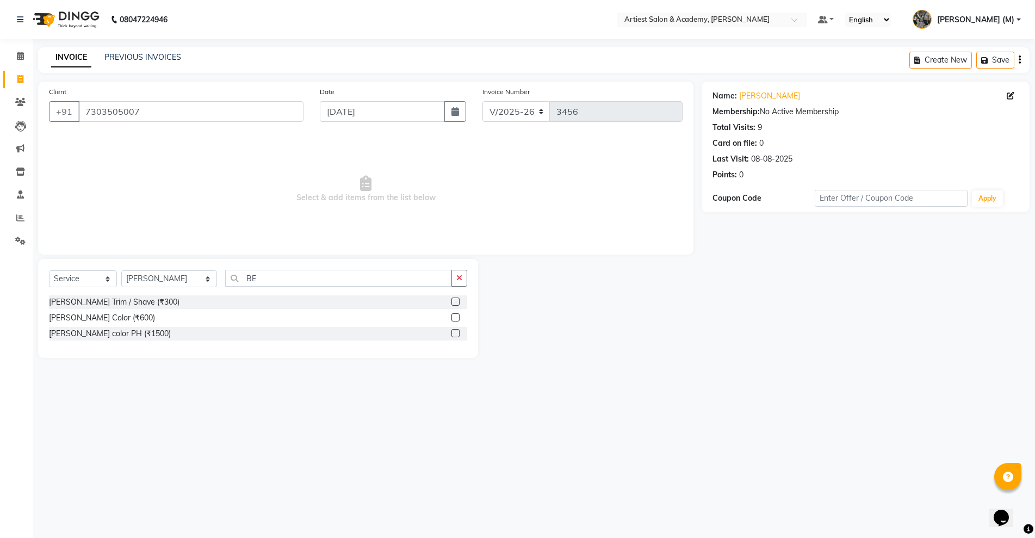
click at [454, 300] on label at bounding box center [456, 302] width 8 height 8
click at [454, 300] on input "checkbox" at bounding box center [455, 302] width 7 height 7
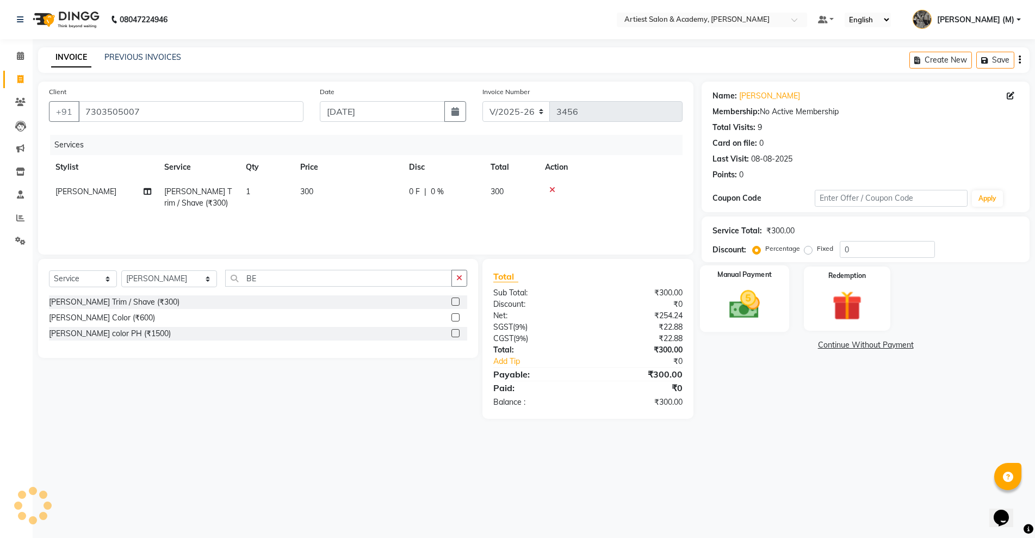
click at [736, 308] on img at bounding box center [745, 304] width 50 height 35
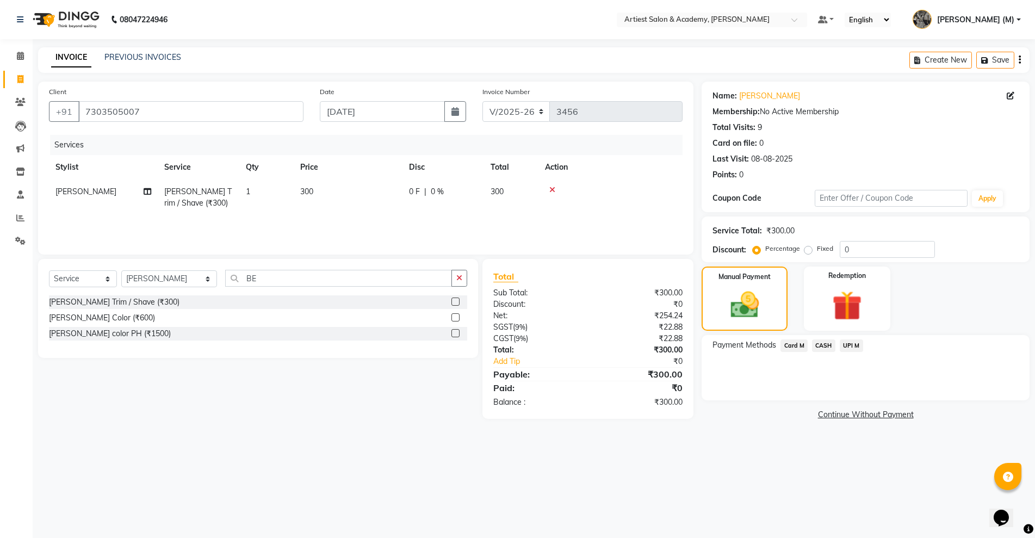
click at [823, 344] on span "CASH" at bounding box center [823, 346] width 23 height 13
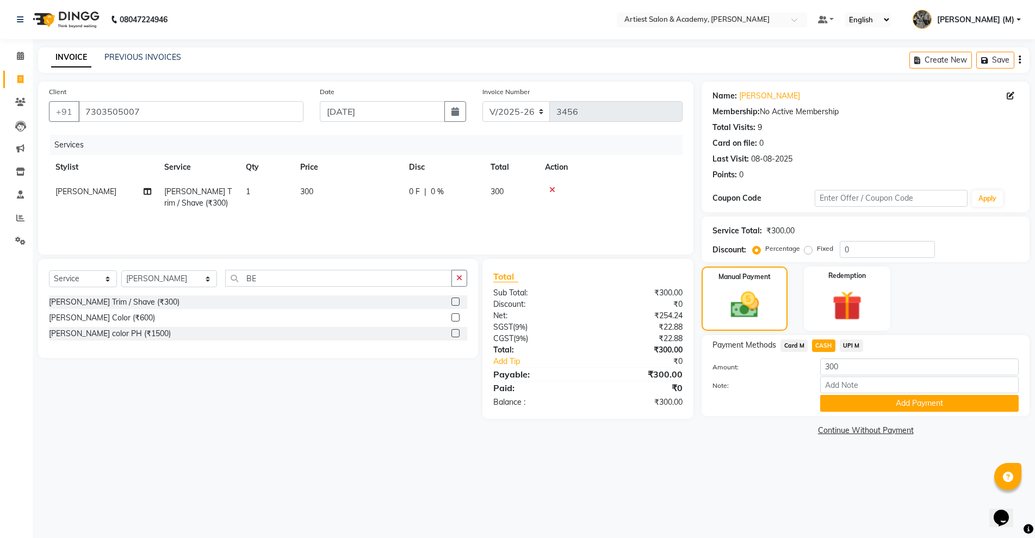
click at [823, 344] on span "CASH" at bounding box center [823, 346] width 23 height 13
click at [933, 405] on button "Add Payment" at bounding box center [920, 403] width 199 height 17
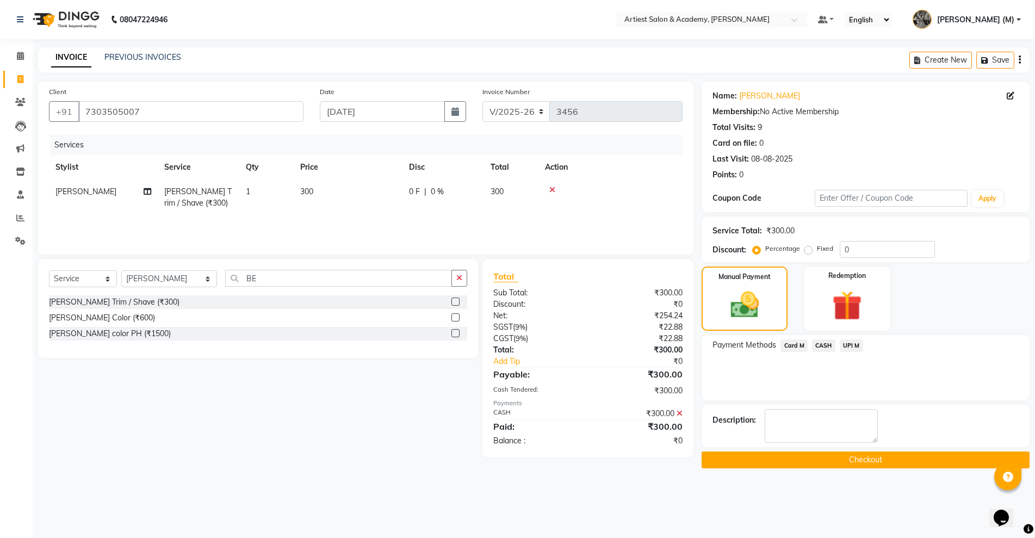
click at [873, 464] on button "Checkout" at bounding box center [866, 460] width 328 height 17
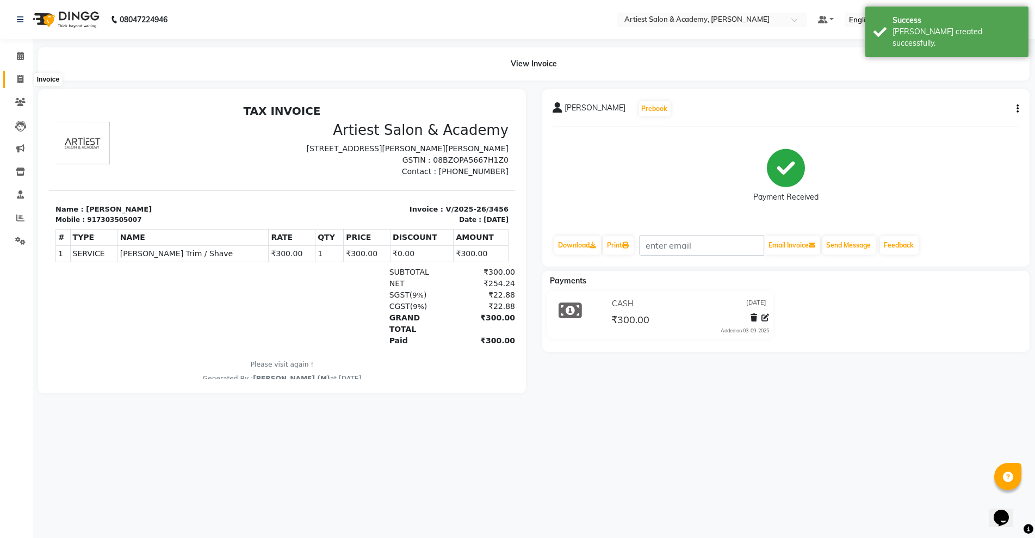
click at [21, 73] on span at bounding box center [20, 79] width 19 height 13
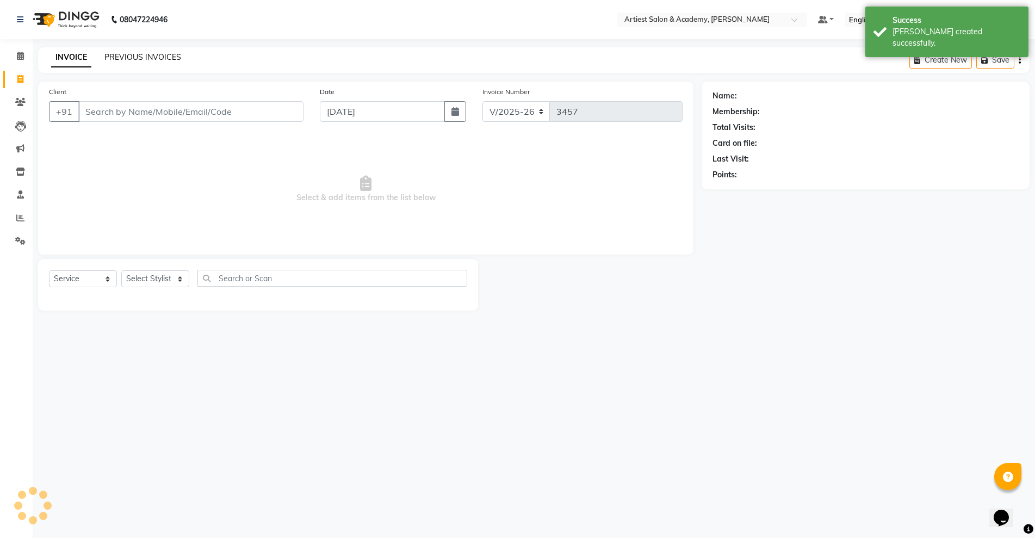
click at [137, 52] on link "PREVIOUS INVOICES" at bounding box center [142, 57] width 77 height 10
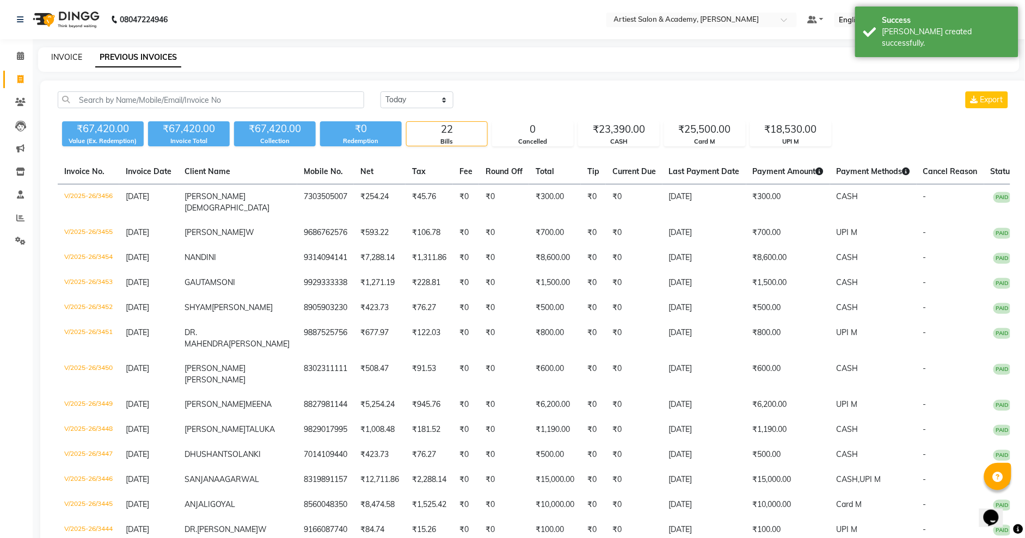
click at [66, 55] on link "INVOICE" at bounding box center [66, 57] width 31 height 10
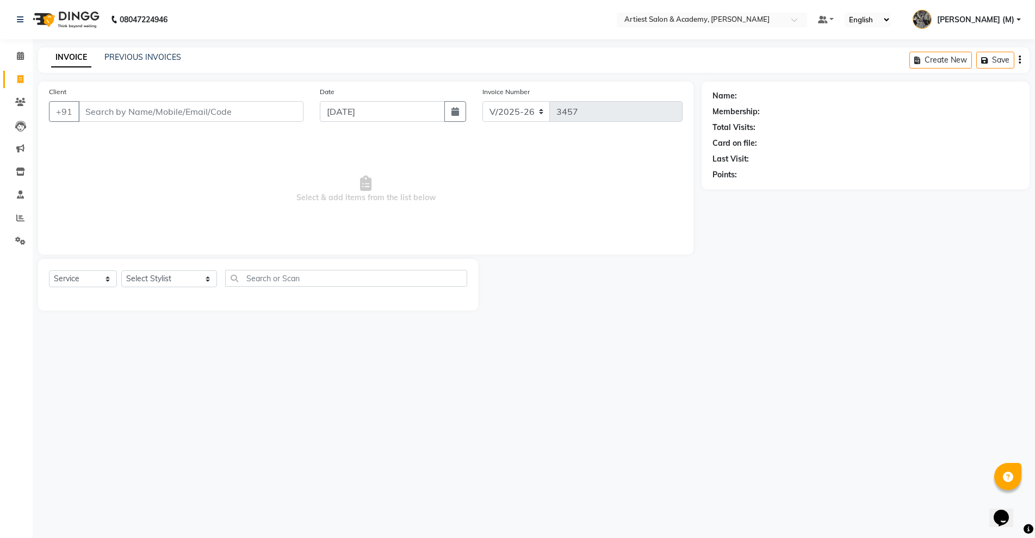
click at [162, 51] on div "INVOICE PREVIOUS INVOICES Create New Save" at bounding box center [534, 60] width 992 height 26
click at [155, 56] on link "PREVIOUS INVOICES" at bounding box center [142, 57] width 77 height 10
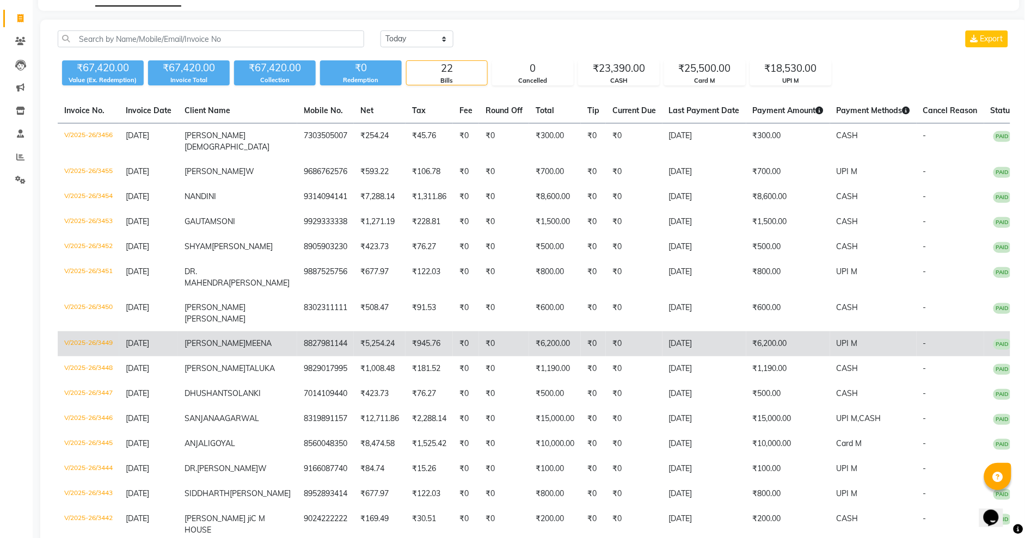
scroll to position [67, 0]
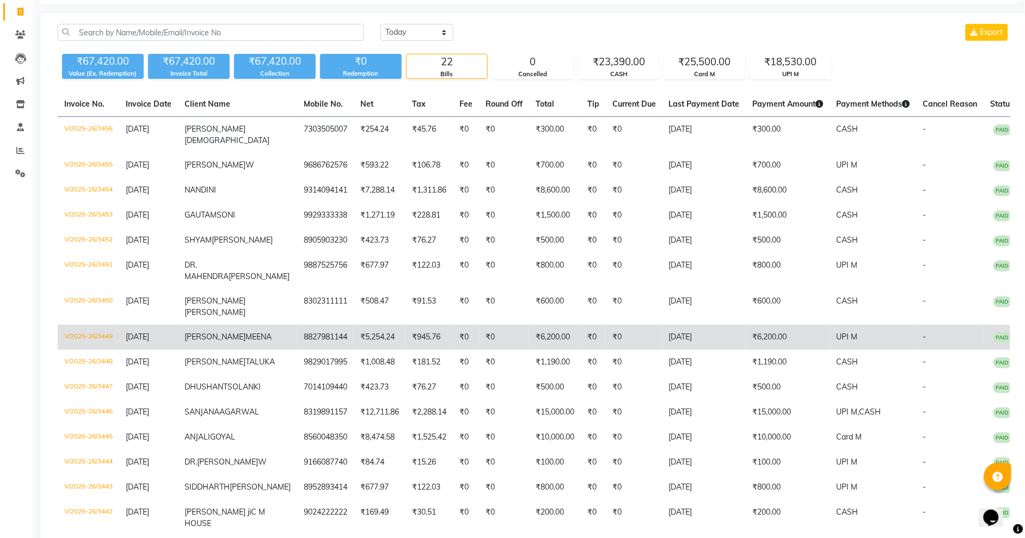
click at [662, 350] on td "[DATE]" at bounding box center [704, 337] width 84 height 25
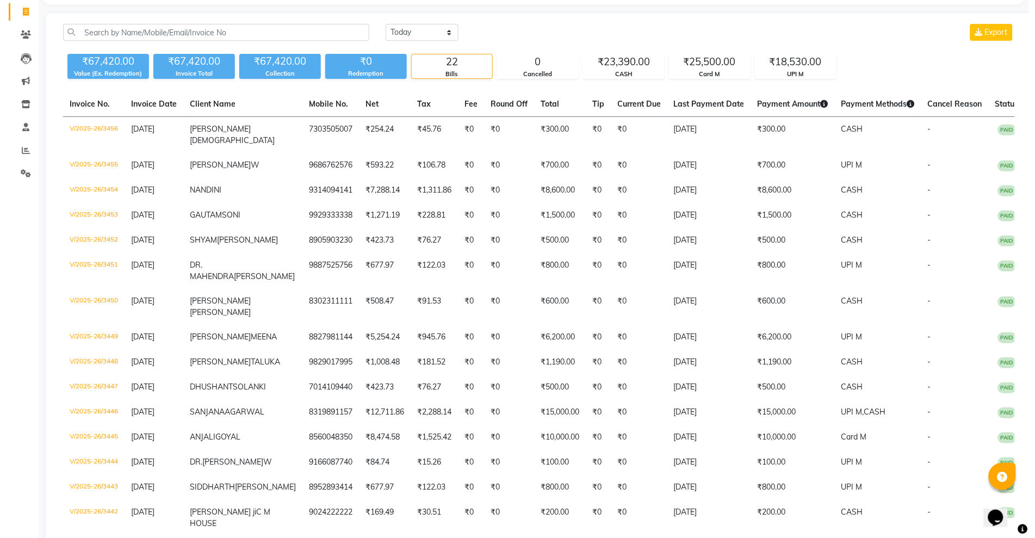
scroll to position [0, 0]
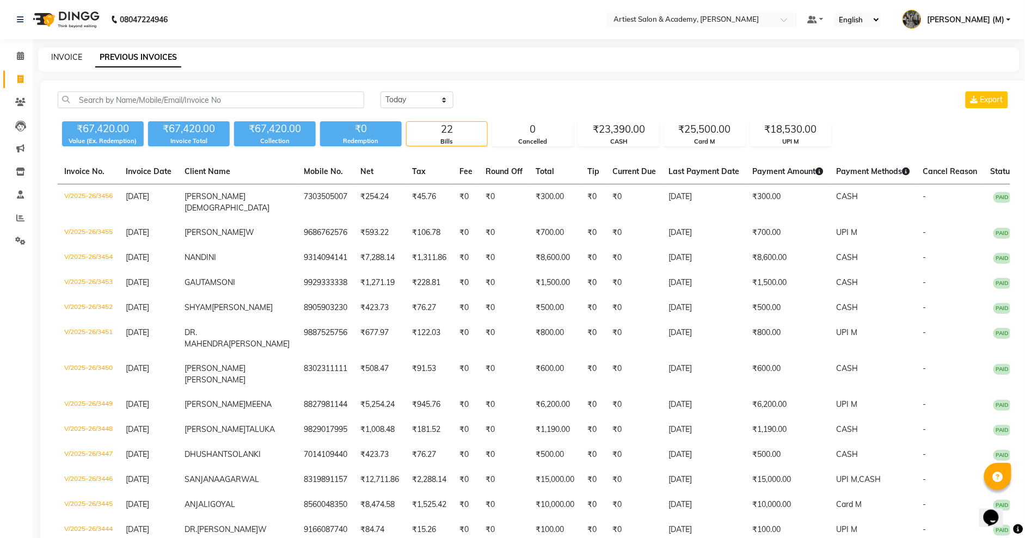
click at [66, 55] on link "INVOICE" at bounding box center [66, 57] width 31 height 10
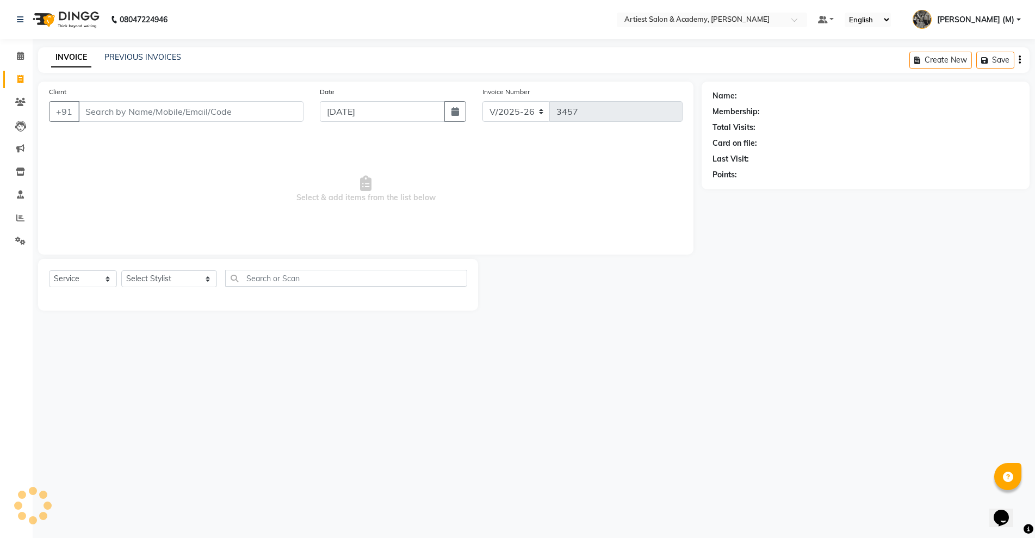
click at [109, 115] on input "Client" at bounding box center [190, 111] width 225 height 21
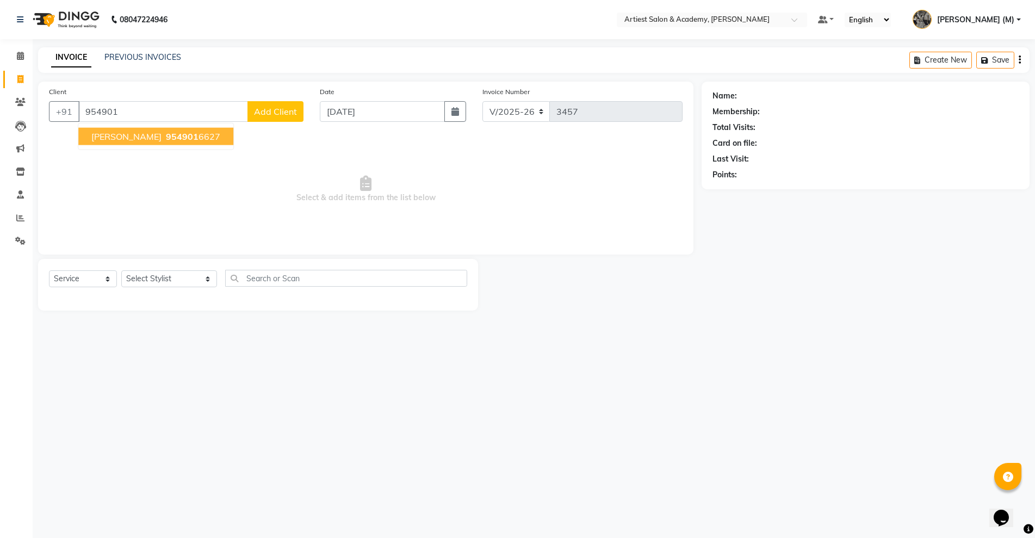
click at [188, 135] on span "954901" at bounding box center [182, 136] width 33 height 11
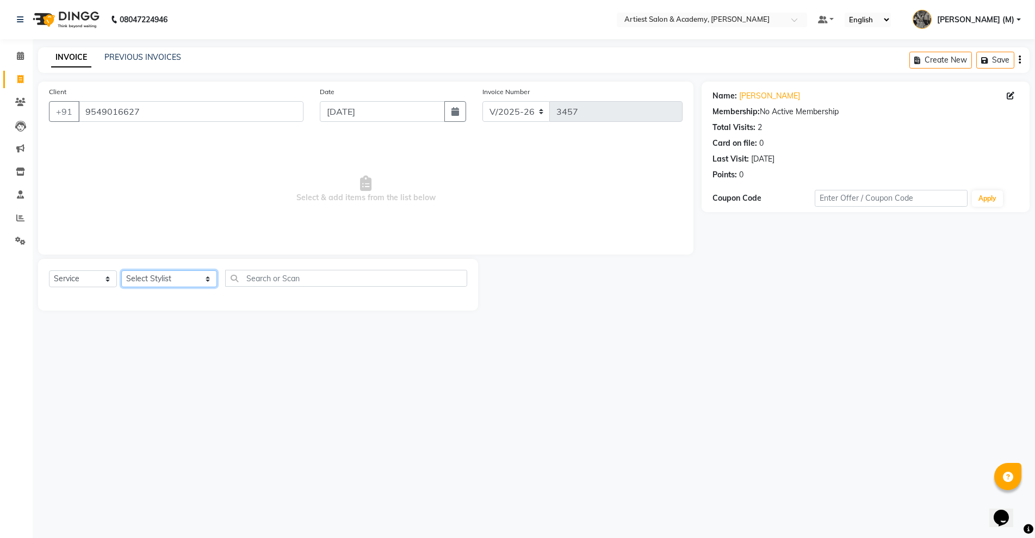
click at [181, 279] on select "Select Stylist ARJUN SAHU (M) CHANCHAL (F) DINESH SAIN DRASHTI GULFSHA KOMAL ME…" at bounding box center [169, 278] width 96 height 17
click at [121, 270] on select "Select Stylist ARJUN SAHU (M) CHANCHAL (F) DINESH SAIN DRASHTI GULFSHA KOMAL ME…" at bounding box center [169, 278] width 96 height 17
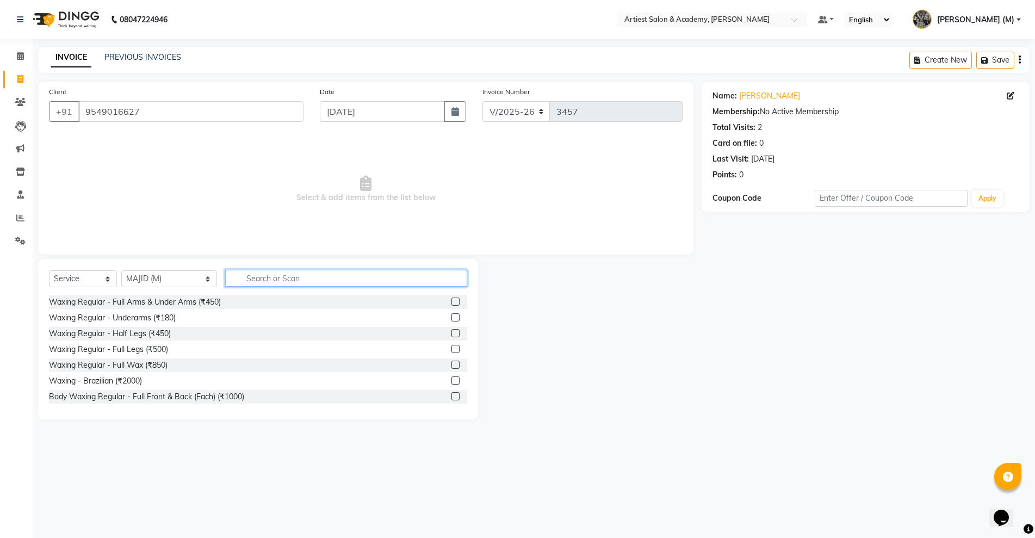
click at [241, 279] on input "text" at bounding box center [346, 278] width 242 height 17
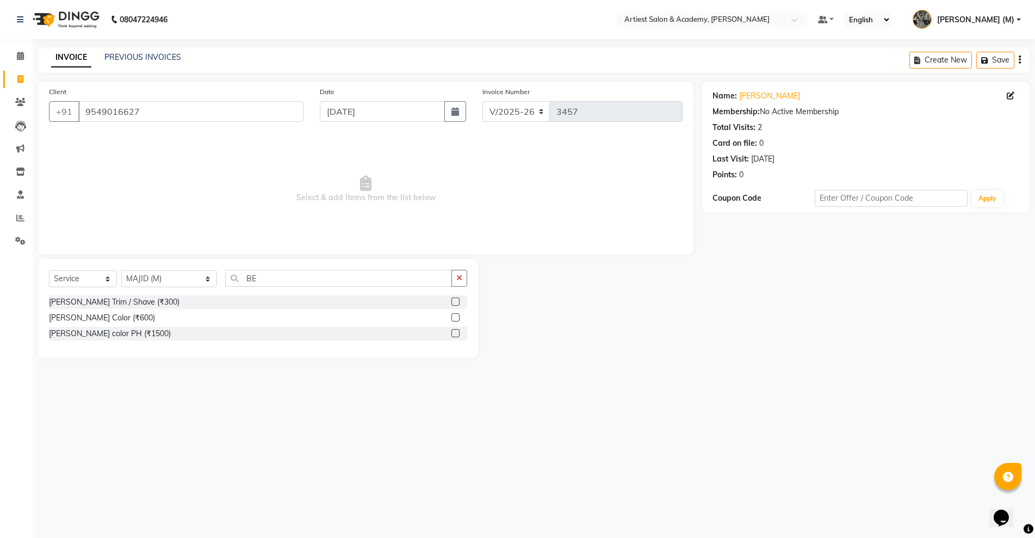
click at [452, 300] on label at bounding box center [456, 302] width 8 height 8
click at [452, 300] on input "checkbox" at bounding box center [455, 302] width 7 height 7
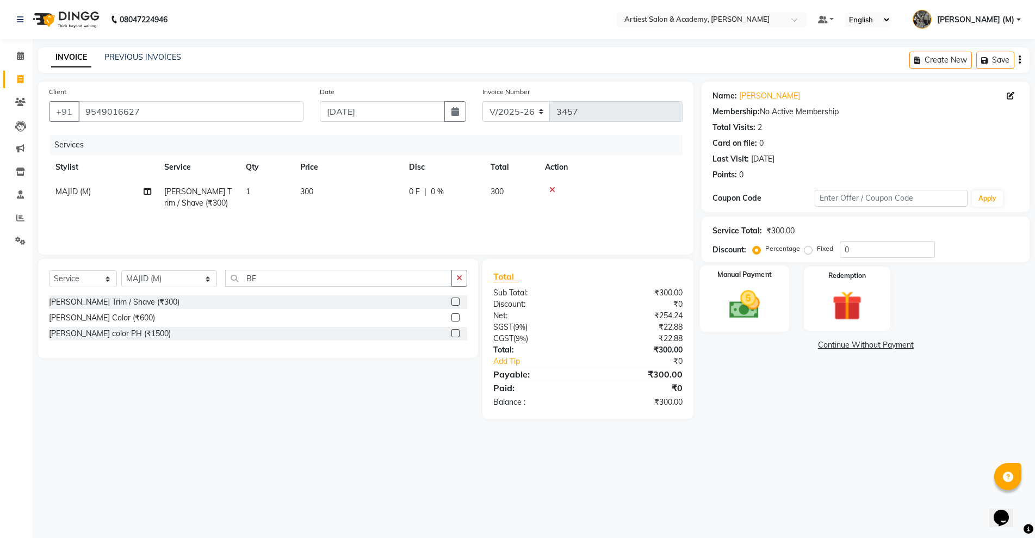
click at [734, 309] on img at bounding box center [745, 304] width 50 height 35
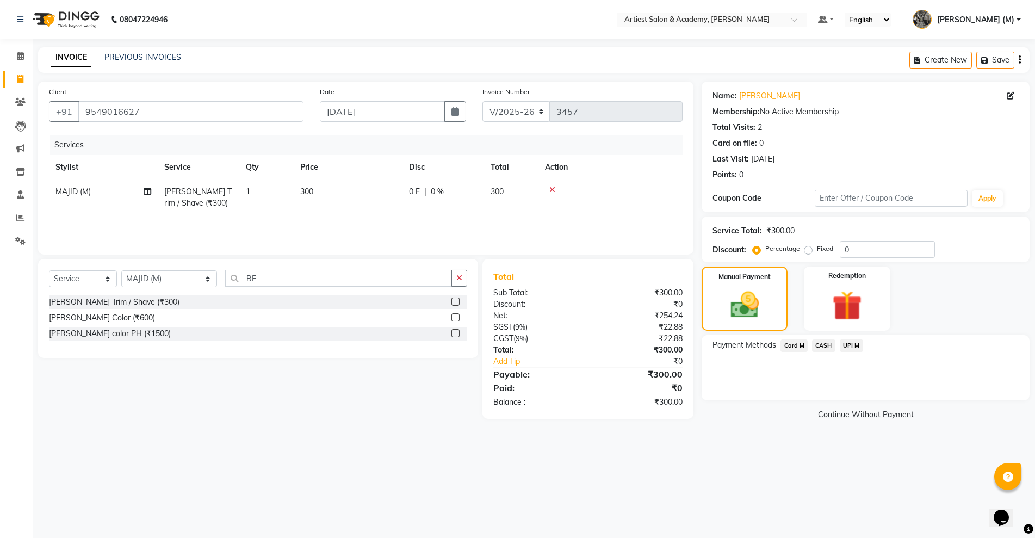
click at [825, 346] on span "CASH" at bounding box center [823, 346] width 23 height 13
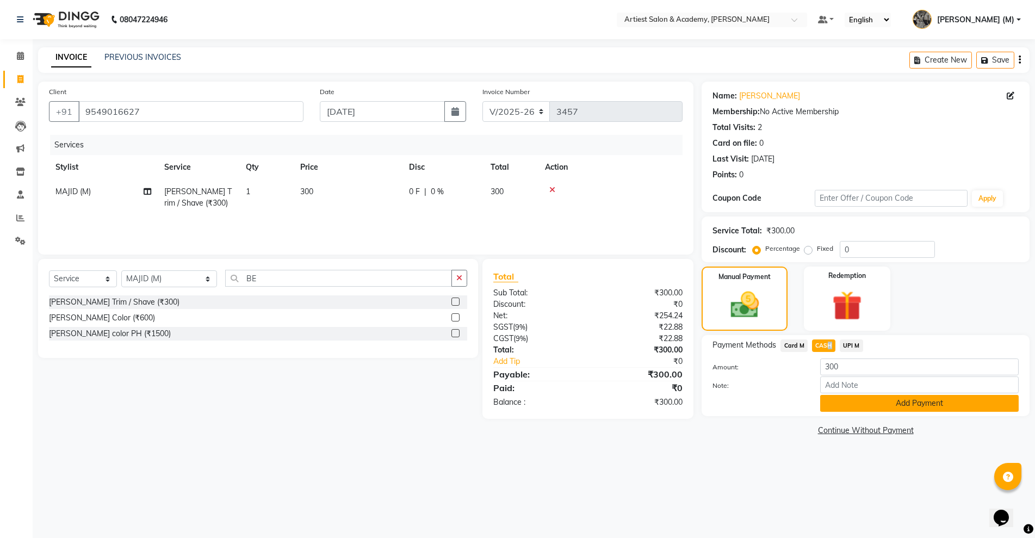
click at [938, 404] on button "Add Payment" at bounding box center [920, 403] width 199 height 17
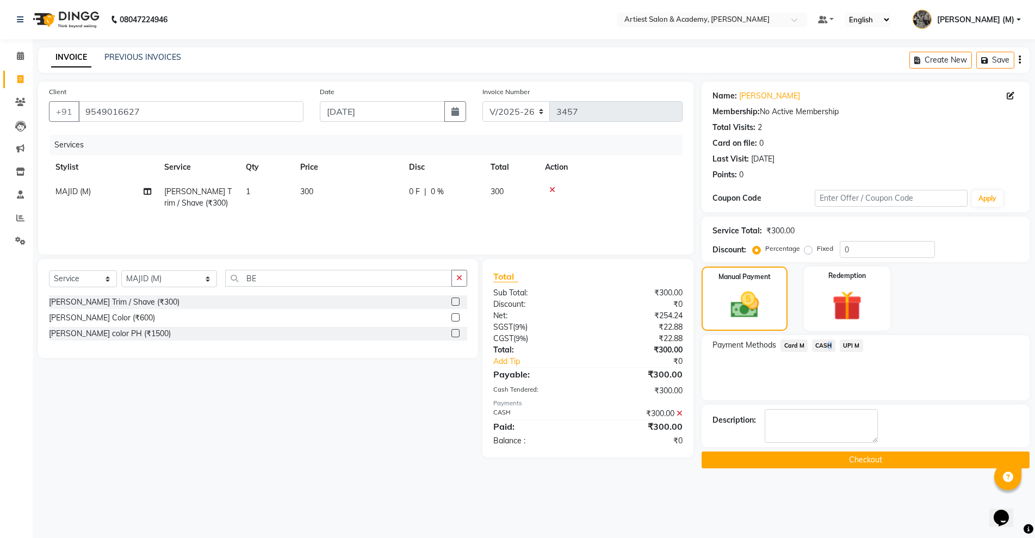
click at [869, 456] on button "Checkout" at bounding box center [866, 460] width 328 height 17
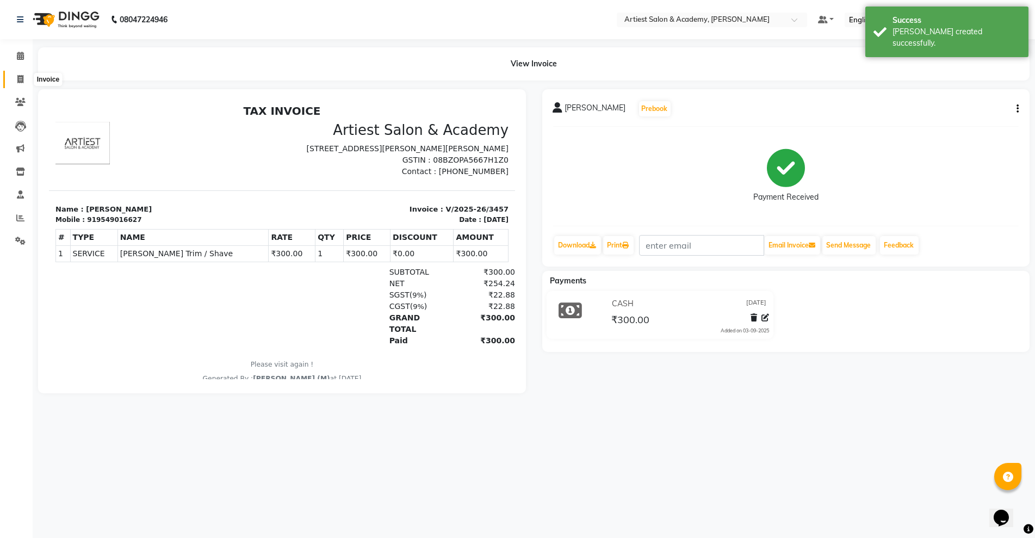
click at [20, 75] on icon at bounding box center [20, 79] width 6 height 8
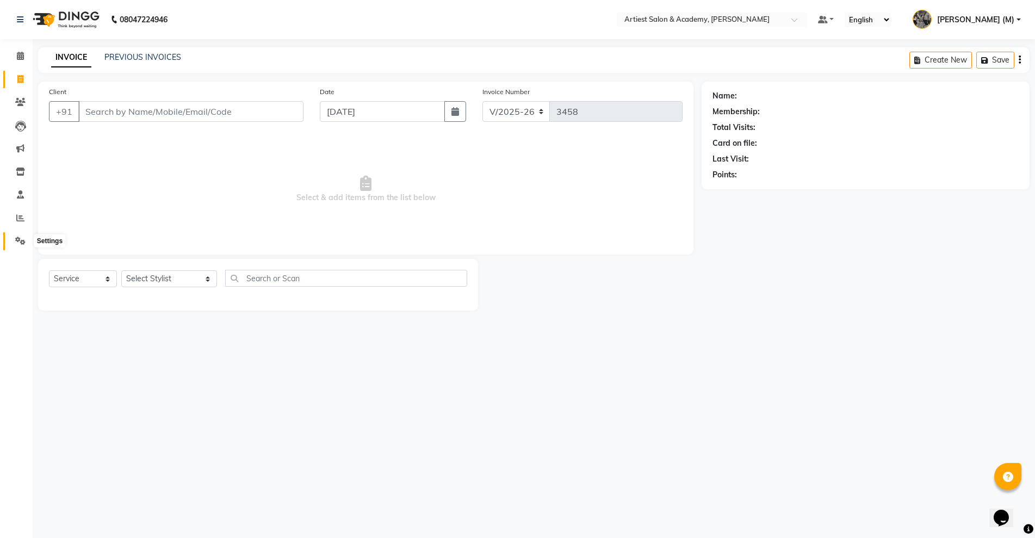
click at [20, 242] on icon at bounding box center [20, 241] width 10 height 8
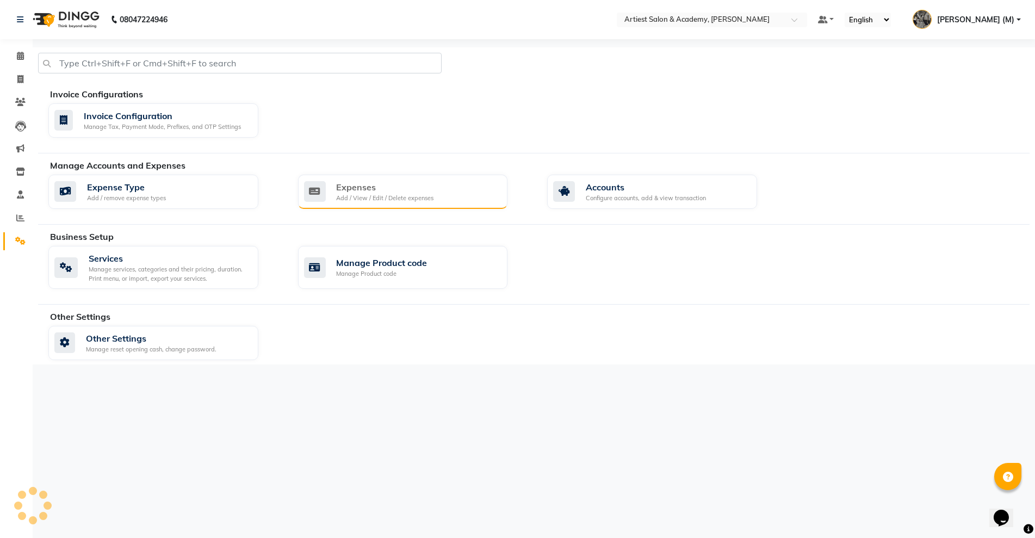
click at [440, 192] on div "Expenses Add / View / Edit / Delete expenses" at bounding box center [401, 192] width 195 height 22
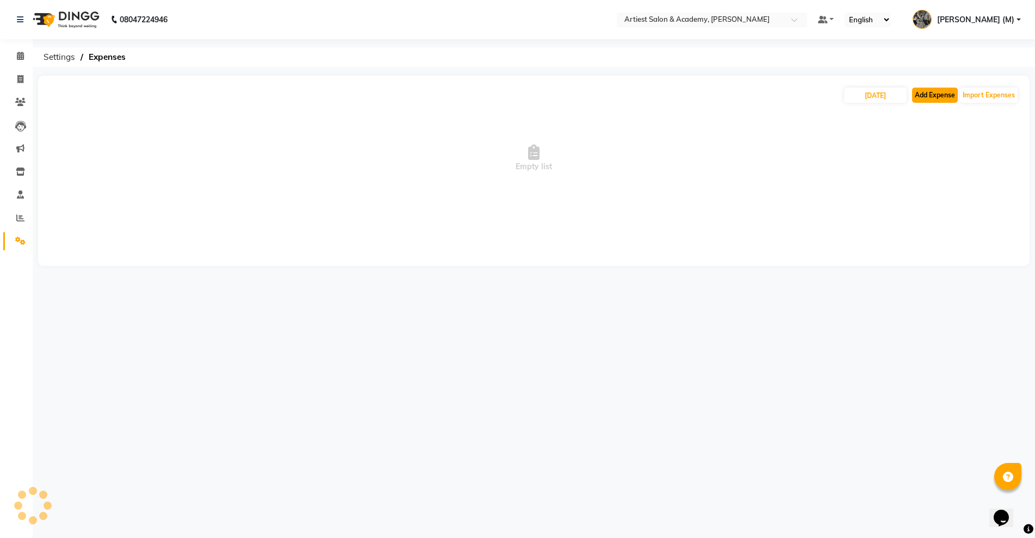
click at [940, 99] on button "Add Expense" at bounding box center [935, 95] width 46 height 15
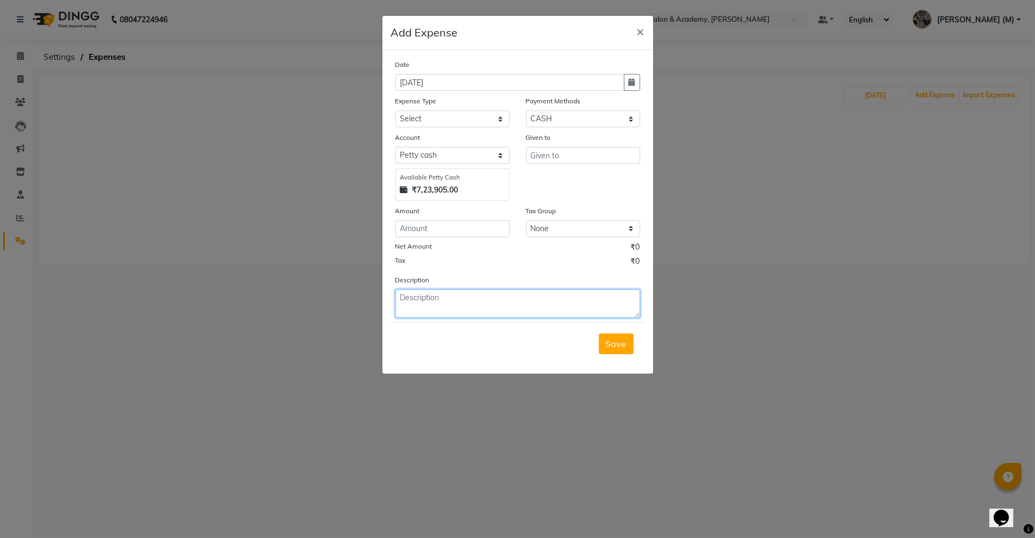
click at [419, 304] on textarea at bounding box center [518, 303] width 245 height 28
paste textarea "ARJUN FOR RITUAL,LUXRY PEDI"
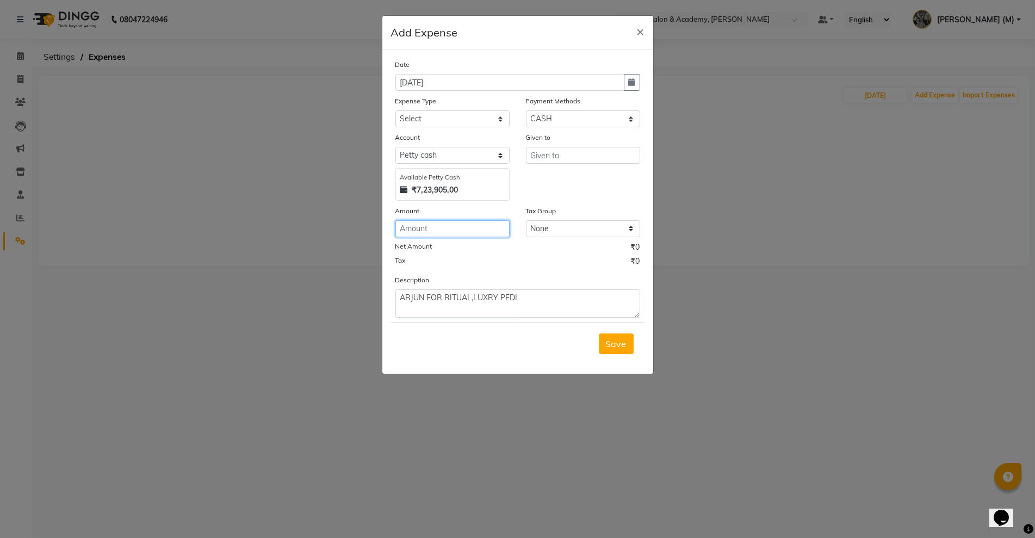
click at [421, 227] on input "number" at bounding box center [453, 228] width 114 height 17
click at [546, 158] on input "text" at bounding box center [583, 155] width 114 height 17
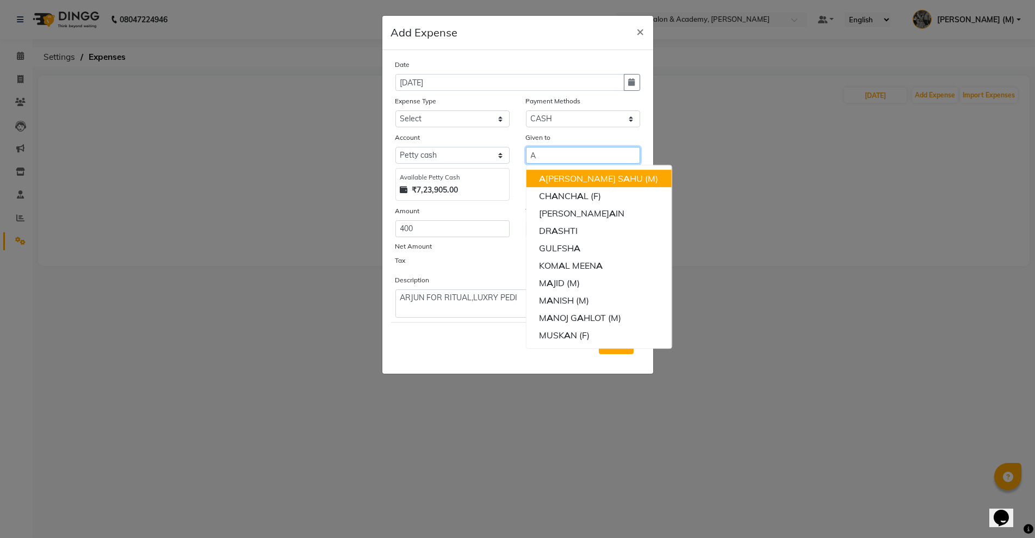
click at [572, 181] on ngb-highlight "A RJUN S A HU (M)" at bounding box center [598, 178] width 119 height 11
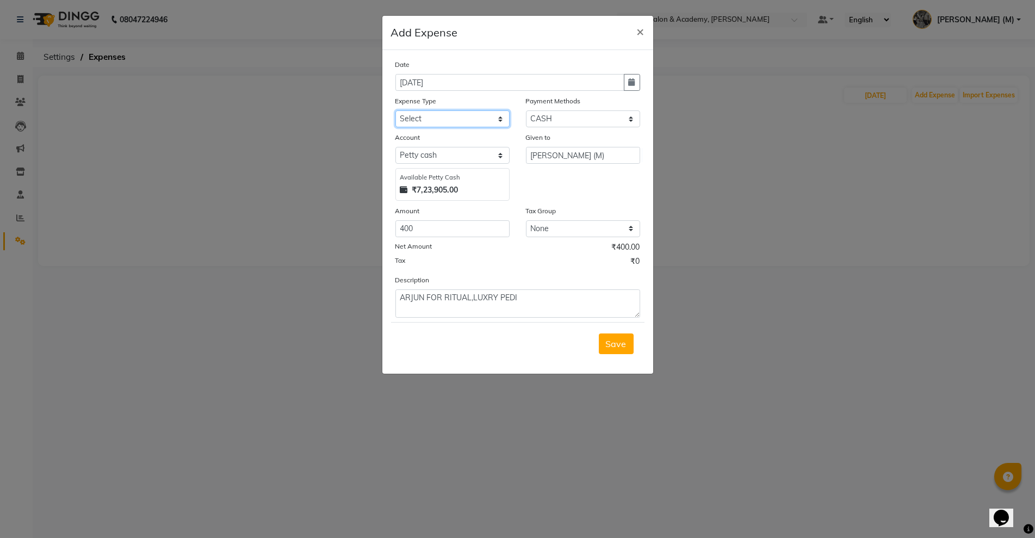
click at [443, 121] on select "Select Advance Salary Bank Deposit conveyance entertainment General Expenses In…" at bounding box center [453, 118] width 114 height 17
click at [396, 110] on select "Select Advance Salary Bank Deposit conveyance entertainment General Expenses In…" at bounding box center [453, 118] width 114 height 17
click at [609, 340] on span "Save" at bounding box center [616, 343] width 21 height 11
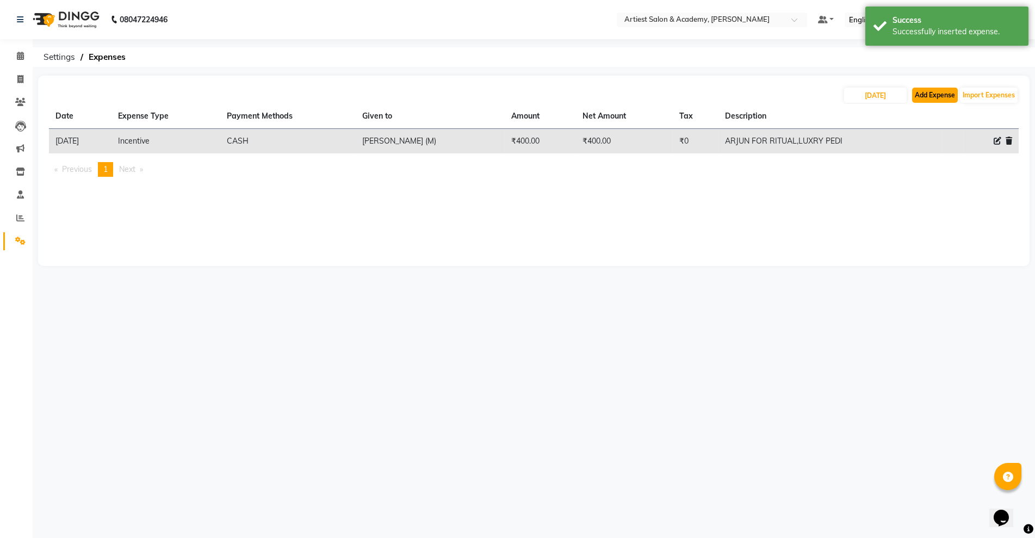
click at [927, 100] on button "Add Expense" at bounding box center [935, 95] width 46 height 15
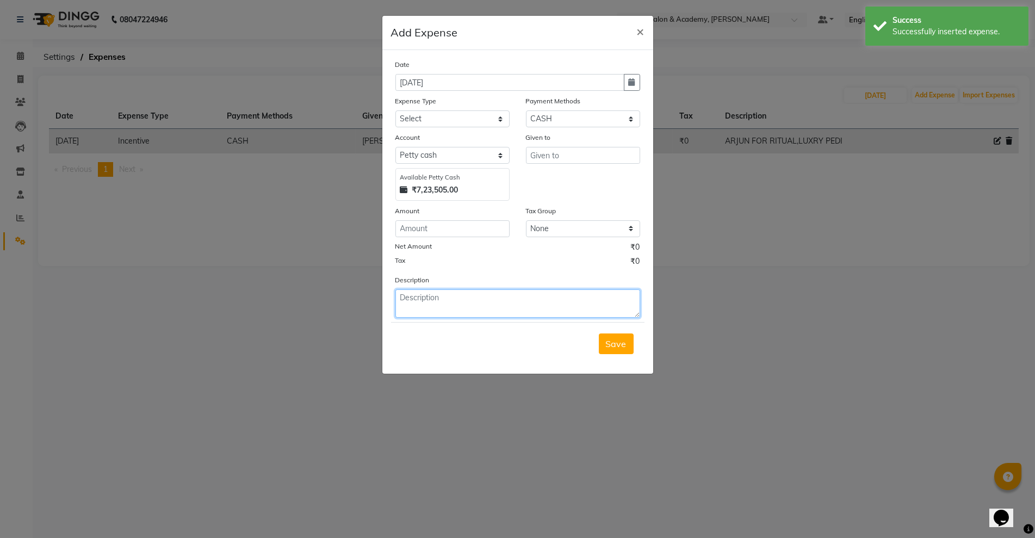
click at [406, 308] on textarea at bounding box center [518, 303] width 245 height 28
paste textarea "NIK FOR FAMLY PKG ( GANESH,SANJANA) PROD & RITUAL"
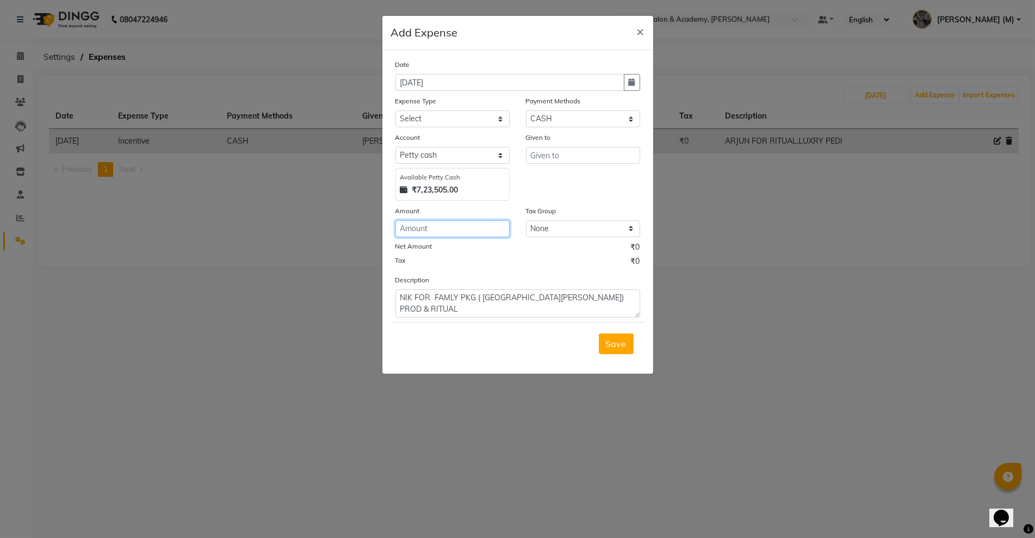
click at [411, 230] on input "number" at bounding box center [453, 228] width 114 height 17
click at [547, 157] on input "text" at bounding box center [583, 155] width 114 height 17
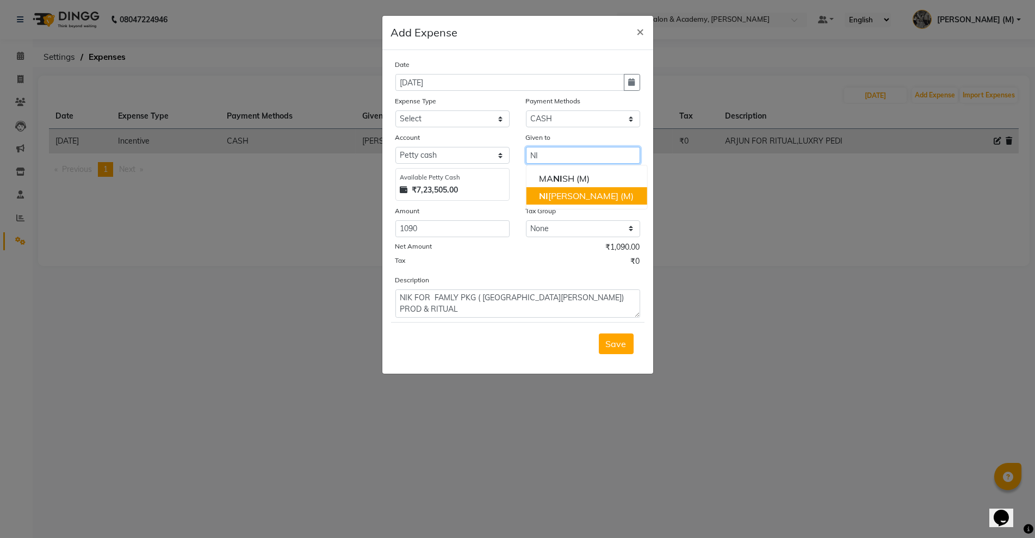
click at [586, 195] on ngb-highlight "NI K SHARMA (M)" at bounding box center [586, 195] width 95 height 11
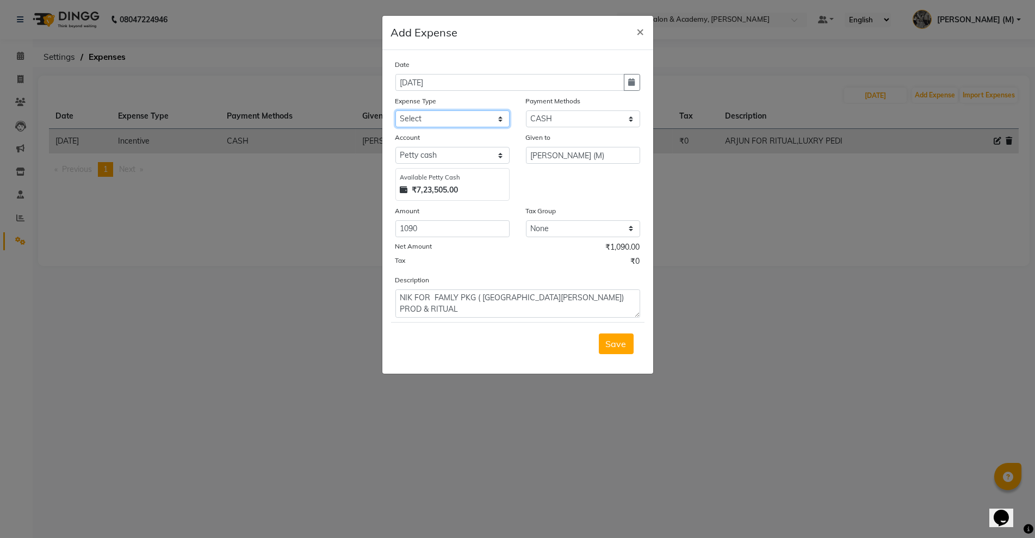
click at [452, 121] on select "Select Advance Salary Bank Deposit conveyance entertainment General Expenses In…" at bounding box center [453, 118] width 114 height 17
click at [396, 110] on select "Select Advance Salary Bank Deposit conveyance entertainment General Expenses In…" at bounding box center [453, 118] width 114 height 17
click at [610, 341] on span "Save" at bounding box center [616, 343] width 21 height 11
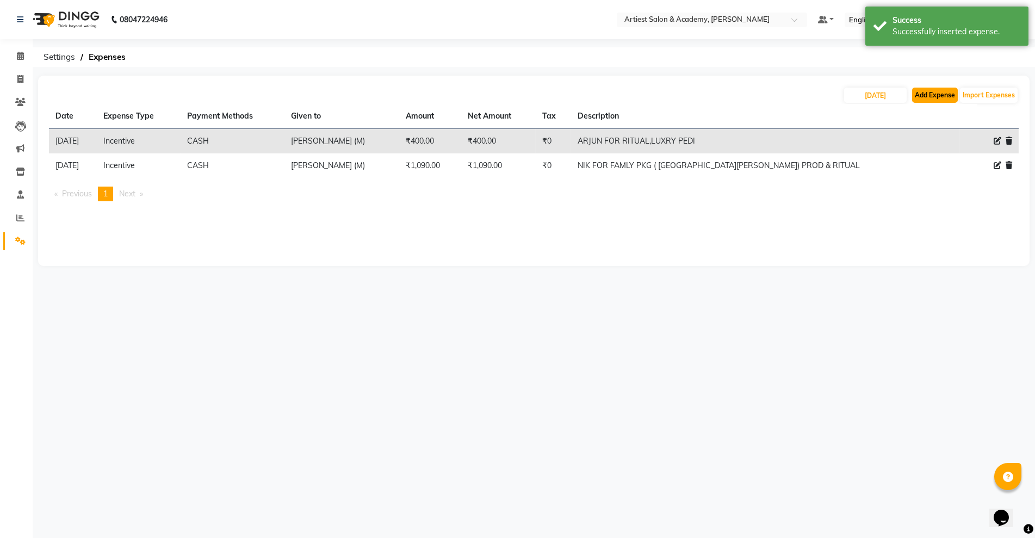
click at [929, 98] on button "Add Expense" at bounding box center [935, 95] width 46 height 15
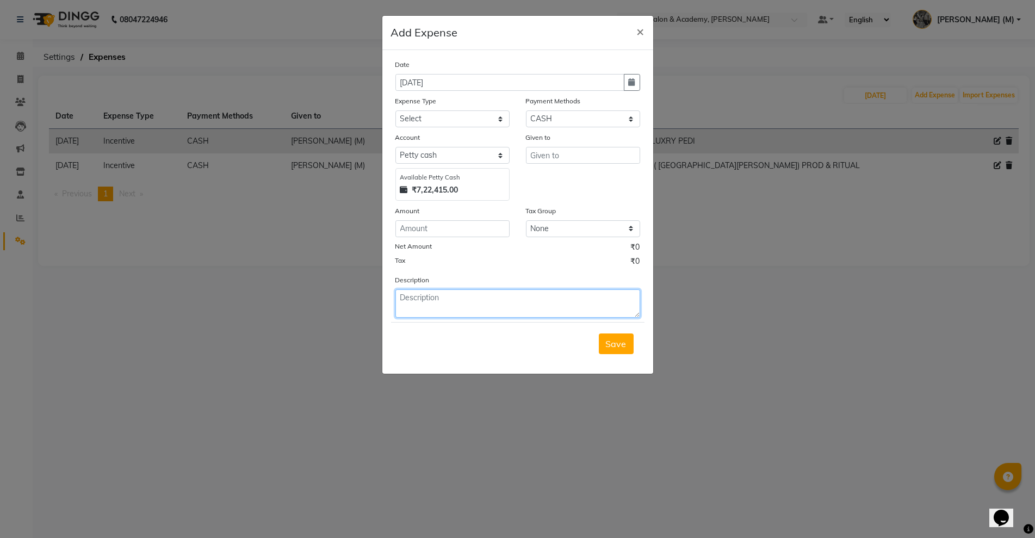
drag, startPoint x: 414, startPoint y: 298, endPoint x: 425, endPoint y: 312, distance: 18.2
click at [414, 300] on textarea at bounding box center [518, 303] width 245 height 28
paste textarea "GUL FOR FACE PACK"
click at [426, 223] on input "number" at bounding box center [453, 228] width 114 height 17
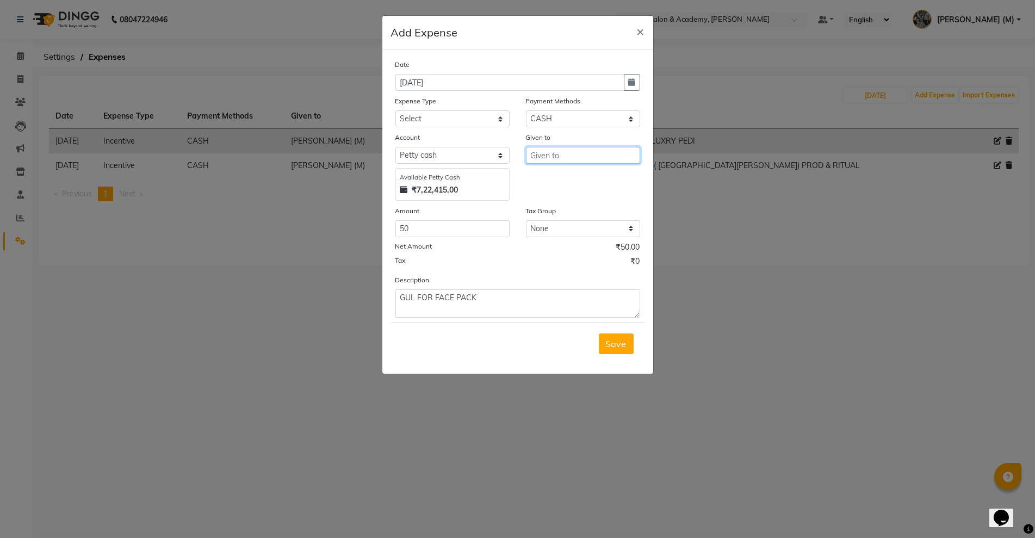
click at [544, 151] on input "text" at bounding box center [583, 155] width 114 height 17
click at [558, 175] on ngb-highlight "G ULFSHA" at bounding box center [559, 178] width 41 height 11
click at [420, 116] on select "Select Advance Salary Bank Deposit conveyance entertainment General Expenses In…" at bounding box center [453, 118] width 114 height 17
click at [396, 110] on select "Select Advance Salary Bank Deposit conveyance entertainment General Expenses In…" at bounding box center [453, 118] width 114 height 17
click at [619, 345] on span "Save" at bounding box center [616, 343] width 21 height 11
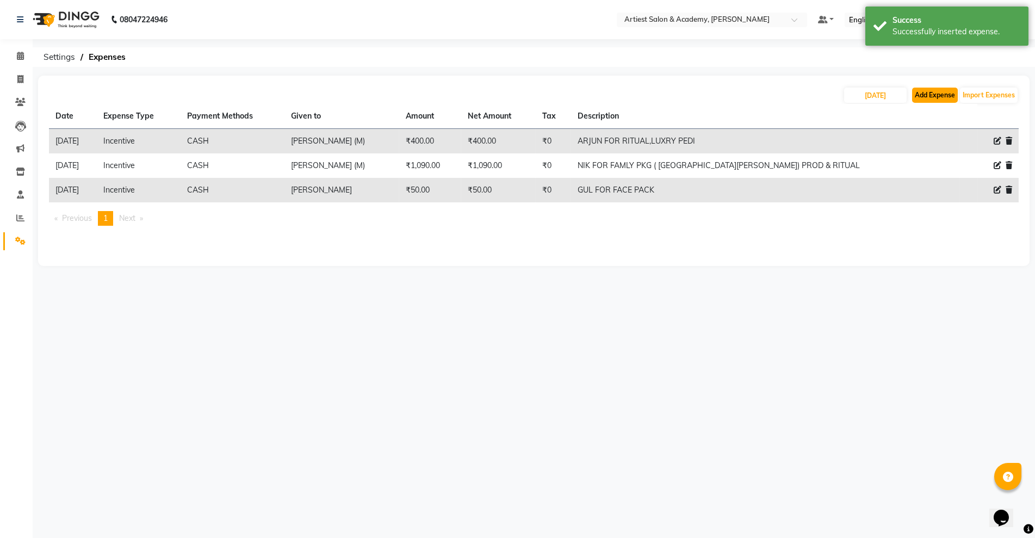
click at [924, 88] on button "Add Expense" at bounding box center [935, 95] width 46 height 15
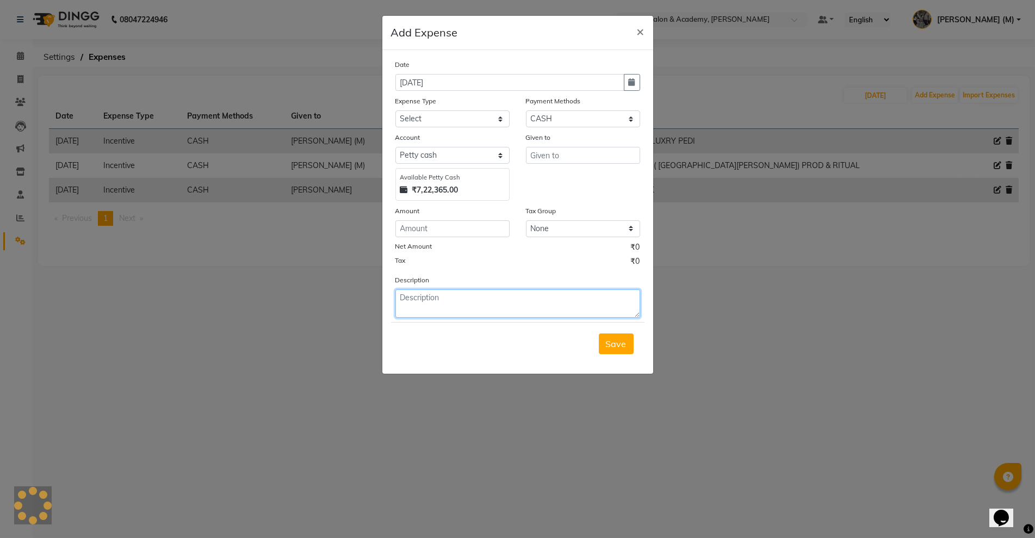
click at [412, 303] on textarea at bounding box center [518, 303] width 245 height 28
paste textarea "PRIYANSHU FOR RITUAL"
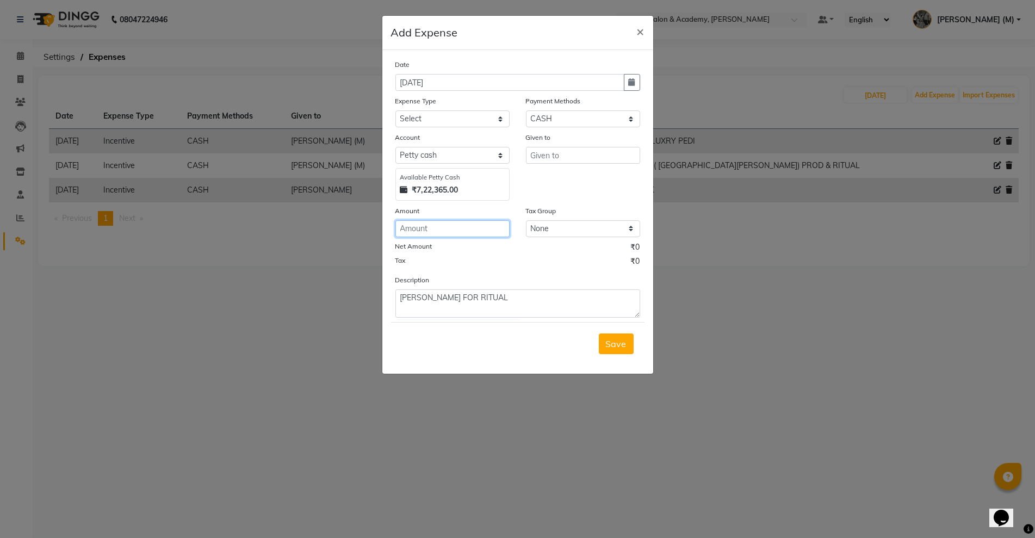
click at [409, 228] on input "number" at bounding box center [453, 228] width 114 height 17
click at [551, 157] on input "text" at bounding box center [583, 155] width 114 height 17
click at [563, 178] on ngb-highlight "P RIYANSHU SAIN" at bounding box center [577, 178] width 76 height 11
drag, startPoint x: 454, startPoint y: 120, endPoint x: 452, endPoint y: 125, distance: 5.6
click at [454, 120] on select "Select Advance Salary Bank Deposit conveyance entertainment General Expenses In…" at bounding box center [453, 118] width 114 height 17
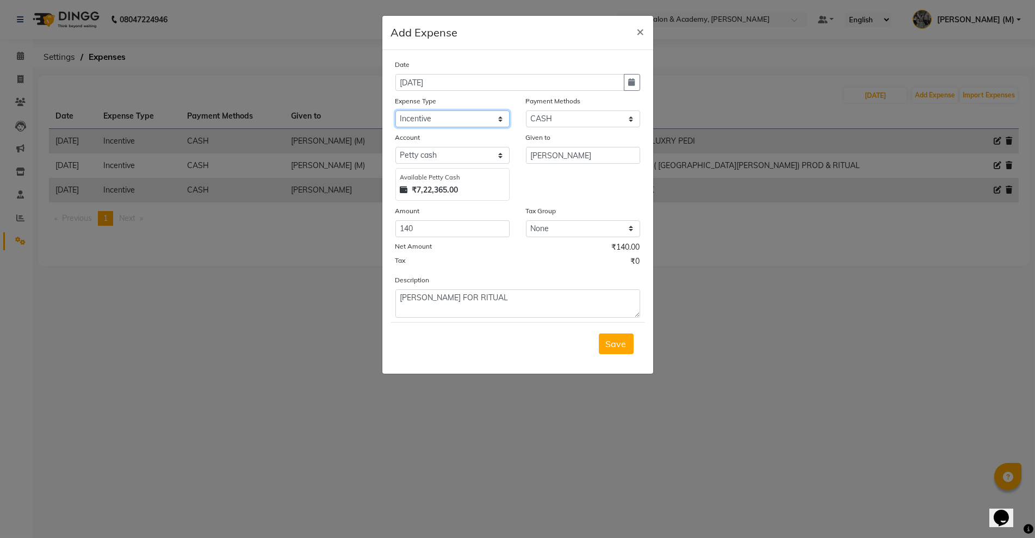
click at [396, 110] on select "Select Advance Salary Bank Deposit conveyance entertainment General Expenses In…" at bounding box center [453, 118] width 114 height 17
click at [612, 346] on span "Save" at bounding box center [616, 343] width 21 height 11
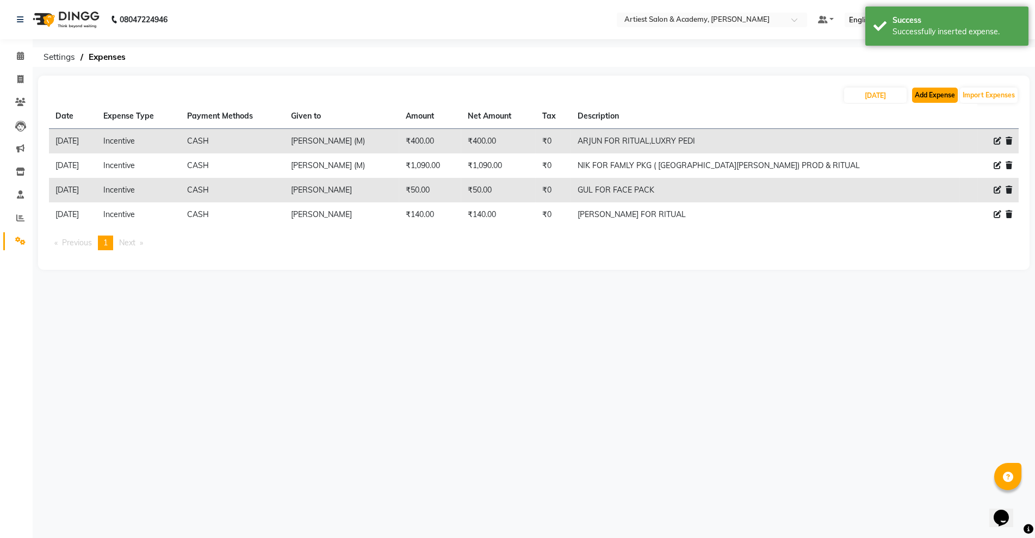
click at [934, 95] on button "Add Expense" at bounding box center [935, 95] width 46 height 15
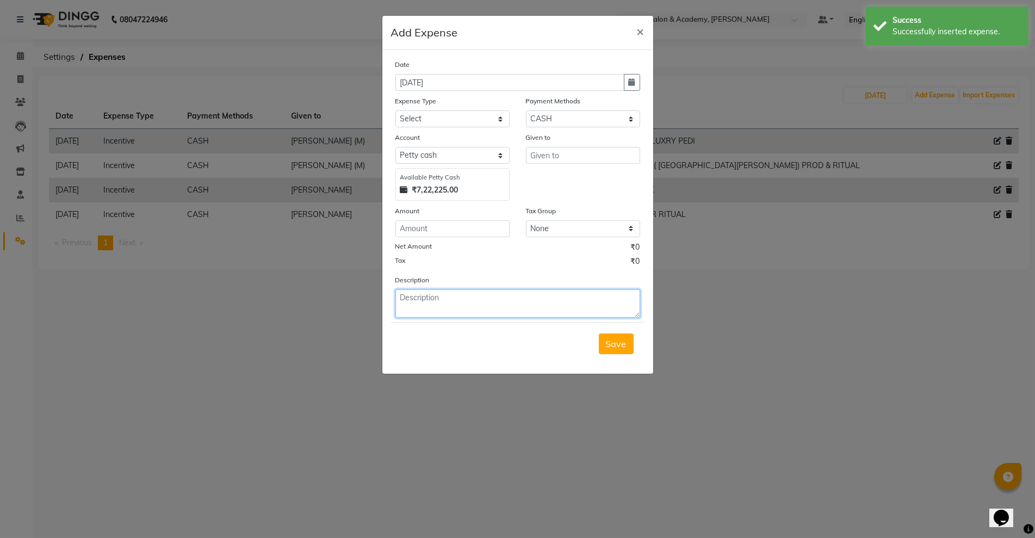
click at [421, 313] on textarea at bounding box center [518, 303] width 245 height 28
paste textarea "MANISH FOR PROD"
click at [417, 233] on input "number" at bounding box center [453, 228] width 114 height 17
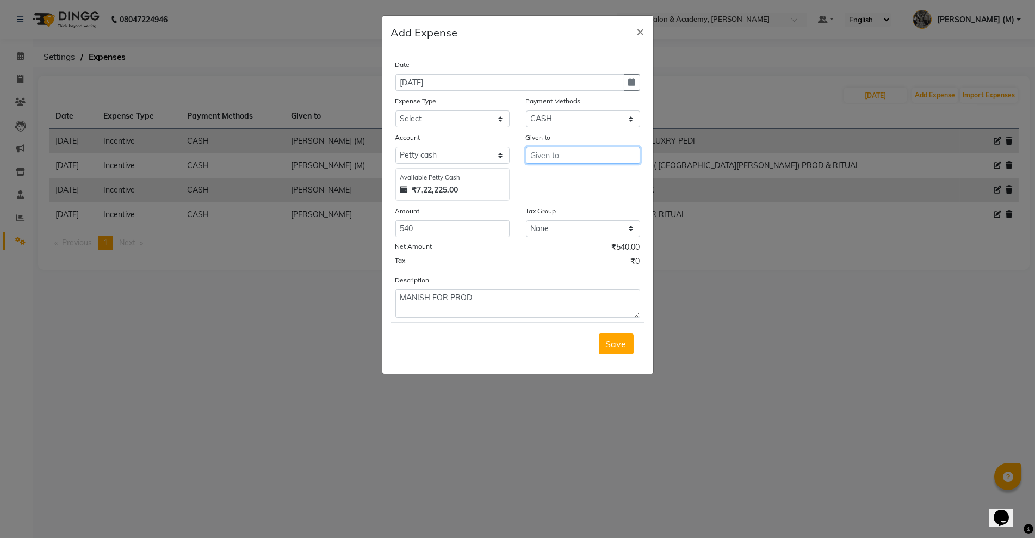
click at [545, 159] on input "text" at bounding box center [583, 155] width 114 height 17
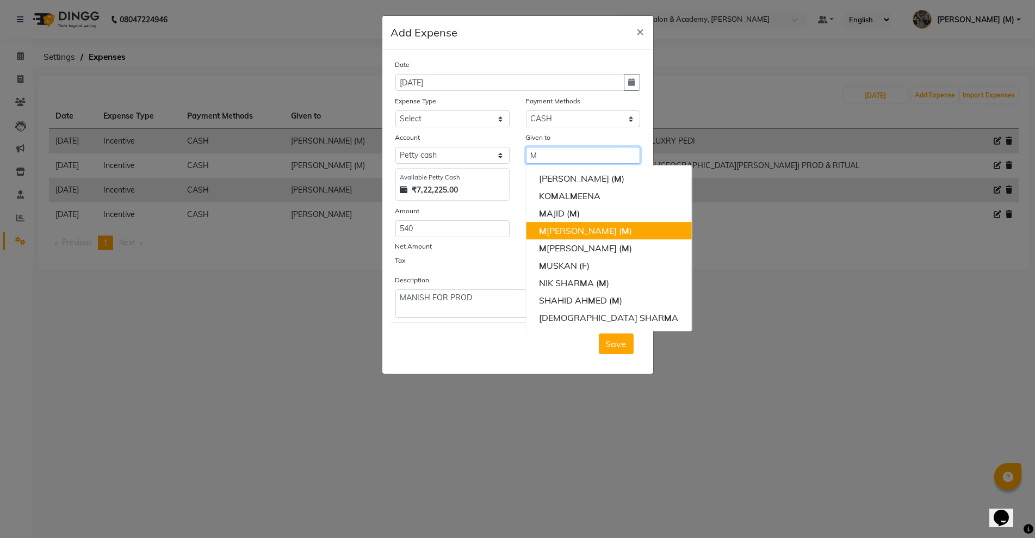
click at [570, 230] on ngb-highlight "M ANISH ( M )" at bounding box center [585, 230] width 93 height 11
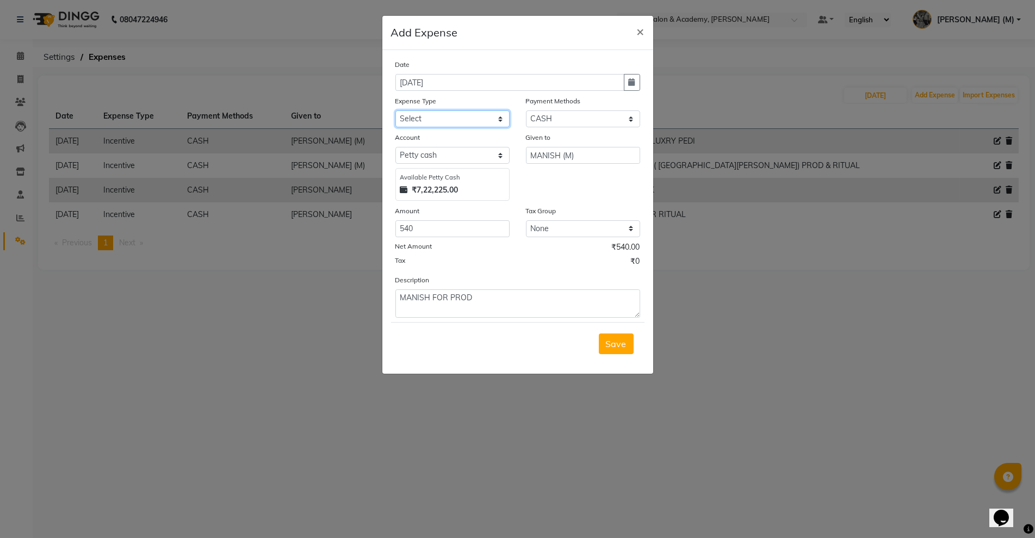
click at [439, 117] on select "Select Advance Salary Bank Deposit conveyance entertainment General Expenses In…" at bounding box center [453, 118] width 114 height 17
click at [396, 110] on select "Select Advance Salary Bank Deposit conveyance entertainment General Expenses In…" at bounding box center [453, 118] width 114 height 17
click at [614, 349] on span "Save" at bounding box center [616, 343] width 21 height 11
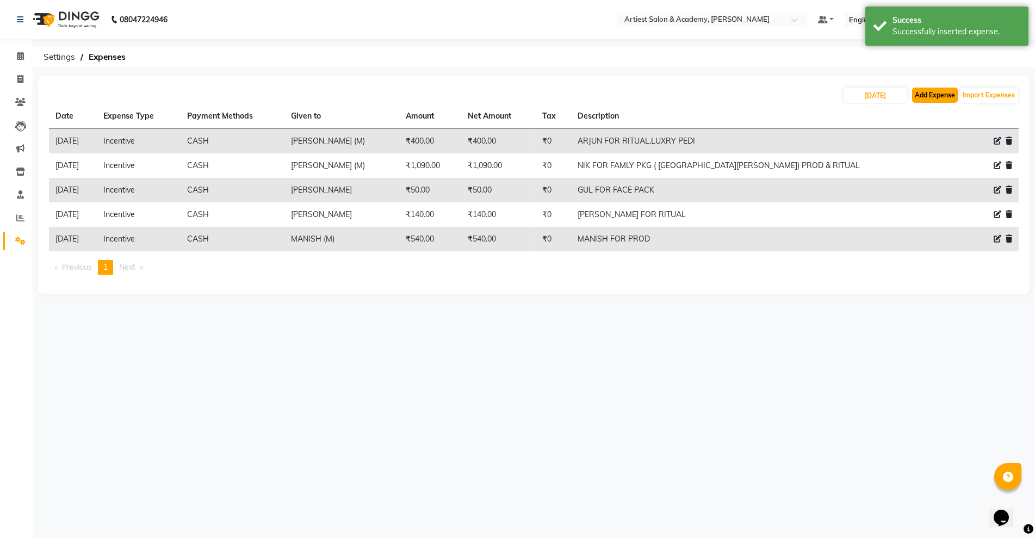
click at [940, 95] on button "Add Expense" at bounding box center [935, 95] width 46 height 15
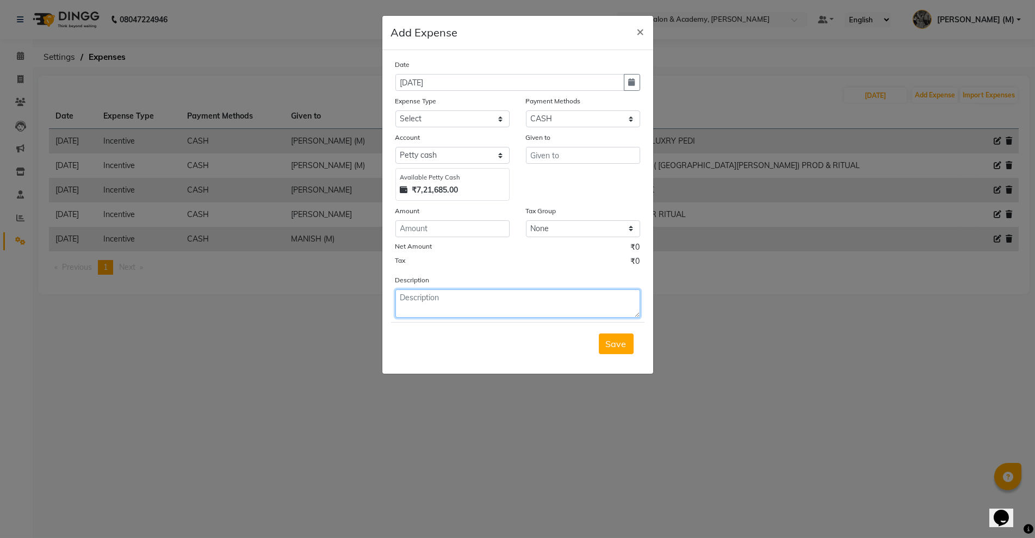
click at [403, 292] on textarea at bounding box center [518, 303] width 245 height 28
paste textarea "SALARY TO JUNED FOR AUG-25"
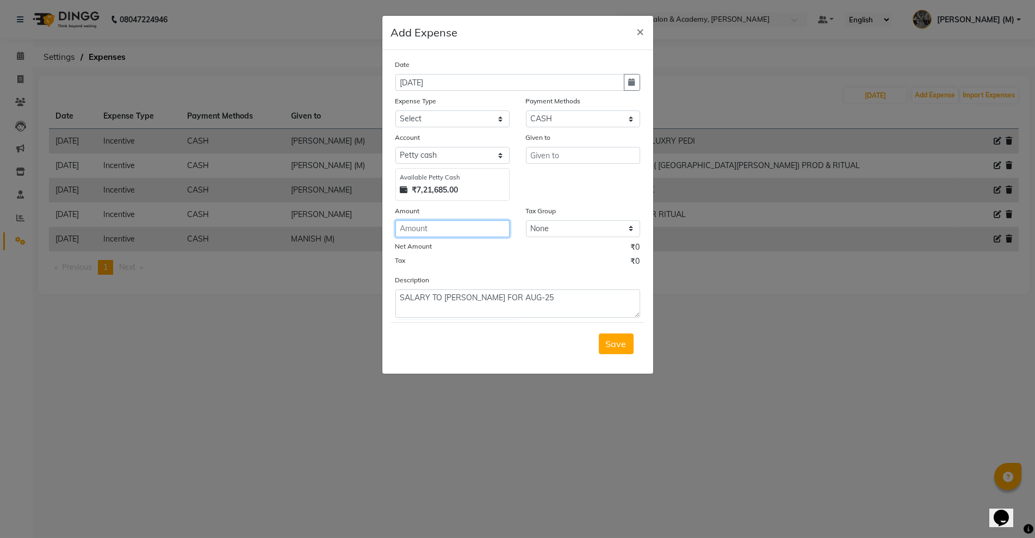
click at [433, 230] on input "number" at bounding box center [453, 228] width 114 height 17
click at [547, 151] on input "text" at bounding box center [583, 155] width 114 height 17
click at [441, 114] on select "Select Advance Salary Bank Deposit conveyance entertainment General Expenses In…" at bounding box center [453, 118] width 114 height 17
click at [396, 110] on select "Select Advance Salary Bank Deposit conveyance entertainment General Expenses In…" at bounding box center [453, 118] width 114 height 17
drag, startPoint x: 618, startPoint y: 349, endPoint x: 615, endPoint y: 344, distance: 5.6
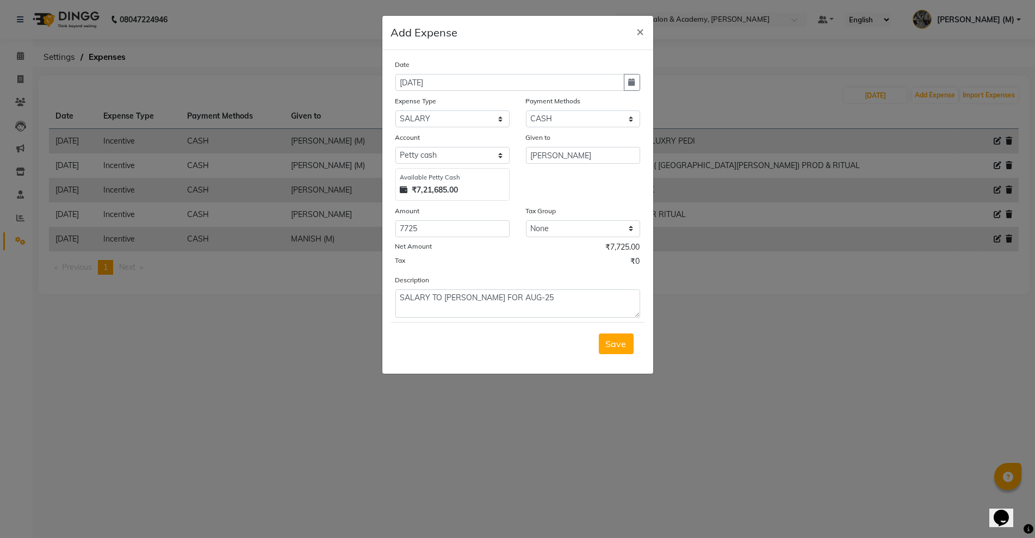
click at [616, 348] on span "Save" at bounding box center [616, 343] width 21 height 11
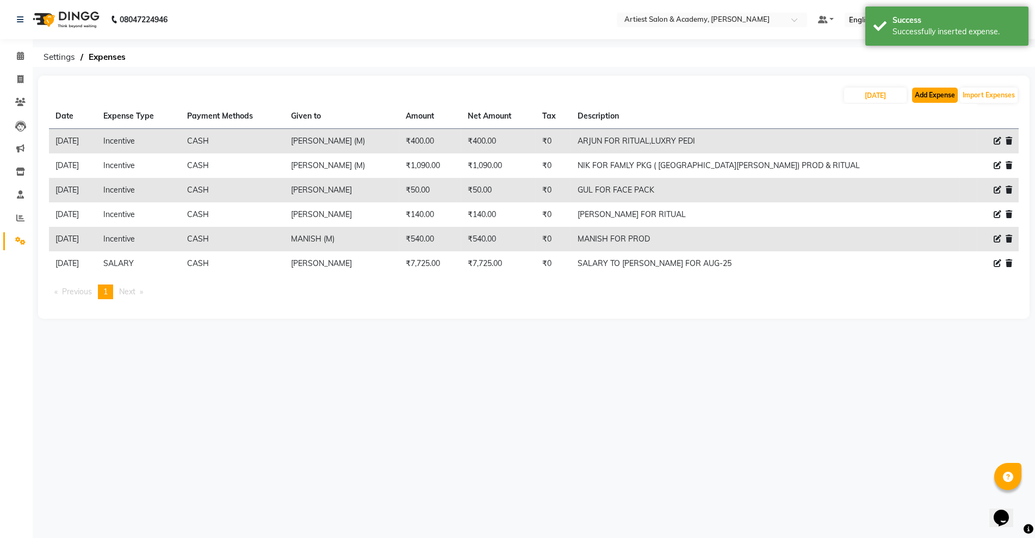
click at [934, 97] on button "Add Expense" at bounding box center [935, 95] width 46 height 15
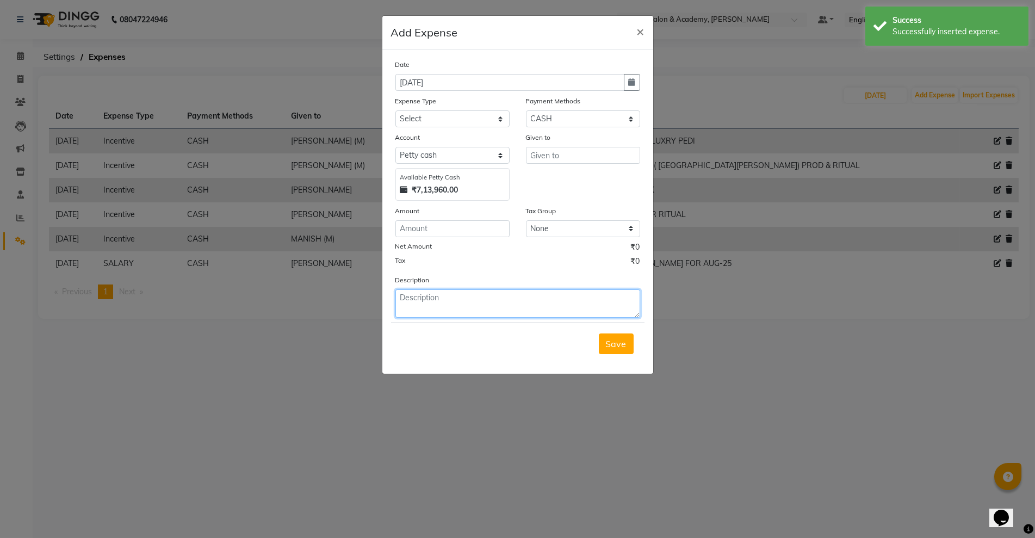
click at [429, 303] on textarea at bounding box center [518, 303] width 245 height 28
paste textarea "SALARY TO MAHENDRA JI FOR AUG-25"
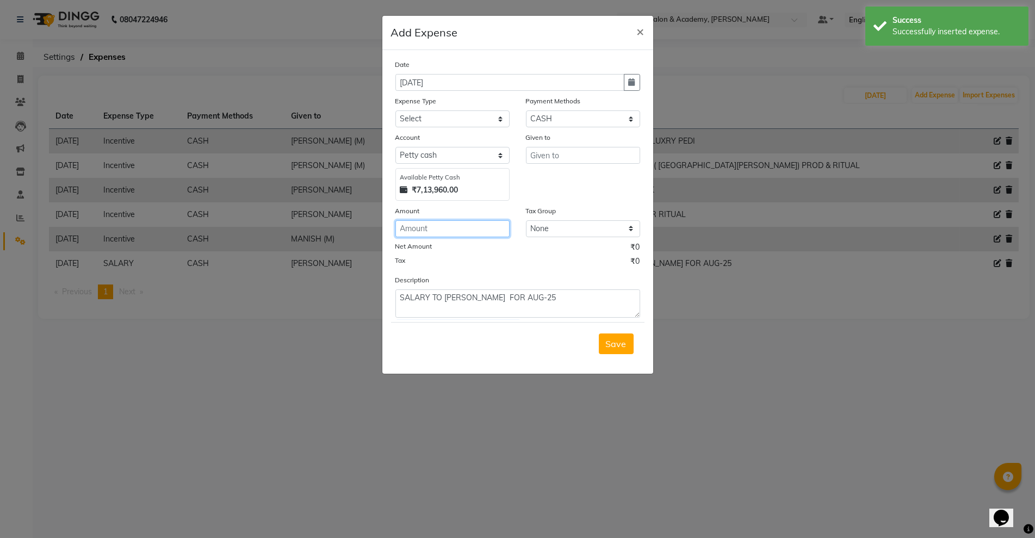
click at [425, 229] on input "number" at bounding box center [453, 228] width 114 height 17
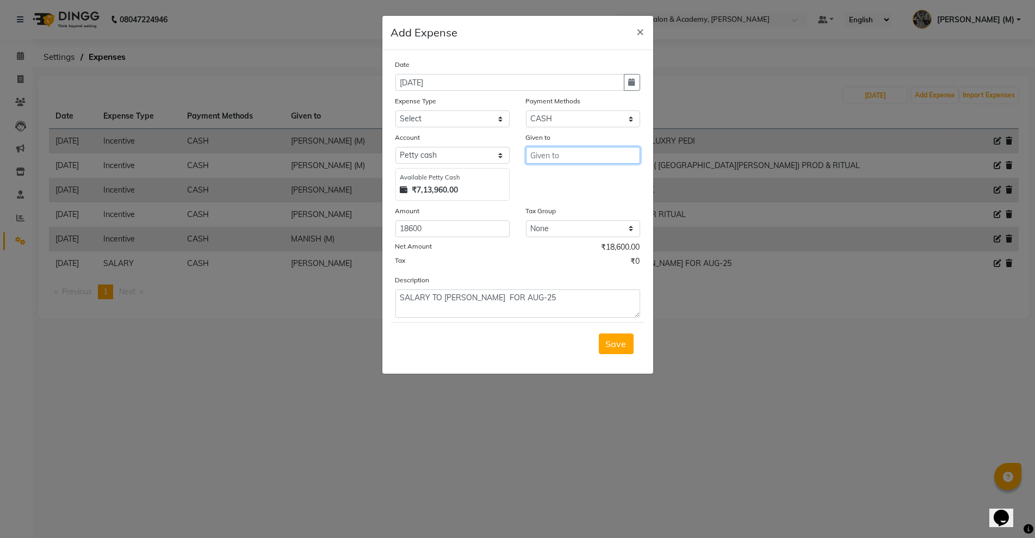
click at [550, 159] on input "text" at bounding box center [583, 155] width 114 height 17
click at [429, 118] on select "Select Advance Salary Bank Deposit conveyance entertainment General Expenses In…" at bounding box center [453, 118] width 114 height 17
click at [396, 110] on select "Select Advance Salary Bank Deposit conveyance entertainment General Expenses In…" at bounding box center [453, 118] width 114 height 17
click at [608, 350] on button "Save" at bounding box center [616, 344] width 35 height 21
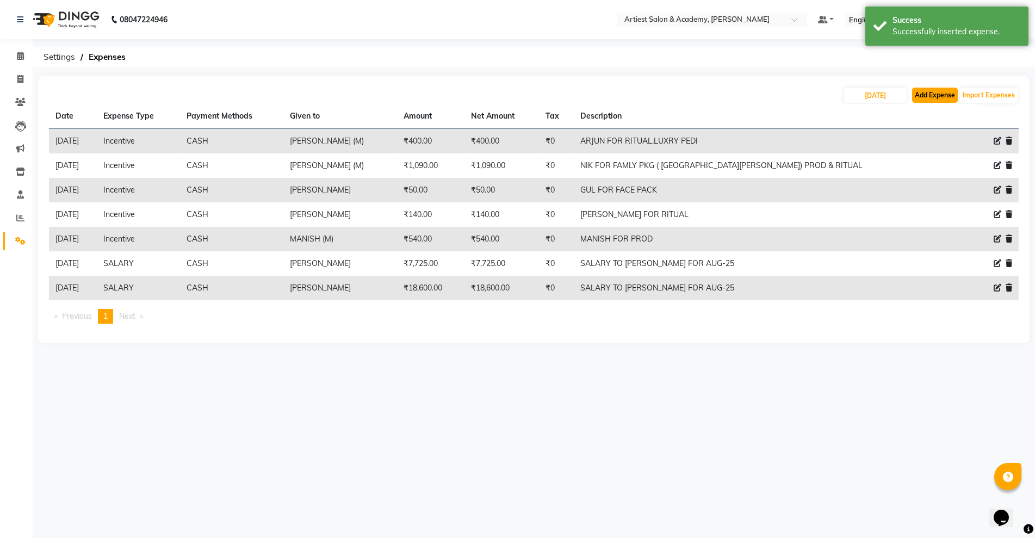
click at [935, 92] on button "Add Expense" at bounding box center [935, 95] width 46 height 15
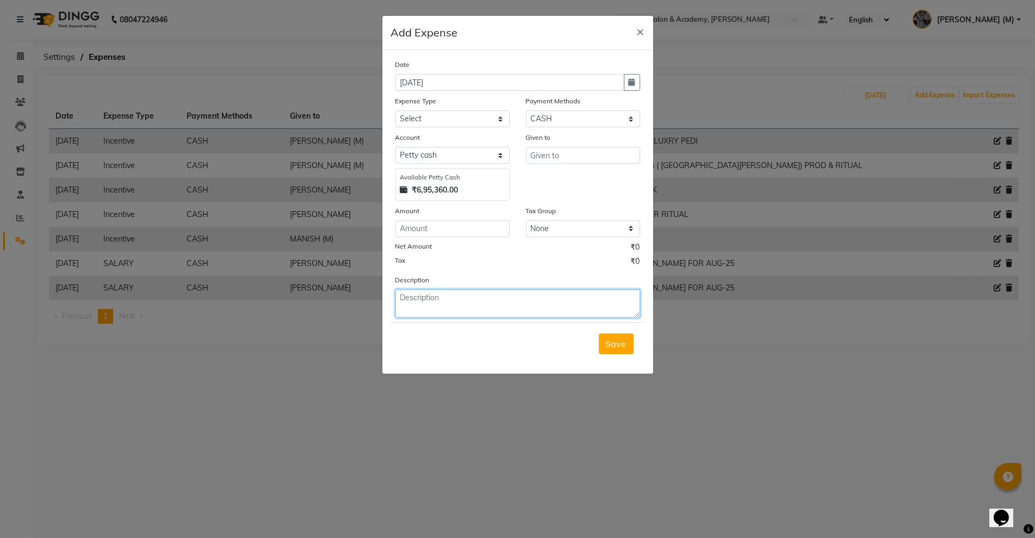
click at [412, 310] on textarea at bounding box center [518, 303] width 245 height 28
paste textarea "SALARY TO AKASH FOR AUG-25"
click at [412, 223] on input "number" at bounding box center [453, 228] width 114 height 17
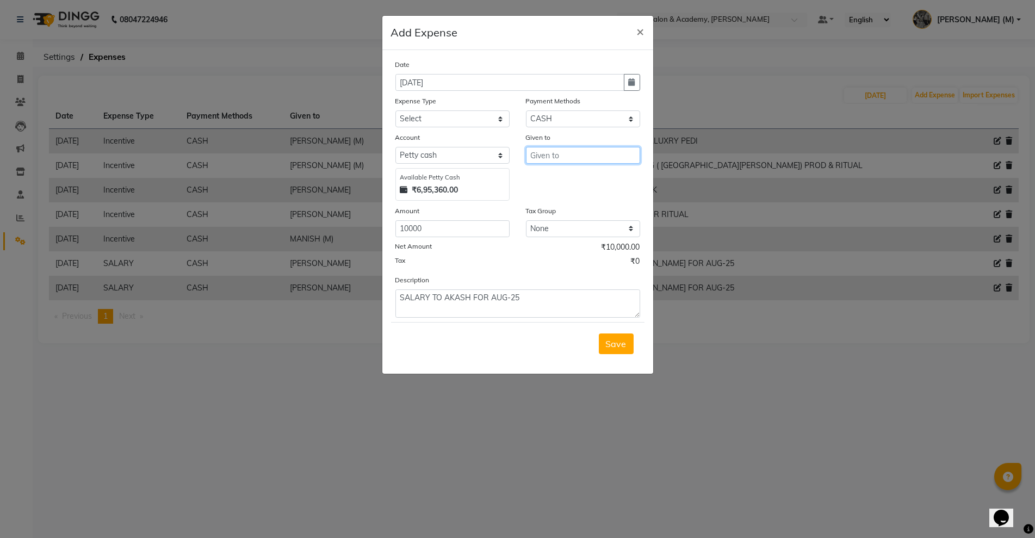
click at [542, 153] on input "text" at bounding box center [583, 155] width 114 height 17
click at [420, 115] on select "Select Advance Salary Bank Deposit conveyance entertainment General Expenses In…" at bounding box center [453, 118] width 114 height 17
click at [396, 110] on select "Select Advance Salary Bank Deposit conveyance entertainment General Expenses In…" at bounding box center [453, 118] width 114 height 17
click at [619, 343] on span "Save" at bounding box center [616, 343] width 21 height 11
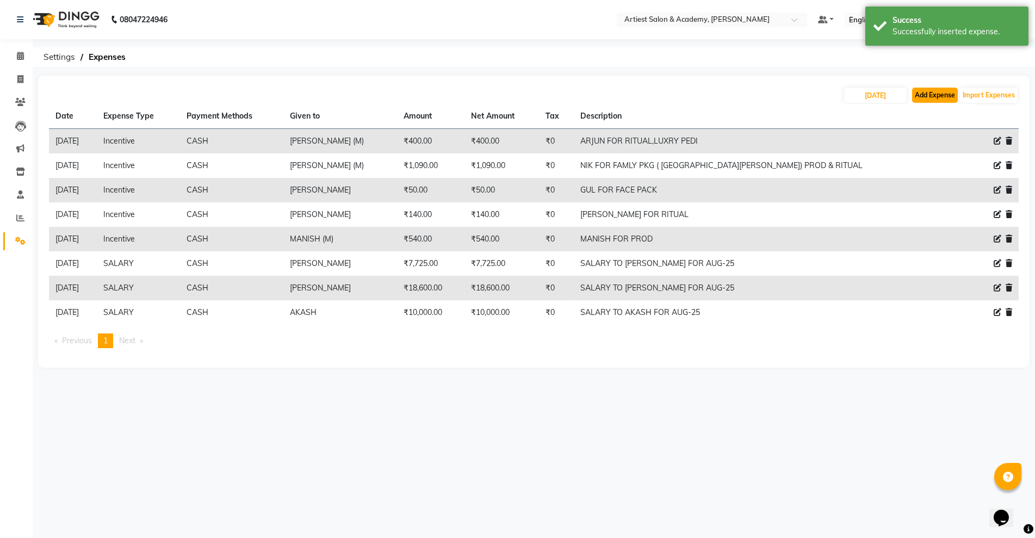
click at [938, 89] on button "Add Expense" at bounding box center [935, 95] width 46 height 15
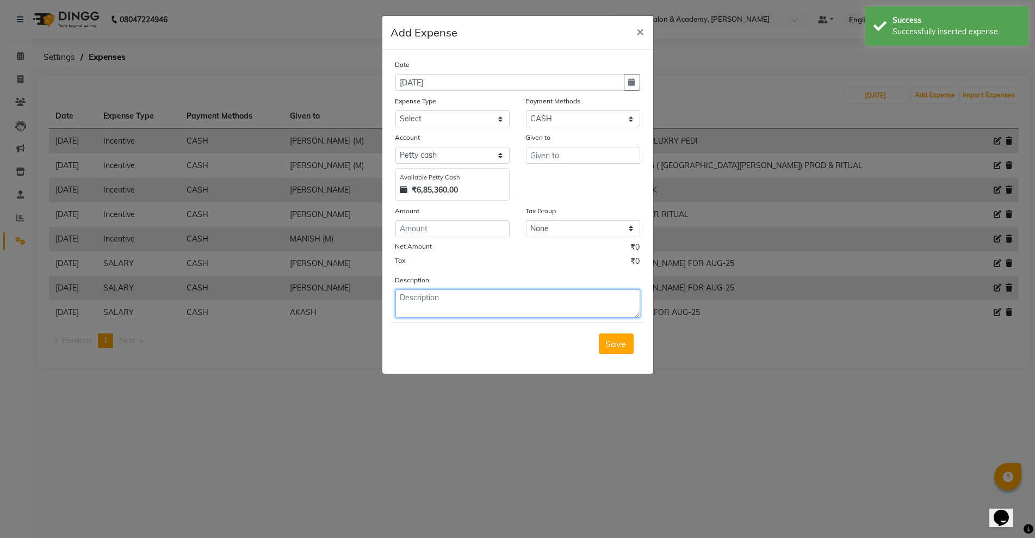
click at [422, 300] on textarea at bounding box center [518, 303] width 245 height 28
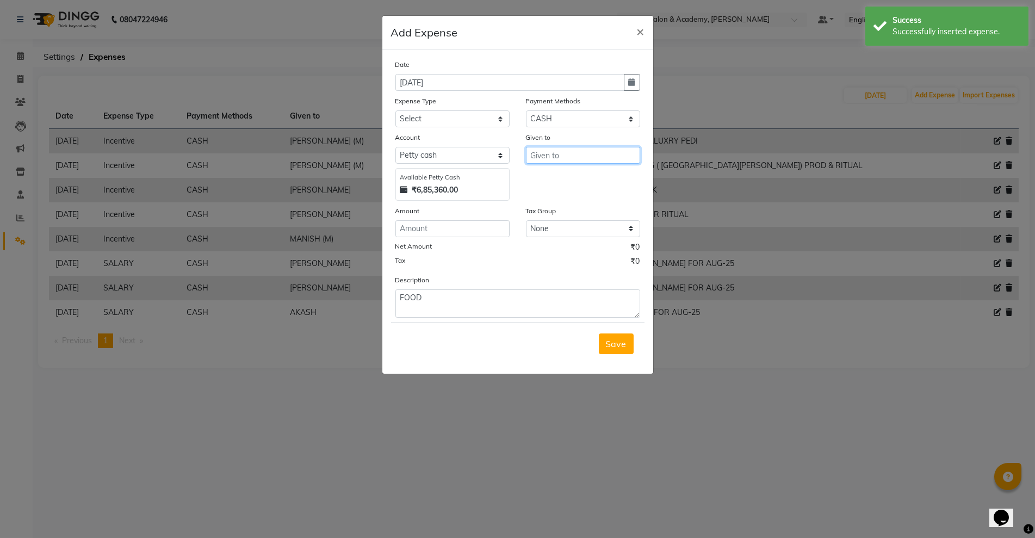
click at [548, 162] on input "text" at bounding box center [583, 155] width 114 height 17
click at [416, 119] on select "Select Advance Salary Bank Deposit conveyance entertainment General Expenses In…" at bounding box center [453, 118] width 114 height 17
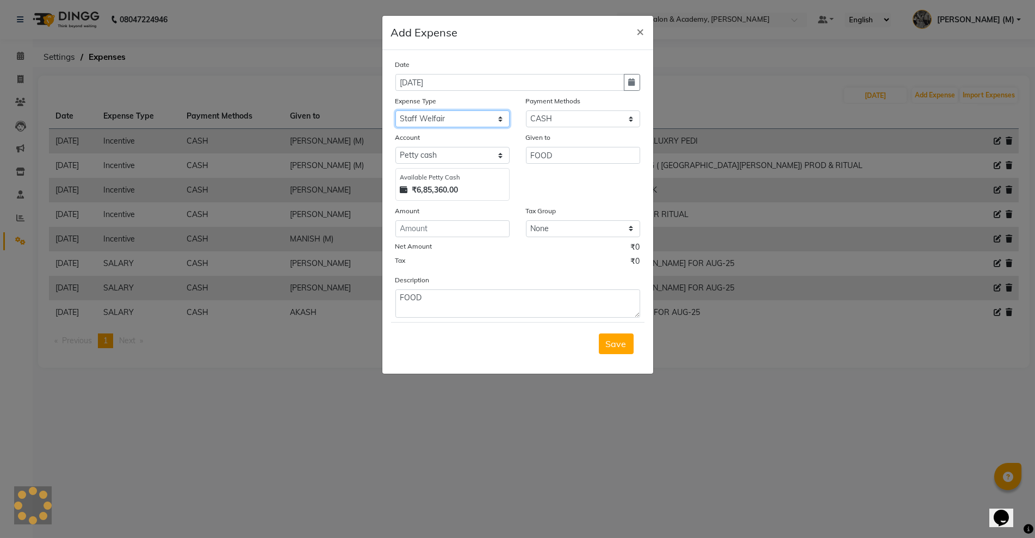
click at [396, 110] on select "Select Advance Salary Bank Deposit conveyance entertainment General Expenses In…" at bounding box center [453, 118] width 114 height 17
click at [408, 229] on input "number" at bounding box center [453, 228] width 114 height 17
click at [623, 340] on span "Save" at bounding box center [616, 343] width 21 height 11
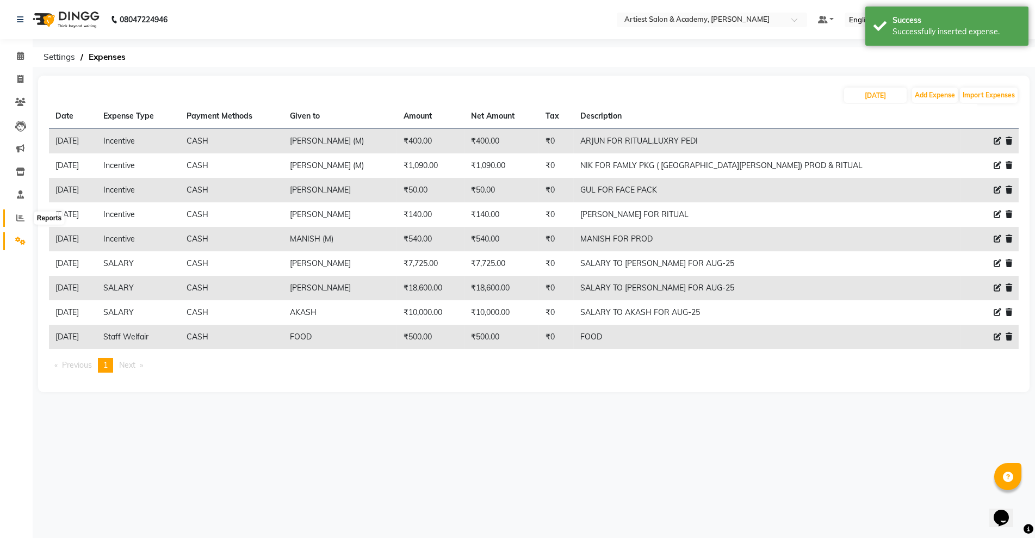
click at [15, 218] on span at bounding box center [20, 218] width 19 height 13
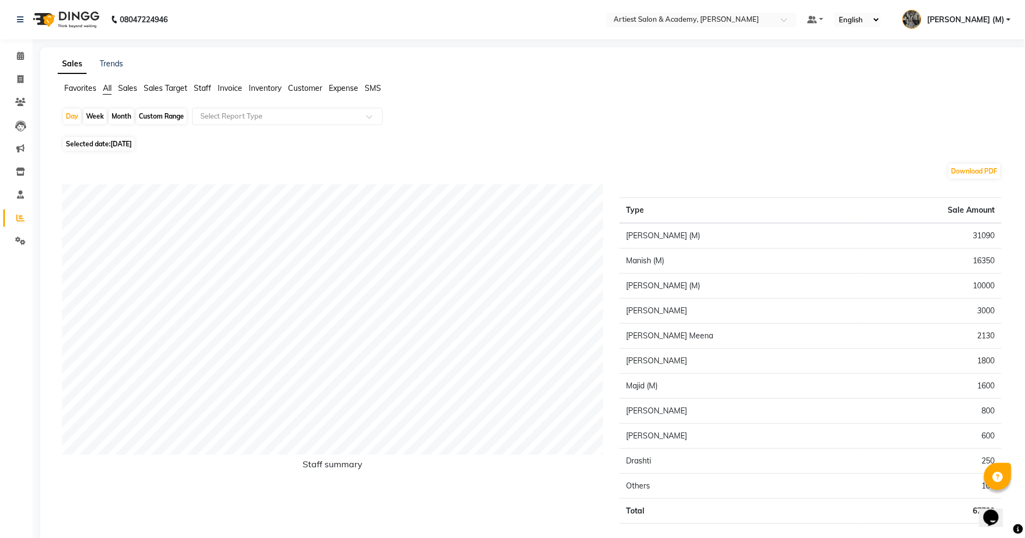
click at [342, 90] on span "Expense" at bounding box center [343, 88] width 29 height 10
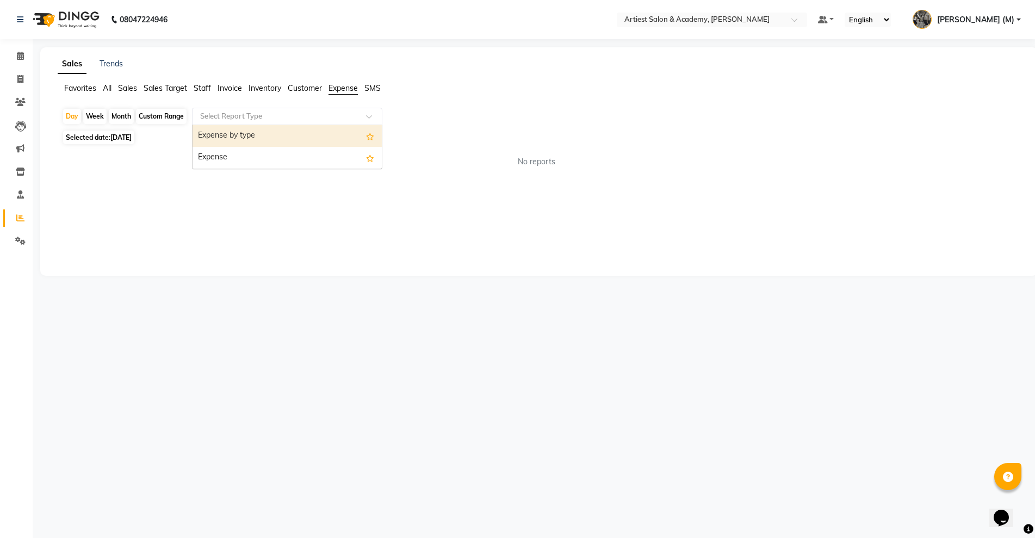
click at [372, 119] on span at bounding box center [373, 119] width 14 height 11
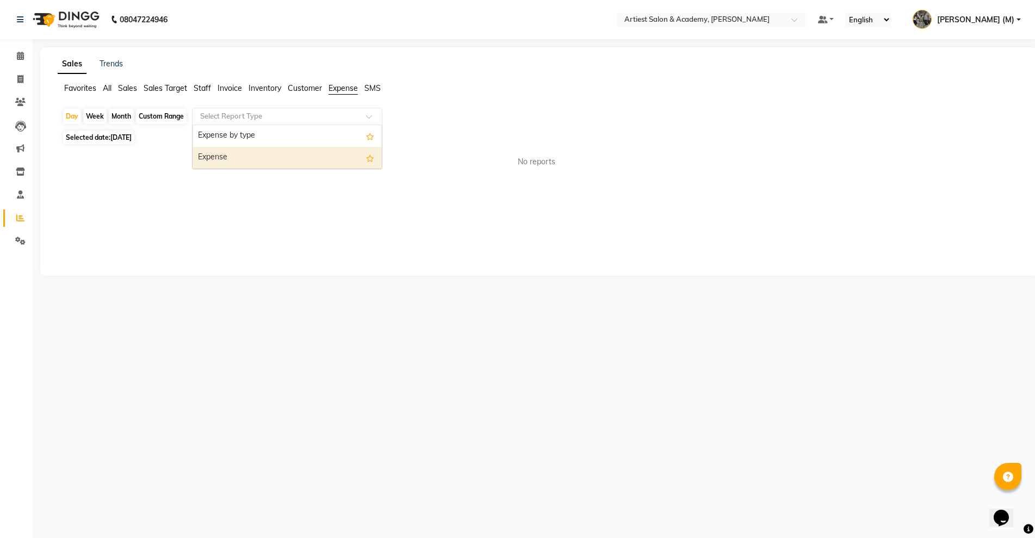
click at [324, 159] on div "Expense" at bounding box center [287, 158] width 189 height 22
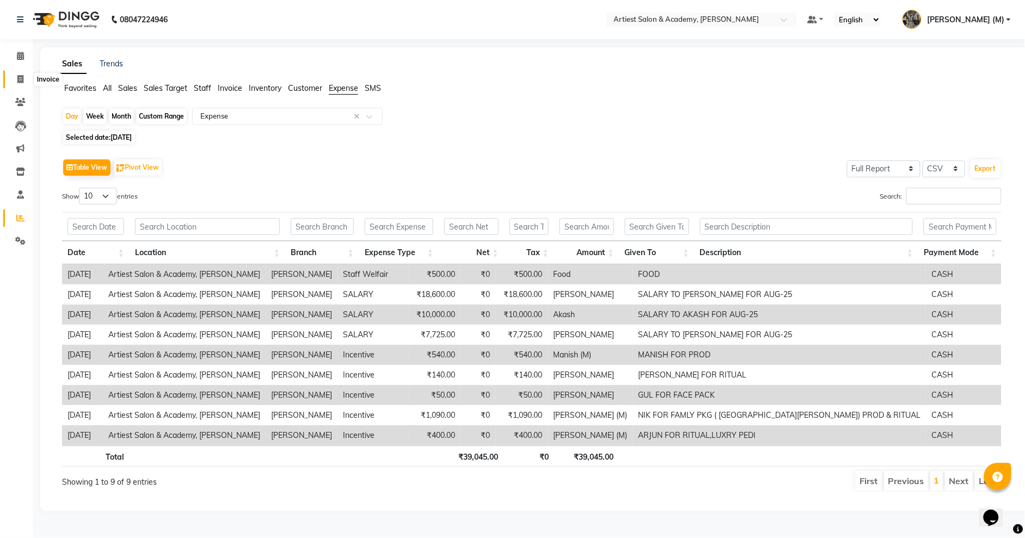
click at [18, 81] on icon at bounding box center [20, 79] width 6 height 8
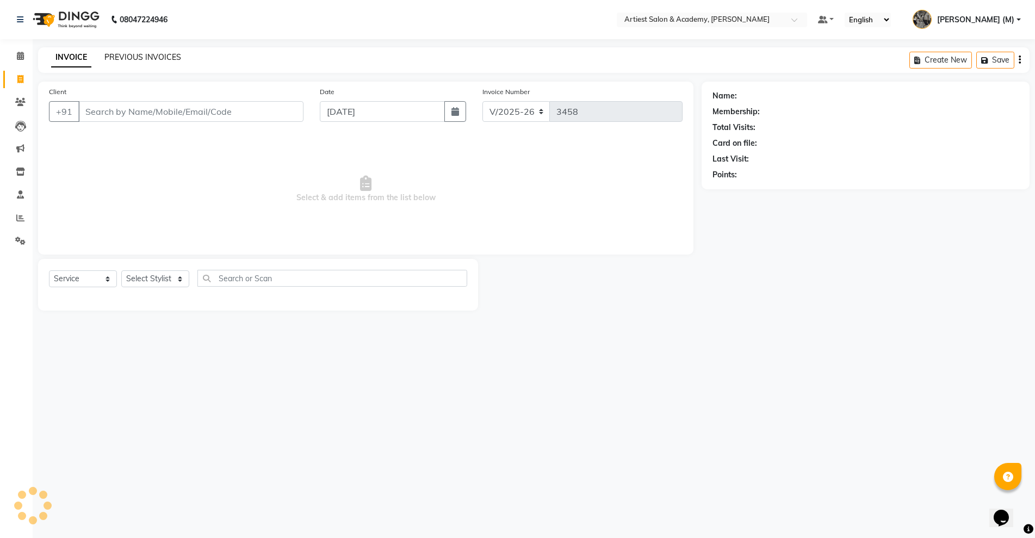
click at [138, 59] on link "PREVIOUS INVOICES" at bounding box center [142, 57] width 77 height 10
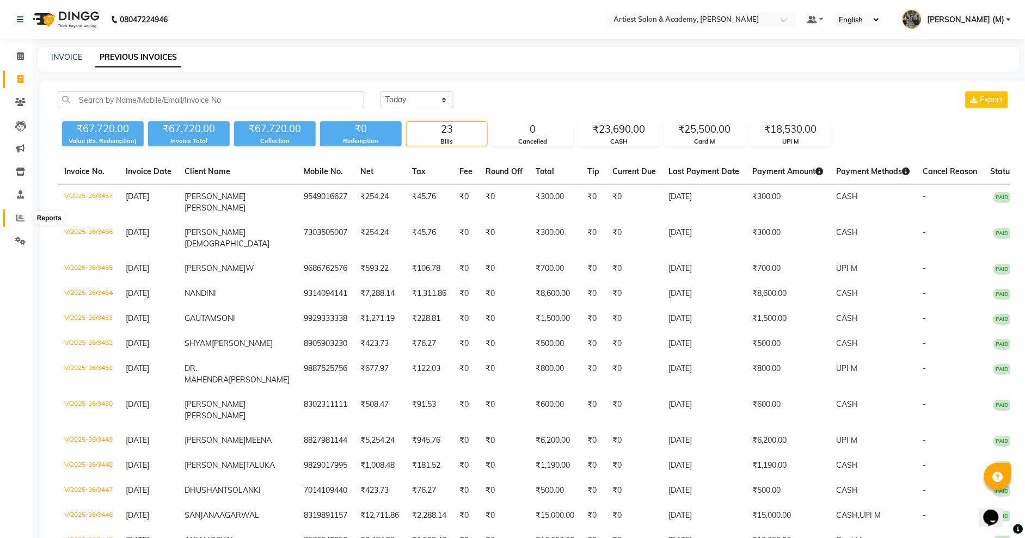
click at [18, 220] on icon at bounding box center [20, 218] width 8 height 8
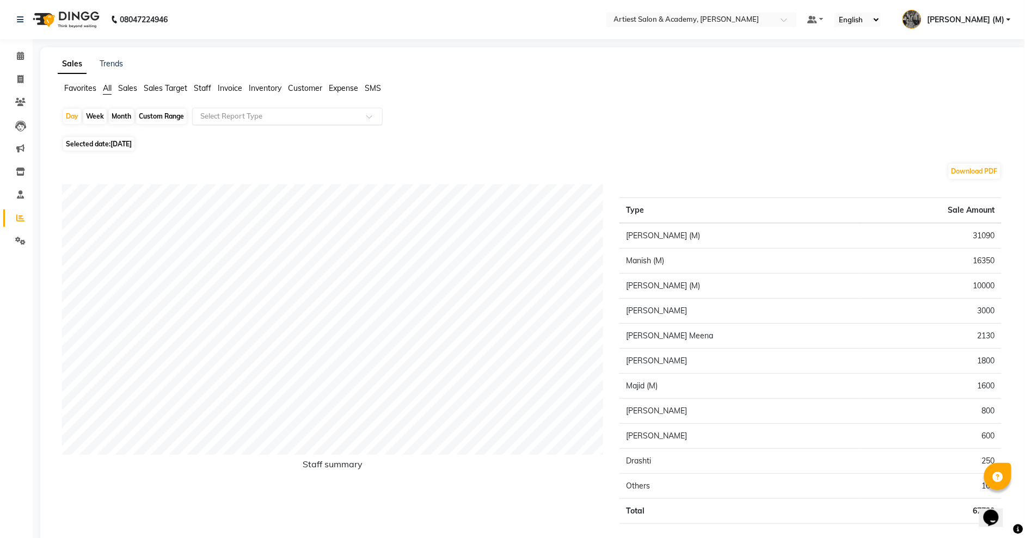
click at [369, 116] on span at bounding box center [373, 119] width 14 height 11
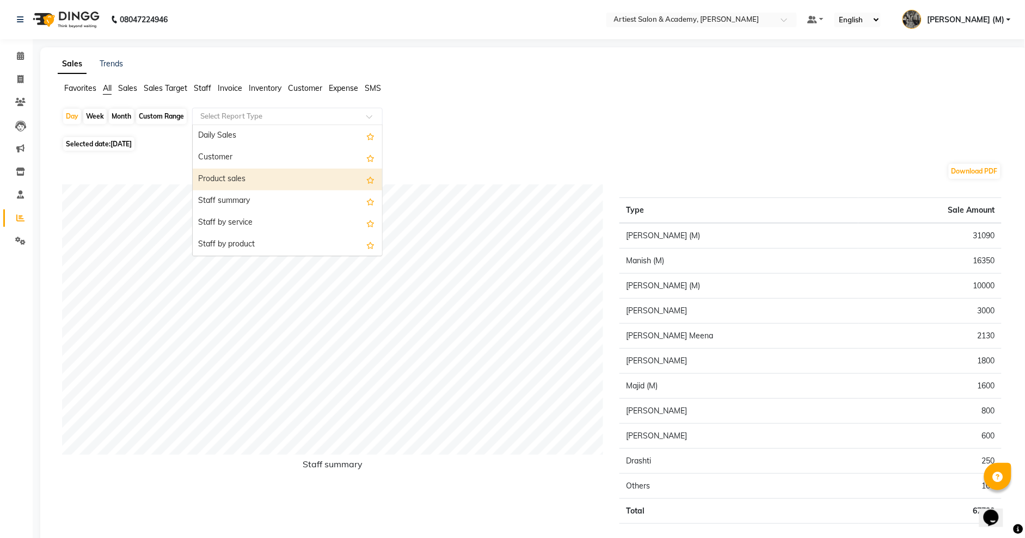
click at [268, 179] on div "Product sales" at bounding box center [287, 180] width 189 height 22
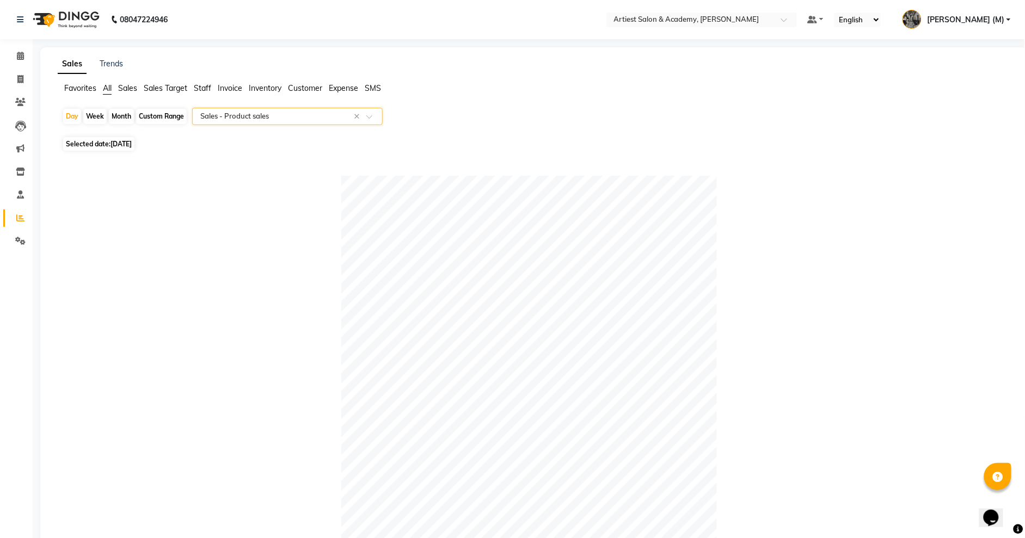
scroll to position [355, 0]
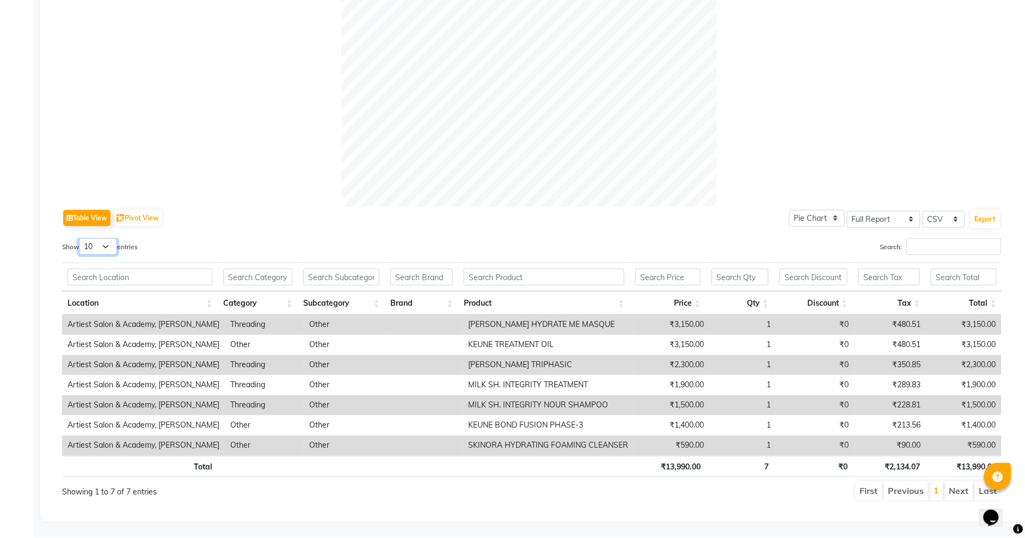
click at [108, 238] on select "10 25 50 100" at bounding box center [98, 246] width 38 height 17
click at [81, 238] on select "10 25 50 100" at bounding box center [98, 246] width 38 height 17
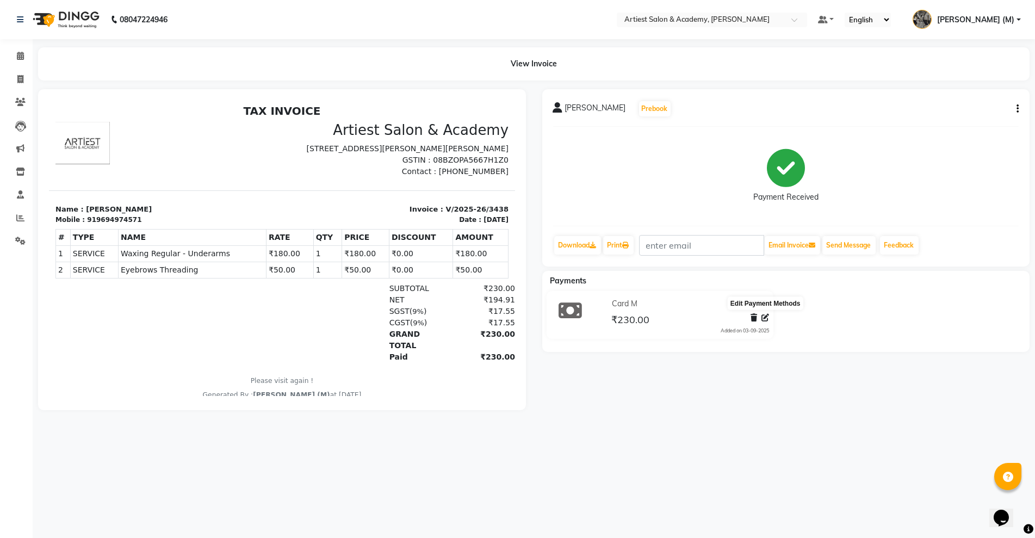
click at [762, 317] on icon at bounding box center [766, 318] width 8 height 8
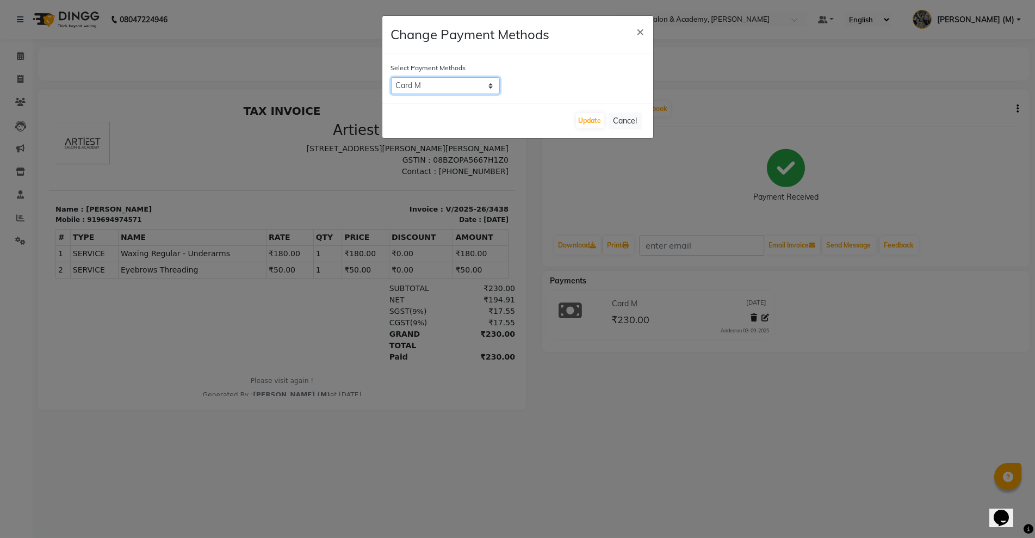
click at [492, 83] on select "Card M CASH UPI M" at bounding box center [445, 85] width 109 height 17
select select "43"
click at [391, 77] on select "Card M CASH UPI M" at bounding box center [445, 85] width 109 height 17
click at [588, 118] on button "Update" at bounding box center [590, 120] width 28 height 15
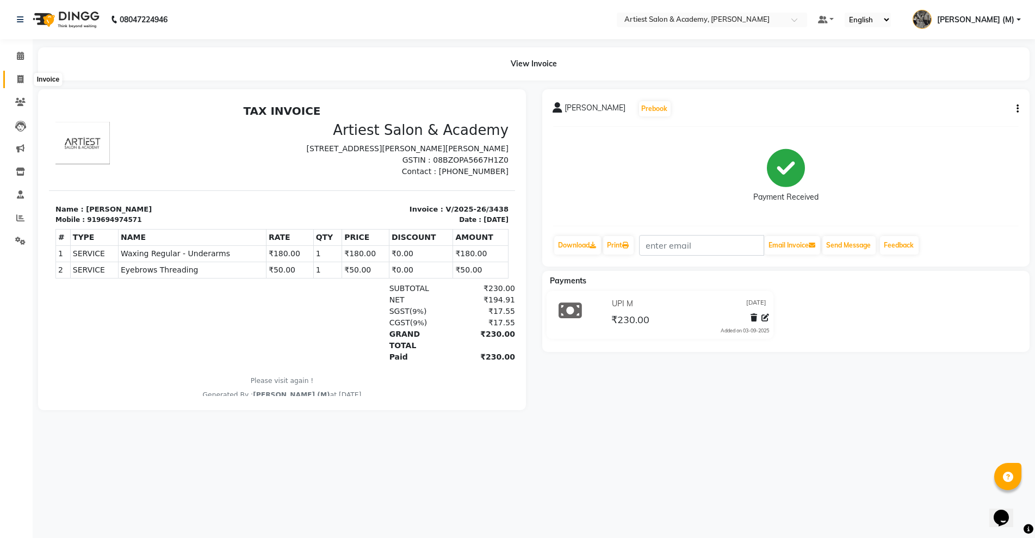
click at [24, 76] on span at bounding box center [20, 79] width 19 height 13
select select "5123"
select select "service"
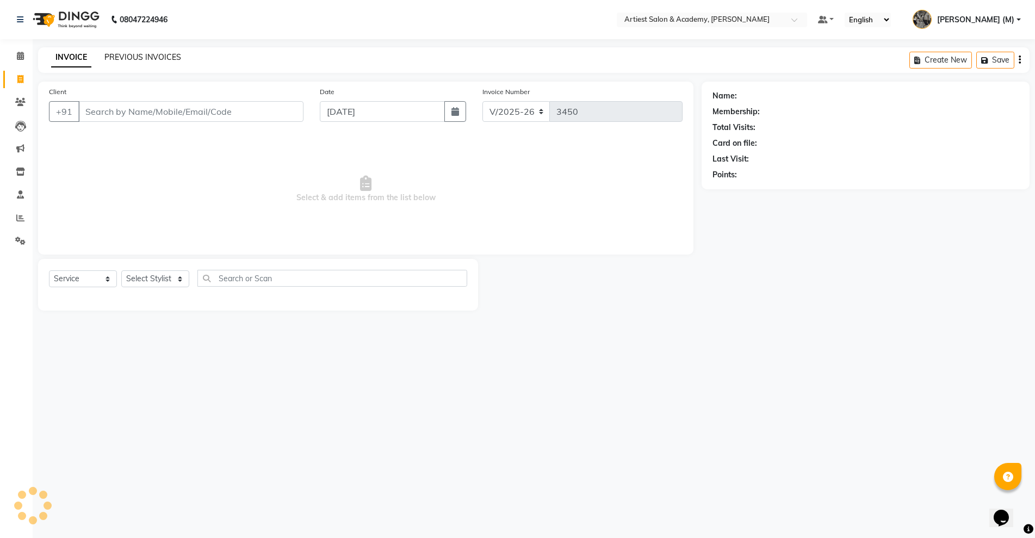
click at [132, 53] on link "PREVIOUS INVOICES" at bounding box center [142, 57] width 77 height 10
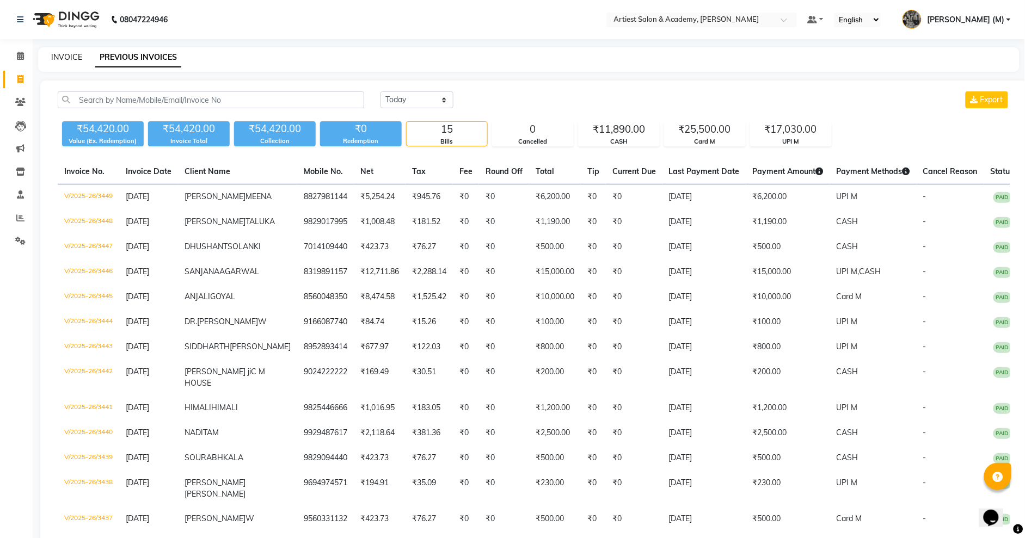
click at [66, 55] on link "INVOICE" at bounding box center [66, 57] width 31 height 10
select select "5123"
select select "service"
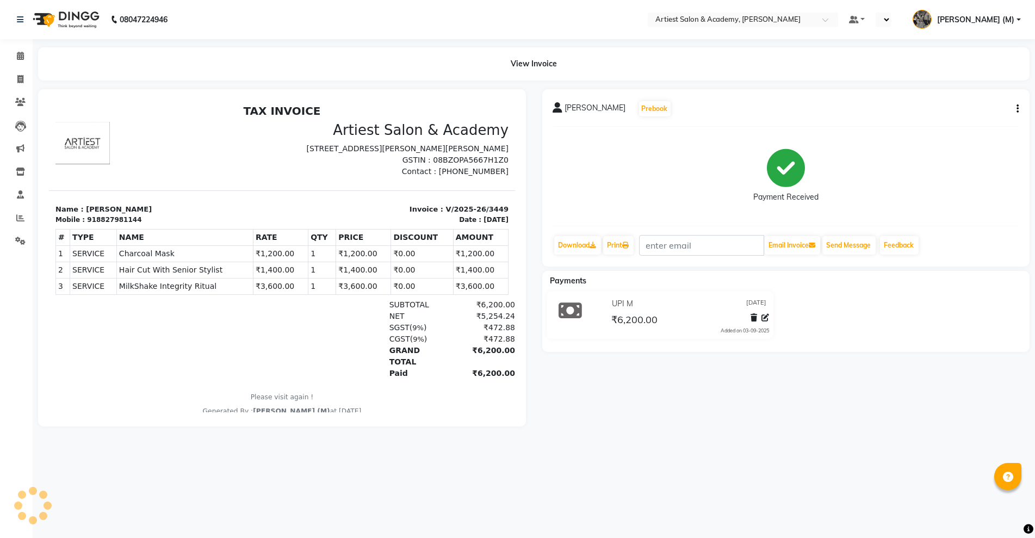
select select "en"
click at [1017, 109] on icon "button" at bounding box center [1018, 109] width 2 height 1
click at [942, 132] on div "Edit Invoice" at bounding box center [964, 129] width 75 height 14
select select "service"
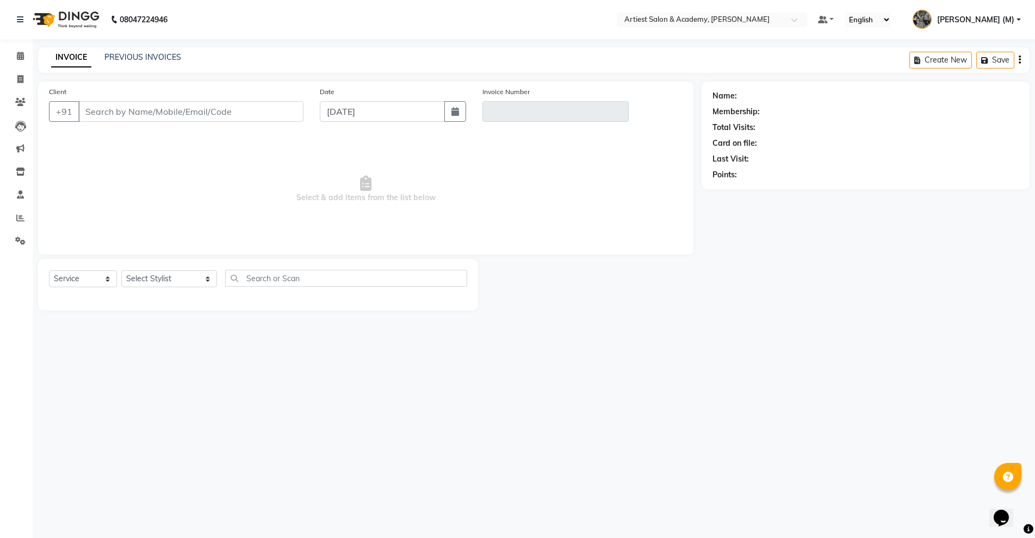
type input "8827981144"
type input "V/2025-26/3449"
select select "select"
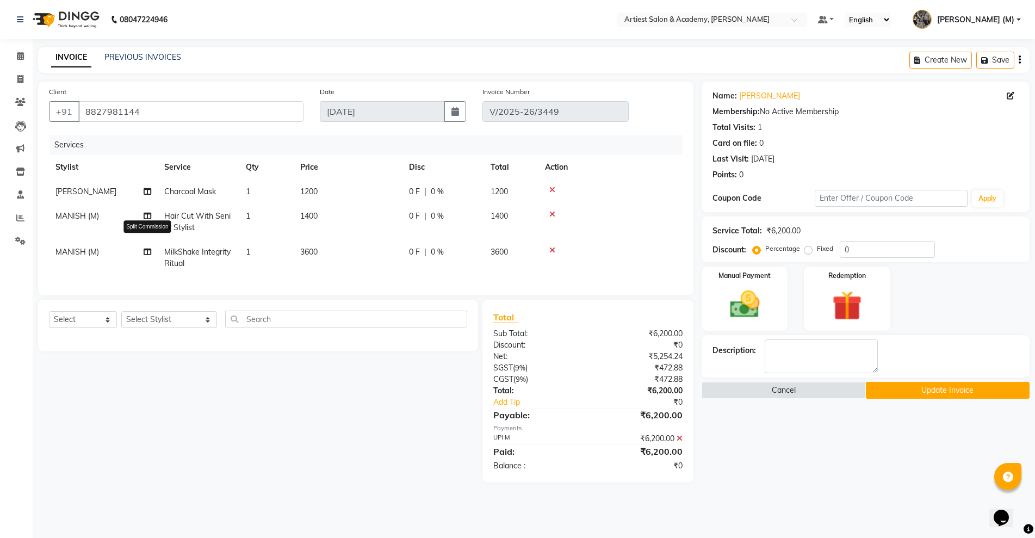
click at [147, 252] on icon at bounding box center [148, 252] width 8 height 8
select select "33208"
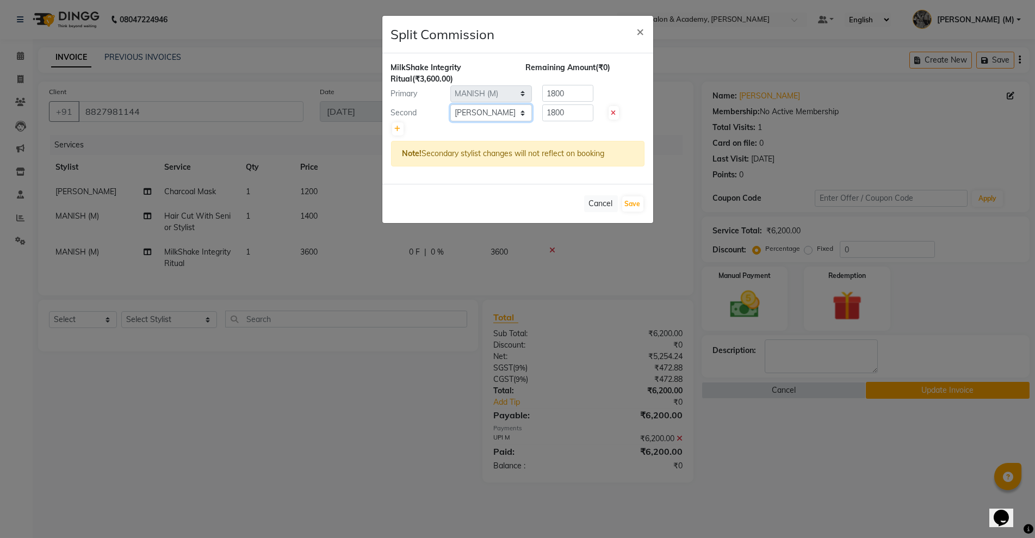
click at [522, 112] on select "Select [PERSON_NAME] (M) [PERSON_NAME] (F) [PERSON_NAME] [PERSON_NAME] [PERSON_…" at bounding box center [492, 112] width 82 height 17
select select "85448"
click at [451, 104] on select "Select [PERSON_NAME] (M) [PERSON_NAME] (F) [PERSON_NAME] [PERSON_NAME] [PERSON_…" at bounding box center [492, 112] width 82 height 17
click at [632, 208] on button "Save" at bounding box center [632, 203] width 21 height 15
select select "Select"
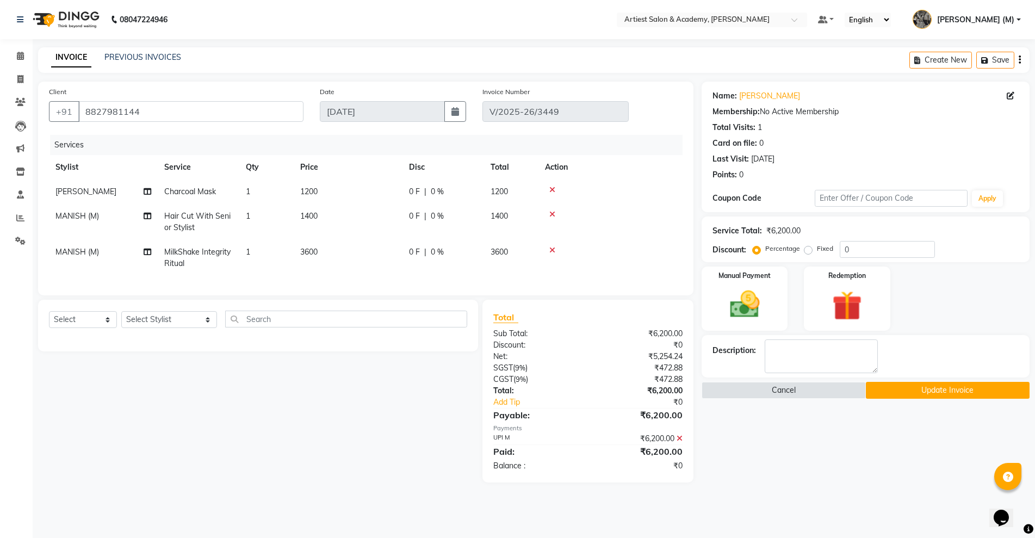
click at [966, 393] on button "Update Invoice" at bounding box center [948, 390] width 164 height 17
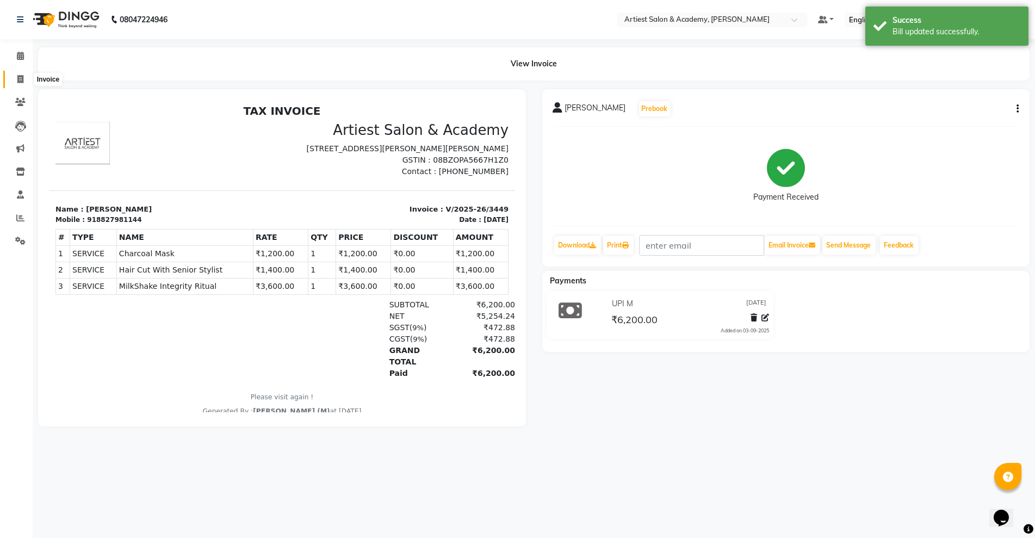
click at [22, 77] on icon at bounding box center [20, 79] width 6 height 8
select select "5123"
select select "service"
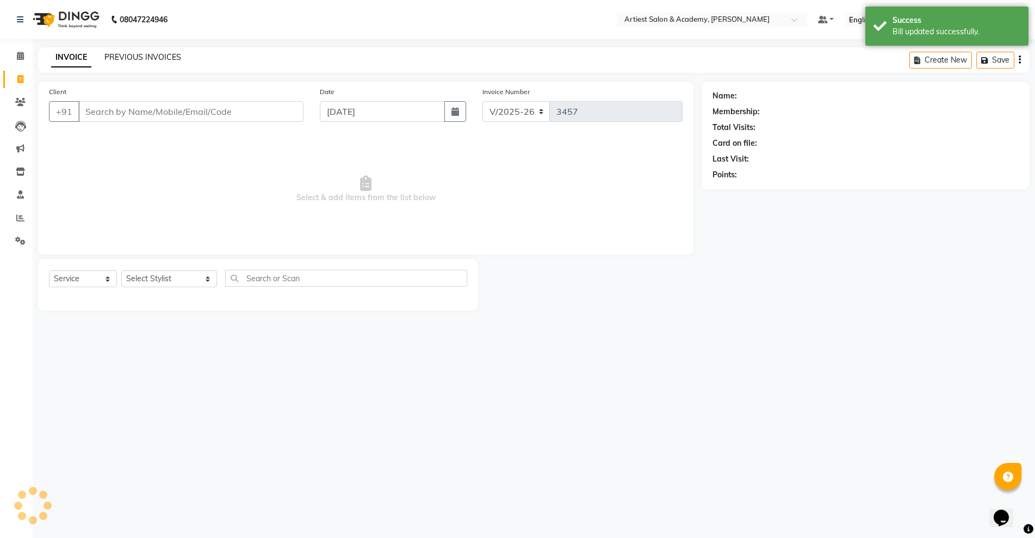
click at [143, 58] on link "PREVIOUS INVOICES" at bounding box center [142, 57] width 77 height 10
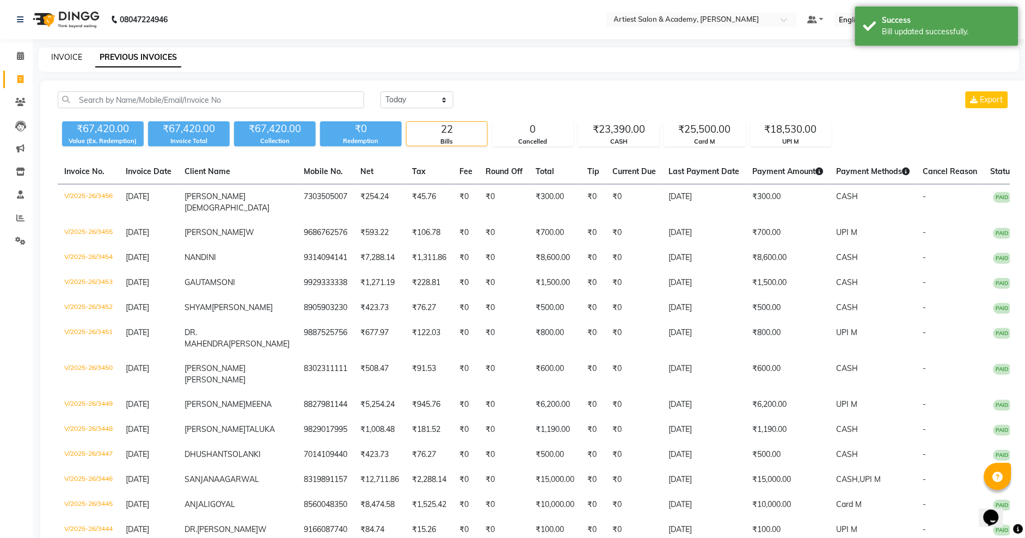
click at [67, 58] on link "INVOICE" at bounding box center [66, 57] width 31 height 10
select select "service"
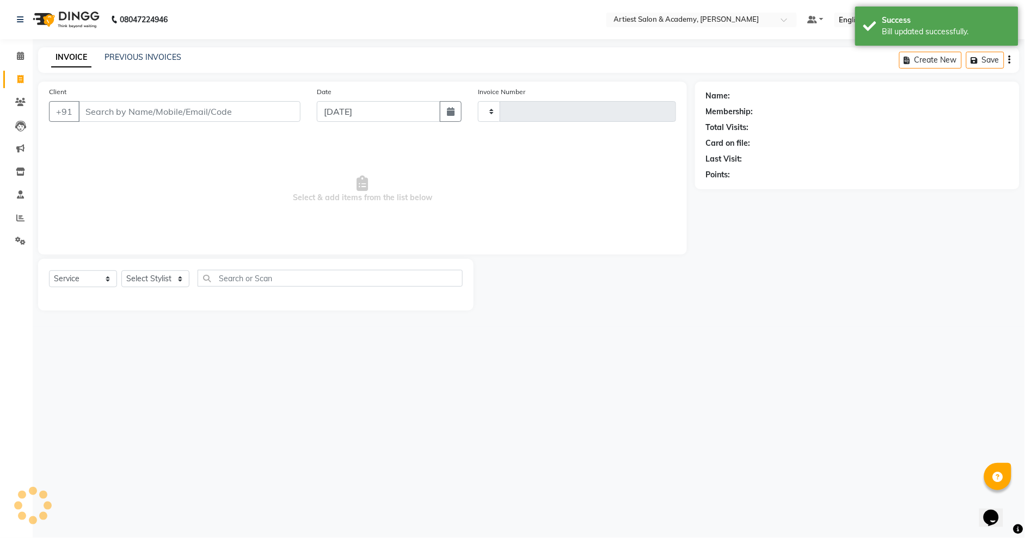
type input "3457"
select select "5123"
click at [146, 56] on link "PREVIOUS INVOICES" at bounding box center [142, 57] width 77 height 10
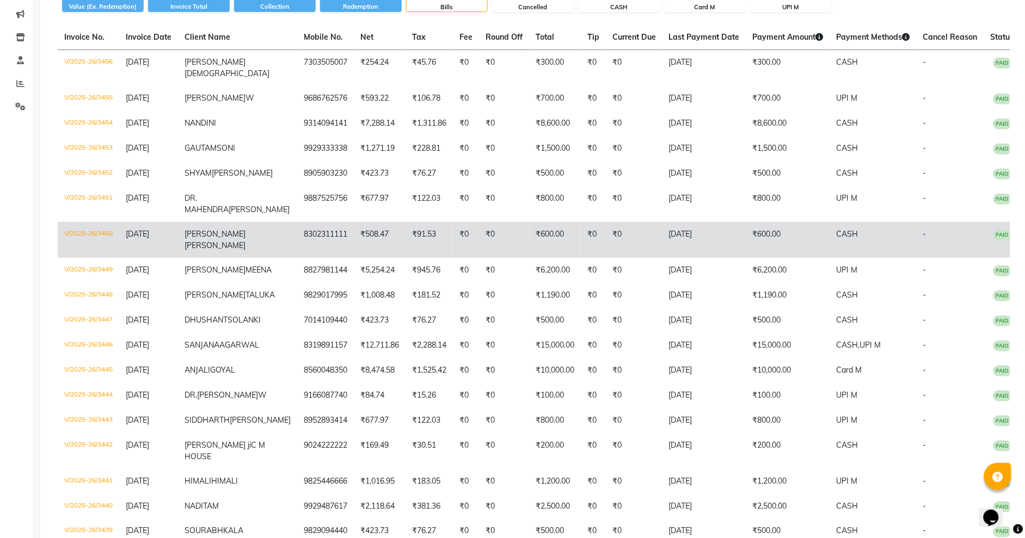
scroll to position [136, 0]
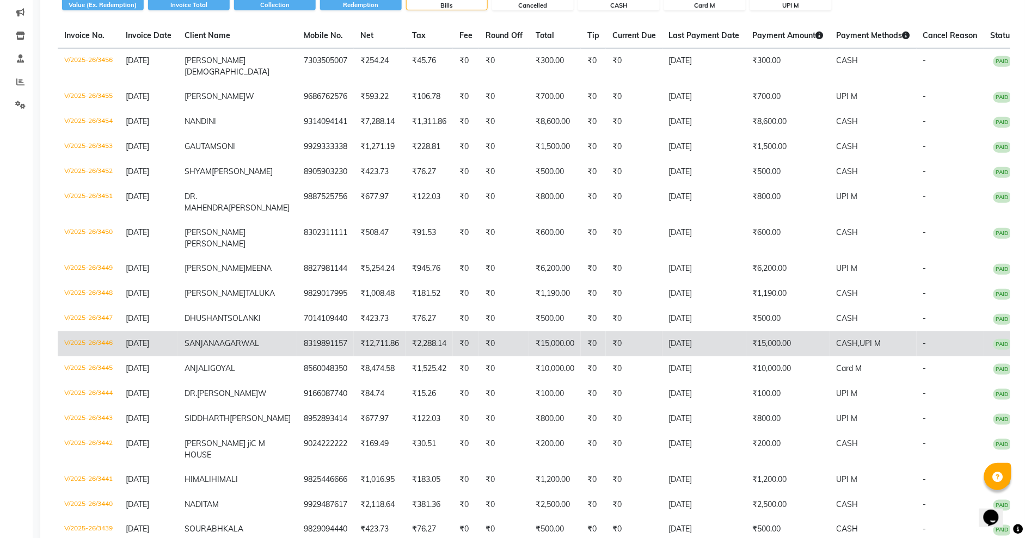
click at [787, 356] on td "₹15,000.00" at bounding box center [788, 343] width 84 height 25
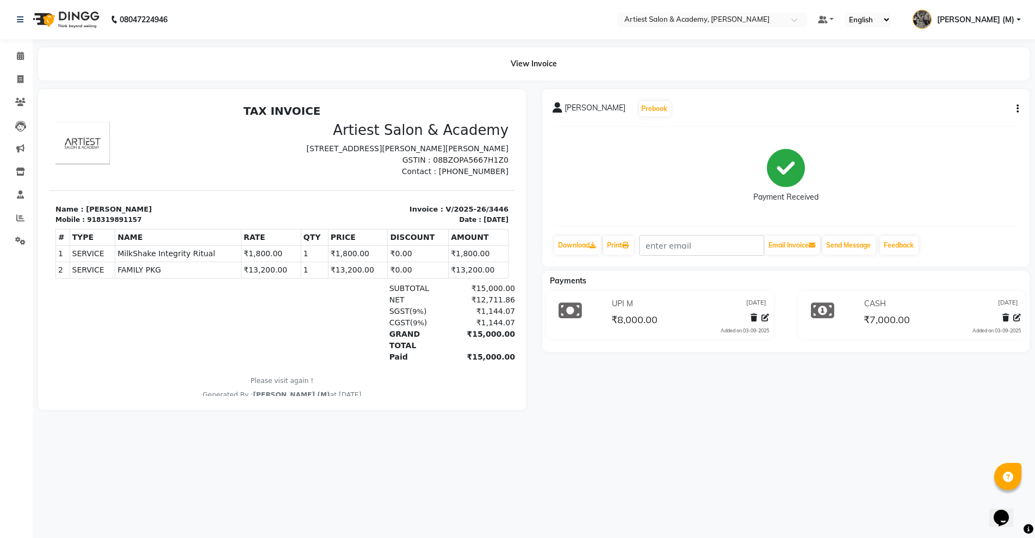
click at [1018, 109] on icon "button" at bounding box center [1018, 109] width 2 height 1
click at [954, 130] on div "Edit Invoice" at bounding box center [964, 129] width 75 height 14
select select "service"
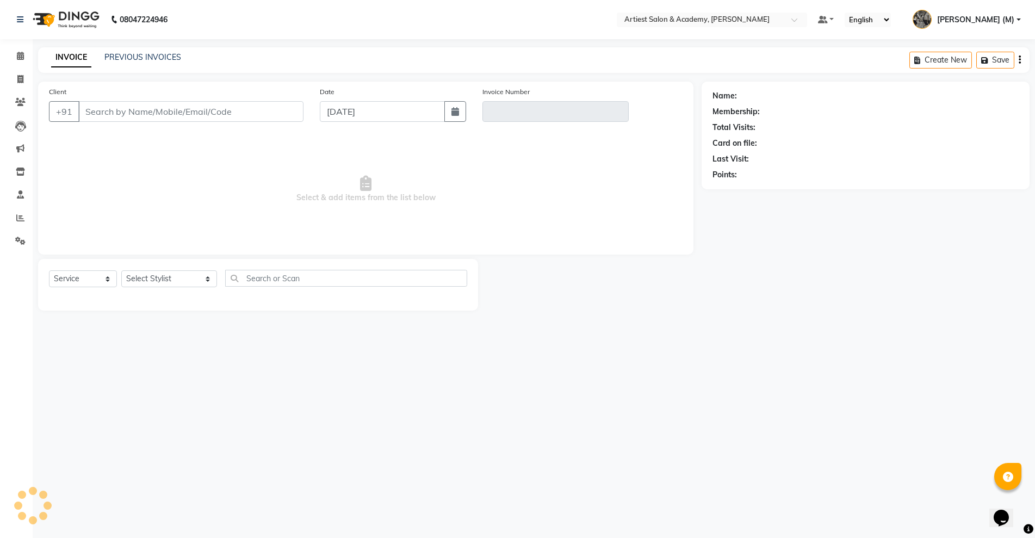
type input "8319891157"
type input "V/2025-26/3446"
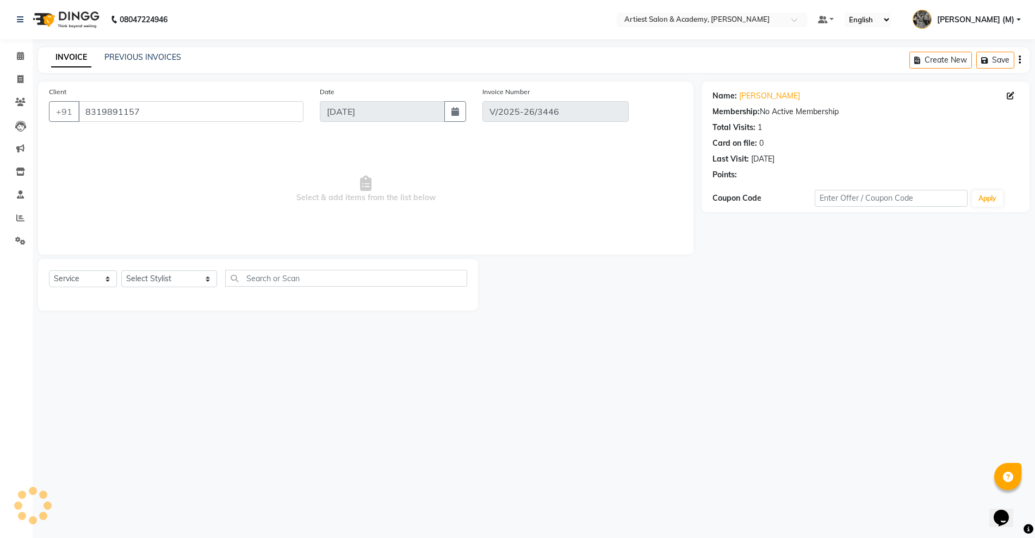
select select "select"
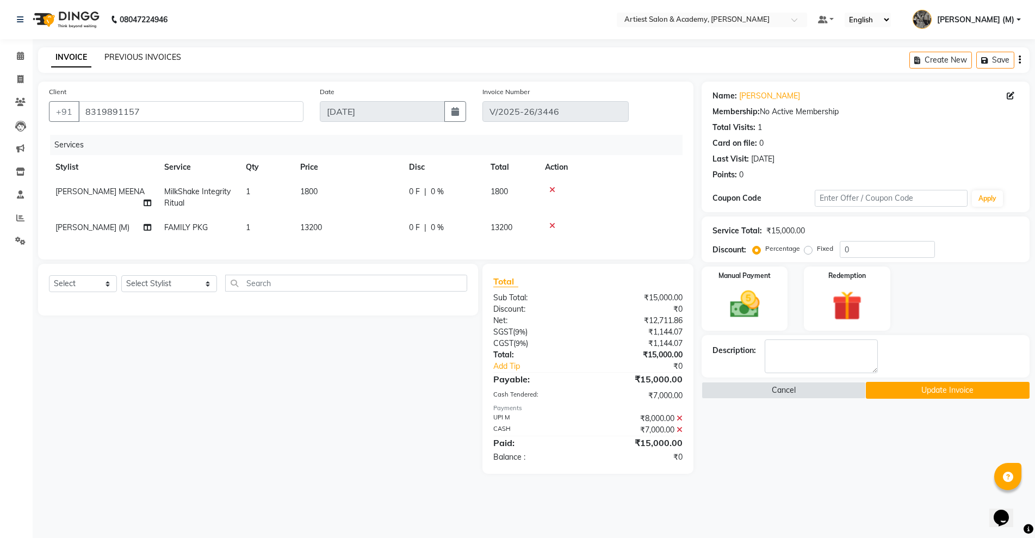
click at [134, 55] on link "PREVIOUS INVOICES" at bounding box center [142, 57] width 77 height 10
